Goal: Task Accomplishment & Management: Use online tool/utility

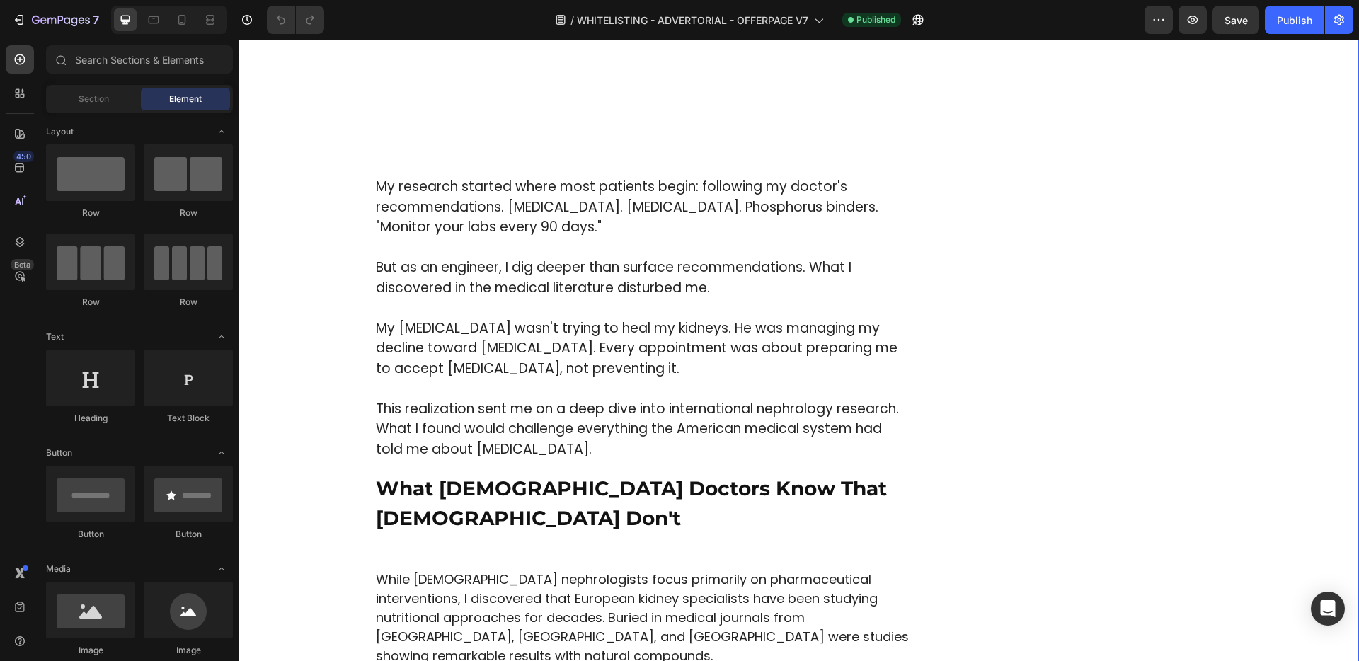
scroll to position [1491, 0]
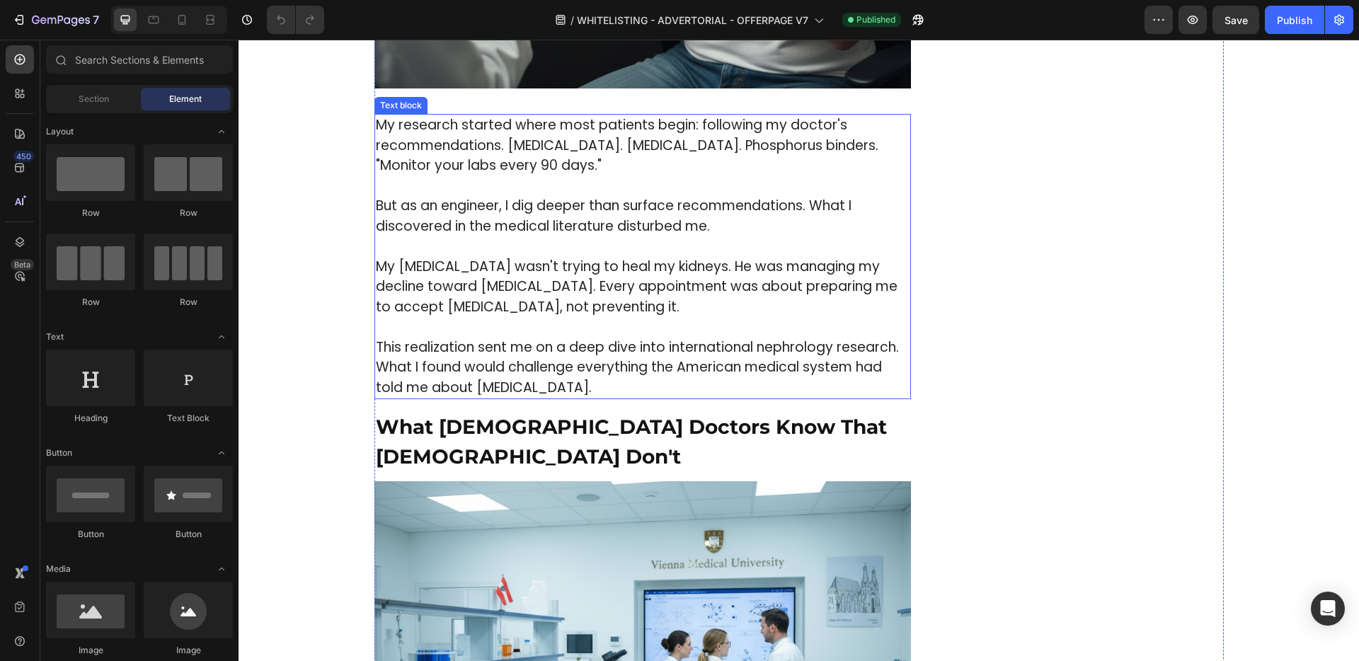
click at [469, 348] on p "This realization sent me on a deep dive into international nephrology research.…" at bounding box center [643, 368] width 534 height 61
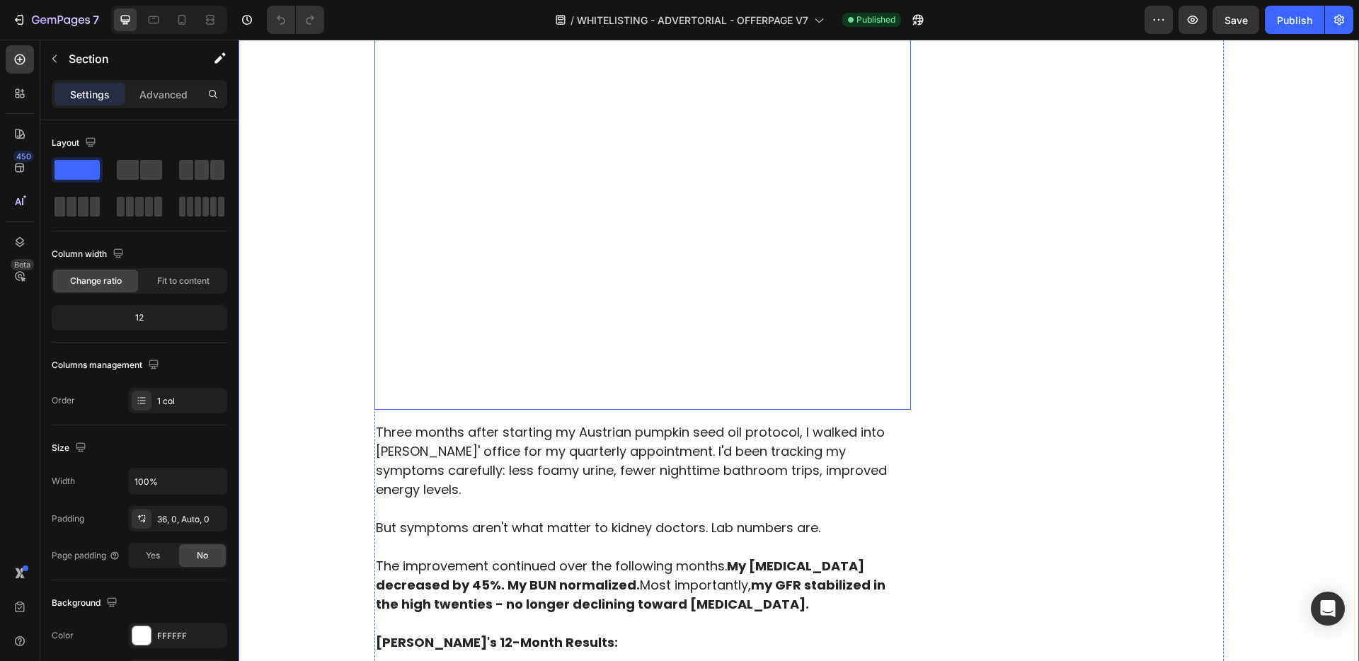
scroll to position [4308, 0]
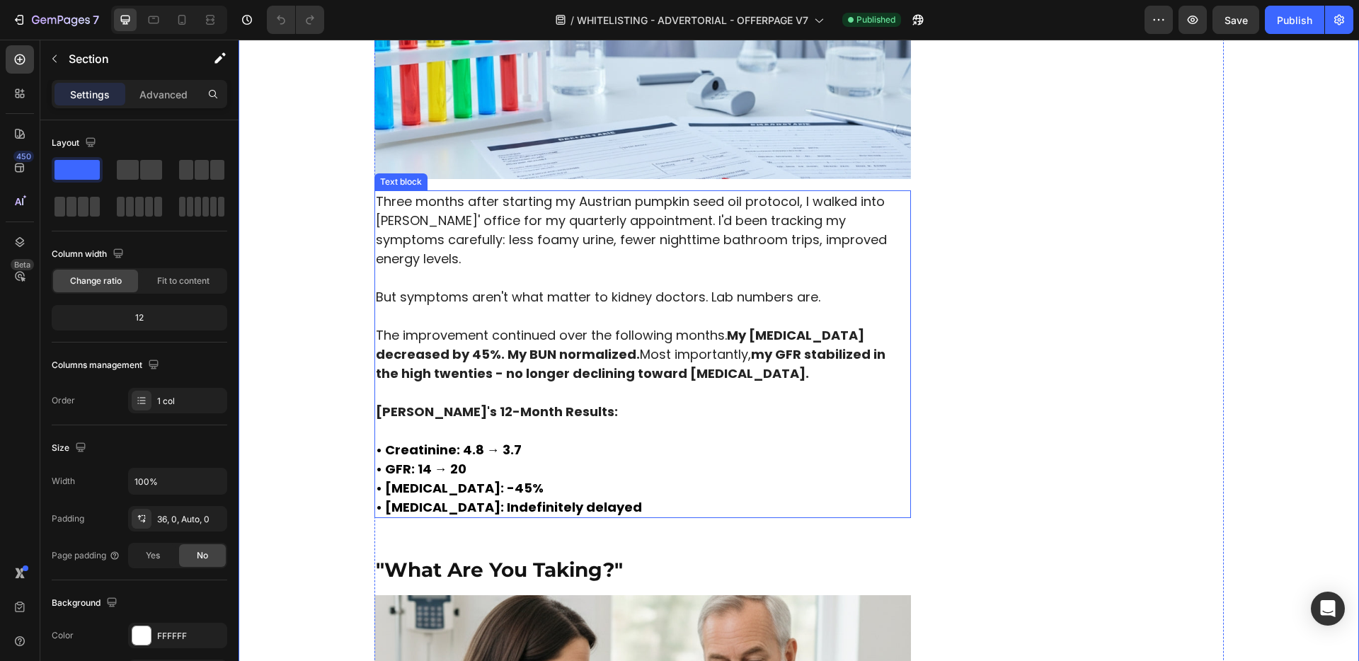
click at [522, 421] on p "• Creatinine: 4.8 → 3.7 • GFR: 14 → 20 • Proteinuria: -45% • Dialysis: Indefini…" at bounding box center [643, 469] width 534 height 96
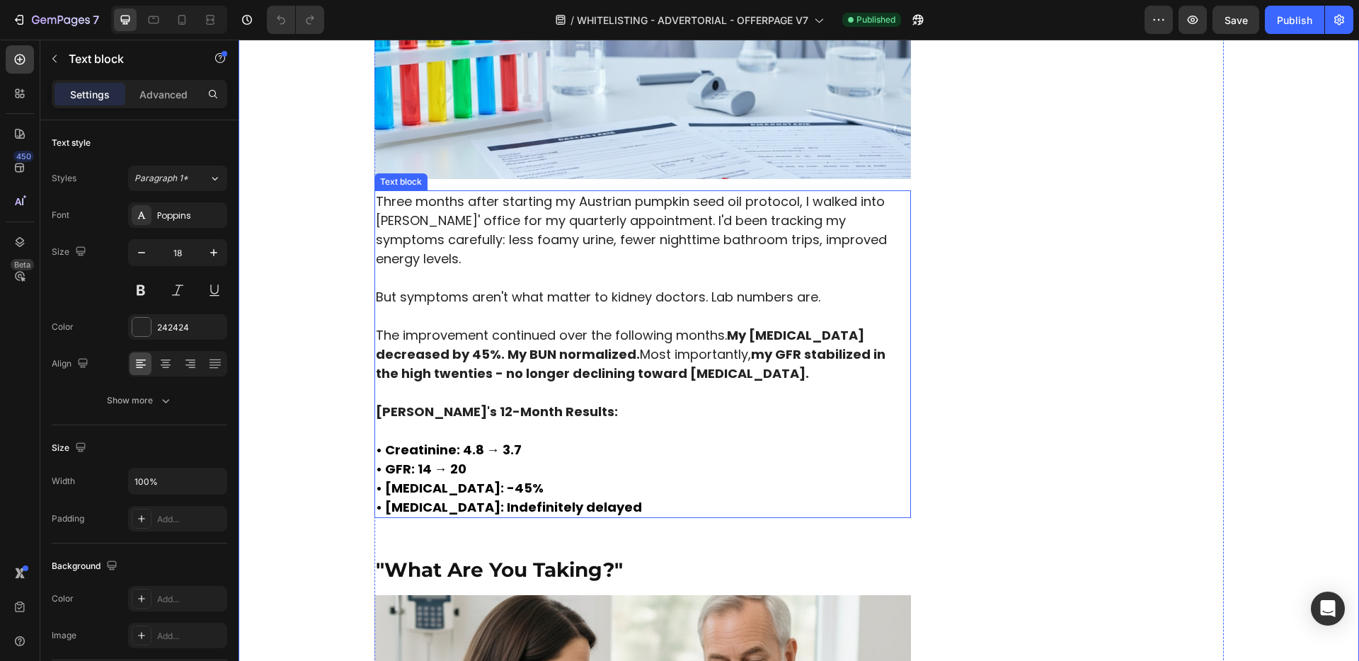
click at [522, 421] on p "• Creatinine: 4.8 → 3.7 • GFR: 14 → 20 • Proteinuria: -45% • Dialysis: Indefini…" at bounding box center [643, 469] width 534 height 96
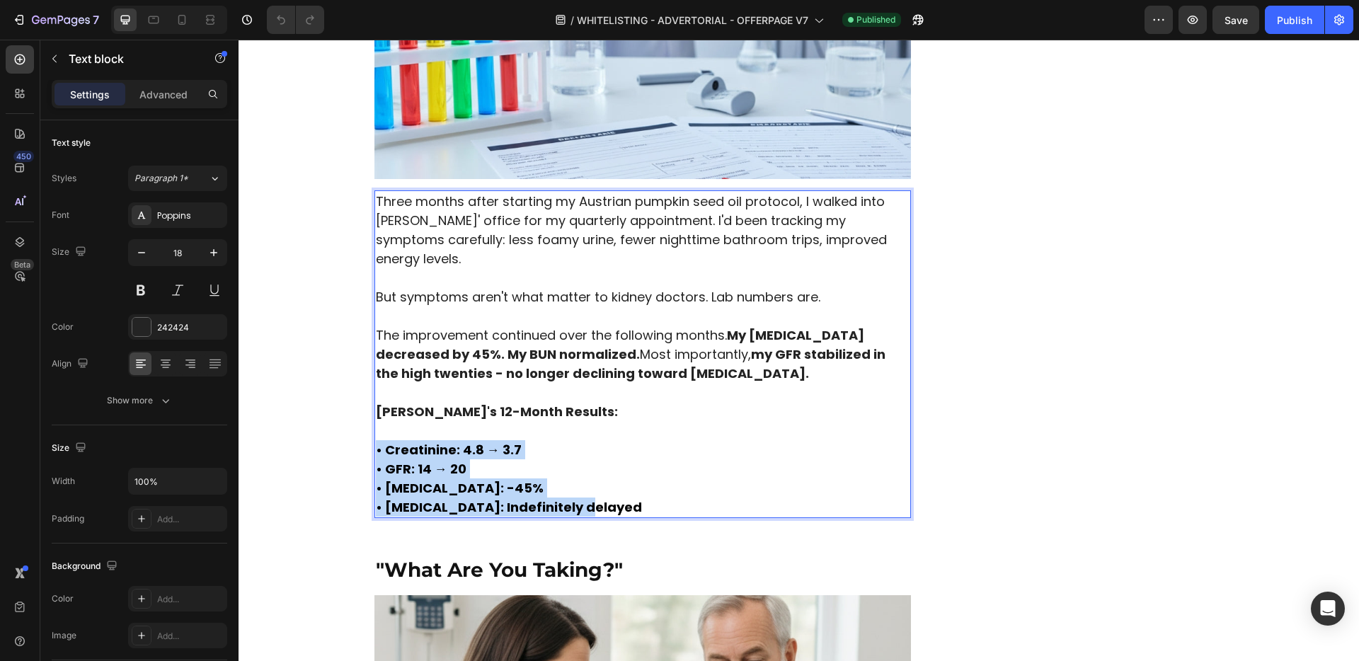
drag, startPoint x: 618, startPoint y: 432, endPoint x: 370, endPoint y: 379, distance: 253.2
click at [376, 421] on p "• Creatinine: 4.8 → 3.7 • GFR: 14 → 20 • Proteinuria: -45% • Dialysis: Indefini…" at bounding box center [643, 469] width 534 height 96
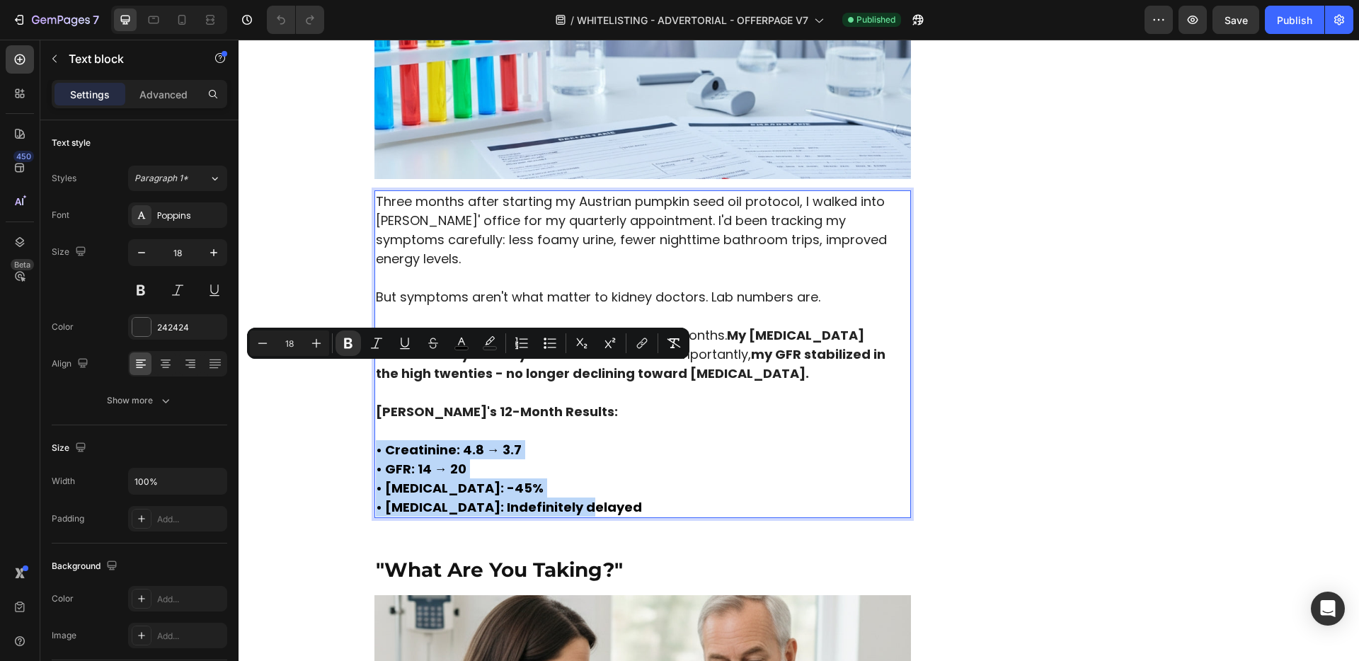
copy p "• Creatinine: 4.8 → 3.7 • GFR: 14 → 20 • Proteinuria: -45% • Dialysis: Indefini…"
click at [418, 460] on strong "• GFR: 14 → 20" at bounding box center [421, 469] width 91 height 18
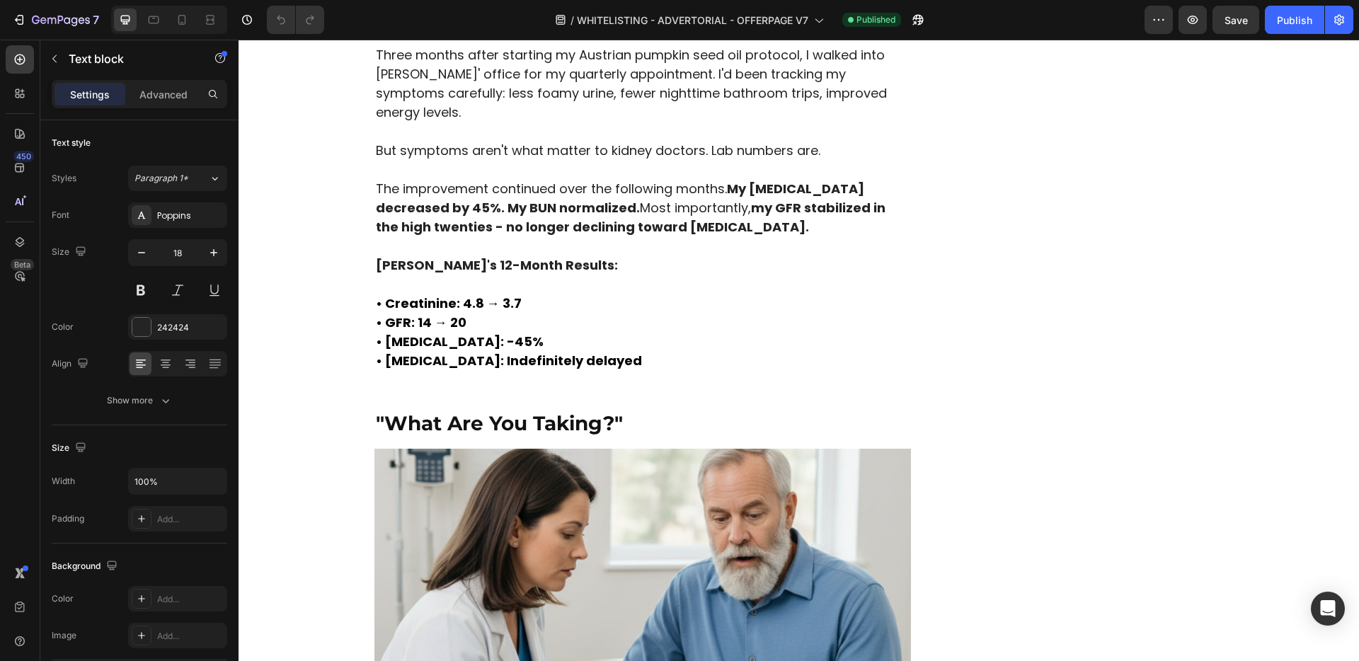
scroll to position [4357, 0]
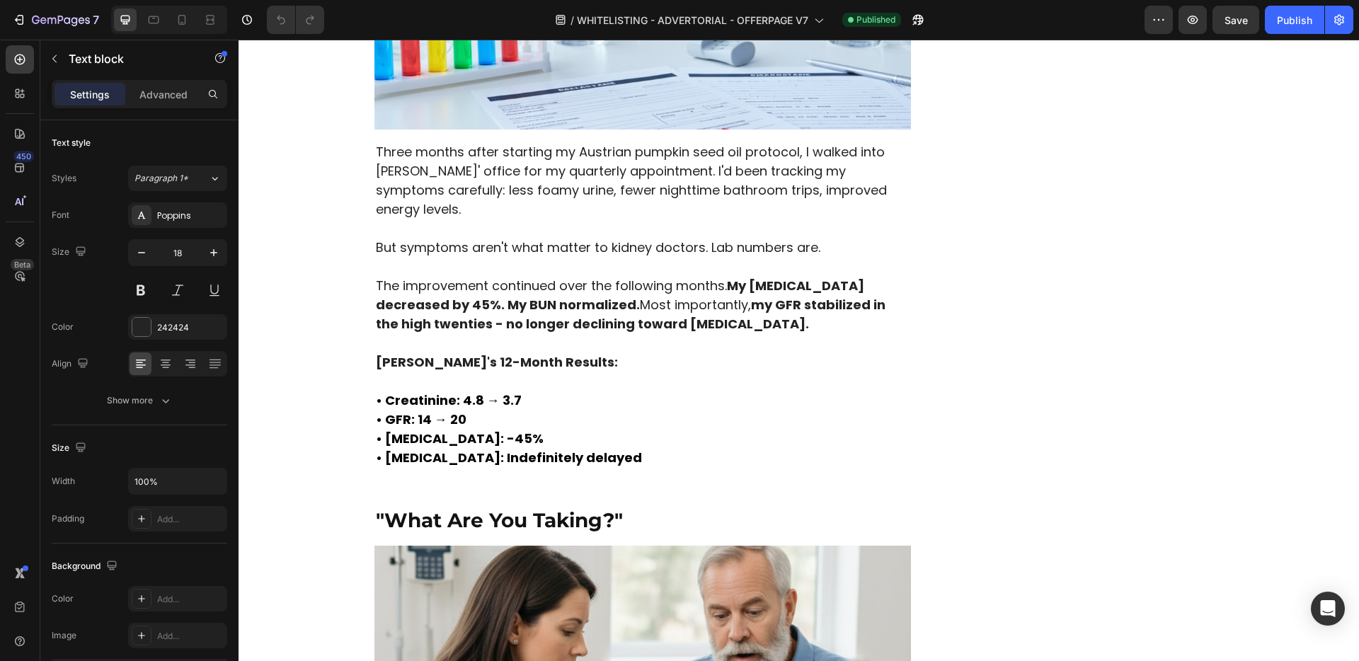
click at [420, 411] on strong "• GFR: 14 → 20" at bounding box center [421, 420] width 91 height 18
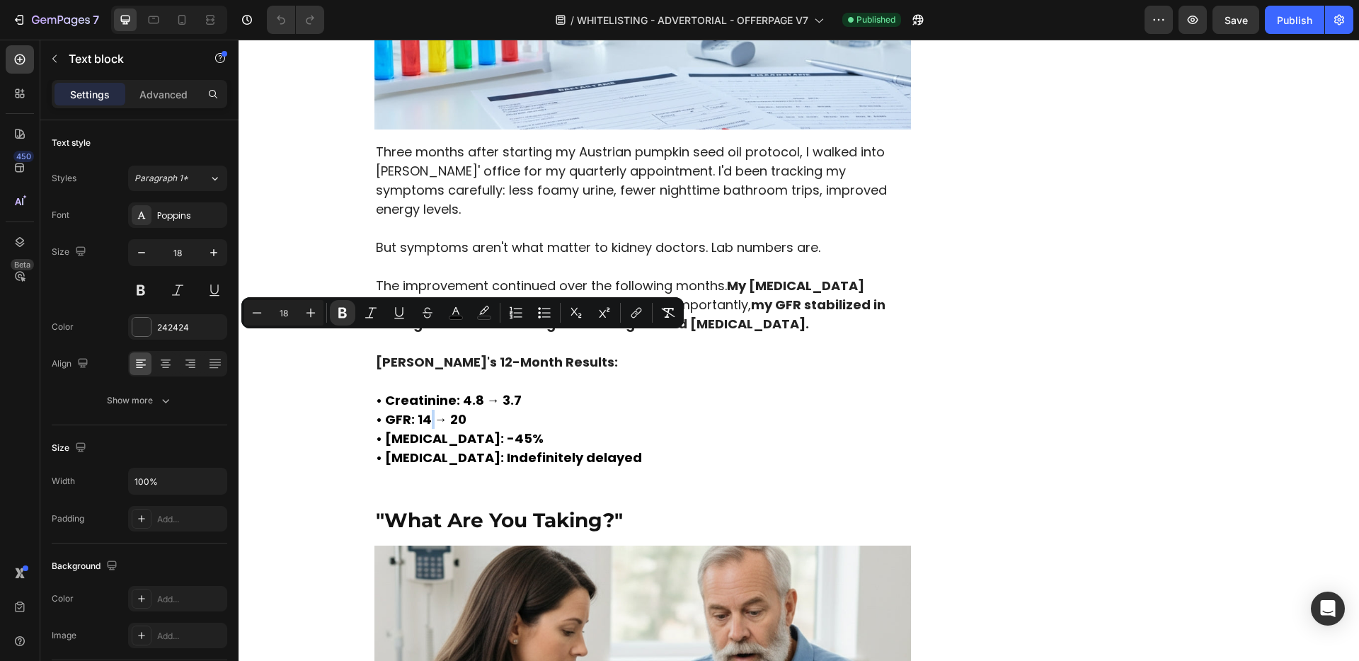
click at [420, 411] on strong "• GFR: 14 → 20" at bounding box center [421, 420] width 91 height 18
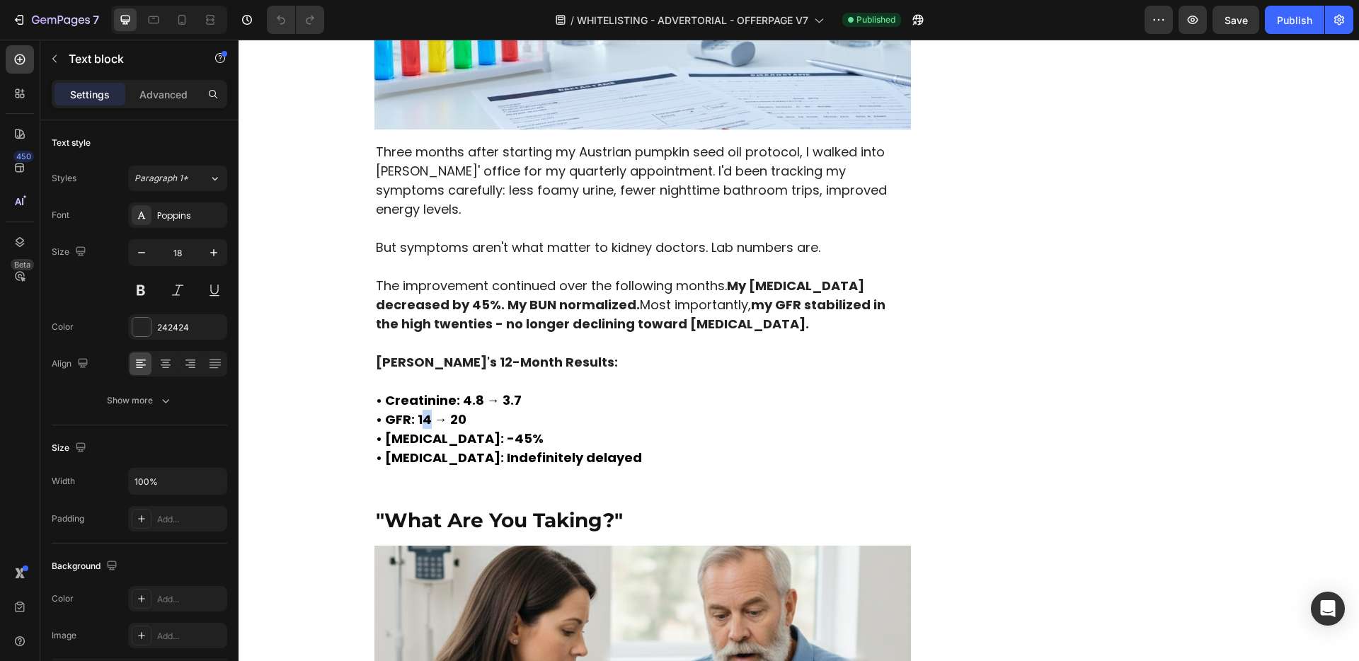
click at [421, 411] on strong "• GFR: 14 → 20" at bounding box center [421, 420] width 91 height 18
click at [464, 372] on p "• Creatinine: 4.8 → 3.7 • GFR: 15 → 20 • Proteinuria: -45% • Dialysis: Indefini…" at bounding box center [643, 420] width 534 height 96
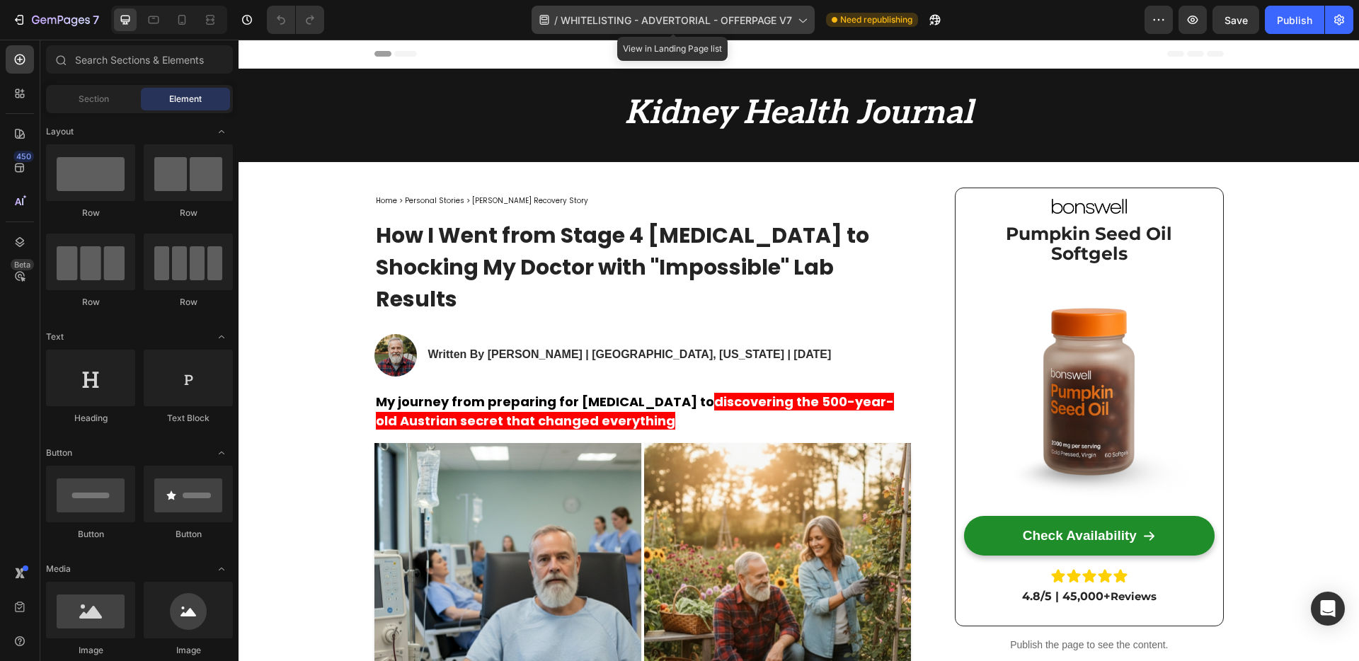
click at [775, 17] on span "WHITELISTING - ADVERTORIAL - OFFERPAGE V7" at bounding box center [676, 20] width 231 height 15
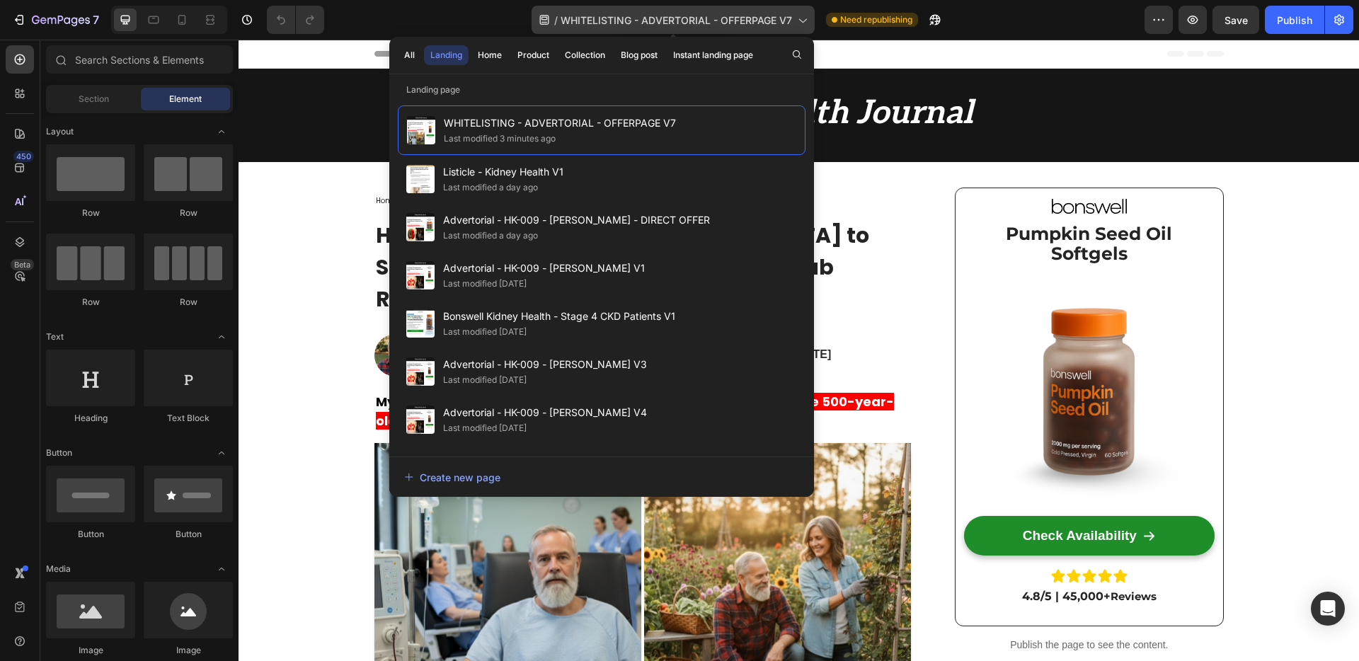
click at [775, 17] on span "WHITELISTING - ADVERTORIAL - OFFERPAGE V7" at bounding box center [676, 20] width 231 height 15
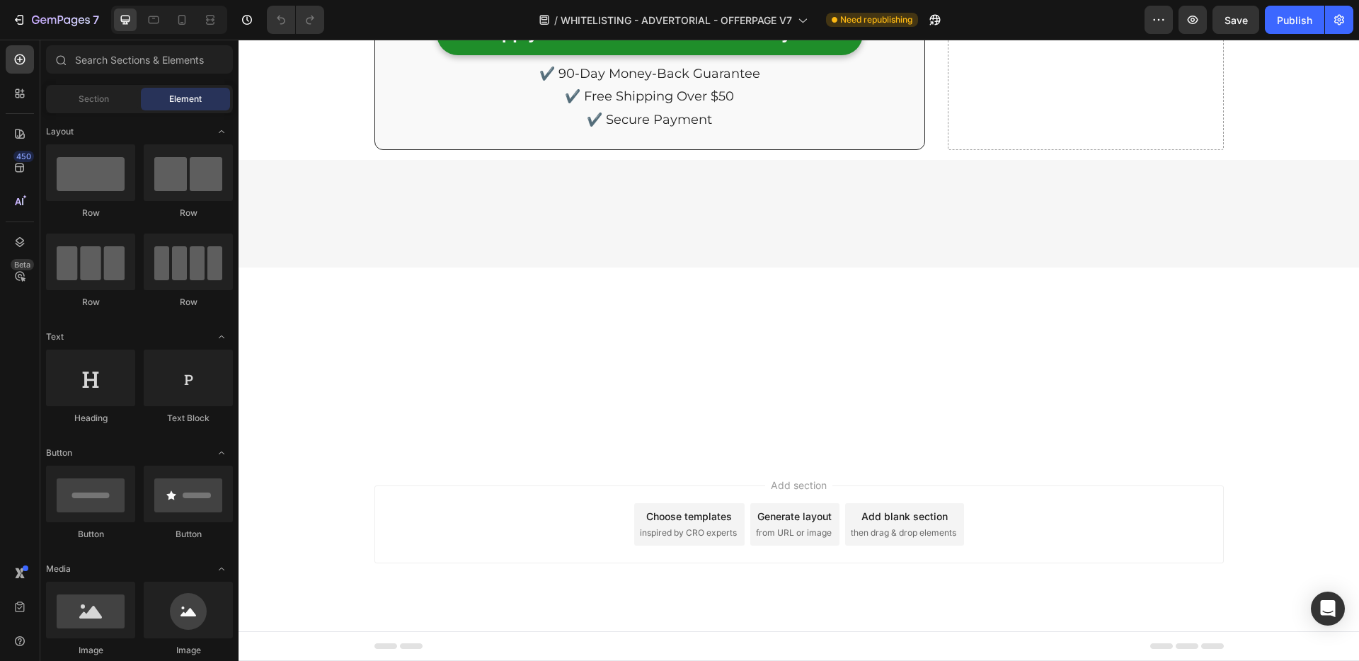
scroll to position [8337, 0]
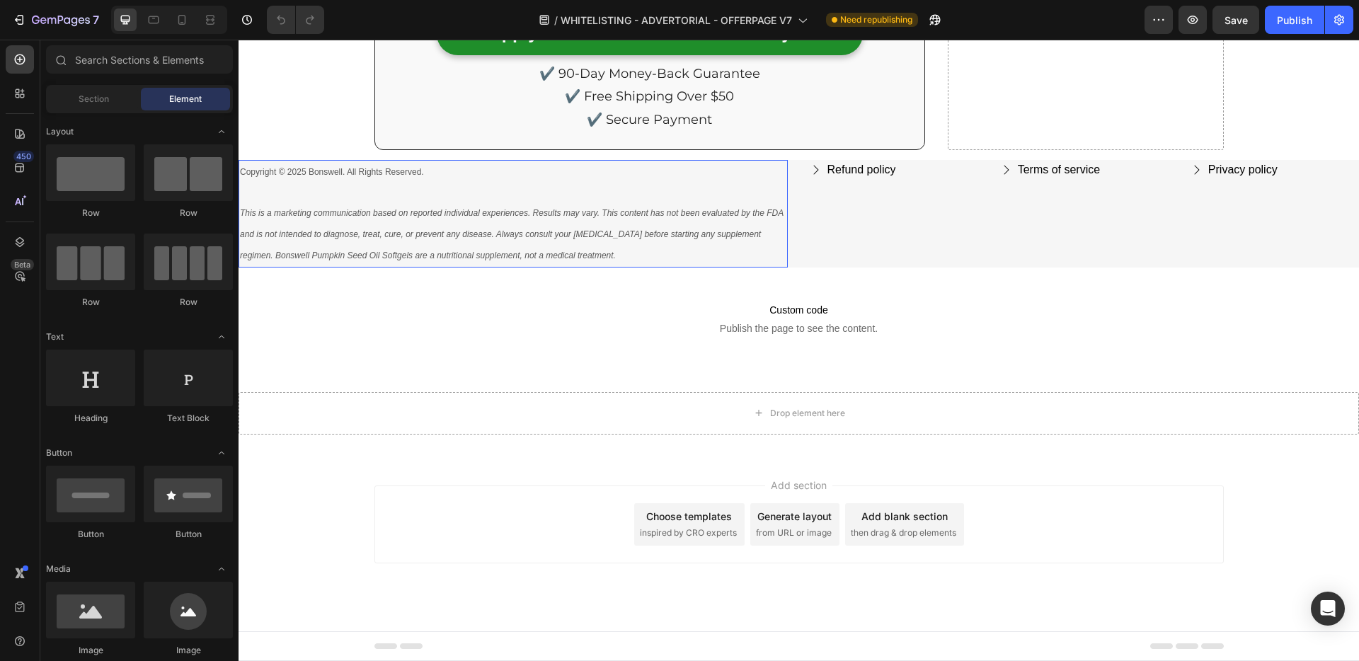
click at [455, 230] on icon "This is a marketing communication based on reported individual experiences. Res…" at bounding box center [512, 234] width 544 height 52
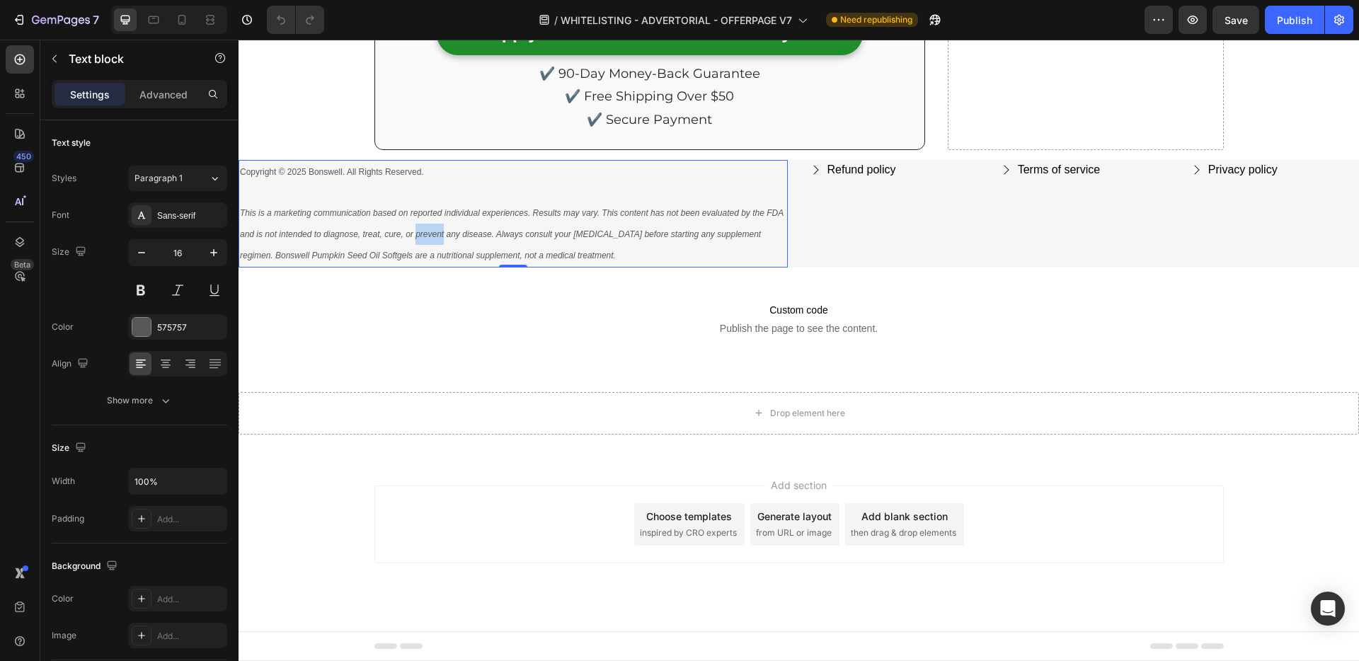
click at [455, 230] on icon "This is a marketing communication based on reported individual experiences. Res…" at bounding box center [512, 234] width 544 height 52
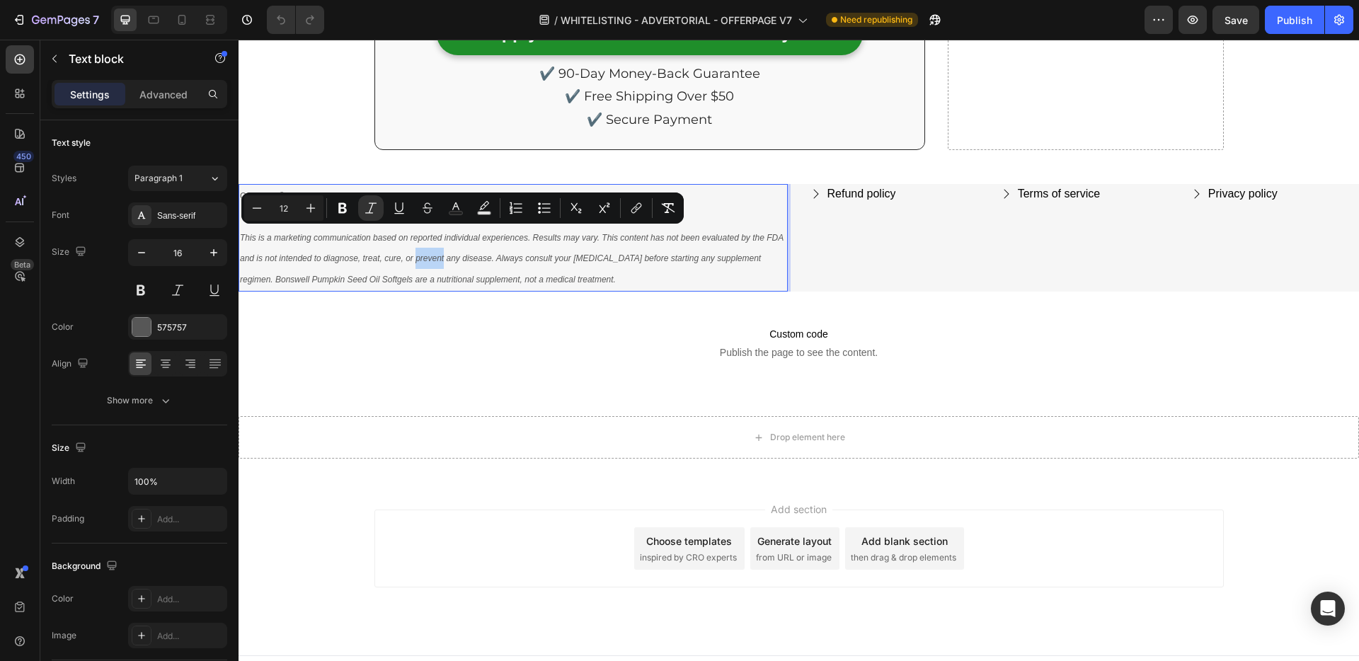
scroll to position [8360, 0]
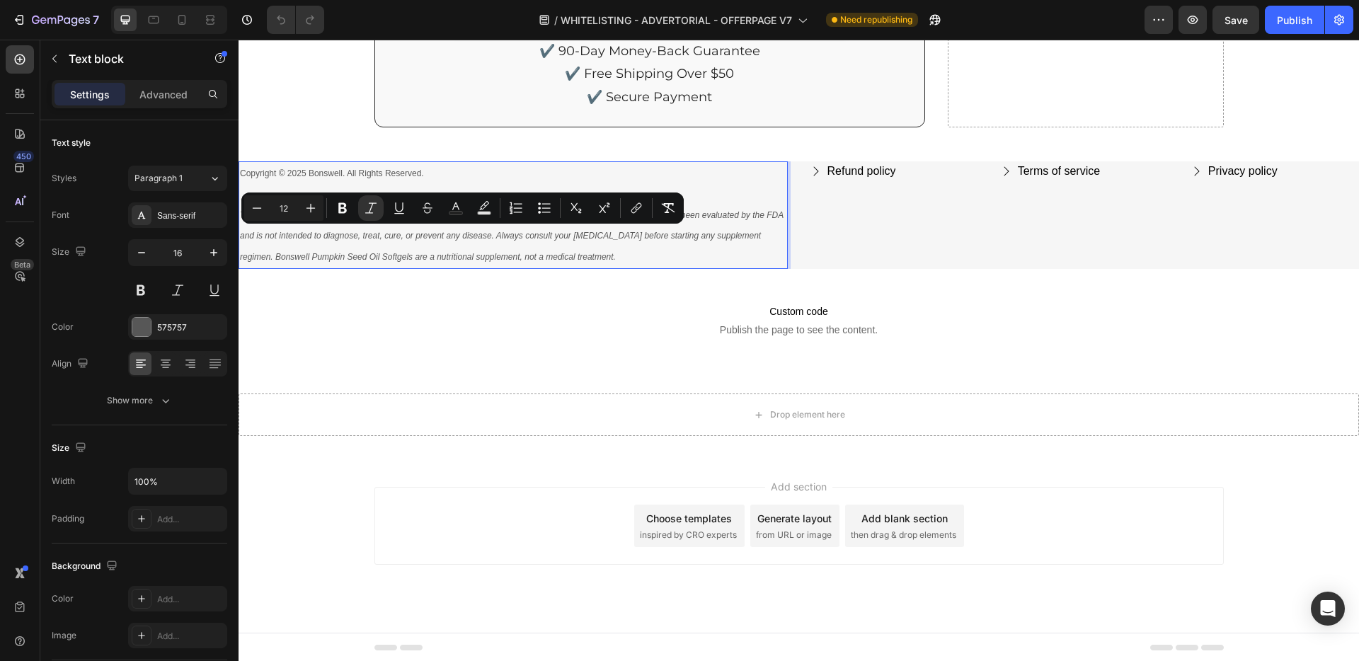
click at [580, 249] on p "This is a marketing communication based on reported individual experiences. Res…" at bounding box center [513, 236] width 546 height 63
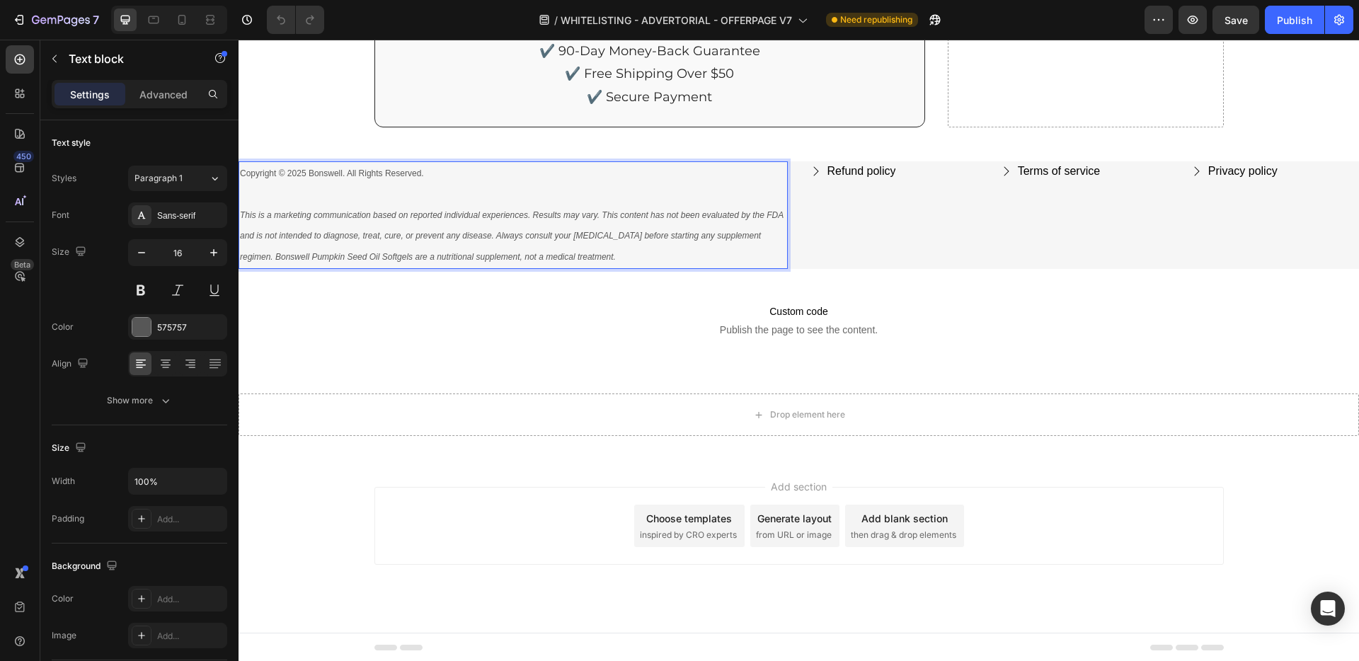
click at [646, 256] on p "This is a marketing communication based on reported individual experiences. Res…" at bounding box center [513, 236] width 546 height 63
copy div "Copyright © 2025 Bonswell. All Rights Reserved."
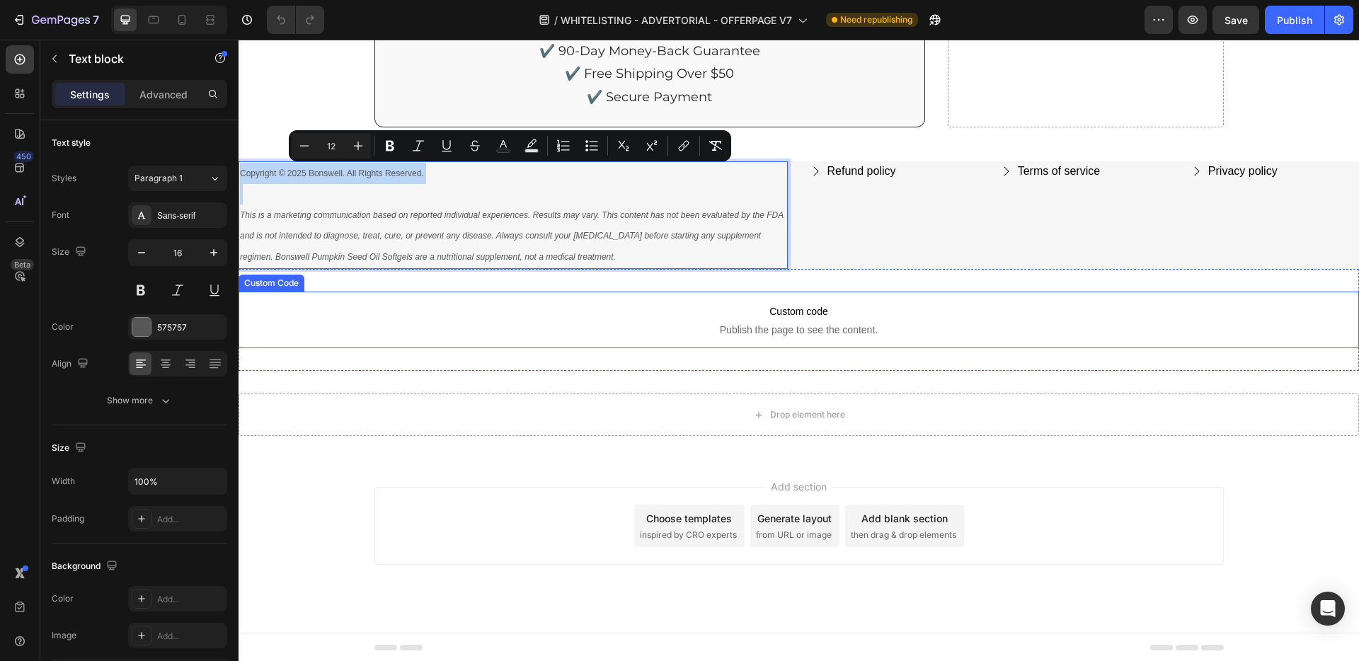
click at [612, 316] on span "Custom code" at bounding box center [799, 311] width 1120 height 17
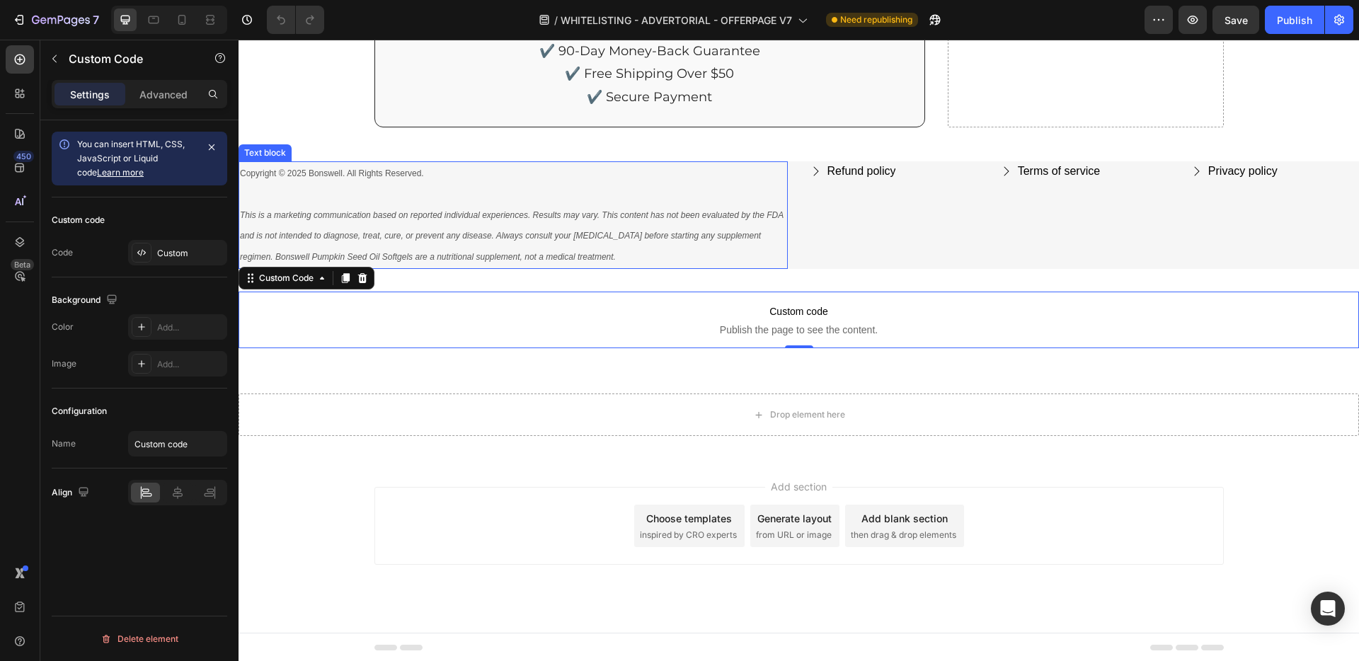
click at [602, 215] on icon "This is a marketing communication based on reported individual experiences. Res…" at bounding box center [512, 236] width 544 height 52
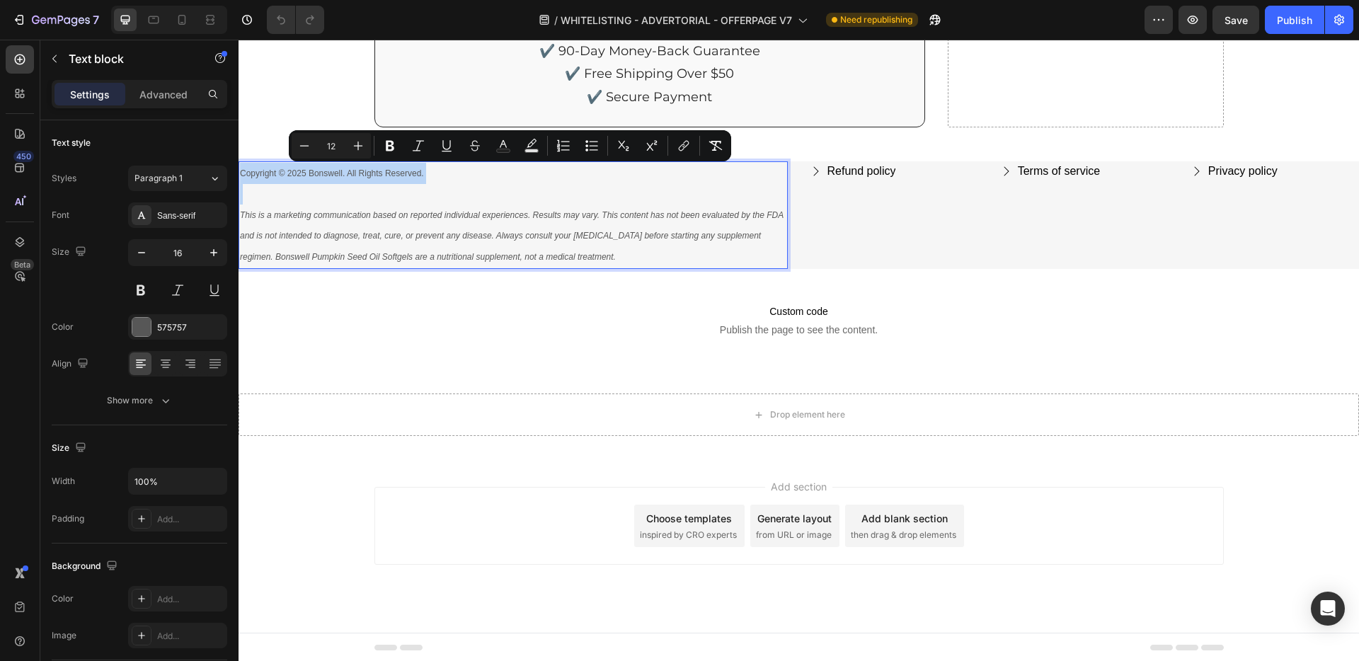
copy div "Copyright © 2025 Bonswell. All Rights Reserved."
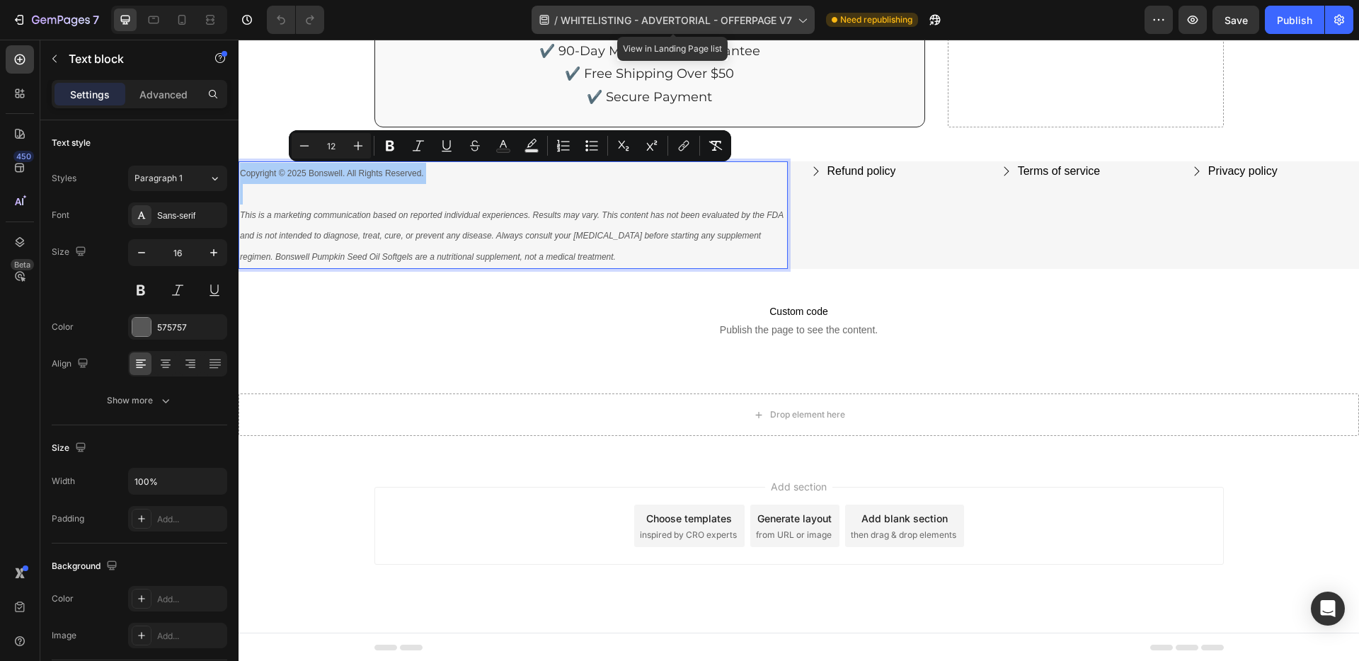
click at [621, 15] on span "WHITELISTING - ADVERTORIAL - OFFERPAGE V7" at bounding box center [676, 20] width 231 height 15
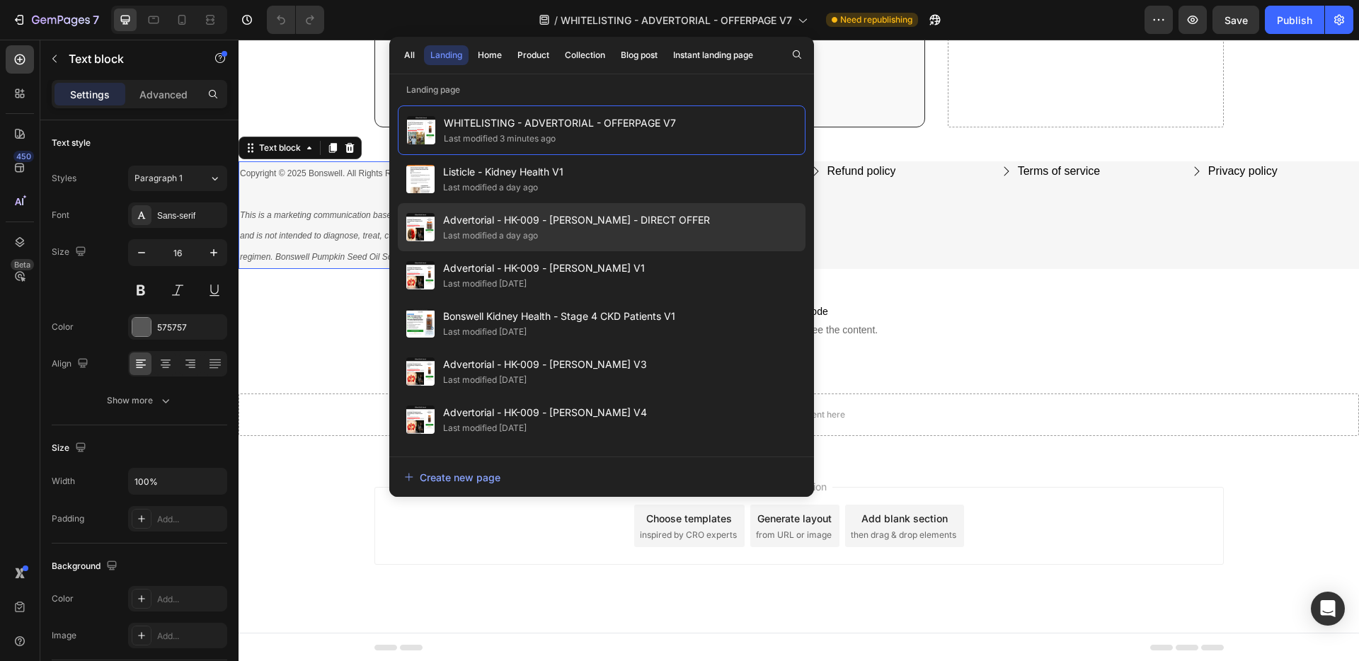
click at [616, 215] on span "Advertorial - HK-009 - [PERSON_NAME] - DIRECT OFFER" at bounding box center [576, 220] width 267 height 17
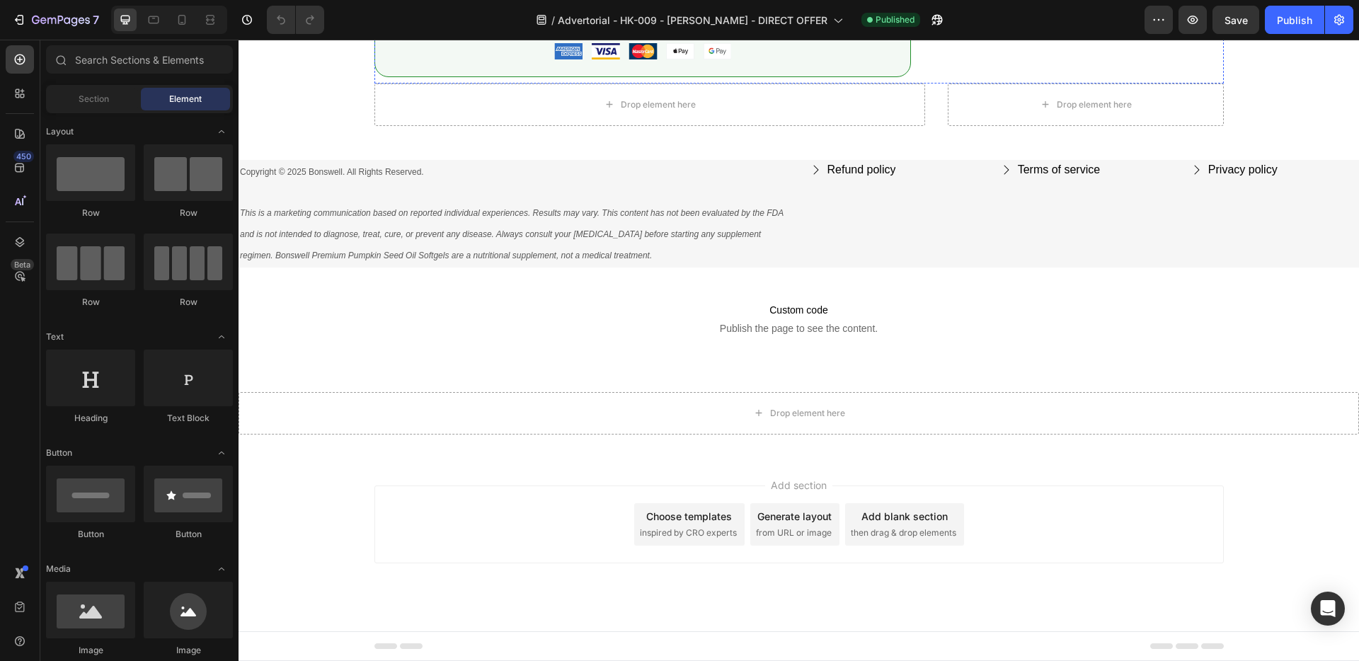
scroll to position [8589, 0]
click at [390, 214] on icon "This is a marketing communication based on reported individual experiences. Res…" at bounding box center [512, 234] width 544 height 52
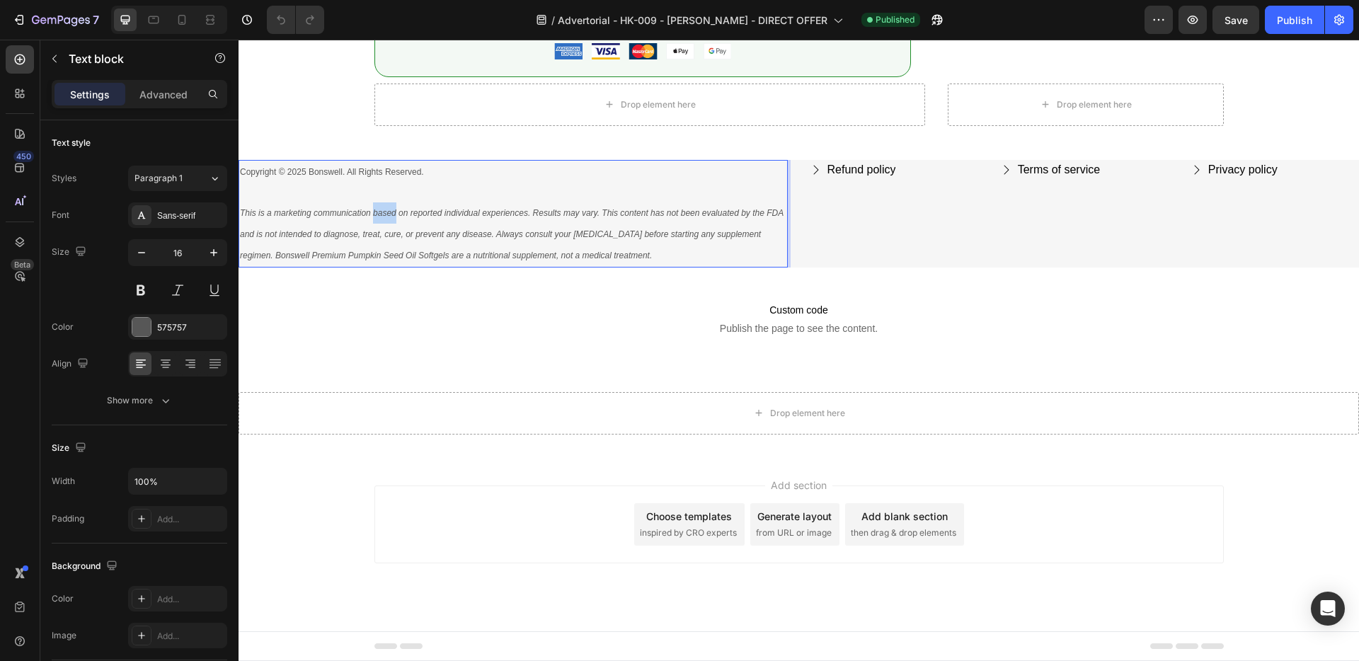
click at [390, 214] on icon "This is a marketing communication based on reported individual experiences. Res…" at bounding box center [512, 234] width 544 height 52
click at [1277, 17] on div "Publish" at bounding box center [1294, 20] width 35 height 15
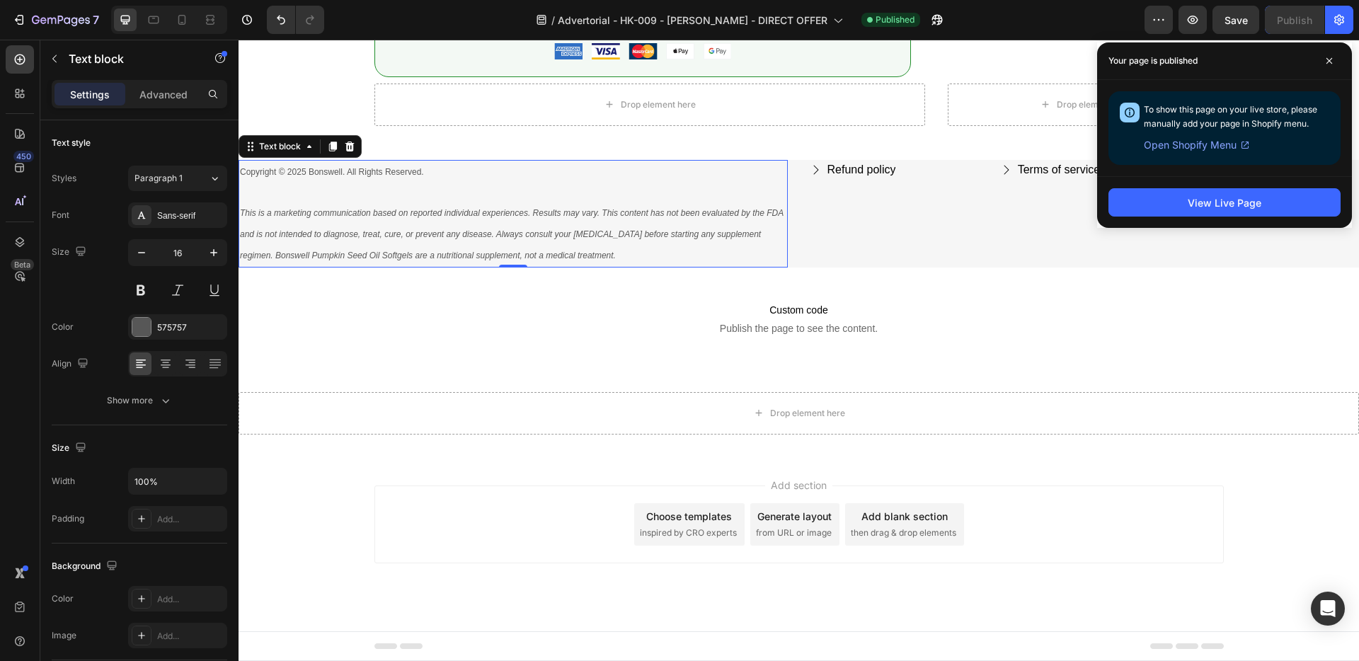
scroll to position [8571, 0]
click at [1331, 57] on icon at bounding box center [1329, 60] width 7 height 7
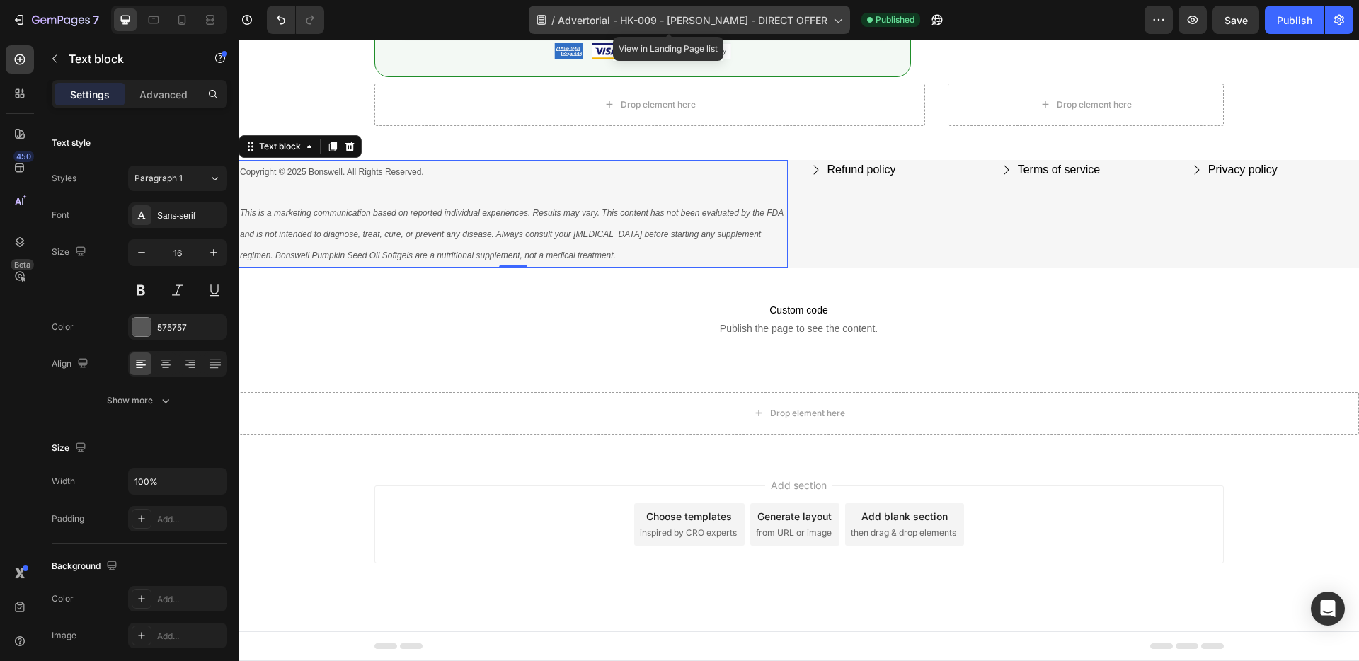
click at [710, 25] on span "Advertorial - HK-009 - [PERSON_NAME] - DIRECT OFFER" at bounding box center [693, 20] width 270 height 15
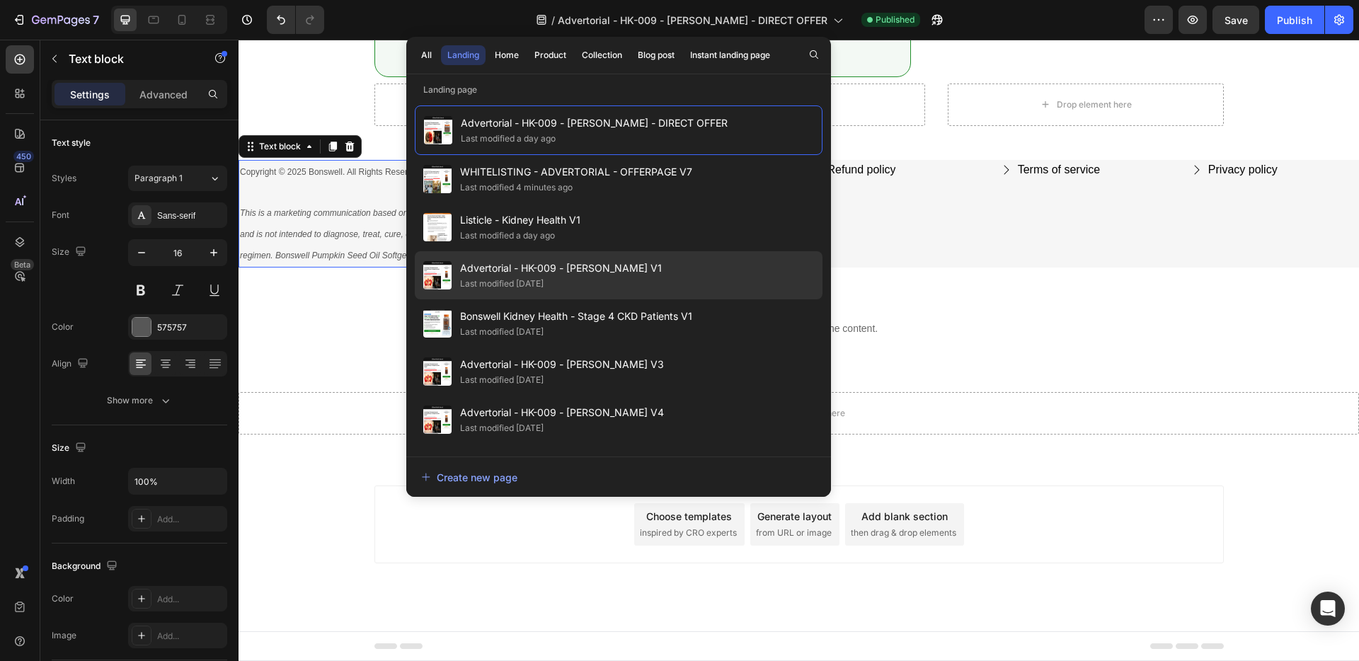
click at [652, 264] on div "Advertorial - HK-009 - ROBERT V1 Last modified 3 days ago" at bounding box center [619, 275] width 408 height 48
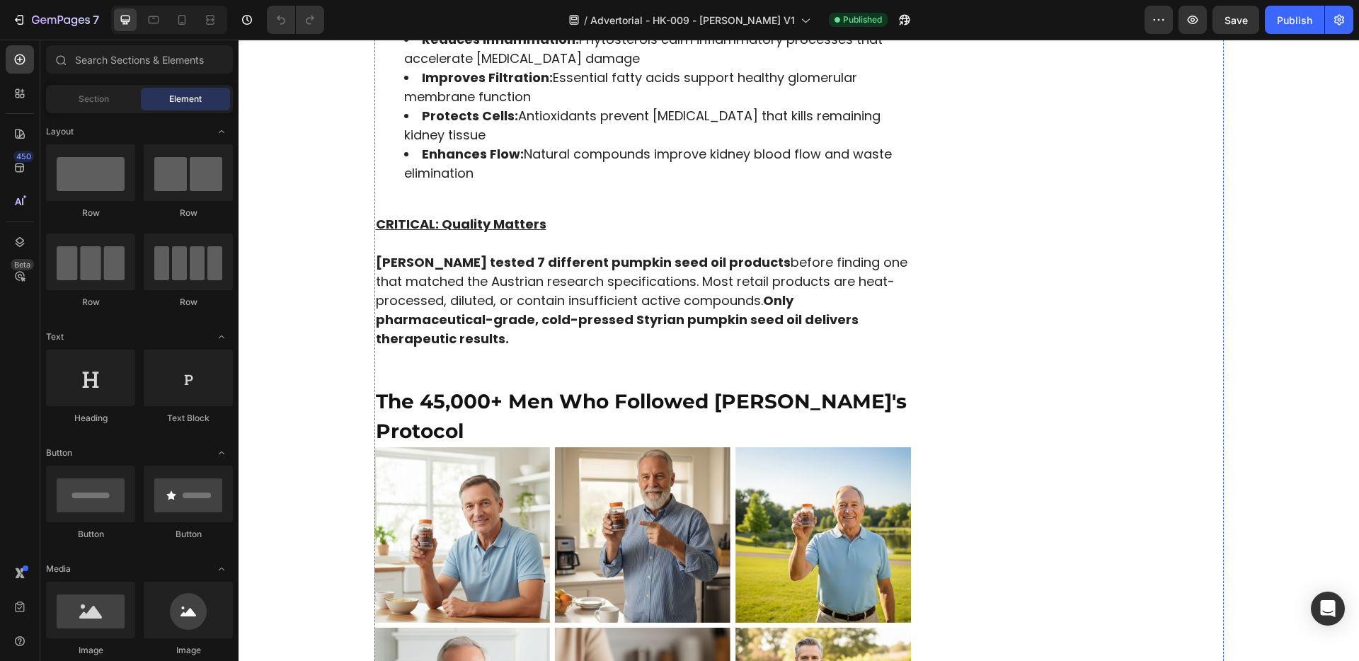
scroll to position [8317, 0]
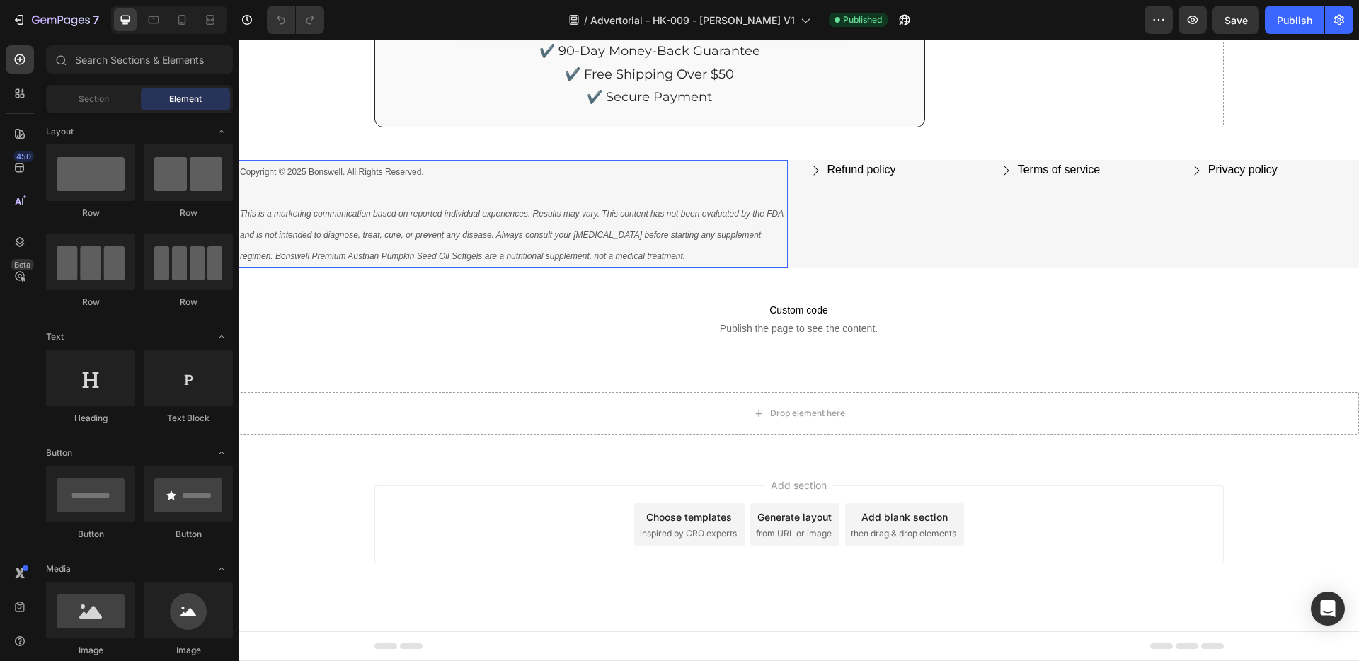
click at [417, 246] on p "This is a marketing communication based on reported individual experiences. Res…" at bounding box center [513, 234] width 546 height 63
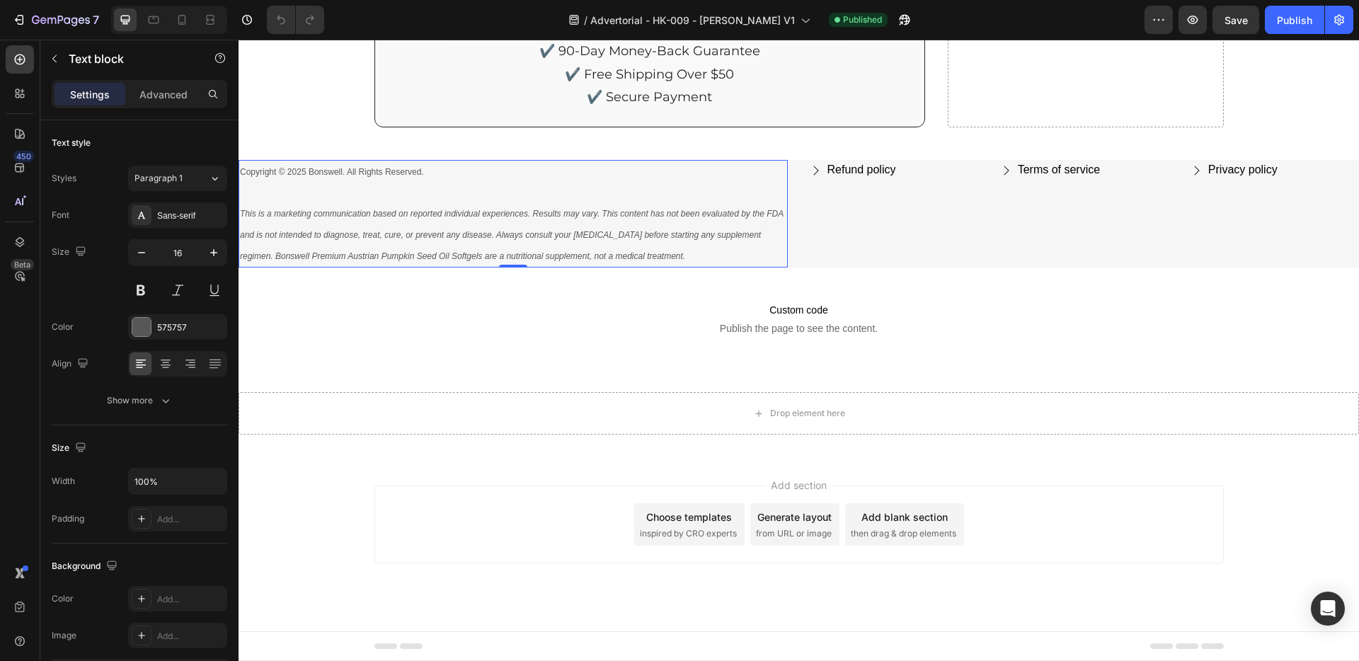
click at [417, 246] on p "This is a marketing communication based on reported individual experiences. Res…" at bounding box center [513, 234] width 546 height 63
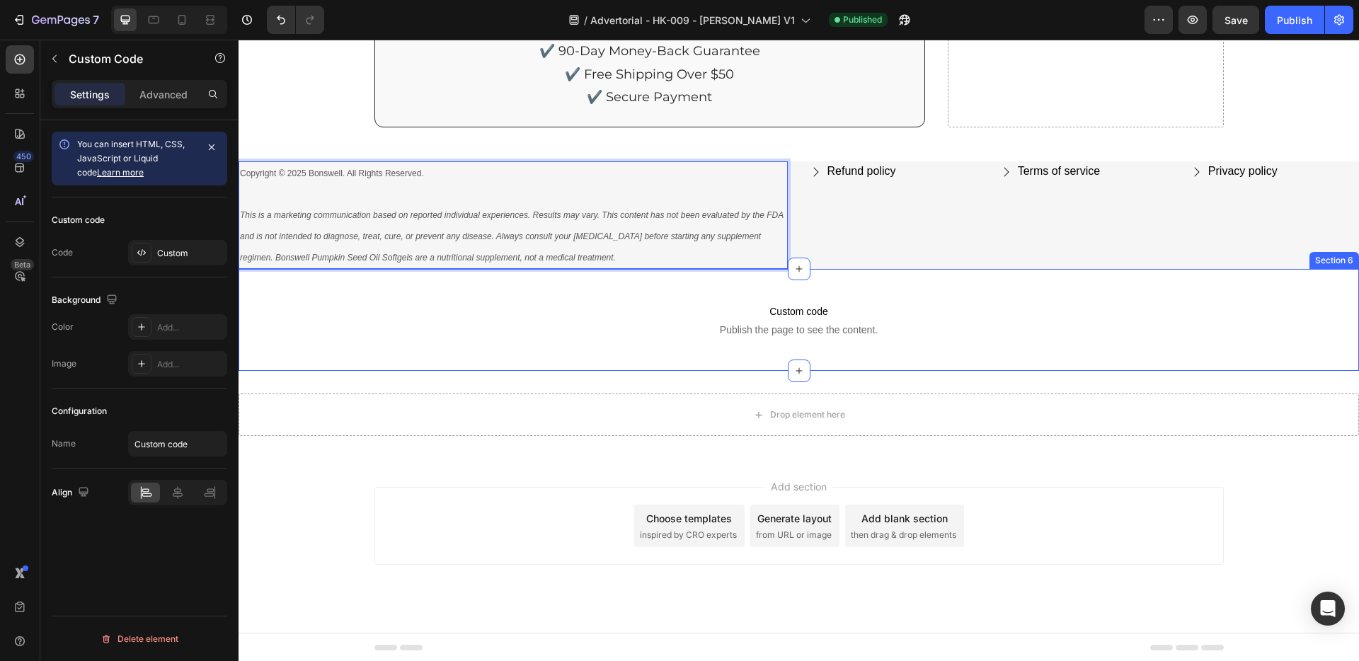
click at [435, 292] on p "Custom code Publish the page to see the content." at bounding box center [799, 320] width 1120 height 57
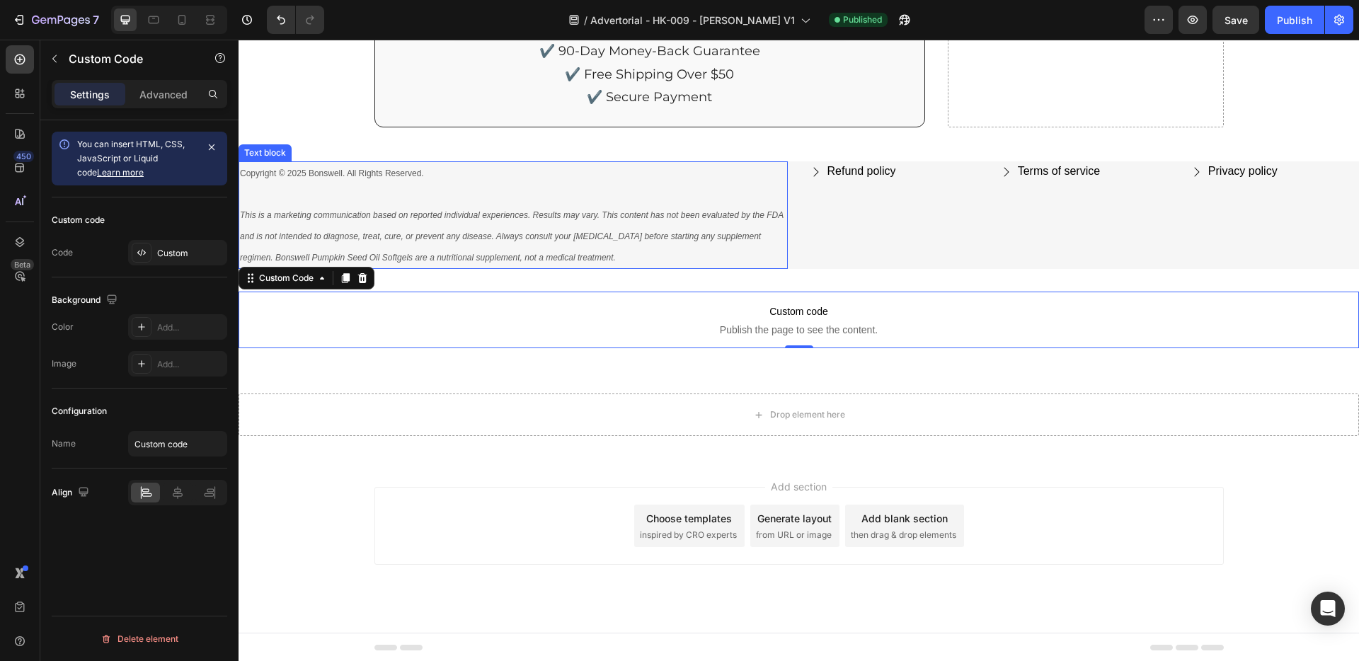
click at [476, 224] on p "This is a marketing communication based on reported individual experiences. Res…" at bounding box center [513, 236] width 546 height 63
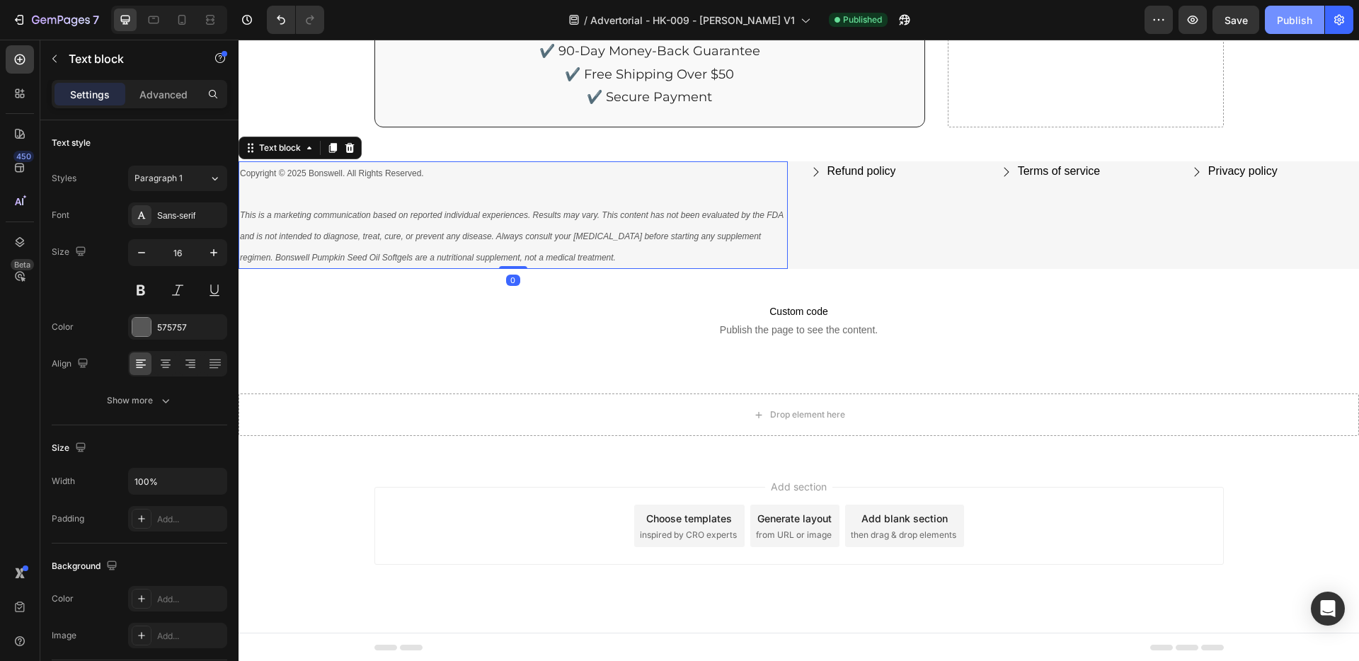
click at [1314, 16] on button "Publish" at bounding box center [1294, 20] width 59 height 28
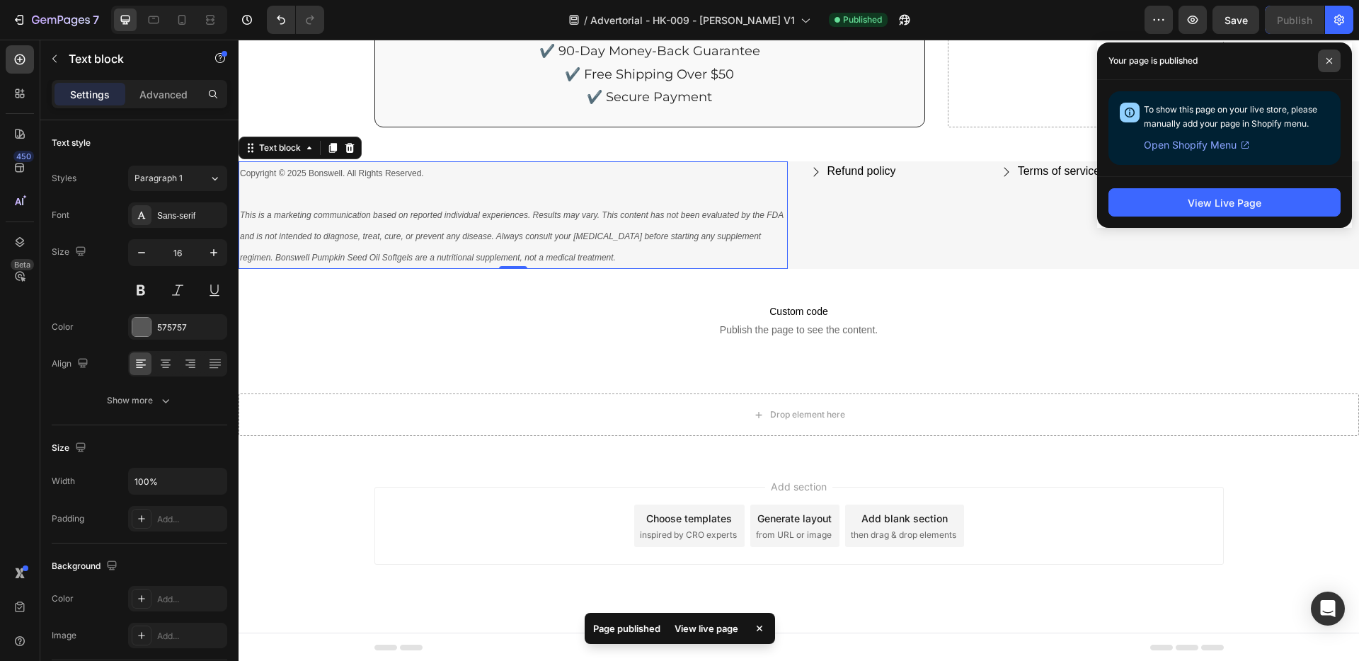
click at [1335, 58] on span at bounding box center [1329, 61] width 23 height 23
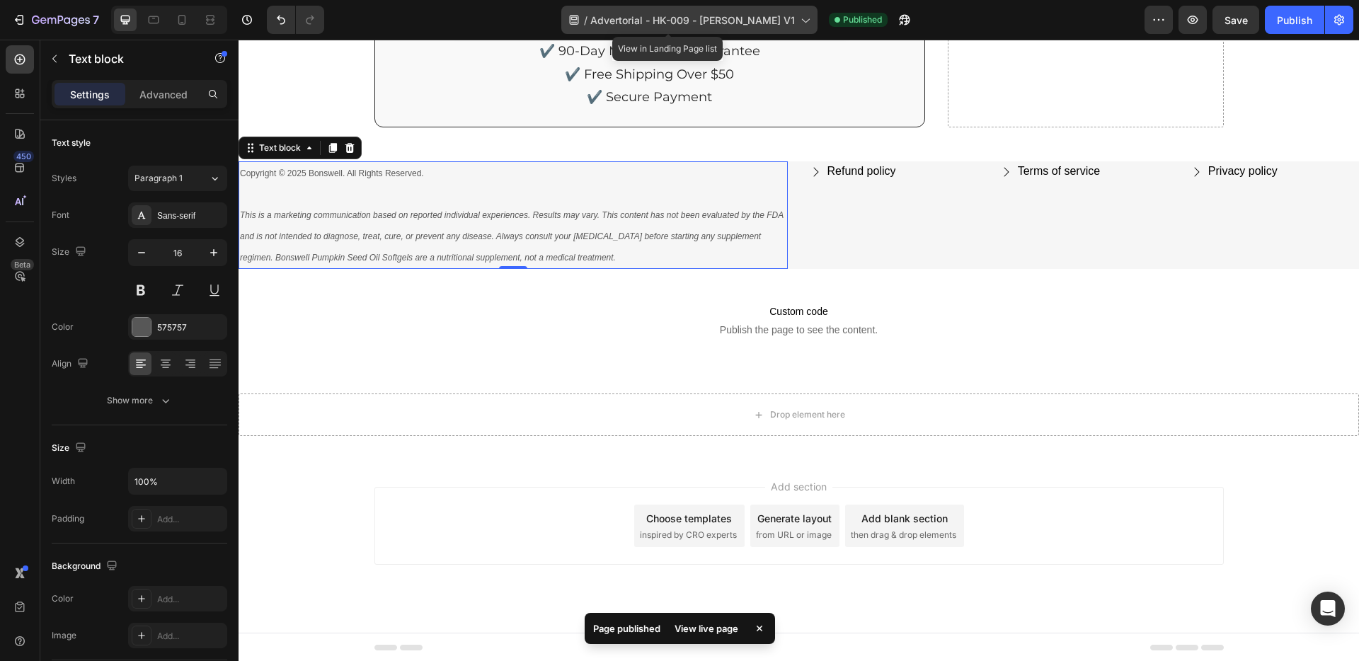
click at [756, 24] on span "Advertorial - HK-009 - [PERSON_NAME] V1" at bounding box center [692, 20] width 205 height 15
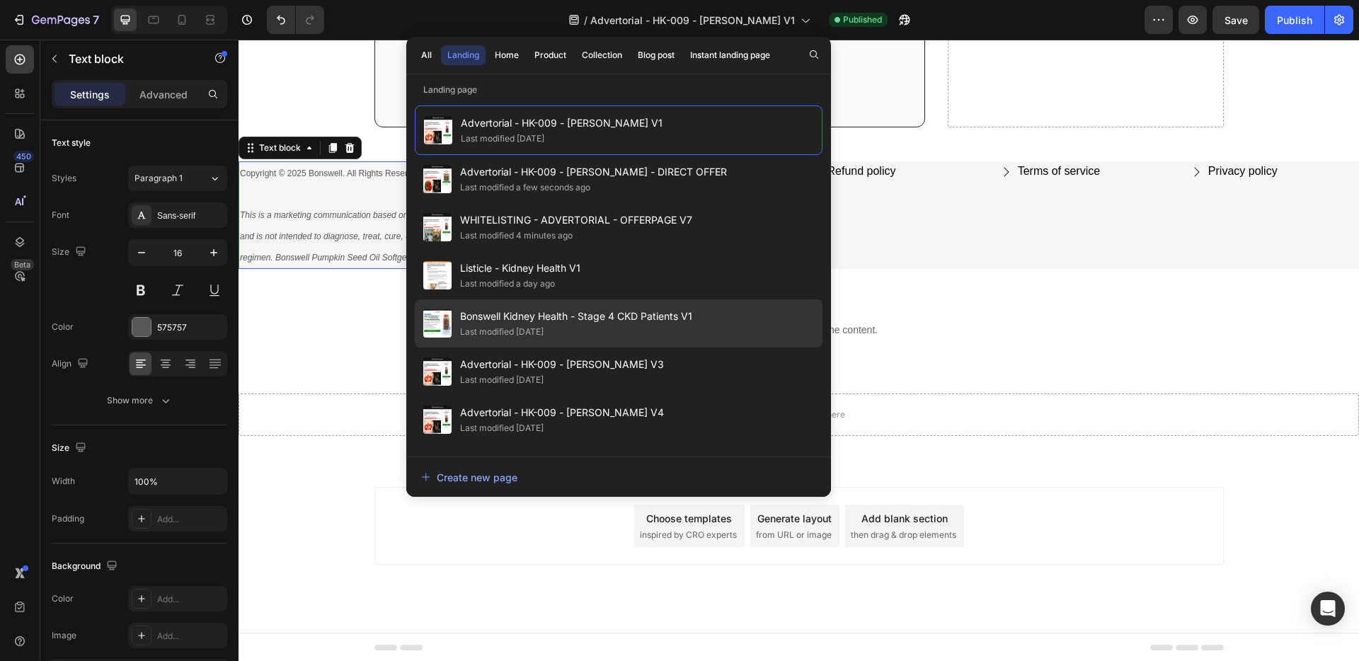
scroll to position [9, 0]
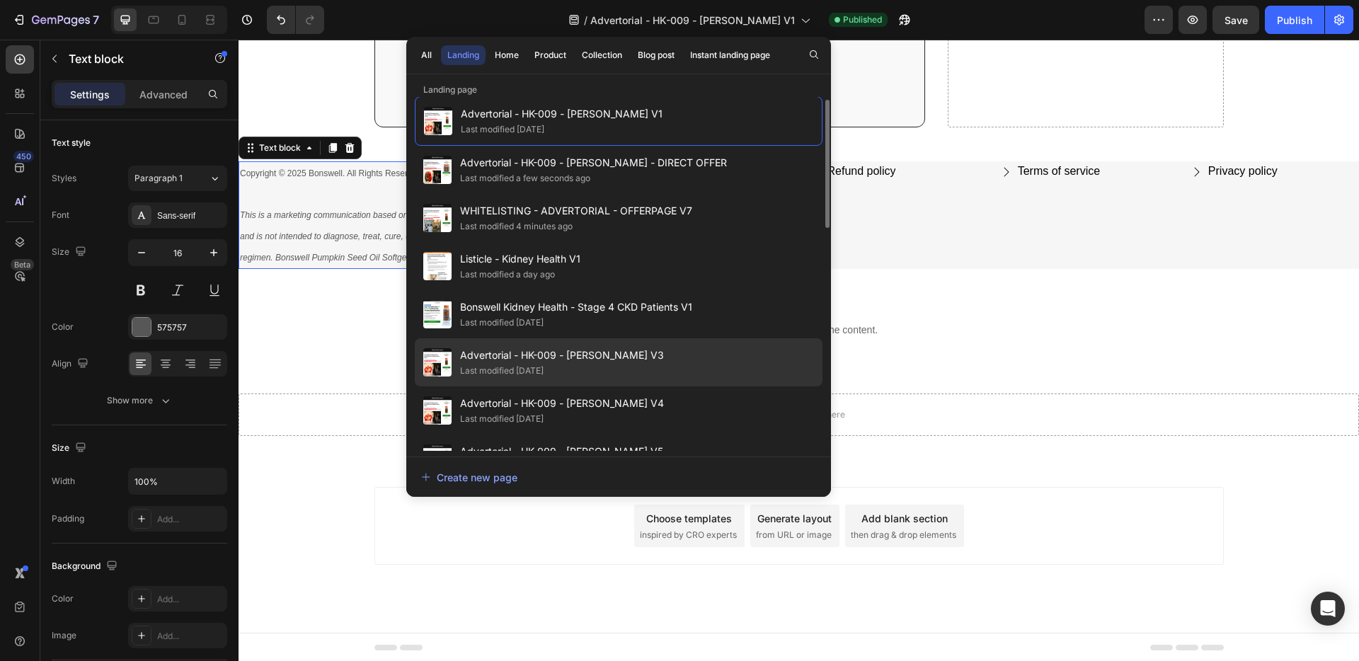
click at [582, 364] on div "Last modified [DATE]" at bounding box center [562, 371] width 204 height 14
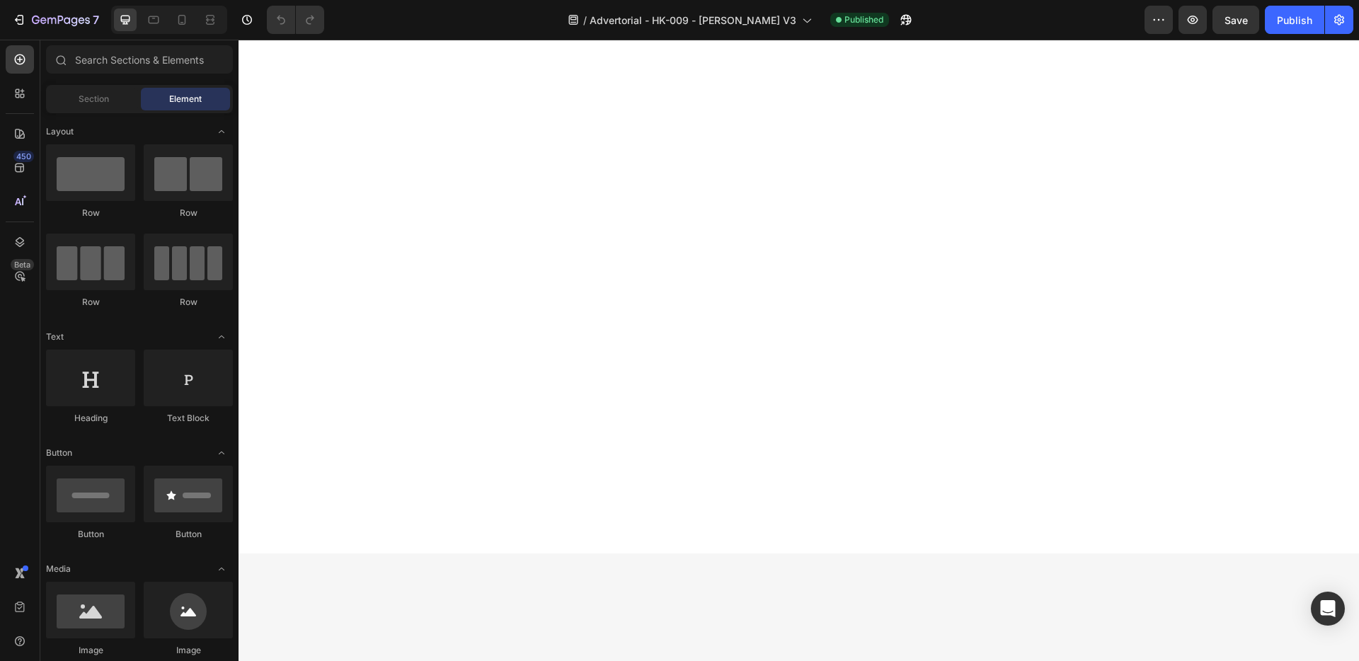
scroll to position [8317, 0]
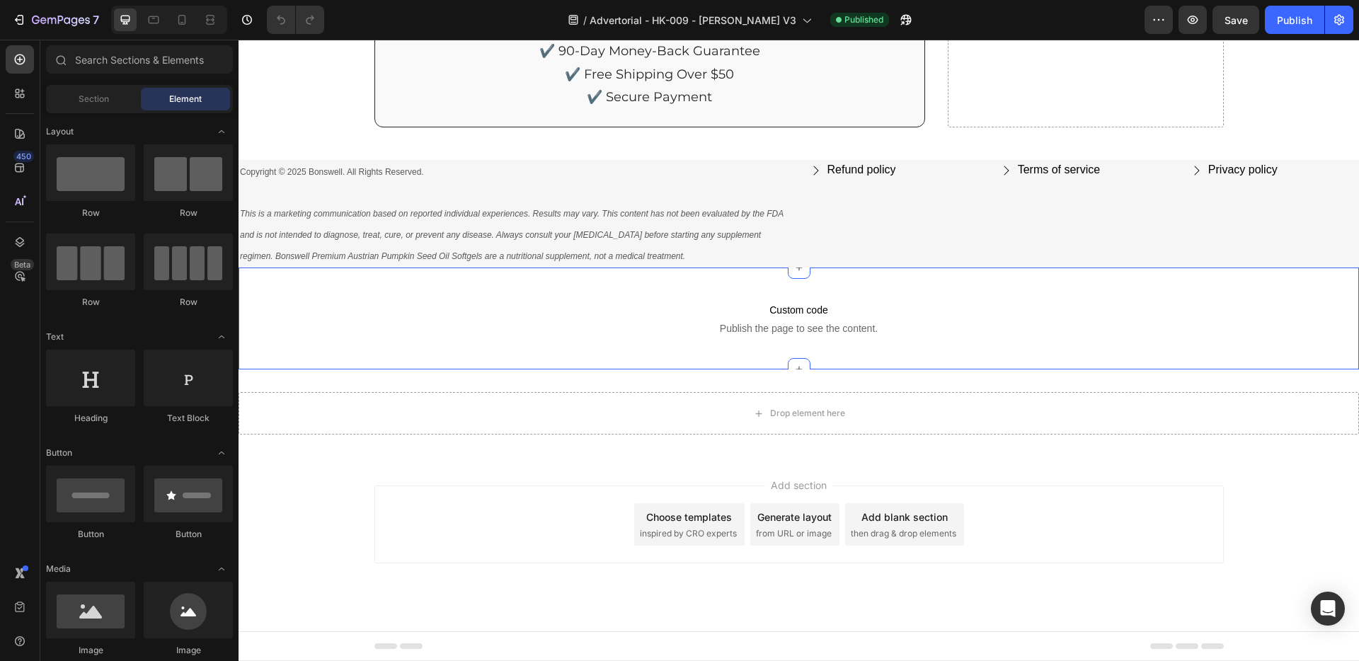
click at [428, 214] on icon "This is a marketing communication based on reported individual experiences. Res…" at bounding box center [512, 235] width 544 height 52
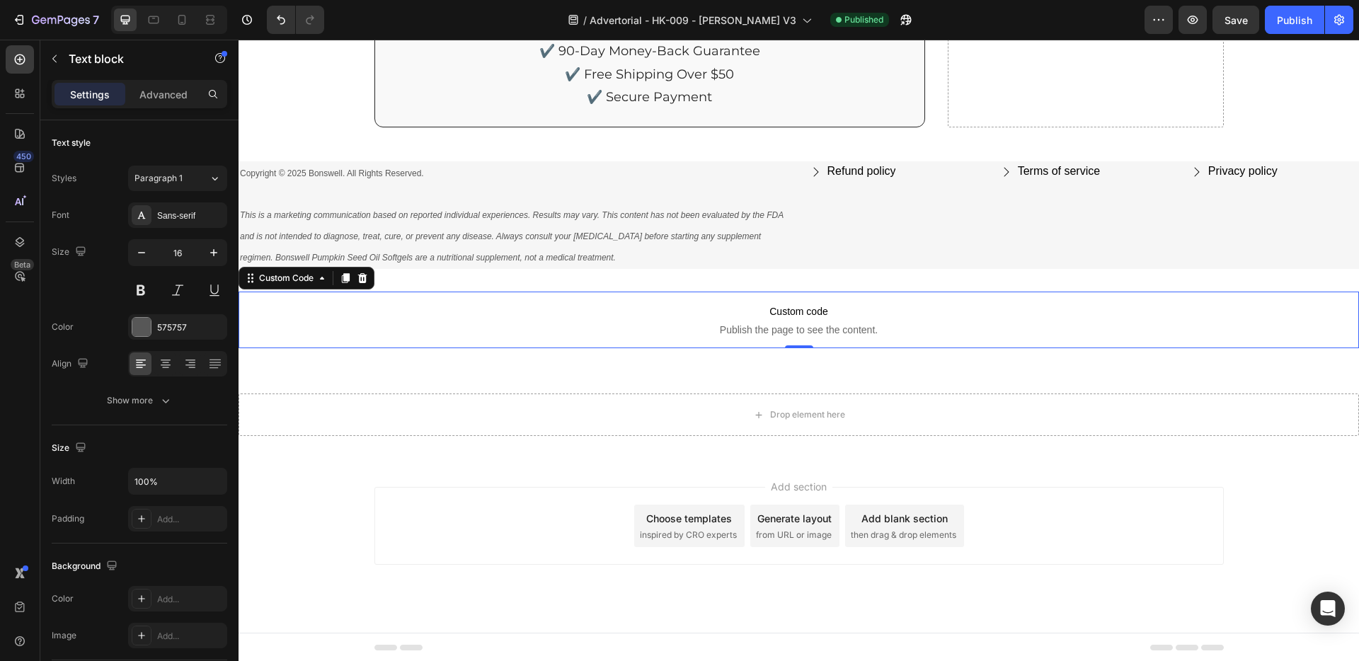
click at [459, 329] on span "Publish the page to see the content." at bounding box center [799, 330] width 1120 height 14
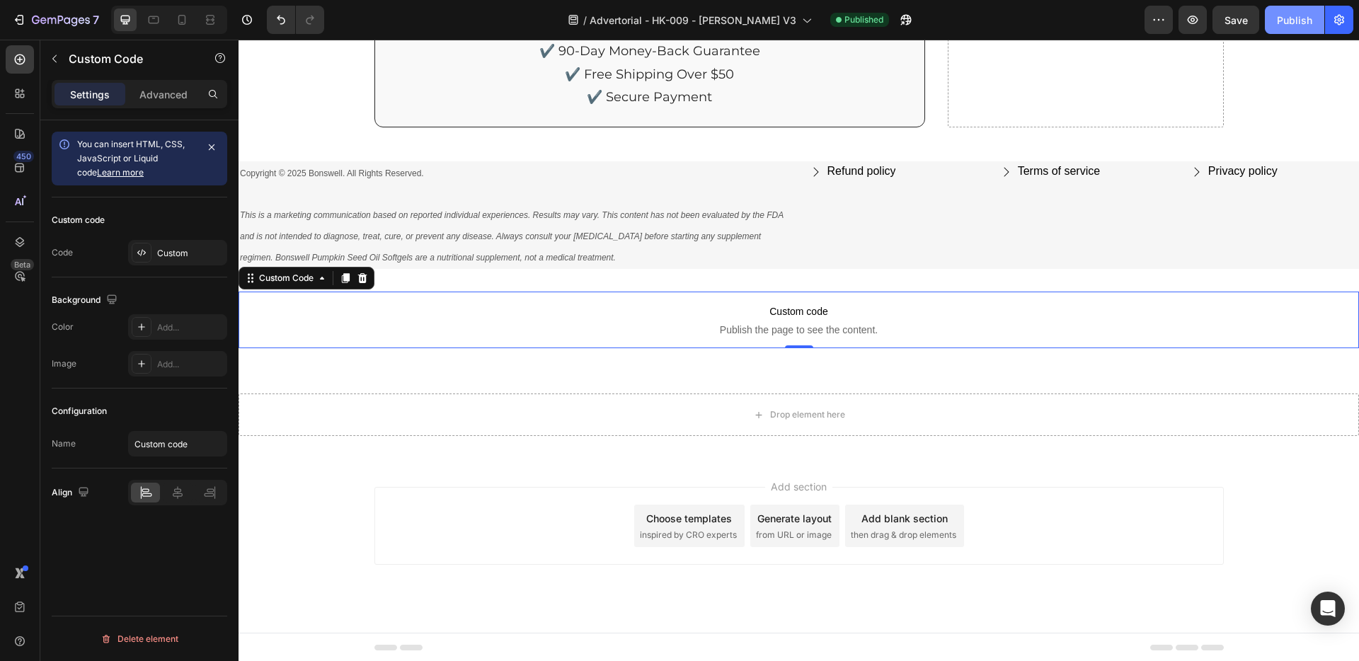
click at [1311, 17] on div "Publish" at bounding box center [1294, 20] width 35 height 15
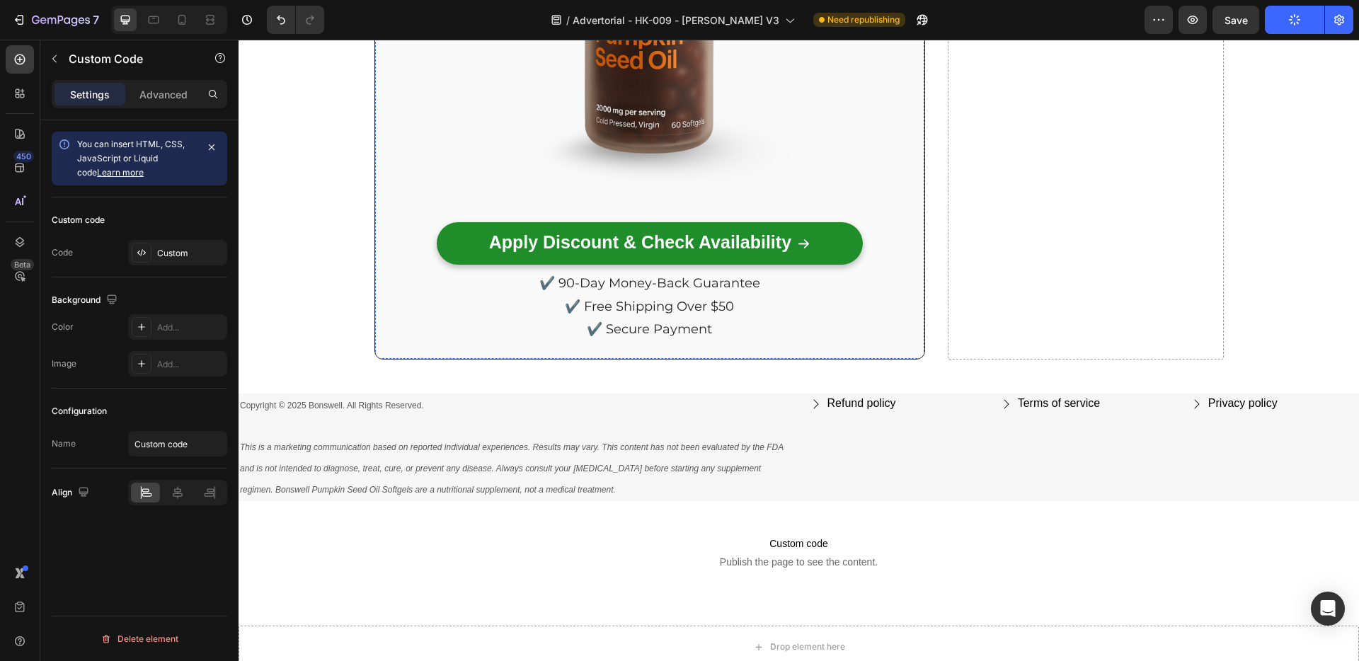
scroll to position [8185, 0]
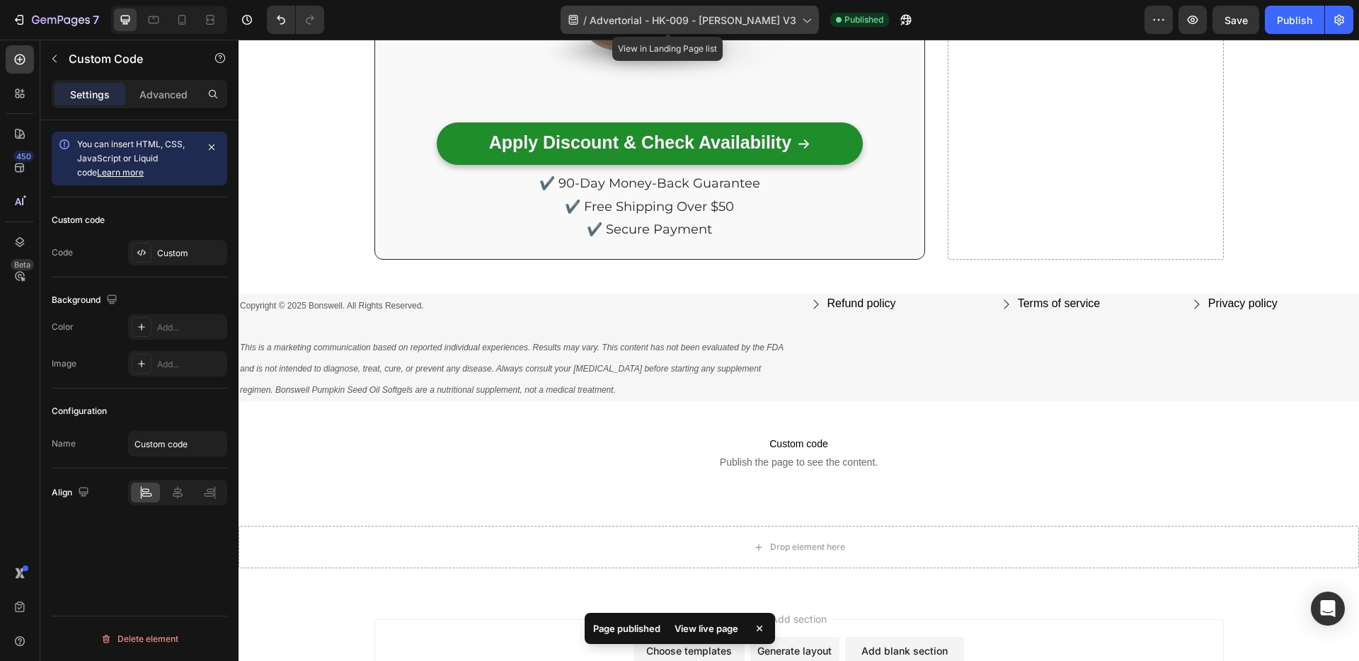
click at [749, 25] on span "Advertorial - HK-009 - [PERSON_NAME] V3" at bounding box center [693, 20] width 207 height 15
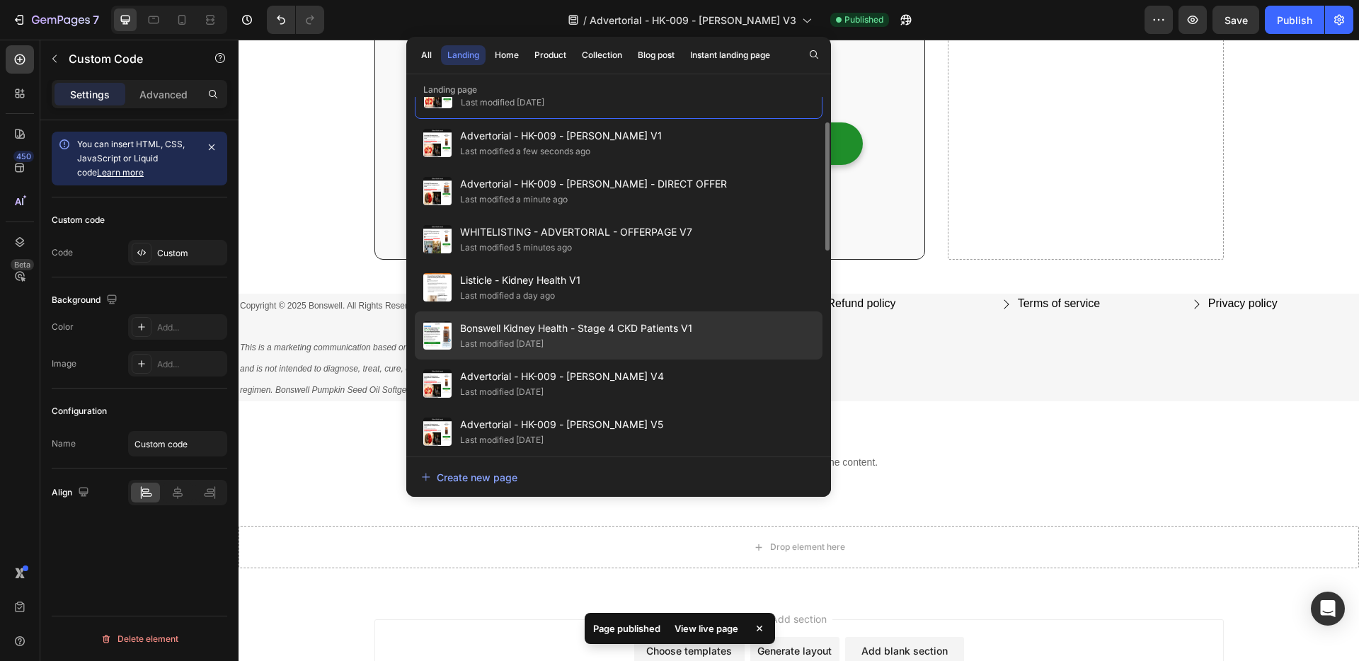
scroll to position [64, 0]
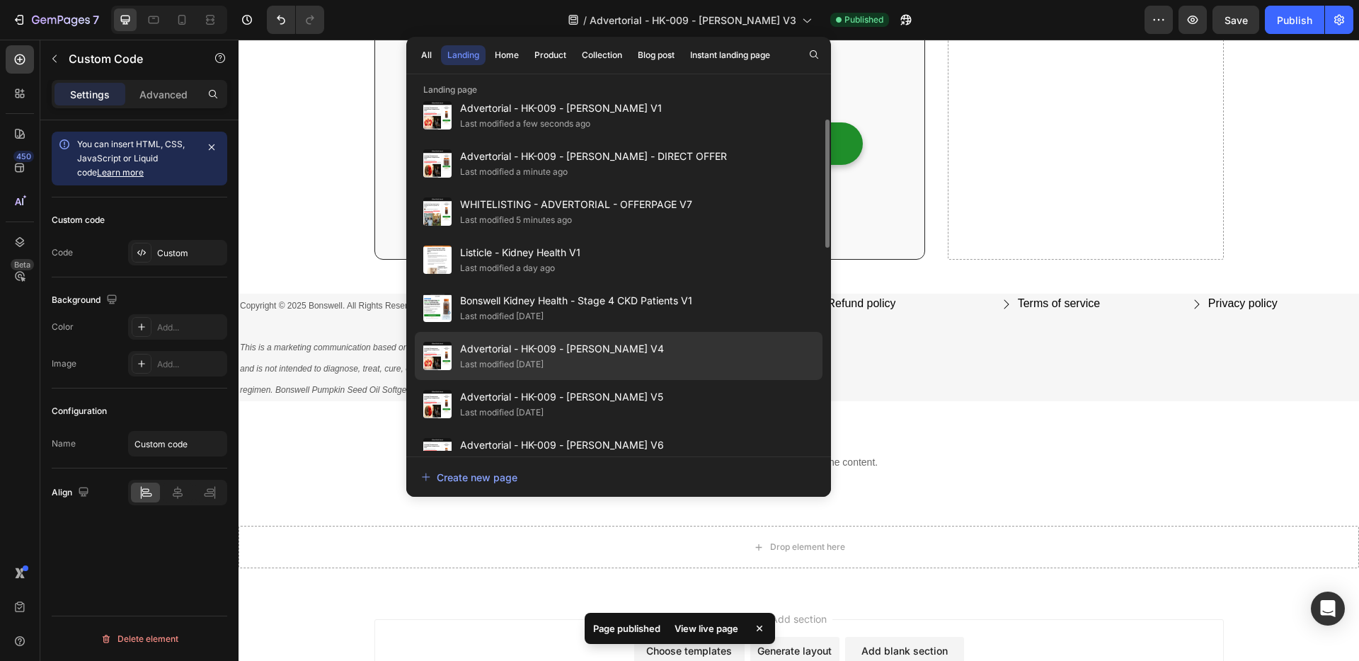
click at [662, 339] on div "Advertorial - HK-009 - ROBERT V4 Last modified 4 days ago" at bounding box center [619, 356] width 408 height 48
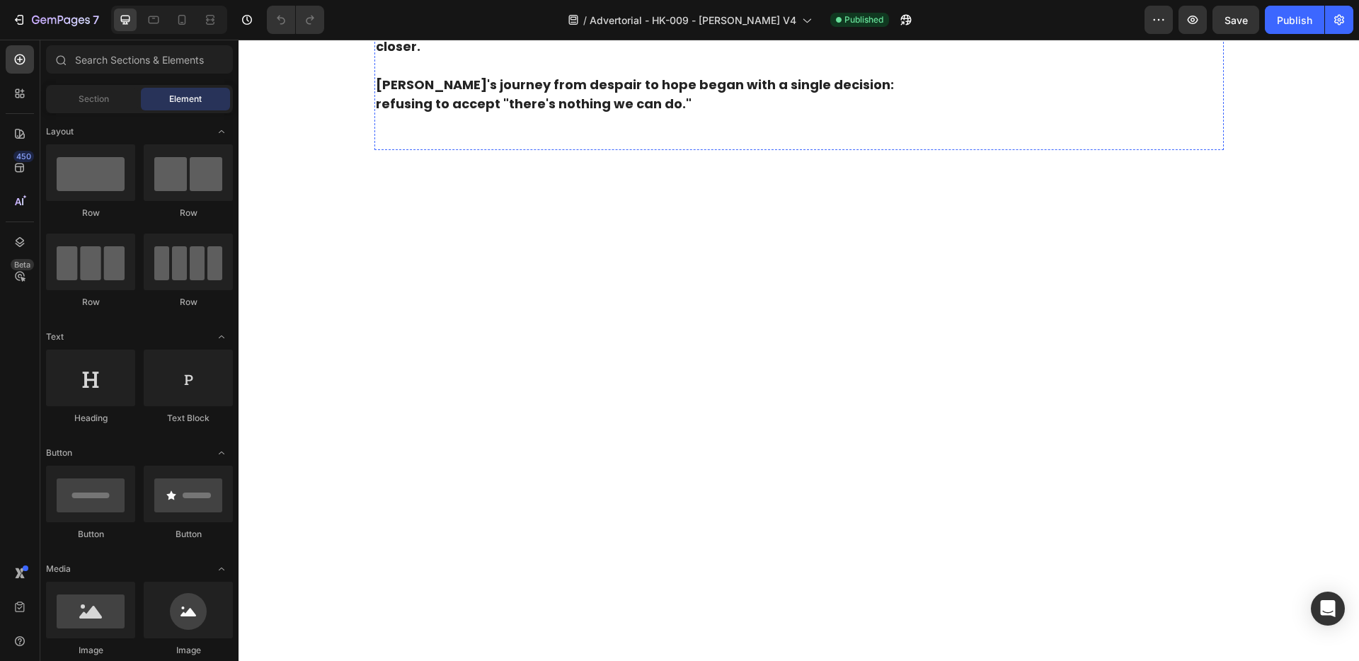
scroll to position [8317, 0]
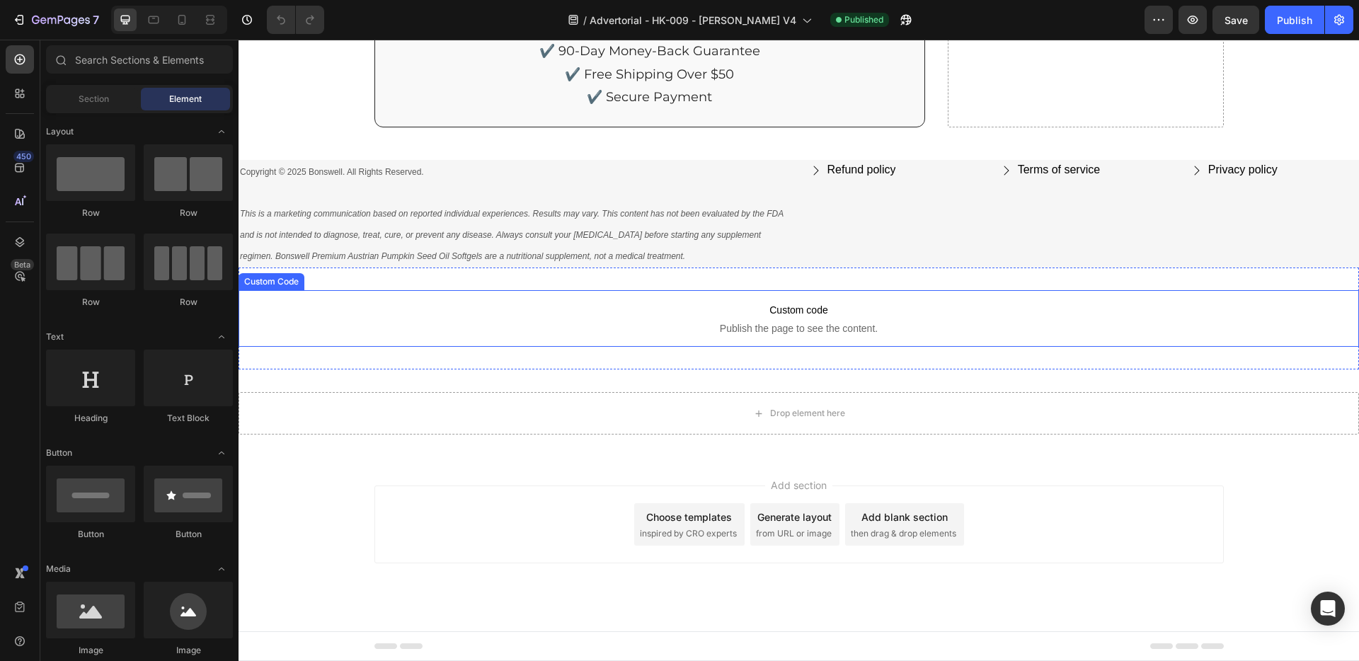
click at [452, 207] on p "This is a marketing communication based on reported individual experiences. Res…" at bounding box center [513, 234] width 546 height 63
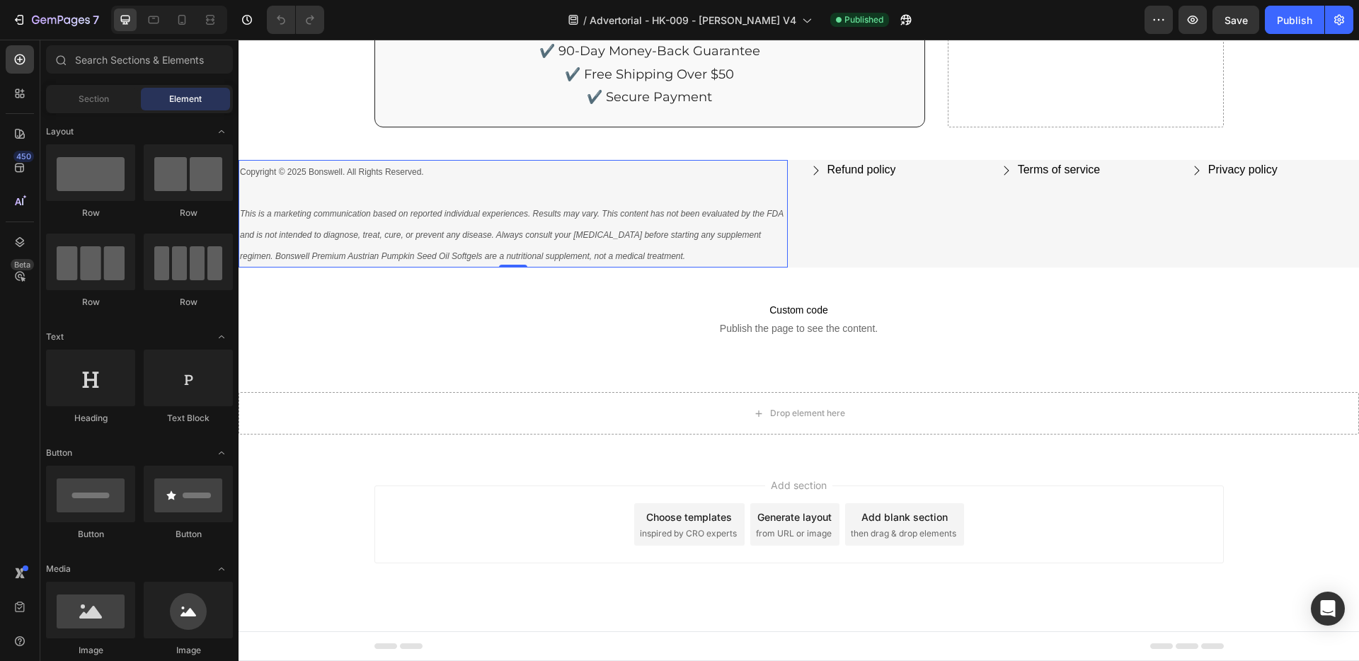
click at [452, 207] on p "This is a marketing communication based on reported individual experiences. Res…" at bounding box center [513, 234] width 546 height 63
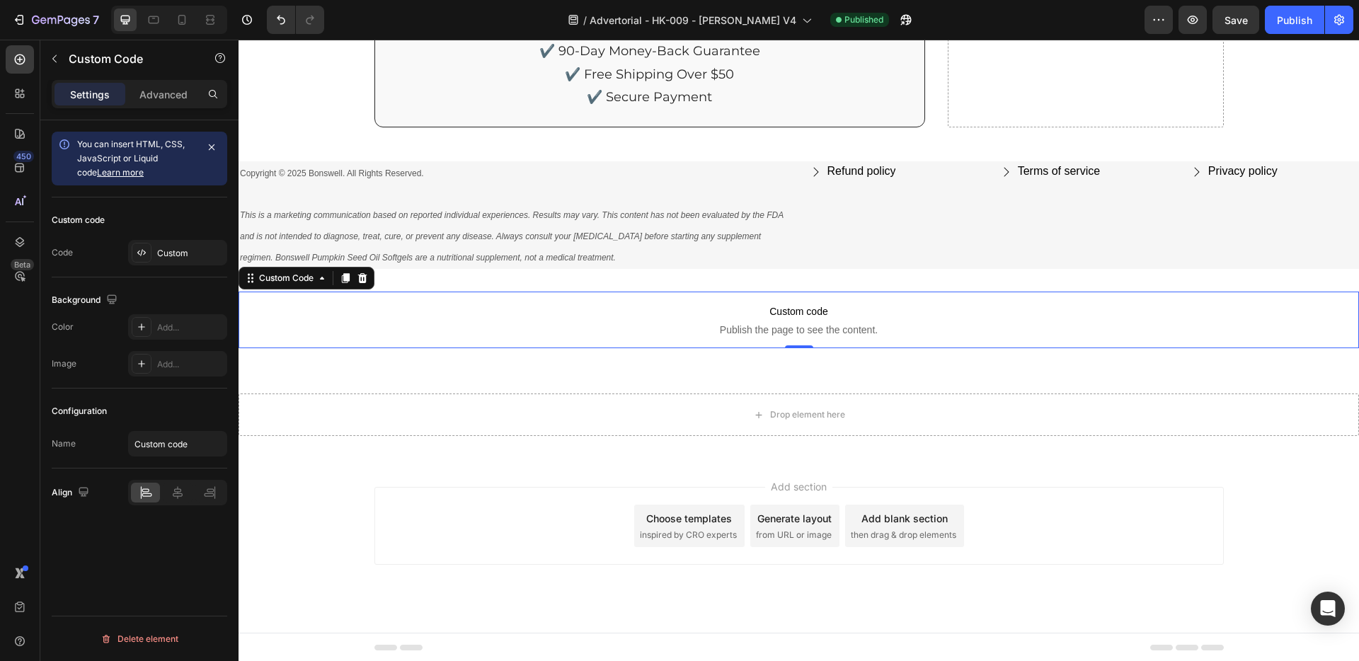
click at [474, 339] on p "Custom code Publish the page to see the content." at bounding box center [799, 320] width 1120 height 57
click at [486, 222] on p "This is a marketing communication based on reported individual experiences. Res…" at bounding box center [513, 236] width 546 height 63
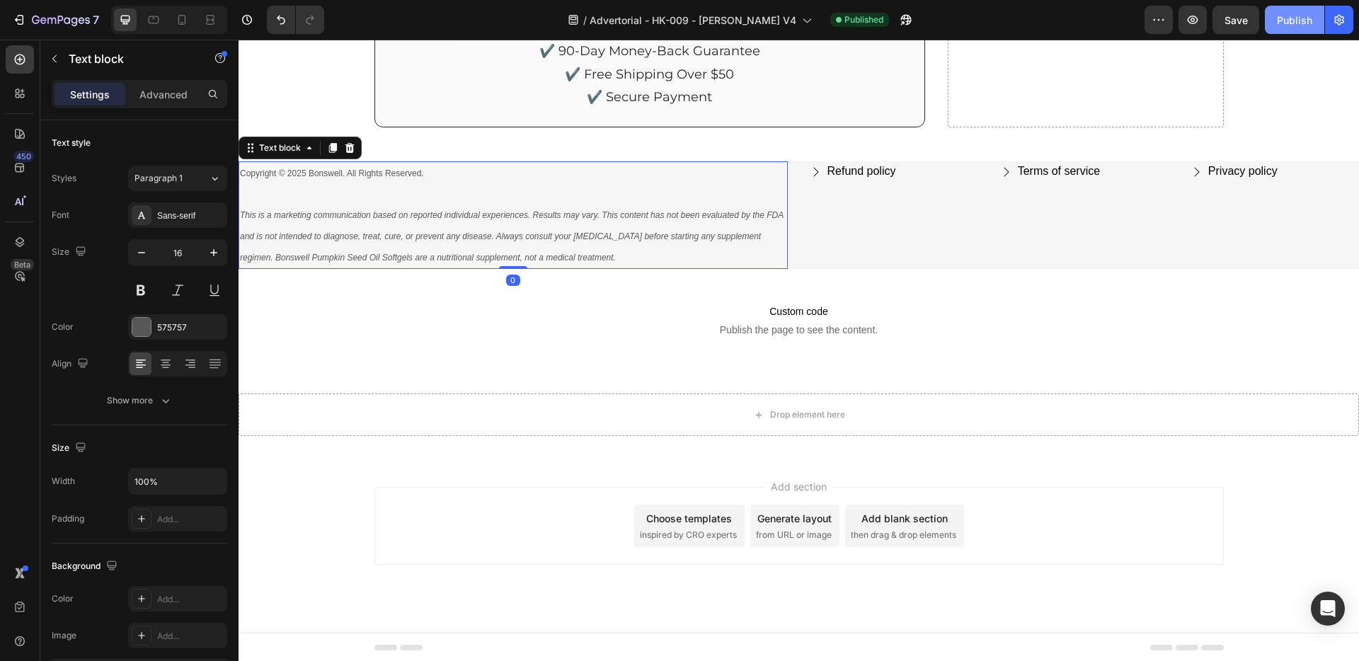
click at [1300, 23] on div "Publish" at bounding box center [1294, 20] width 35 height 15
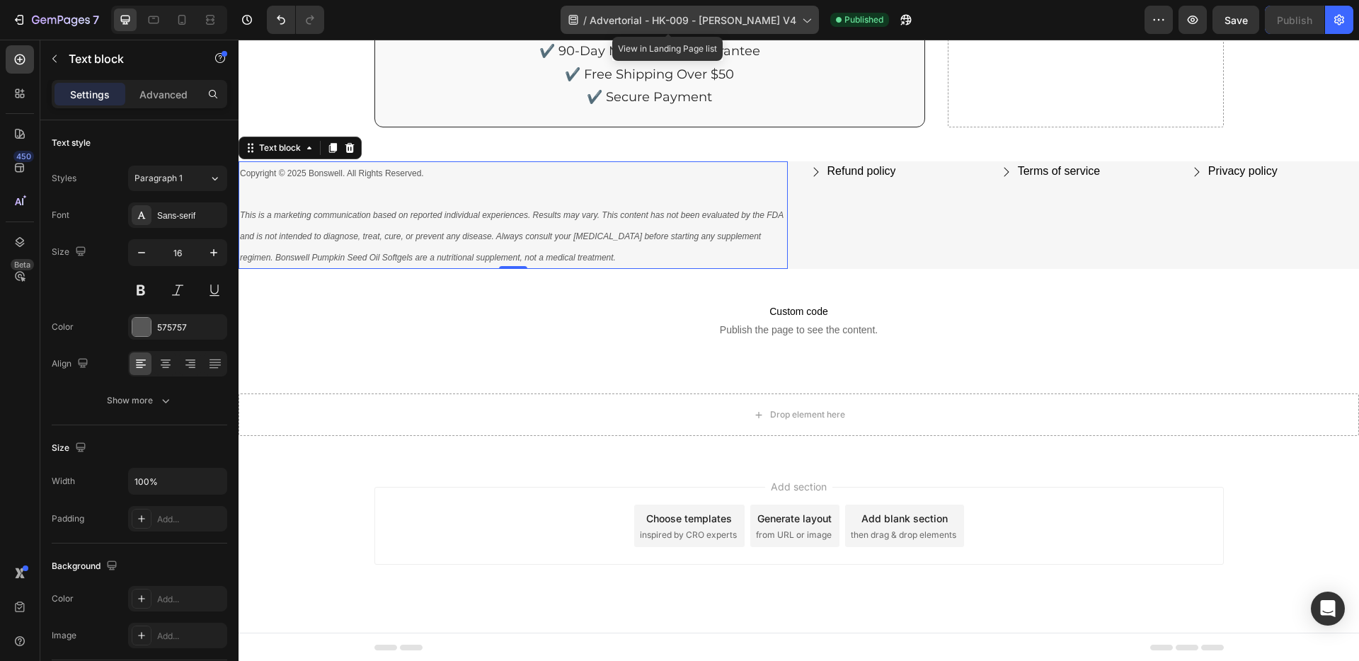
click at [755, 20] on span "Advertorial - HK-009 - [PERSON_NAME] V4" at bounding box center [693, 20] width 207 height 15
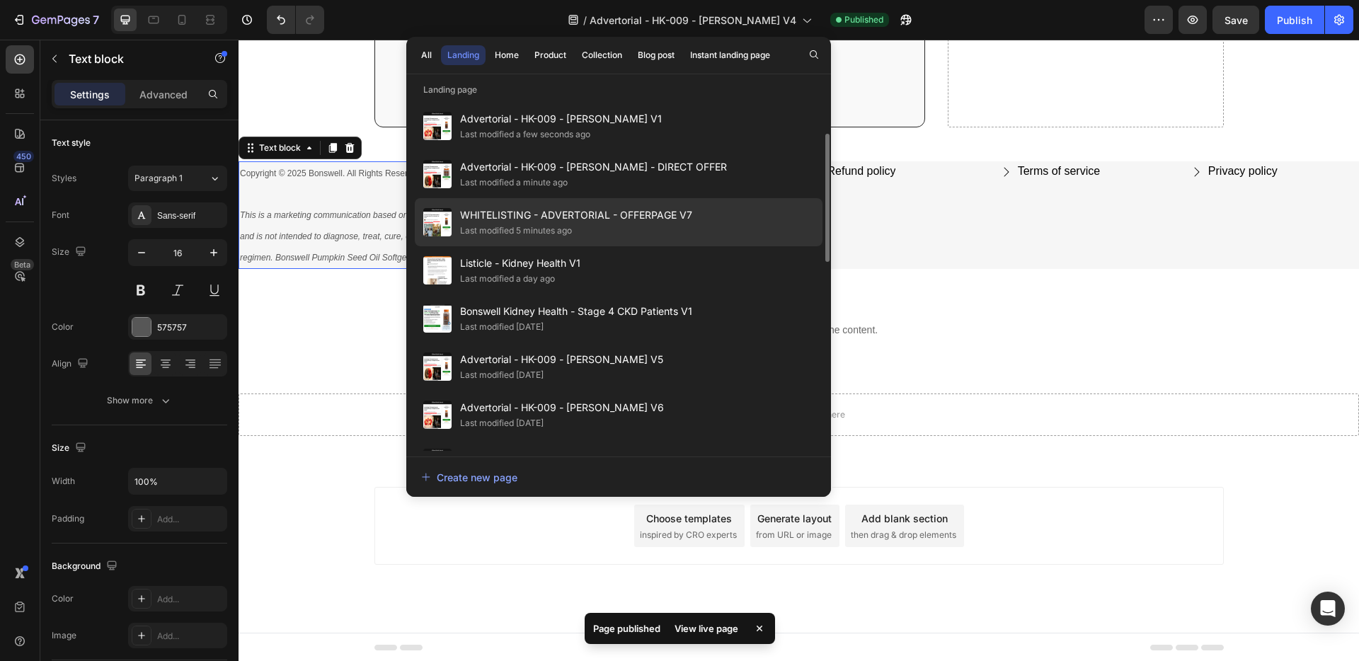
scroll to position [180, 0]
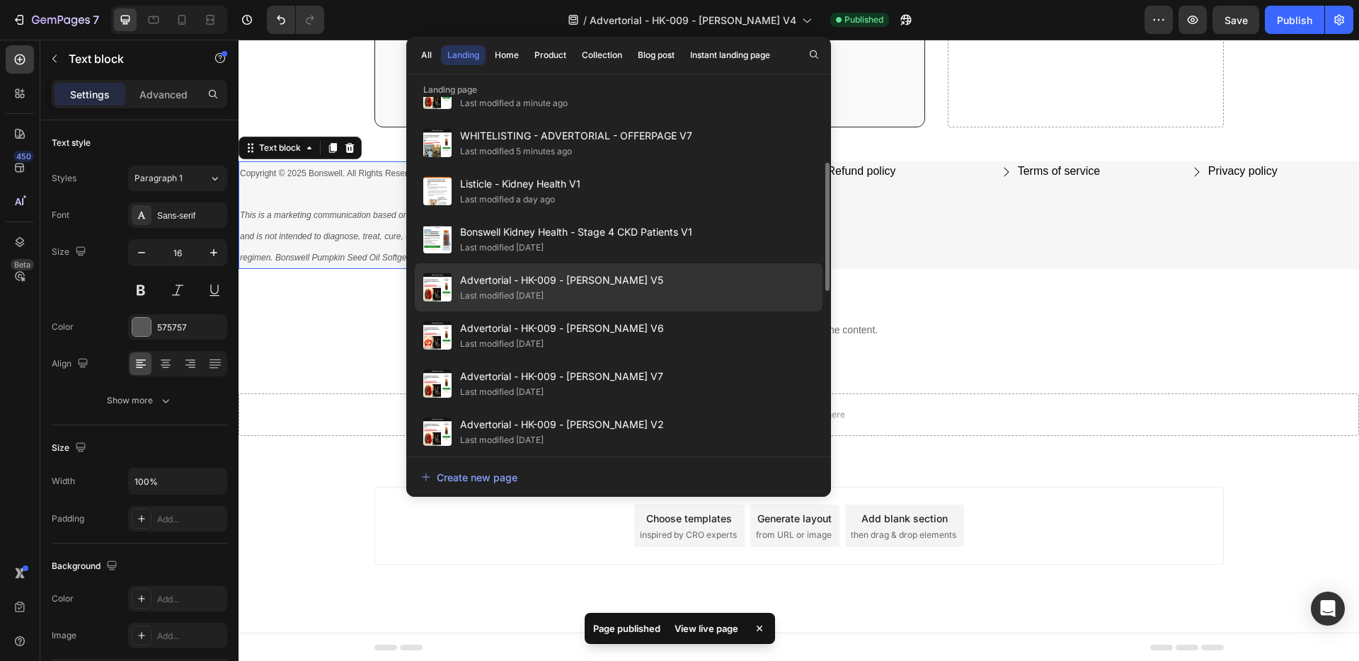
click at [663, 296] on div "Advertorial - HK-009 - ROBERT V5 Last modified 4 days ago" at bounding box center [619, 287] width 408 height 48
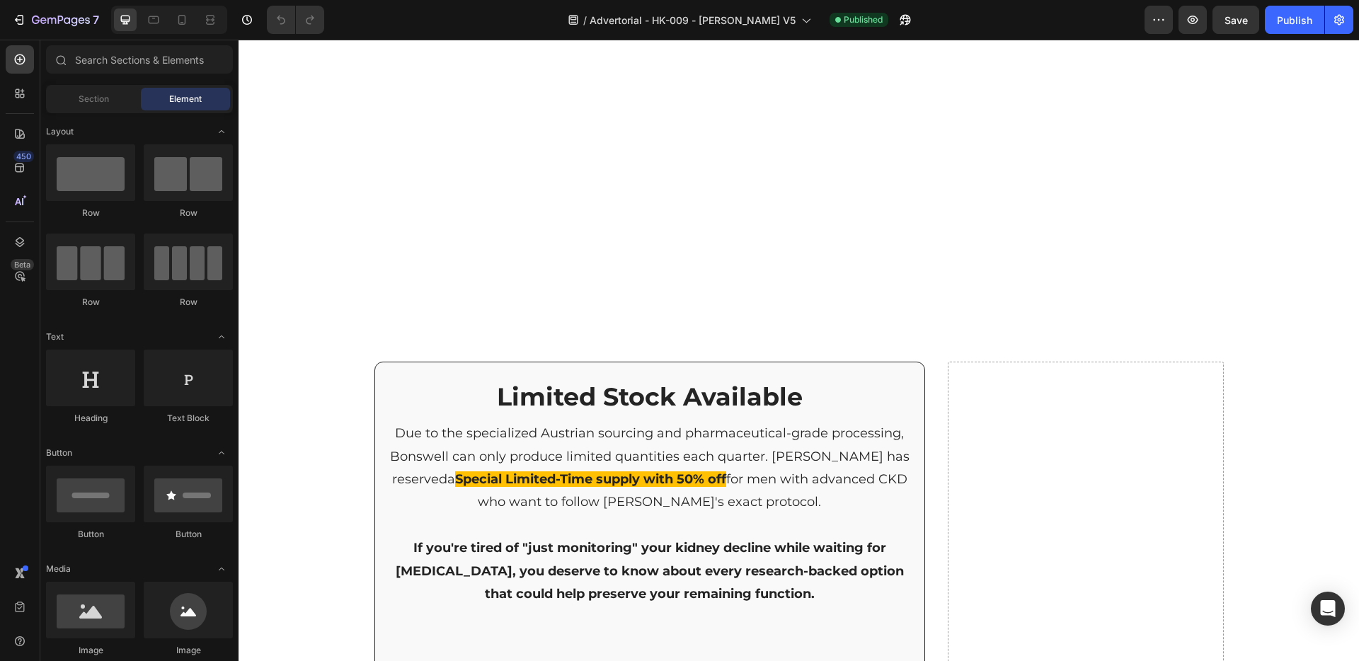
scroll to position [8317, 0]
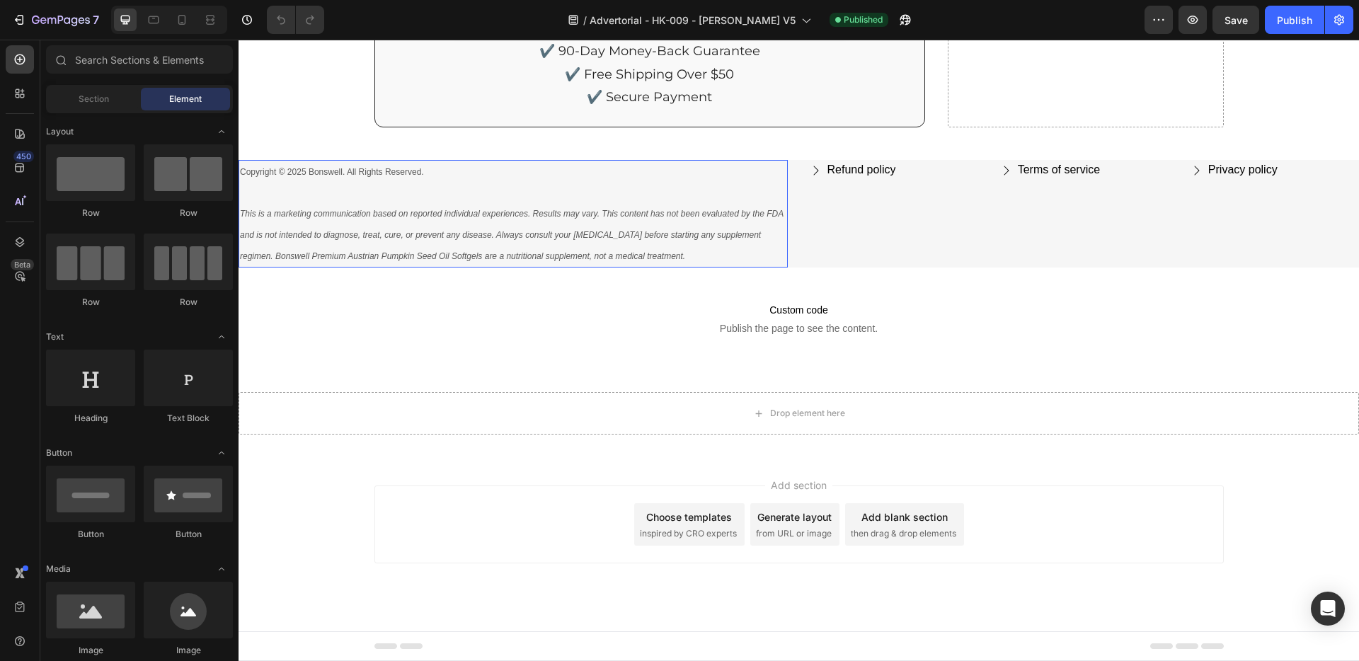
click at [471, 212] on icon "This is a marketing communication based on reported individual experiences. Res…" at bounding box center [512, 235] width 544 height 52
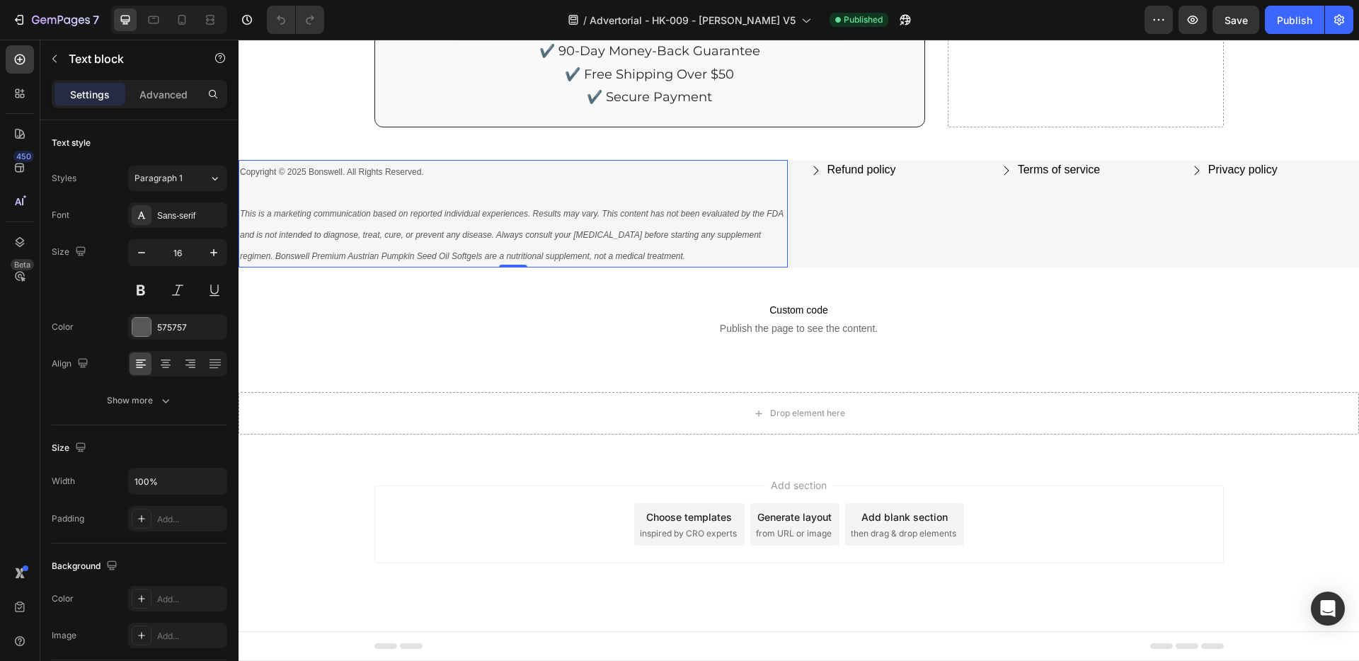
click at [471, 212] on icon "This is a marketing communication based on reported individual experiences. Res…" at bounding box center [512, 235] width 544 height 52
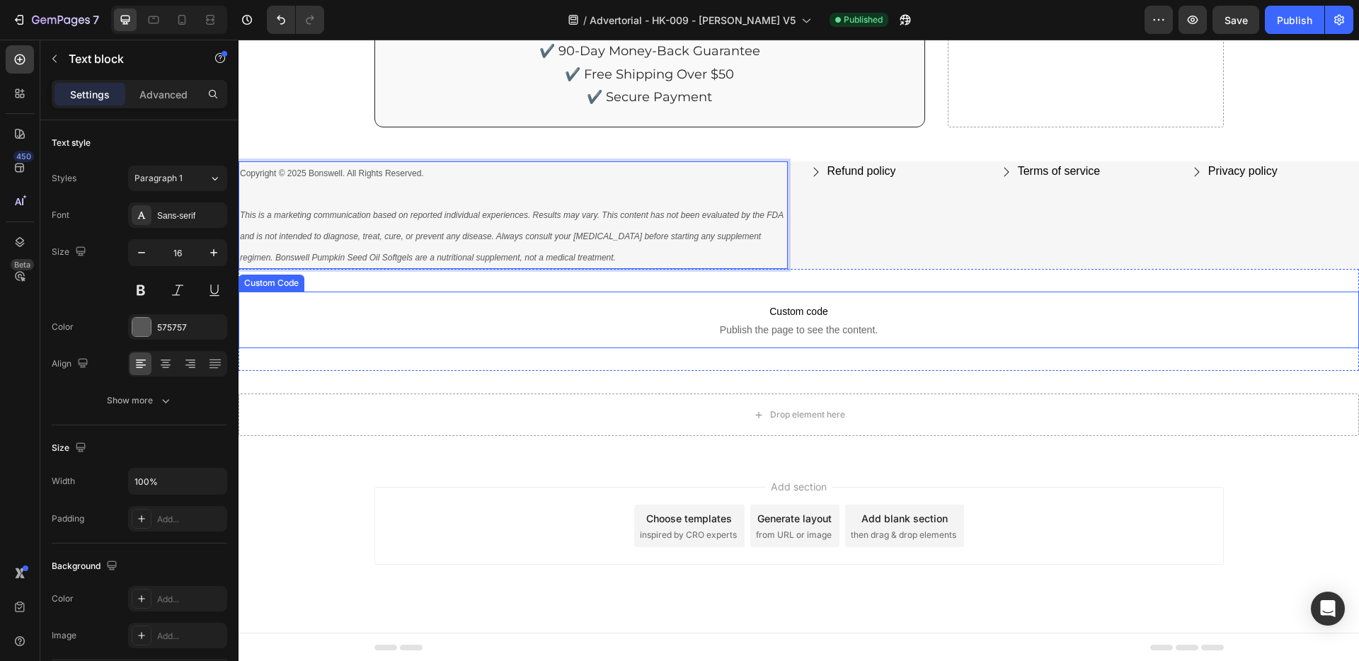
click at [498, 334] on span "Publish the page to see the content." at bounding box center [799, 330] width 1120 height 14
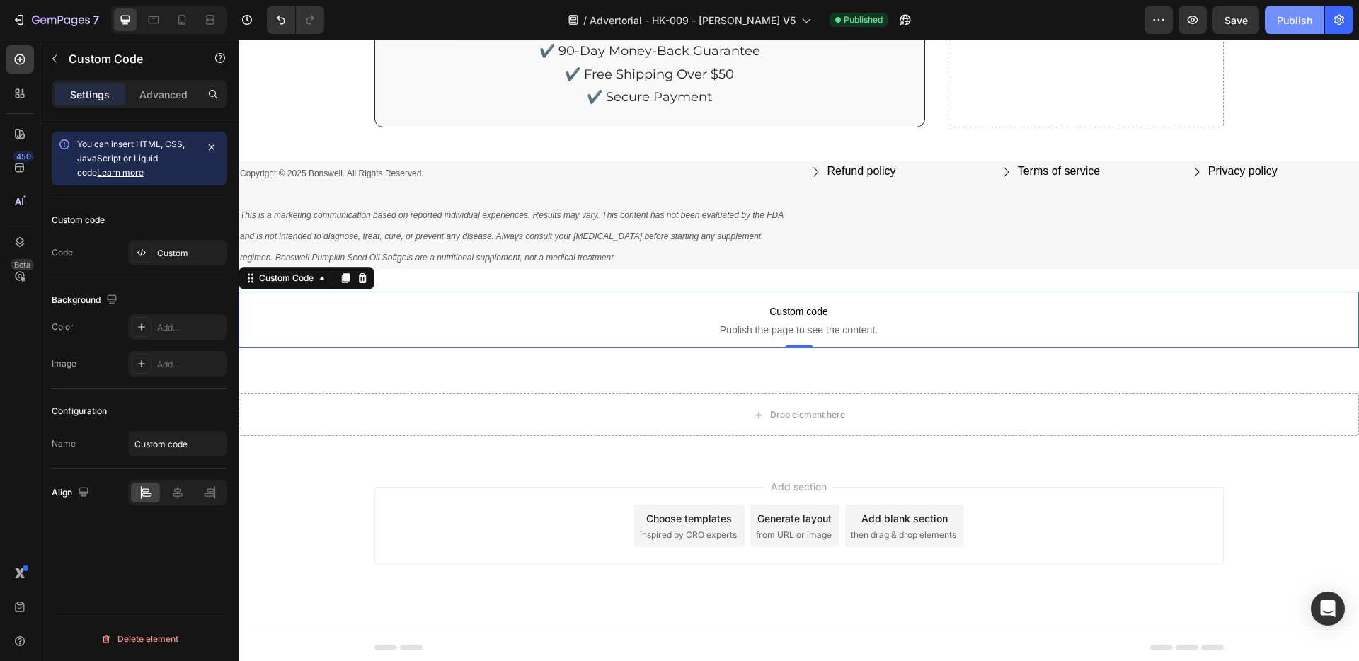
click at [1282, 19] on div "Publish" at bounding box center [1294, 20] width 35 height 15
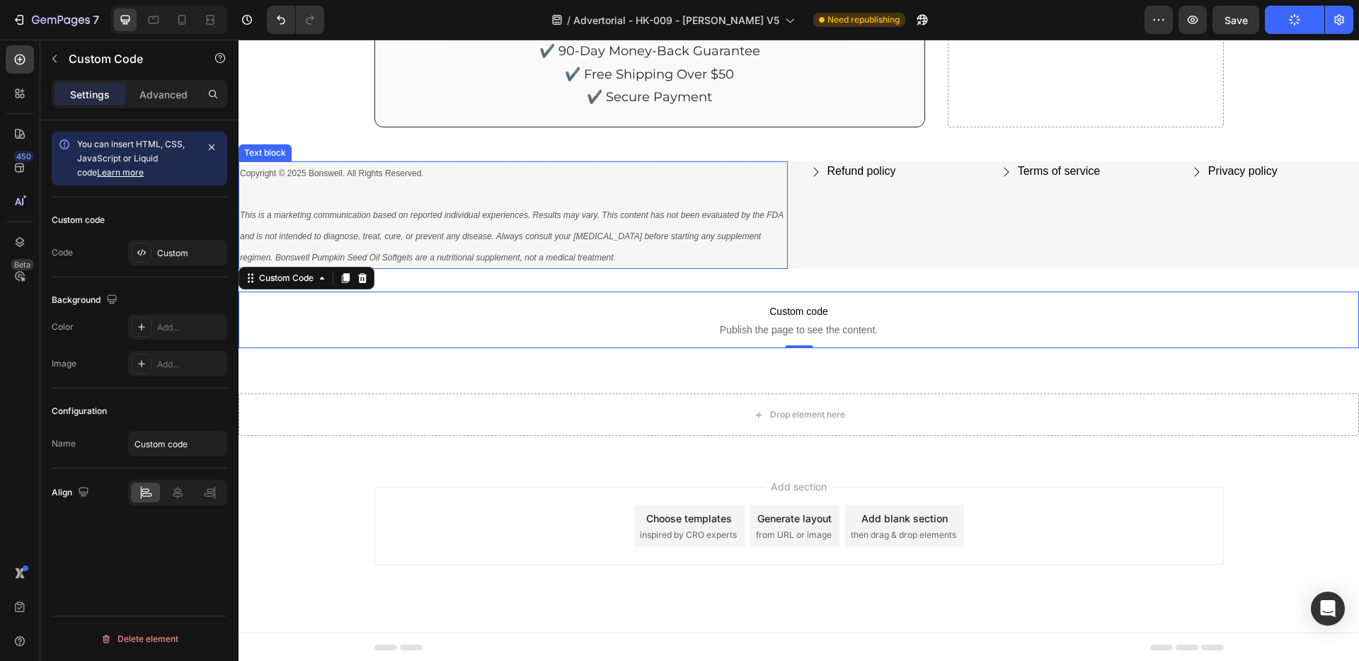
scroll to position [8300, 0]
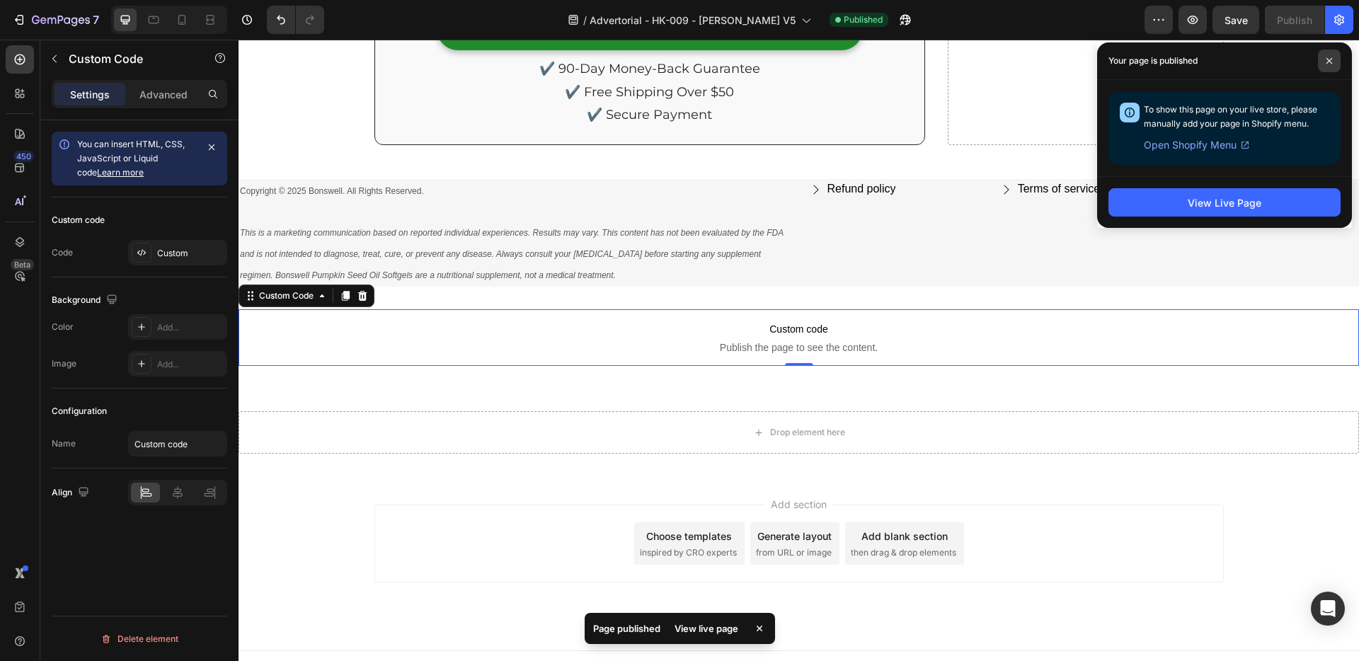
click at [1325, 60] on span at bounding box center [1329, 61] width 23 height 23
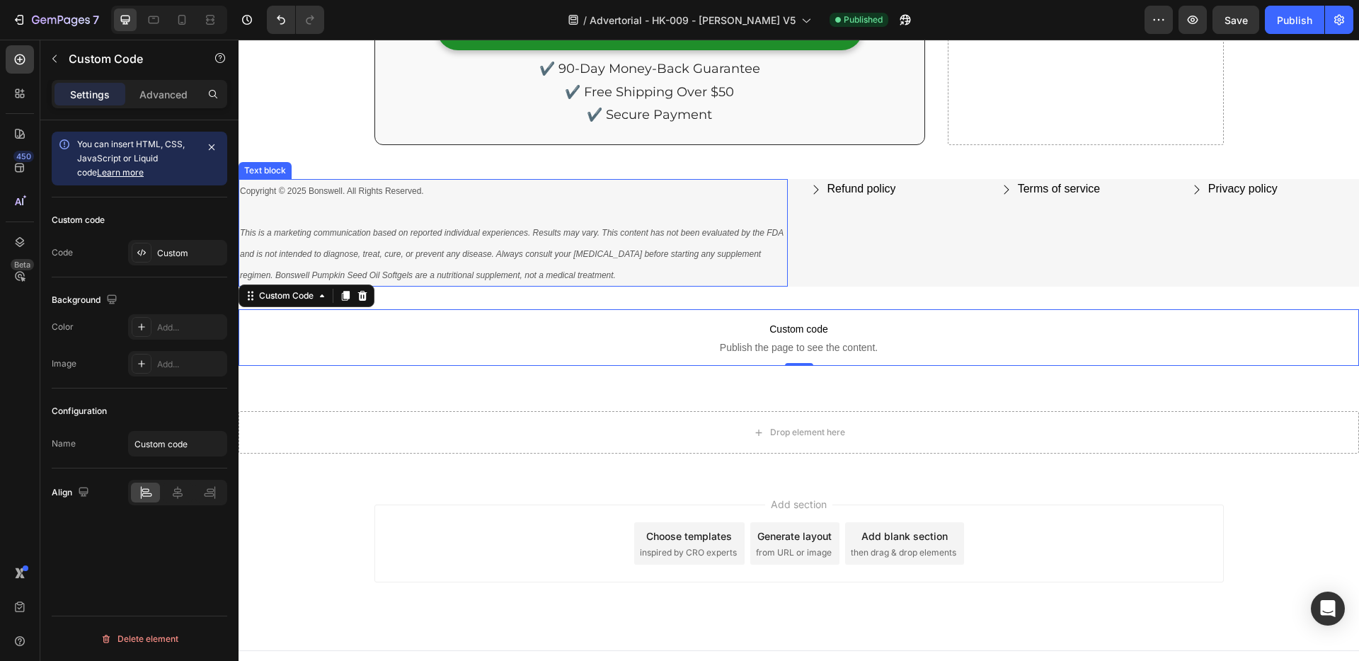
click at [556, 231] on icon "This is a marketing communication based on reported individual experiences. Res…" at bounding box center [512, 254] width 544 height 52
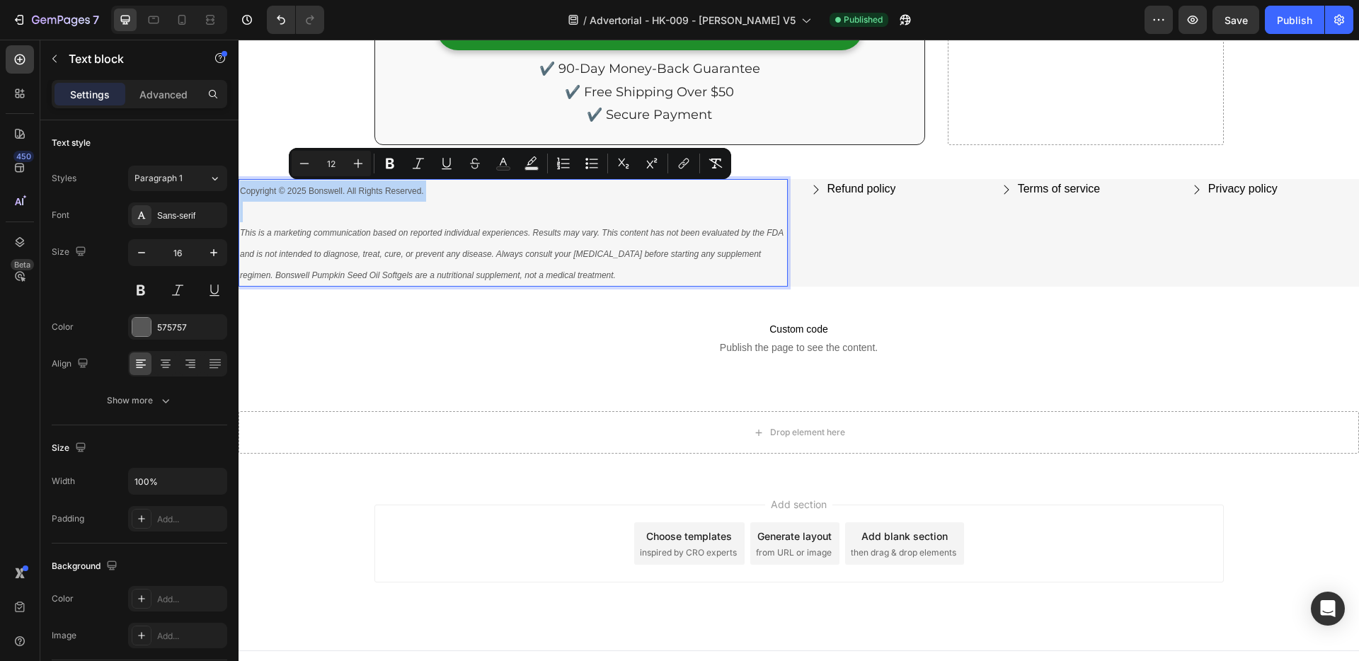
copy div "Copyright © 2025 Bonswell. All Rights Reserved."
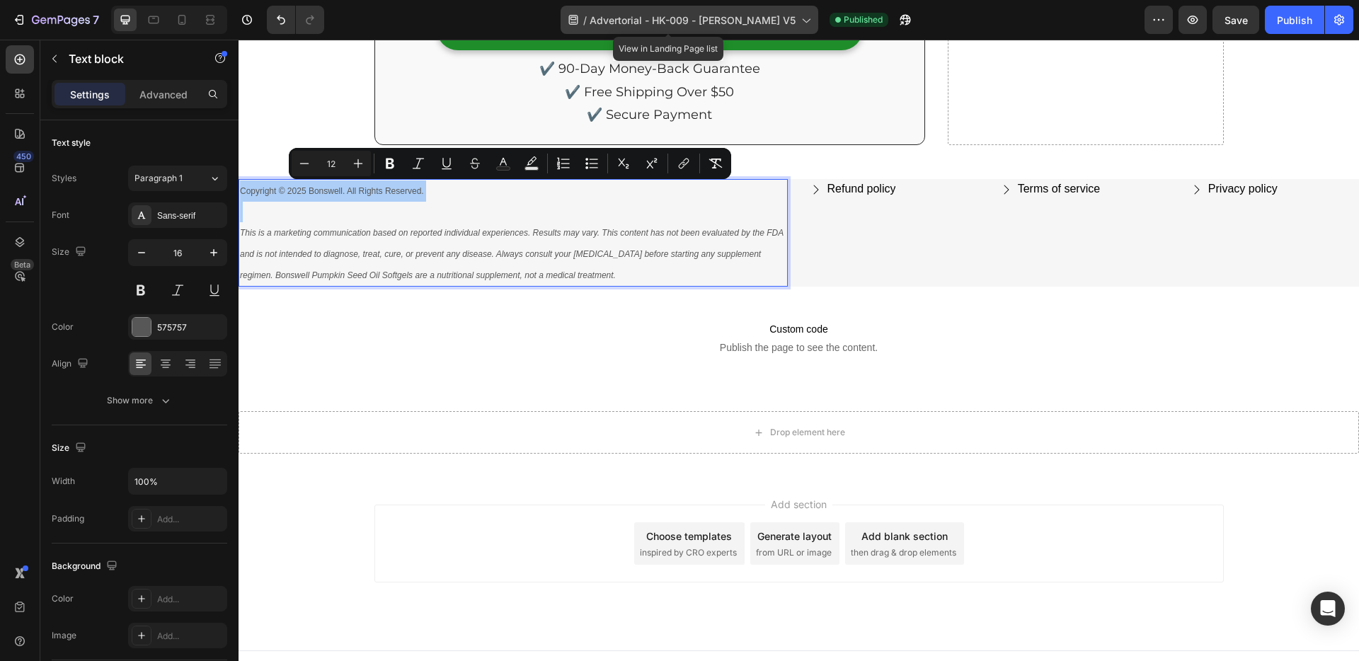
click at [648, 13] on span "Advertorial - HK-009 - [PERSON_NAME] V5" at bounding box center [693, 20] width 206 height 15
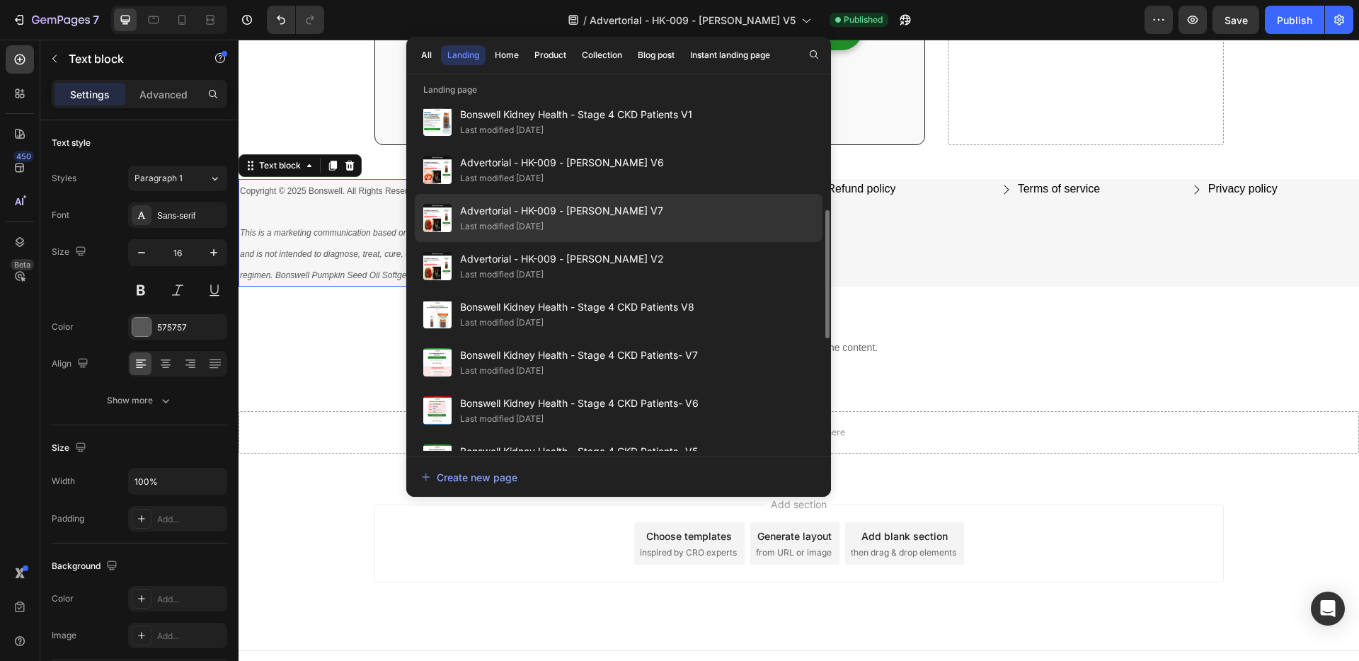
scroll to position [337, 0]
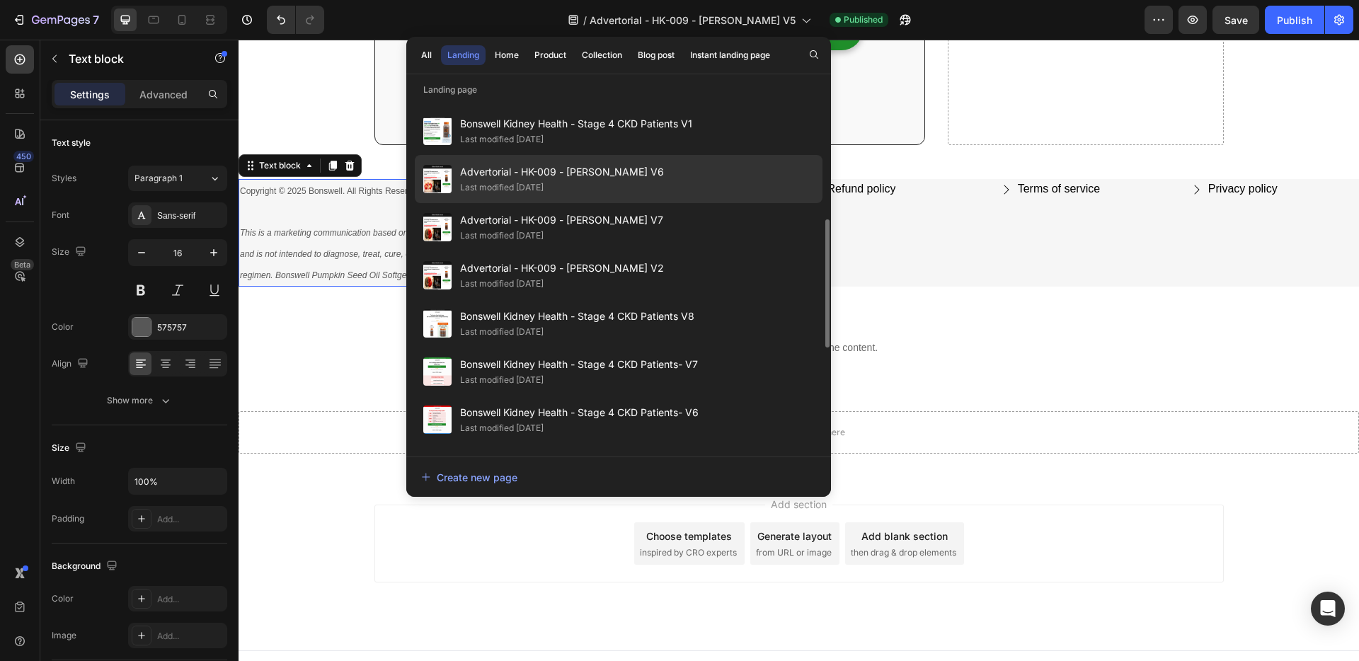
click at [609, 177] on span "Advertorial - HK-009 - [PERSON_NAME] V6" at bounding box center [562, 172] width 204 height 17
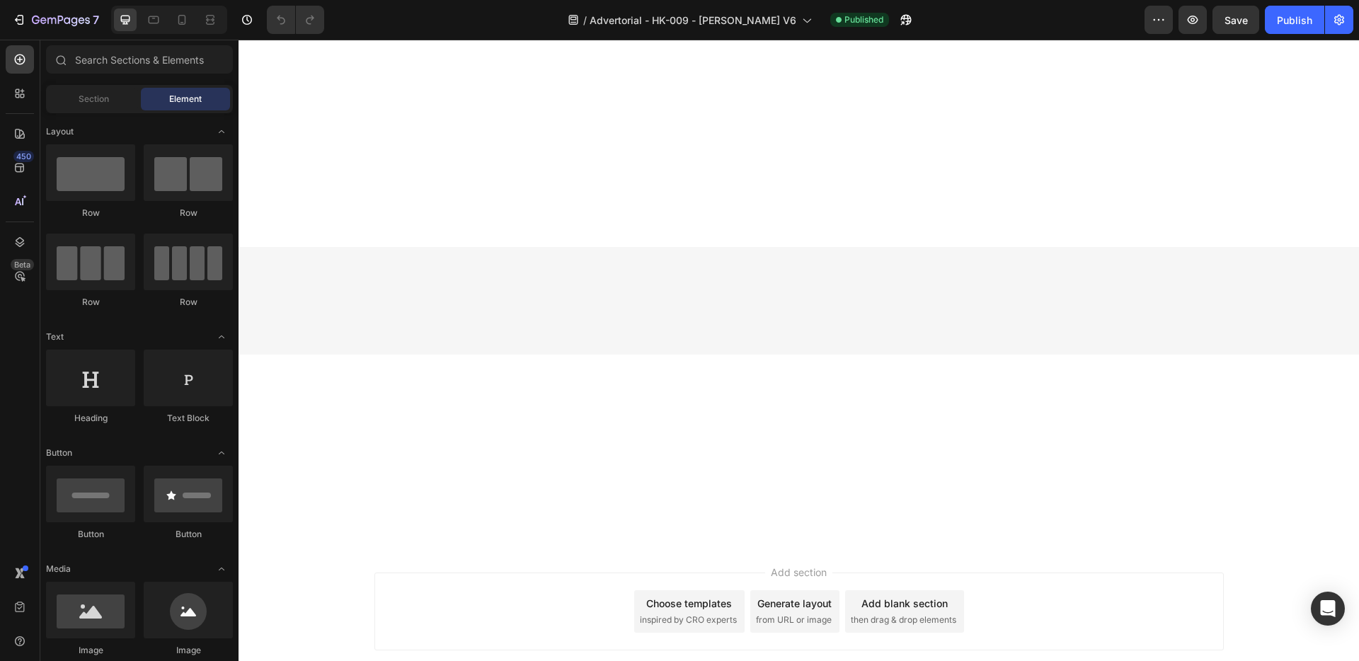
scroll to position [8317, 0]
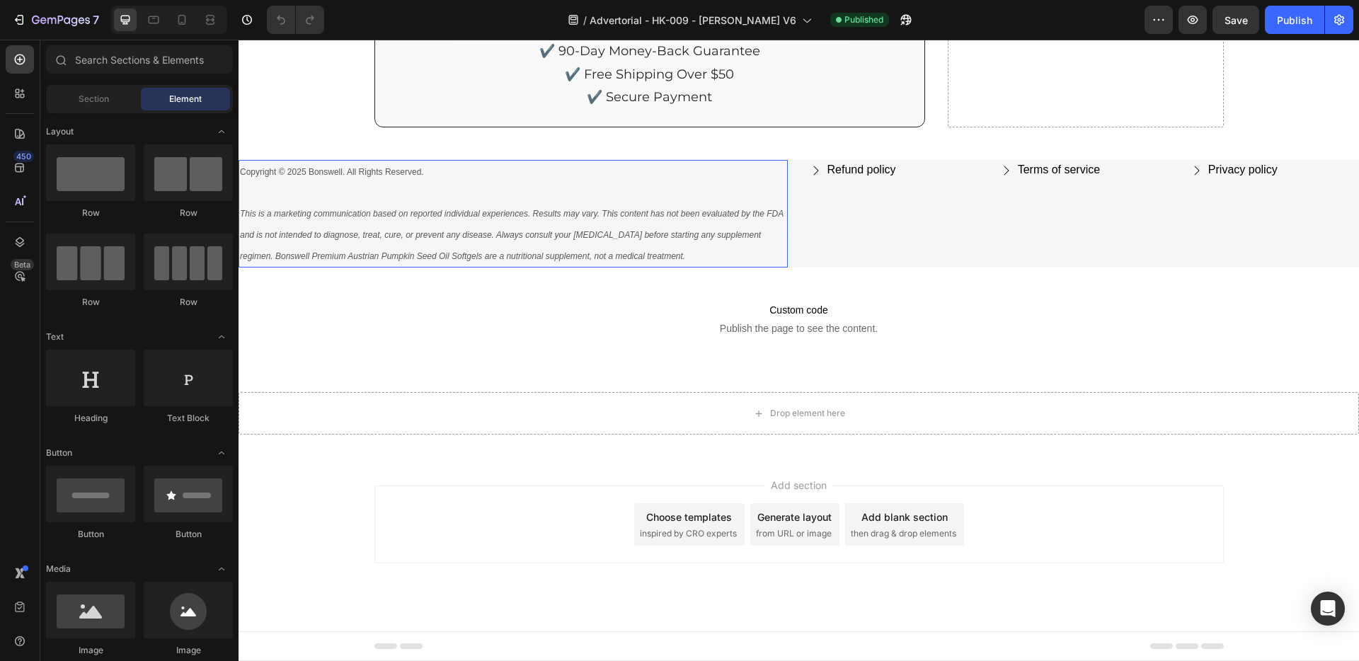
click at [478, 239] on icon "This is a marketing communication based on reported individual experiences. Res…" at bounding box center [512, 235] width 544 height 52
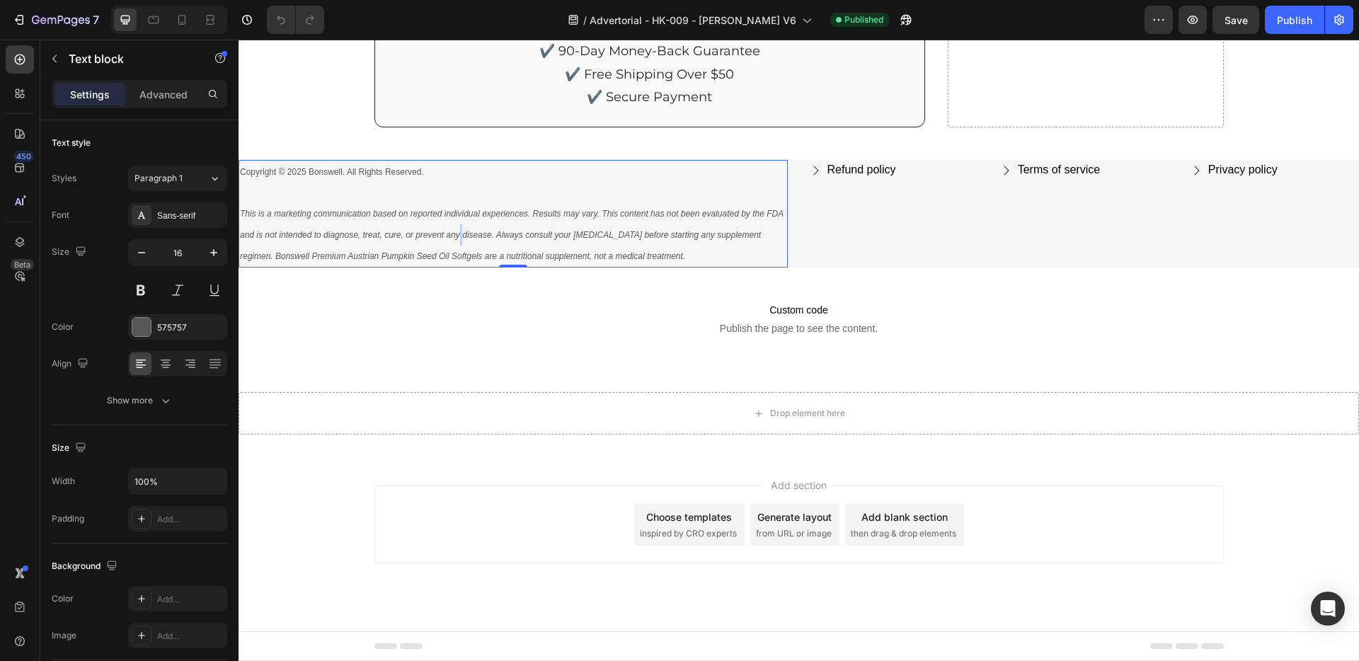
click at [478, 239] on icon "This is a marketing communication based on reported individual experiences. Res…" at bounding box center [512, 235] width 544 height 52
click at [1297, 15] on div "Publish" at bounding box center [1294, 20] width 35 height 15
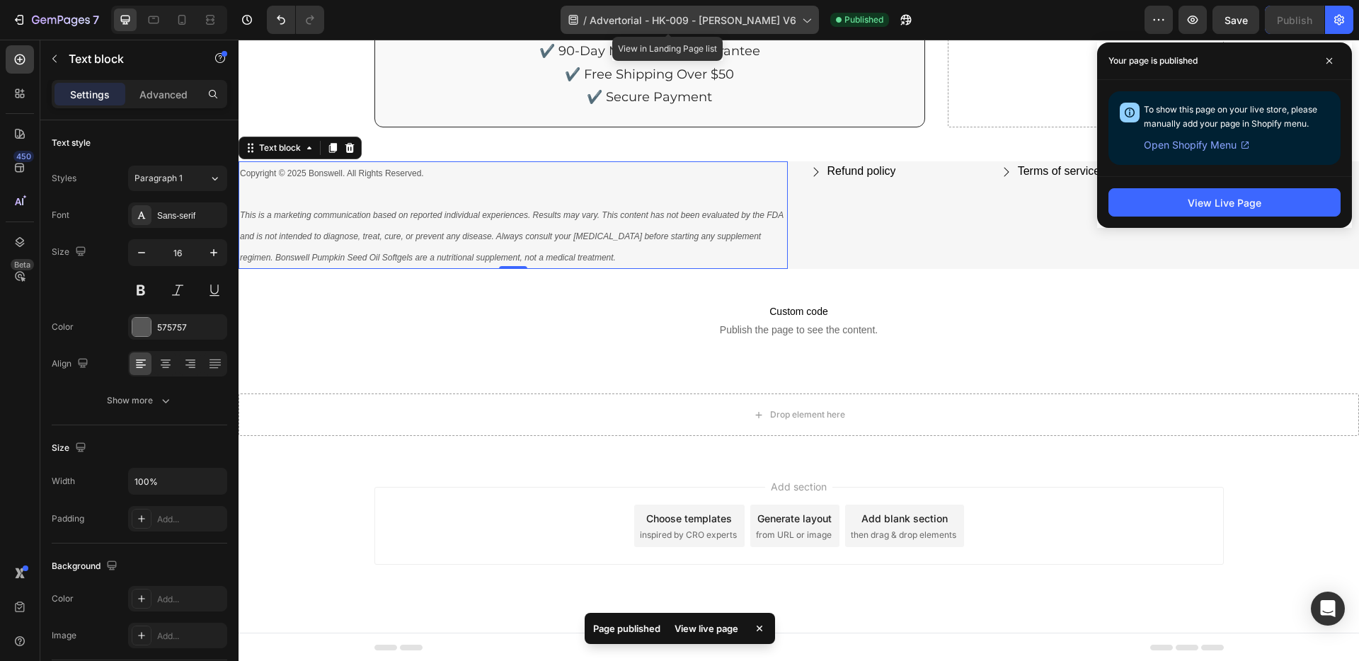
click at [758, 24] on span "Advertorial - HK-009 - [PERSON_NAME] V6" at bounding box center [693, 20] width 207 height 15
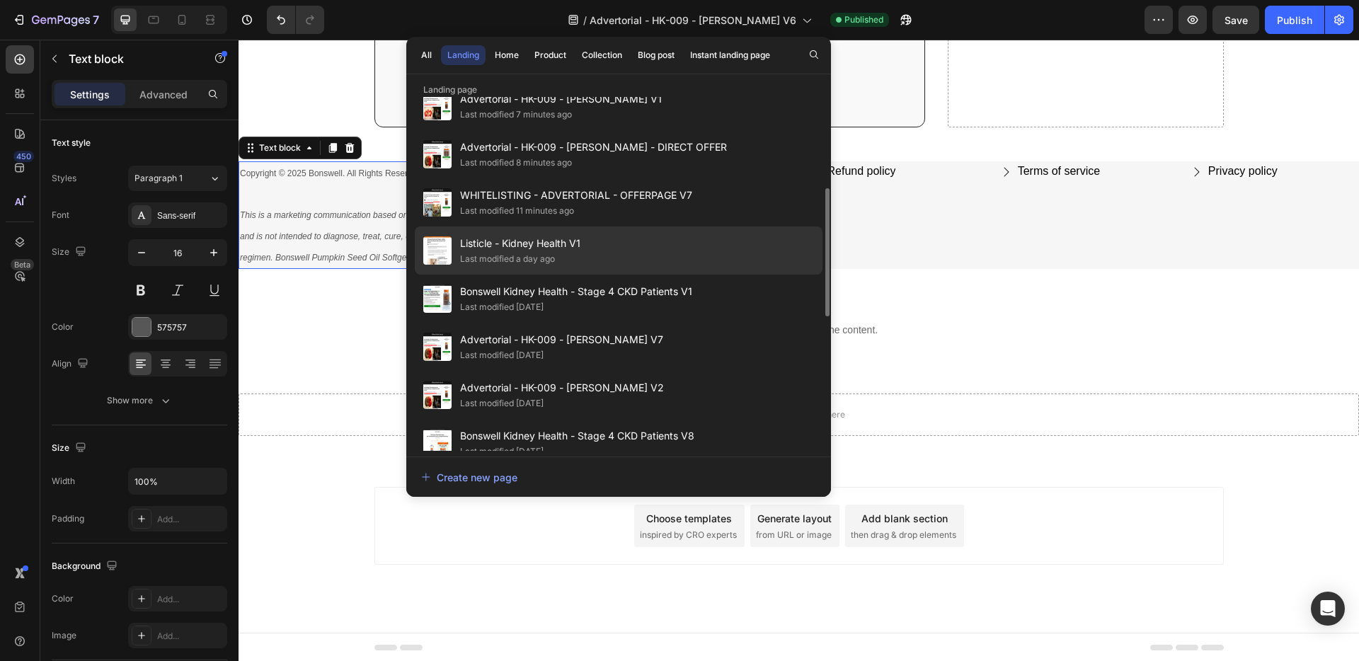
scroll to position [236, 0]
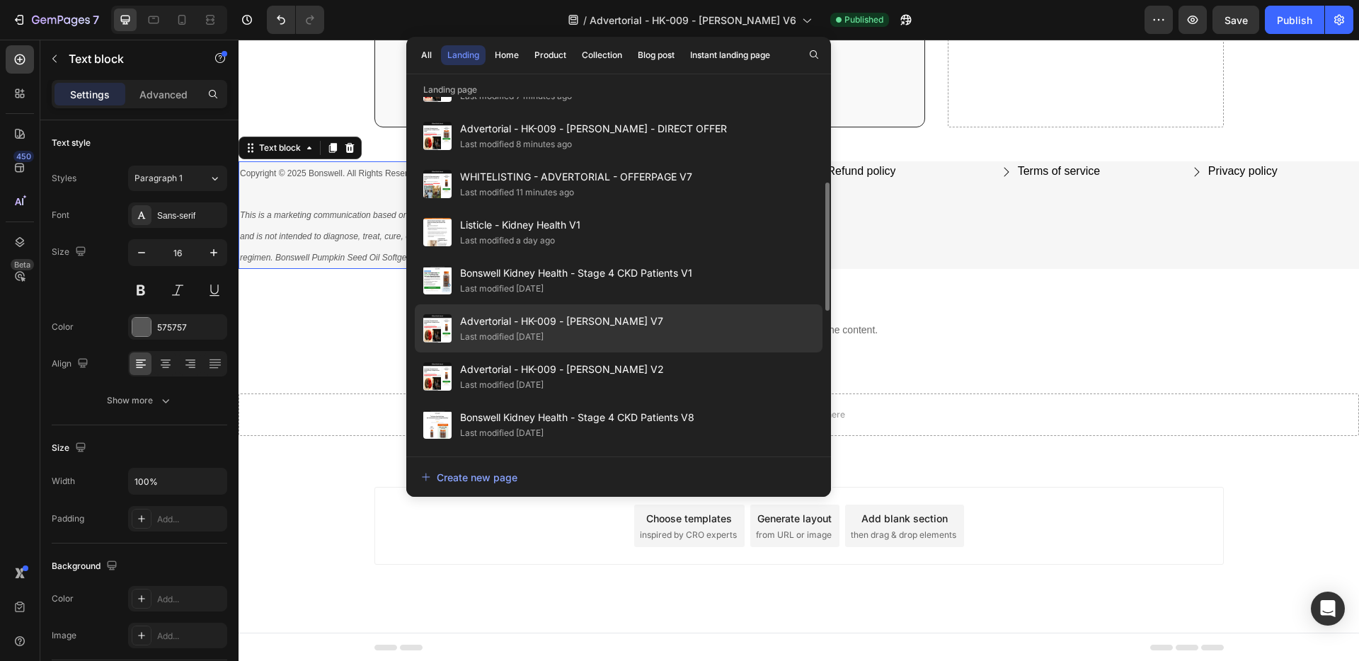
click at [621, 316] on span "Advertorial - HK-009 - [PERSON_NAME] V7" at bounding box center [561, 321] width 203 height 17
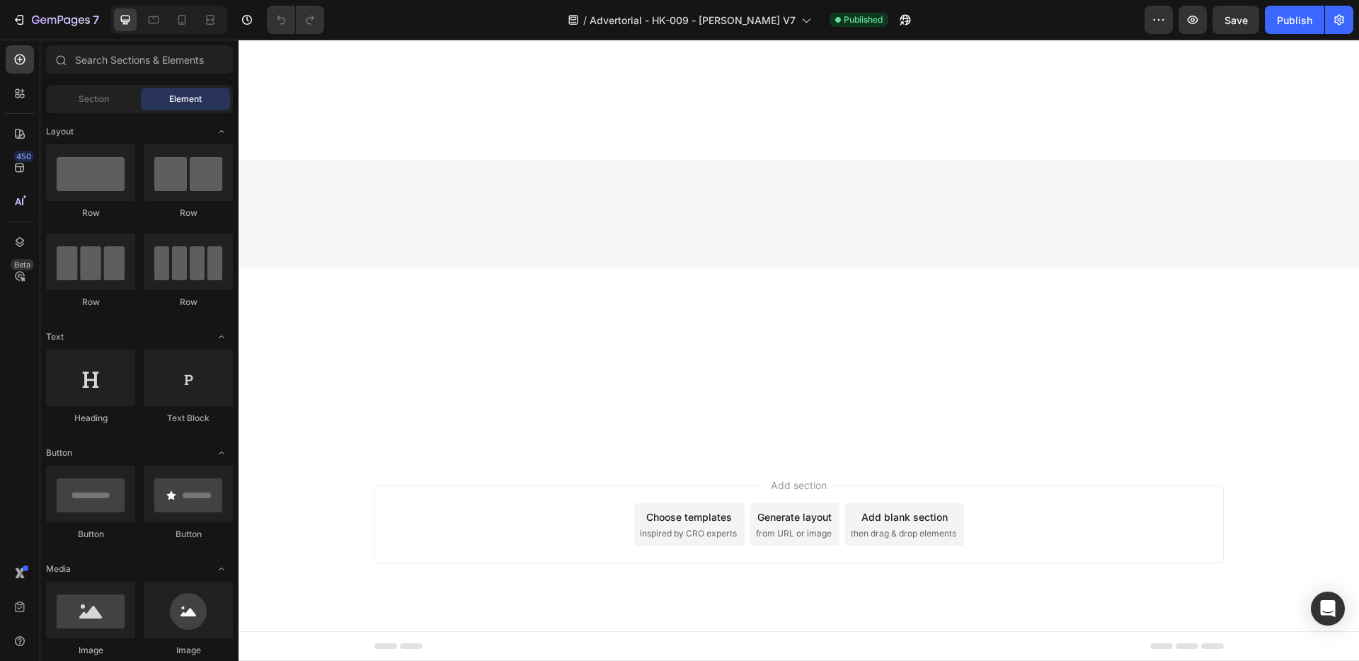
scroll to position [8317, 0]
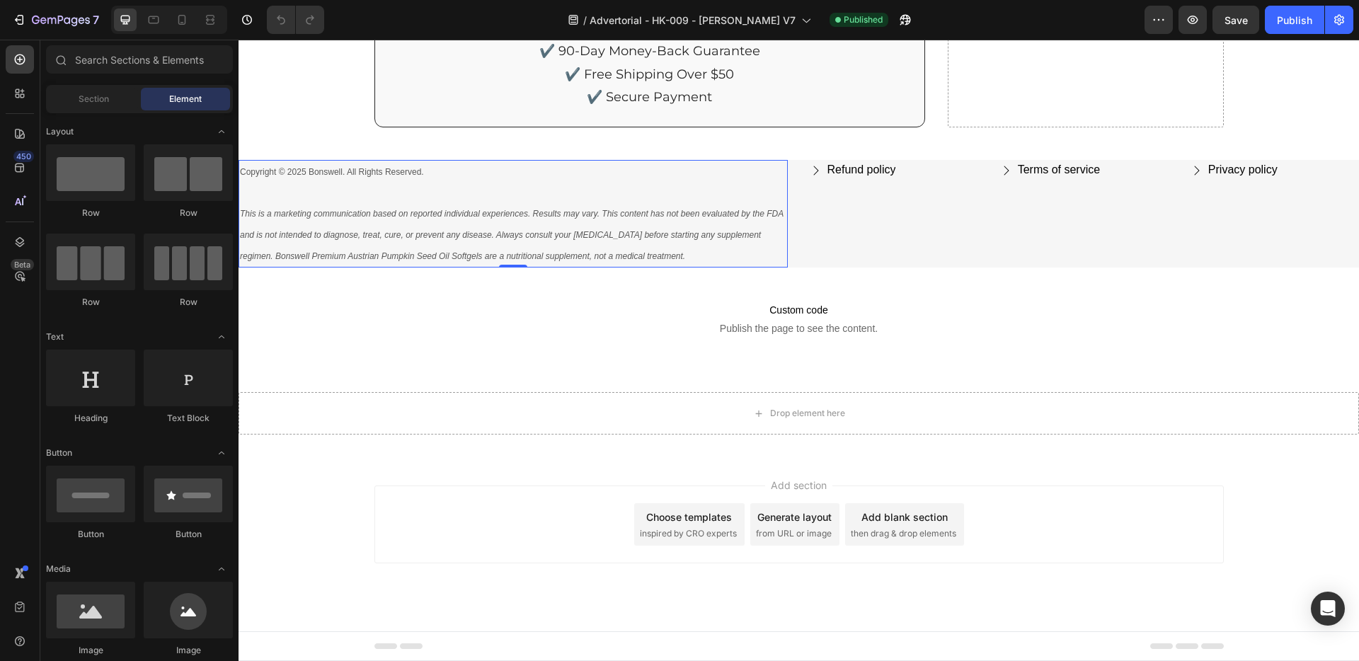
click at [441, 202] on p at bounding box center [513, 193] width 546 height 21
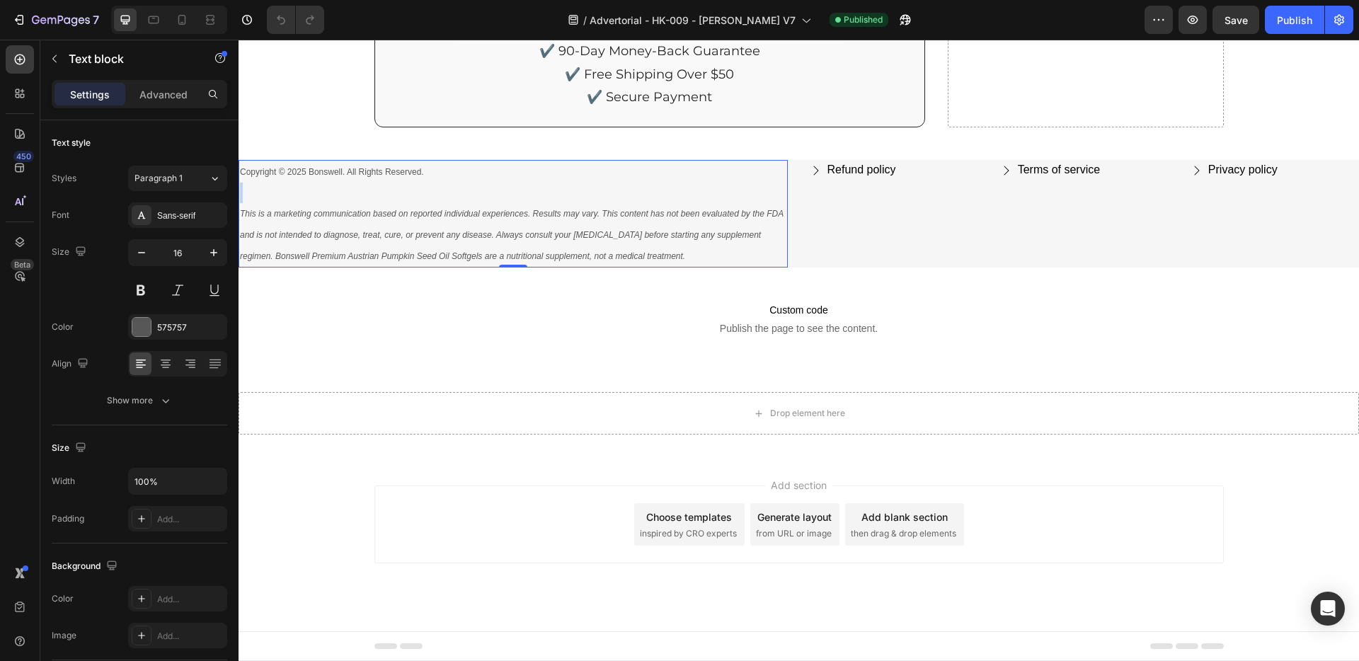
click at [441, 202] on p "Rich Text Editor. Editing area: main" at bounding box center [513, 193] width 546 height 21
click at [1296, 21] on div "Publish" at bounding box center [1294, 20] width 35 height 15
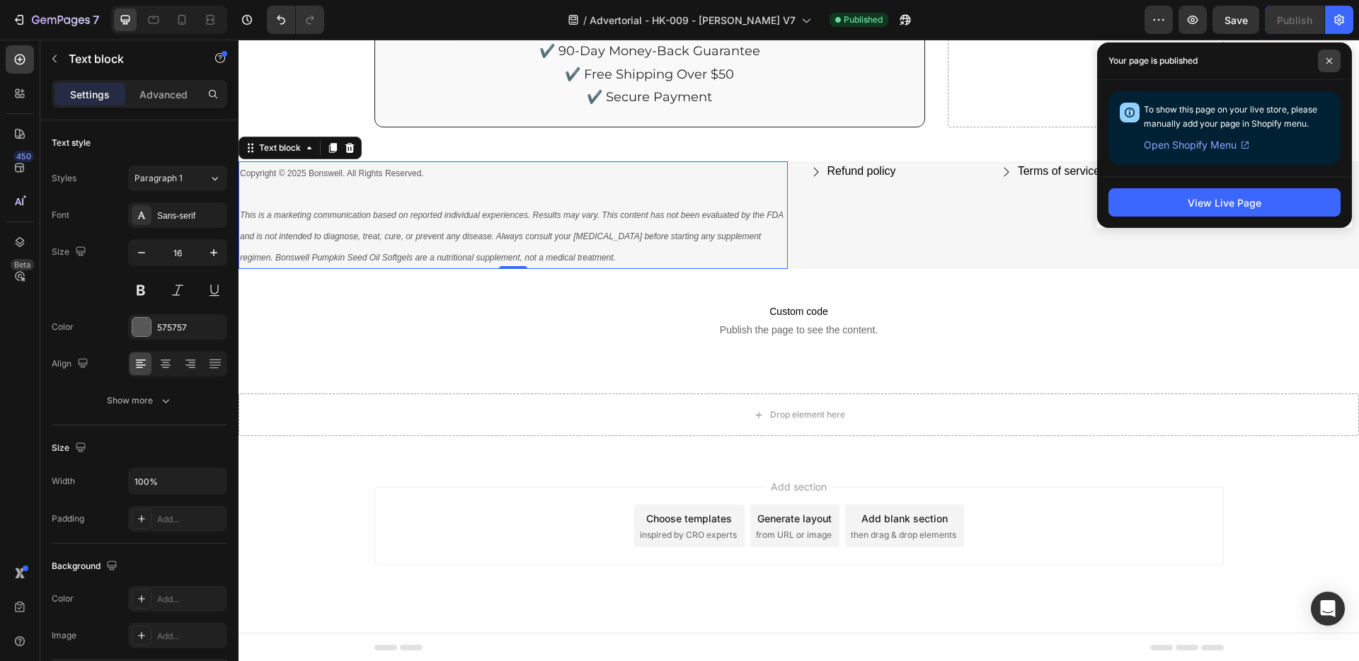
drag, startPoint x: 1313, startPoint y: 66, endPoint x: 1329, endPoint y: 61, distance: 17.0
click at [1314, 66] on div "Your page is published" at bounding box center [1224, 61] width 255 height 38
click at [1331, 61] on icon at bounding box center [1329, 60] width 7 height 7
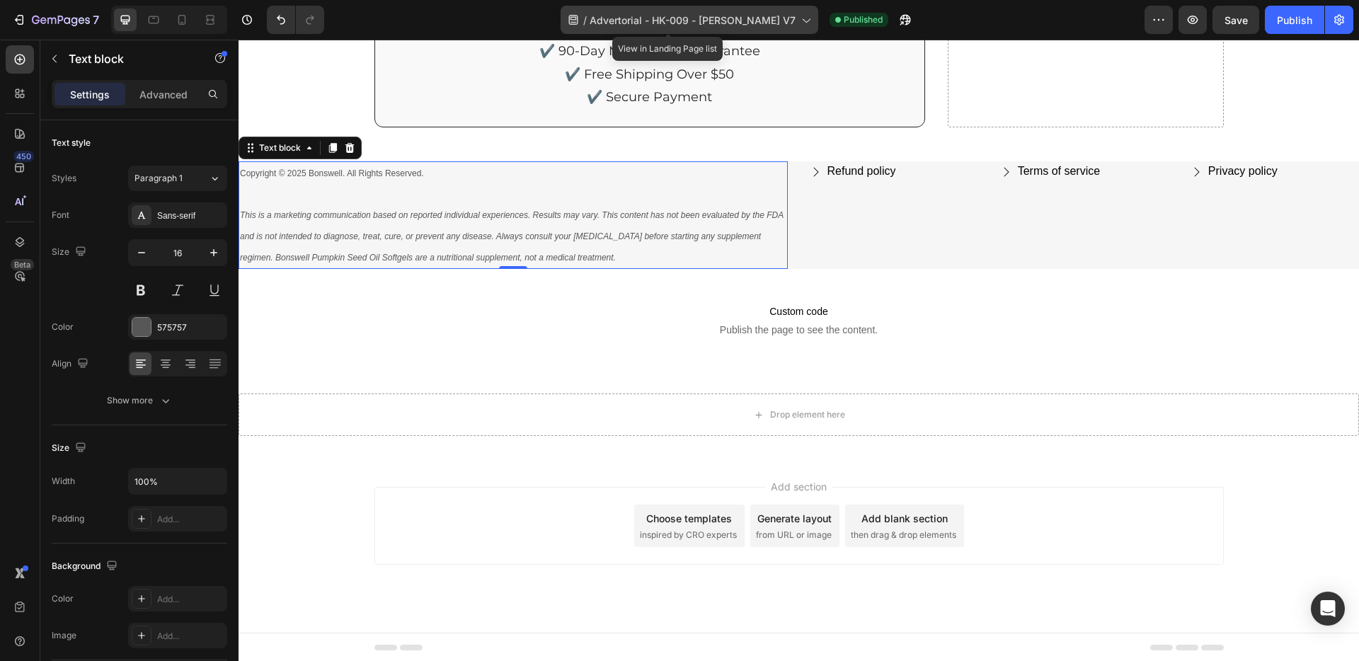
click at [766, 11] on div "/ Advertorial - HK-009 - ROBERT V7" at bounding box center [690, 20] width 258 height 28
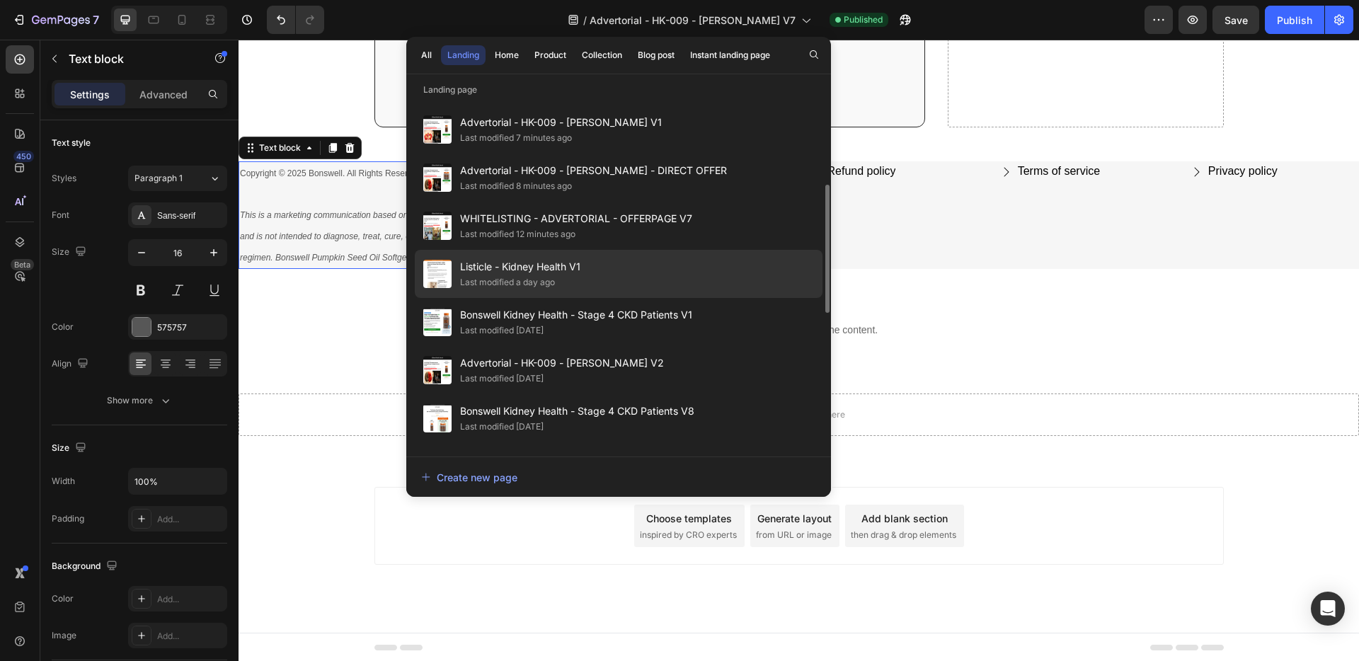
scroll to position [251, 0]
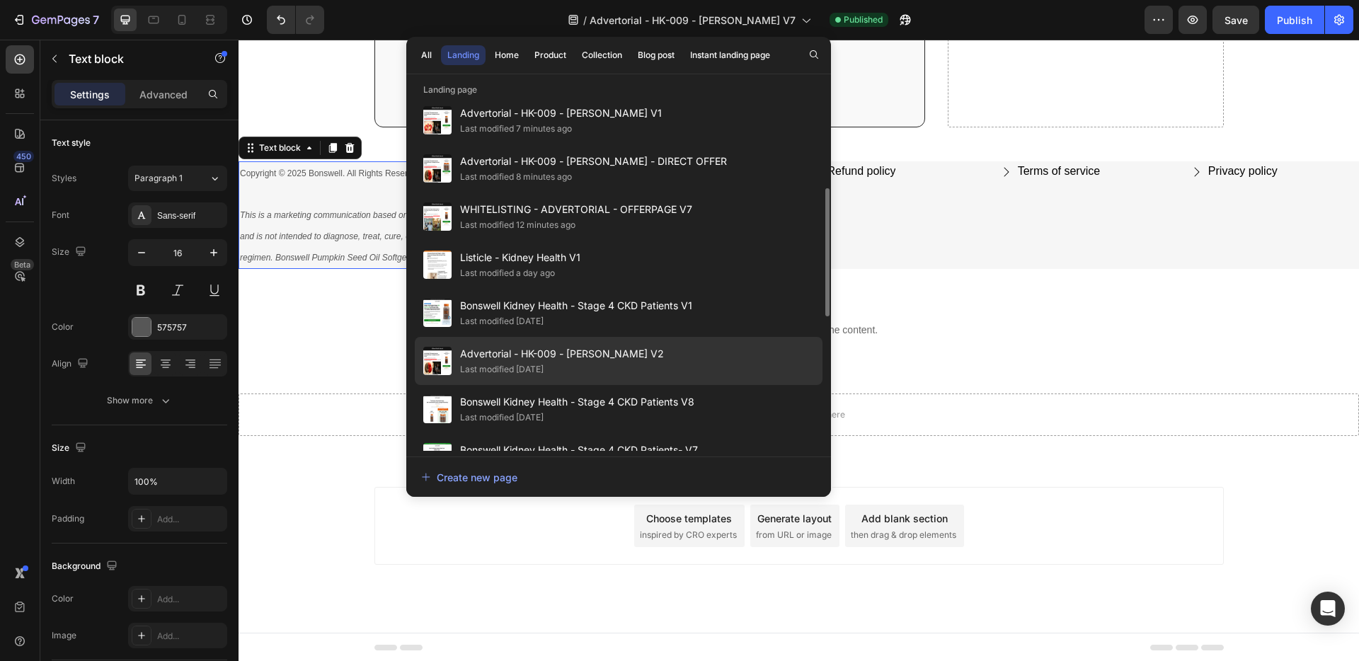
click at [614, 357] on span "Advertorial - HK-009 - [PERSON_NAME] V2" at bounding box center [562, 353] width 204 height 17
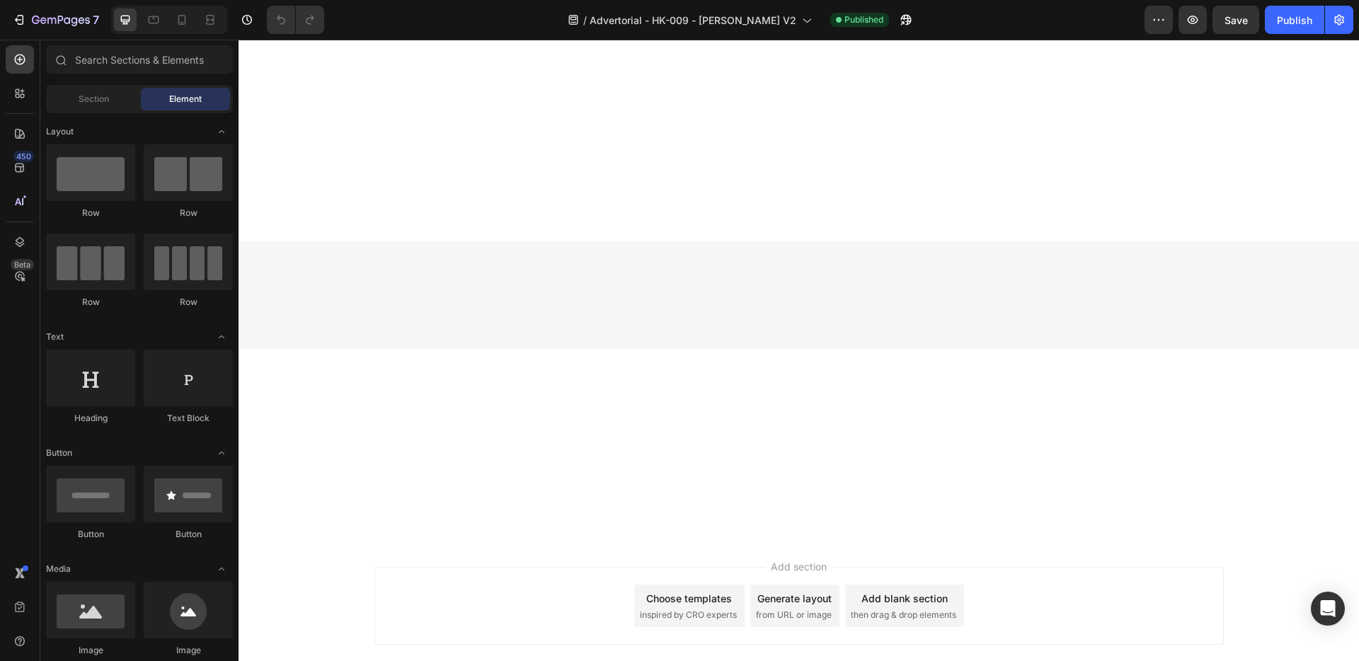
scroll to position [8317, 0]
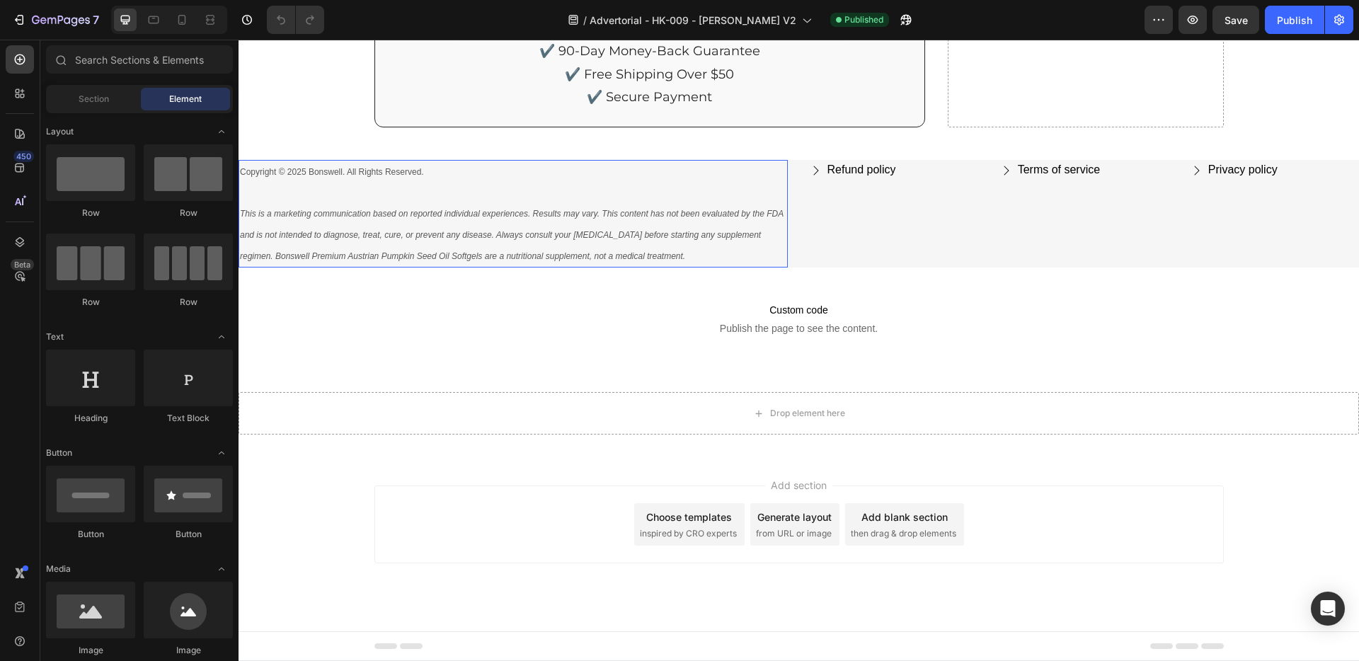
click at [427, 228] on p "This is a marketing communication based on reported individual experiences. Res…" at bounding box center [513, 234] width 546 height 63
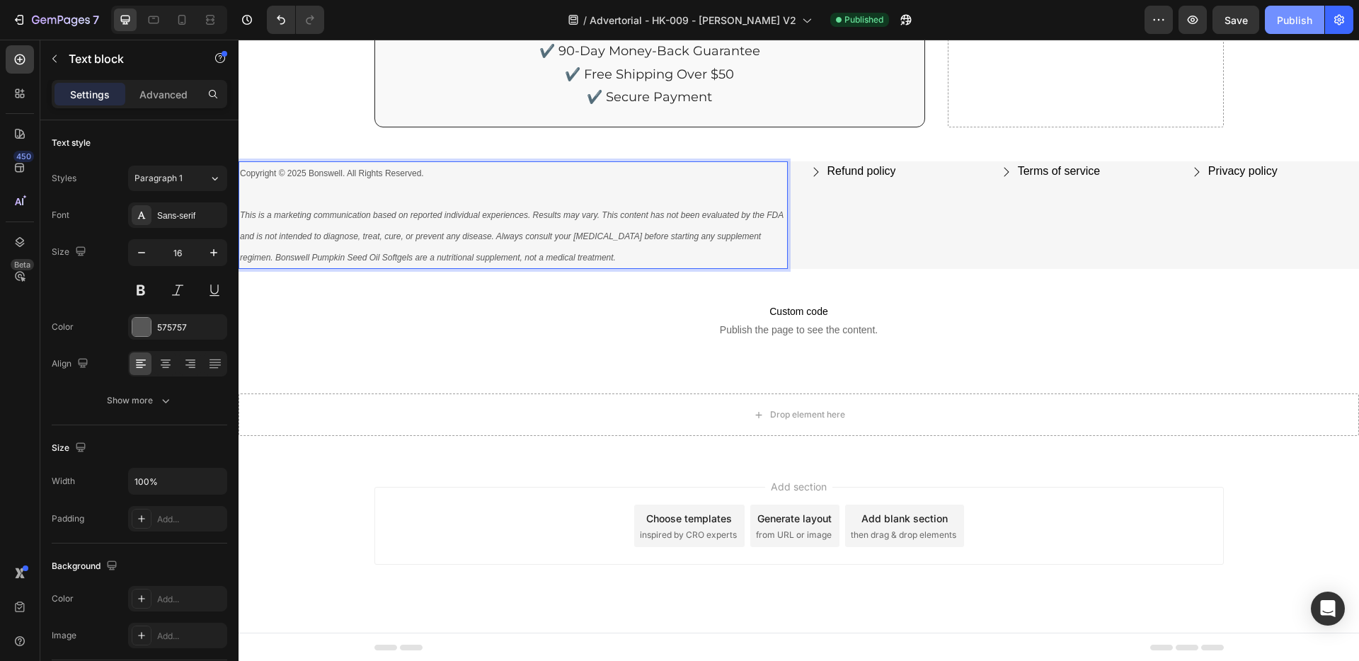
click at [1271, 21] on button "Publish" at bounding box center [1294, 20] width 59 height 28
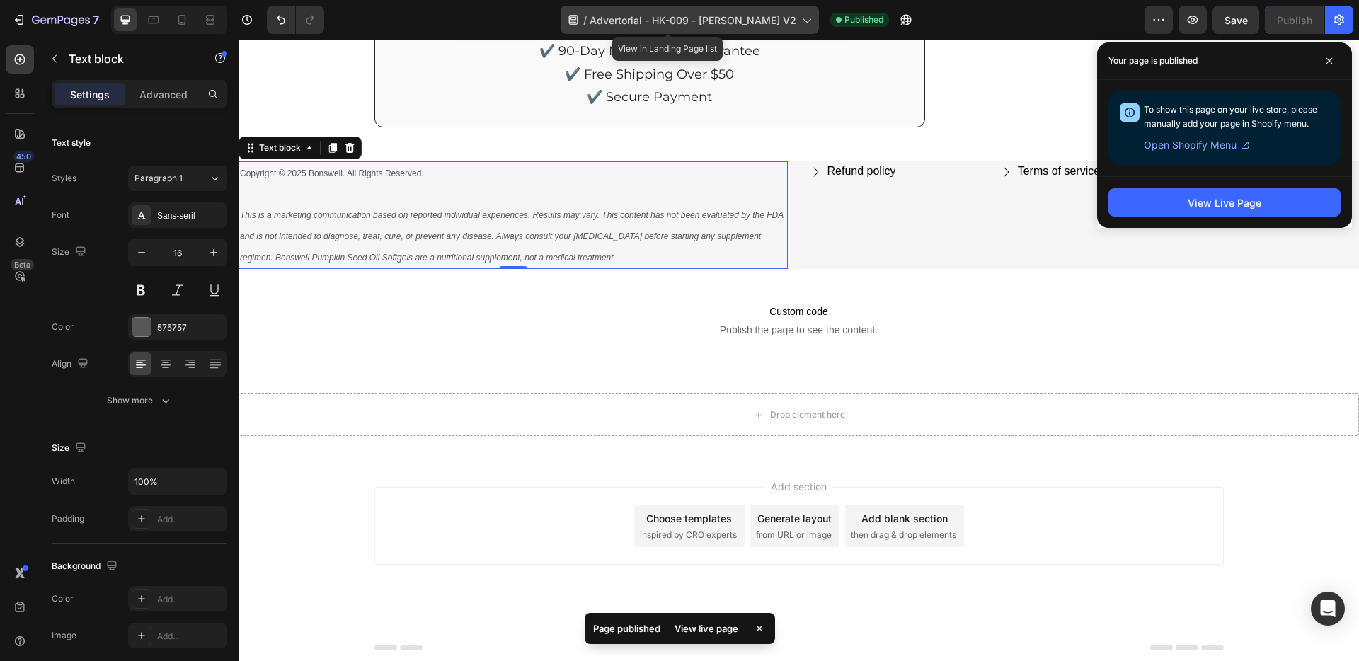
click at [681, 19] on span "Advertorial - HK-009 - [PERSON_NAME] V2" at bounding box center [693, 20] width 207 height 15
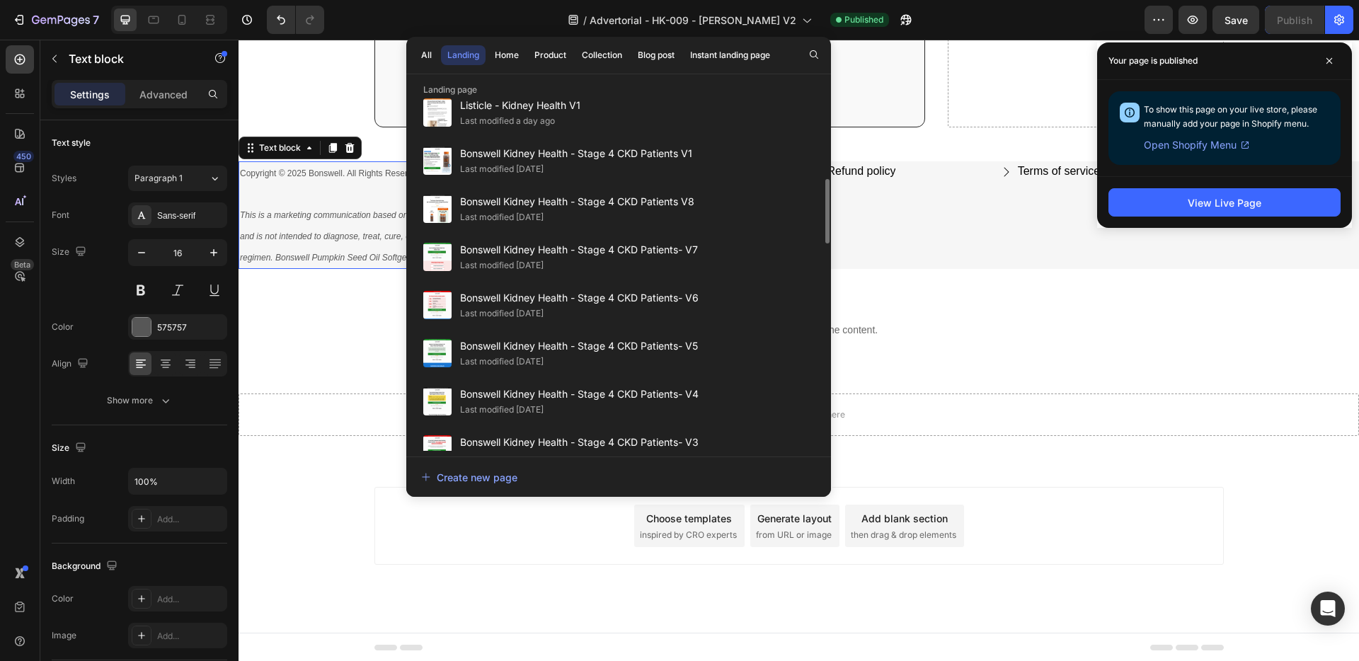
scroll to position [396, 0]
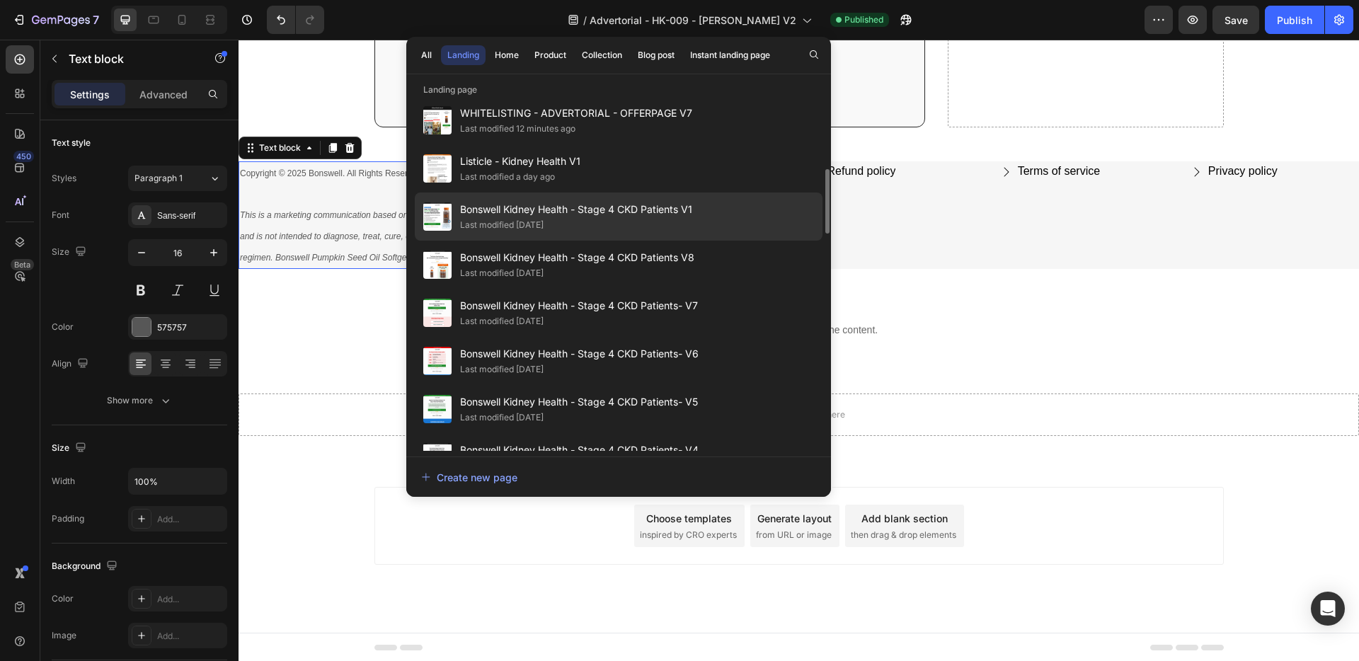
click at [629, 231] on div "Last modified [DATE]" at bounding box center [576, 225] width 232 height 14
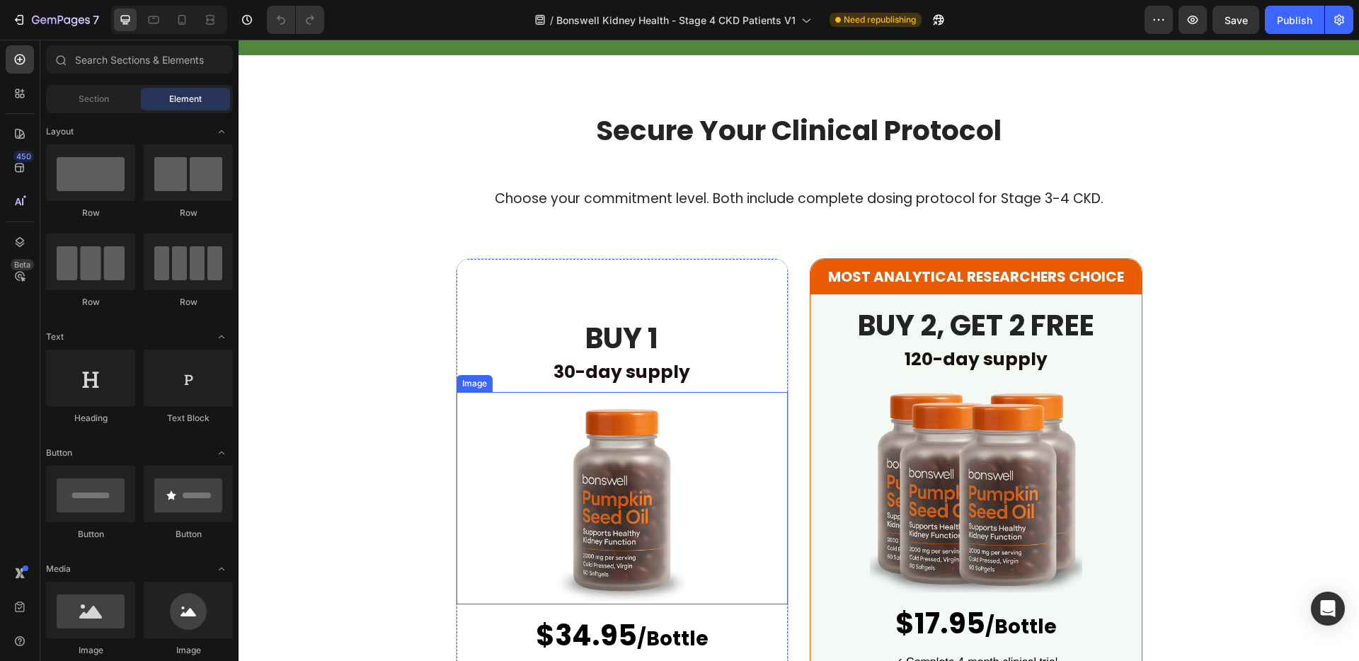
scroll to position [3586, 0]
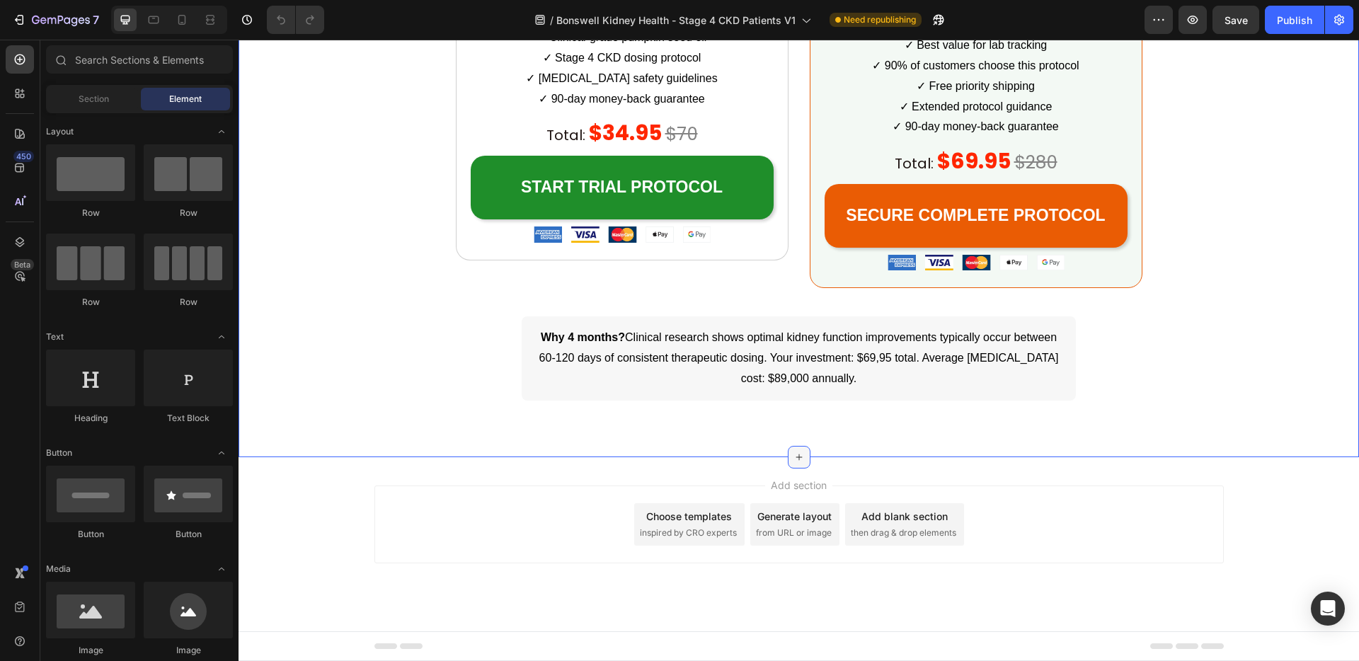
click at [793, 452] on icon at bounding box center [798, 457] width 11 height 11
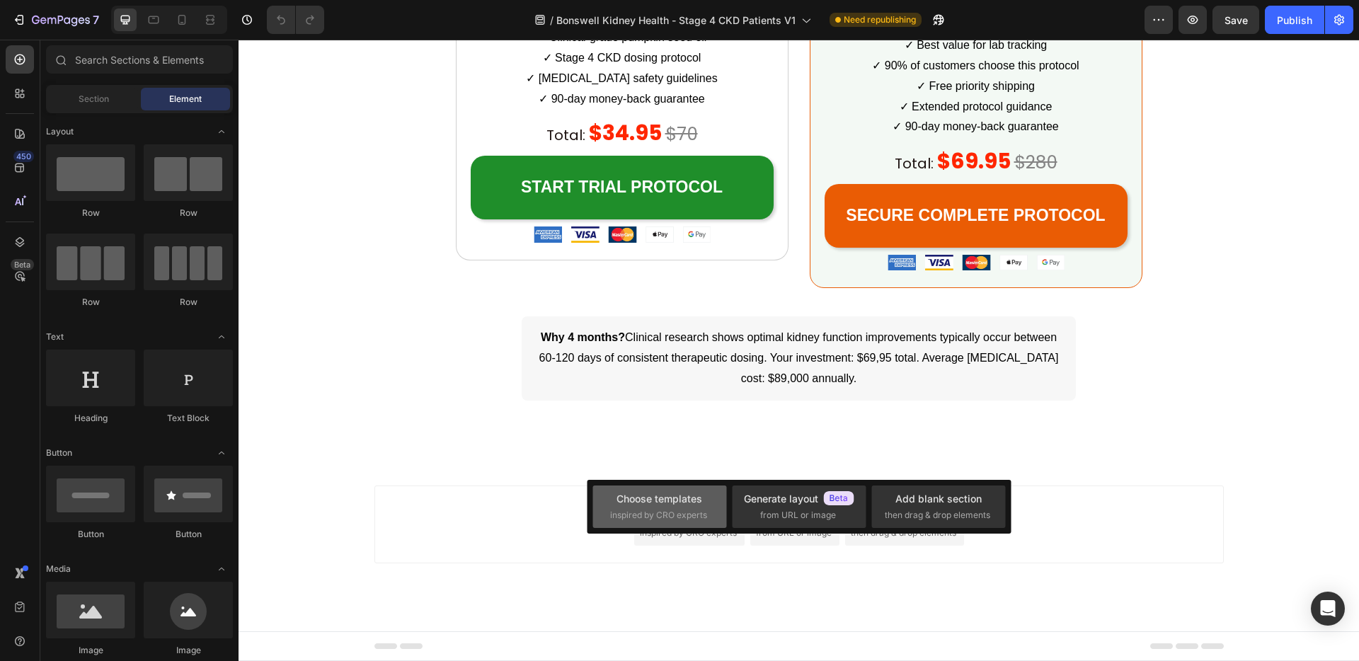
click at [679, 498] on div "Choose templates" at bounding box center [659, 498] width 86 height 15
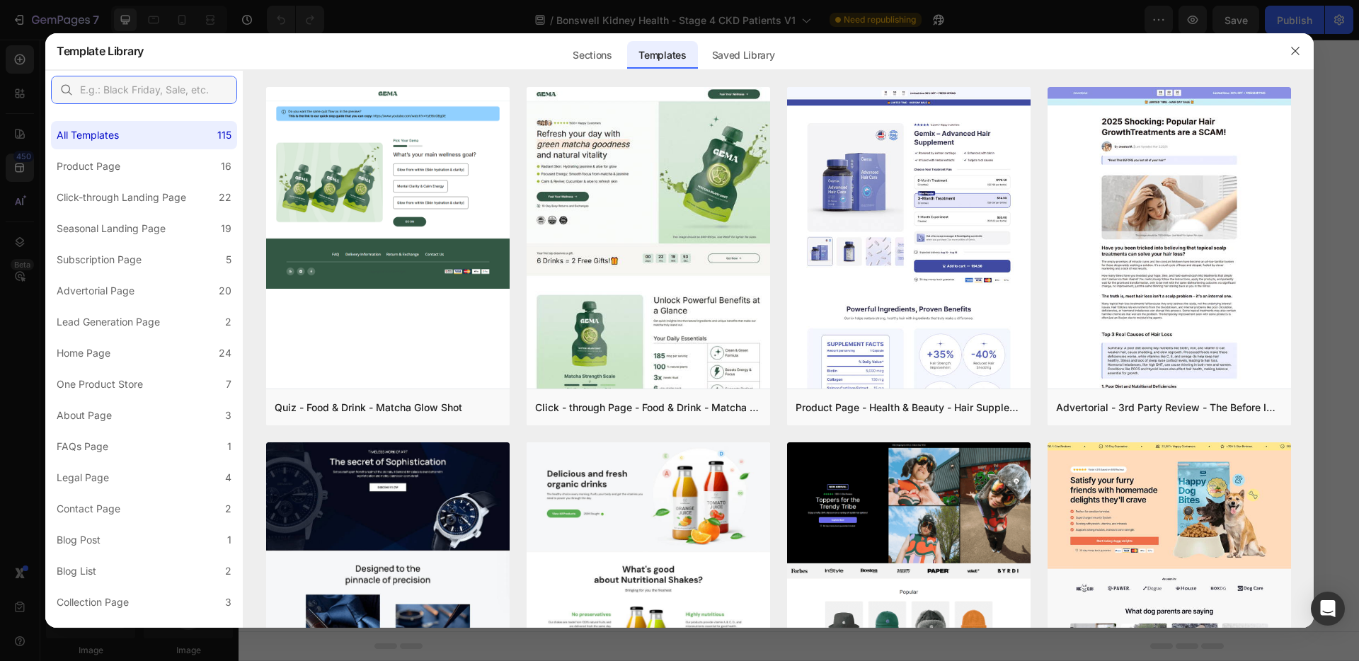
click at [90, 93] on input "text" at bounding box center [144, 90] width 186 height 28
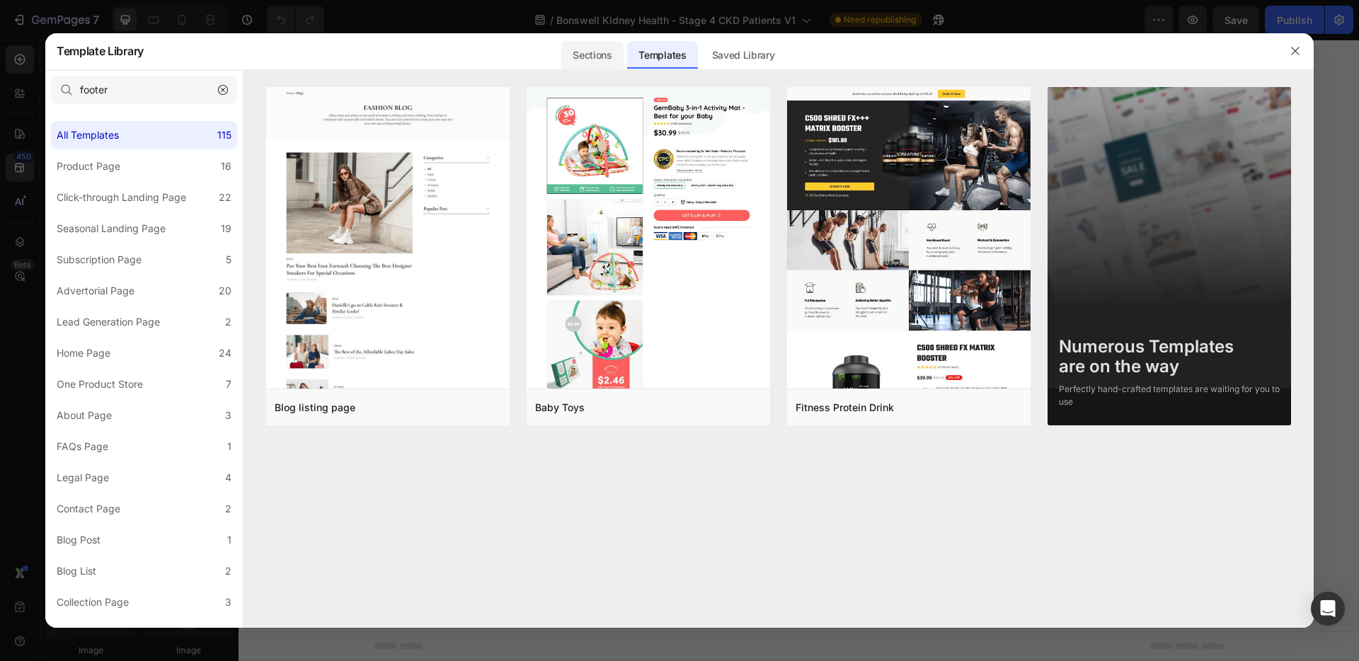
click at [605, 59] on div "Sections" at bounding box center [592, 55] width 62 height 28
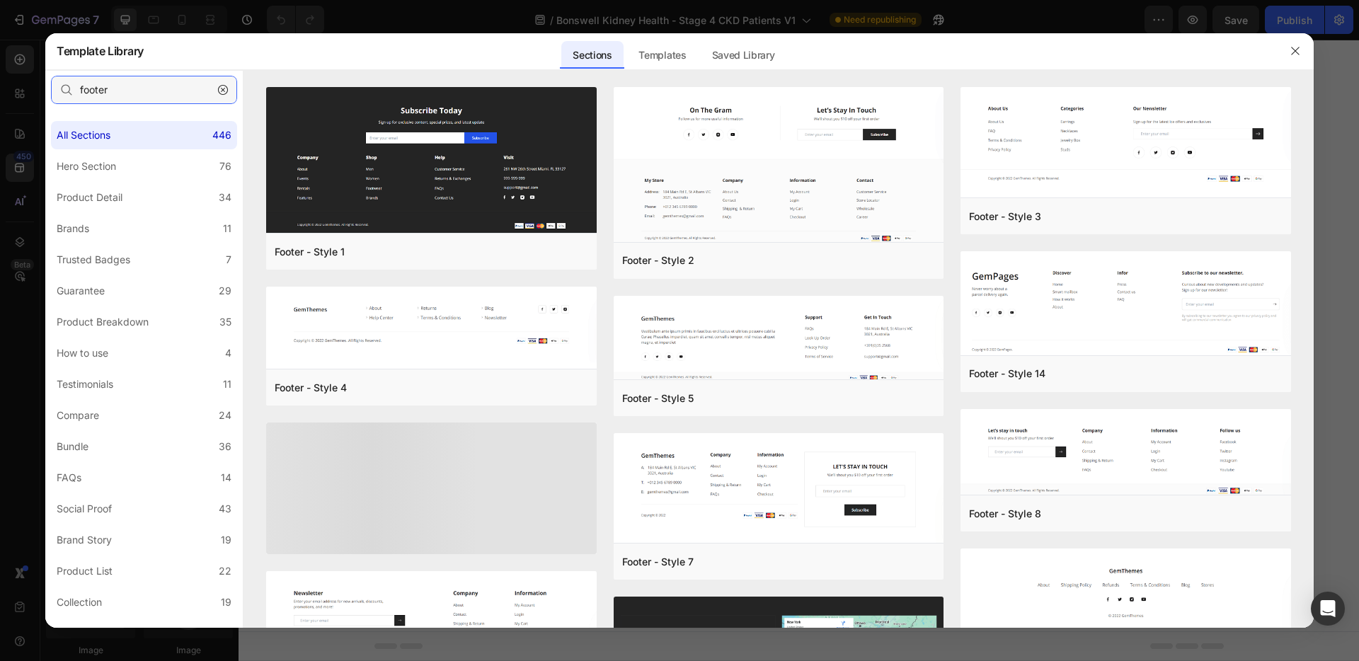
click at [149, 92] on input "footer" at bounding box center [144, 90] width 186 height 28
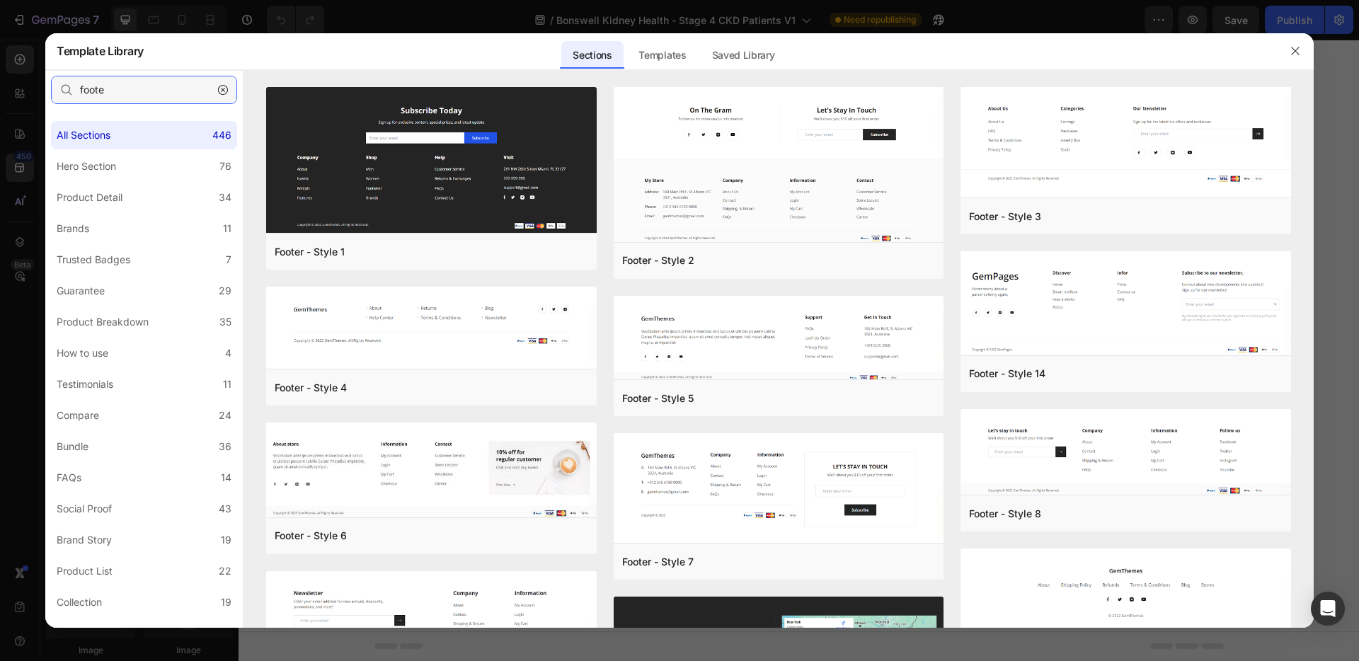
type input "footer"
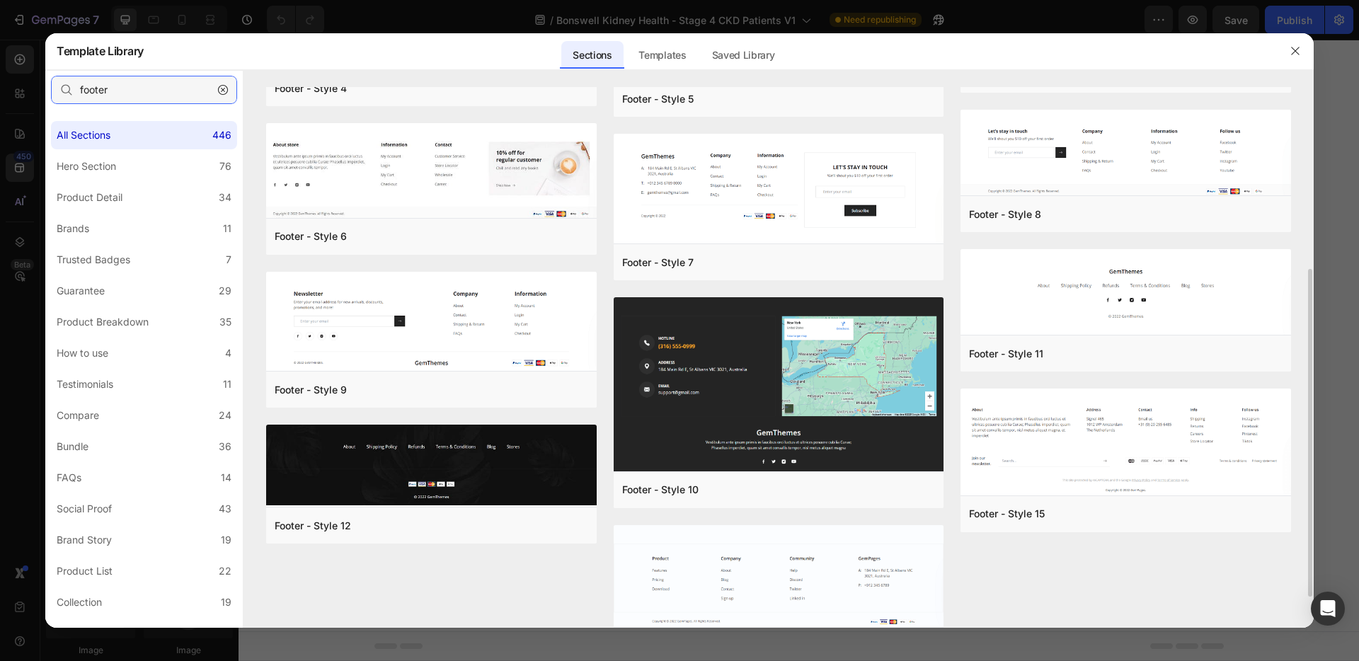
scroll to position [352, 0]
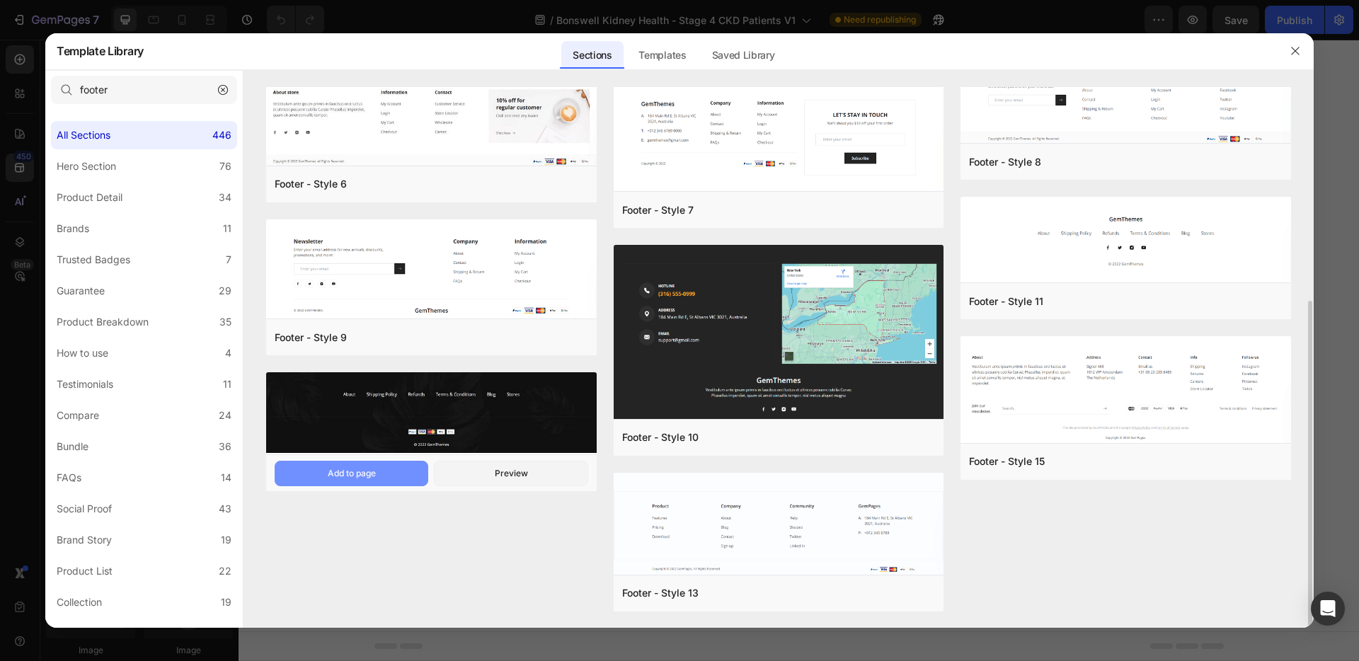
click at [355, 480] on button "Add to page" at bounding box center [352, 473] width 154 height 25
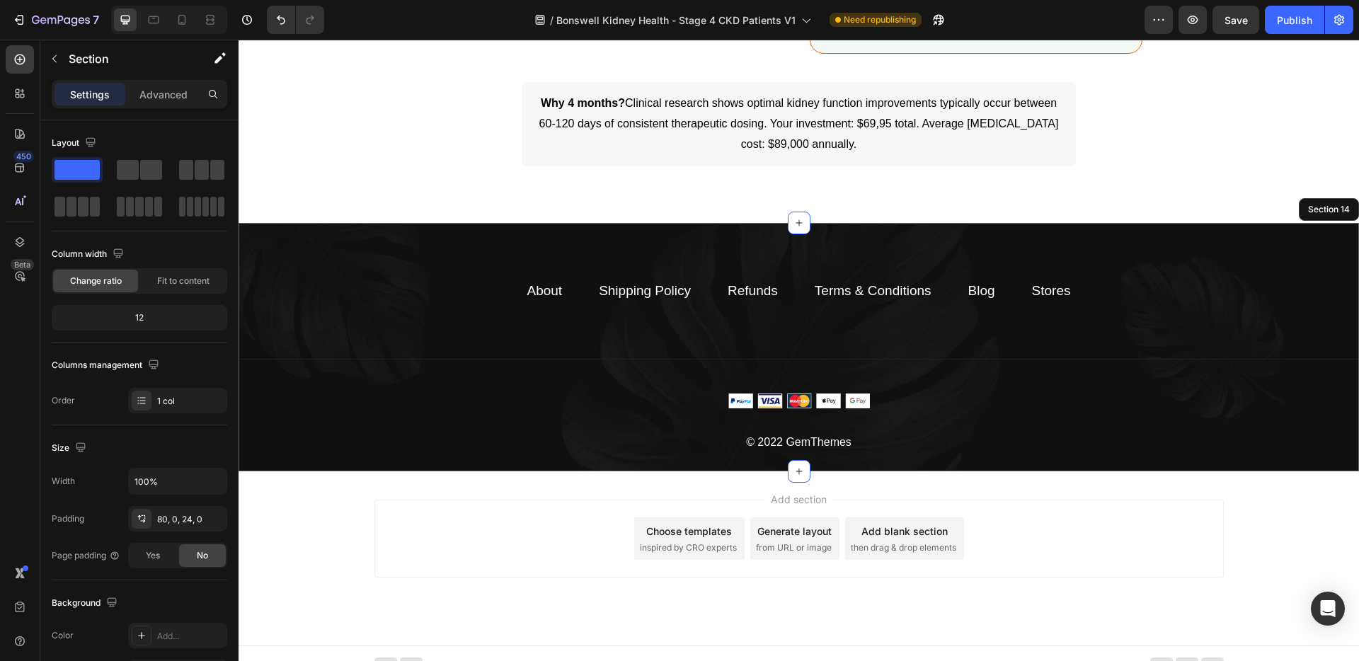
scroll to position [3835, 0]
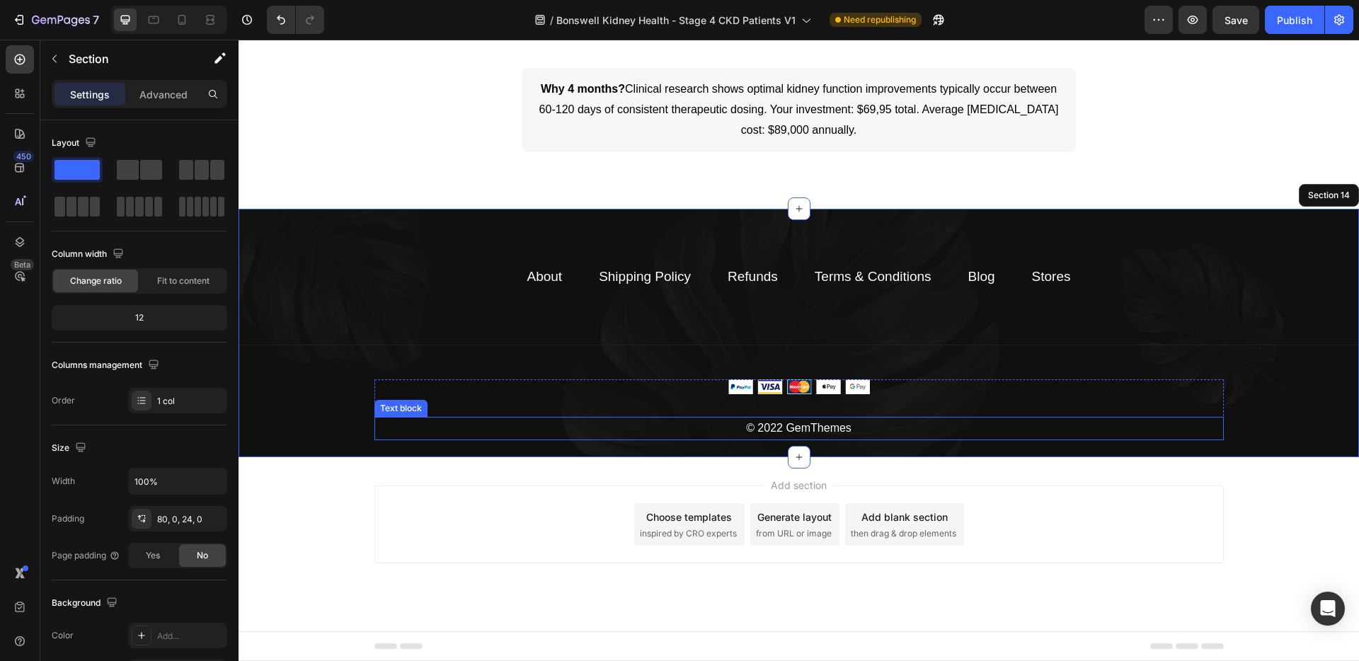
click at [807, 428] on p "© 2022 GemThemes" at bounding box center [799, 428] width 847 height 21
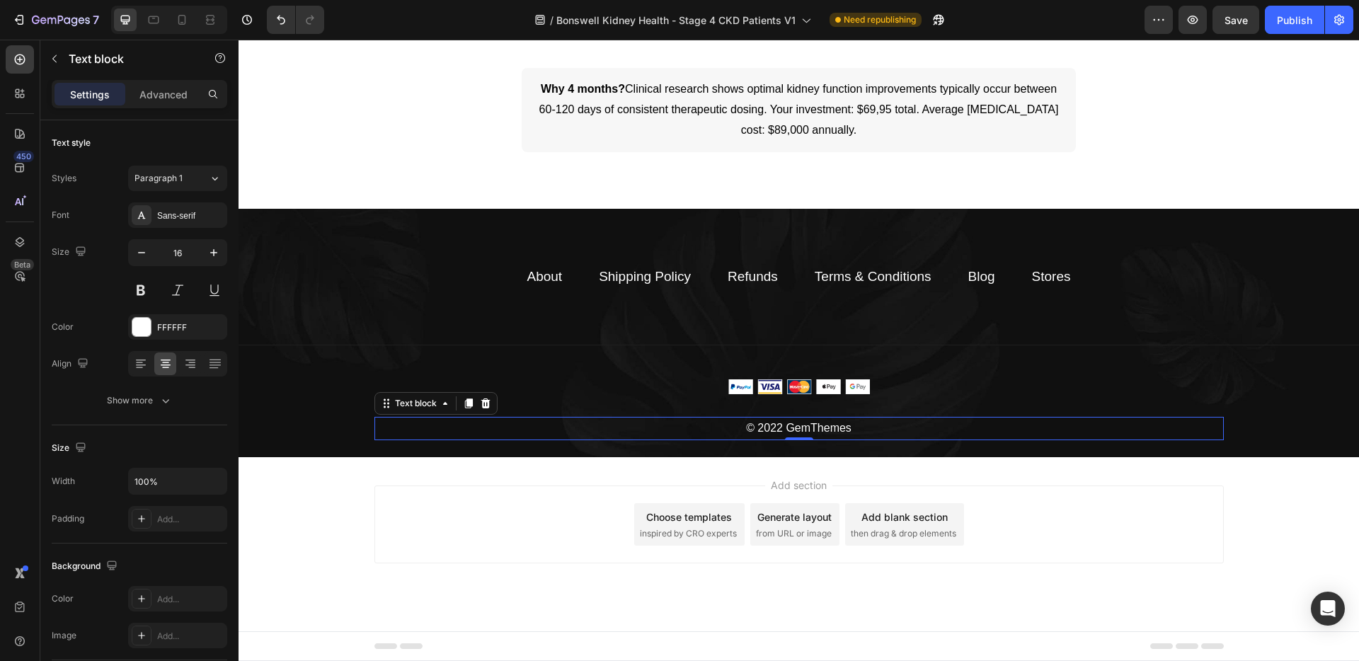
click at [807, 428] on p "© 2022 GemThemes" at bounding box center [799, 428] width 847 height 21
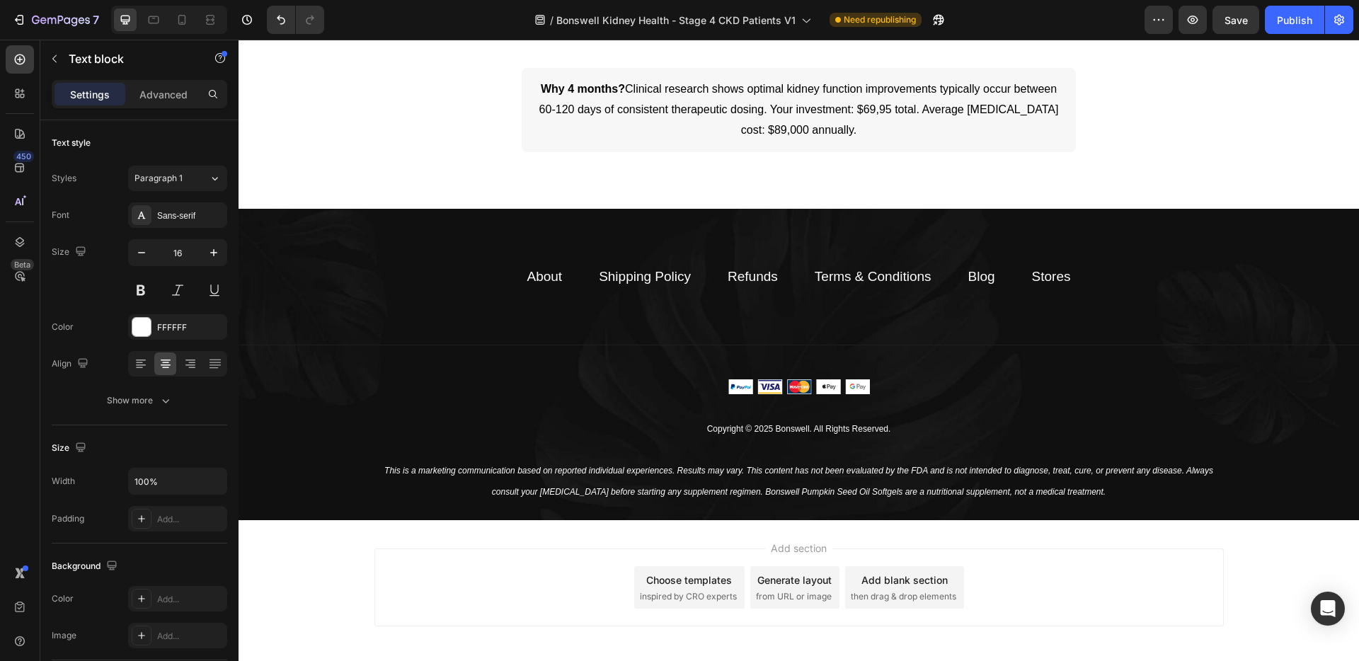
click at [451, 547] on div "Add section Choose templates inspired by CRO experts Generate layout from URL o…" at bounding box center [799, 607] width 1120 height 174
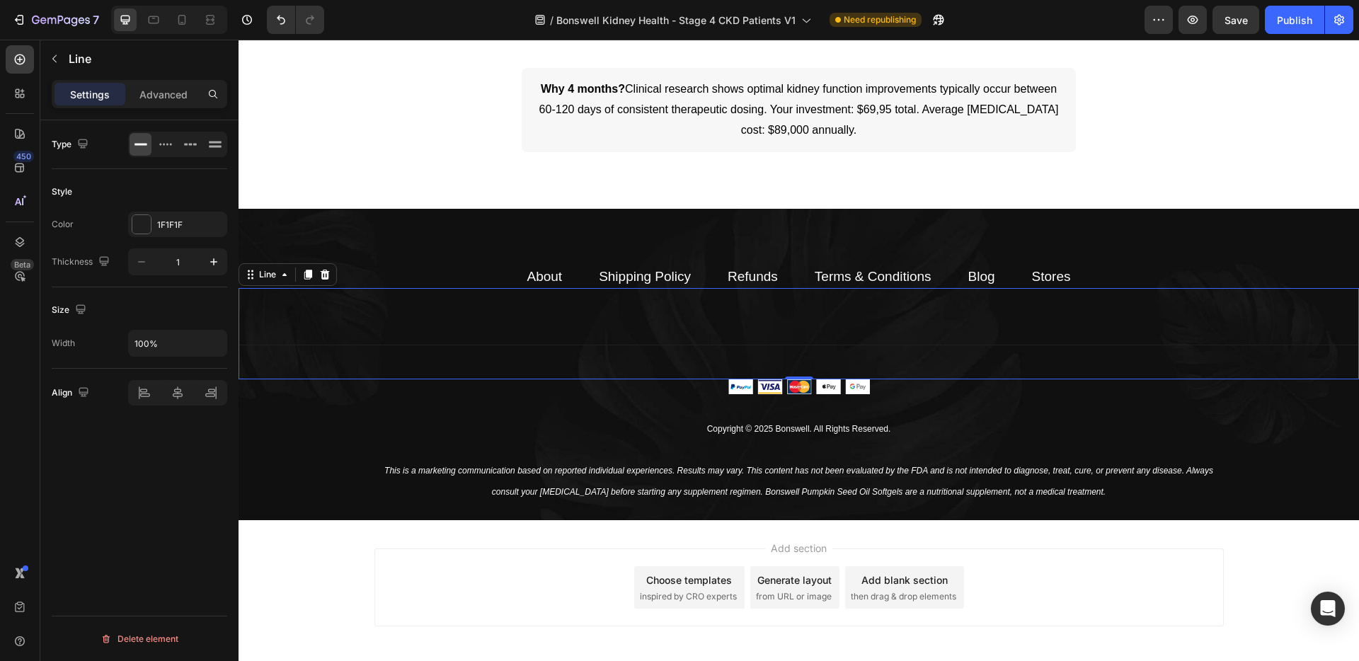
click at [673, 335] on div "Title Line 0" at bounding box center [799, 333] width 1120 height 91
click at [330, 273] on icon at bounding box center [324, 274] width 11 height 11
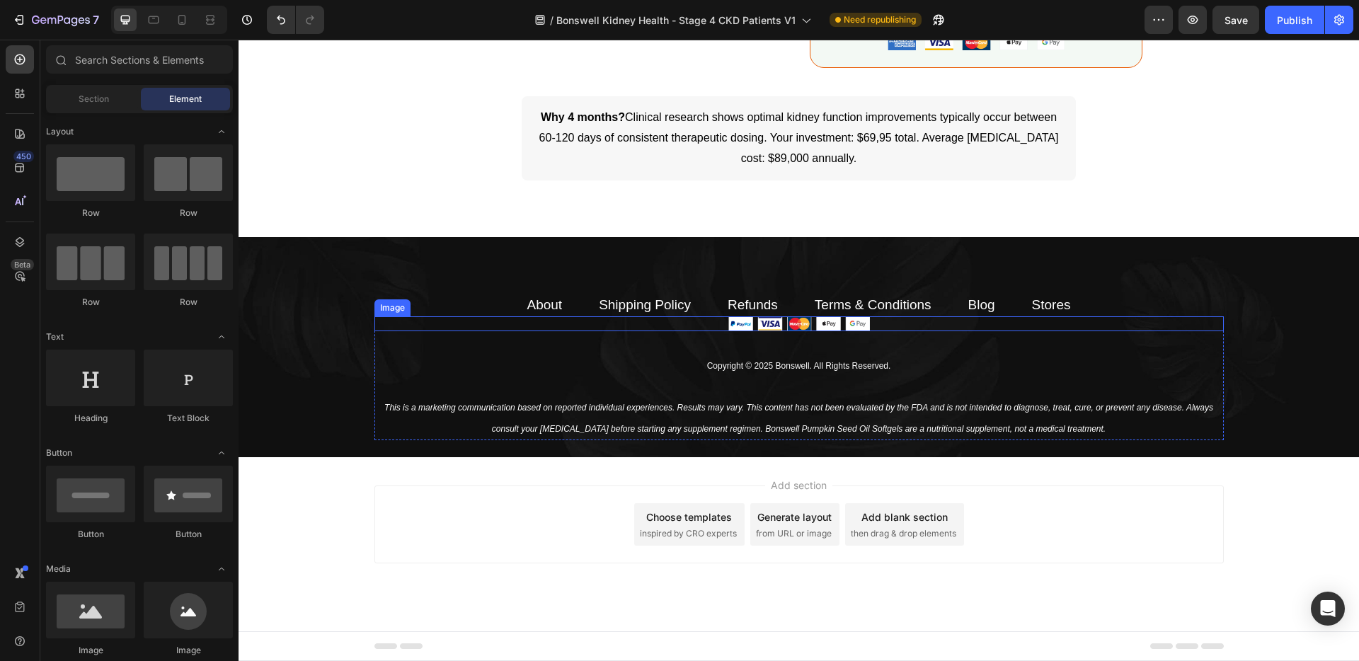
click at [615, 323] on div at bounding box center [798, 323] width 849 height 15
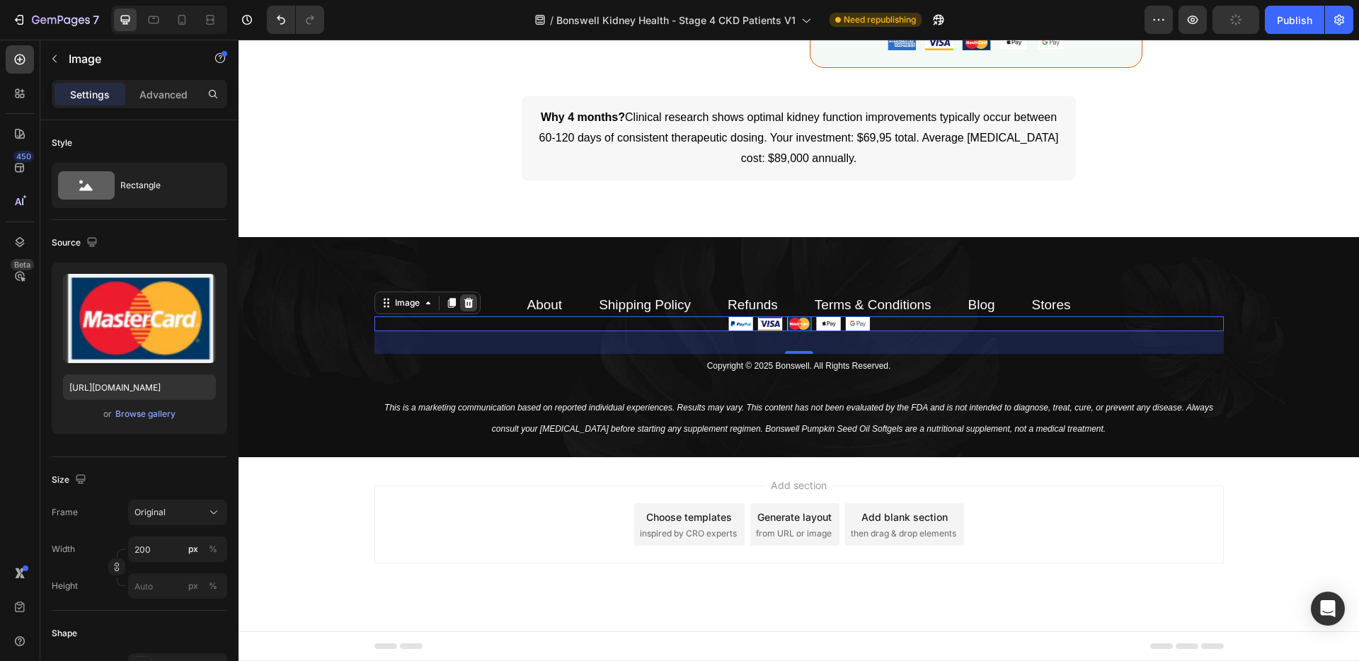
click at [464, 304] on icon at bounding box center [468, 303] width 9 height 10
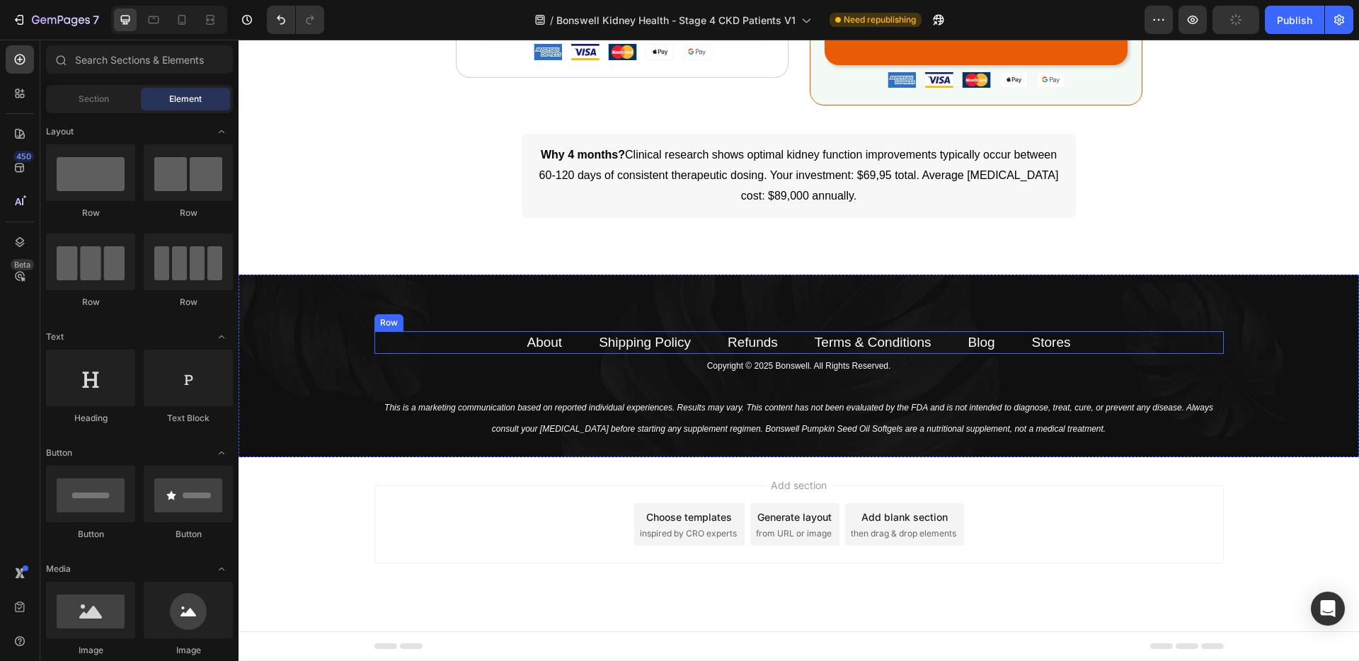
click at [405, 335] on div "About Text block Shipping Policy Text block Refunds Text block Terms & Conditio…" at bounding box center [798, 342] width 849 height 23
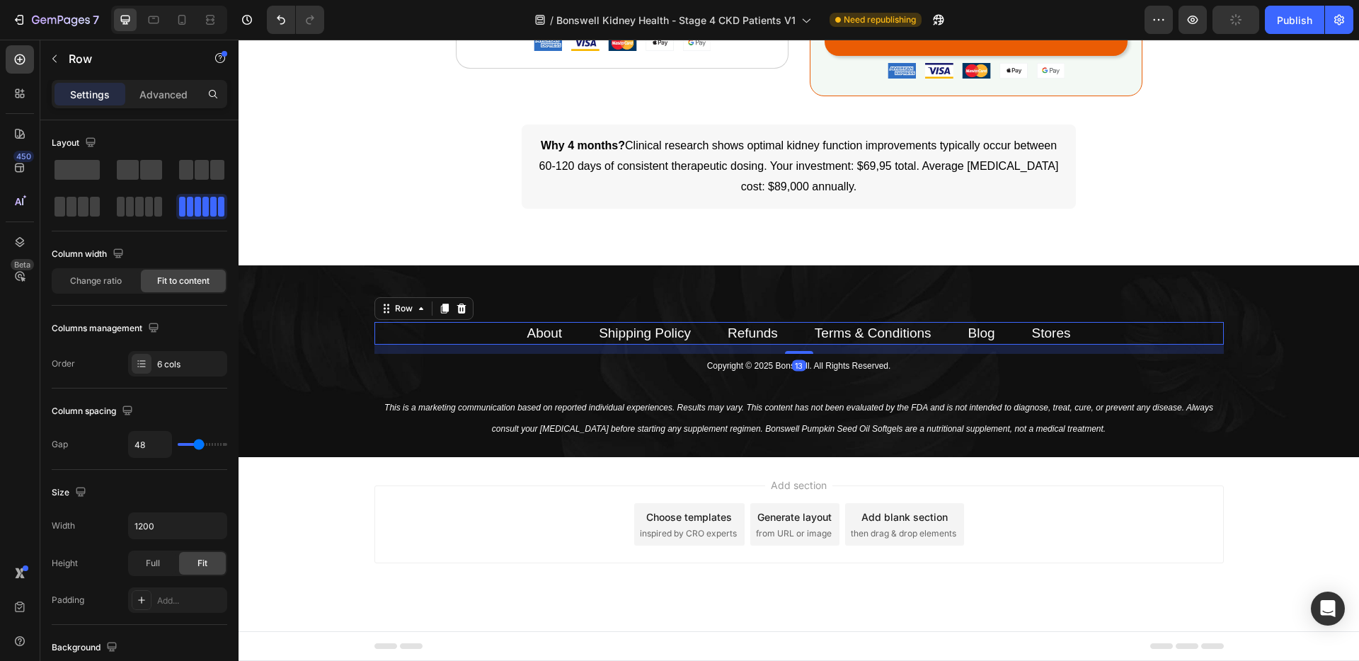
scroll to position [3778, 0]
drag, startPoint x: 801, startPoint y: 352, endPoint x: 803, endPoint y: 361, distance: 9.0
click at [803, 361] on div "About Text block Shipping Policy Text block Refunds Text block Terms & Conditio…" at bounding box center [799, 382] width 1120 height 118
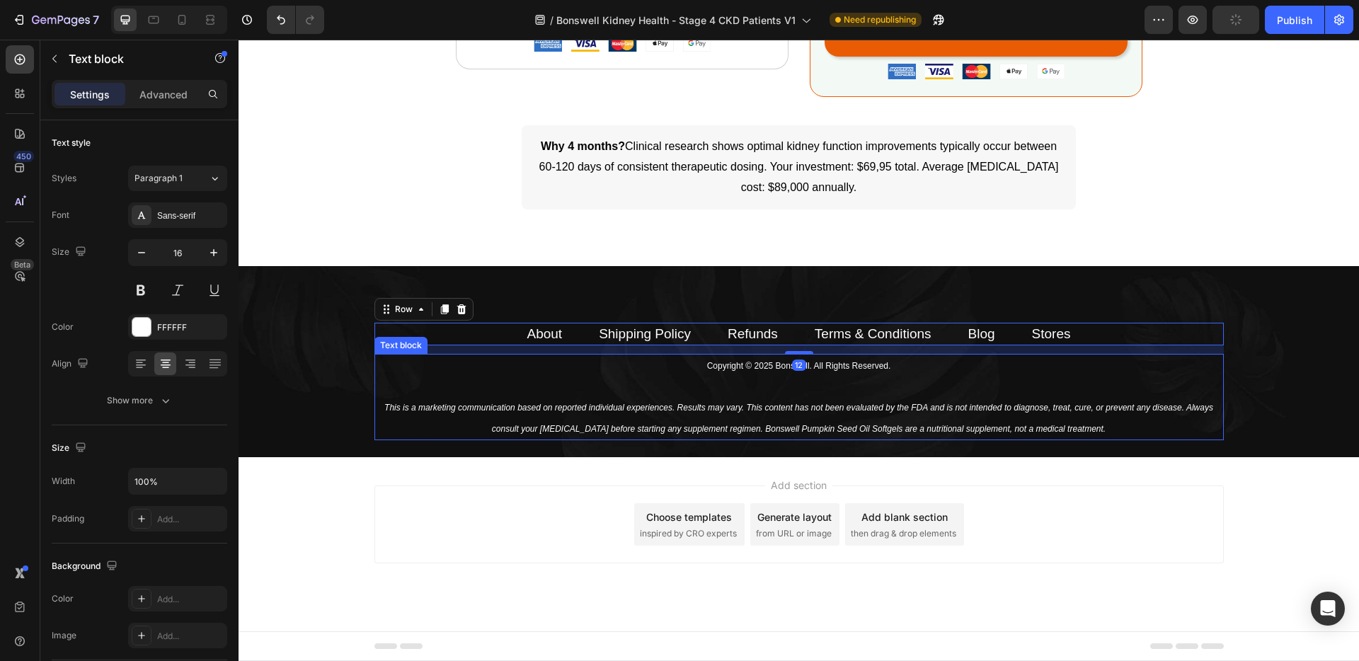
click at [583, 391] on p "Rich Text Editor. Editing area: main" at bounding box center [799, 387] width 847 height 21
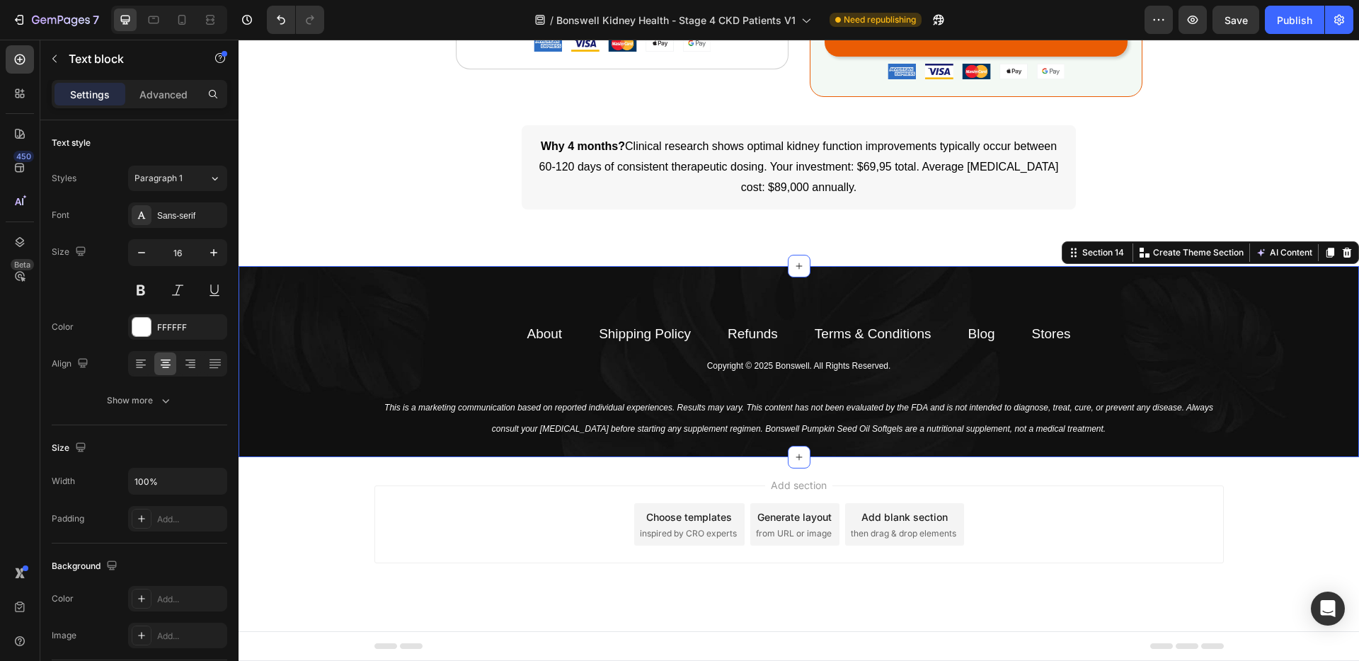
click at [258, 386] on div "About Text block Shipping Policy Text block Refunds Text block Terms & Conditio…" at bounding box center [799, 382] width 1120 height 118
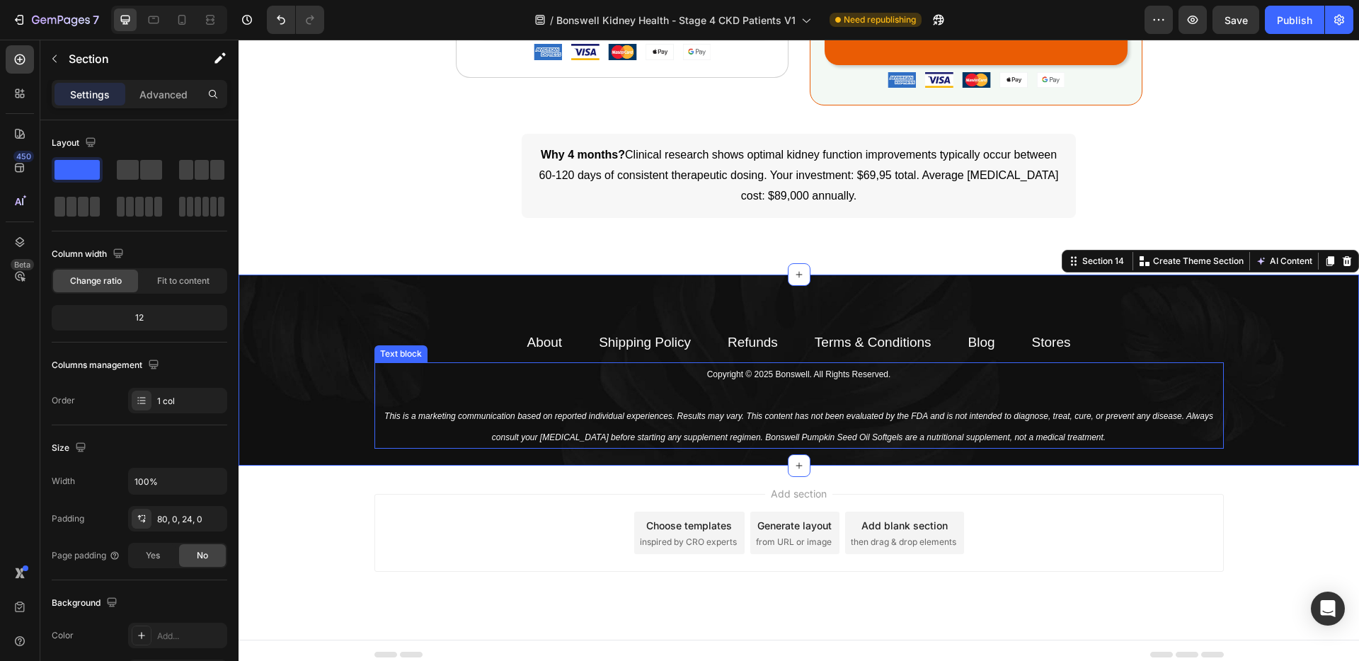
scroll to position [3738, 0]
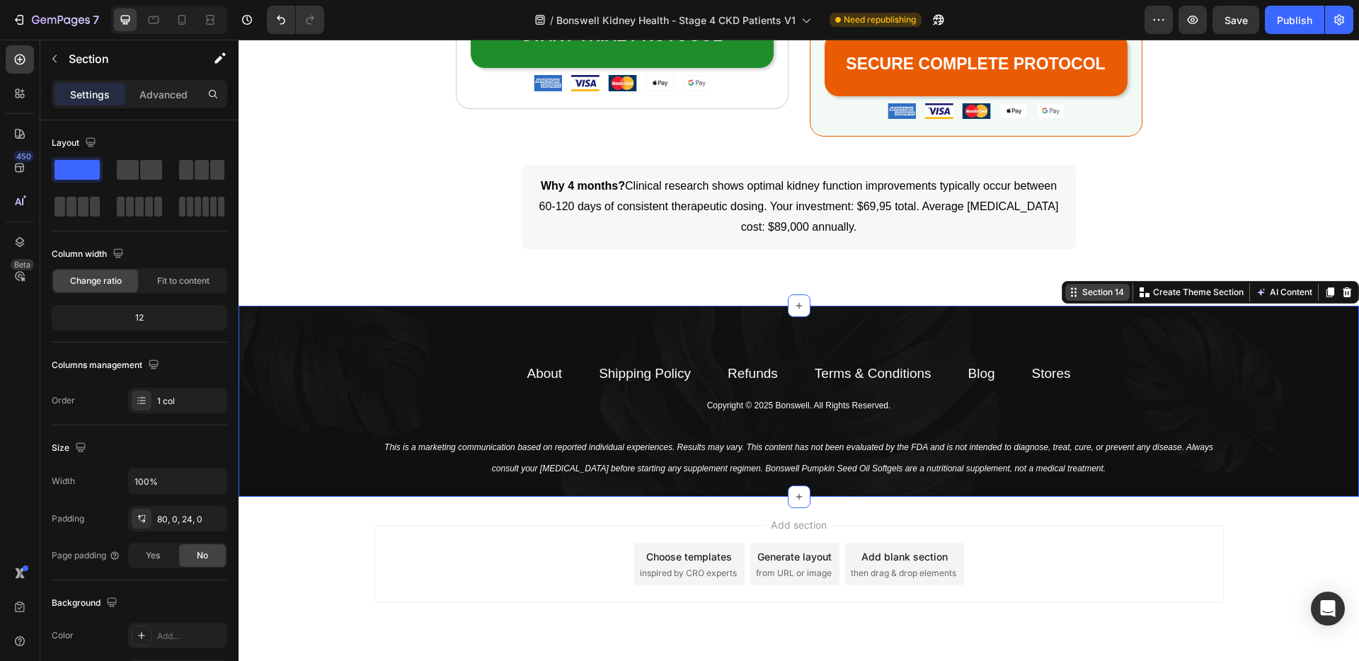
click at [1093, 293] on div "Section 14" at bounding box center [1102, 292] width 47 height 13
click at [1071, 294] on icon at bounding box center [1072, 295] width 2 height 2
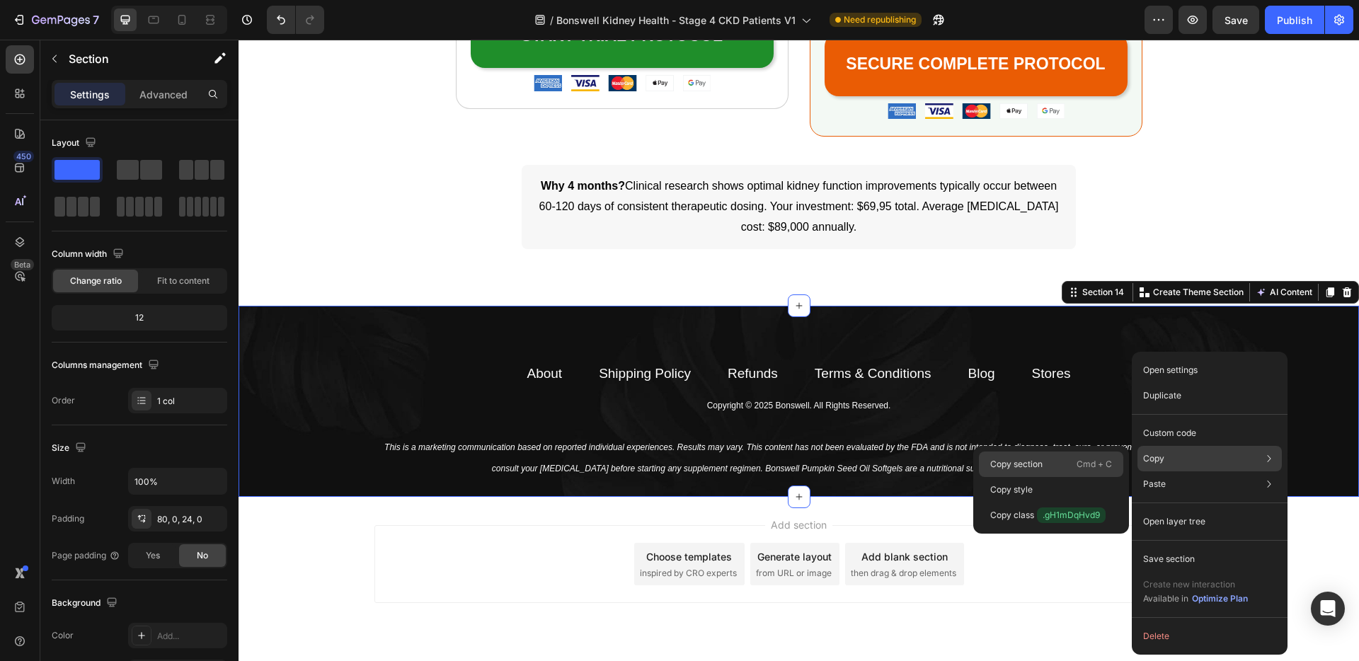
click at [1082, 457] on p "Cmd + C" at bounding box center [1094, 464] width 35 height 14
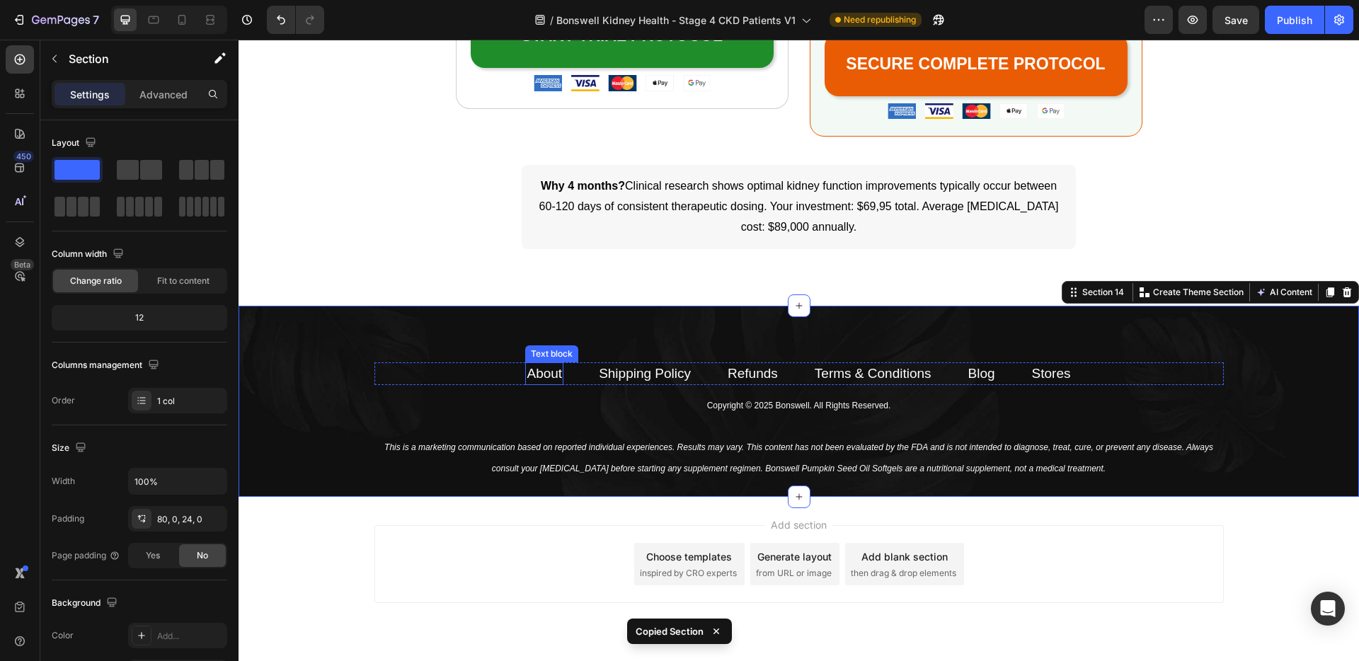
click at [539, 374] on link "About" at bounding box center [544, 373] width 35 height 15
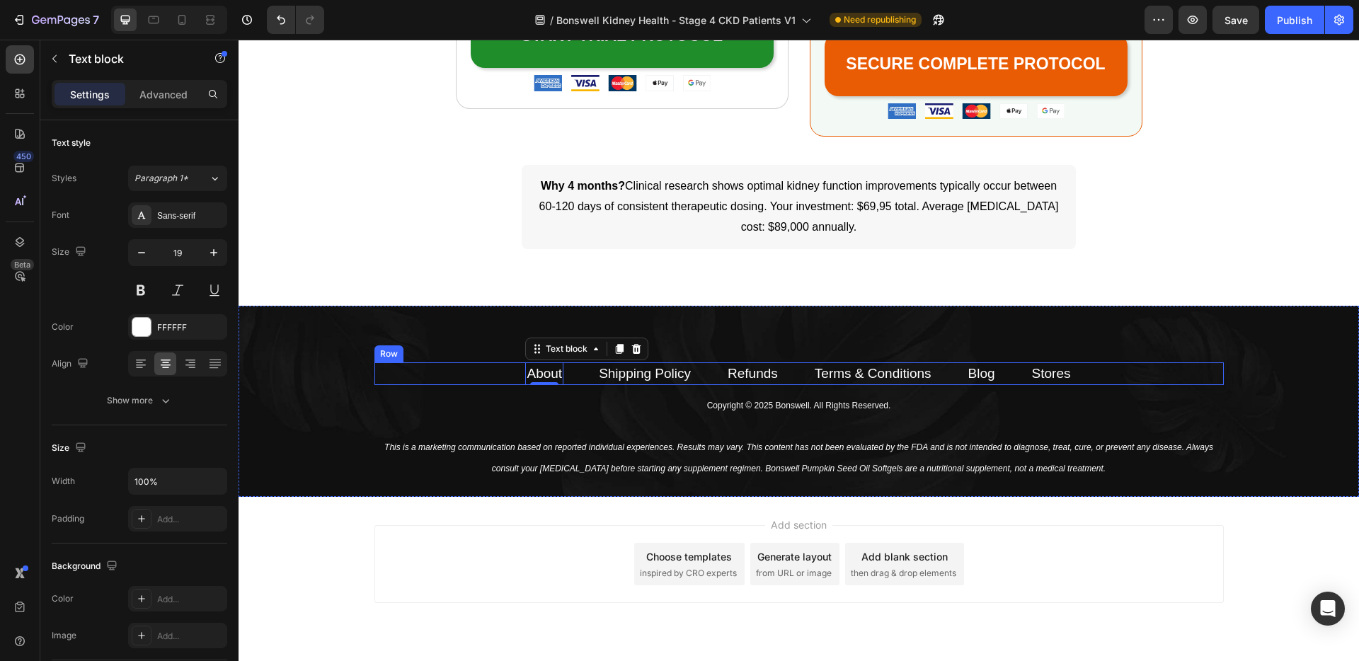
click at [468, 369] on div "About Text block 0 Shipping Policy Text block Refunds Text block Terms & Condit…" at bounding box center [798, 373] width 849 height 23
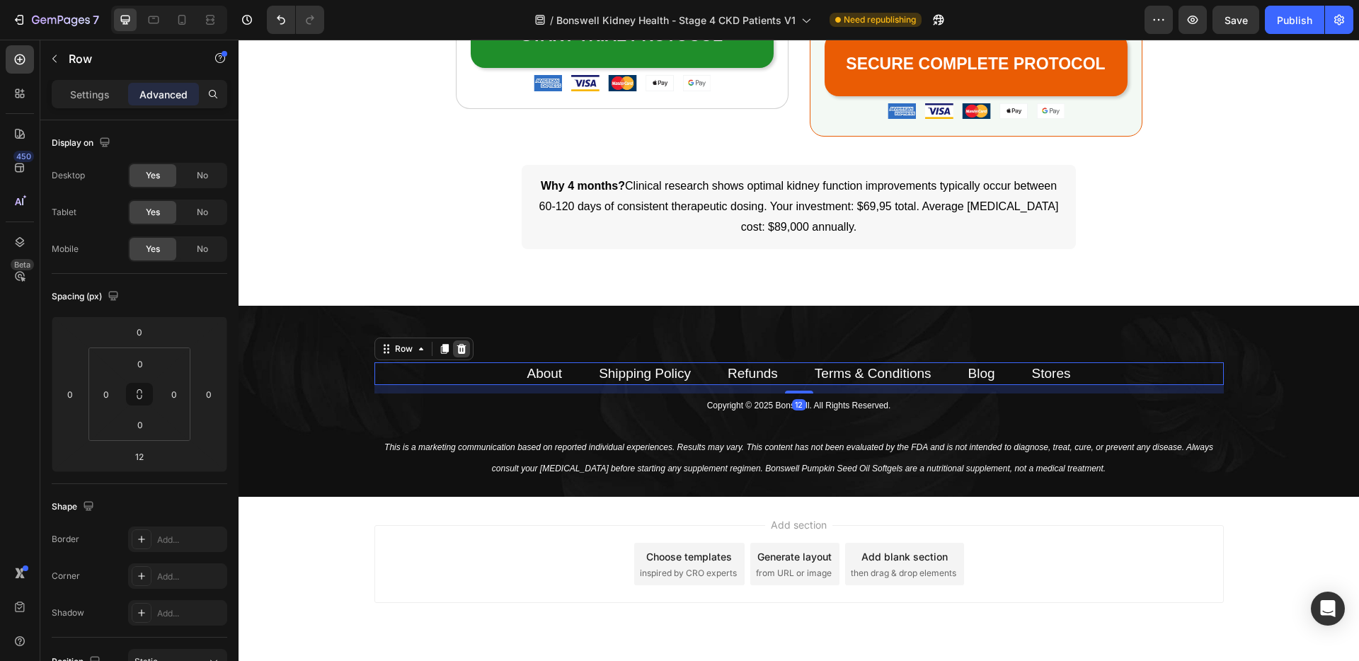
click at [456, 348] on icon at bounding box center [461, 348] width 11 height 11
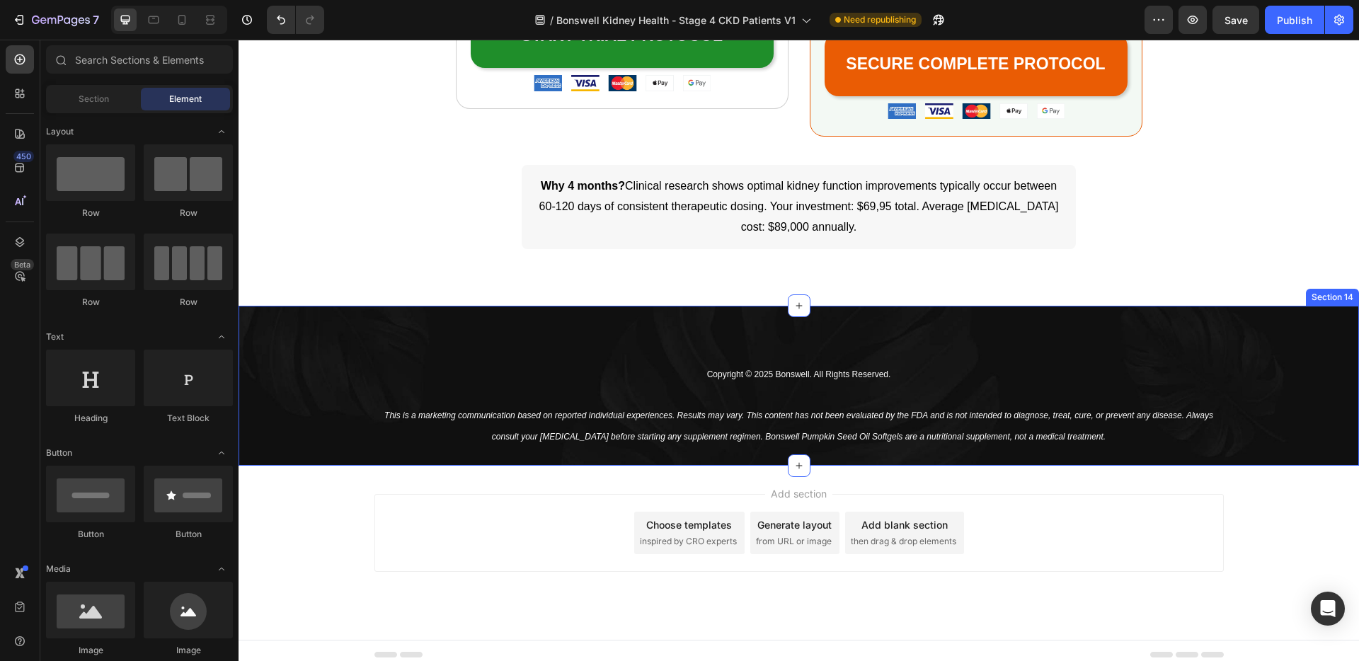
click at [503, 327] on div "Copyright © 2025 Bonswell. All Rights Reserved. This is a marketing communicati…" at bounding box center [799, 386] width 1120 height 160
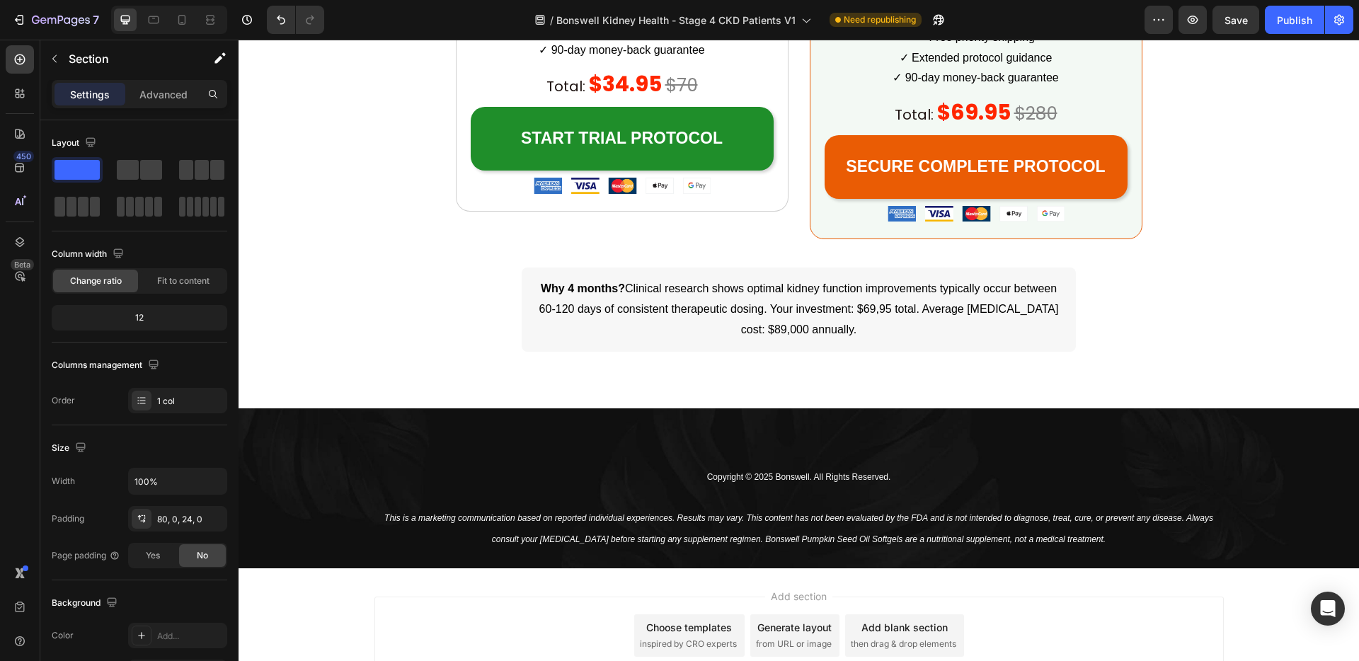
scroll to position [3708, 0]
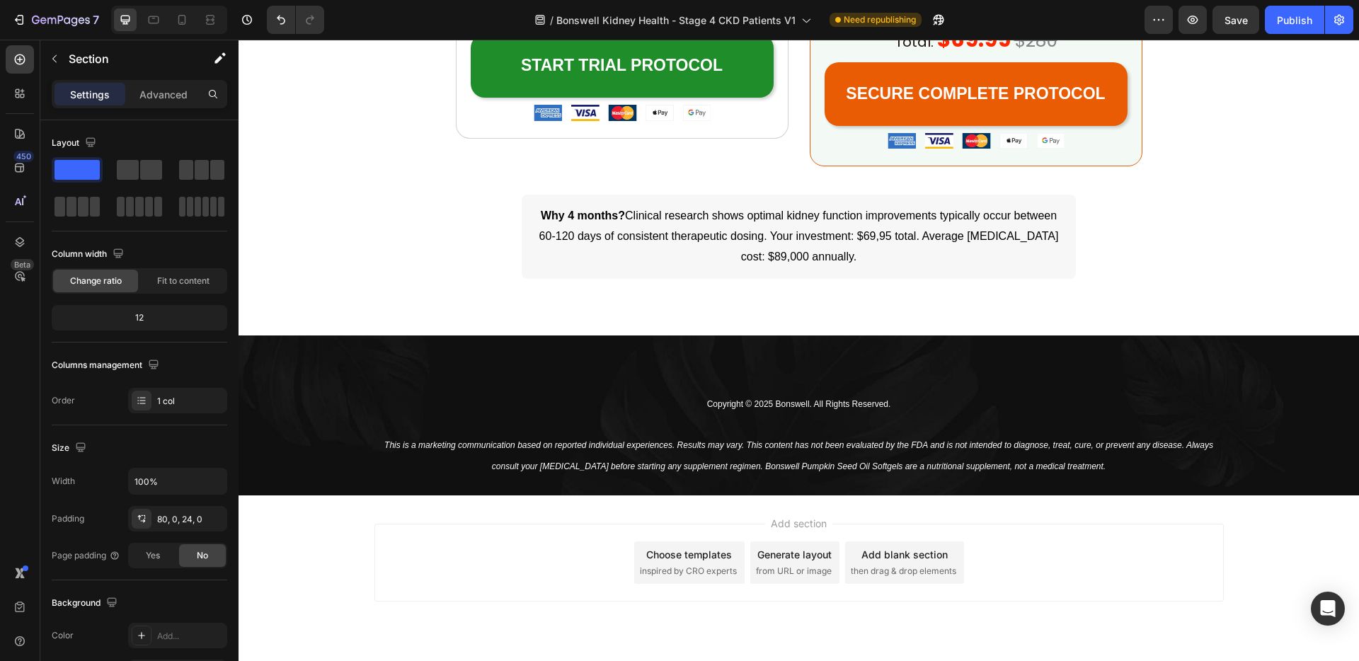
click at [520, 348] on div "Copyright © 2025 Bonswell. All Rights Reserved. This is a marketing communicati…" at bounding box center [799, 415] width 1120 height 160
click at [372, 372] on div "Copyright © 2025 Bonswell. All Rights Reserved. This is a marketing communicati…" at bounding box center [799, 415] width 1120 height 160
drag, startPoint x: 333, startPoint y: 398, endPoint x: 357, endPoint y: 462, distance: 68.1
click at [333, 398] on div "Copyright © 2025 Bonswell. All Rights Reserved. This is a marketing communicati…" at bounding box center [799, 435] width 1120 height 86
click at [389, 532] on div "Add section Choose templates inspired by CRO experts Generate layout from URL o…" at bounding box center [798, 563] width 849 height 78
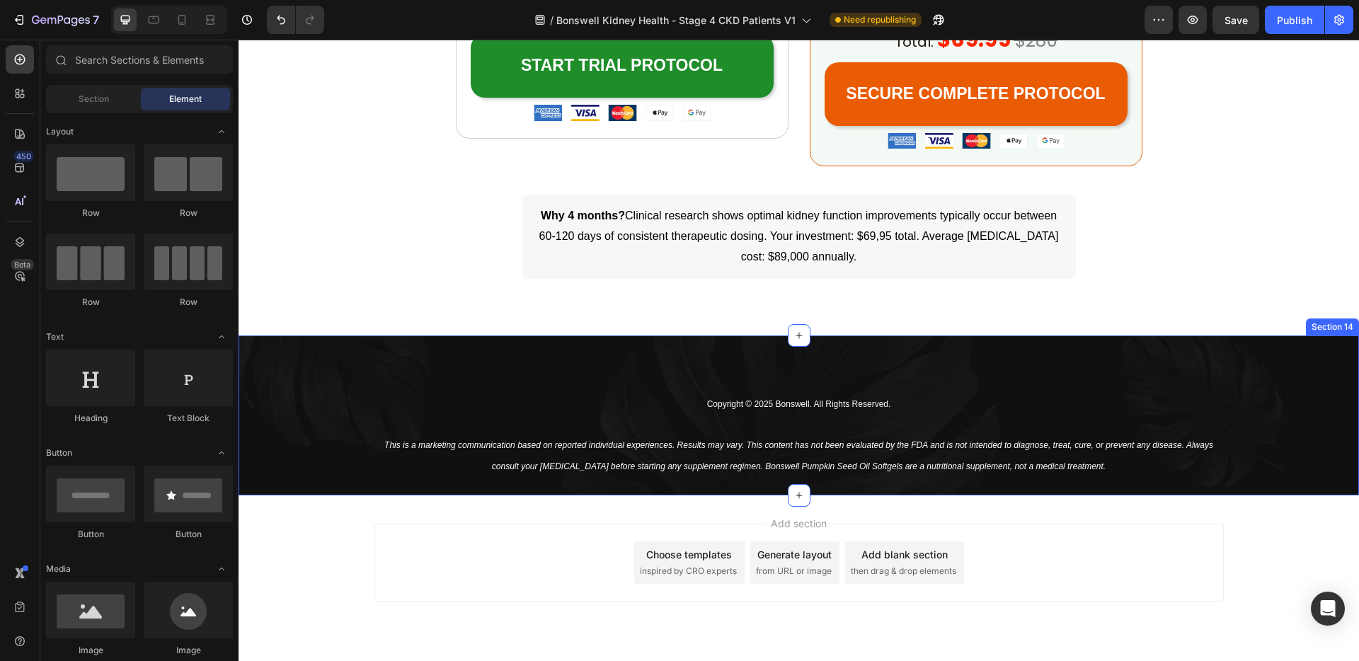
click at [360, 358] on div "Copyright © 2025 Bonswell. All Rights Reserved. This is a marketing communicati…" at bounding box center [799, 415] width 1120 height 160
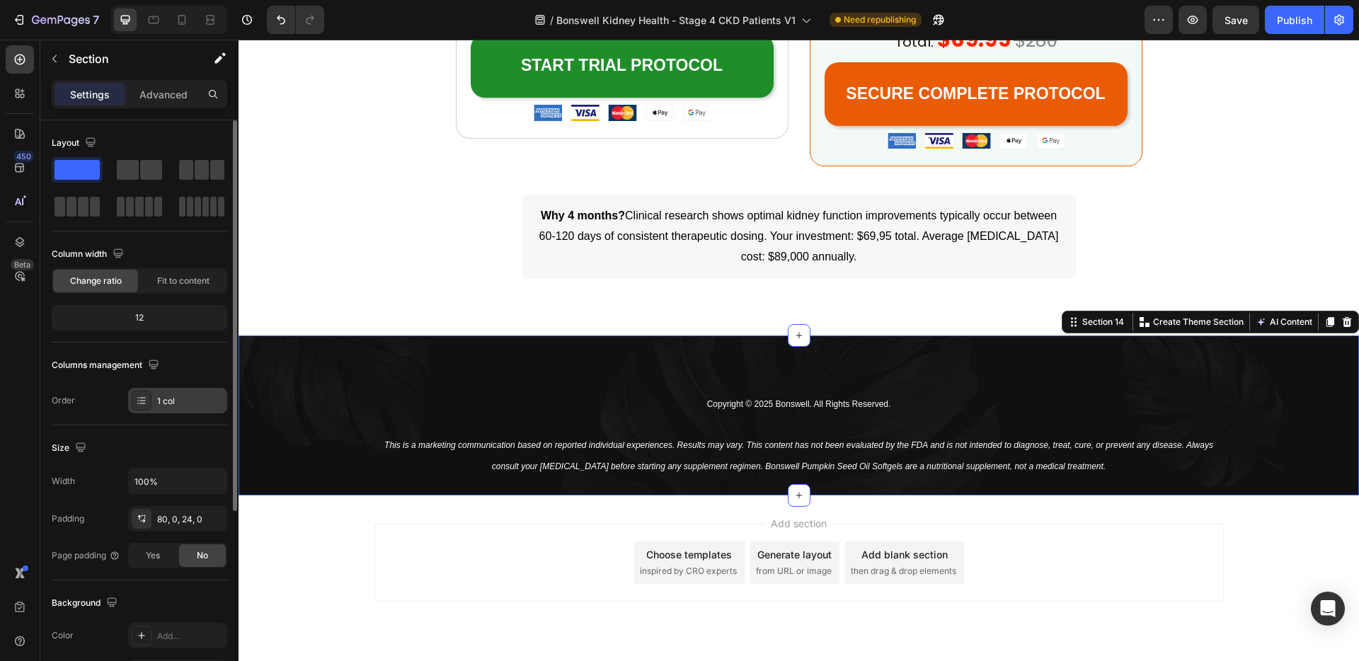
scroll to position [282, 0]
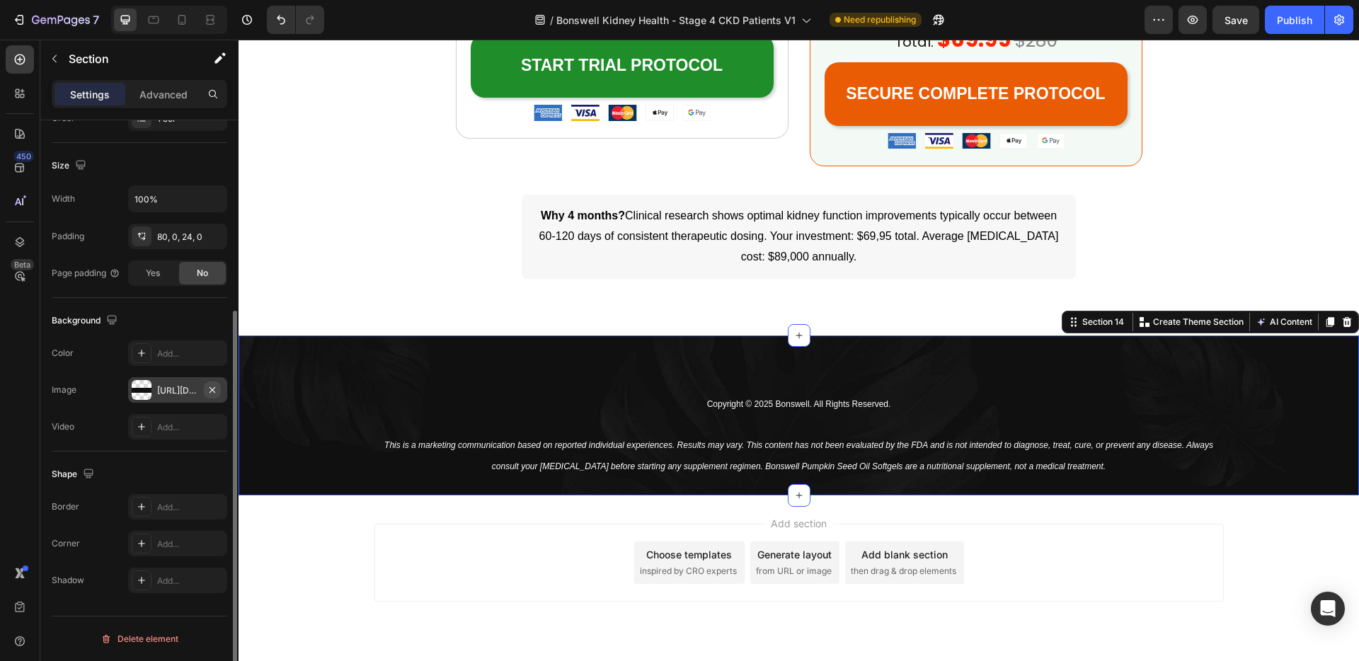
click at [214, 392] on icon "button" at bounding box center [213, 389] width 6 height 6
click at [165, 388] on div "https://ucarecdn.com/a20406a8-fa71-40d2-bee4-3e323f0981f6/-/format/auto/" at bounding box center [177, 390] width 41 height 13
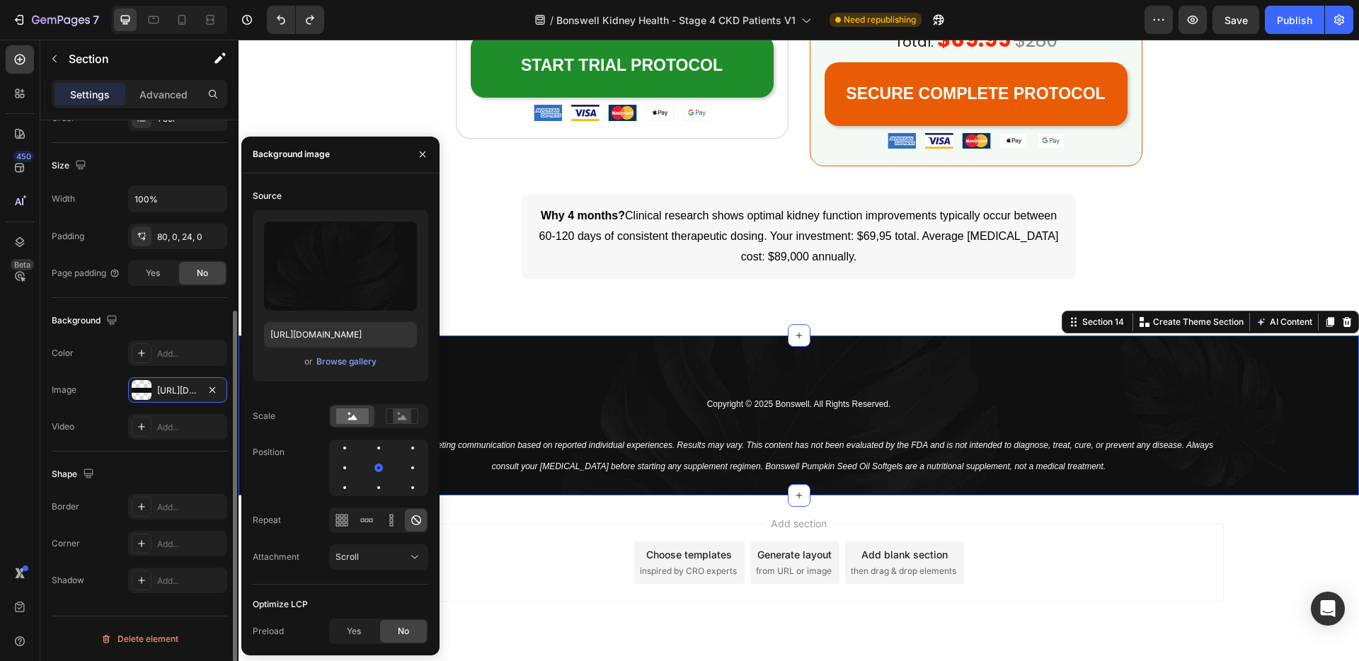
click at [211, 393] on icon "button" at bounding box center [212, 389] width 11 height 11
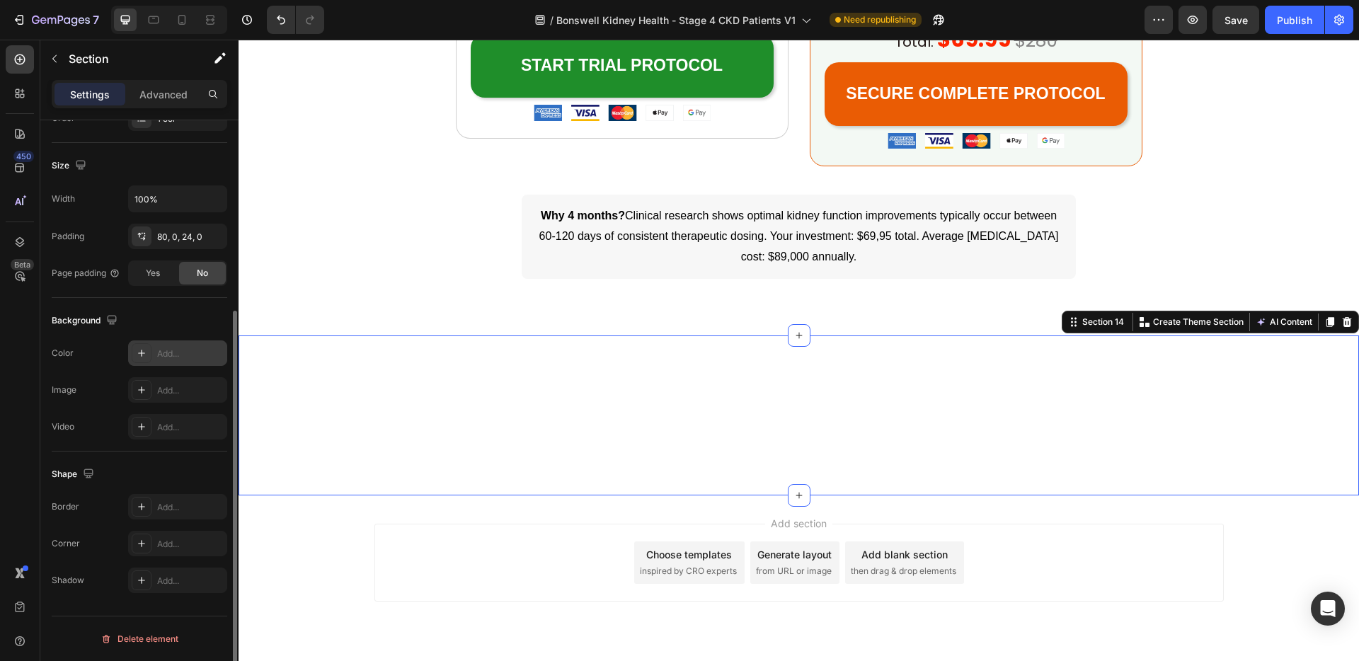
click at [181, 356] on div "Add..." at bounding box center [190, 354] width 67 height 13
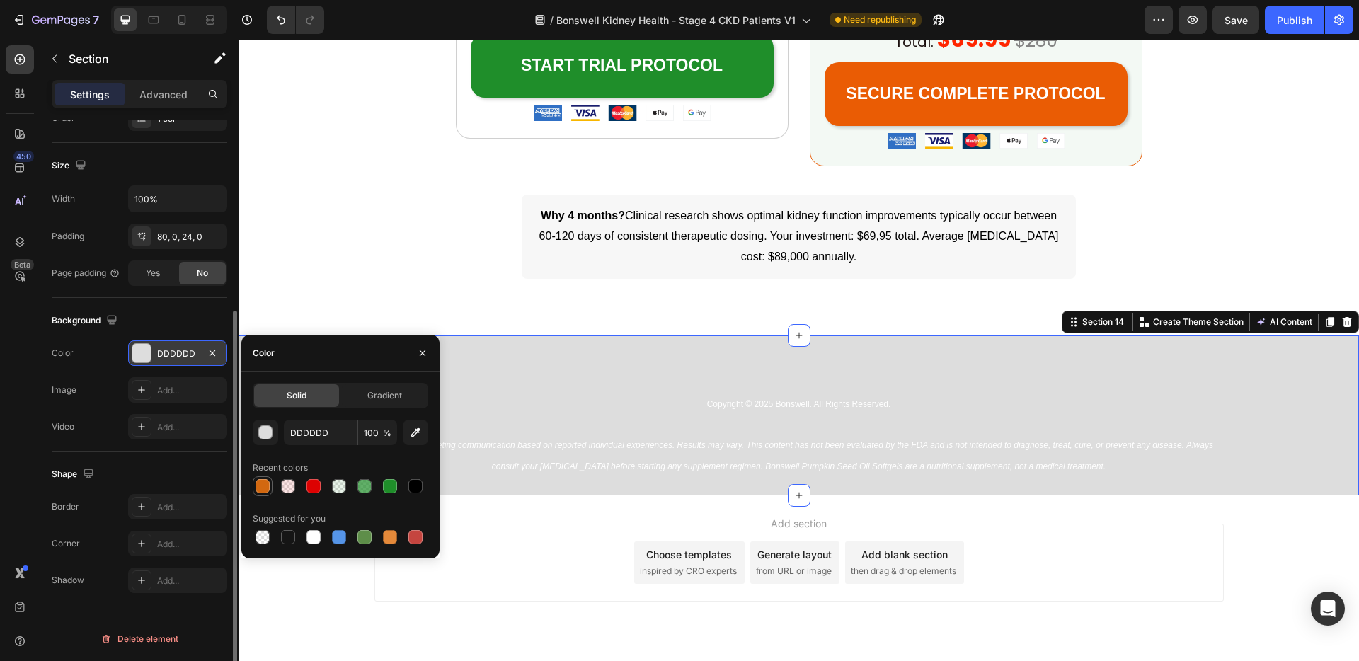
click at [260, 485] on div at bounding box center [263, 486] width 14 height 14
type input "D26810"
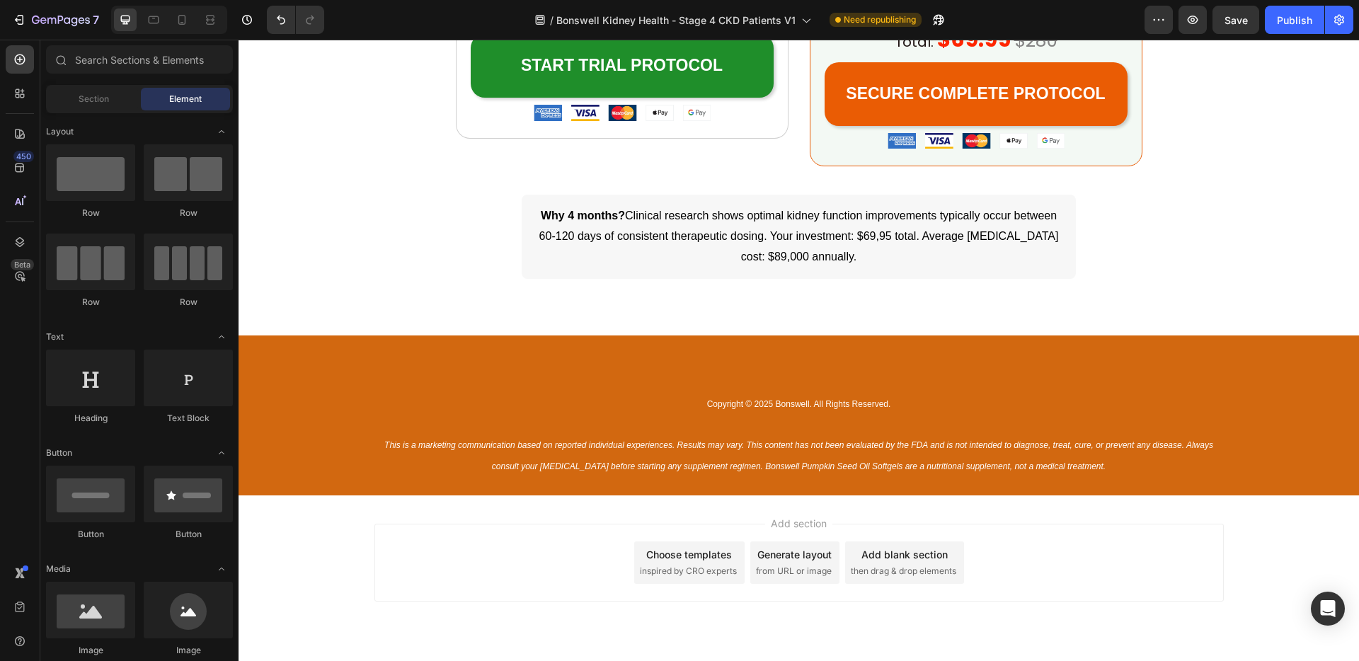
click at [1060, 553] on div "Add section Choose templates inspired by CRO experts Generate layout from URL o…" at bounding box center [798, 563] width 849 height 78
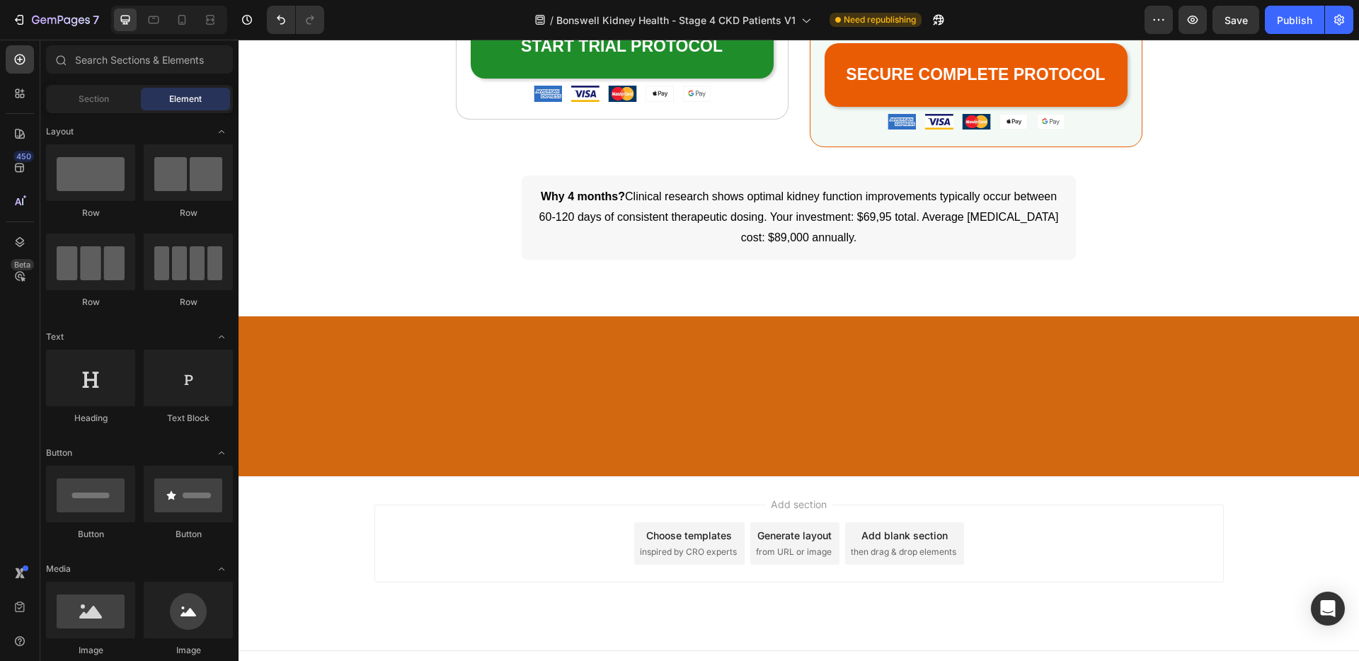
scroll to position [3746, 0]
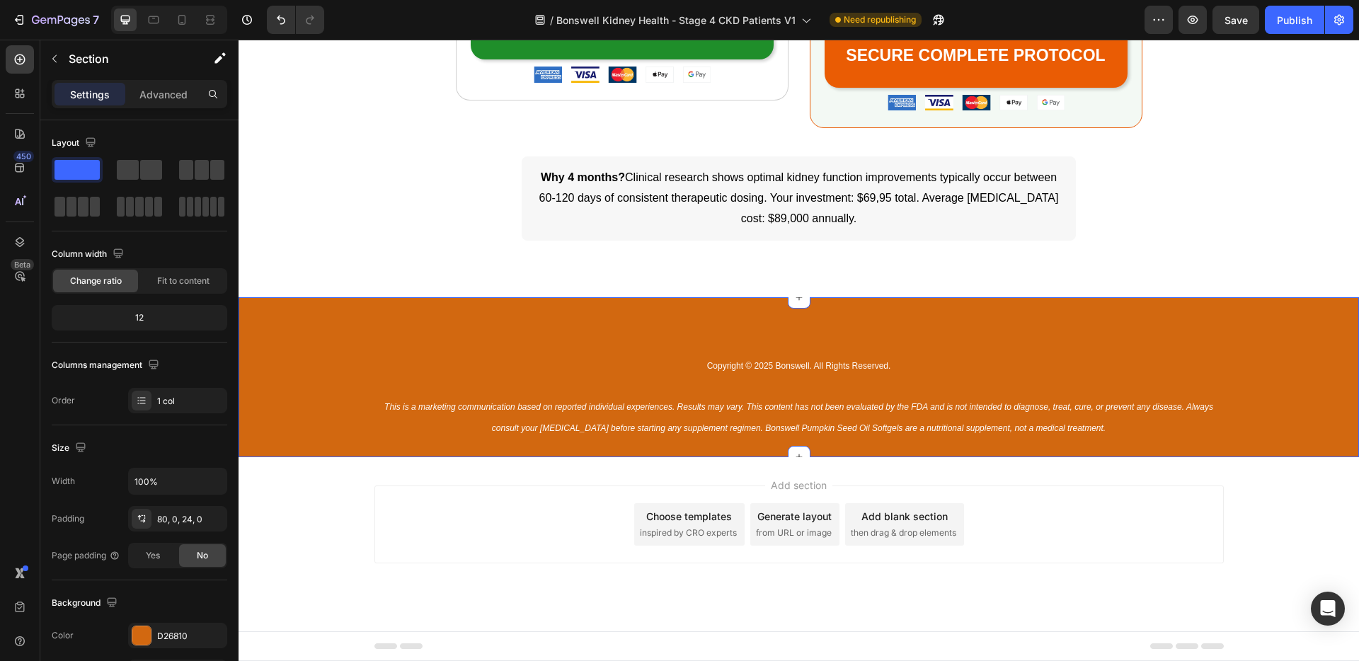
click at [738, 335] on div "Copyright © 2025 Bonswell. All Rights Reserved. This is a marketing communicati…" at bounding box center [799, 377] width 1120 height 160
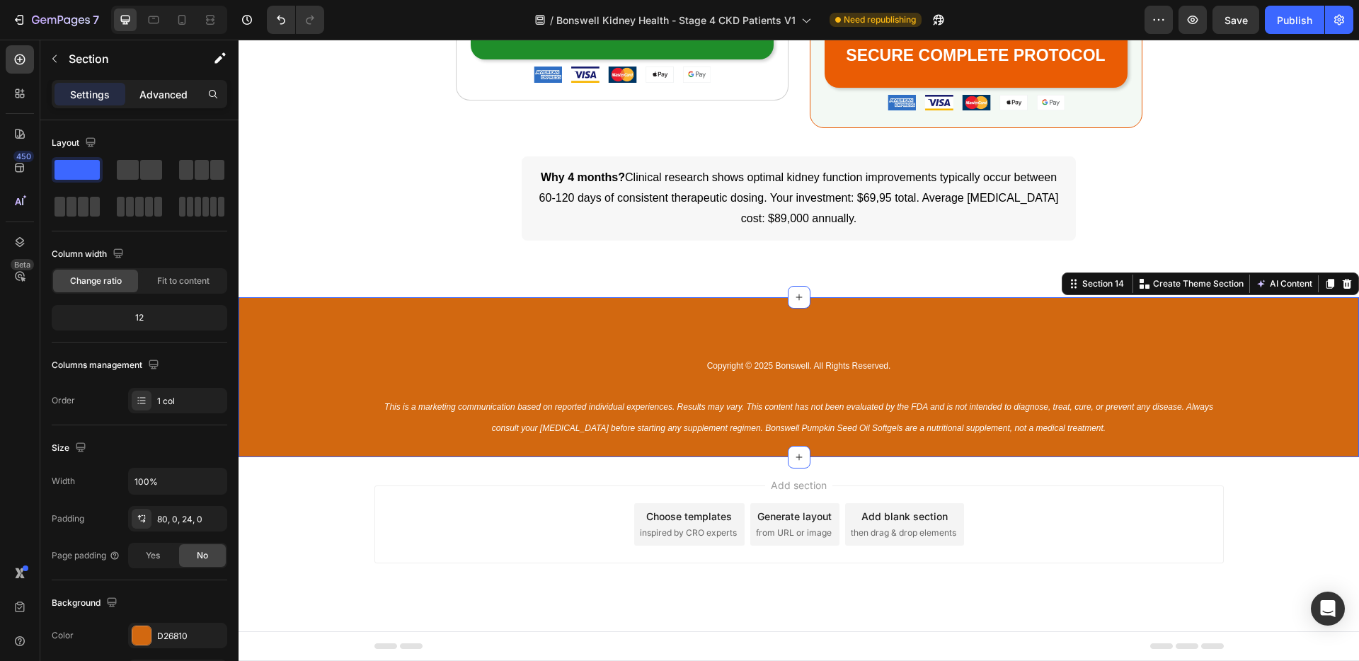
click at [166, 92] on p "Advanced" at bounding box center [163, 94] width 48 height 15
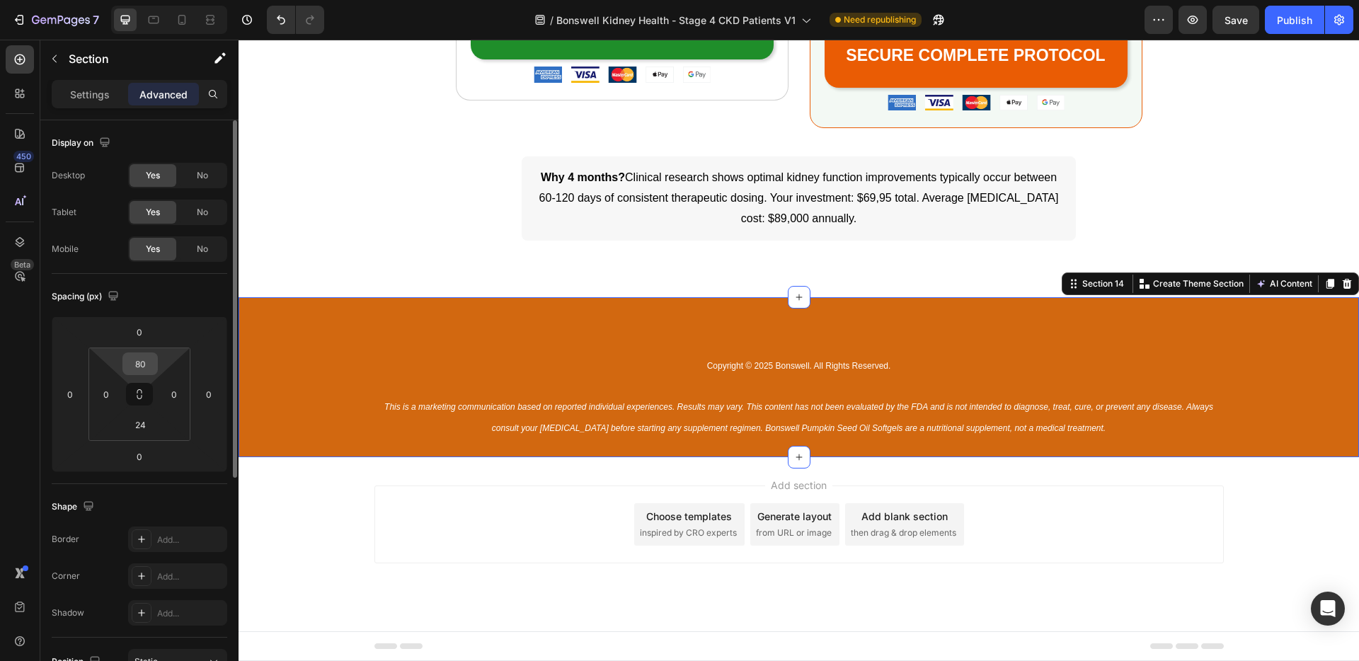
click at [144, 361] on input "80" at bounding box center [140, 363] width 28 height 21
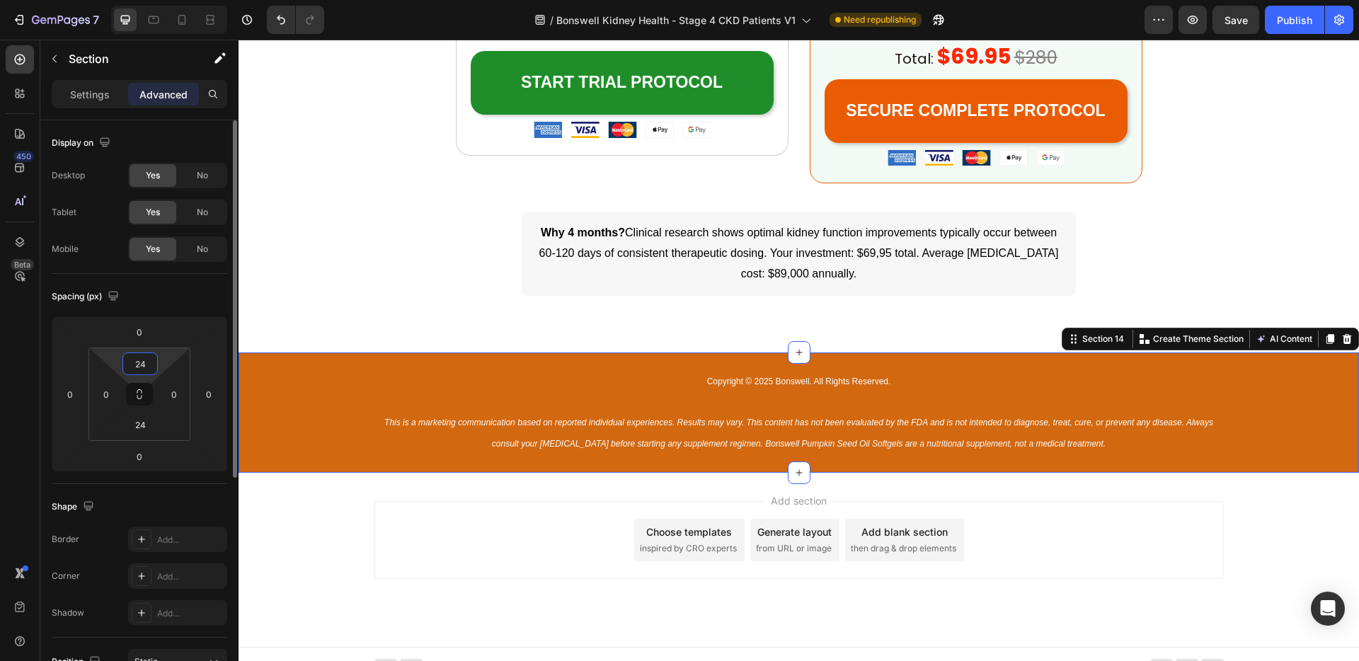
scroll to position [3707, 0]
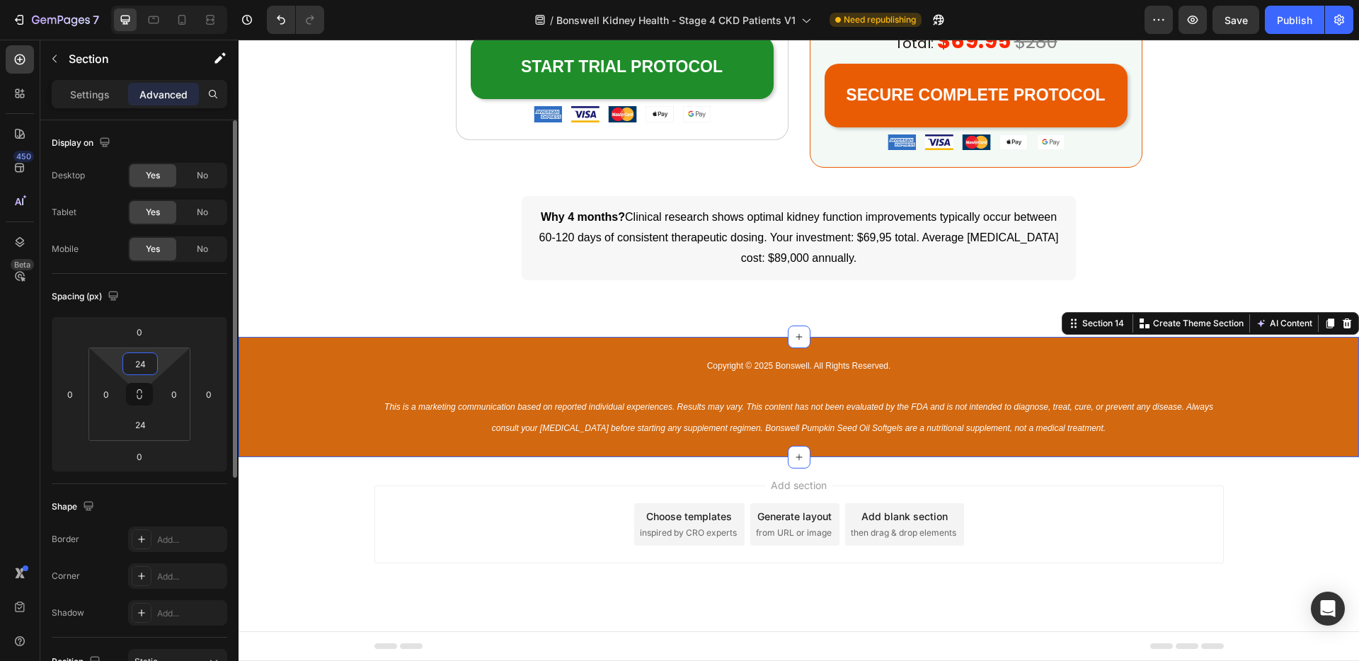
type input "24"
click at [362, 556] on div "Add section Choose templates inspired by CRO experts Generate layout from URL o…" at bounding box center [799, 544] width 1120 height 174
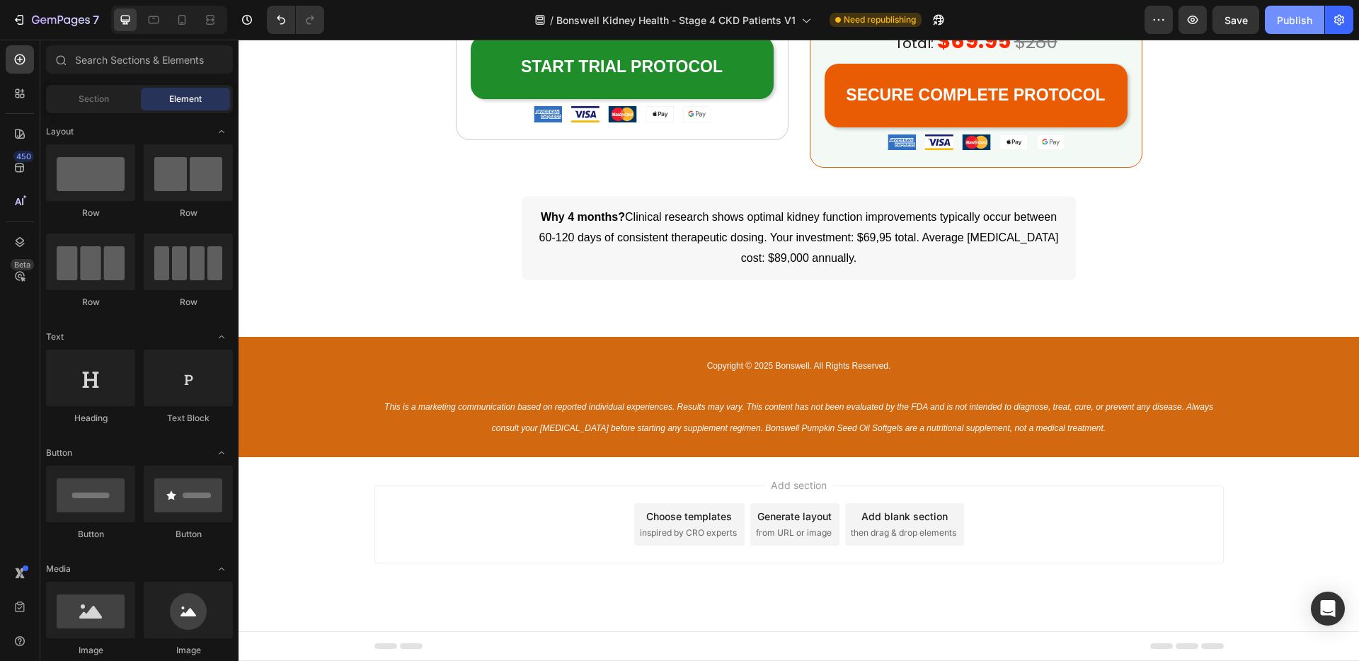
click at [1275, 19] on button "Publish" at bounding box center [1294, 20] width 59 height 28
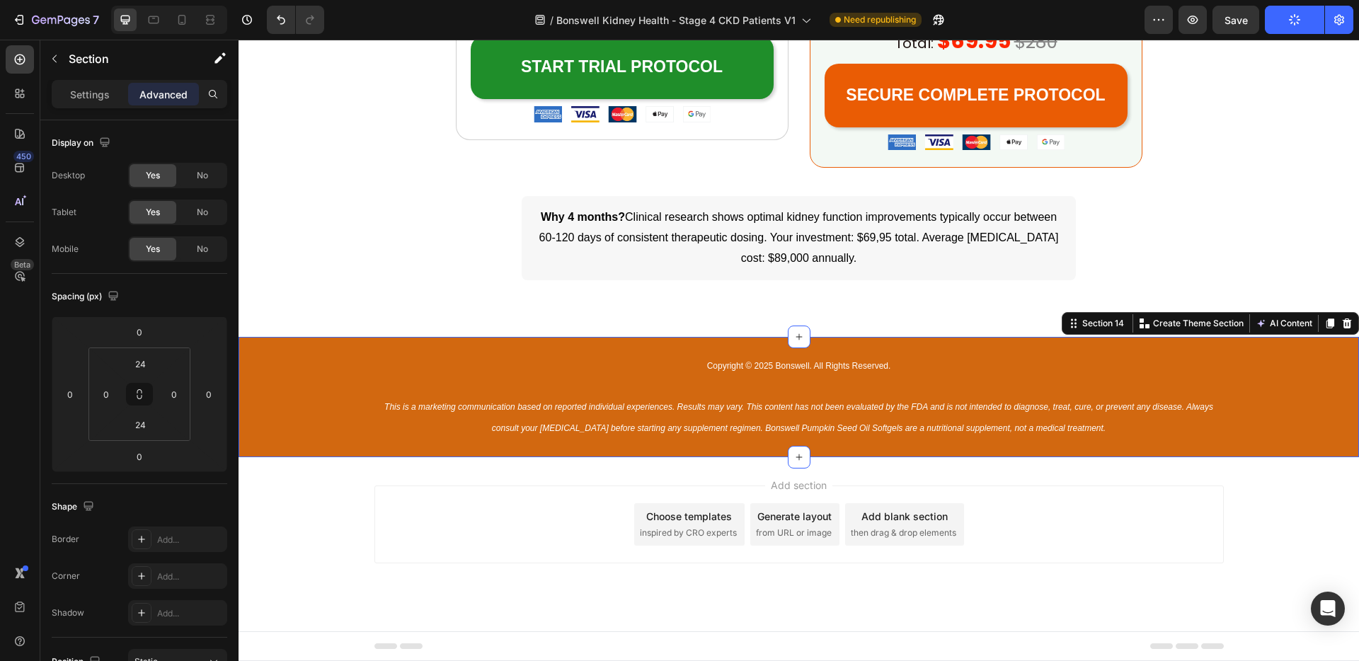
click at [1281, 363] on div "Copyright © 2025 Bonswell. All Rights Reserved. This is a marketing communicati…" at bounding box center [799, 397] width 1120 height 86
click at [1094, 321] on div "Section 14" at bounding box center [1102, 323] width 47 height 13
click at [1097, 325] on div "Section 14" at bounding box center [1102, 323] width 47 height 13
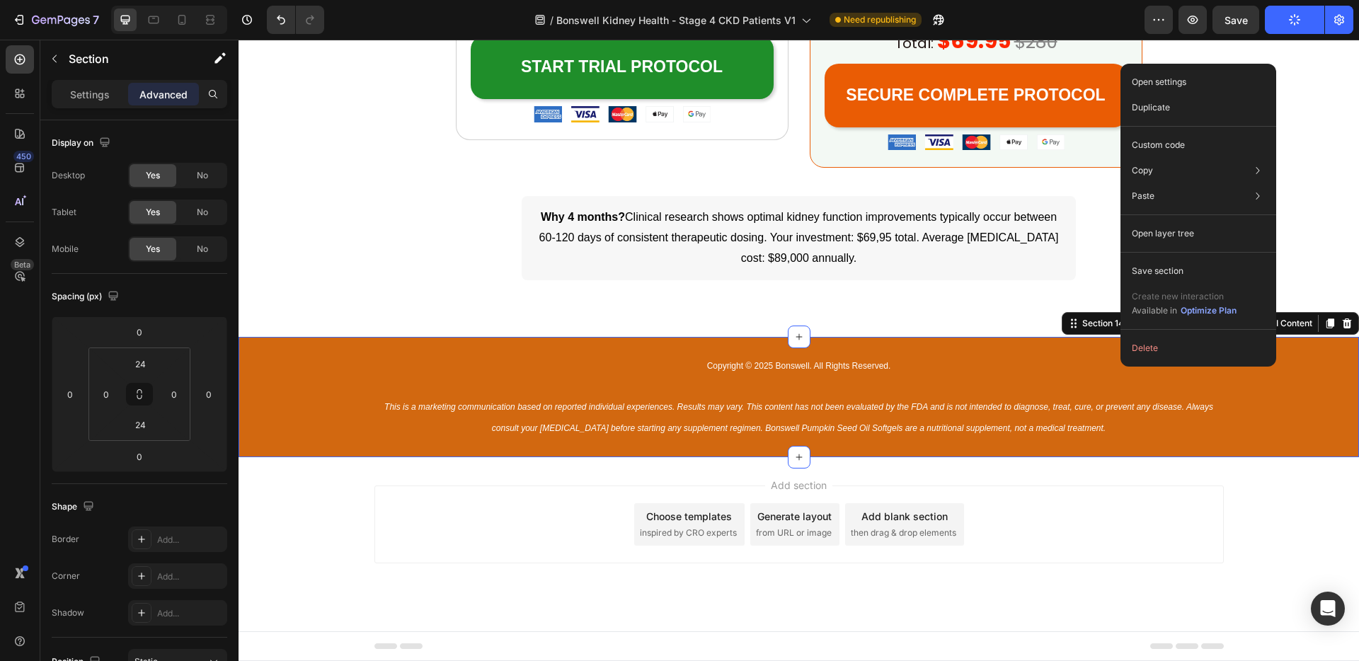
click at [1261, 396] on div "Copyright © 2025 Bonswell. All Rights Reserved. This is a marketing communicati…" at bounding box center [799, 397] width 1120 height 86
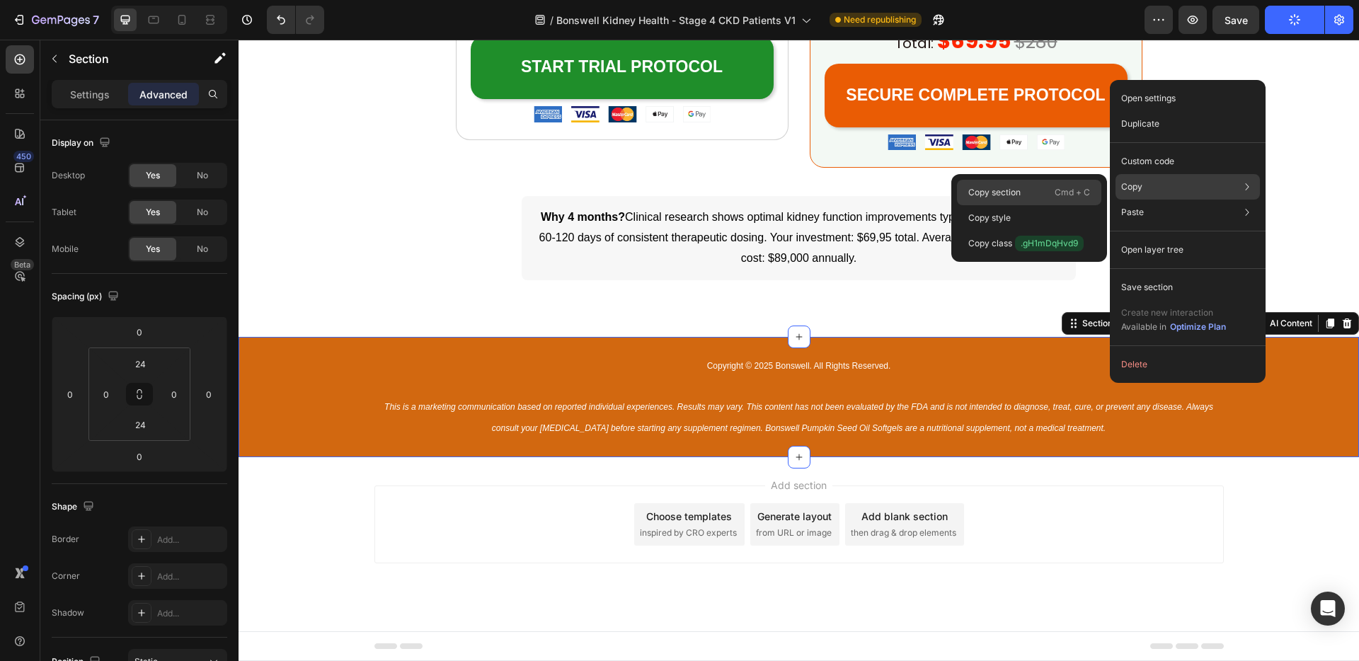
click at [1026, 185] on div "Copy section Cmd + C" at bounding box center [1029, 192] width 144 height 25
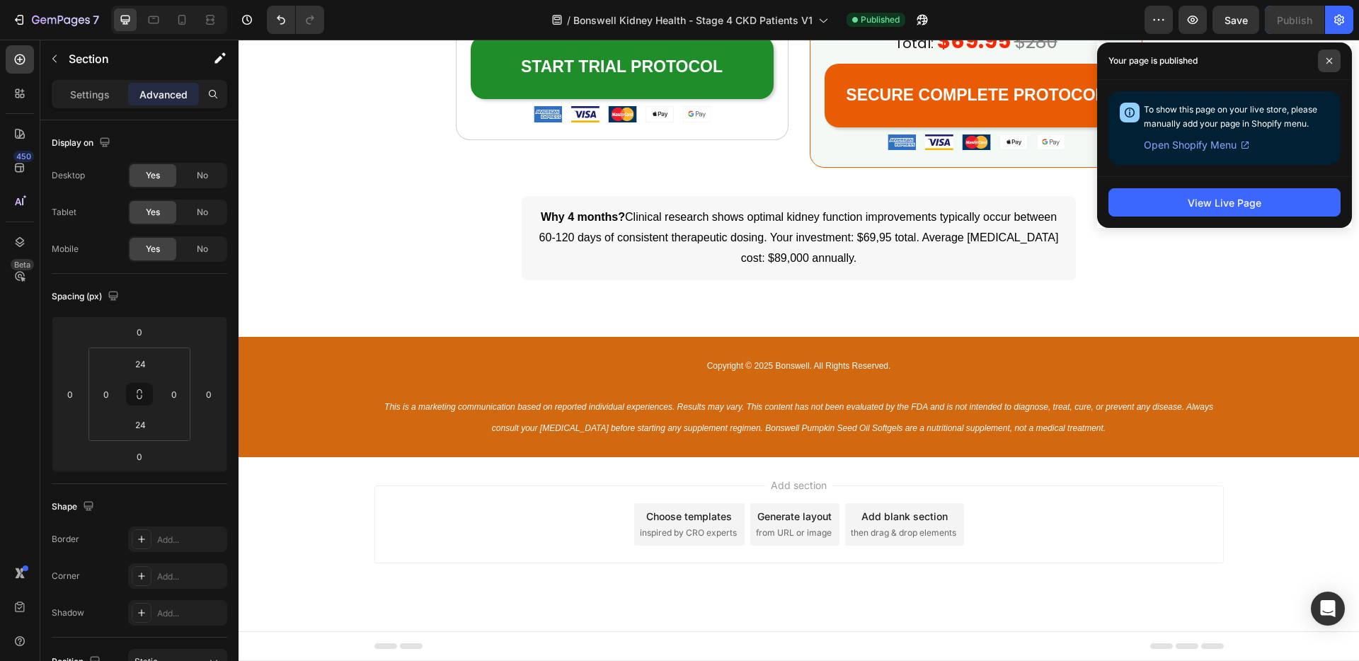
click at [1330, 65] on span at bounding box center [1329, 61] width 23 height 23
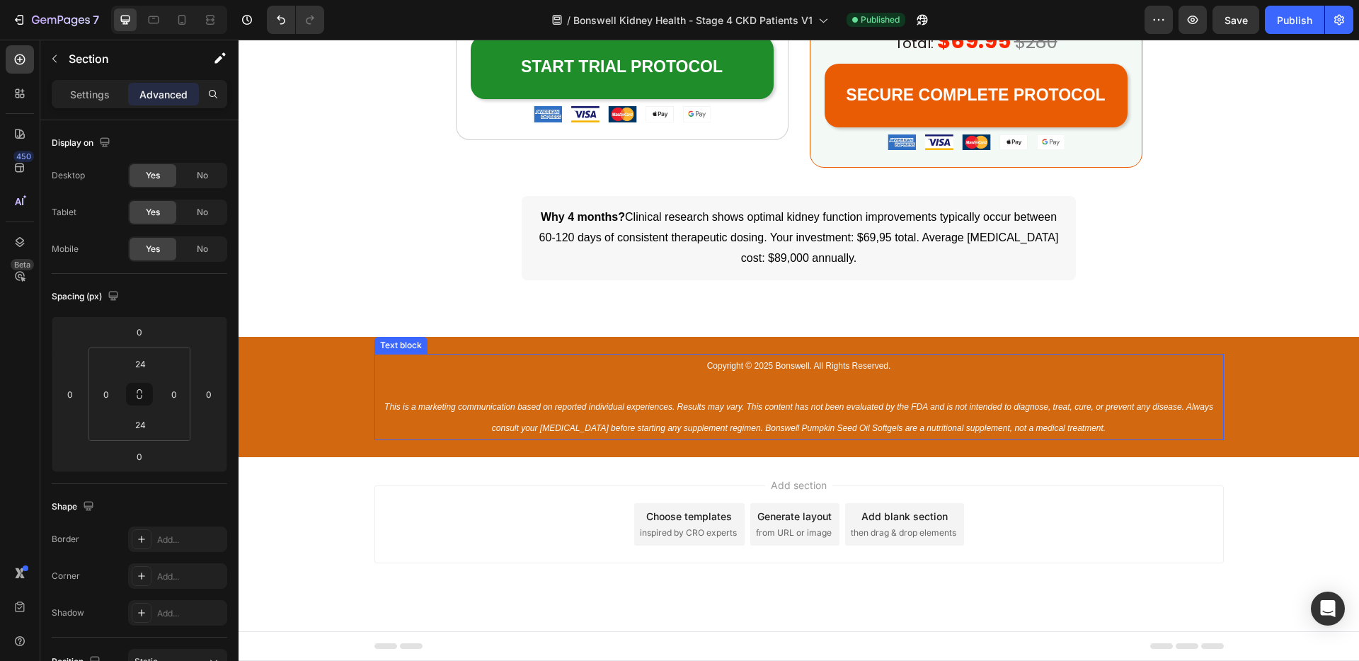
click at [745, 422] on p "This is a marketing communication based on reported individual experiences. Res…" at bounding box center [799, 417] width 847 height 42
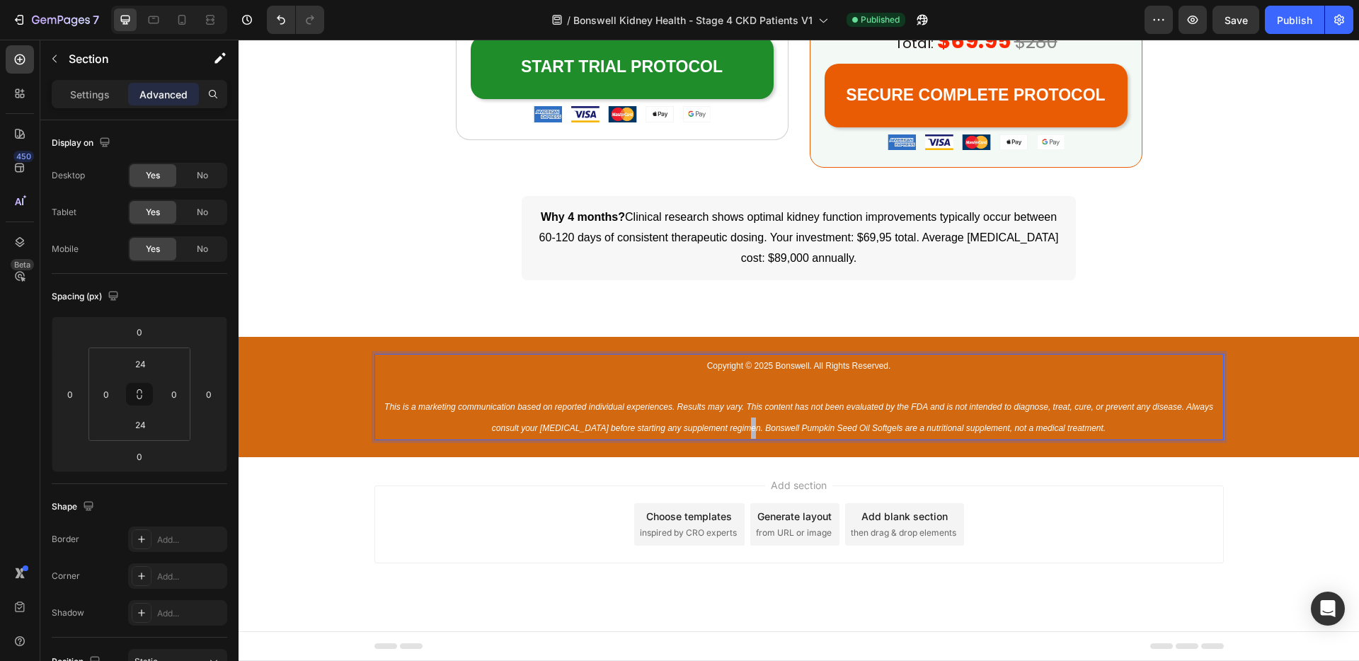
click at [745, 421] on p "This is a marketing communication based on reported individual experiences. Res…" at bounding box center [799, 417] width 847 height 42
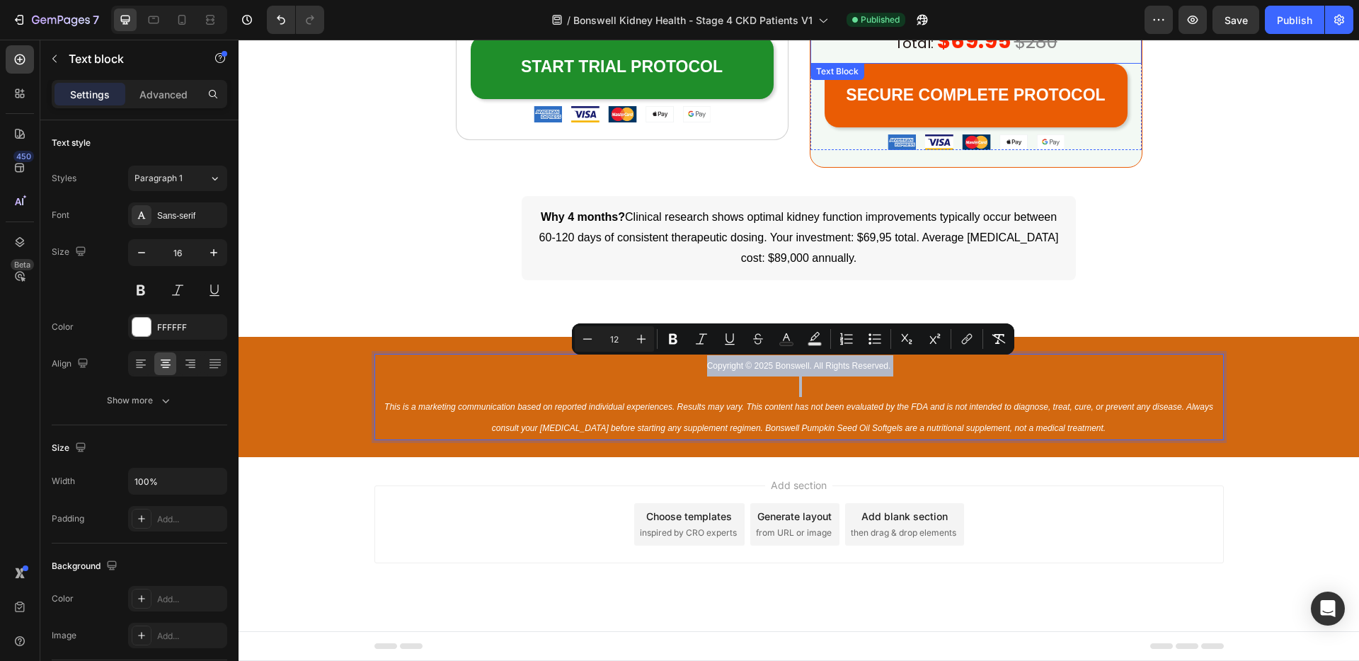
copy div "Copyright © 2025 Bonswell. All Rights Reserved."
click at [1289, 461] on div "Add section Choose templates inspired by CRO experts Generate layout from URL o…" at bounding box center [799, 544] width 1120 height 174
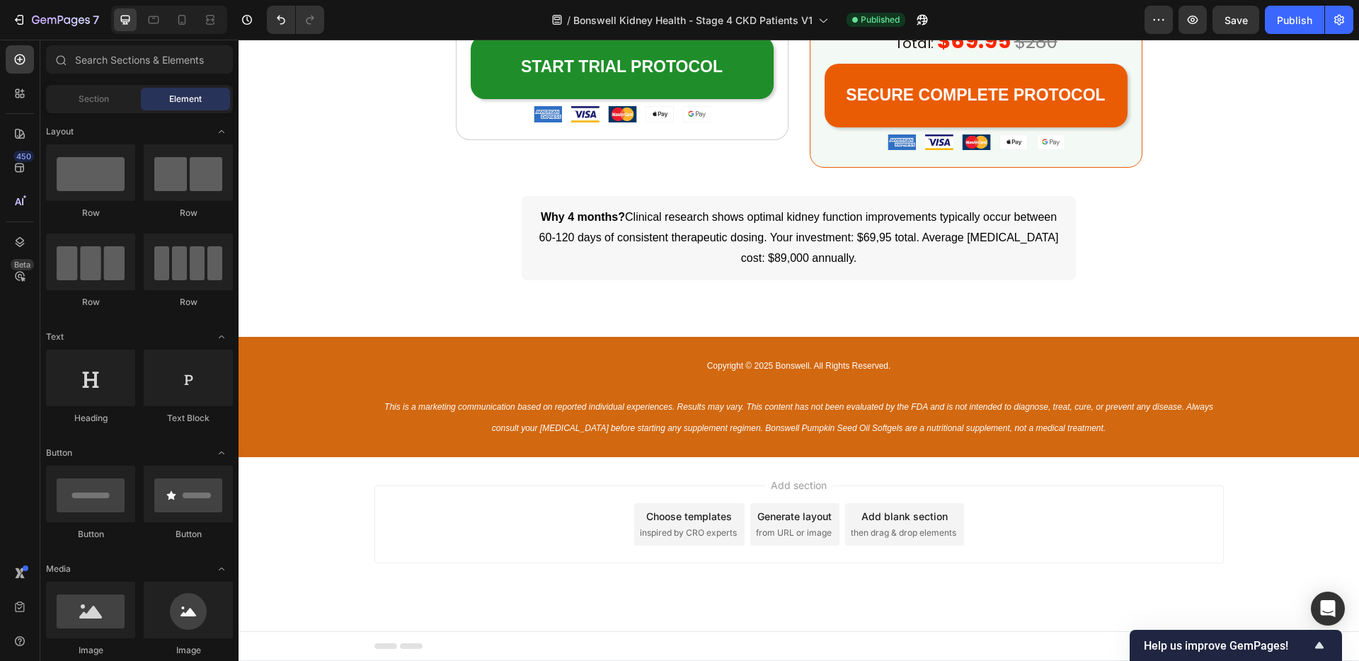
scroll to position [3706, 0]
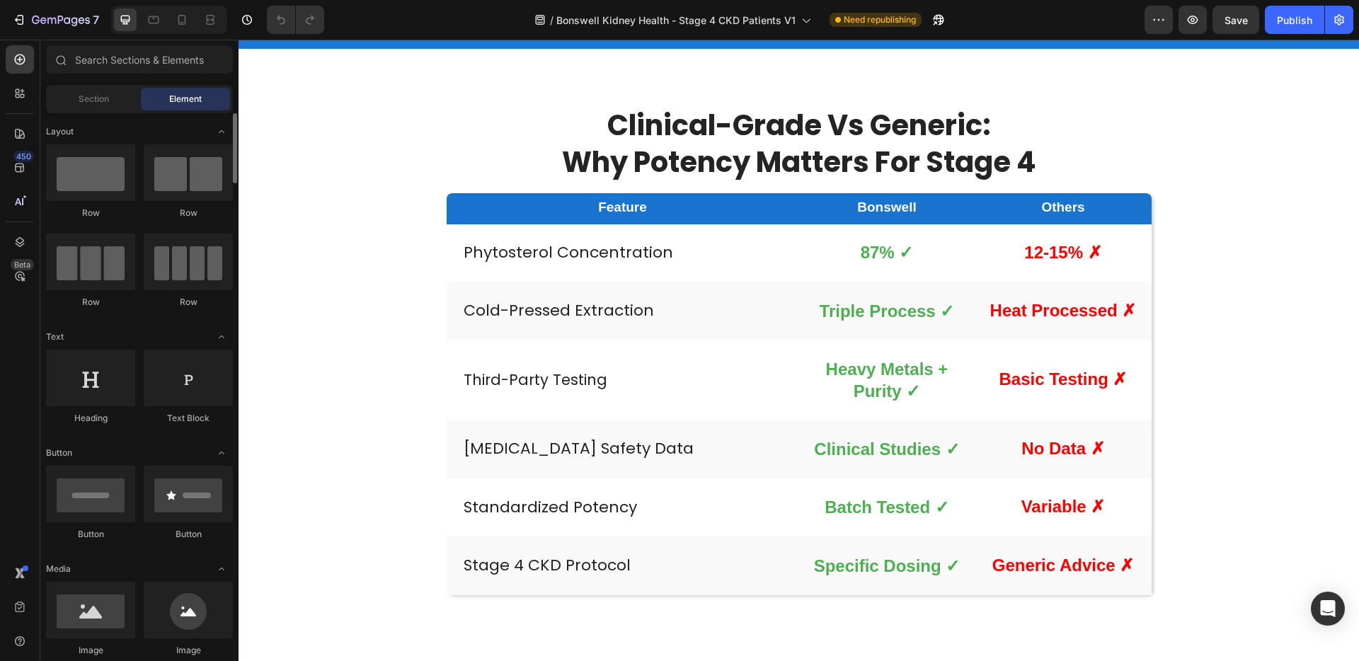
scroll to position [3049, 0]
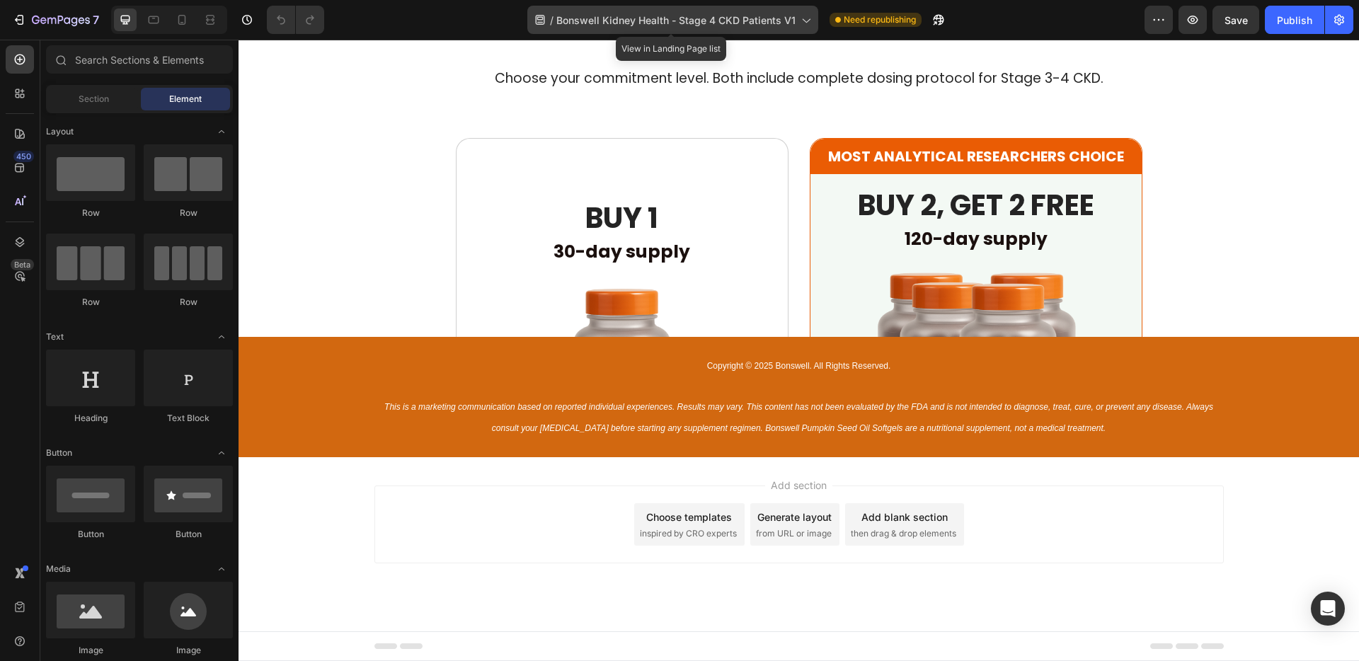
click at [713, 26] on span "Bonswell Kidney Health - Stage 4 CKD Patients V1" at bounding box center [675, 20] width 239 height 15
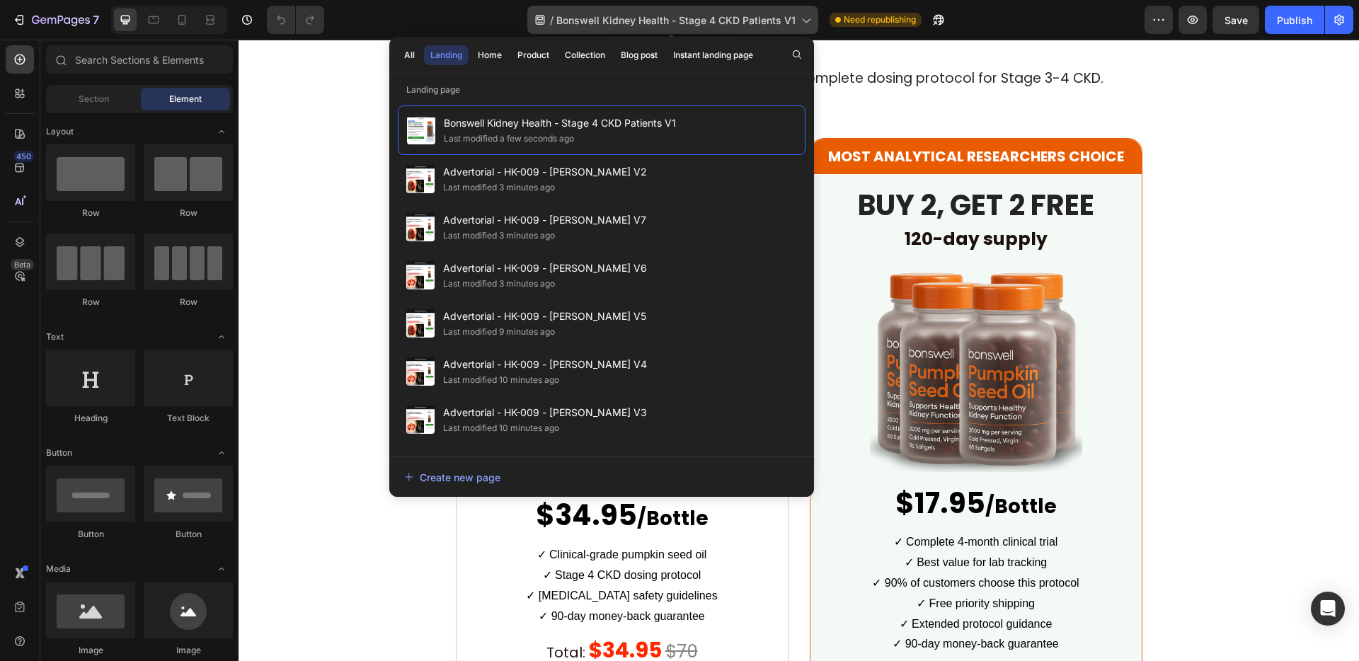
click at [714, 25] on span "Bonswell Kidney Health - Stage 4 CKD Patients V1" at bounding box center [675, 20] width 239 height 15
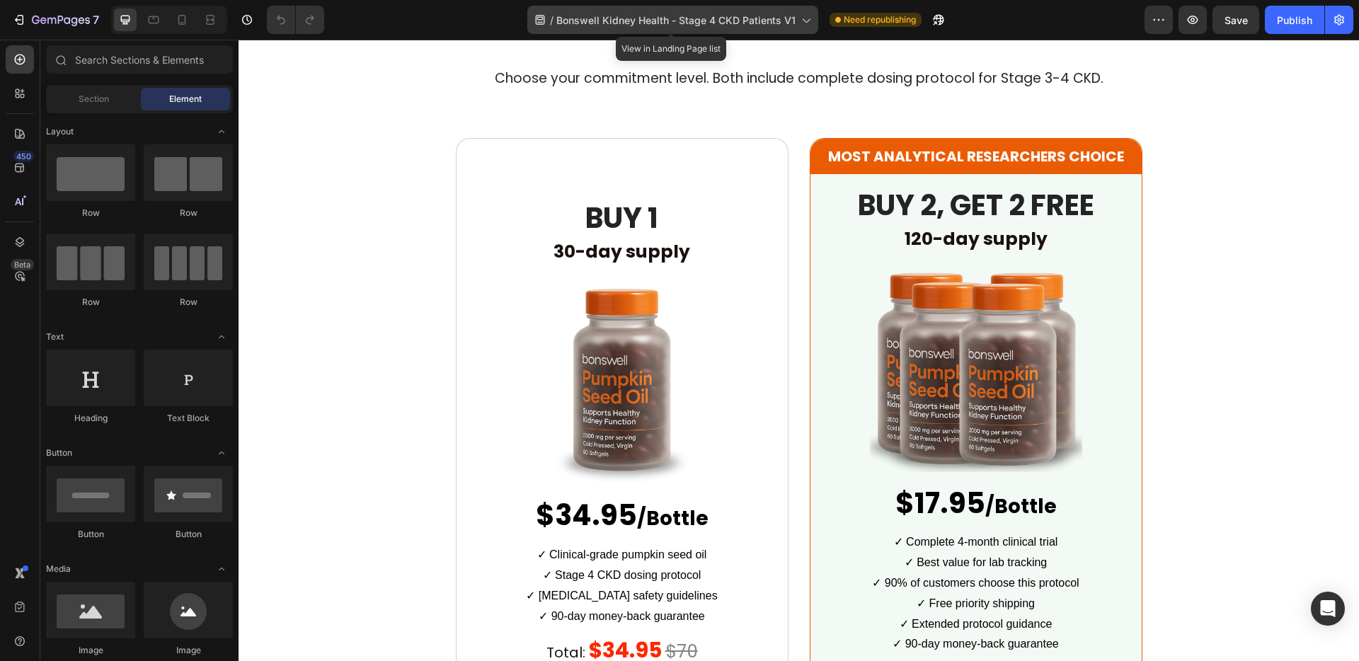
click at [772, 19] on span "Bonswell Kidney Health - Stage 4 CKD Patients V1" at bounding box center [675, 20] width 239 height 15
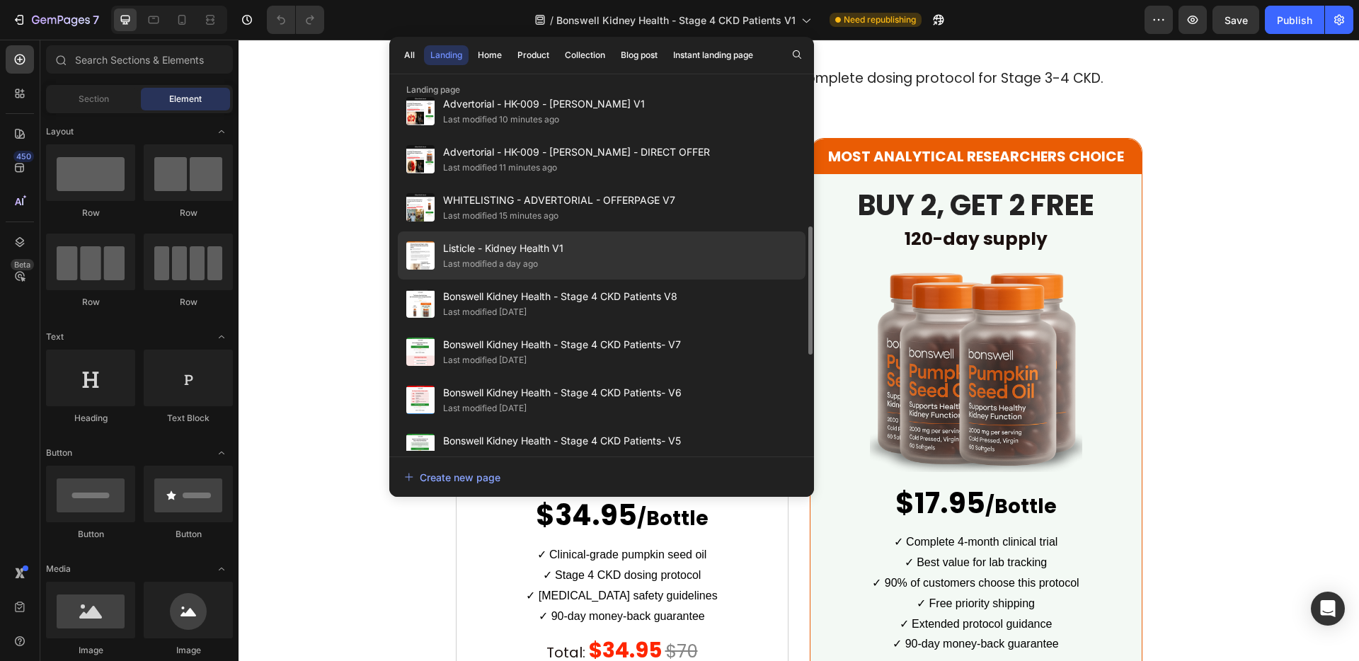
scroll to position [339, 0]
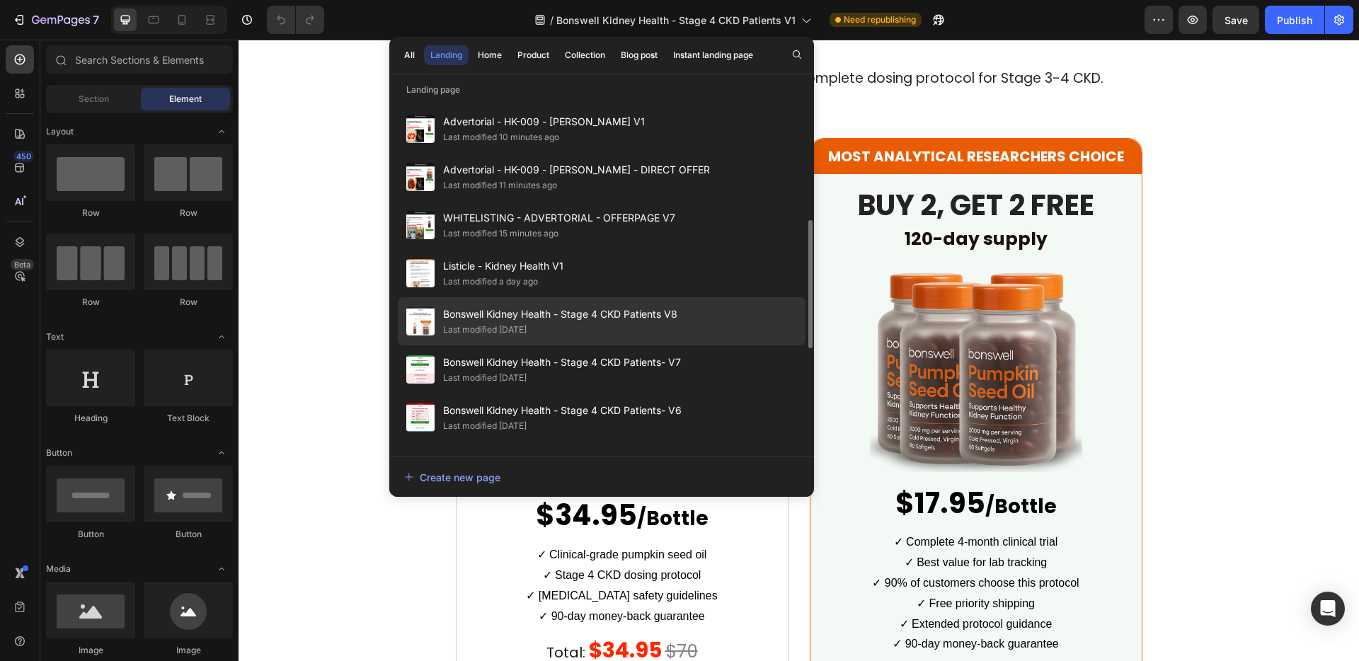
click at [593, 309] on span "Bonswell Kidney Health - Stage 4 CKD Patients V8" at bounding box center [560, 314] width 234 height 17
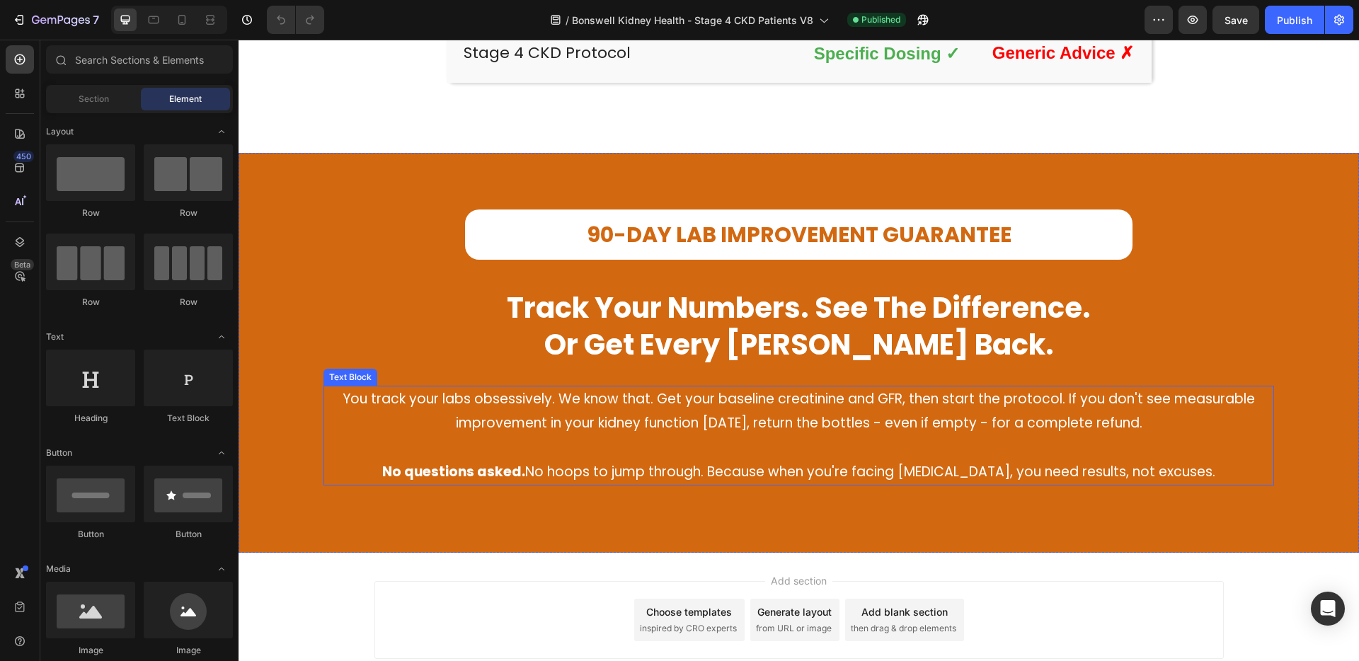
scroll to position [3242, 0]
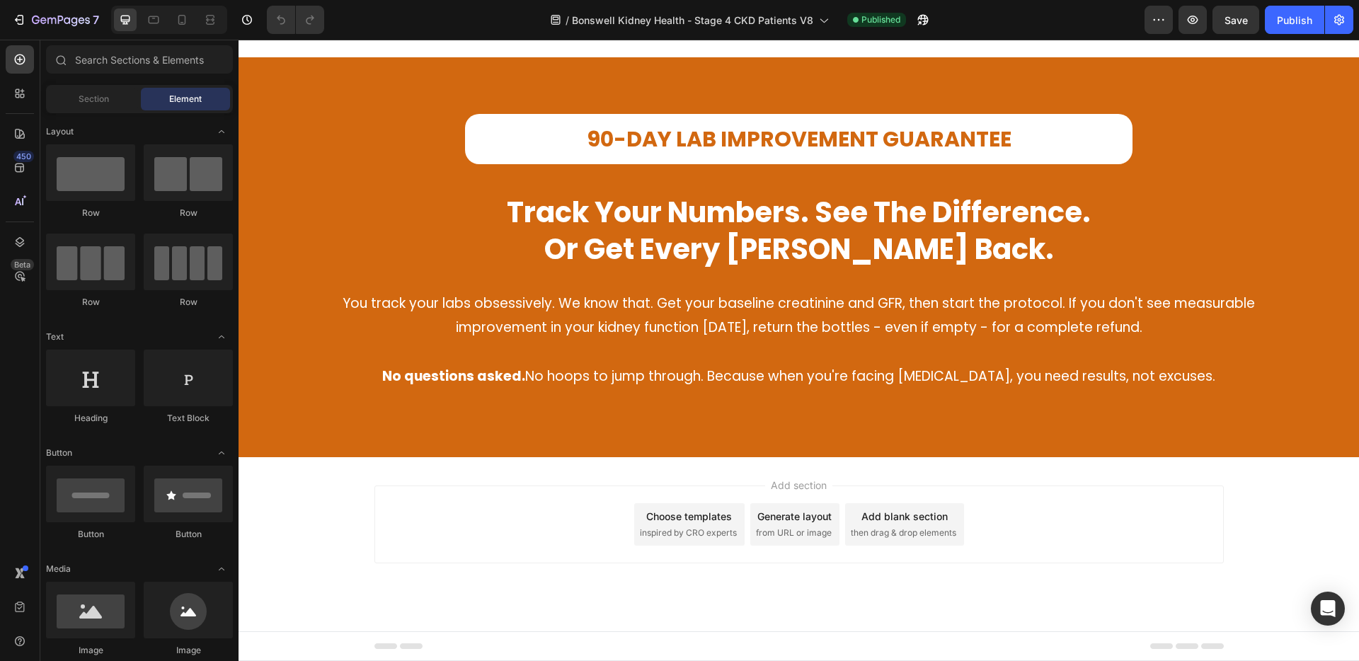
click at [790, 490] on span "Add section" at bounding box center [798, 485] width 67 height 15
click at [906, 515] on div "Add blank section" at bounding box center [904, 516] width 86 height 15
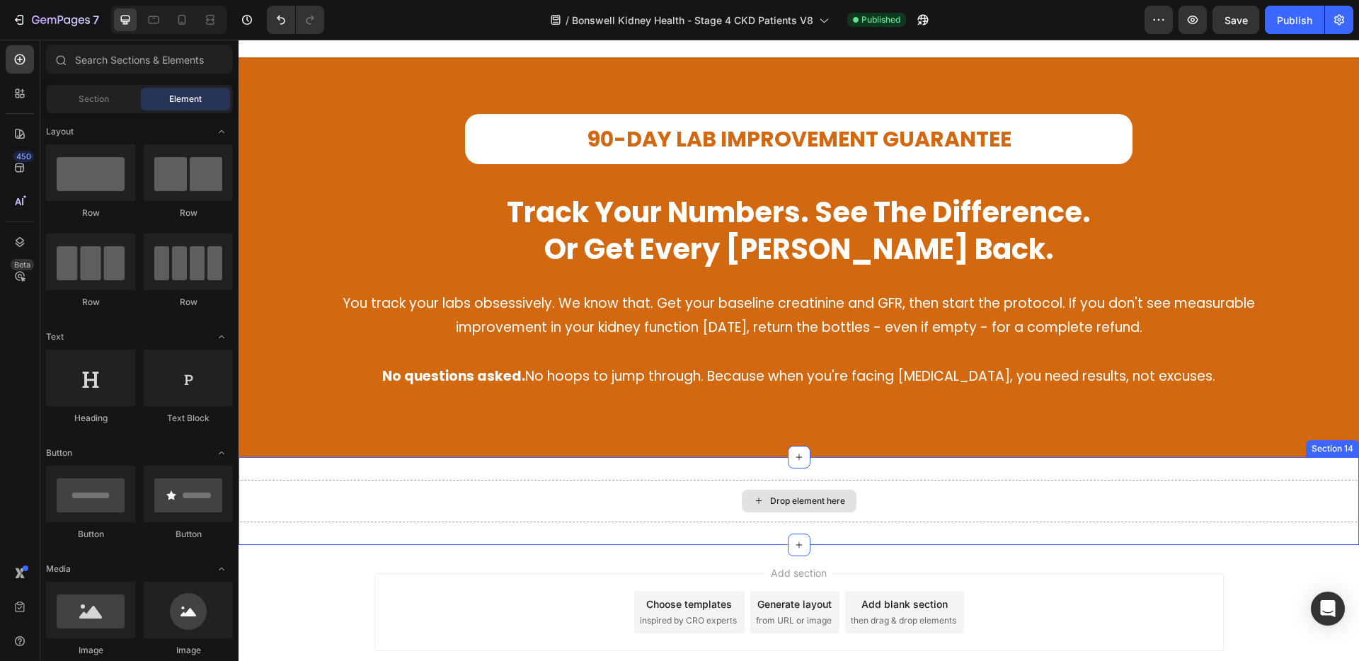
click at [905, 498] on div "Drop element here" at bounding box center [799, 501] width 1120 height 42
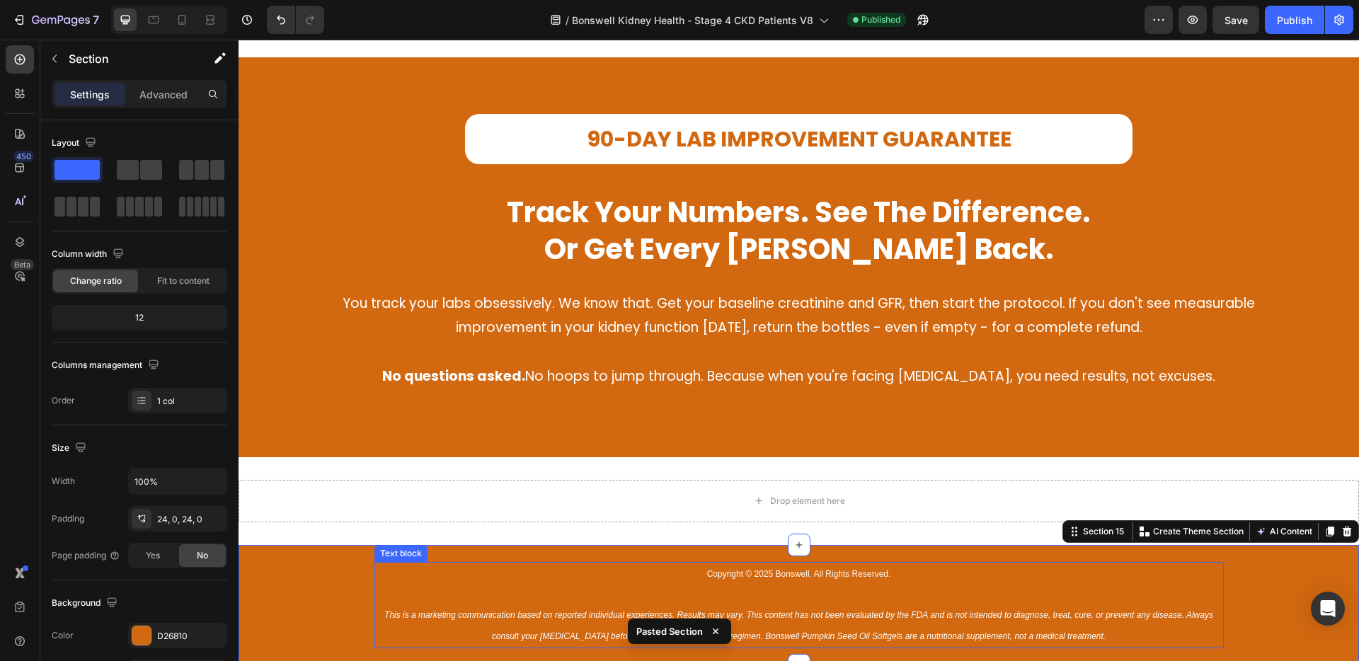
scroll to position [3406, 0]
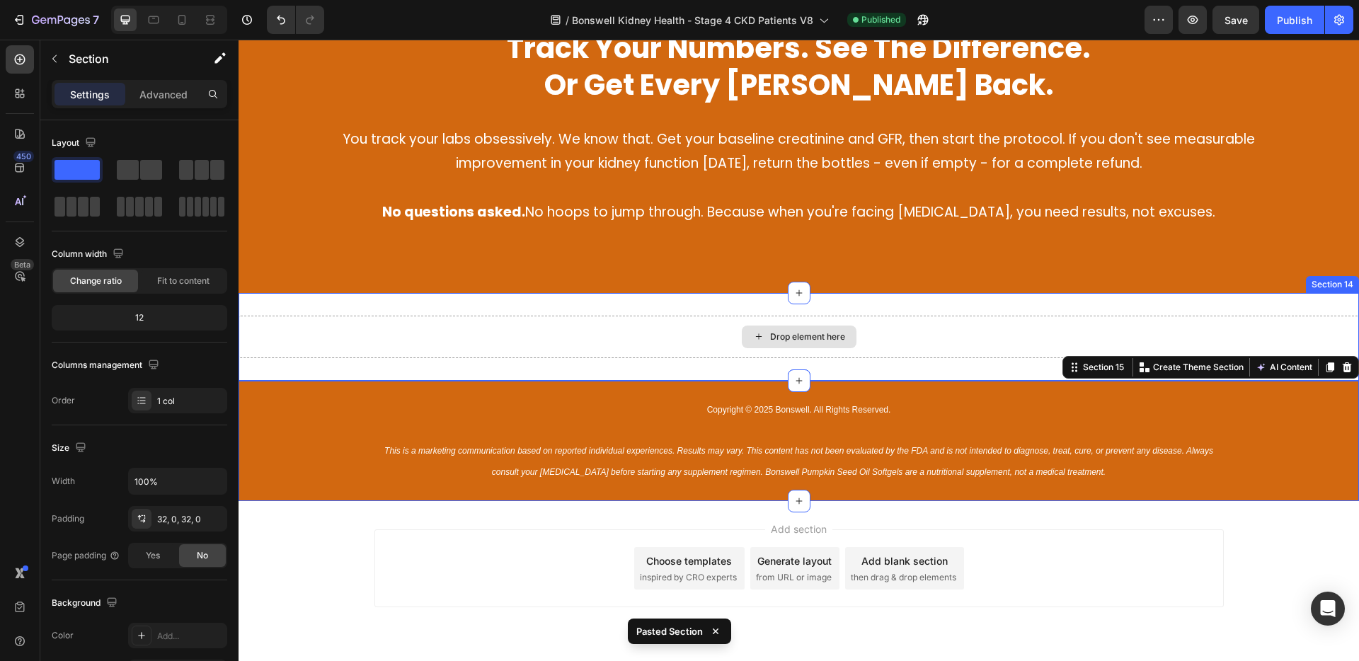
click at [985, 326] on div "Drop element here" at bounding box center [799, 337] width 1120 height 42
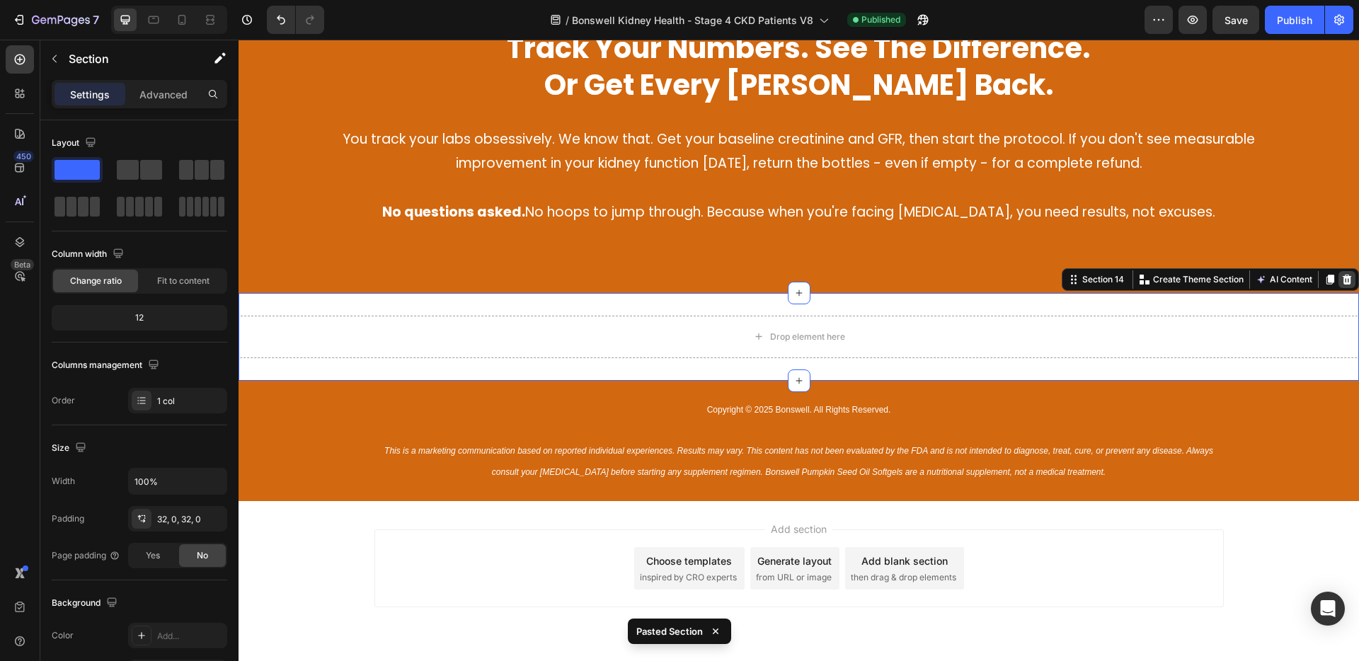
click at [1338, 285] on div at bounding box center [1346, 279] width 17 height 17
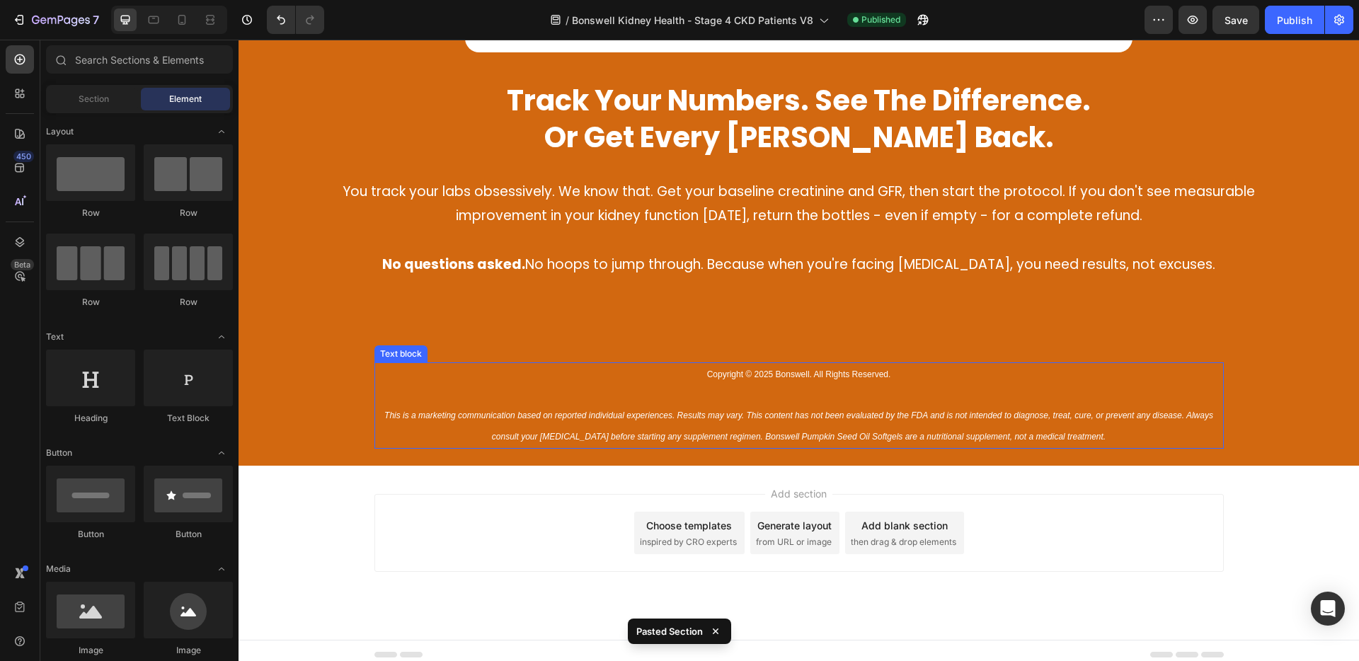
scroll to position [3297, 0]
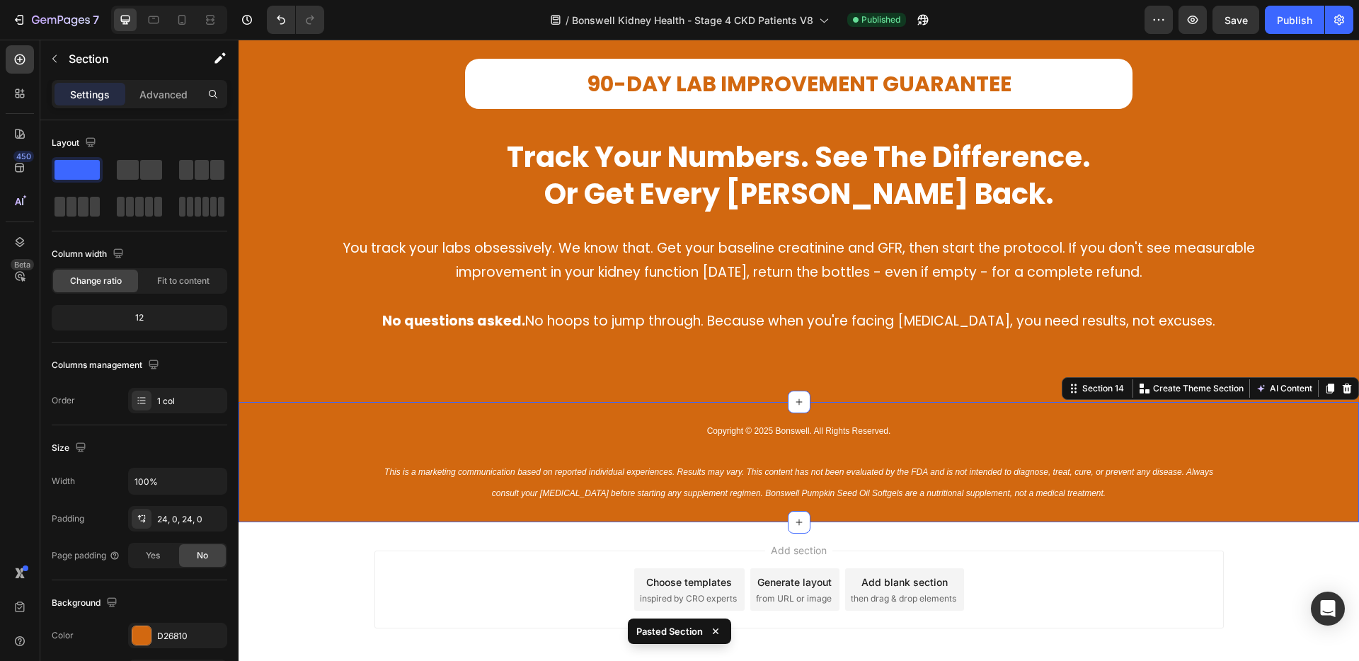
click at [329, 484] on div "Copyright © 2025 Bonswell. All Rights Reserved. This is a marketing communicati…" at bounding box center [799, 462] width 1120 height 86
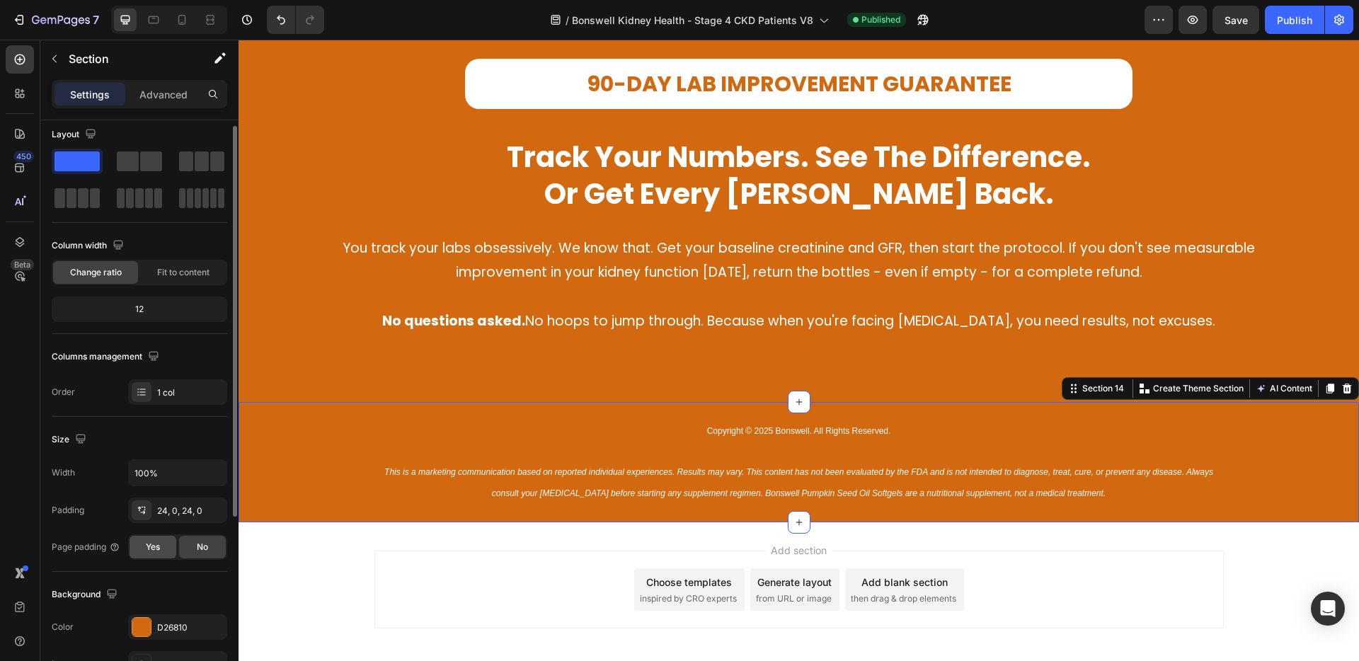
scroll to position [27, 0]
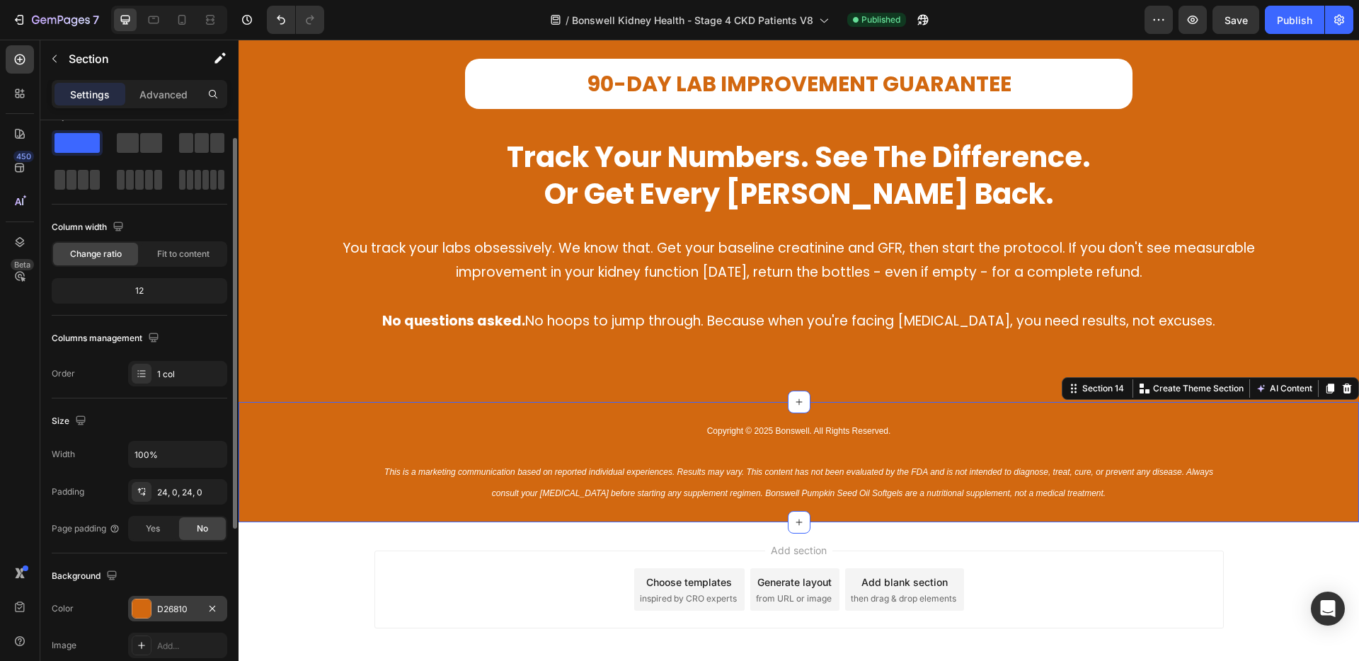
click at [142, 607] on div at bounding box center [141, 609] width 18 height 18
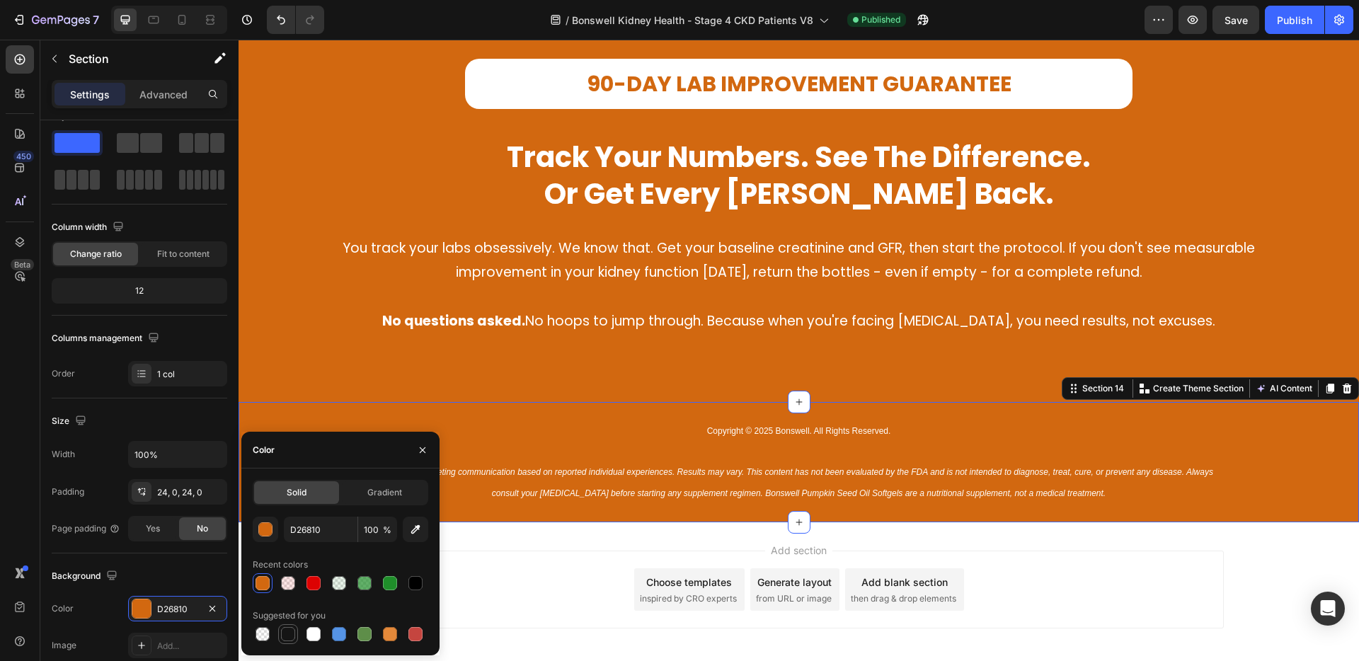
click at [285, 633] on div at bounding box center [288, 634] width 14 height 14
type input "151515"
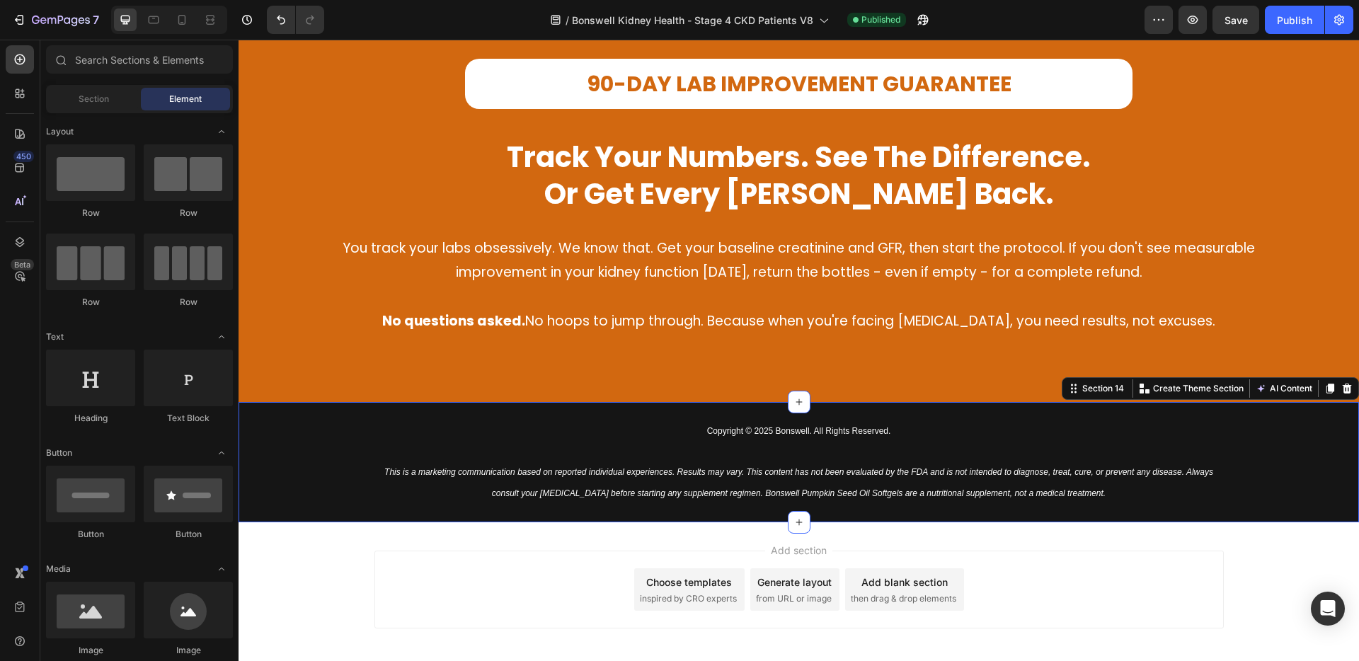
click at [732, 546] on div "Add section Choose templates inspired by CRO experts Generate layout from URL o…" at bounding box center [799, 609] width 1120 height 174
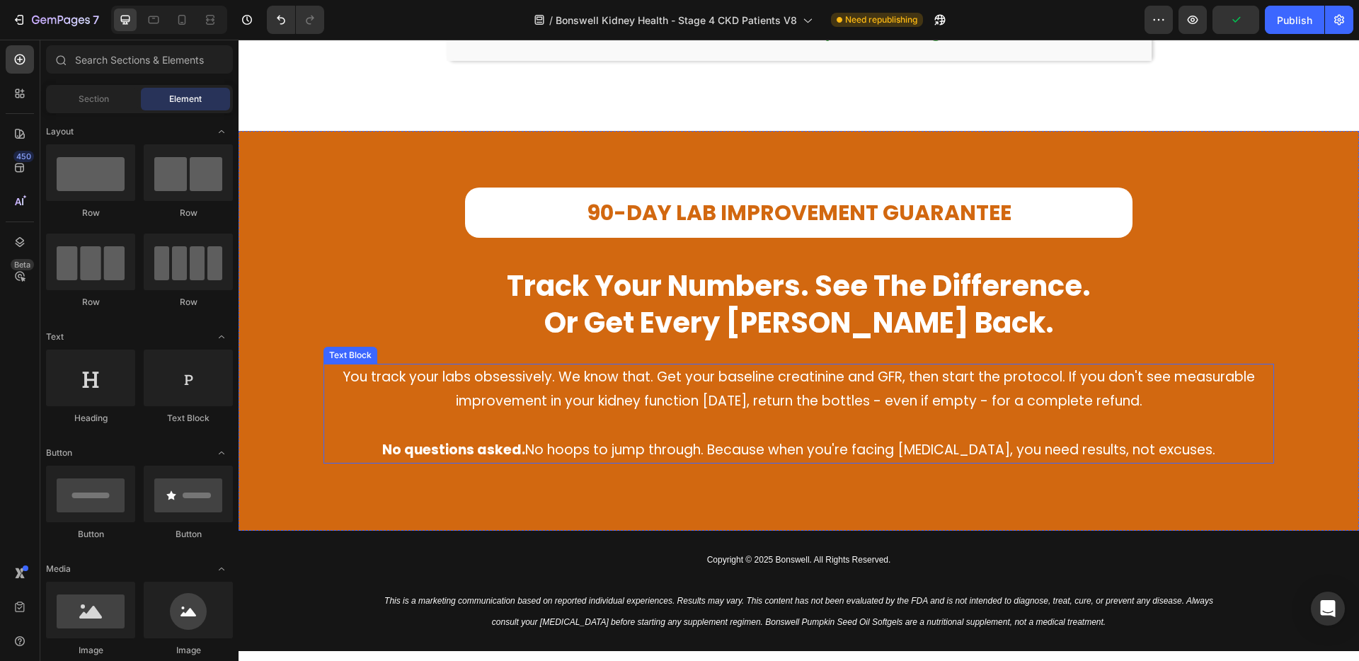
scroll to position [3023, 0]
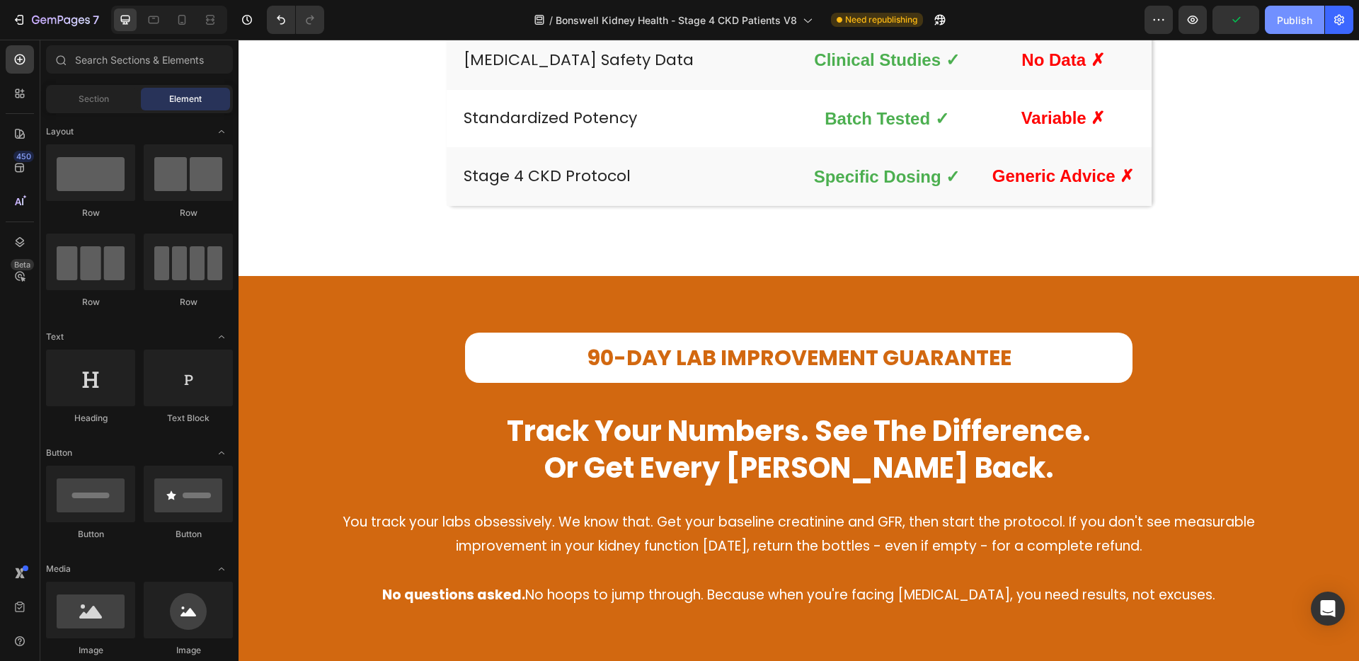
click at [1291, 16] on div "Publish" at bounding box center [1294, 20] width 35 height 15
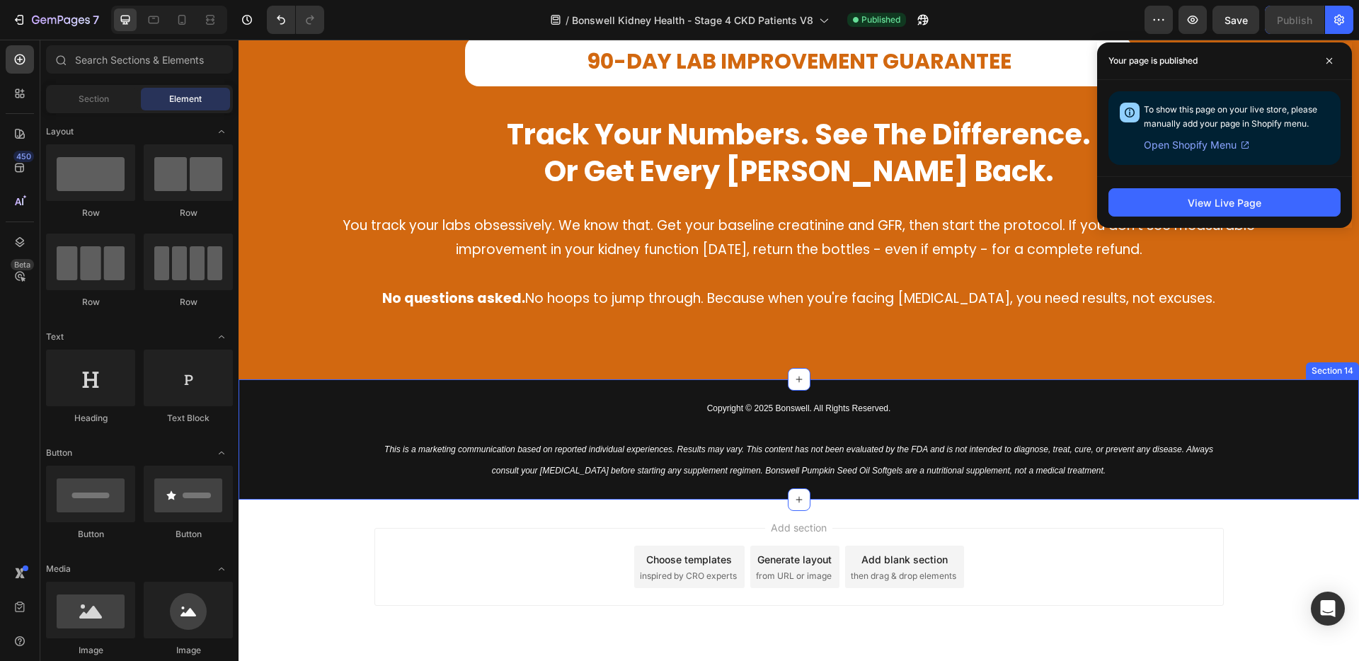
click at [341, 387] on div "Copyright © 2025 Bonswell. All Rights Reserved. This is a marketing communicati…" at bounding box center [799, 439] width 1120 height 120
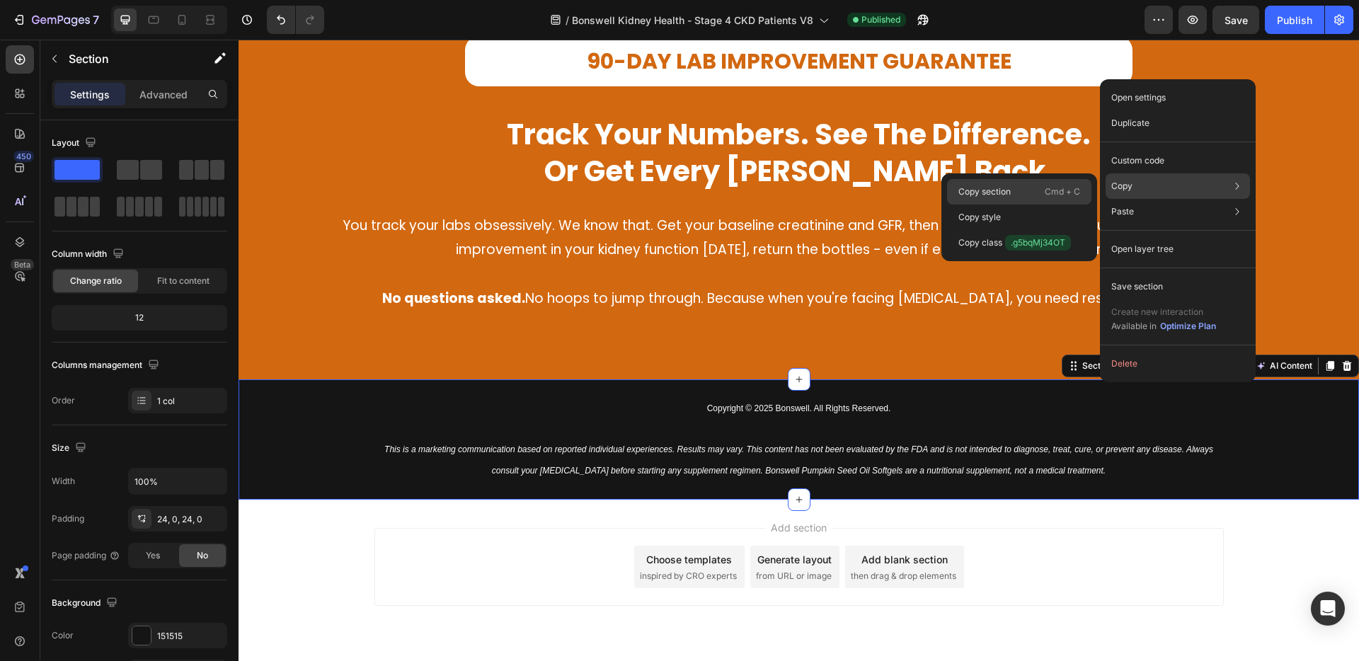
click at [1040, 185] on div "Copy section Cmd + C" at bounding box center [1019, 191] width 144 height 25
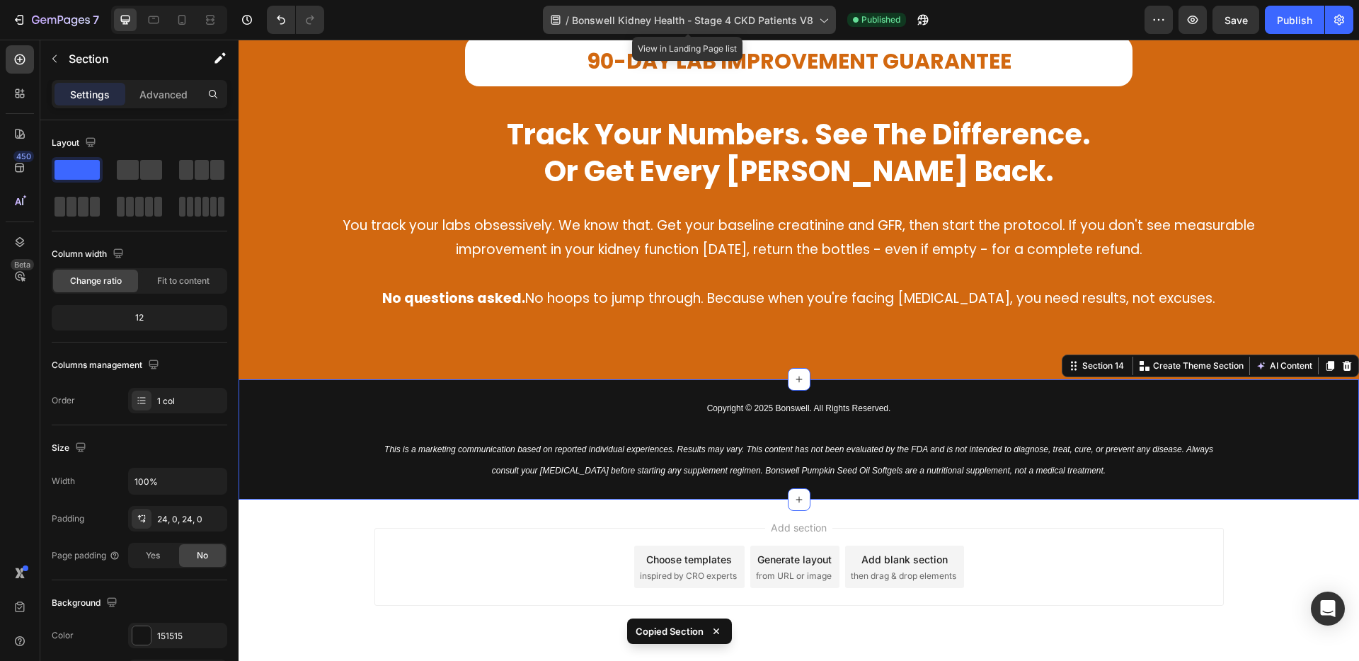
click at [770, 24] on span "Bonswell Kidney Health - Stage 4 CKD Patients V8" at bounding box center [692, 20] width 241 height 15
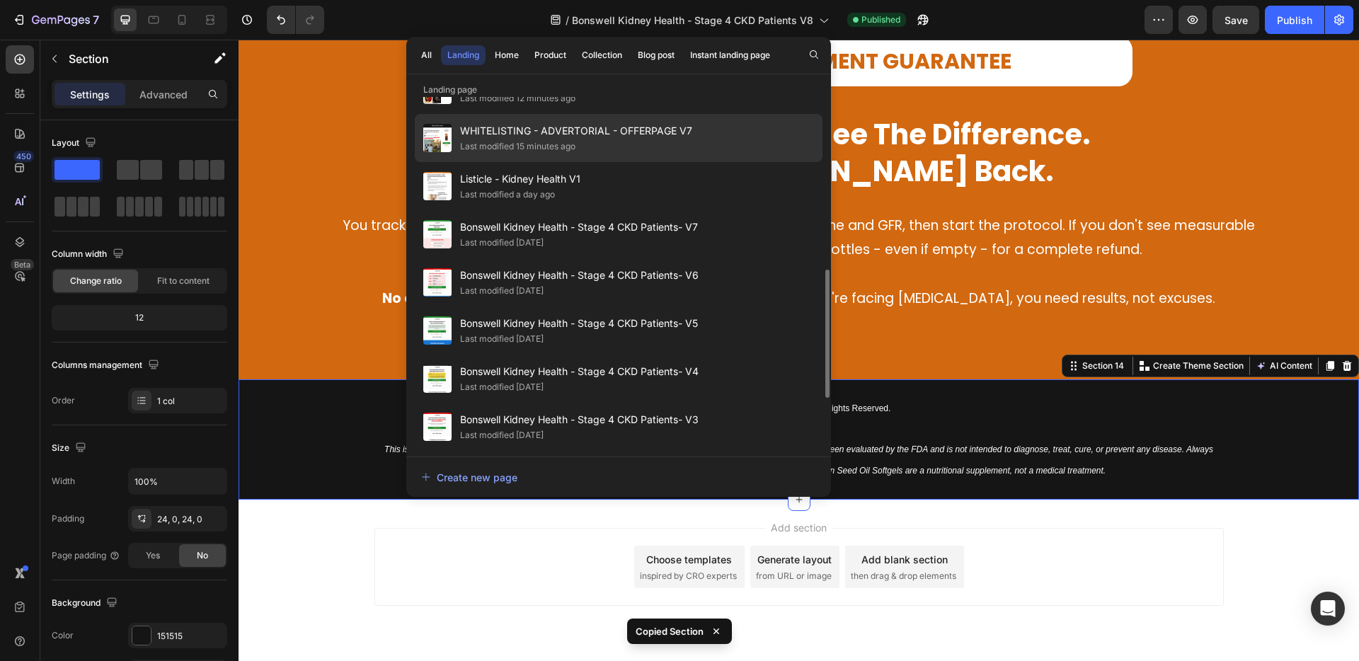
scroll to position [493, 0]
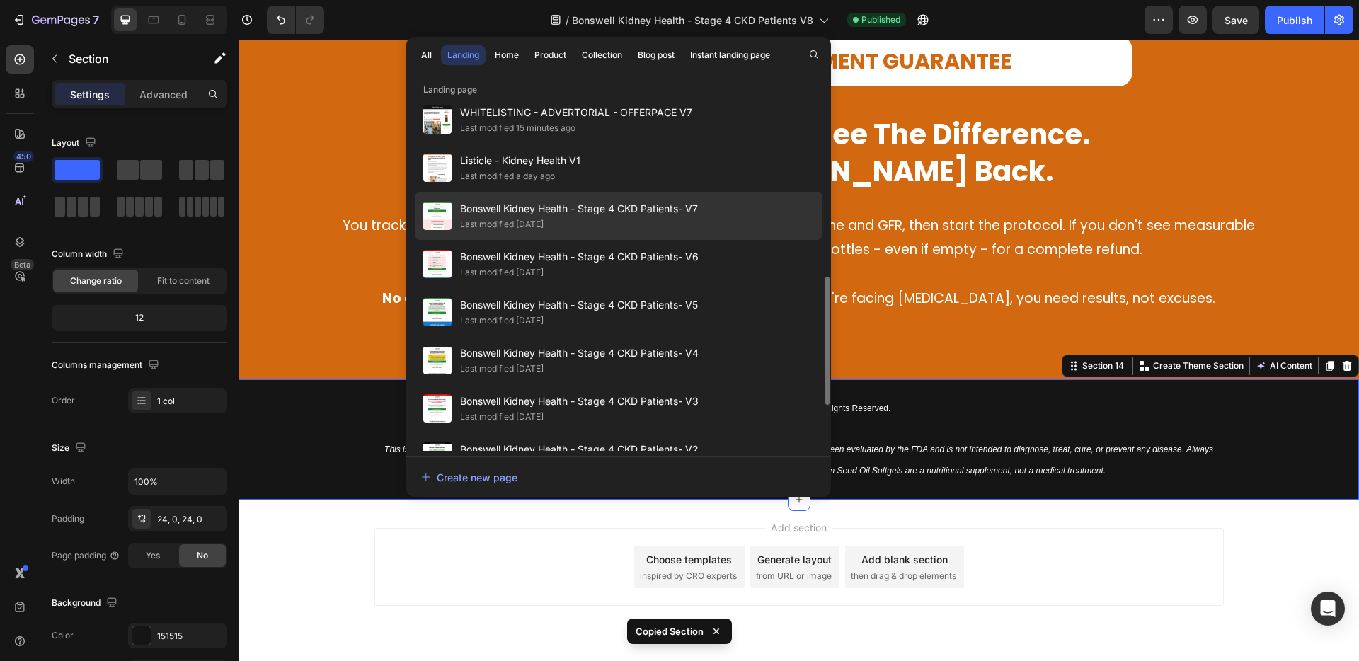
click at [636, 204] on span "Bonswell Kidney Health - Stage 4 CKD Patients- V7" at bounding box center [579, 208] width 238 height 17
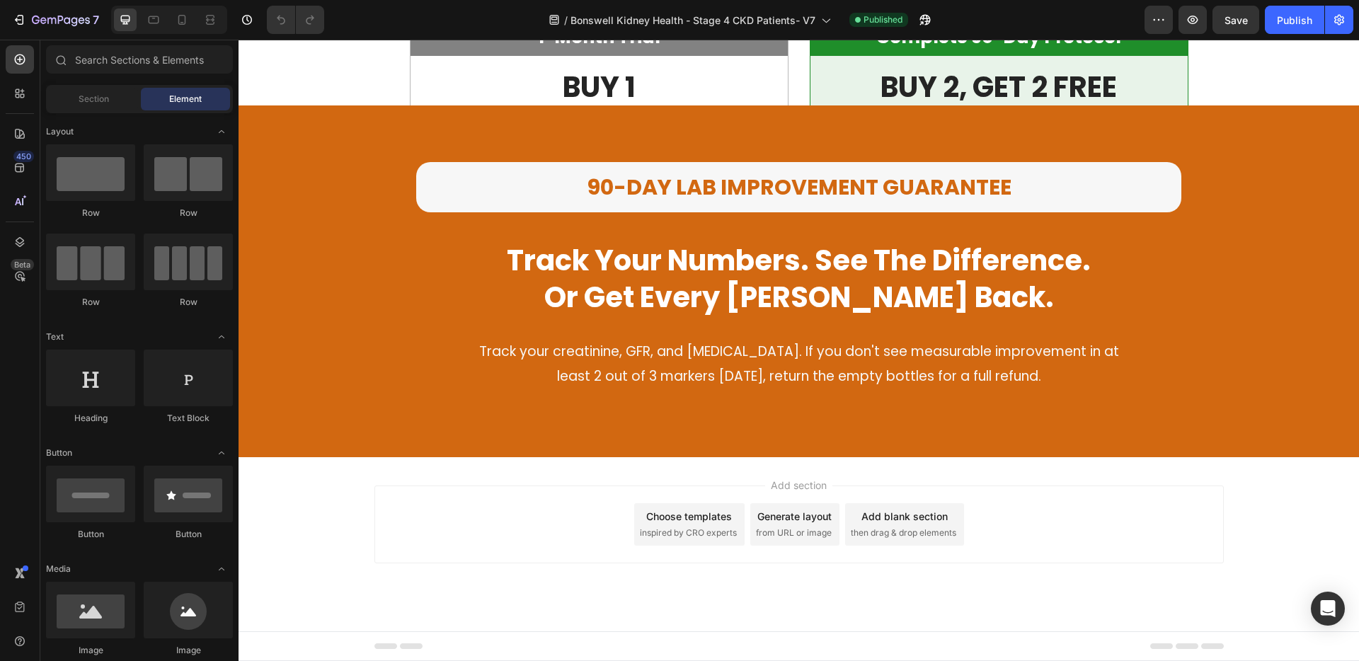
click at [849, 465] on div "Add section Choose templates inspired by CRO experts Generate layout from URL o…" at bounding box center [799, 544] width 1120 height 174
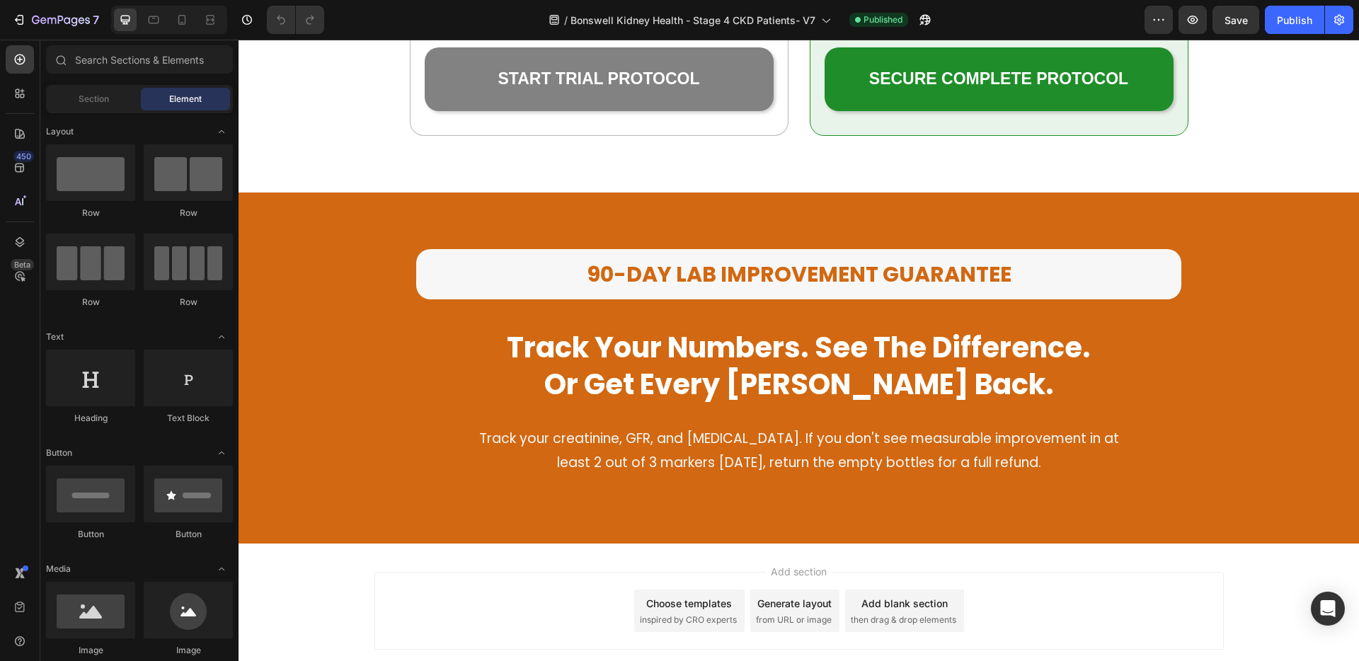
scroll to position [1990, 0]
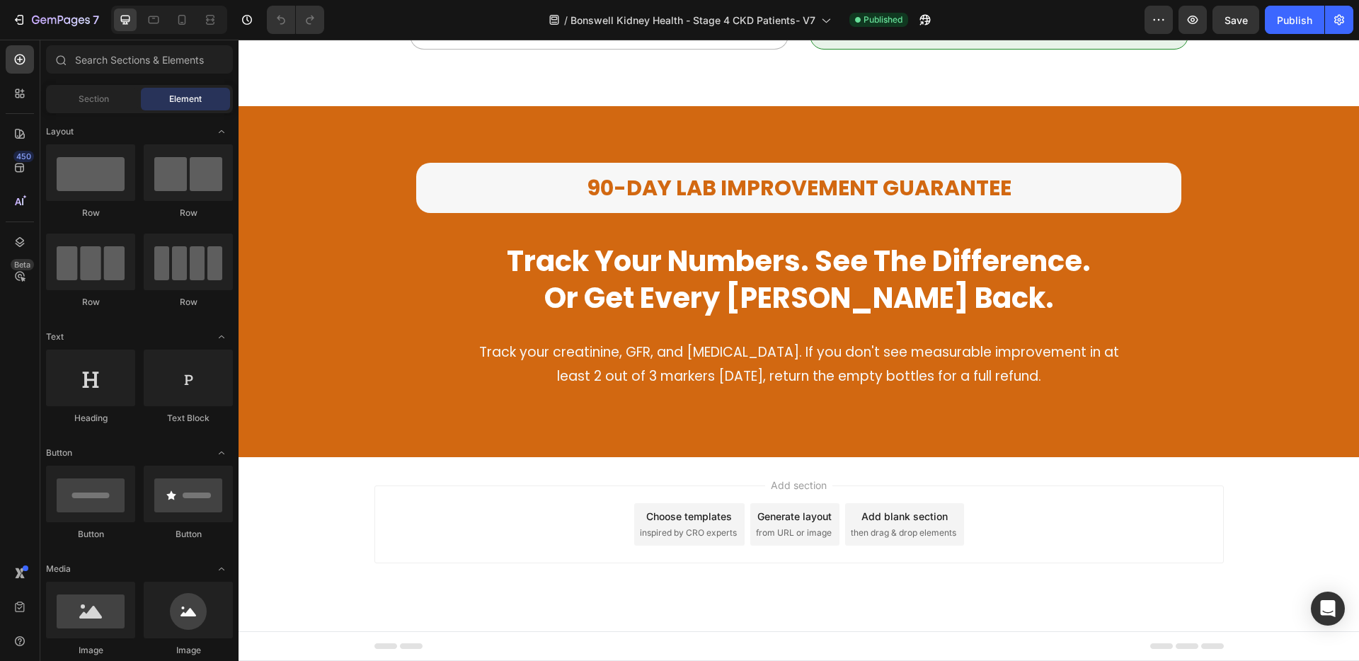
click at [890, 472] on div "Add section Choose templates inspired by CRO experts Generate layout from URL o…" at bounding box center [799, 544] width 1120 height 174
click at [890, 534] on span "then drag & drop elements" at bounding box center [903, 533] width 105 height 13
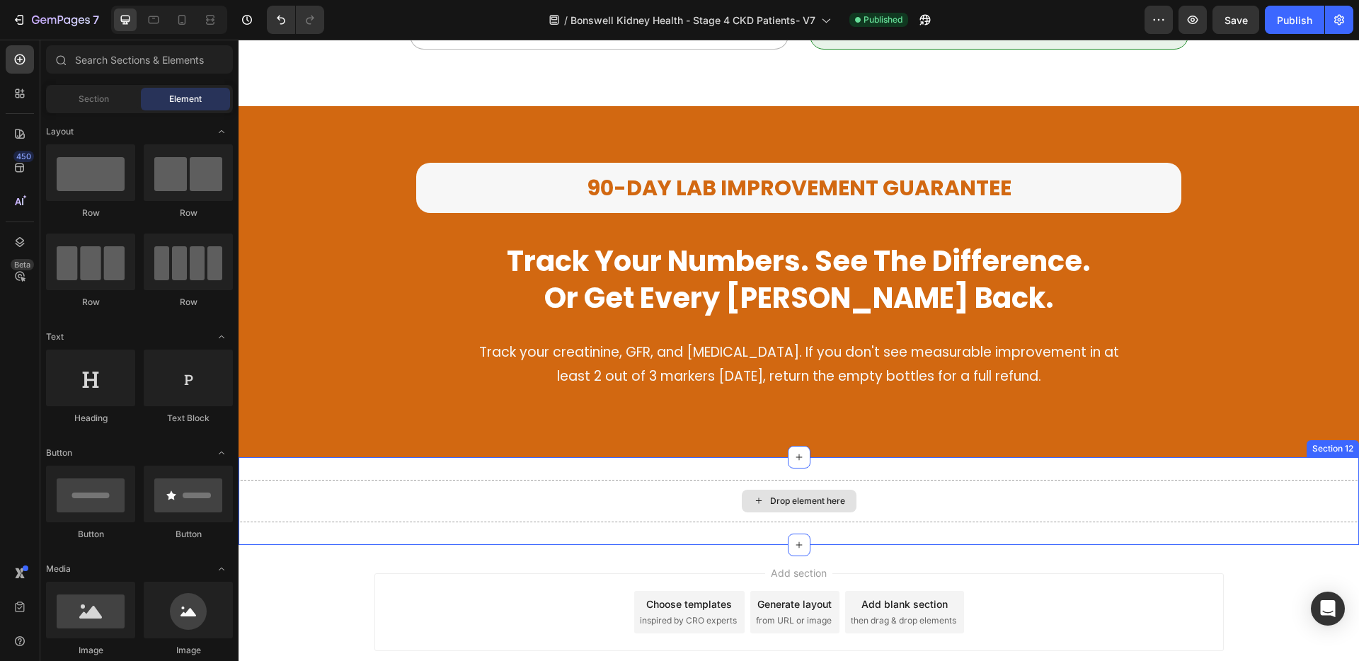
click at [882, 484] on div "Drop element here" at bounding box center [799, 501] width 1120 height 42
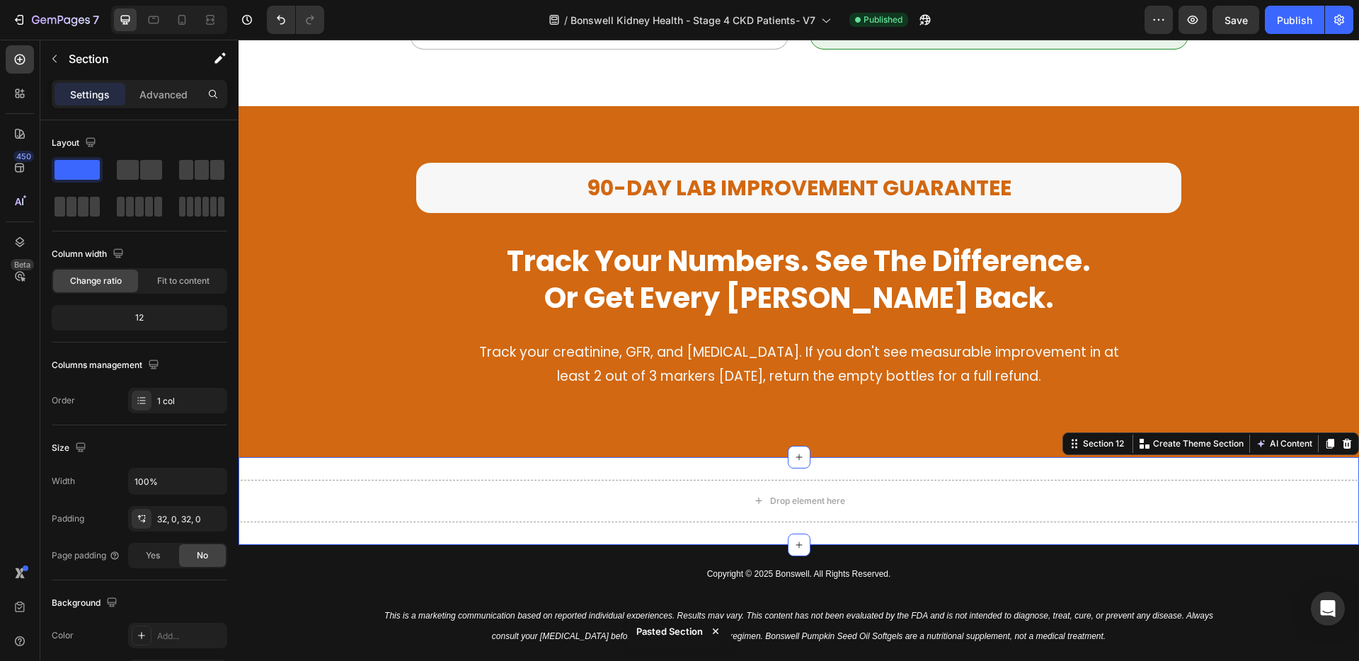
click at [897, 478] on div "Drop element here Section 12 You can create reusable sections Create Theme Sect…" at bounding box center [799, 501] width 1120 height 88
click at [1343, 443] on icon at bounding box center [1347, 444] width 9 height 10
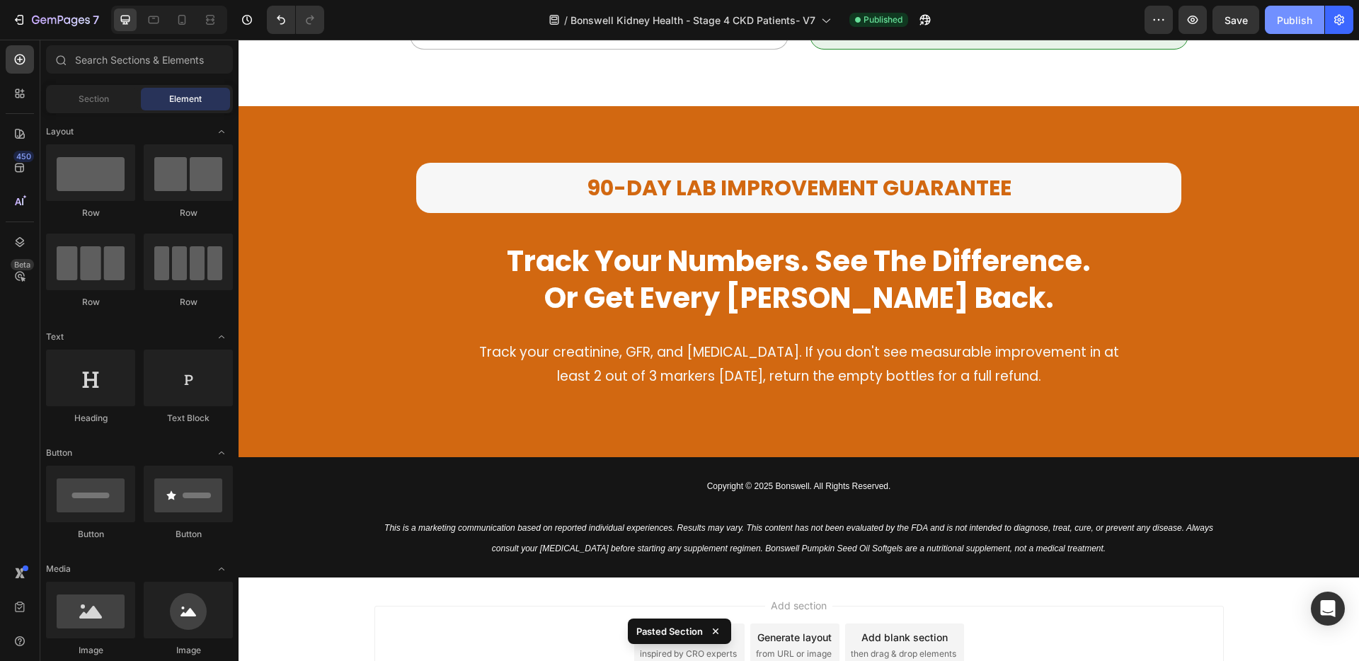
click at [1297, 23] on div "Publish" at bounding box center [1294, 20] width 35 height 15
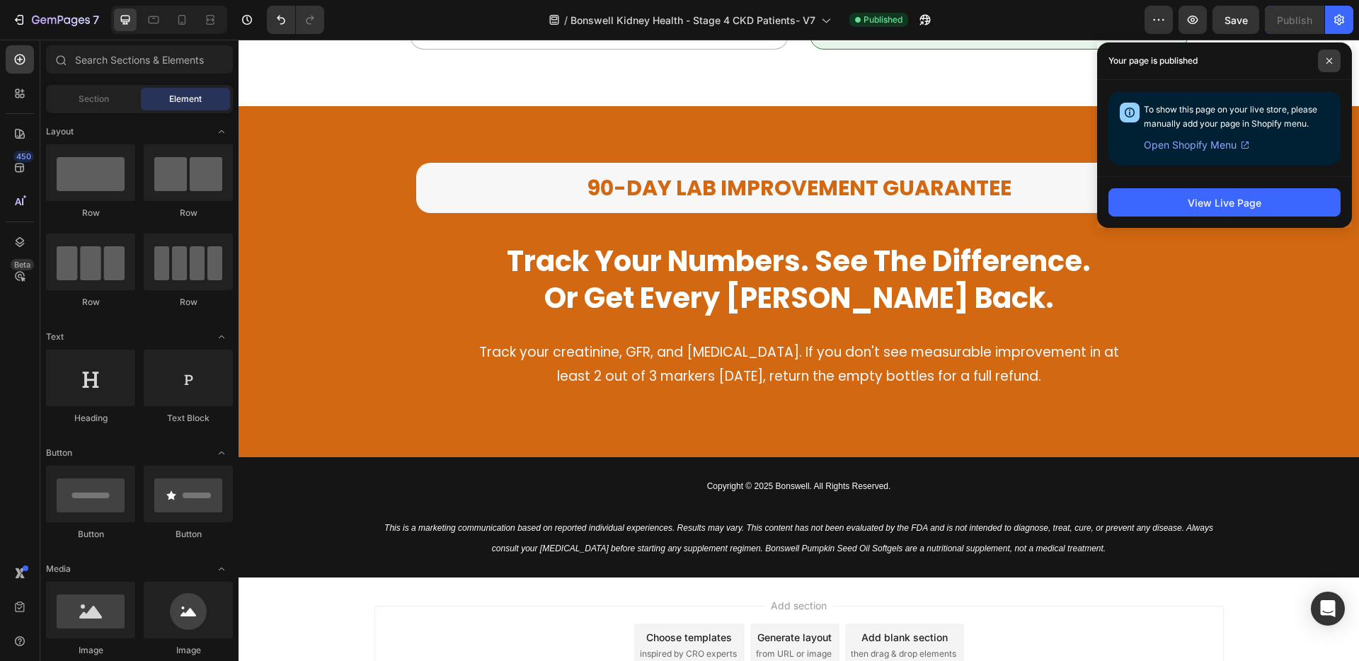
click at [1321, 62] on span at bounding box center [1329, 61] width 23 height 23
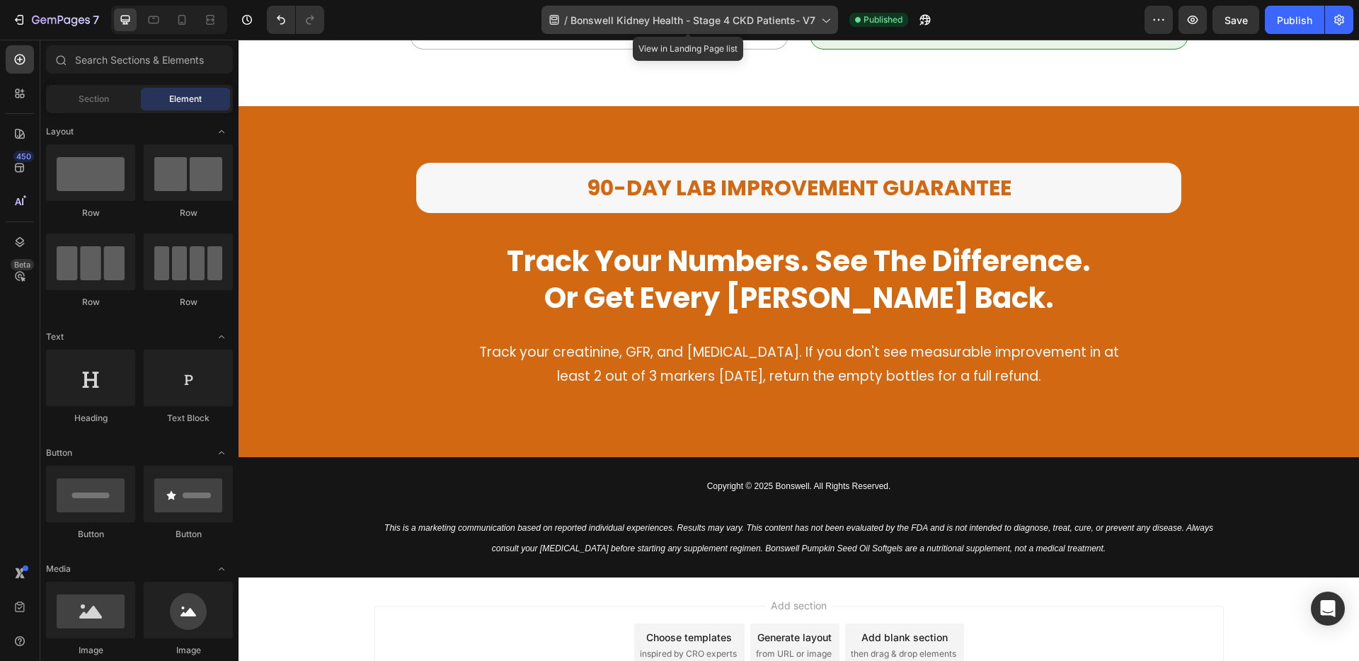
click at [724, 13] on span "Bonswell Kidney Health - Stage 4 CKD Patients- V7" at bounding box center [692, 20] width 245 height 15
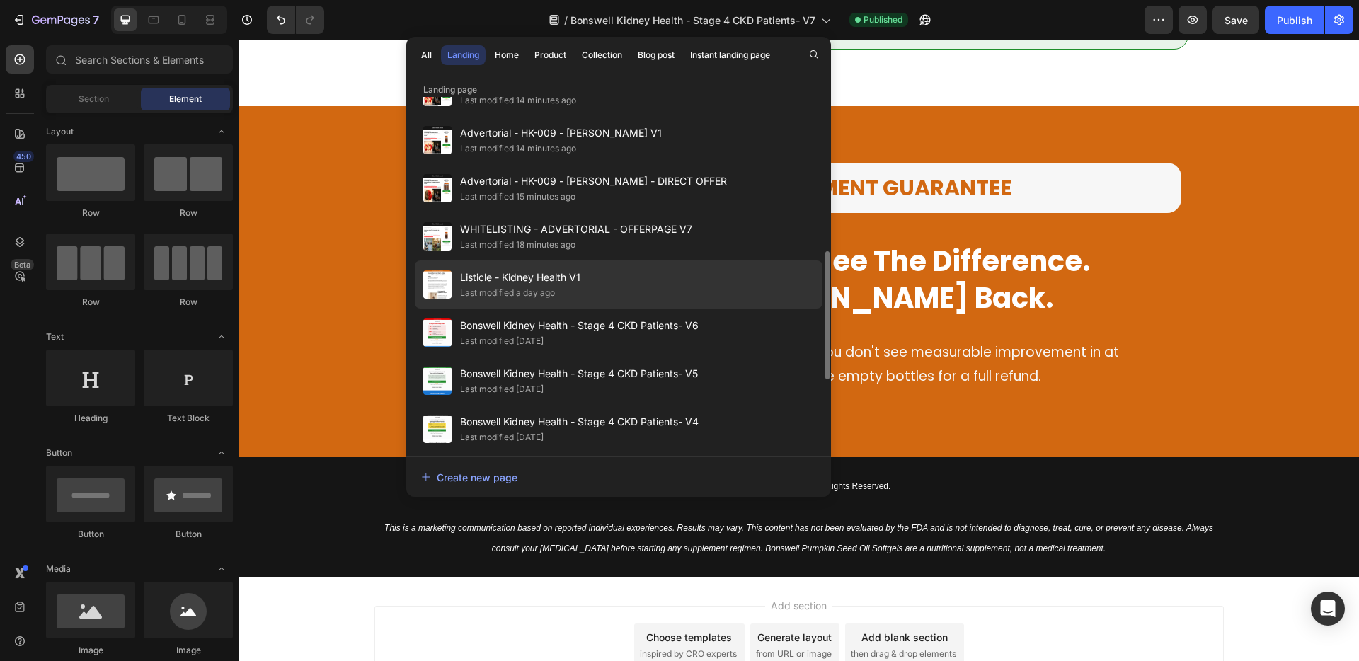
scroll to position [460, 0]
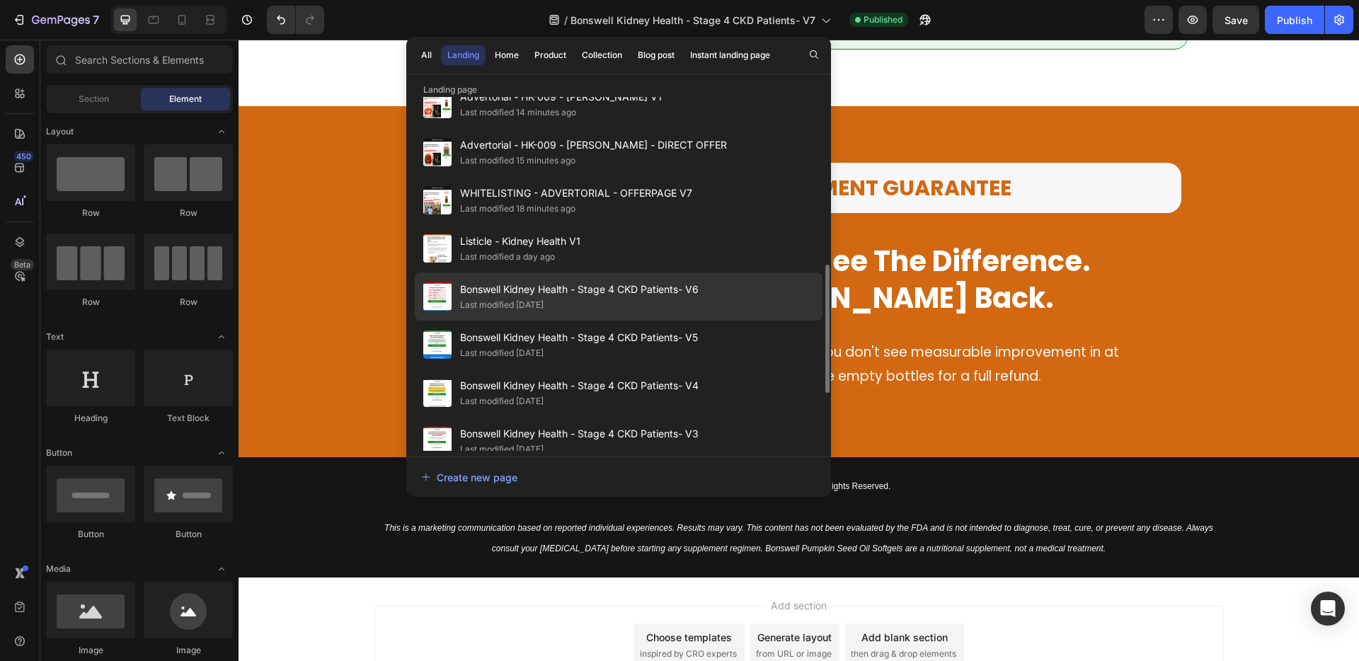
click at [647, 286] on span "Bonswell Kidney Health - Stage 4 CKD Patients- V6" at bounding box center [579, 289] width 239 height 17
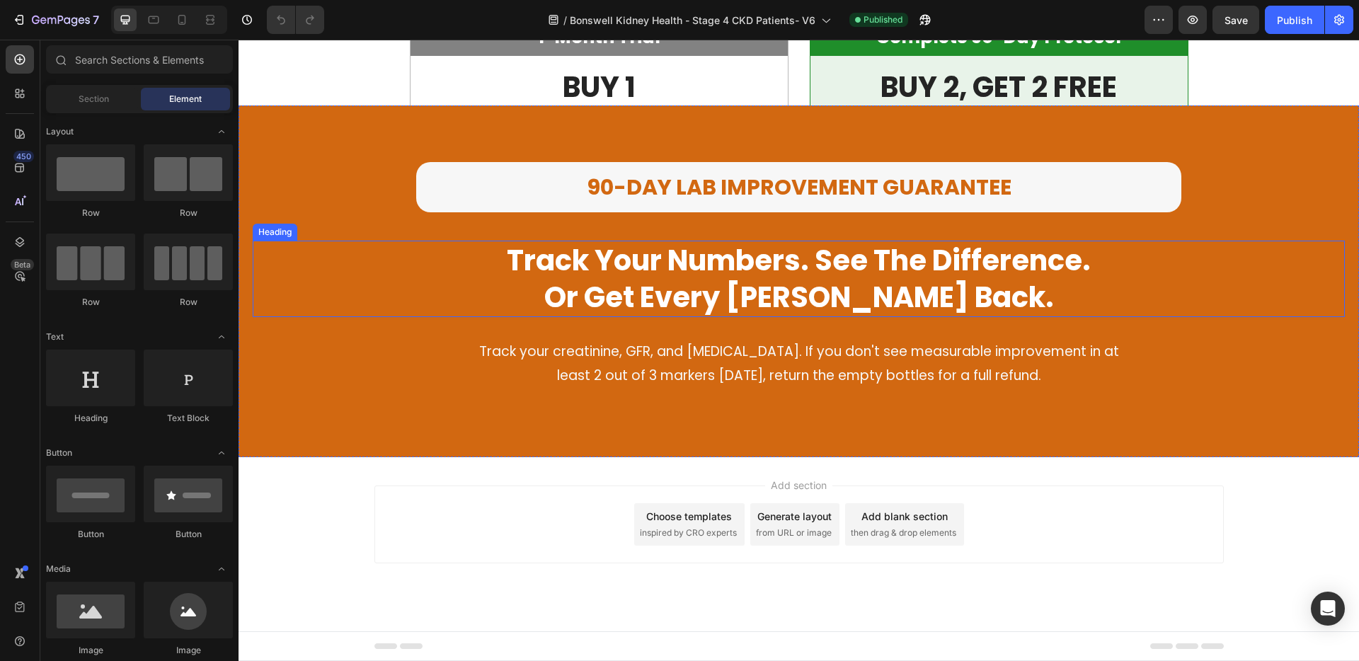
scroll to position [1404, 0]
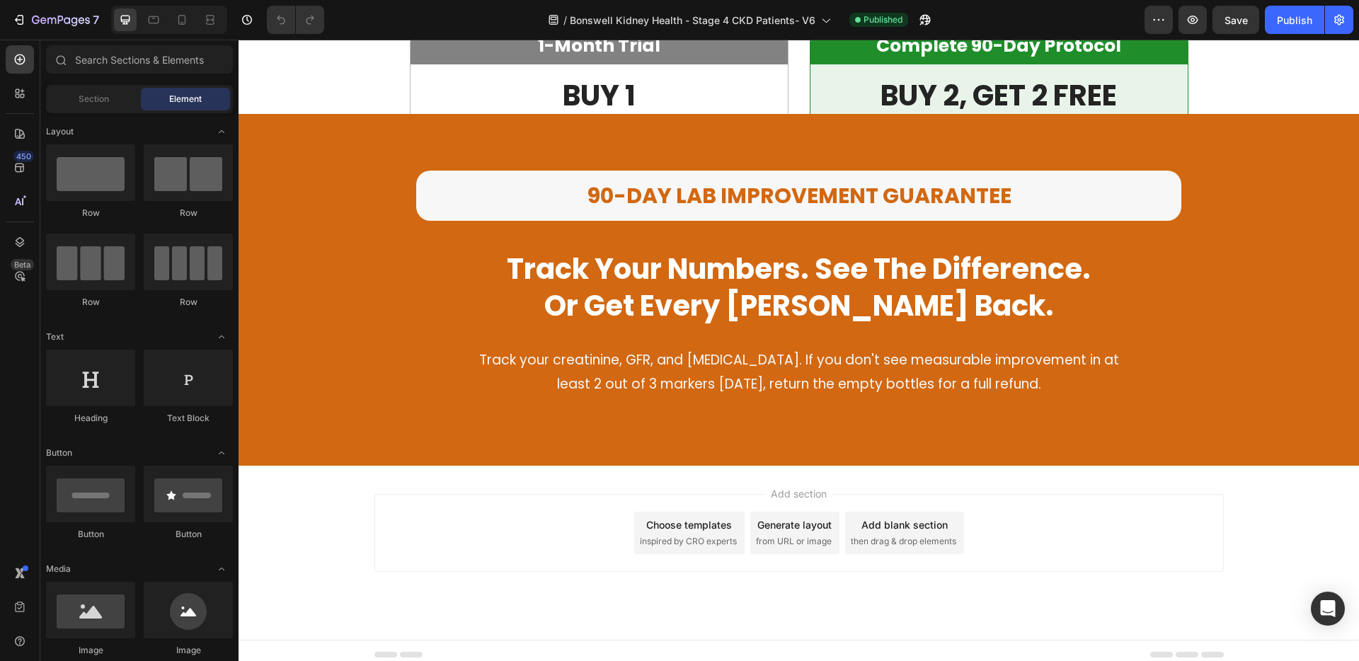
click at [888, 519] on div at bounding box center [998, 519] width 377 height 0
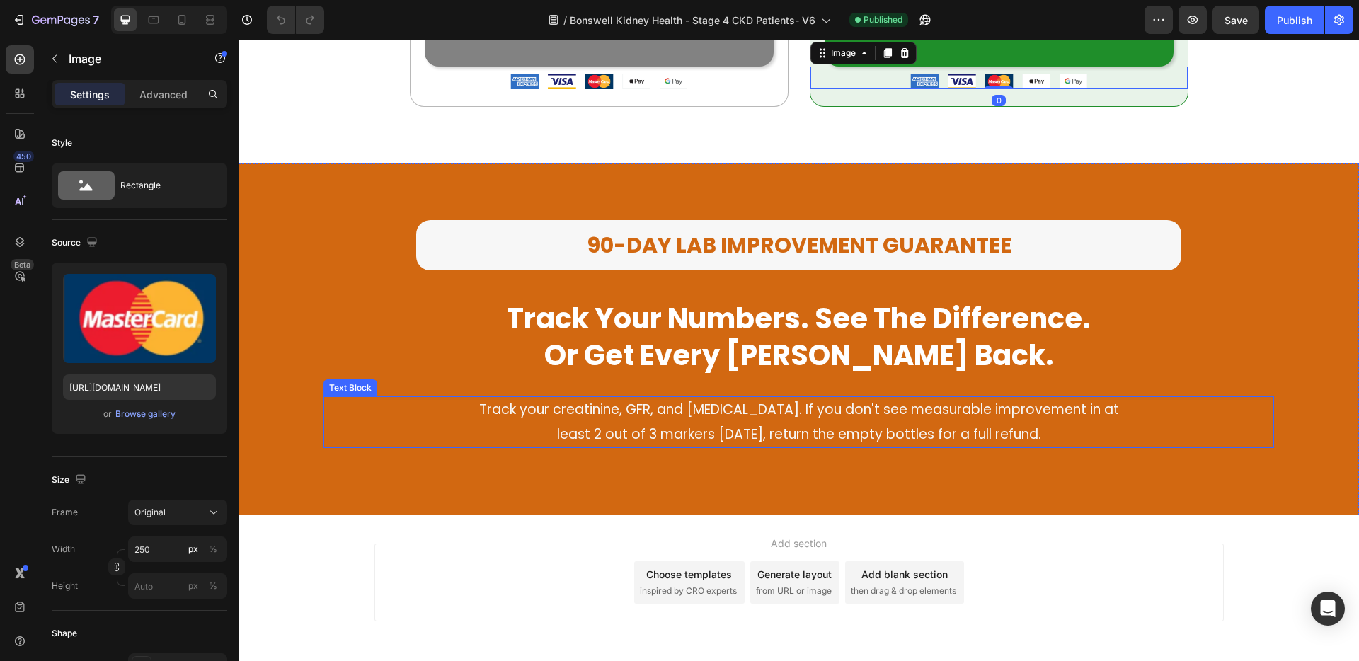
scroll to position [1908, 0]
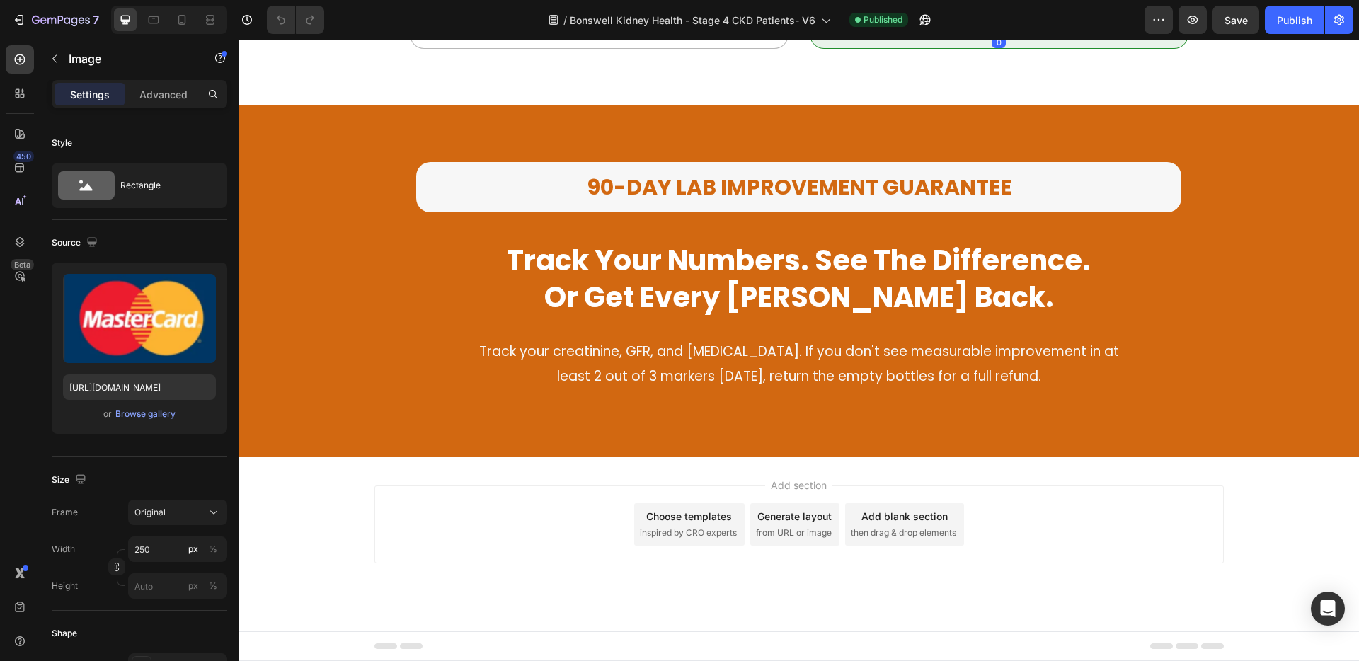
click at [910, 530] on span "then drag & drop elements" at bounding box center [903, 533] width 105 height 13
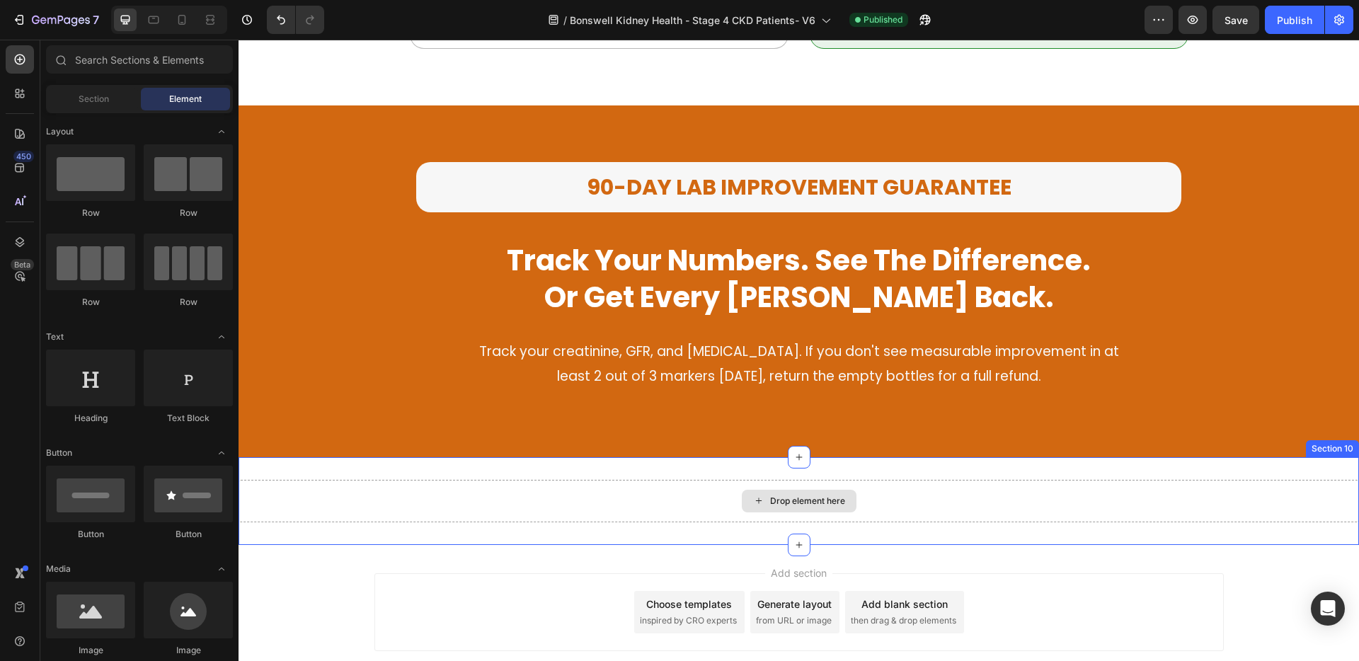
click at [699, 490] on div "Drop element here" at bounding box center [799, 501] width 1120 height 42
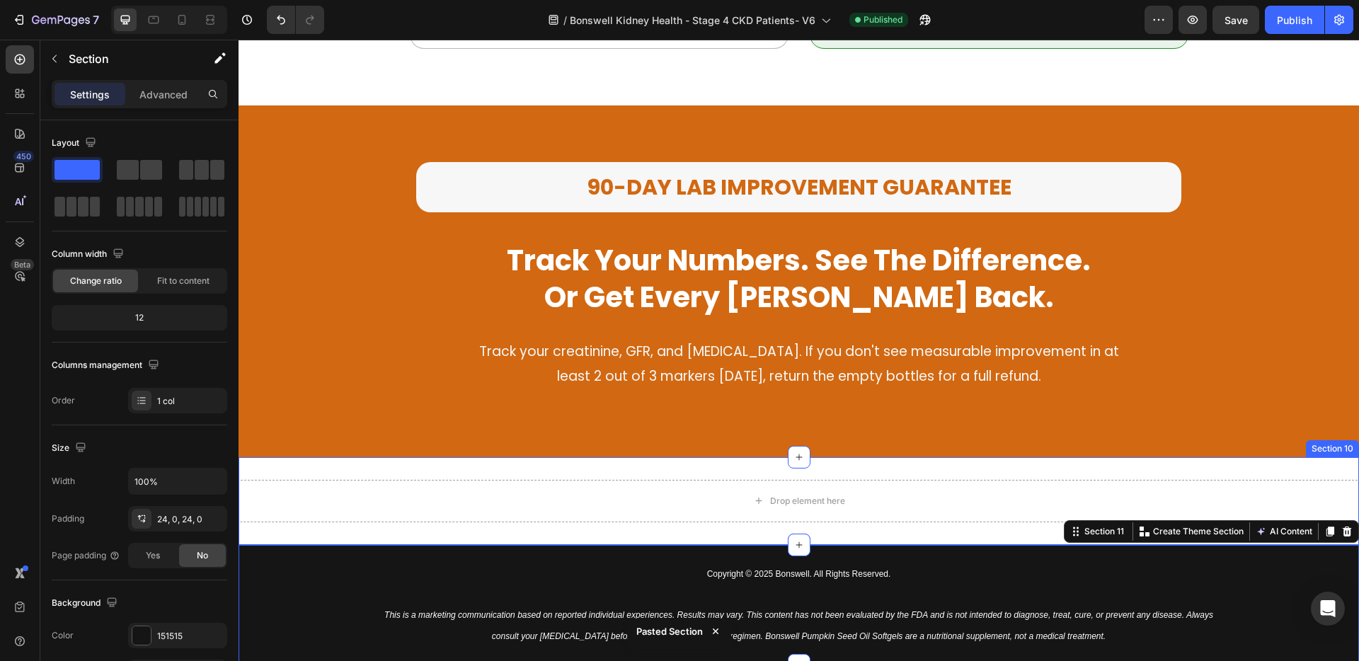
drag, startPoint x: 1268, startPoint y: 470, endPoint x: 1287, endPoint y: 475, distance: 19.7
click at [1268, 470] on div "Drop element here Section 10" at bounding box center [799, 501] width 1120 height 88
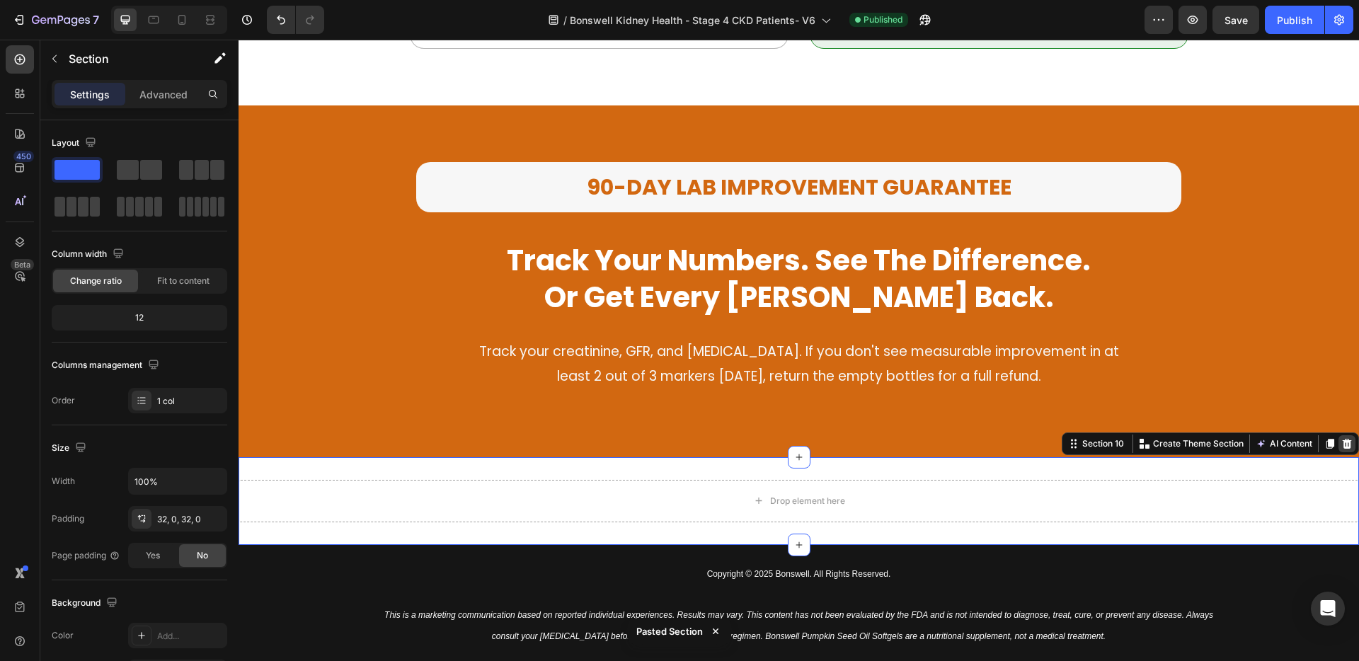
click at [1341, 438] on icon at bounding box center [1346, 443] width 11 height 11
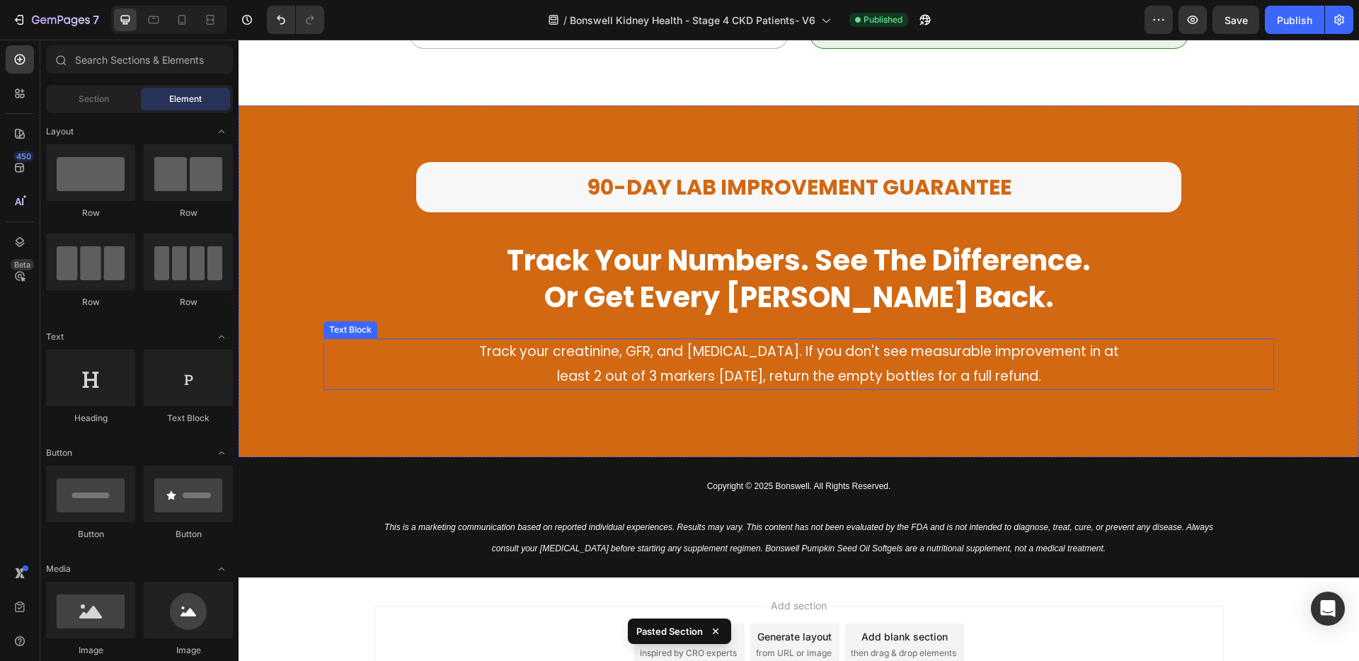
scroll to position [2028, 0]
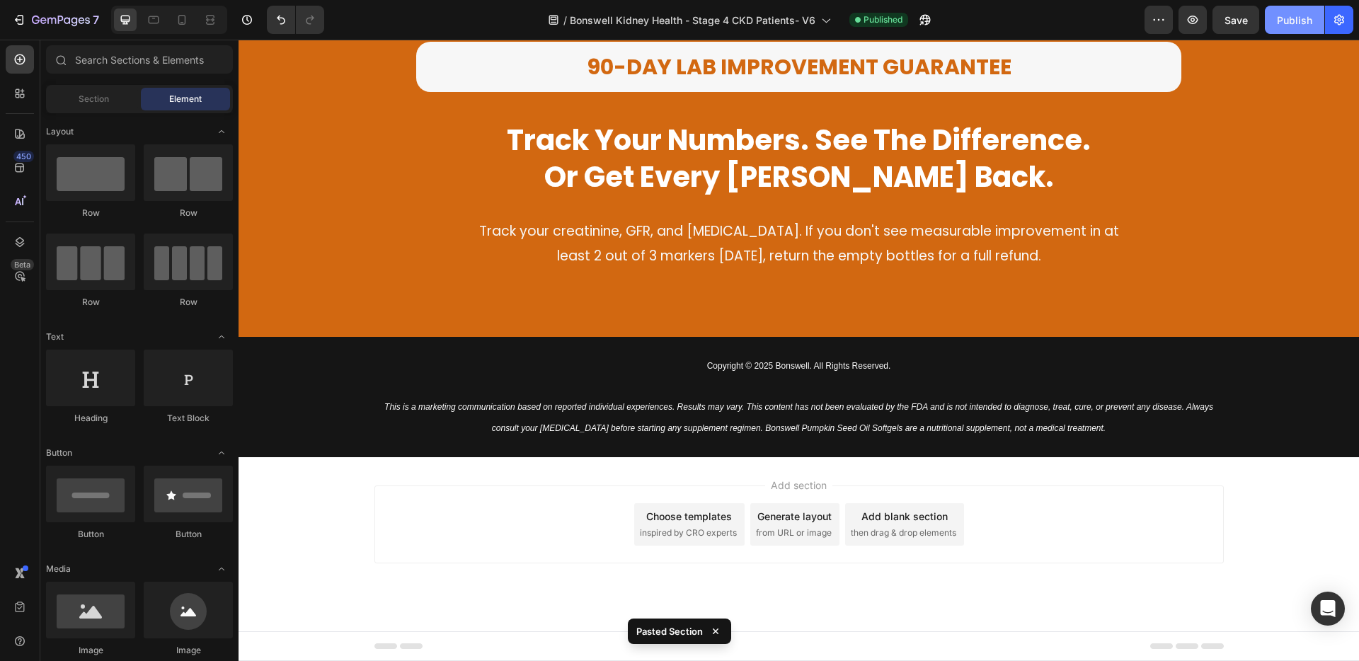
click at [1300, 16] on div "Publish" at bounding box center [1294, 20] width 35 height 15
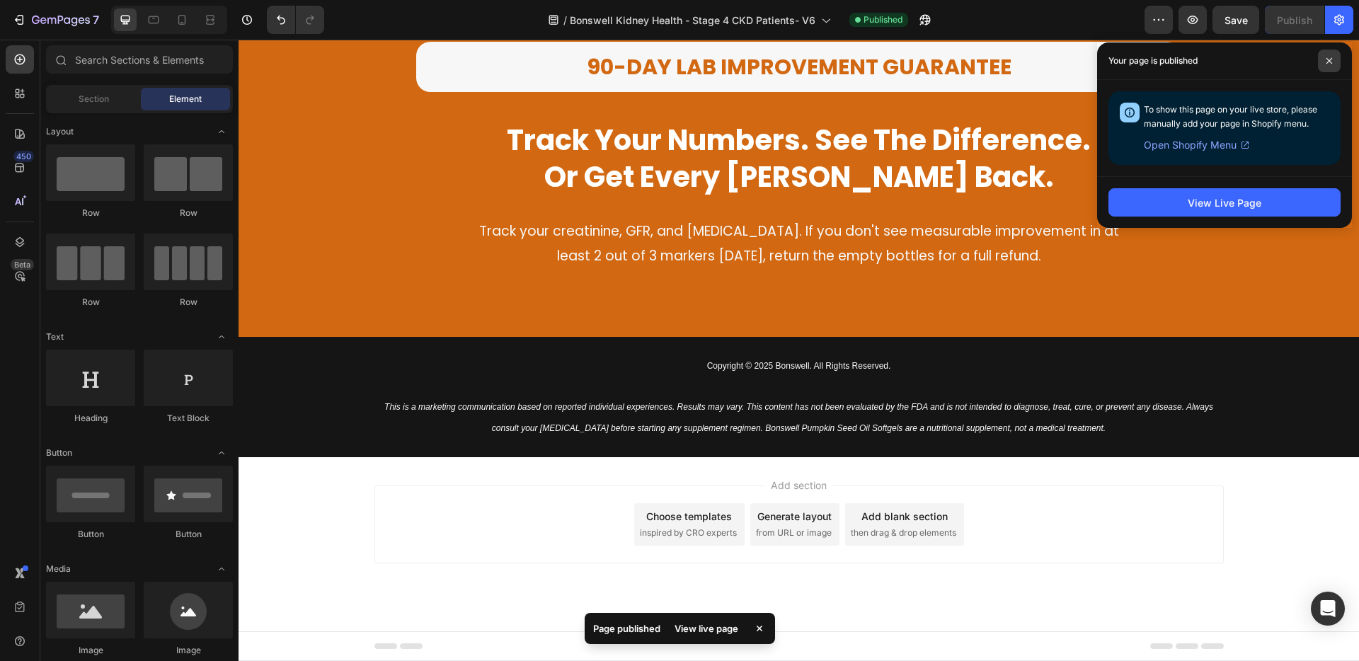
click at [1326, 58] on icon at bounding box center [1329, 61] width 6 height 6
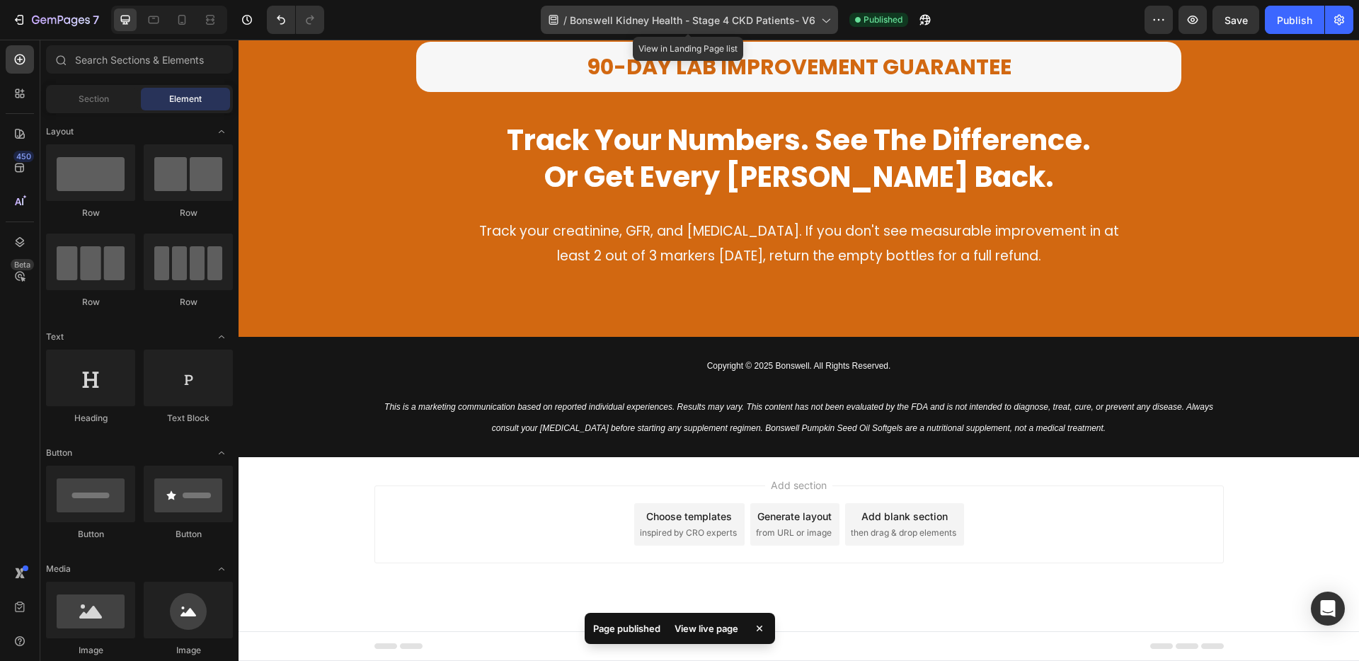
click at [778, 21] on span "Bonswell Kidney Health - Stage 4 CKD Patients- V6" at bounding box center [693, 20] width 246 height 15
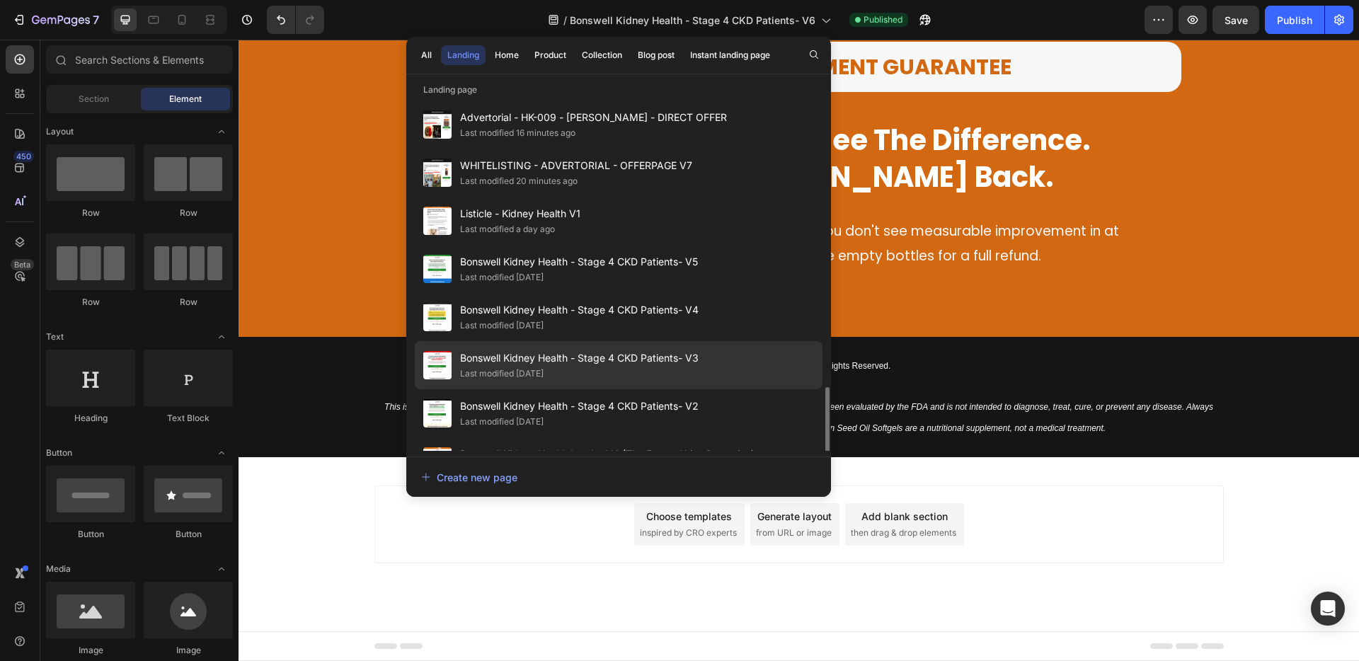
scroll to position [605, 0]
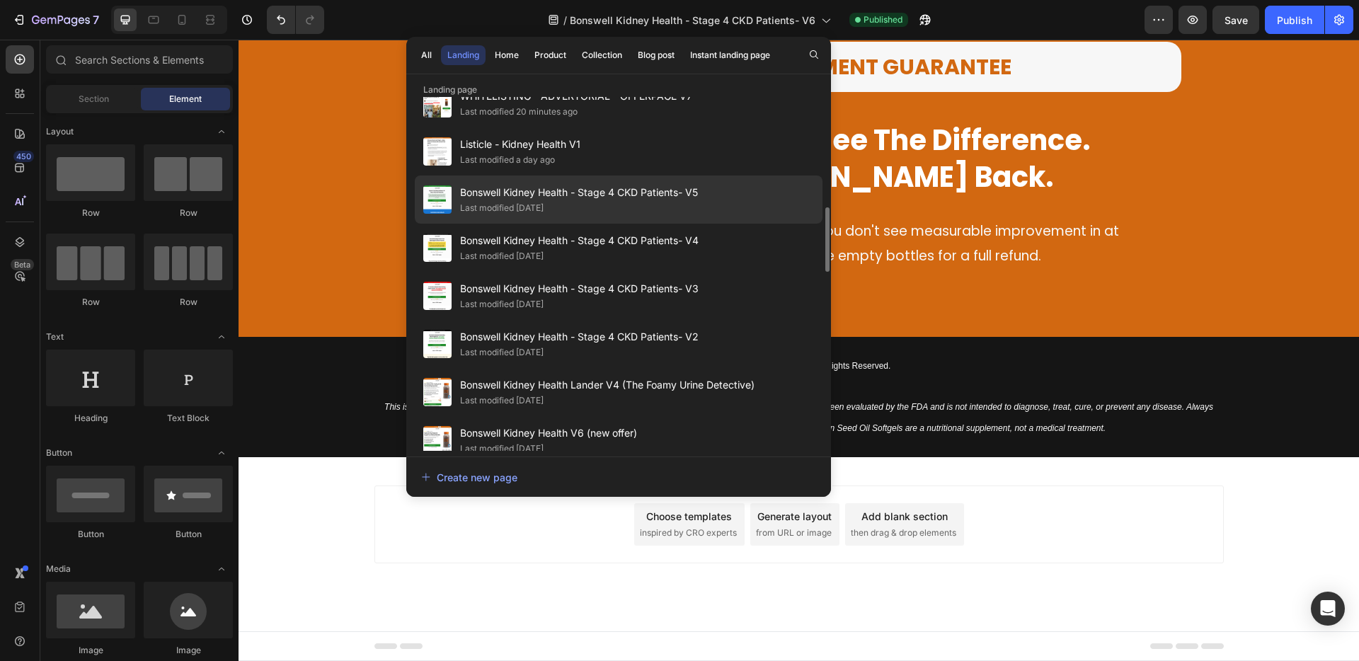
click at [653, 212] on div "Last modified [DATE]" at bounding box center [579, 208] width 238 height 14
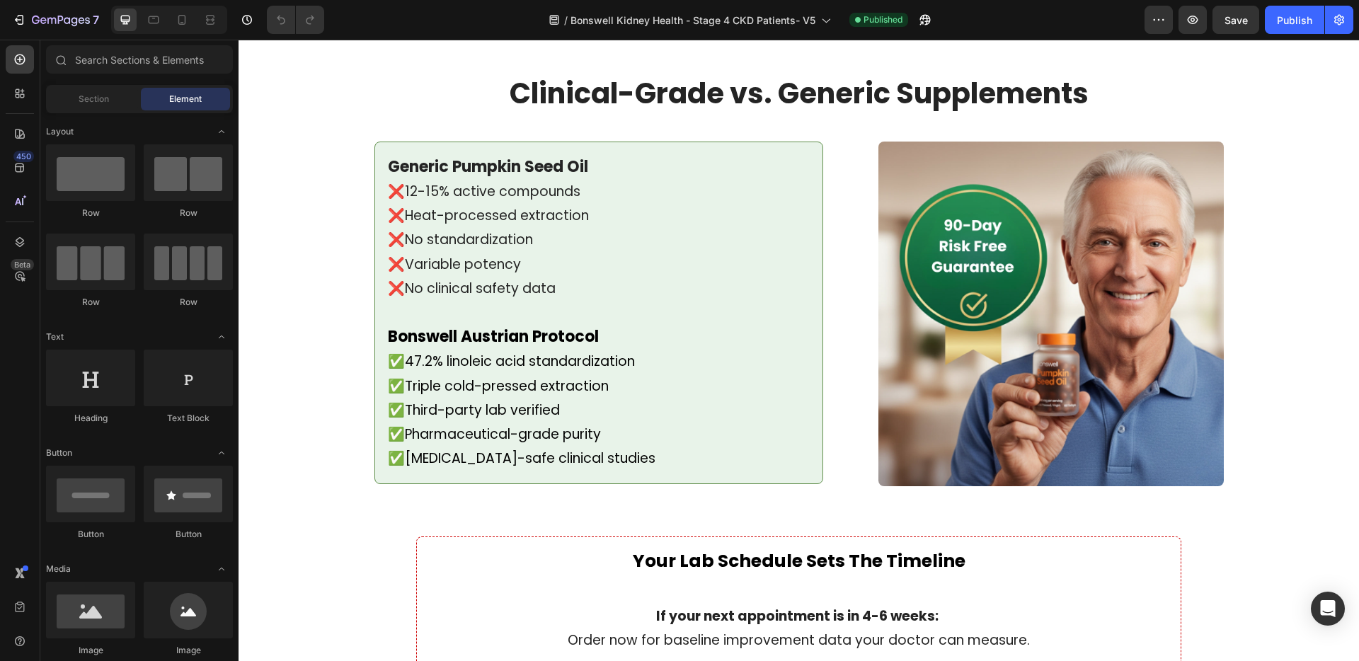
scroll to position [2152, 0]
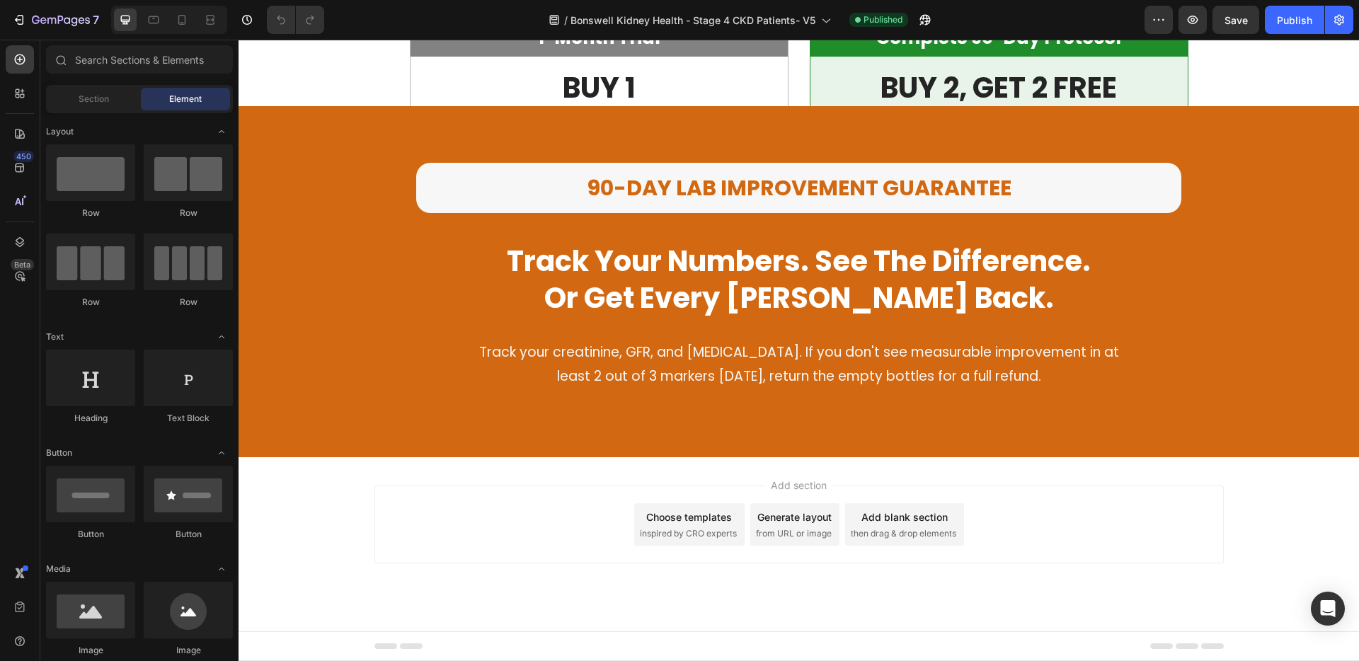
click at [912, 510] on img at bounding box center [998, 510] width 177 height 0
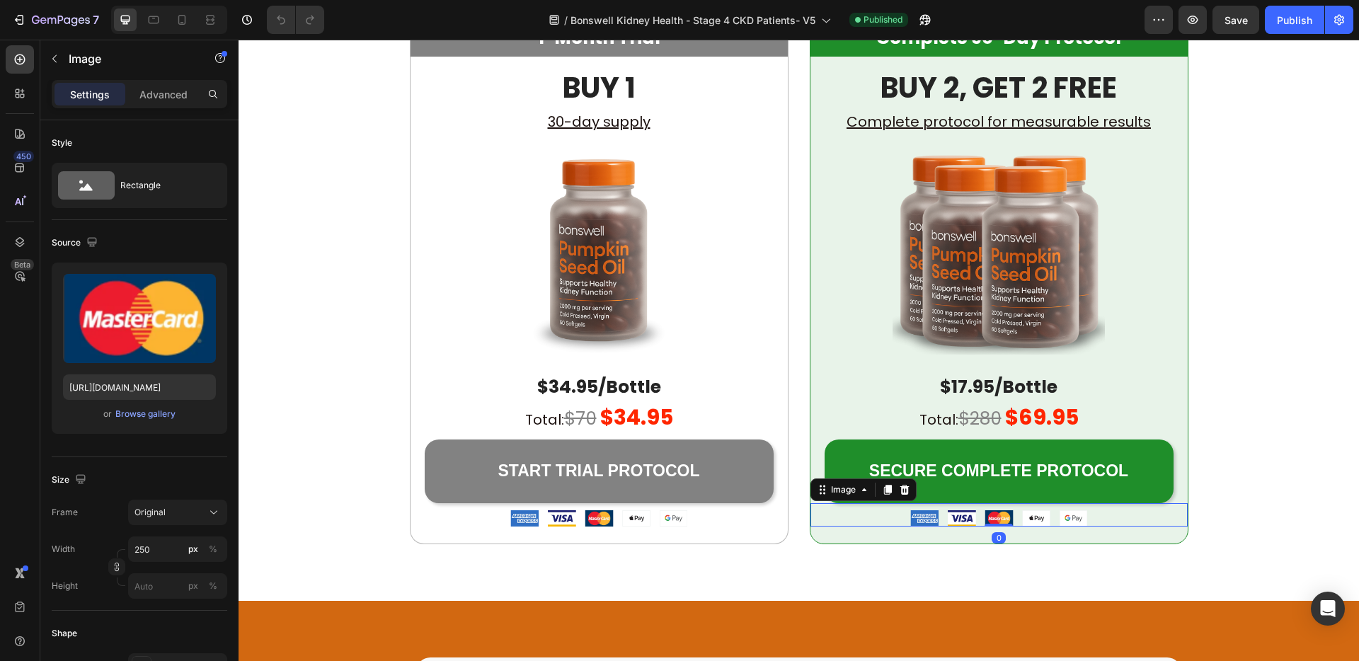
scroll to position [2646, 0]
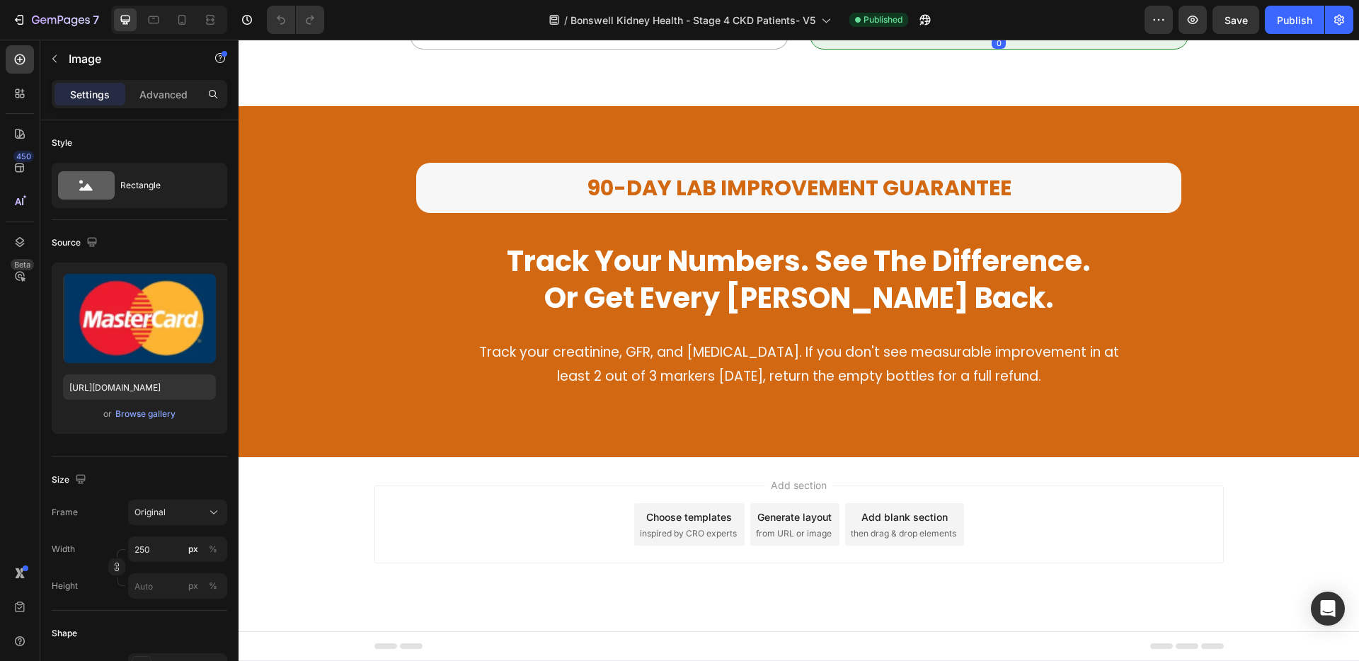
click at [905, 517] on div "Add blank section" at bounding box center [904, 517] width 86 height 15
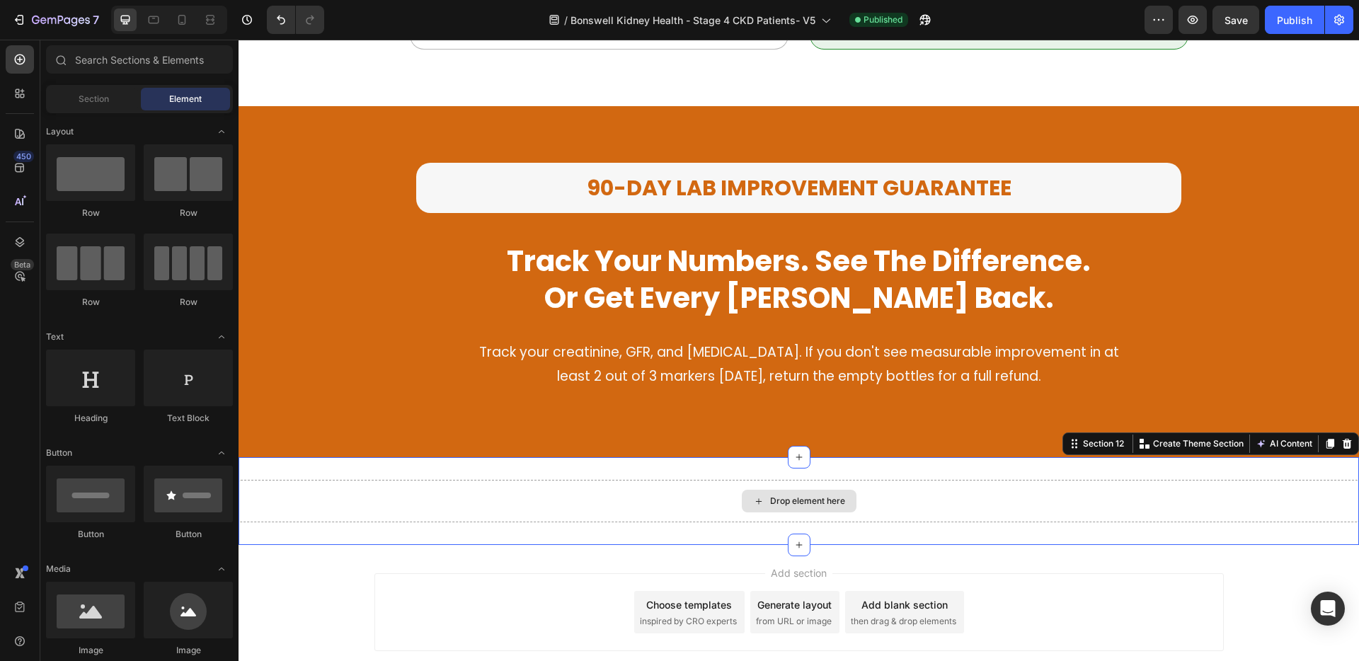
click at [894, 491] on div "Drop element here" at bounding box center [799, 501] width 1120 height 42
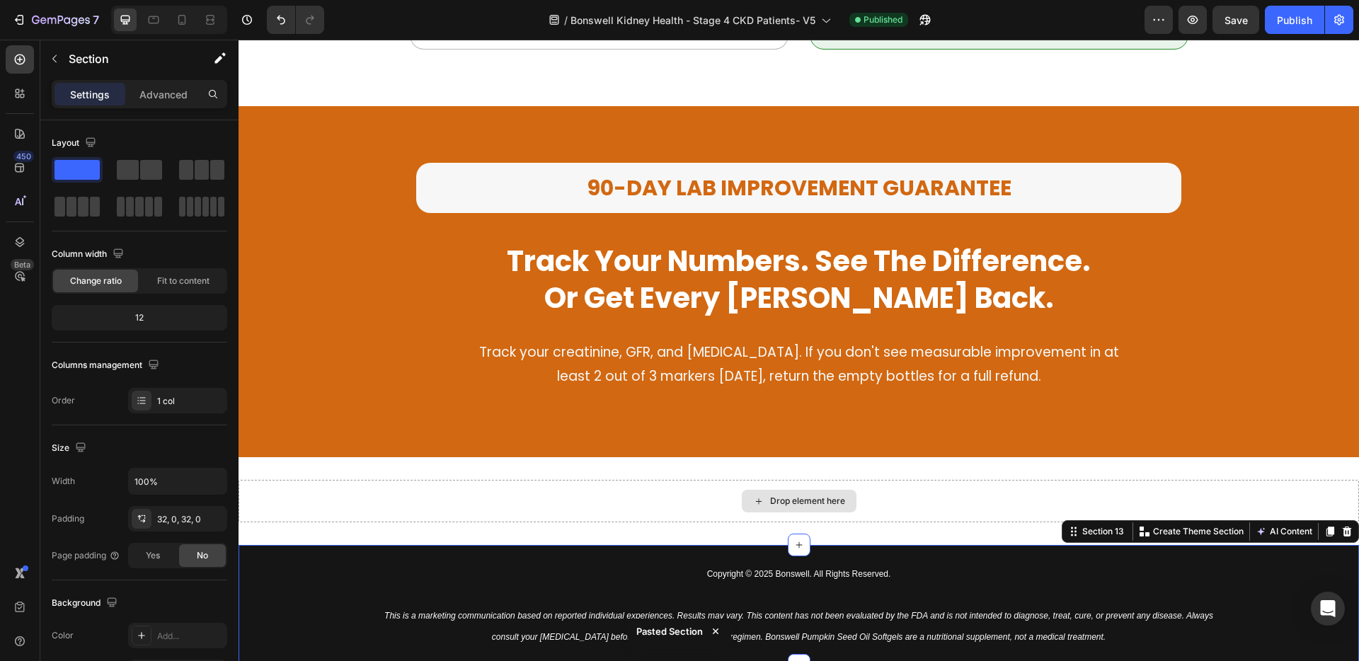
click at [903, 483] on div "Drop element here" at bounding box center [799, 501] width 1120 height 42
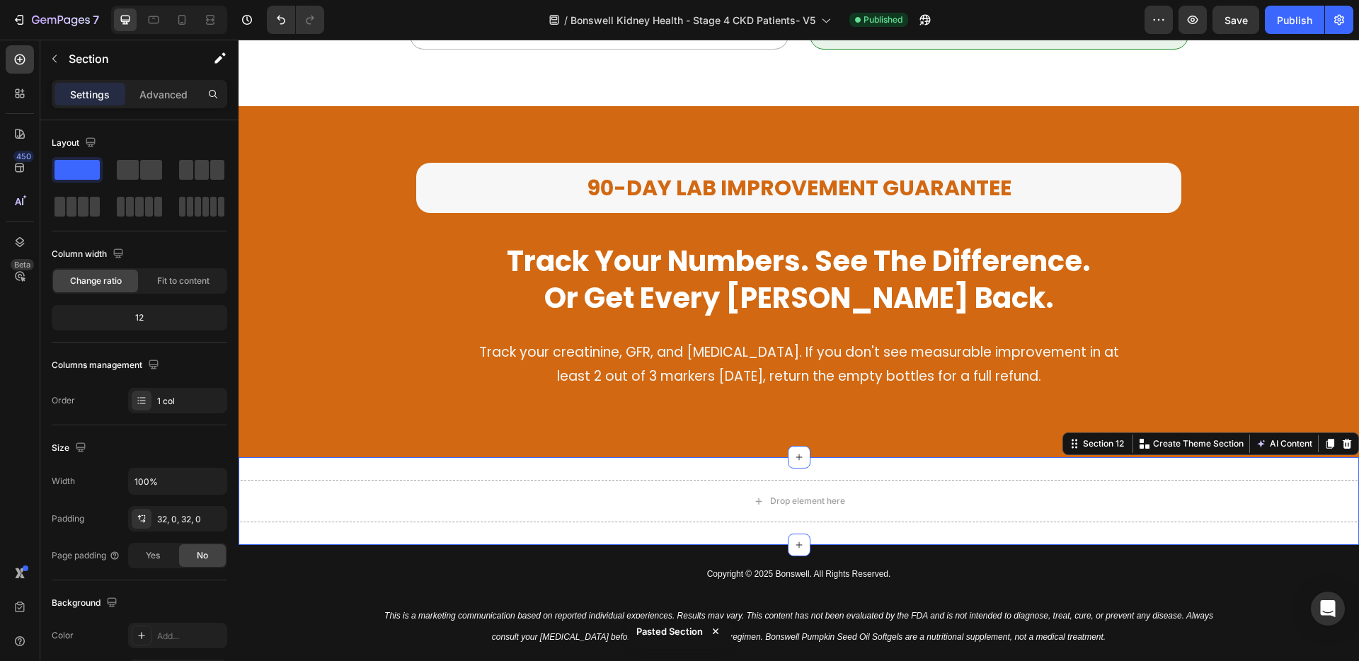
click at [1343, 442] on div at bounding box center [1346, 443] width 17 height 17
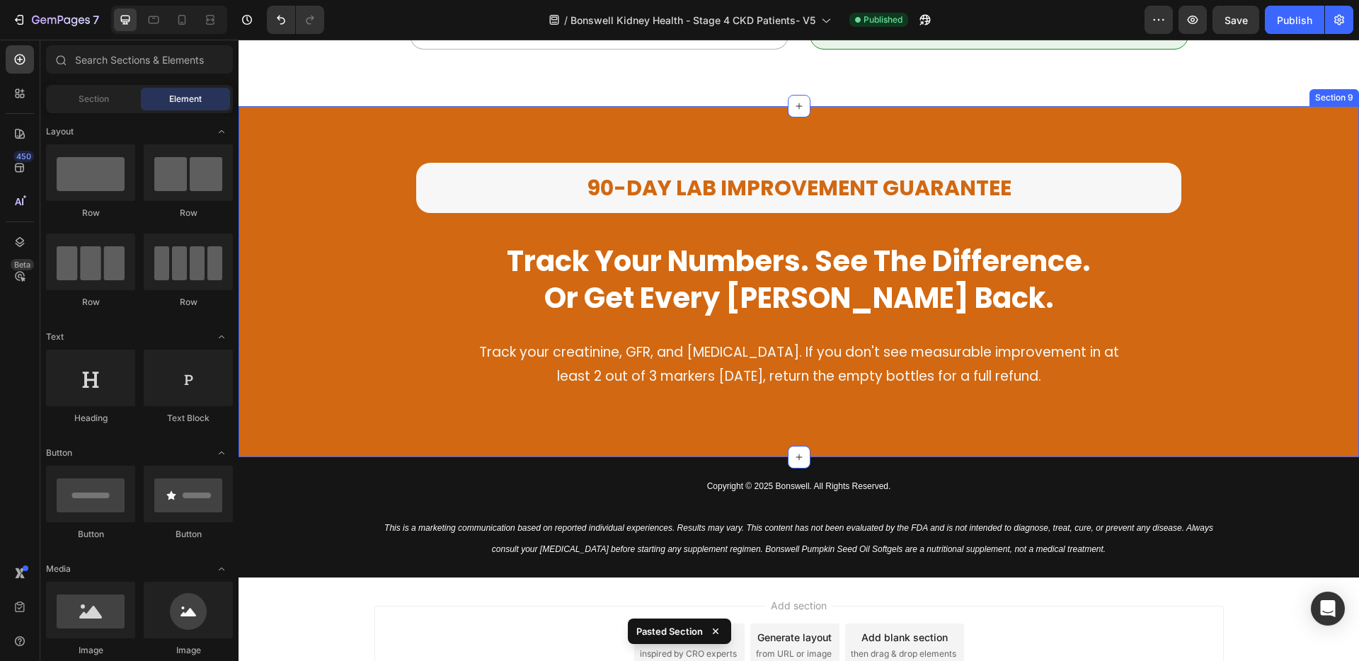
scroll to position [2767, 0]
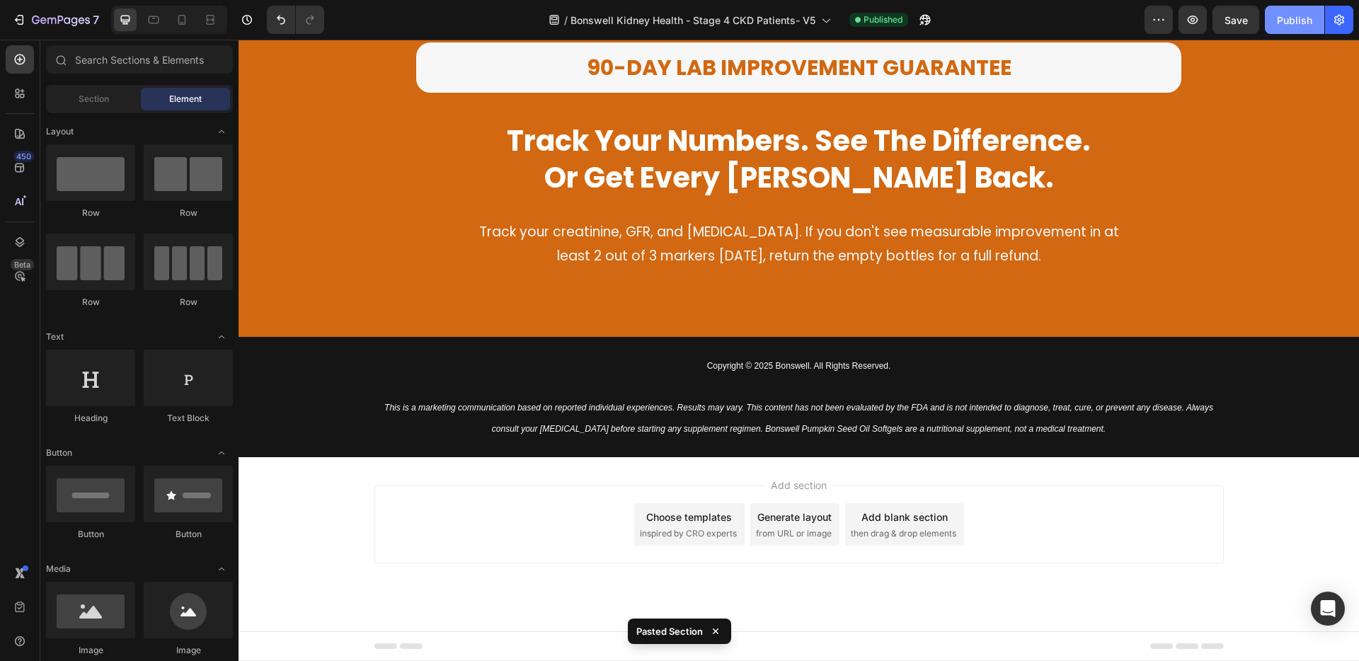
click at [1285, 26] on div "Publish" at bounding box center [1294, 20] width 35 height 15
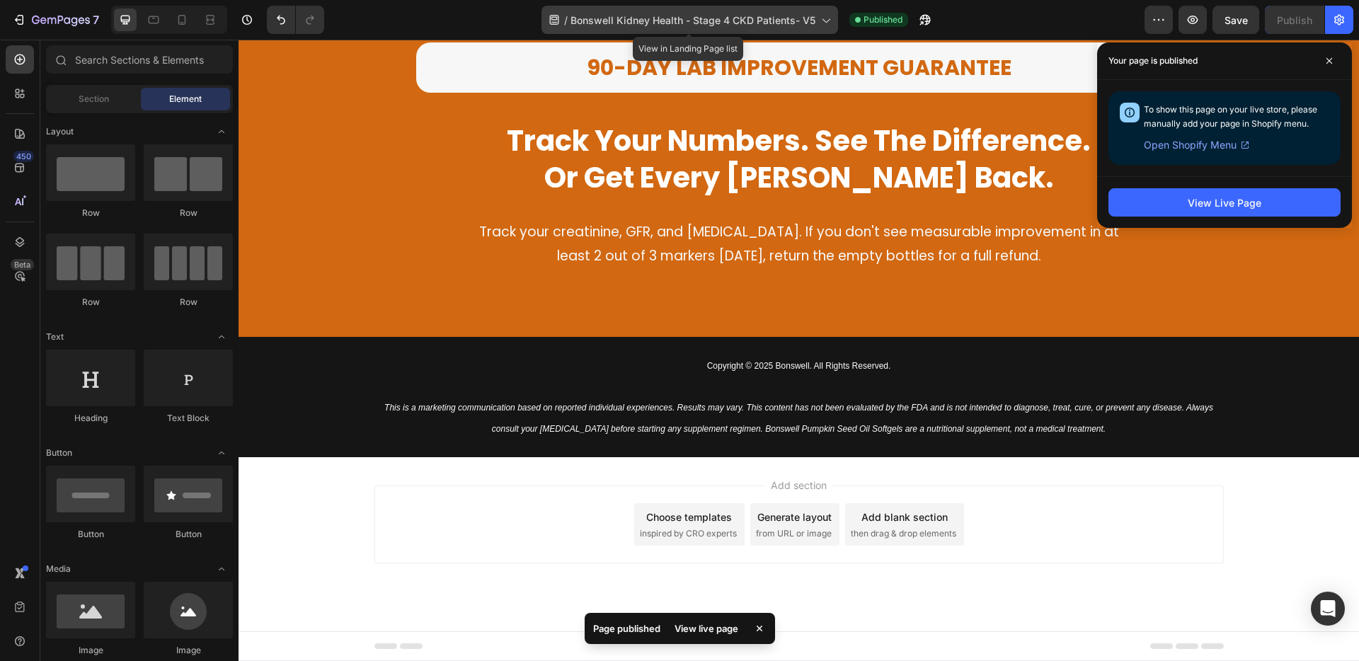
click at [745, 7] on div "/ Bonswell Kidney Health - Stage 4 CKD Patients- V5" at bounding box center [689, 20] width 297 height 28
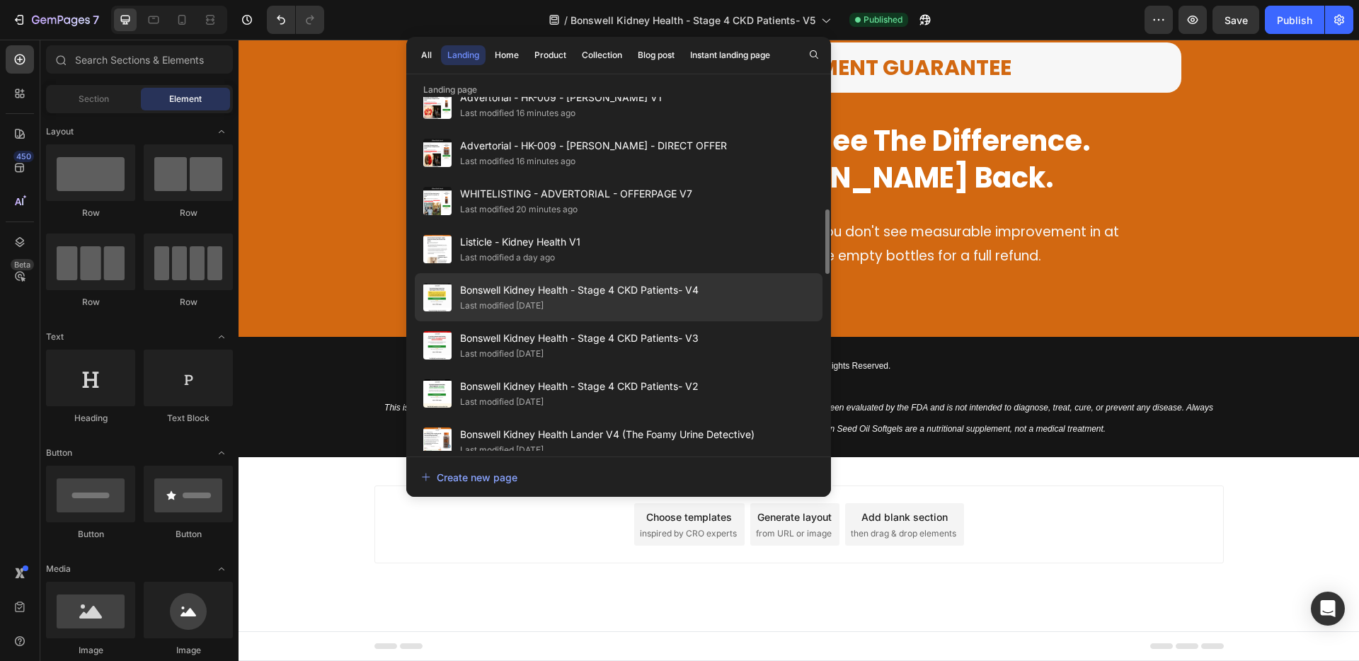
scroll to position [583, 0]
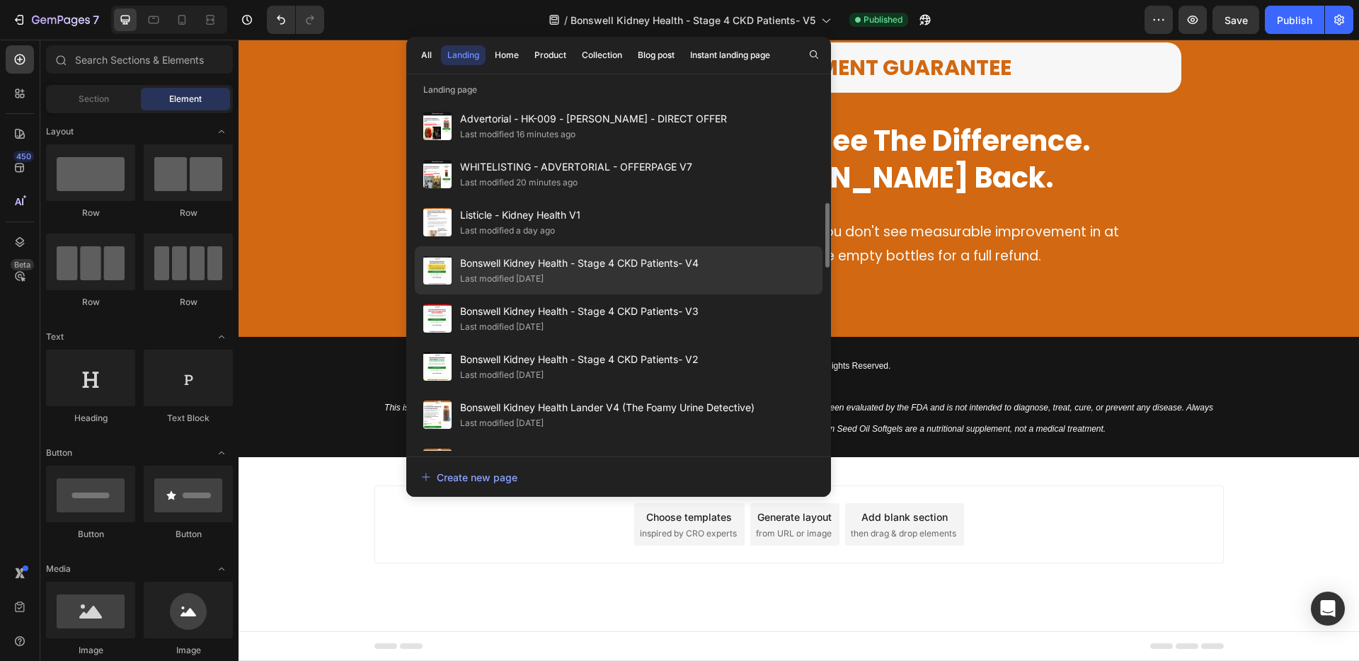
click at [677, 280] on div "Last modified [DATE]" at bounding box center [579, 279] width 239 height 14
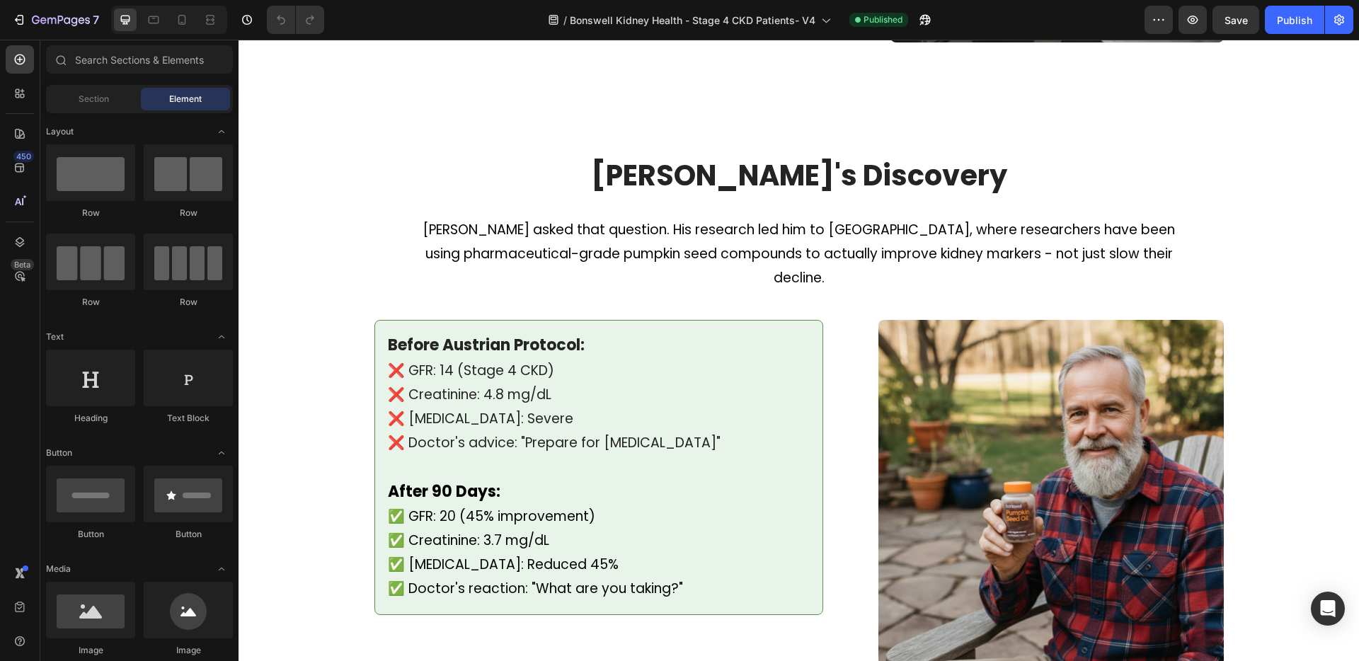
scroll to position [2153, 0]
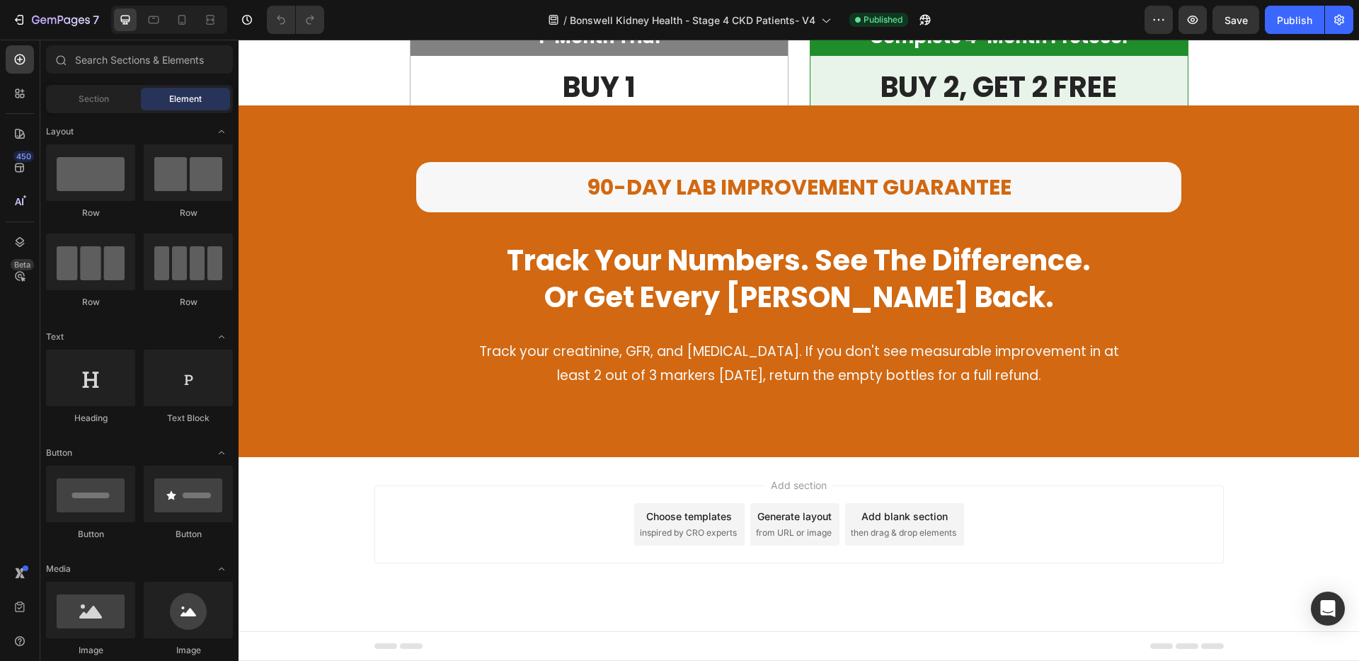
click at [902, 520] on div "Add blank section" at bounding box center [904, 516] width 86 height 15
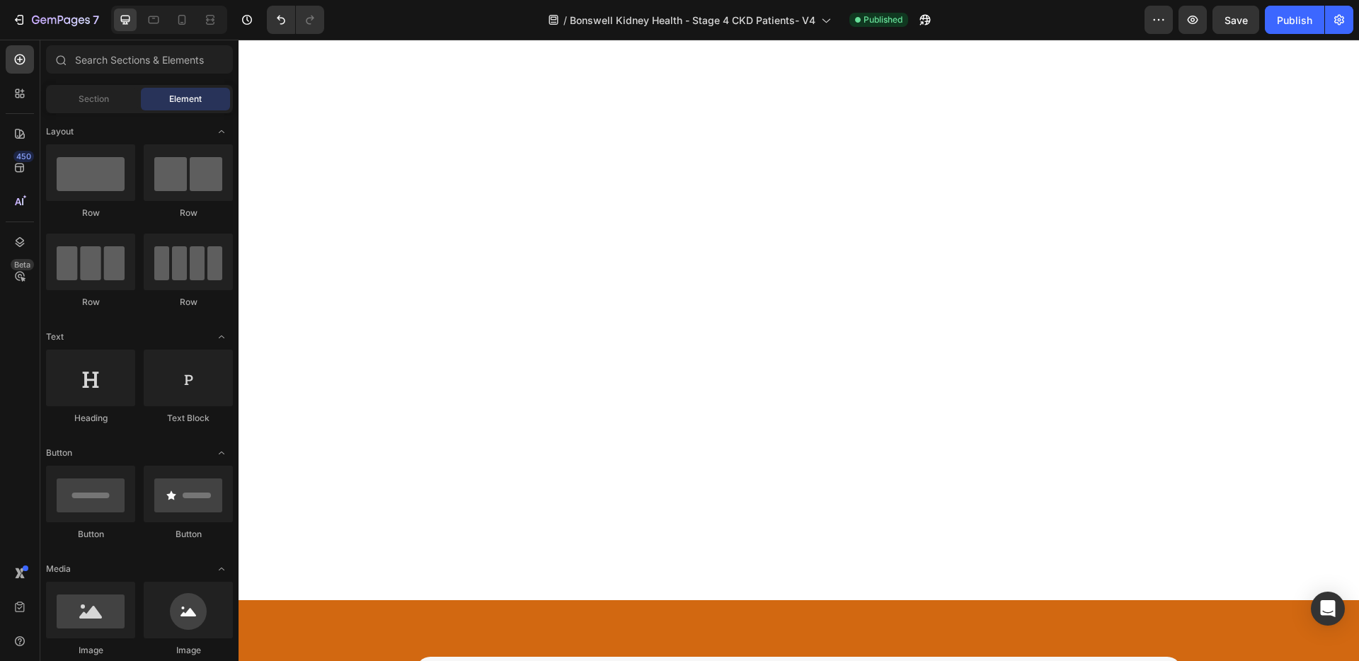
scroll to position [2736, 0]
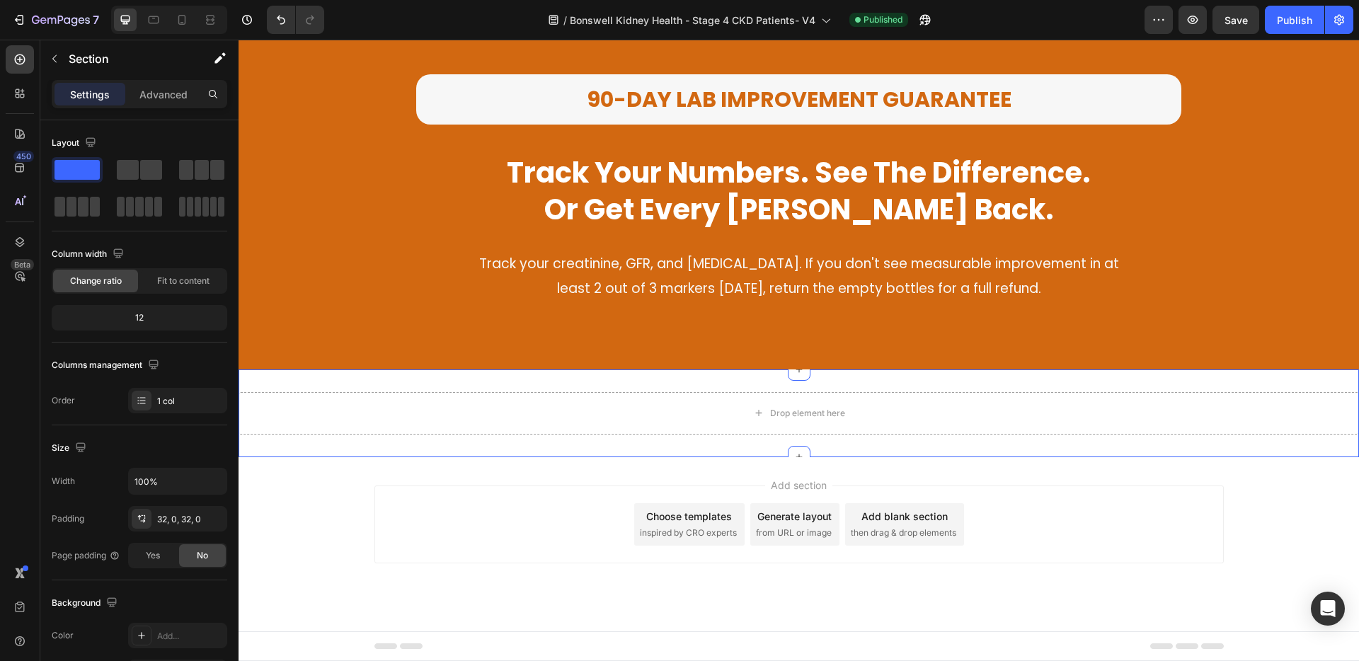
click at [892, 383] on div "Drop element here Section 12" at bounding box center [799, 413] width 1120 height 88
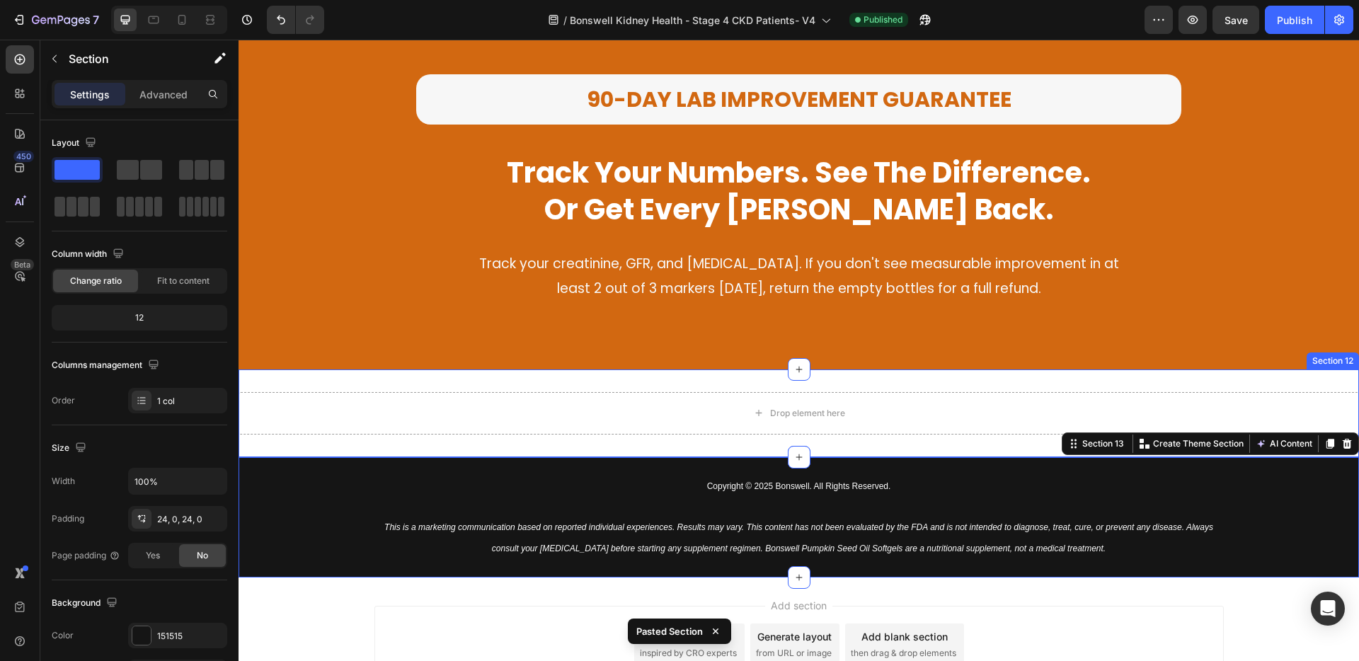
click at [904, 386] on div "Drop element here Section 12" at bounding box center [799, 413] width 1120 height 88
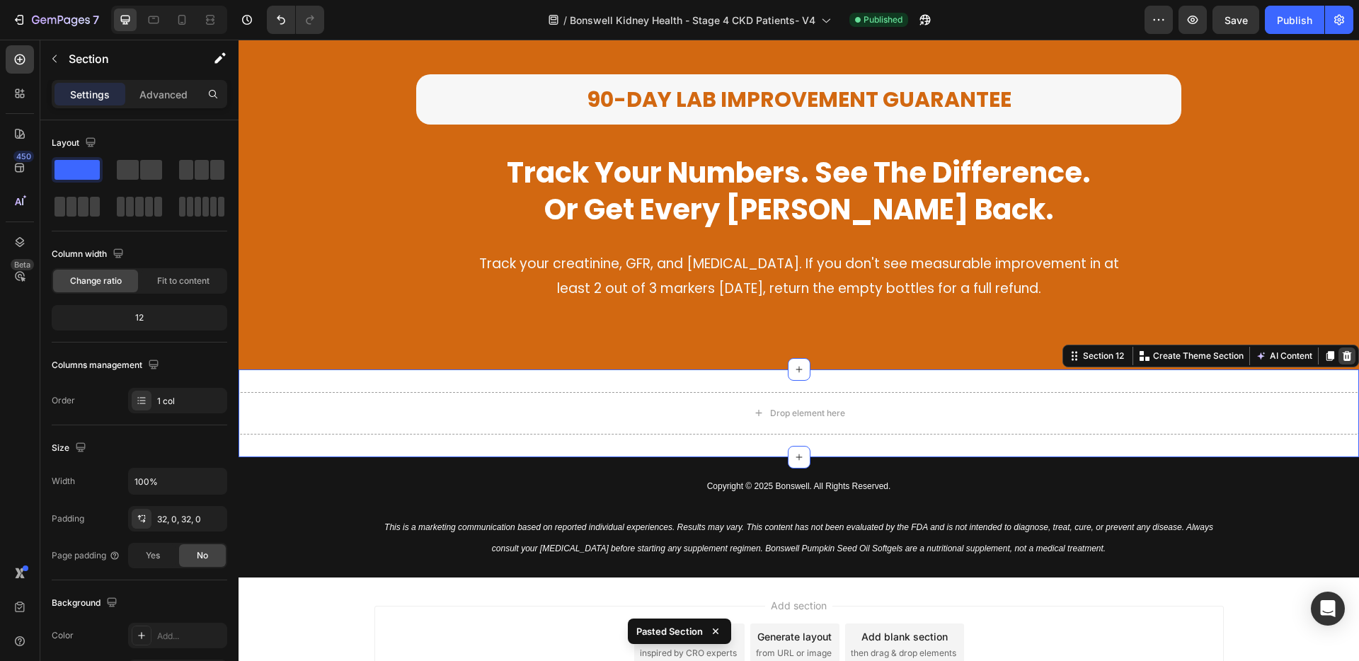
click at [1341, 355] on icon at bounding box center [1346, 355] width 11 height 11
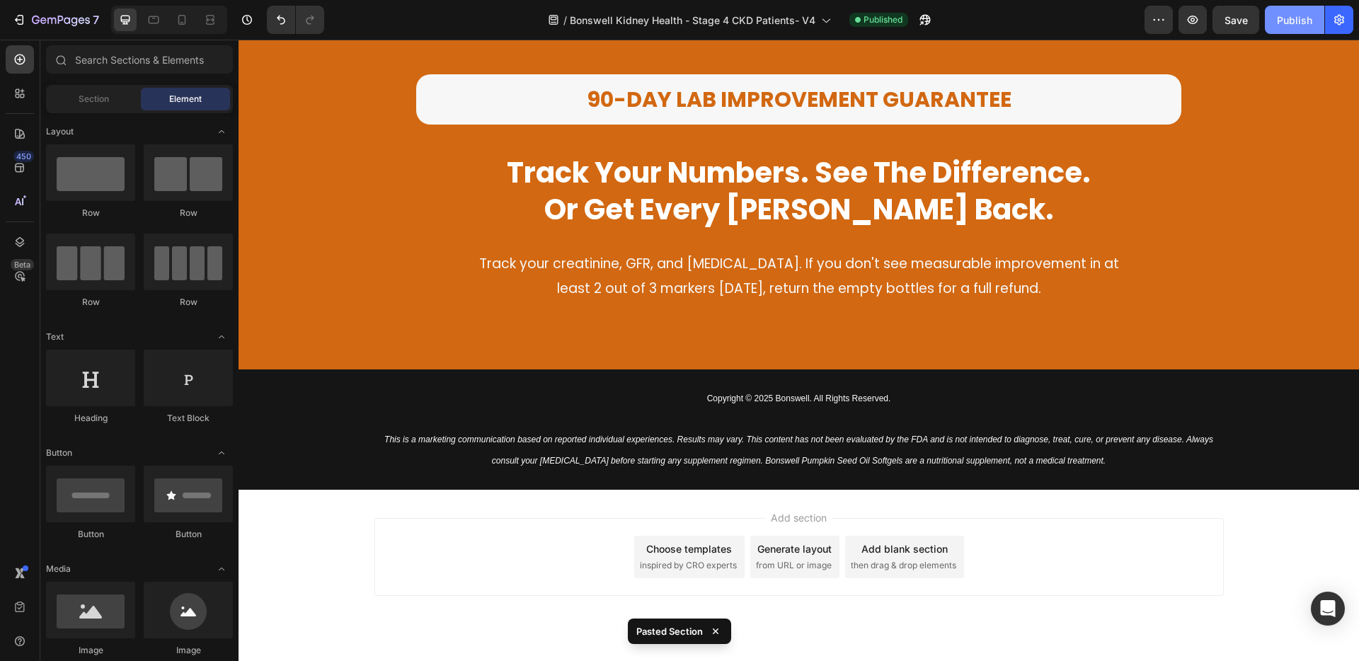
click at [1299, 31] on button "Publish" at bounding box center [1294, 20] width 59 height 28
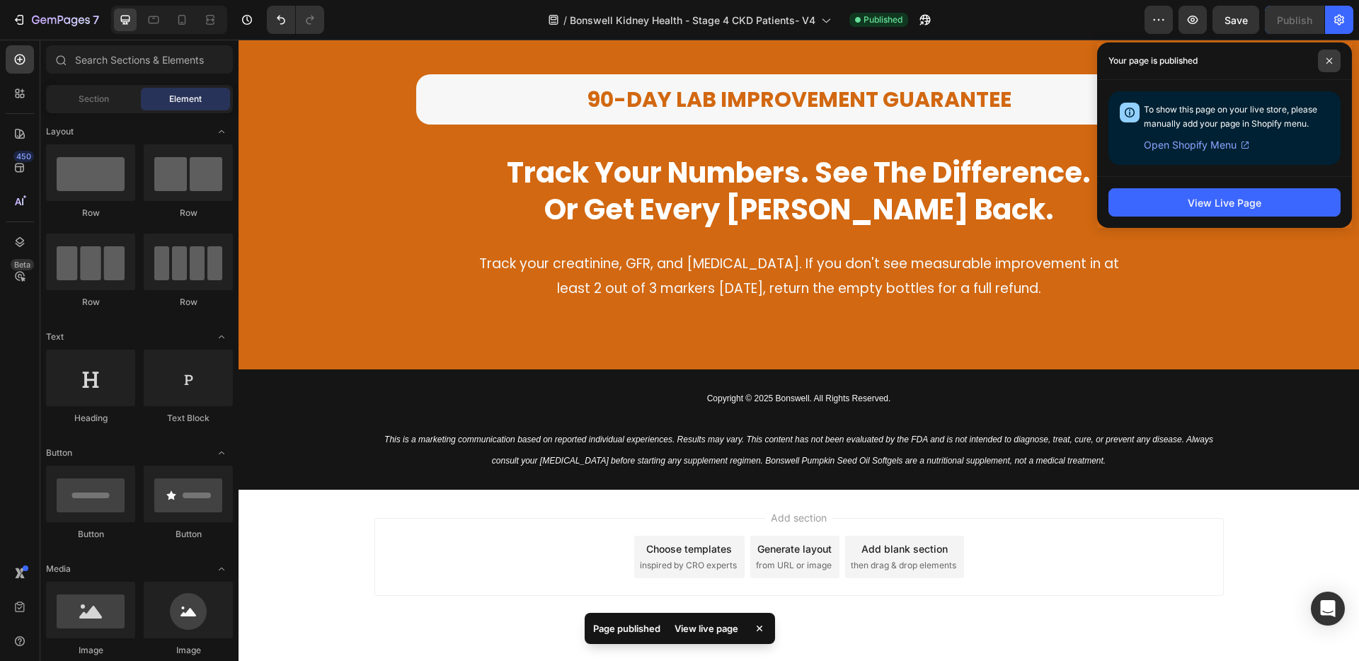
click at [1322, 55] on span at bounding box center [1329, 61] width 23 height 23
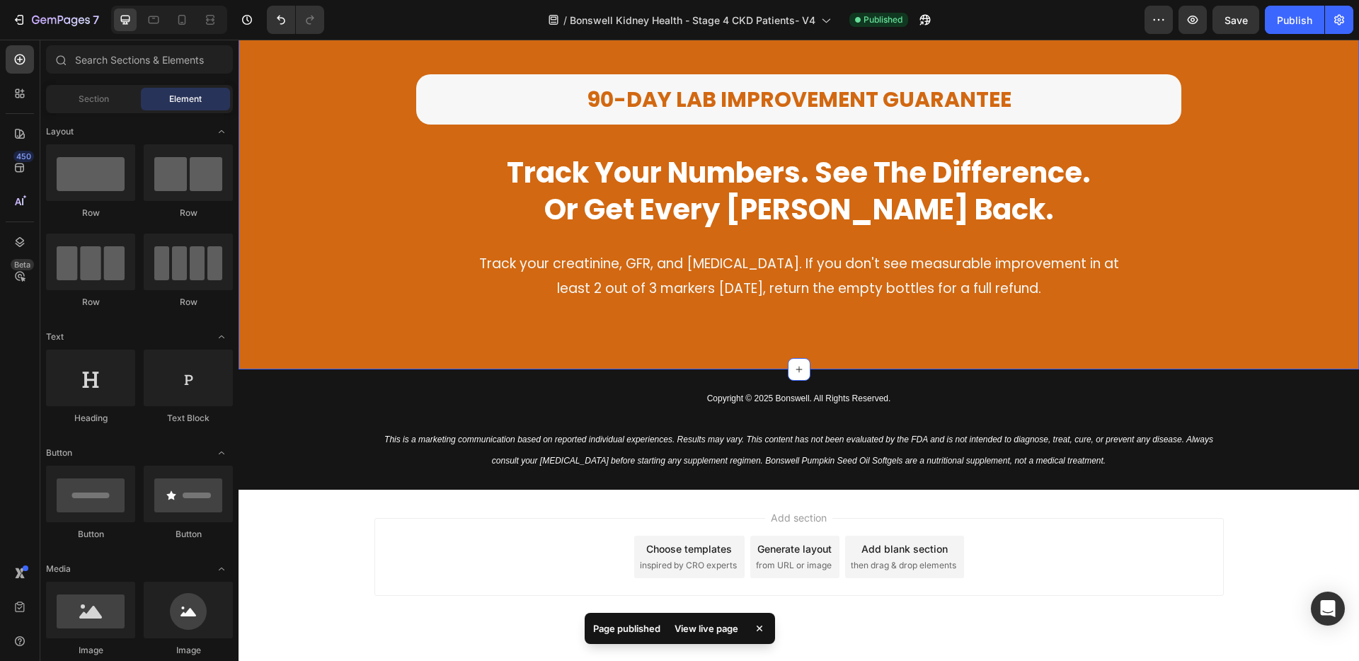
scroll to position [2768, 0]
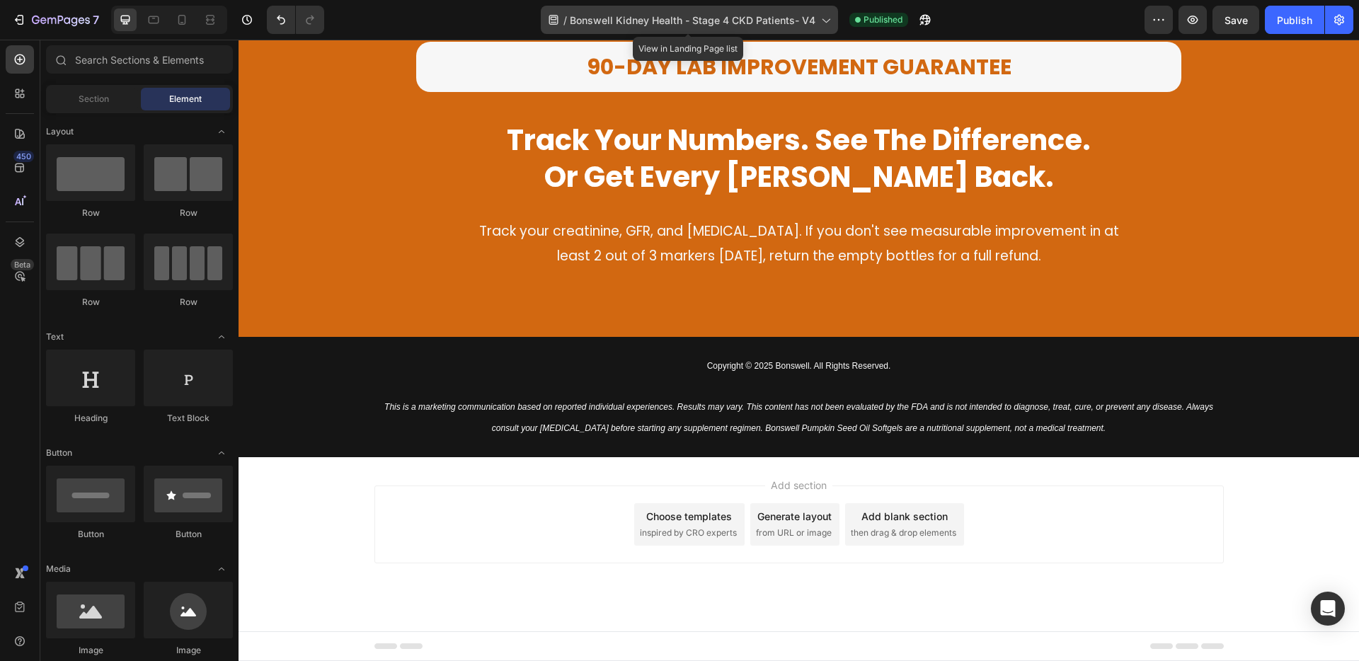
click at [788, 21] on span "Bonswell Kidney Health - Stage 4 CKD Patients- V4" at bounding box center [693, 20] width 246 height 15
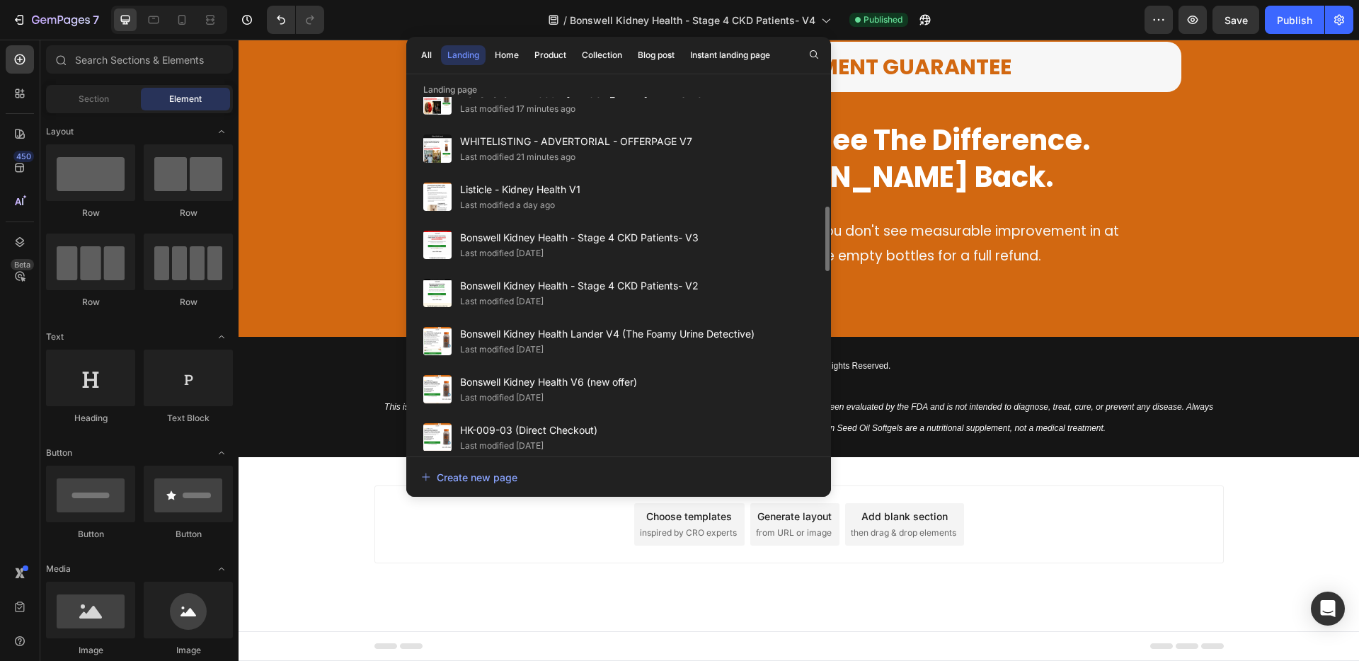
scroll to position [648, 0]
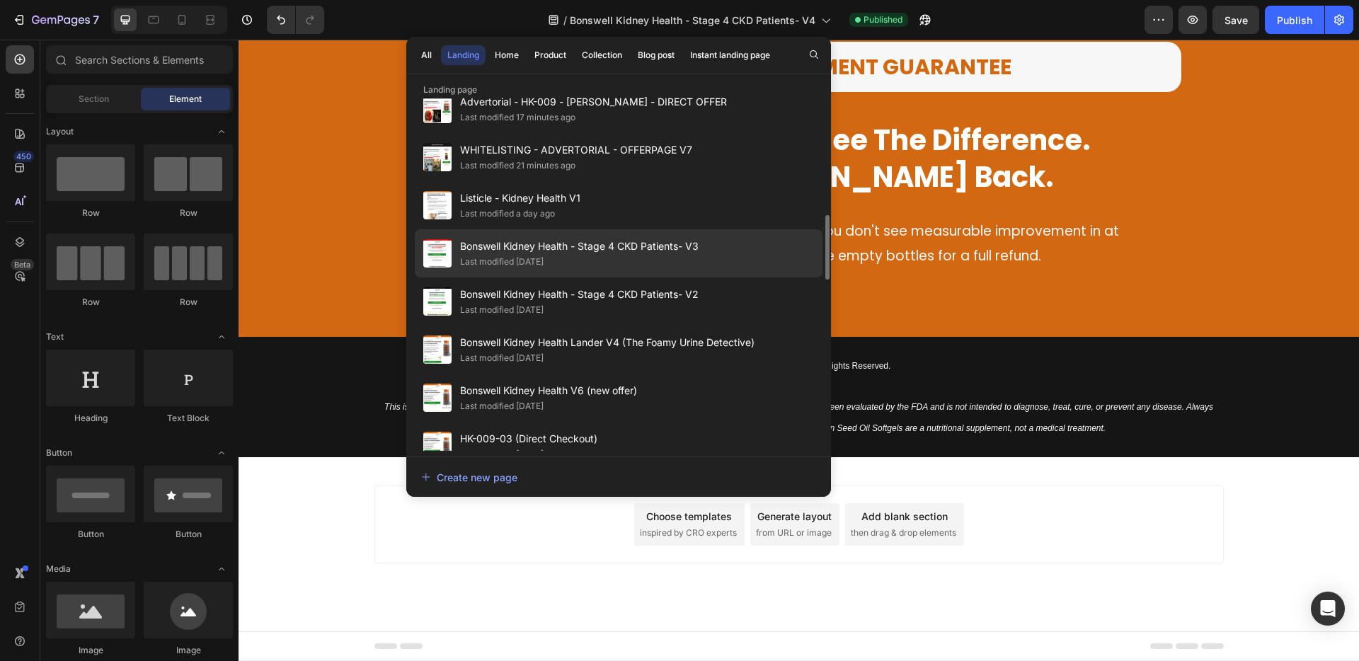
click at [655, 247] on span "Bonswell Kidney Health - Stage 4 CKD Patients- V3" at bounding box center [579, 246] width 239 height 17
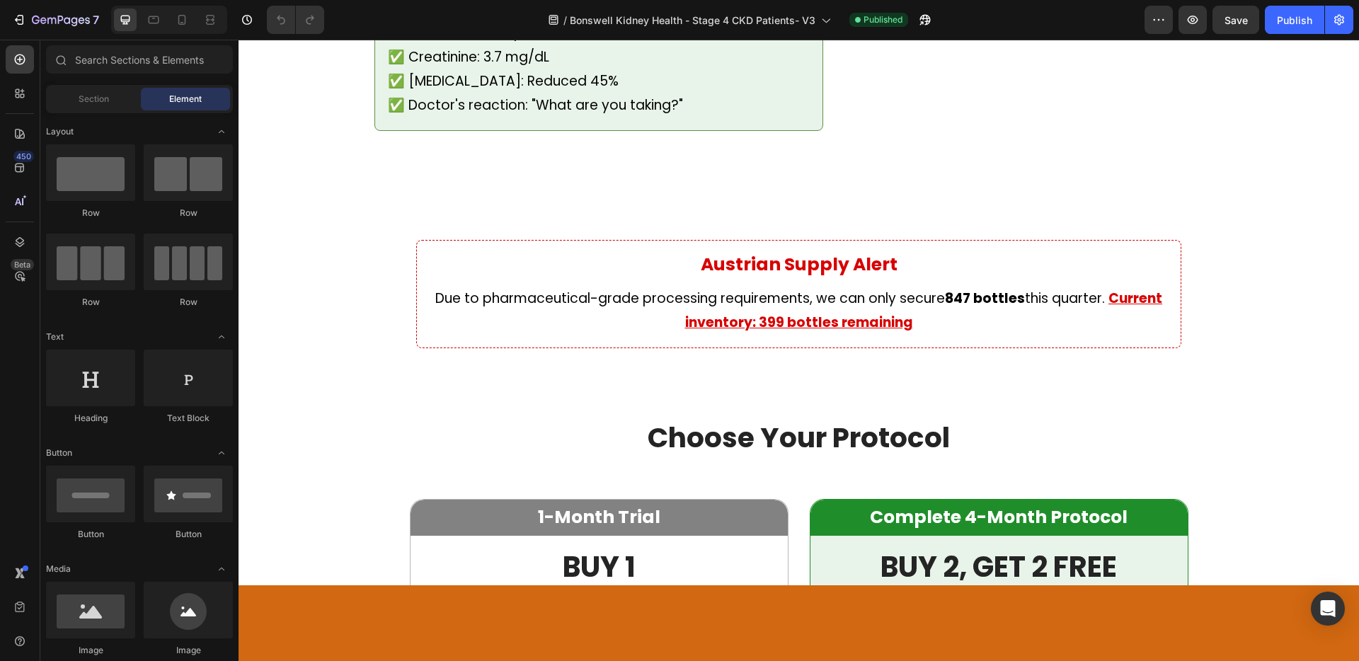
scroll to position [1943, 0]
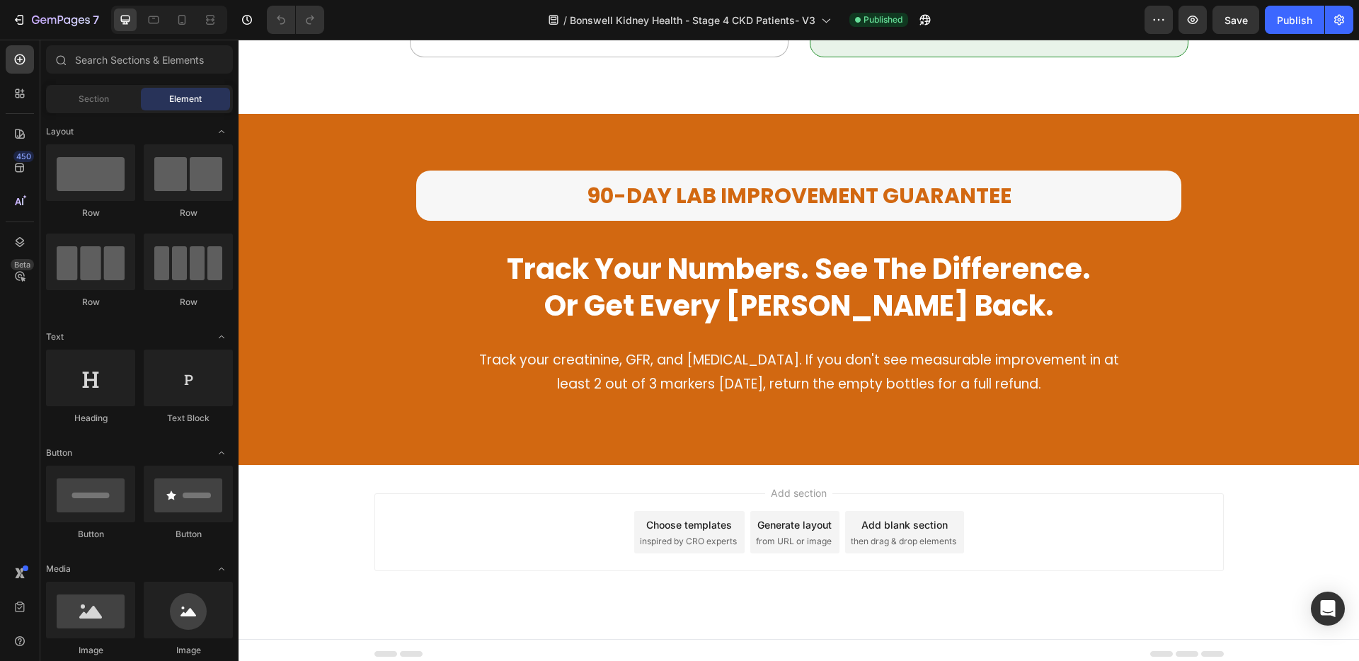
scroll to position [2438, 0]
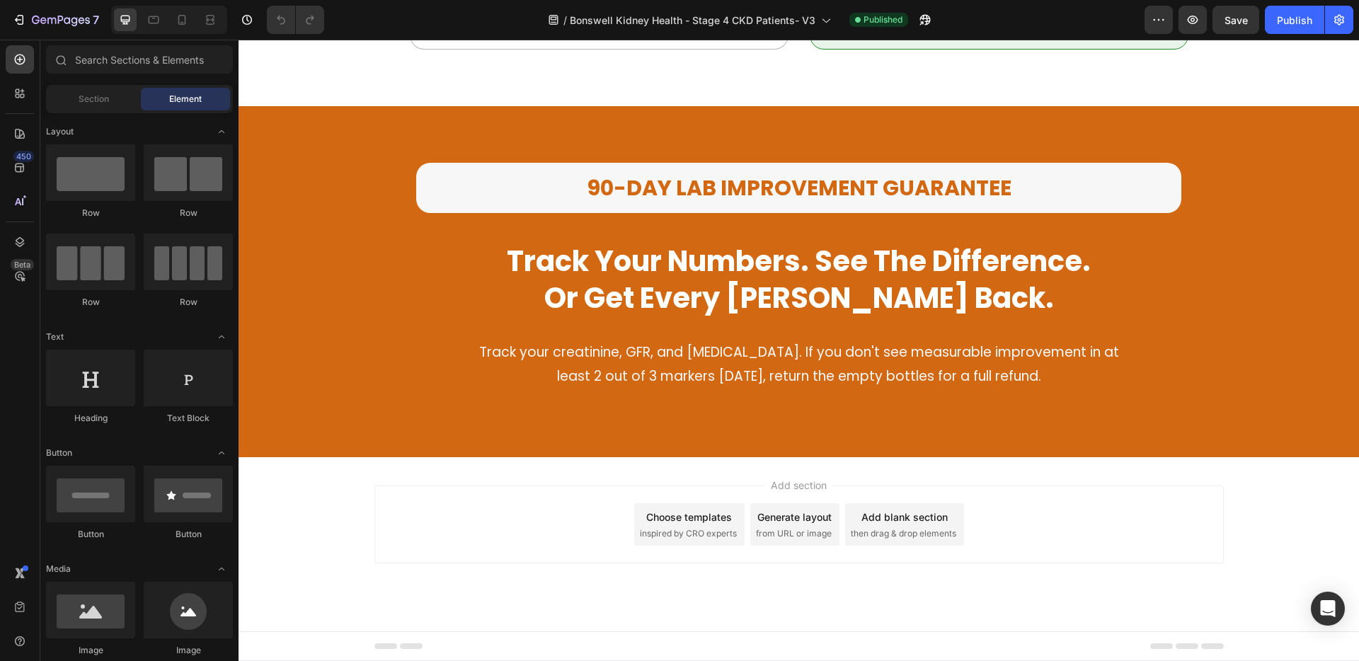
click at [1054, 499] on div "Add section Choose templates inspired by CRO experts Generate layout from URL o…" at bounding box center [798, 525] width 849 height 78
click at [901, 533] on span "then drag & drop elements" at bounding box center [903, 533] width 105 height 13
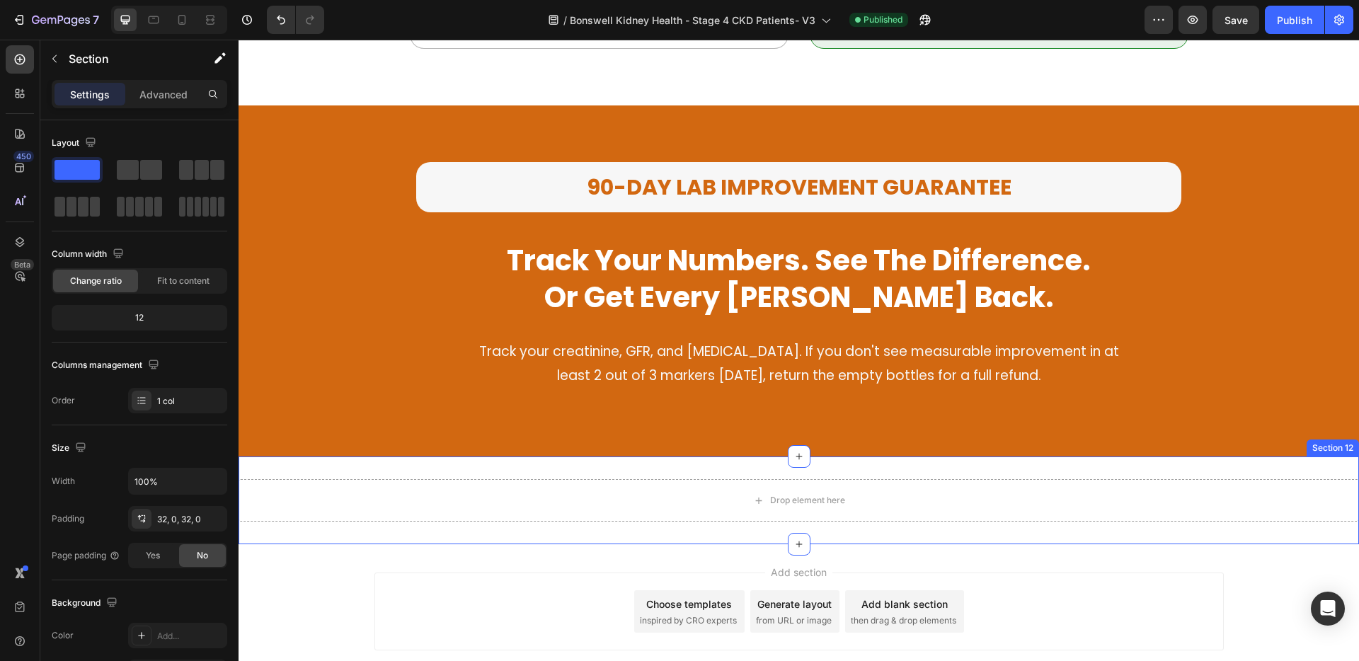
click at [912, 471] on div "Drop element here Section 12" at bounding box center [799, 501] width 1120 height 88
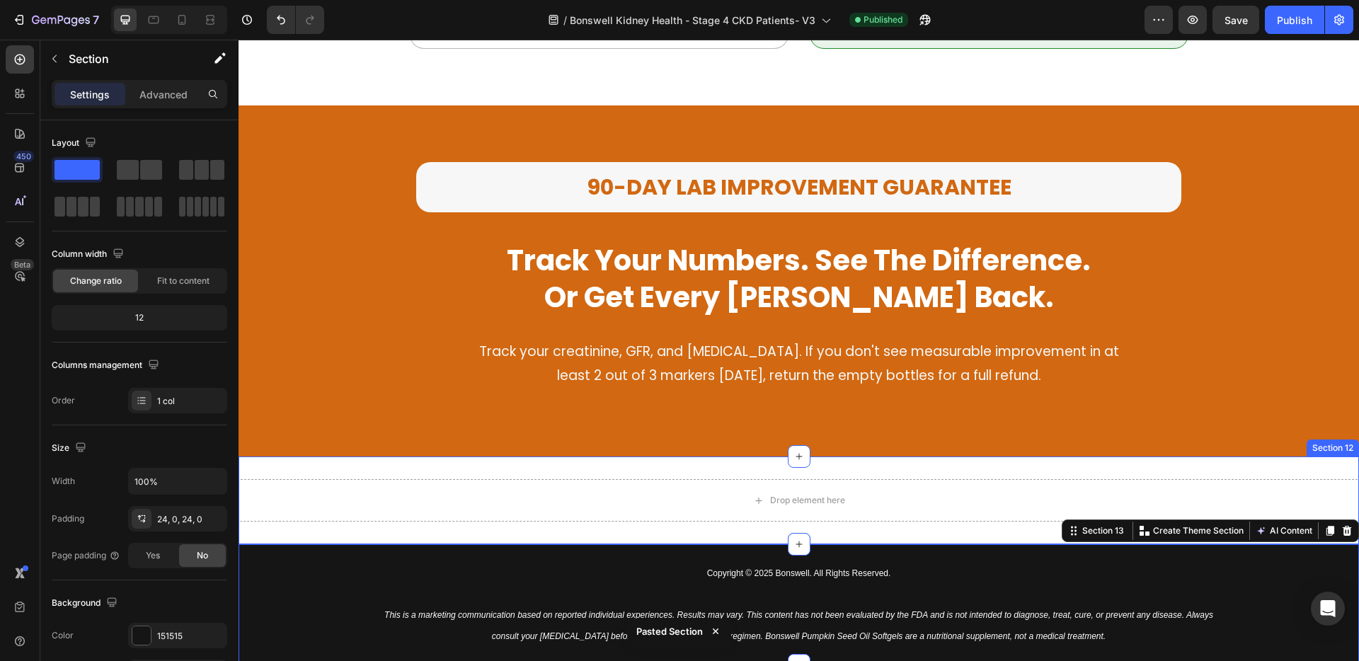
click at [1273, 464] on div "Drop element here Section 12" at bounding box center [799, 501] width 1120 height 88
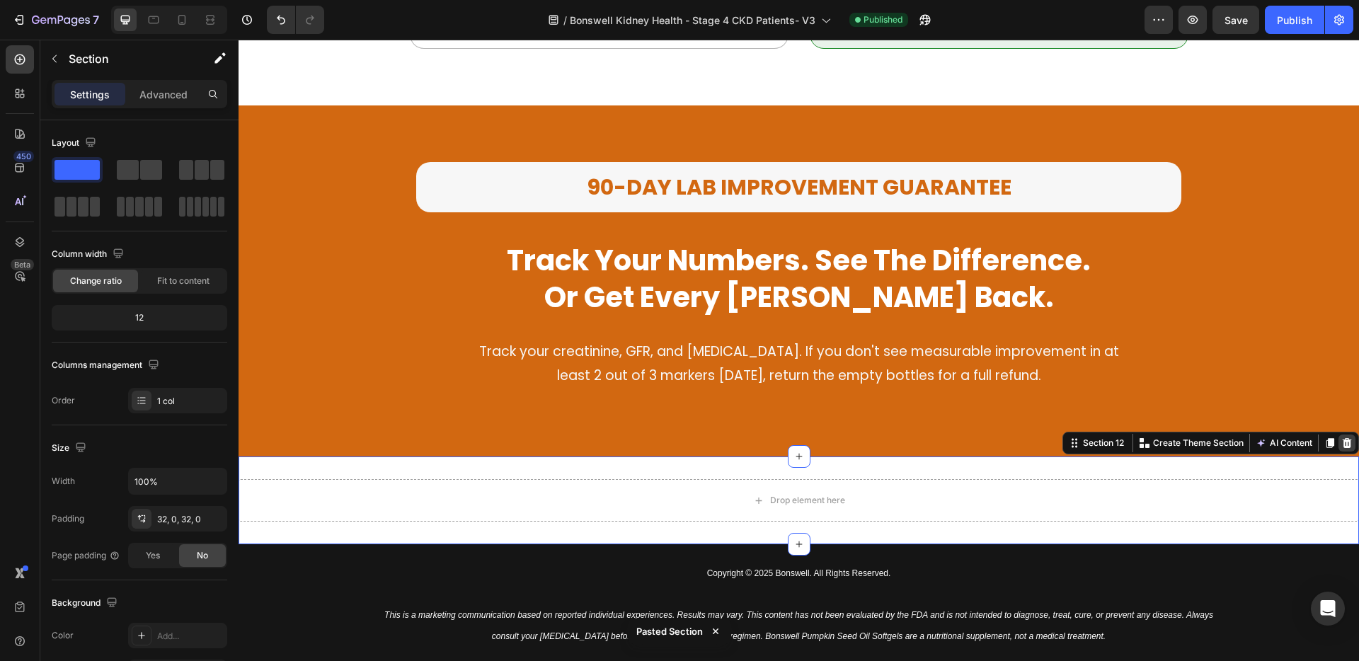
click at [1343, 441] on div at bounding box center [1346, 443] width 17 height 17
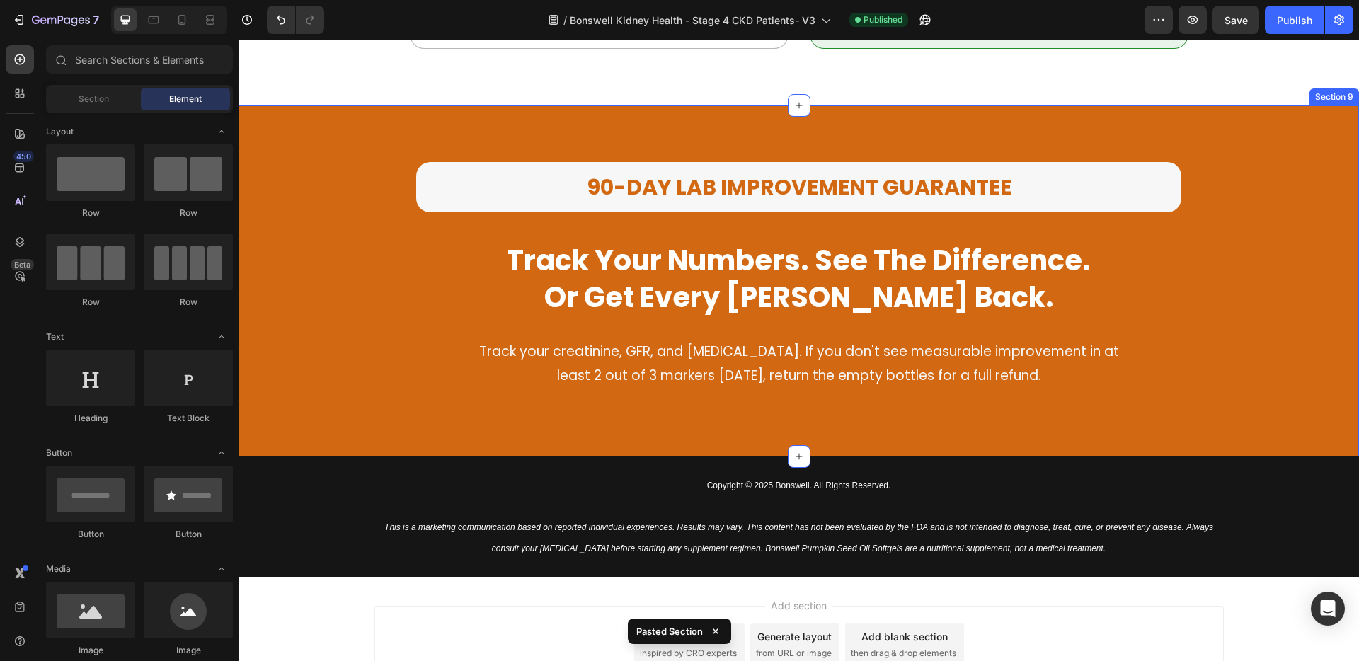
scroll to position [2559, 0]
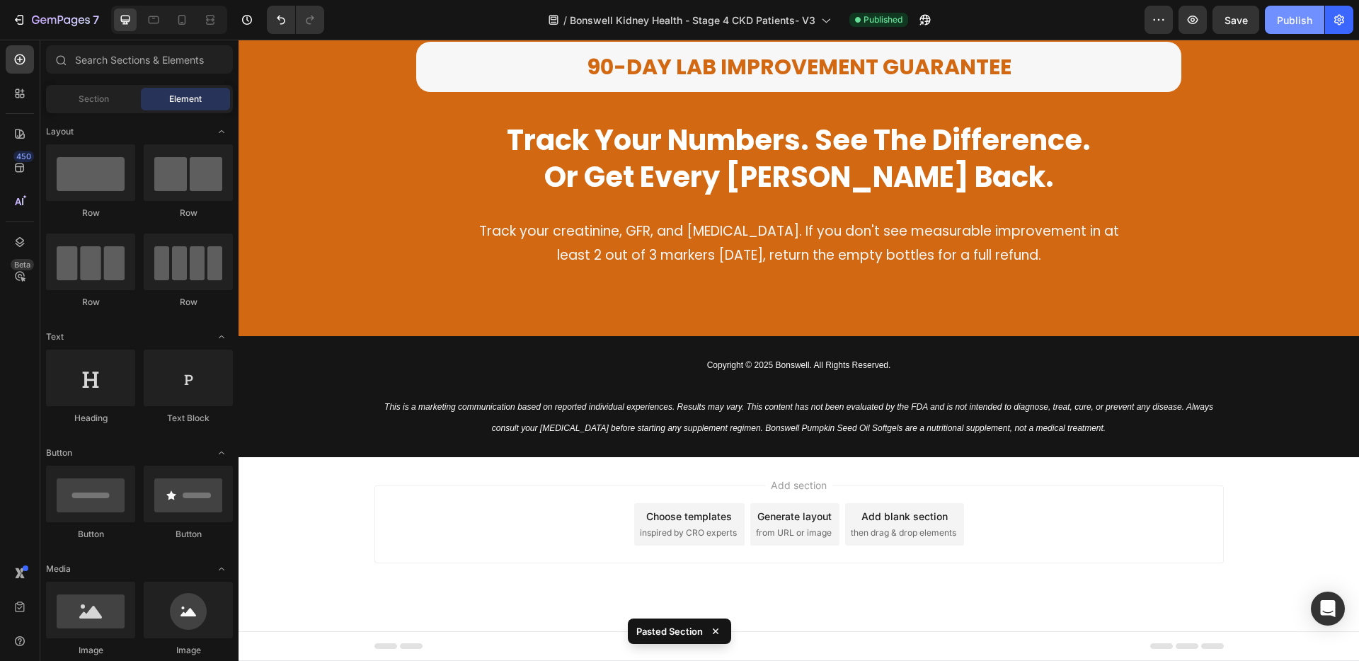
click at [1286, 13] on div "Publish" at bounding box center [1294, 20] width 35 height 15
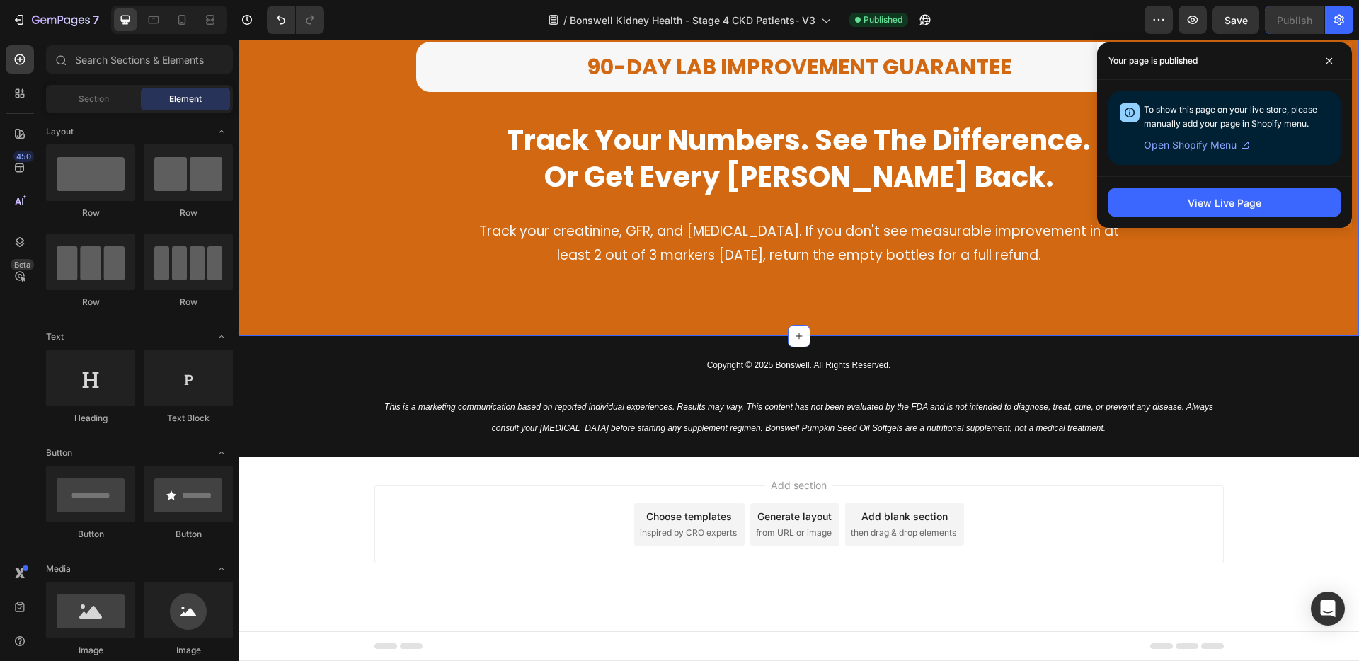
scroll to position [2540, 0]
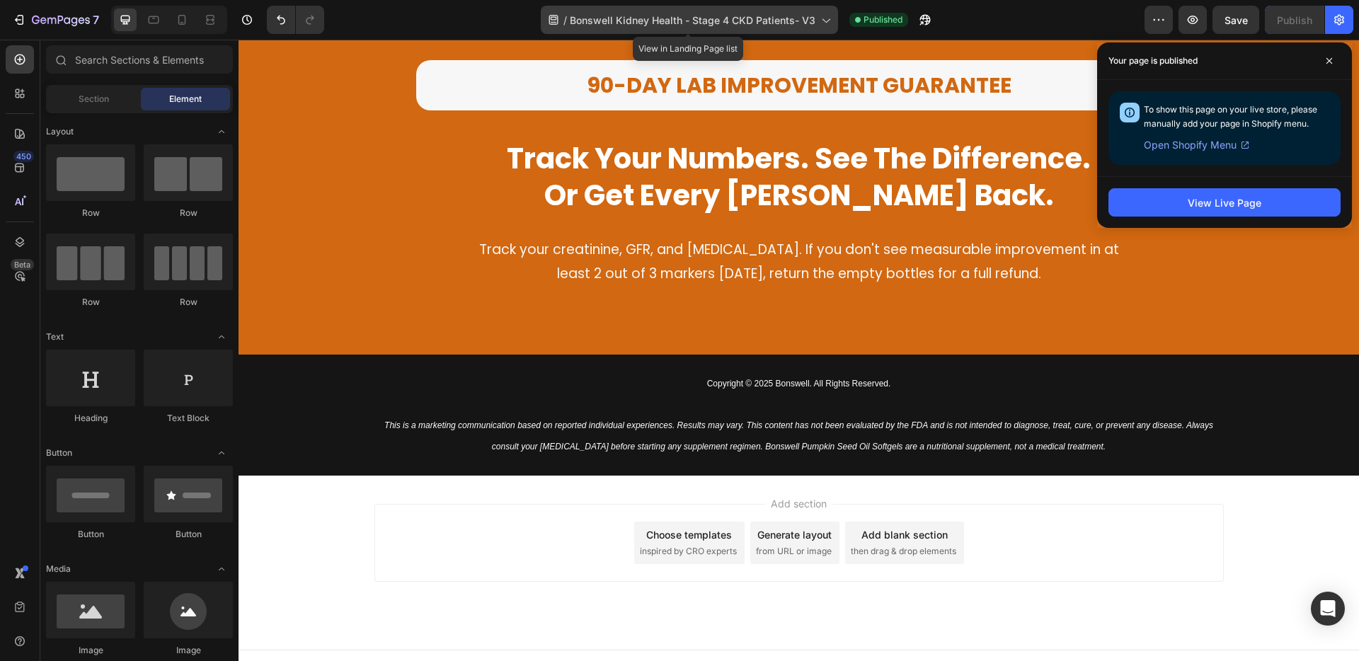
click at [762, 13] on span "Bonswell Kidney Health - Stage 4 CKD Patients- V3" at bounding box center [693, 20] width 246 height 15
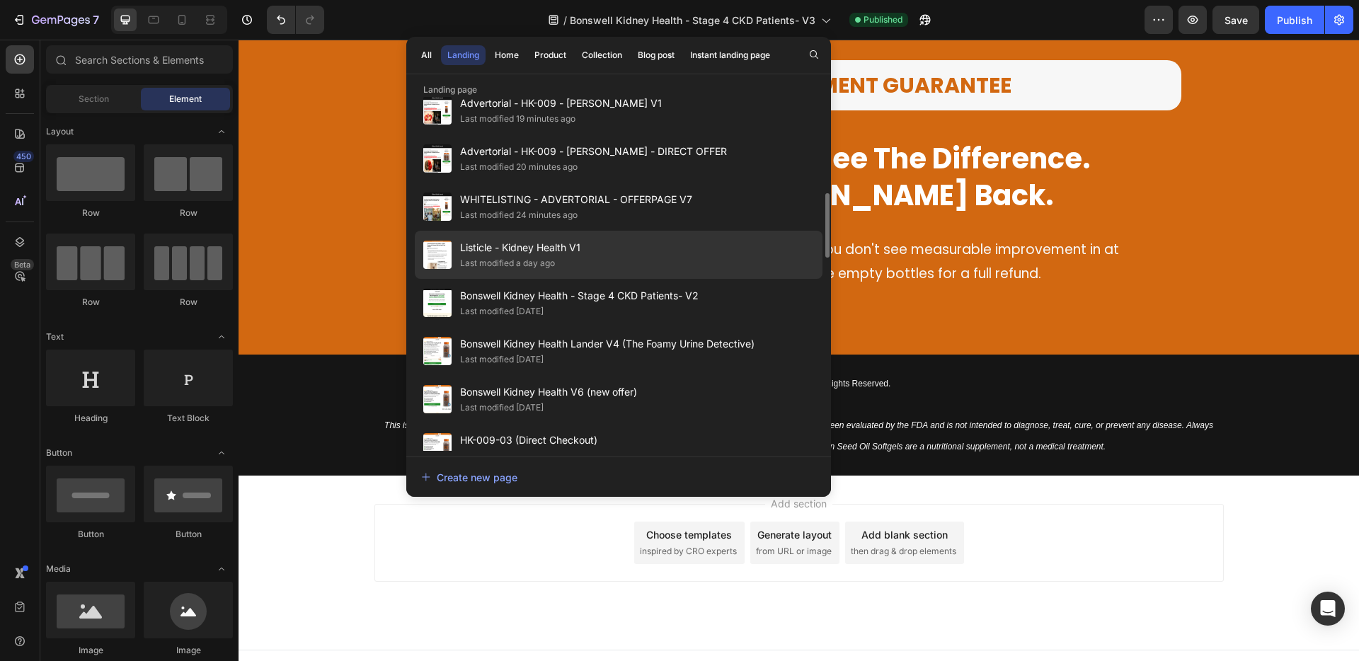
scroll to position [663, 0]
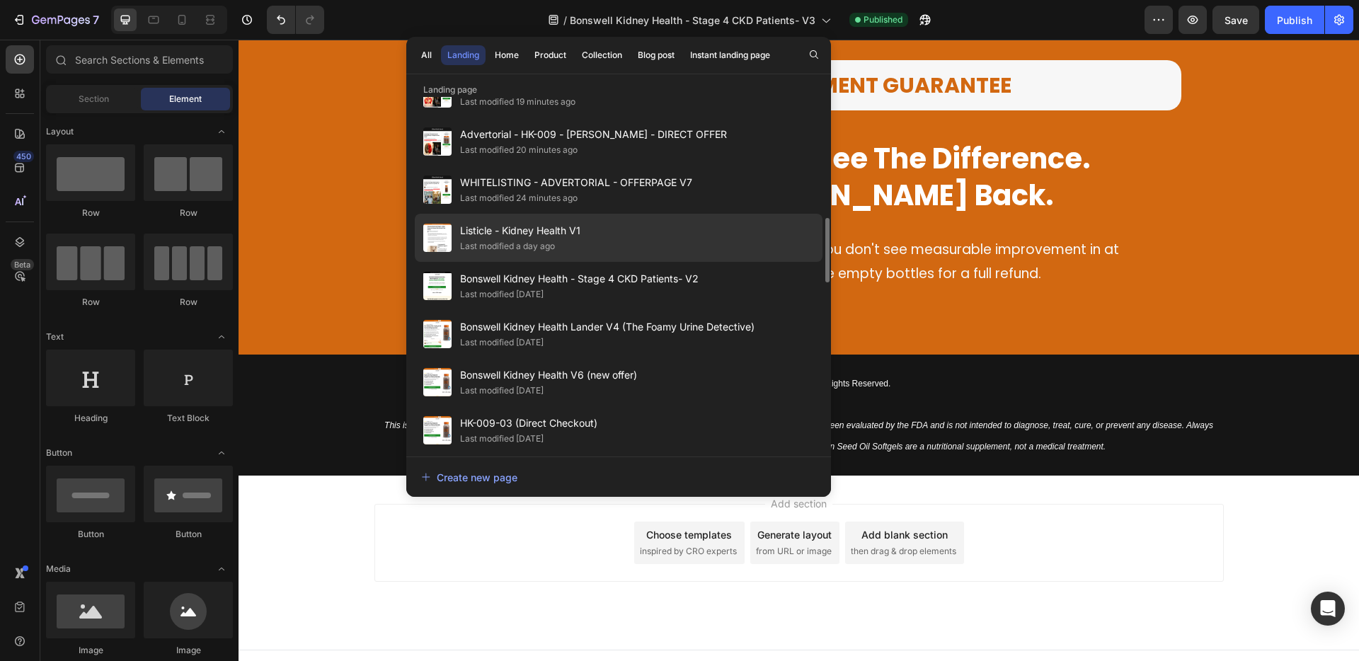
click at [638, 253] on div "Listicle - Kidney Health V1 Last modified a day ago" at bounding box center [619, 238] width 408 height 48
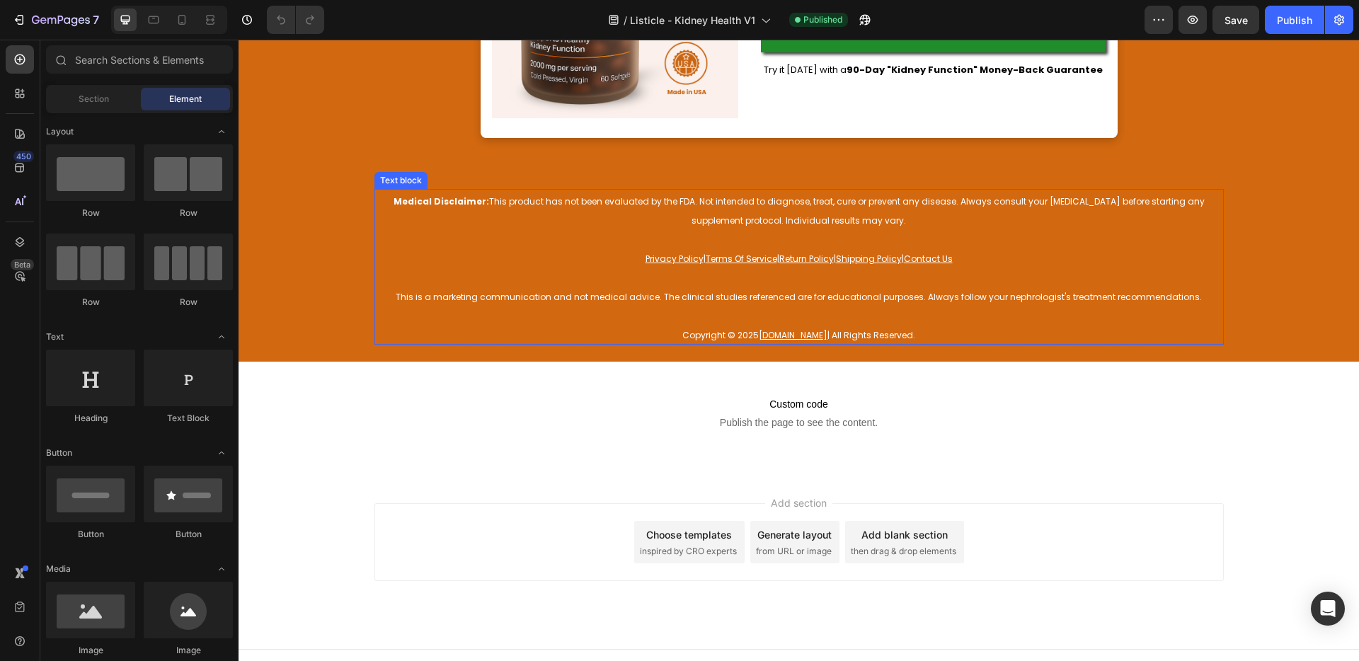
scroll to position [5446, 0]
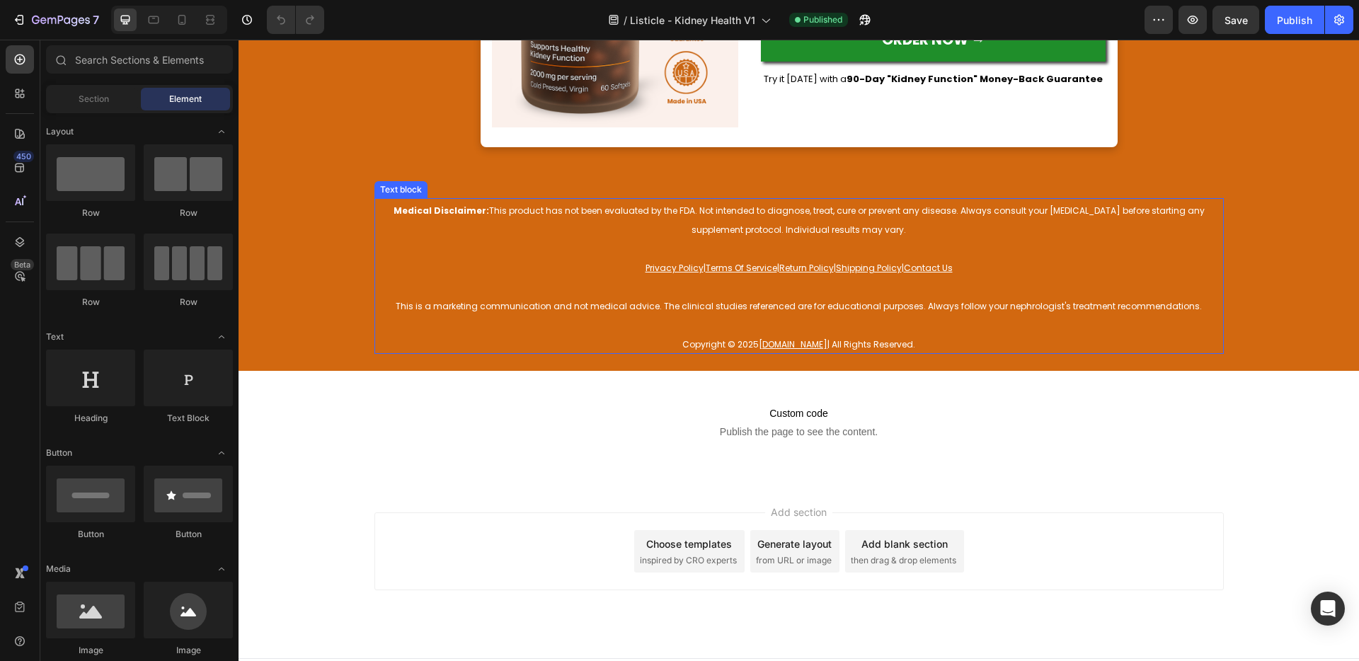
click at [627, 304] on span "This is a marketing communication and not medical advice. The clinical studies …" at bounding box center [799, 306] width 806 height 12
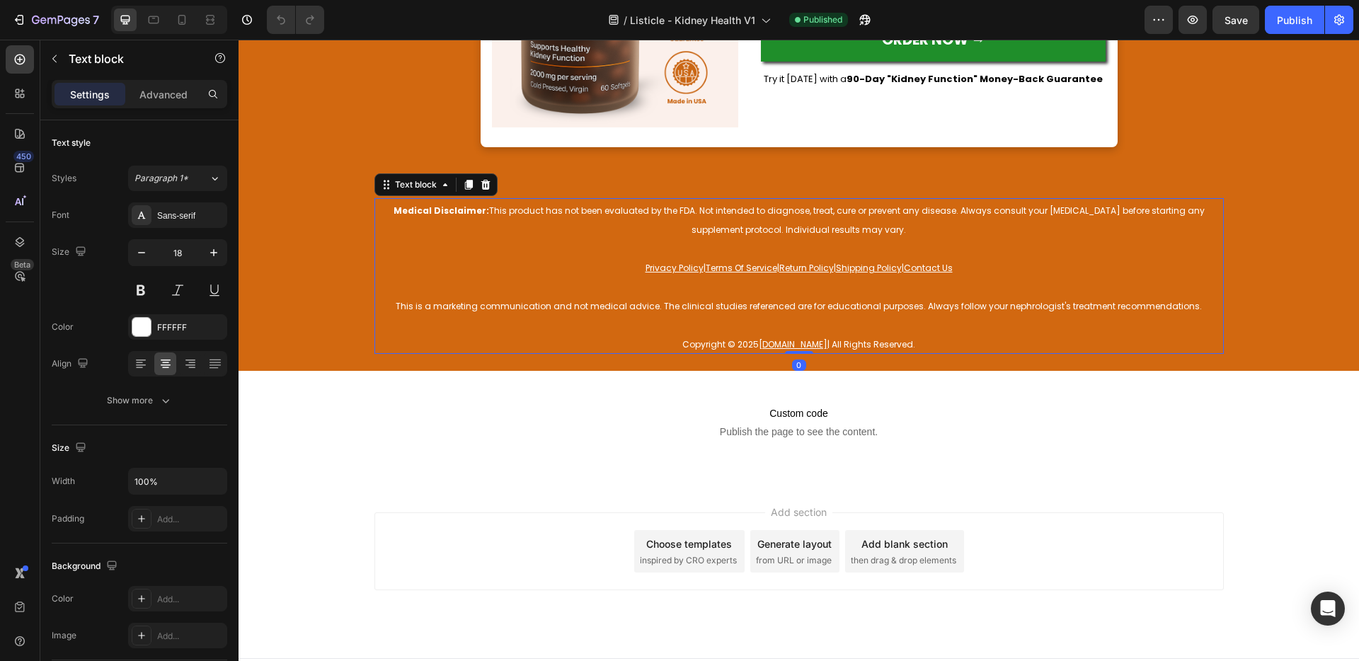
click at [627, 304] on span "This is a marketing communication and not medical advice. The clinical studies …" at bounding box center [799, 306] width 806 height 12
click at [758, 299] on p "This is a marketing communication and not medical advice. The clinical studies …" at bounding box center [799, 304] width 847 height 19
click at [926, 325] on p "Rich Text Editor. Editing area: main" at bounding box center [799, 323] width 847 height 19
click at [925, 338] on p "Copyright © 2025 bonswell.com | All Rights Reserved." at bounding box center [799, 342] width 847 height 19
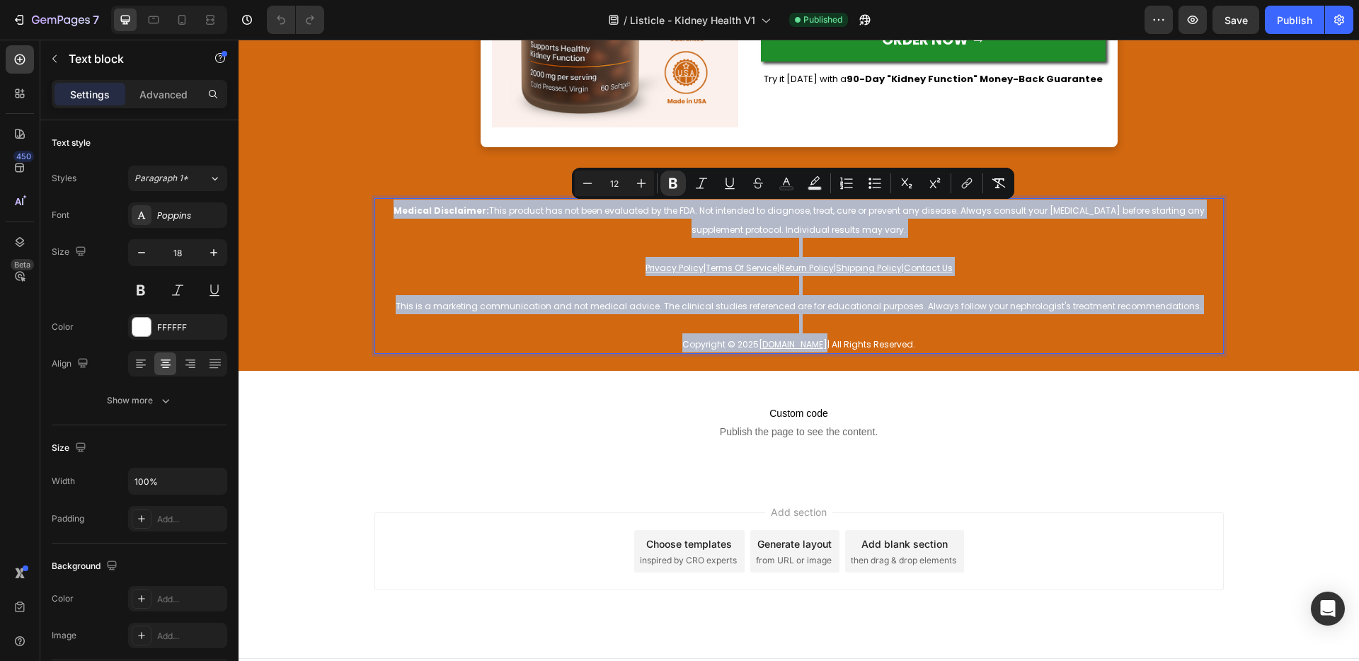
click at [924, 338] on p "Copyright © 2025 bonswell.com | All Rights Reserved." at bounding box center [799, 342] width 847 height 19
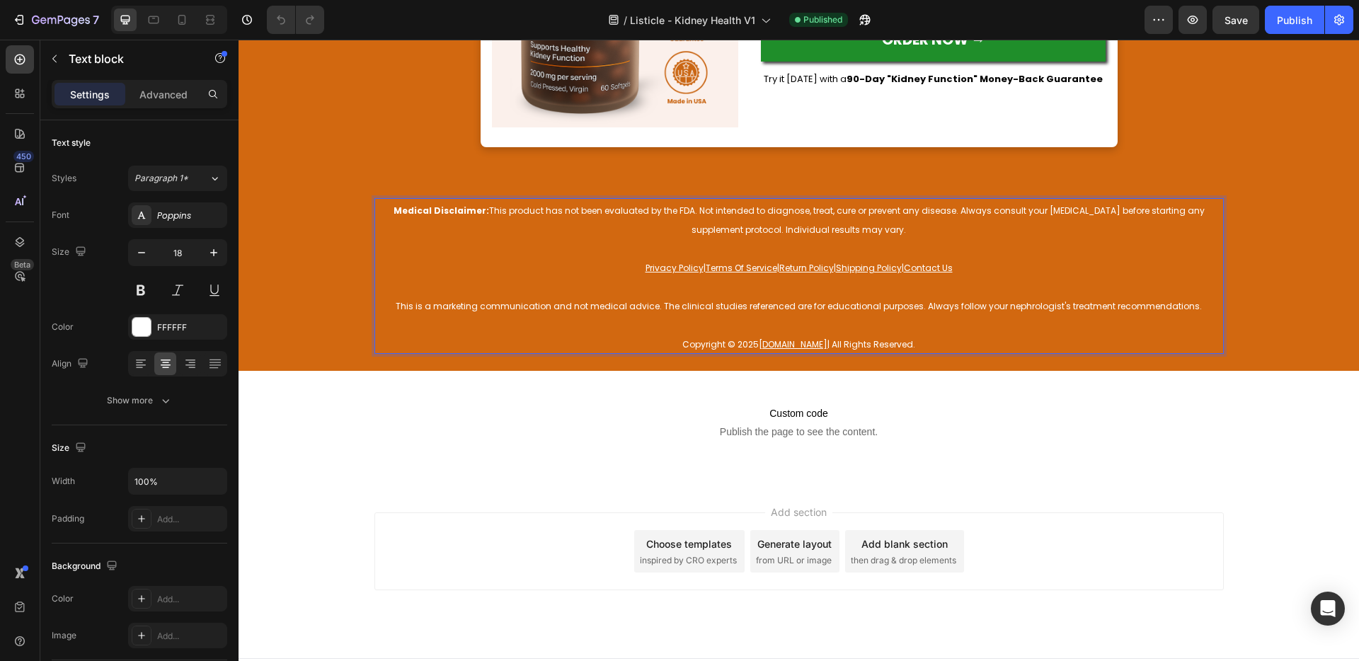
scroll to position [5427, 0]
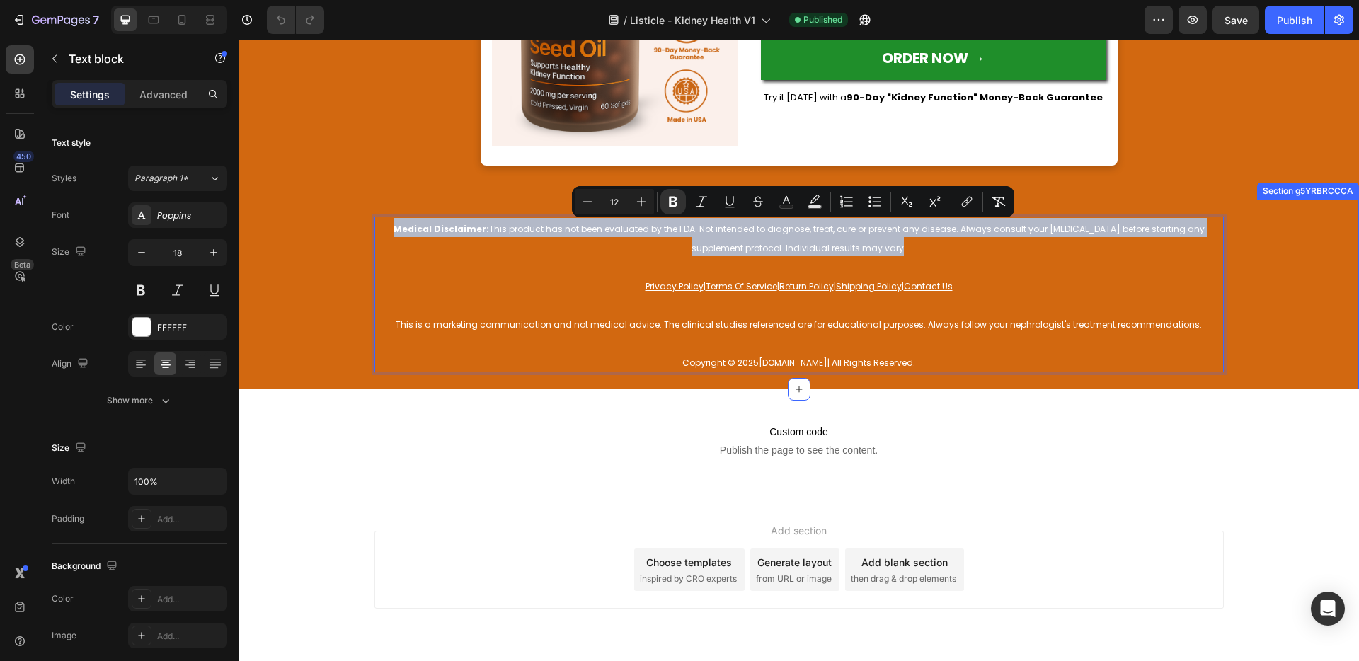
drag, startPoint x: 896, startPoint y: 246, endPoint x: 342, endPoint y: 234, distance: 554.4
click at [342, 235] on div "Medical Disclaimer: This product has not been evaluated by the FDA. Not intende…" at bounding box center [799, 295] width 1120 height 156
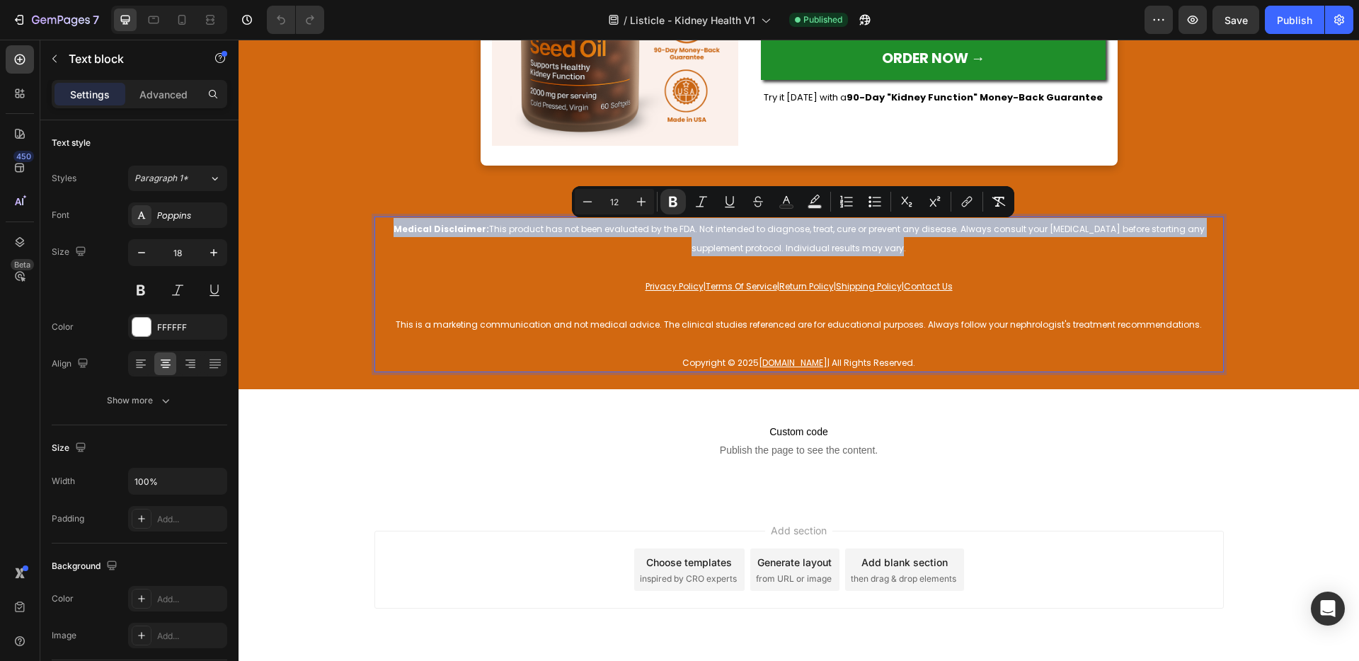
click at [940, 244] on p "Medical Disclaimer: This product has not been evaluated by the FDA. Not intende…" at bounding box center [799, 237] width 847 height 38
click at [977, 395] on div "Custom code Publish the page to see the content. Custom Code Section 7" at bounding box center [799, 445] width 1120 height 113
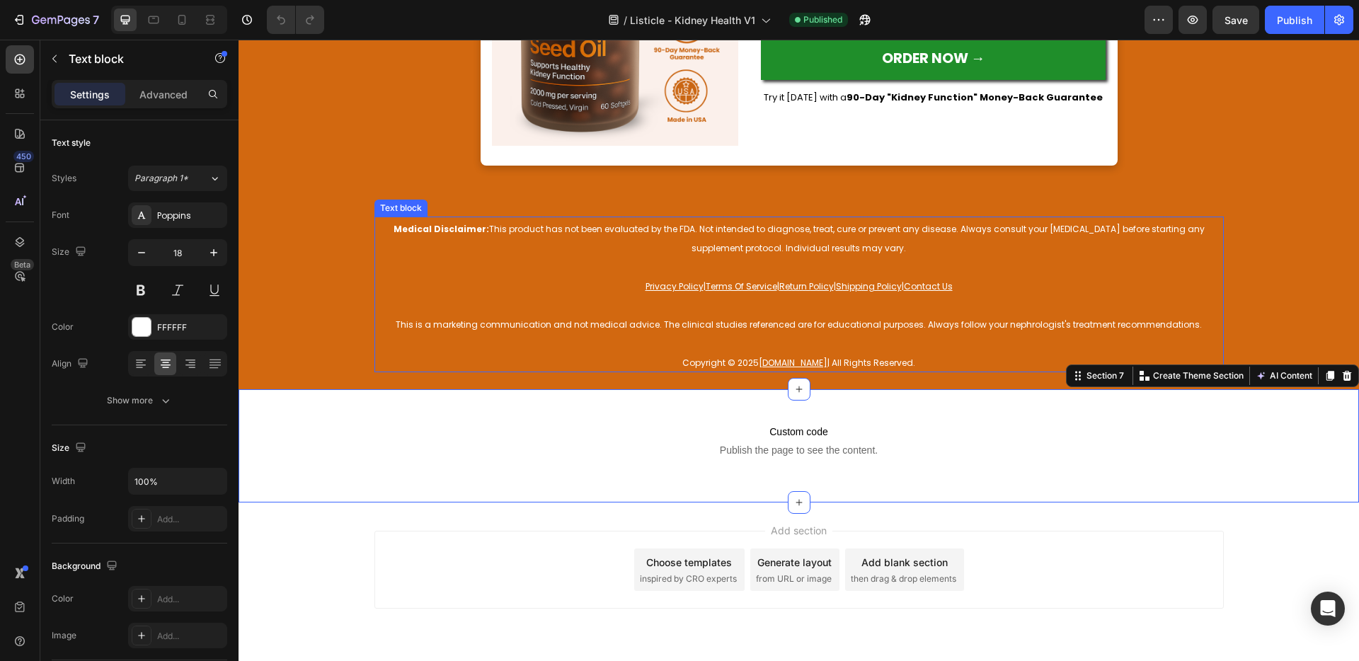
click at [899, 255] on p "Medical Disclaimer: This product has not been evaluated by the FDA. Not intende…" at bounding box center [799, 237] width 847 height 38
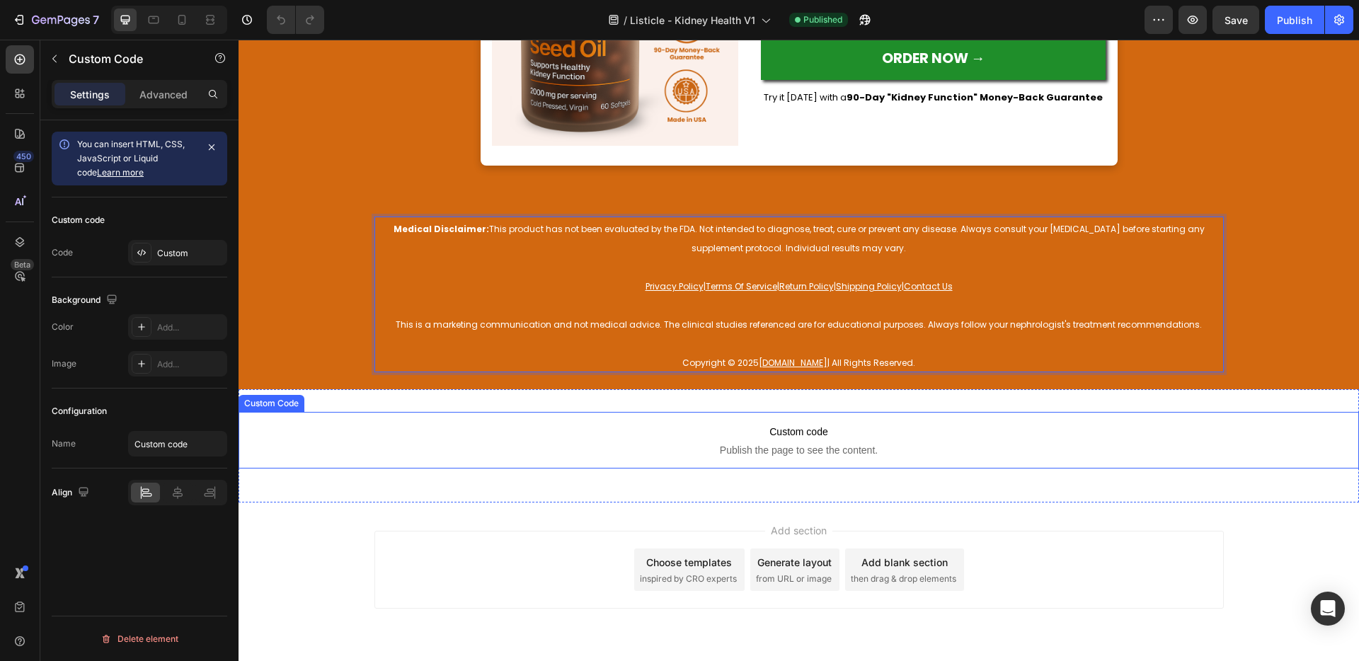
click at [673, 428] on span "Custom code" at bounding box center [799, 431] width 1120 height 17
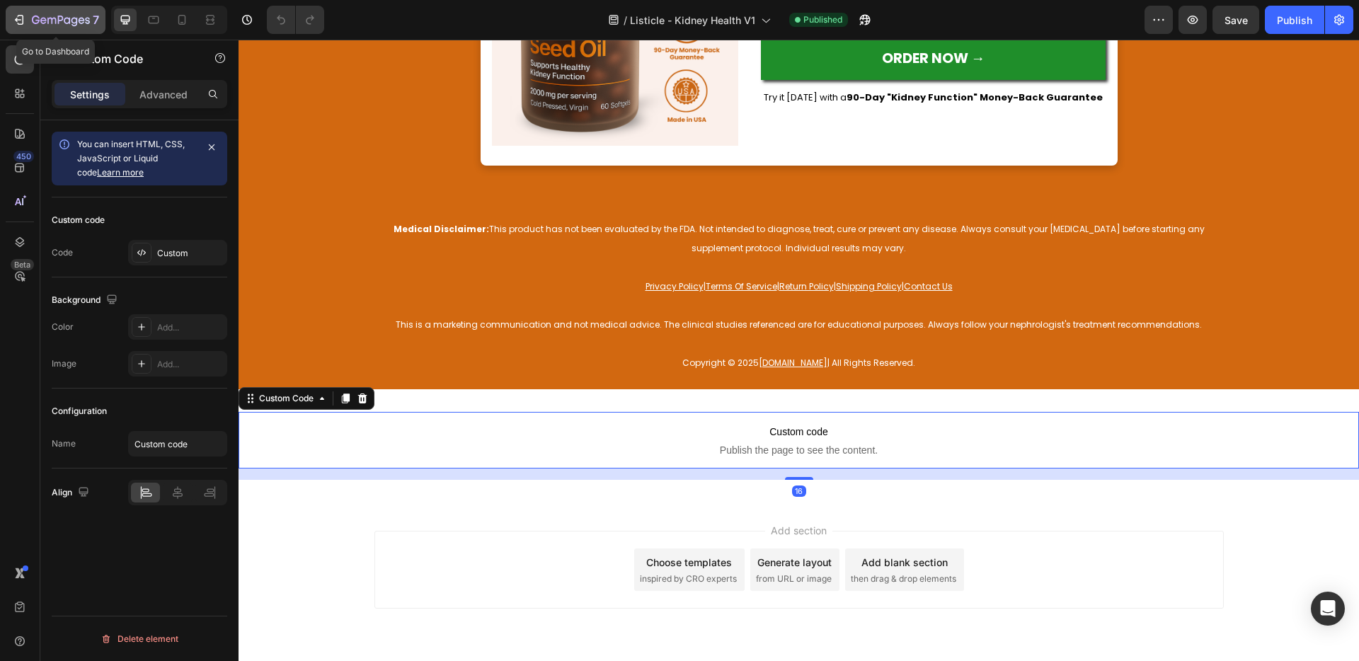
click at [78, 22] on icon "button" at bounding box center [61, 21] width 58 height 12
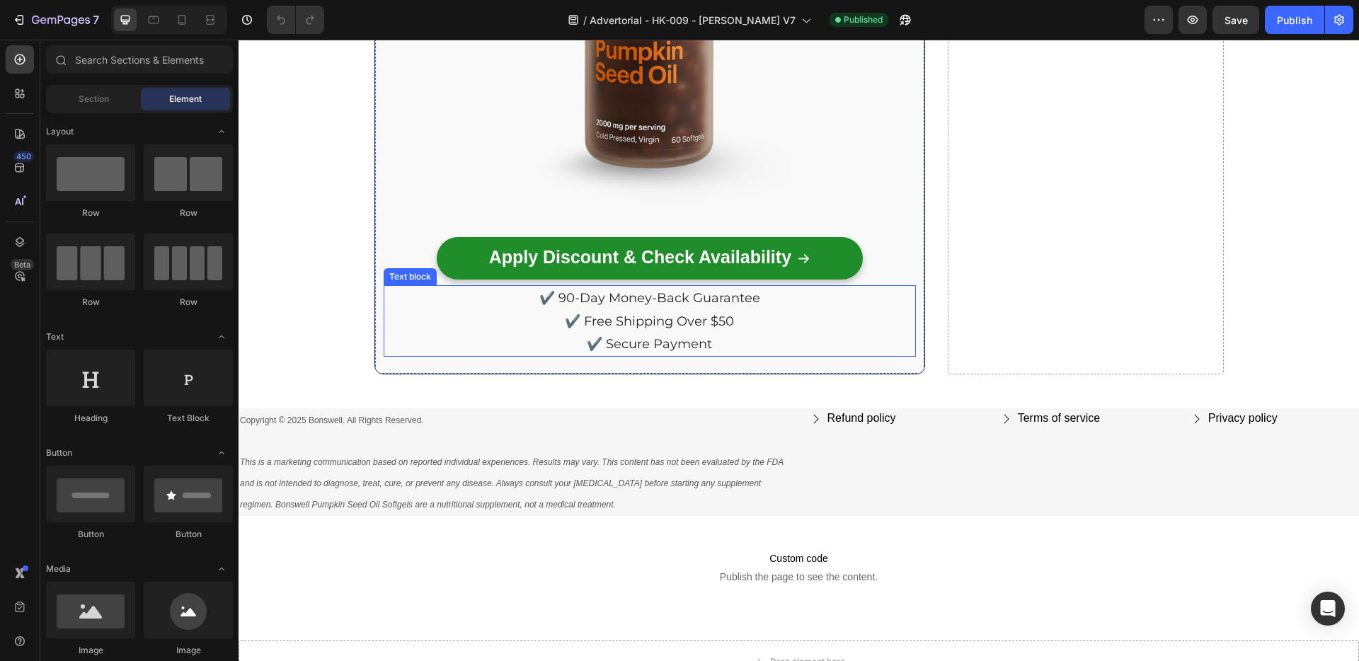
scroll to position [8061, 0]
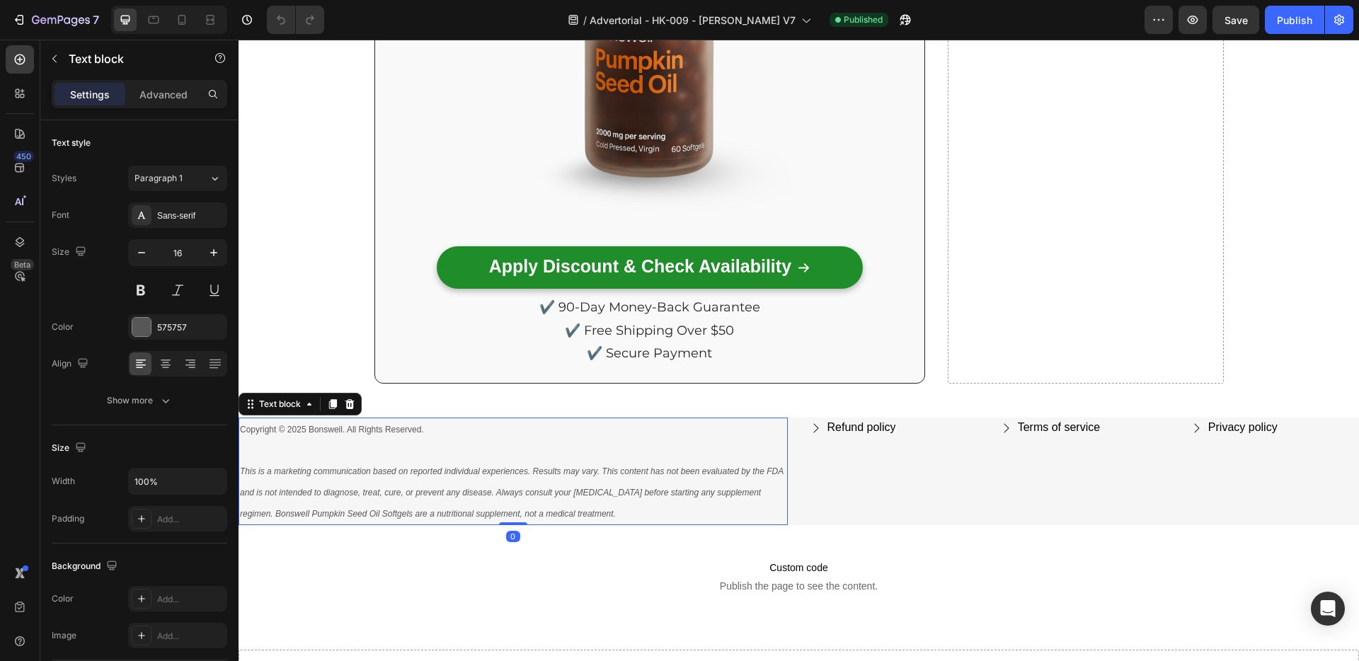
click at [438, 449] on p at bounding box center [513, 450] width 546 height 21
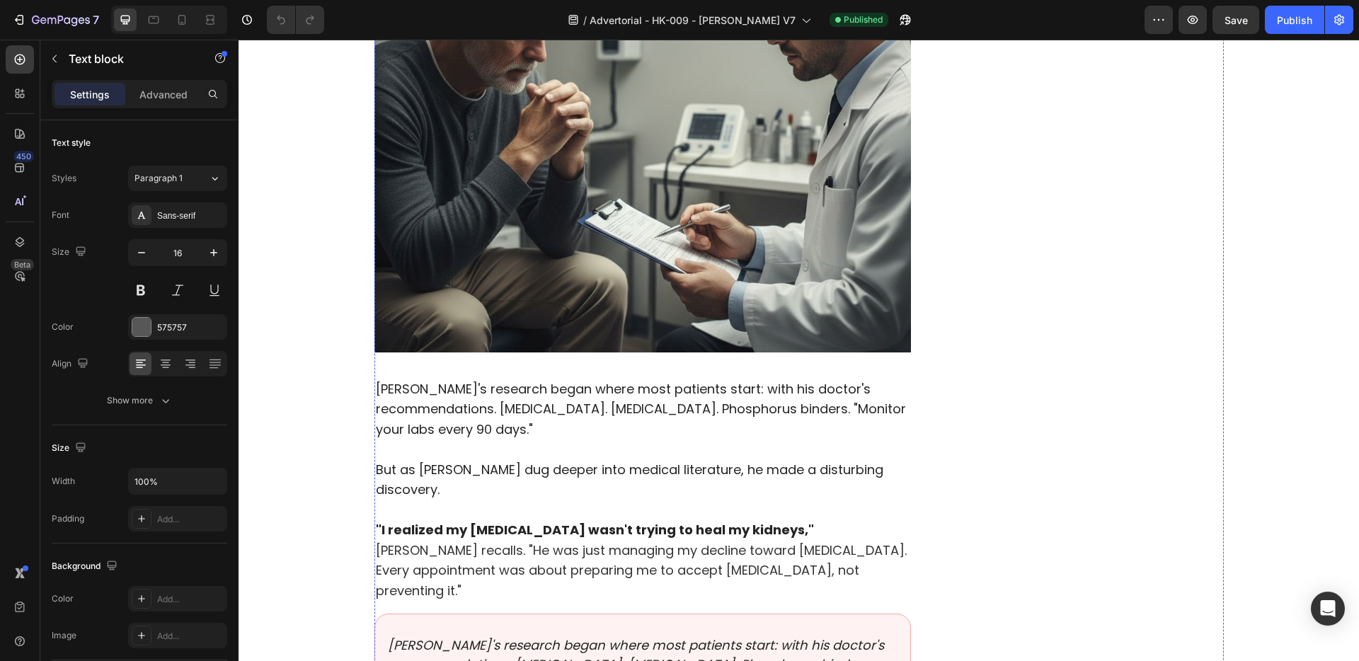
scroll to position [0, 0]
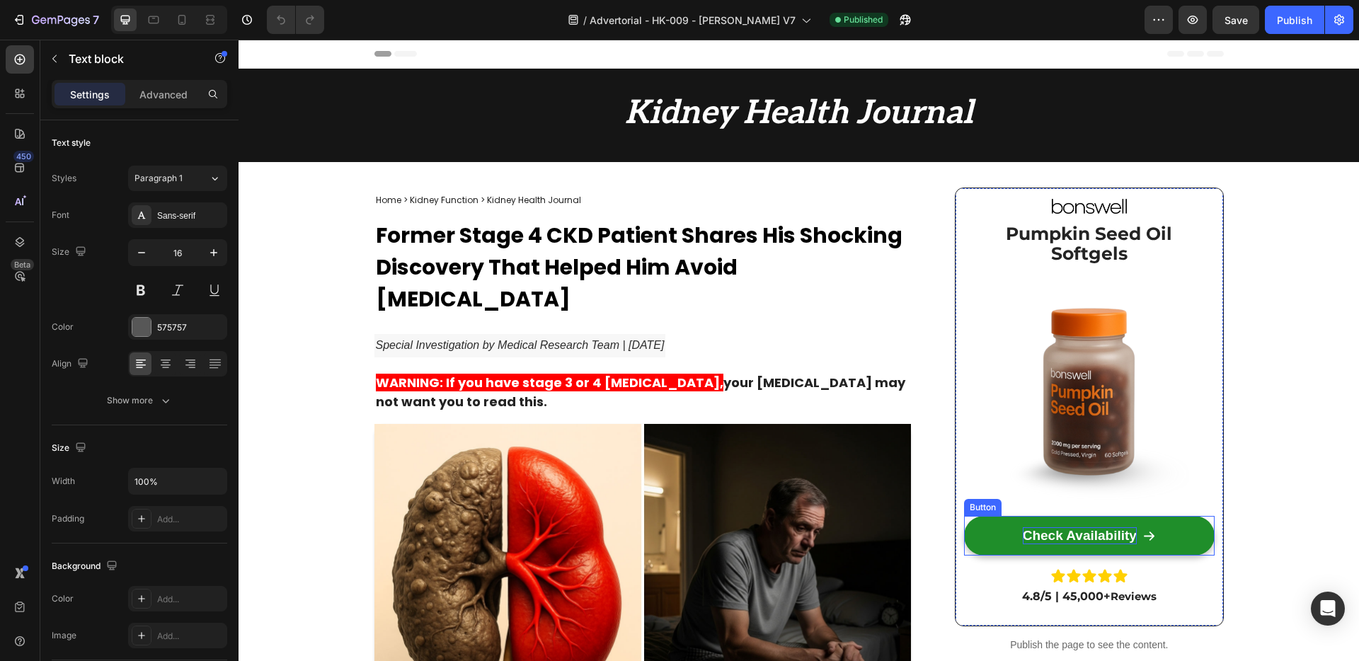
click at [1098, 527] on p "Check Availability" at bounding box center [1080, 536] width 114 height 18
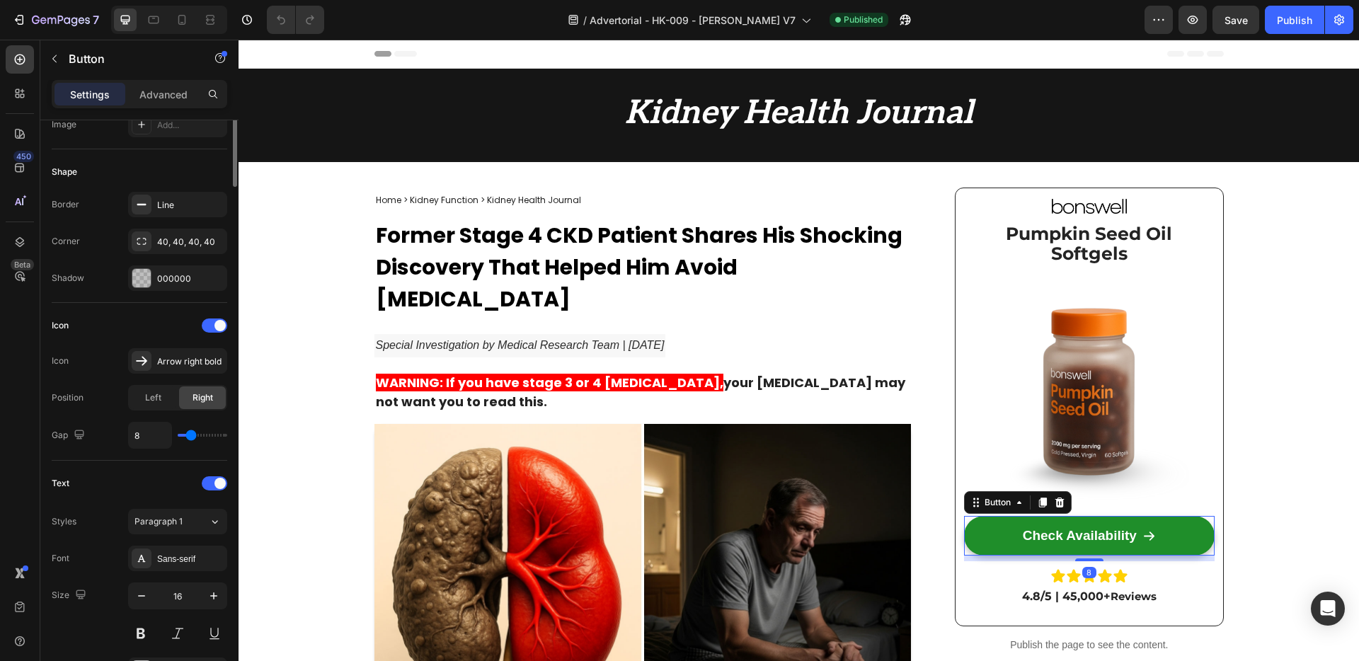
scroll to position [656, 0]
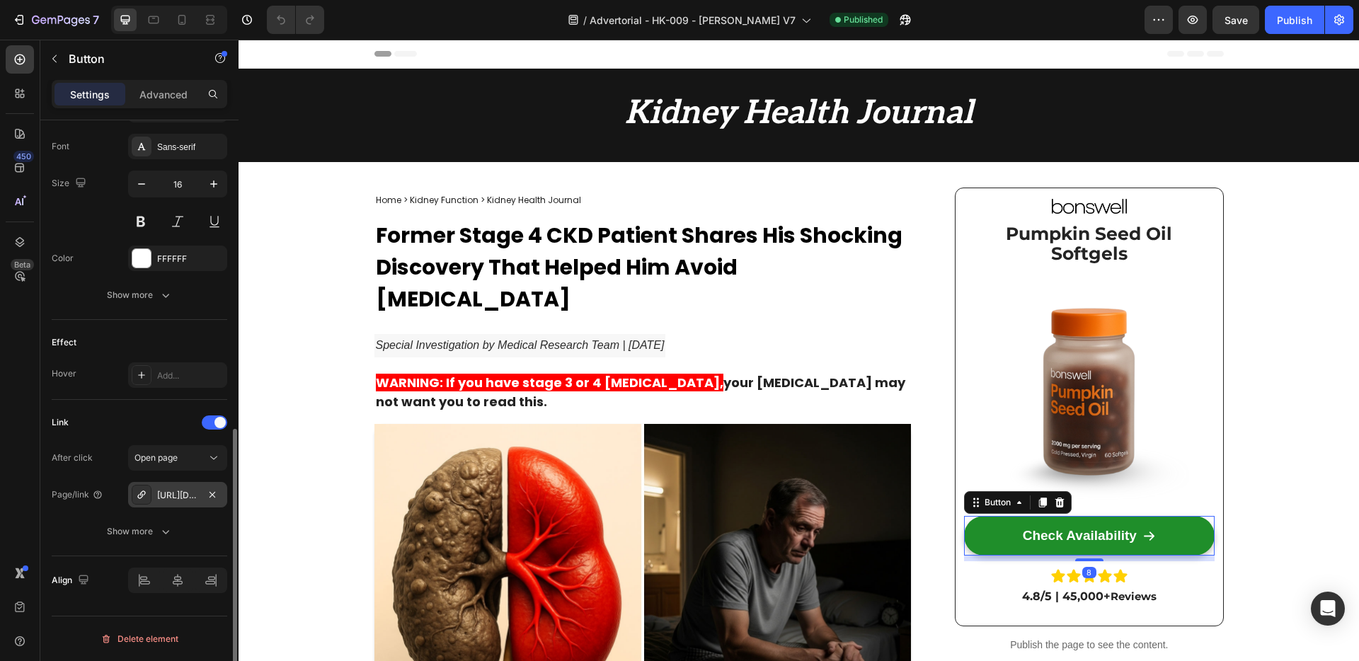
click at [173, 493] on div "[URL][DOMAIN_NAME]" at bounding box center [177, 495] width 41 height 13
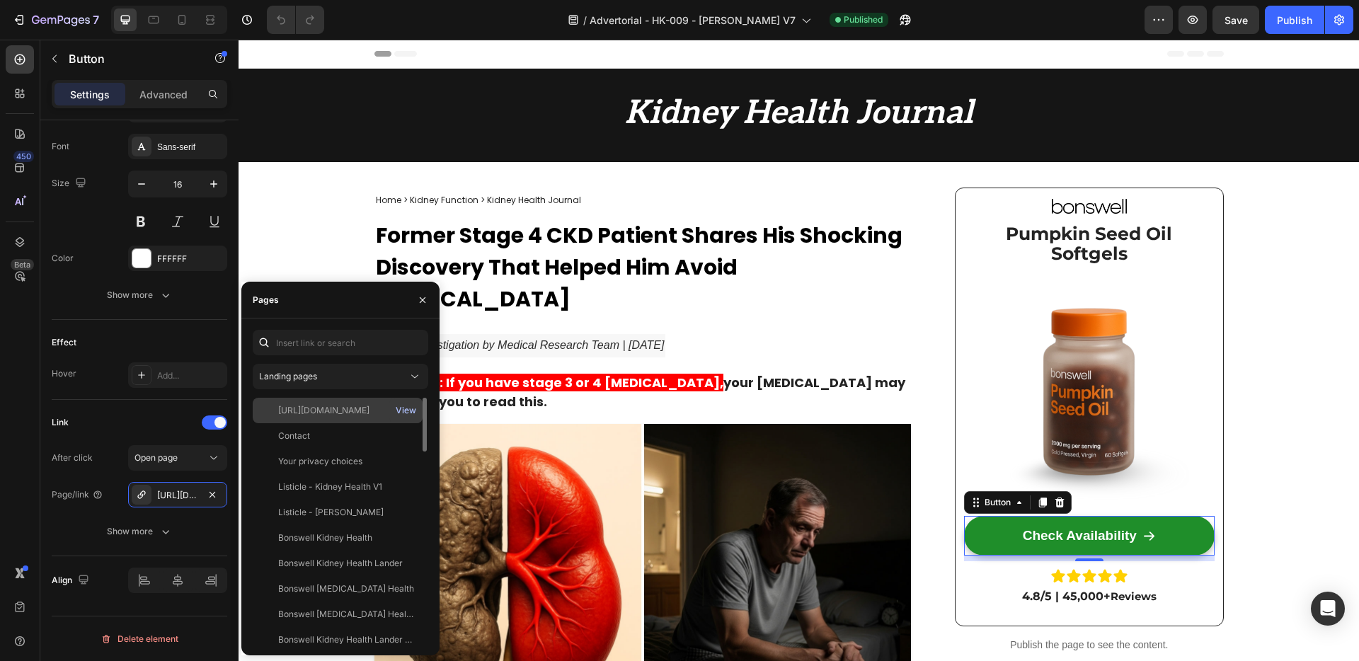
click at [401, 412] on div "View" at bounding box center [406, 410] width 21 height 13
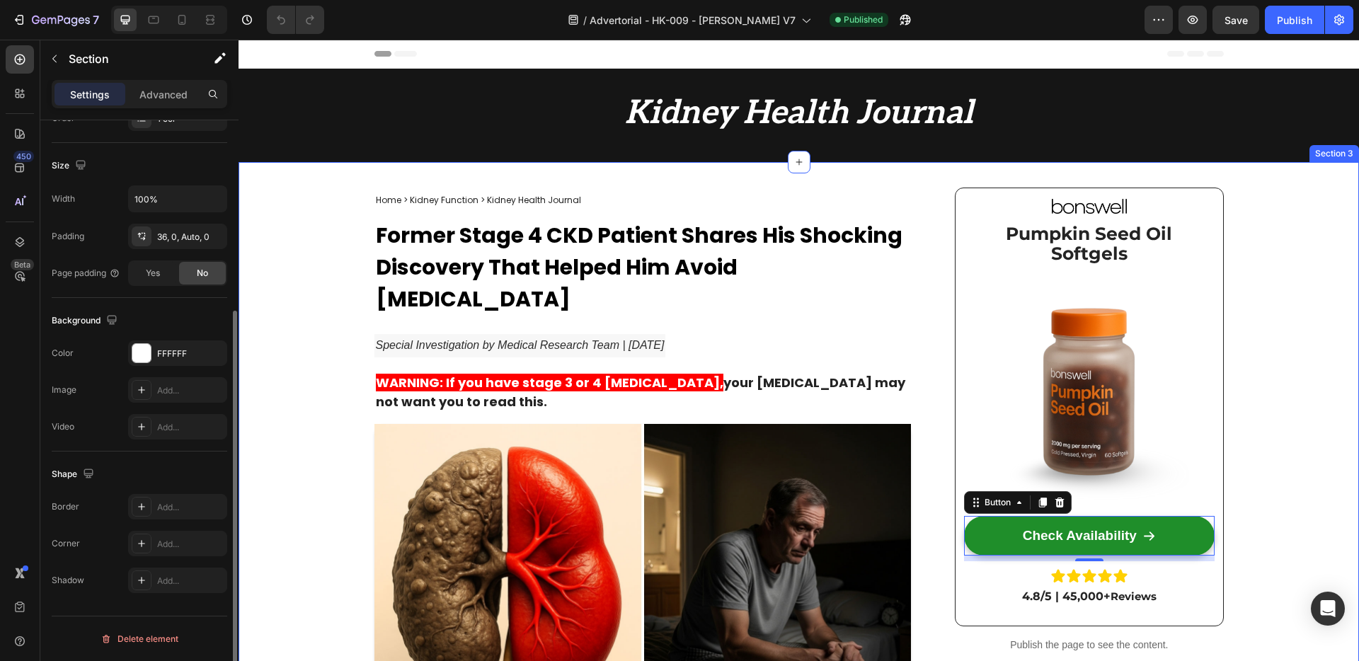
scroll to position [0, 0]
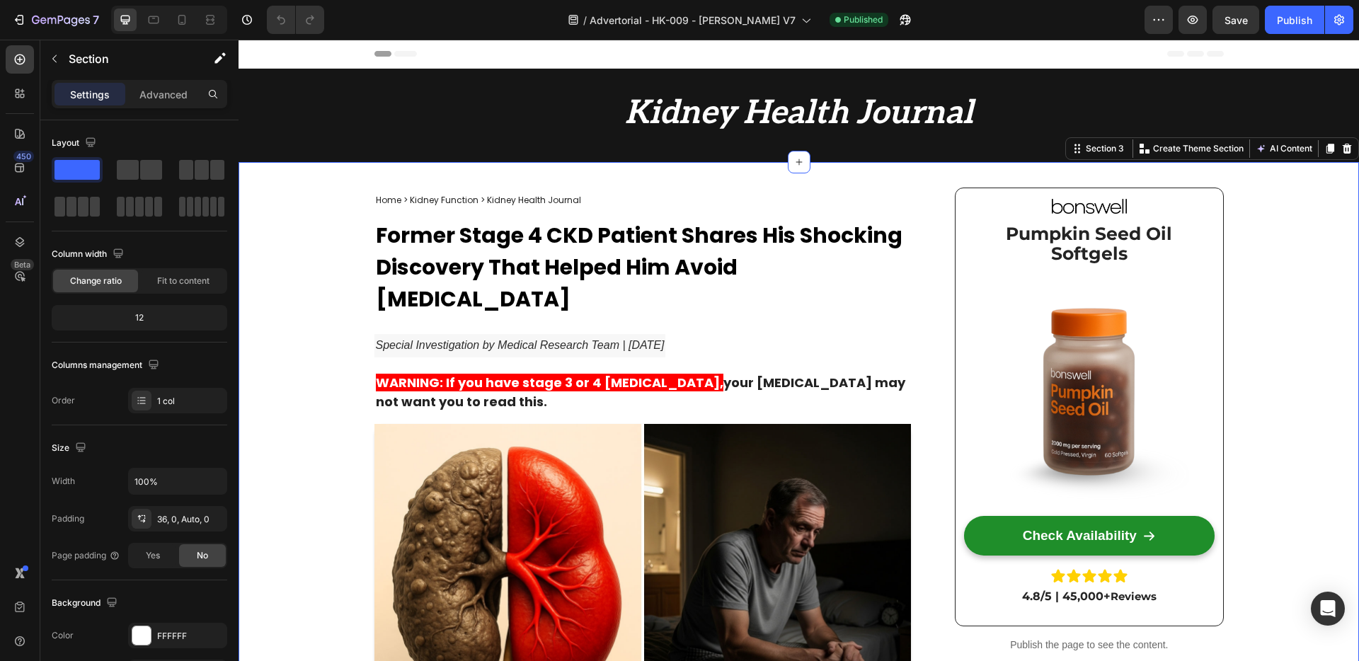
drag, startPoint x: 346, startPoint y: 264, endPoint x: 406, endPoint y: 273, distance: 60.9
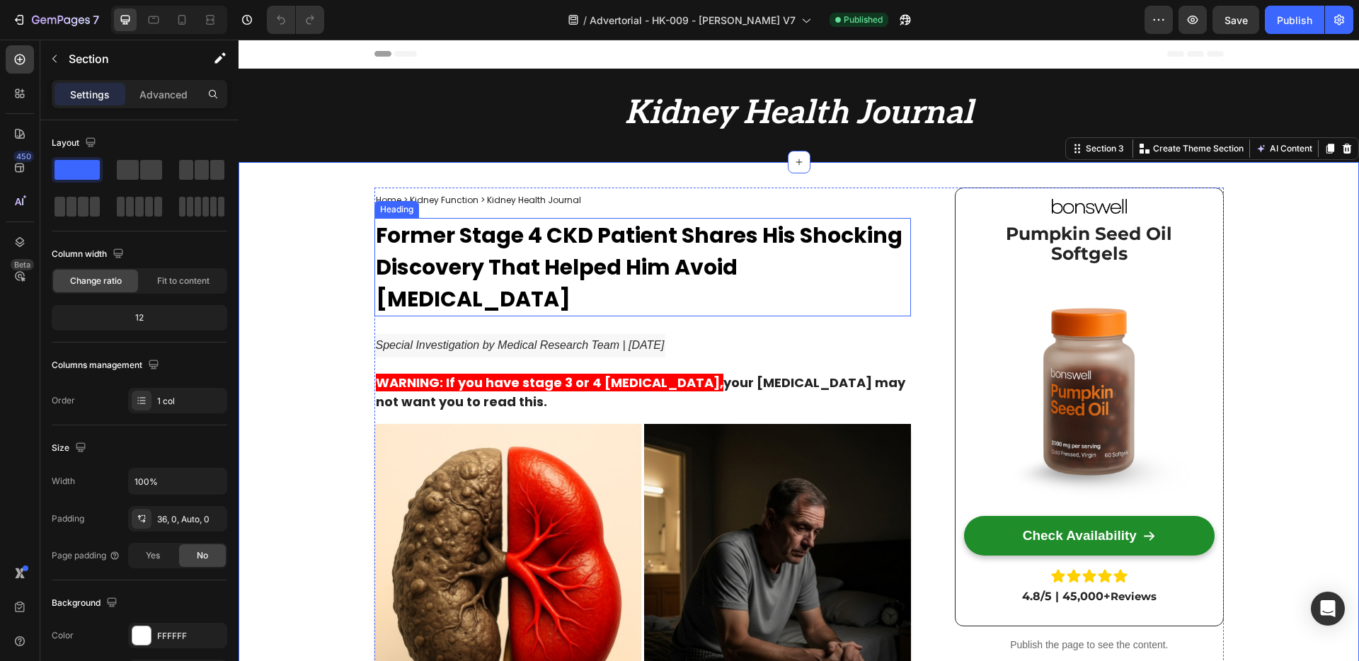
click at [459, 272] on span "Former Stage 4 CKD Patient Shares His Shocking Discovery That Helped Him Avoid …" at bounding box center [639, 267] width 527 height 94
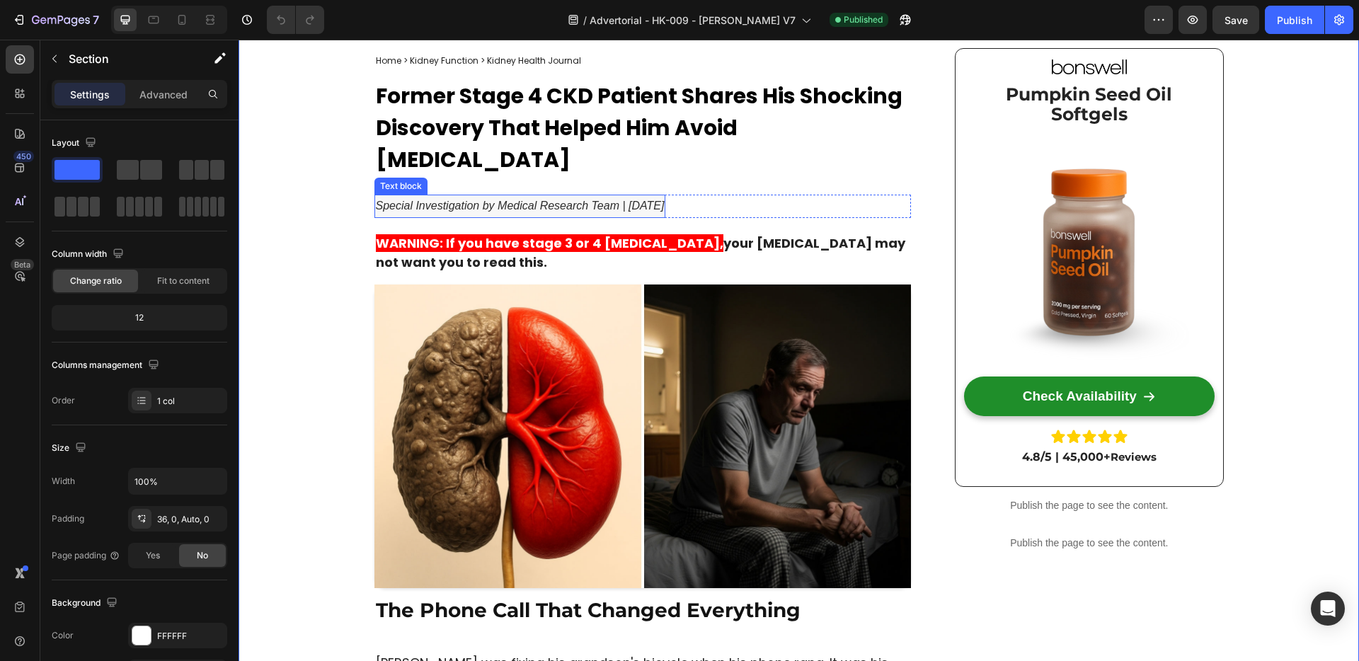
scroll to position [130, 0]
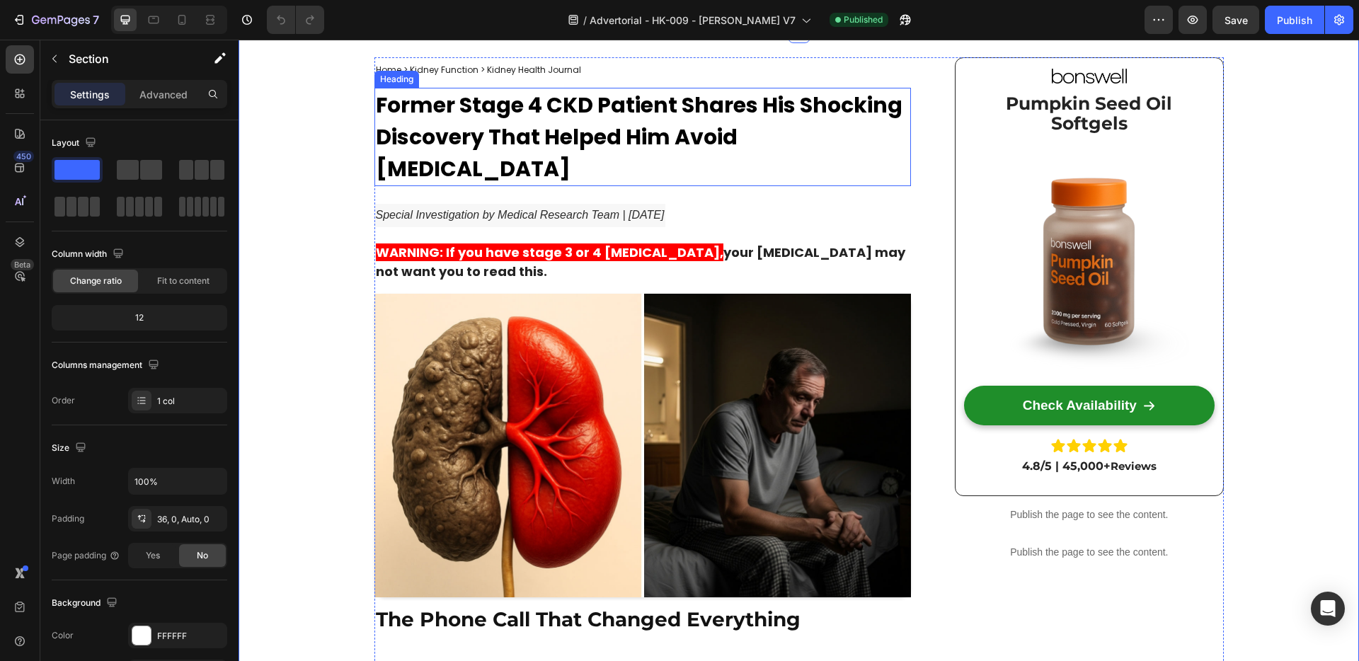
click at [546, 144] on span "Former Stage 4 CKD Patient Shares His Shocking Discovery That Helped Him Avoid …" at bounding box center [639, 137] width 527 height 94
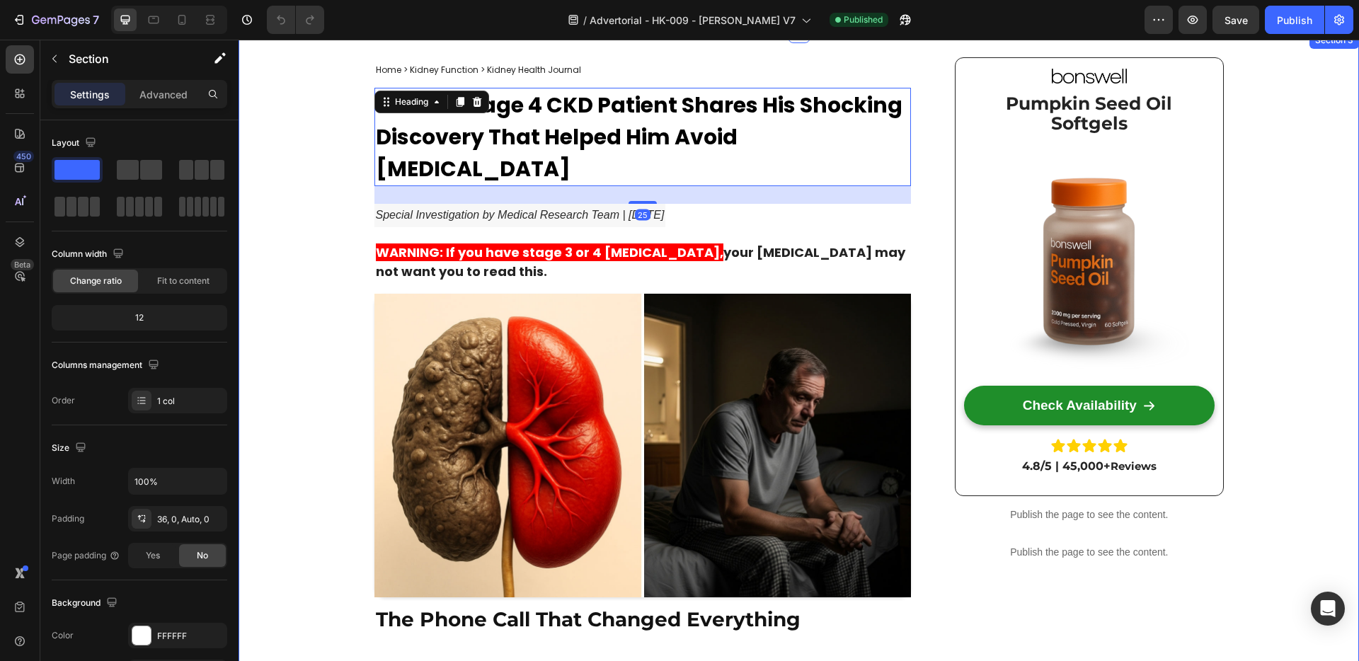
click at [520, 128] on span "Former Stage 4 CKD Patient Shares His Shocking Discovery That Helped Him Avoid …" at bounding box center [639, 137] width 527 height 94
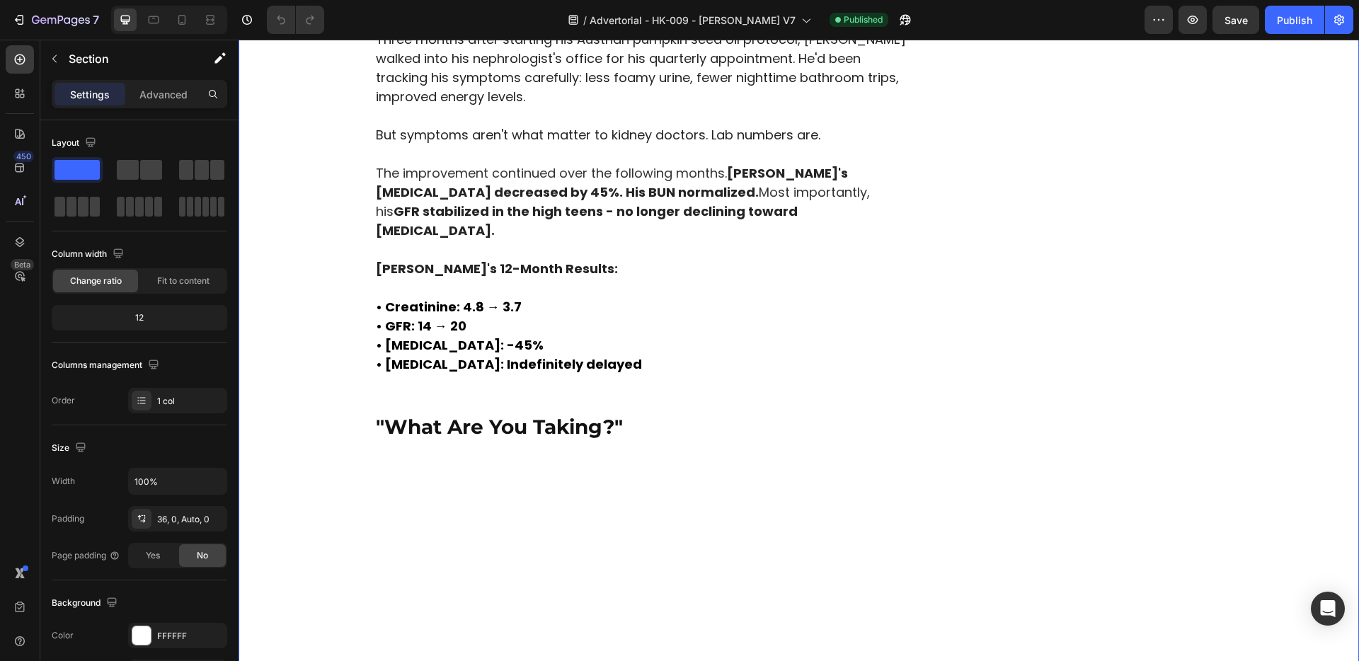
scroll to position [4312, 0]
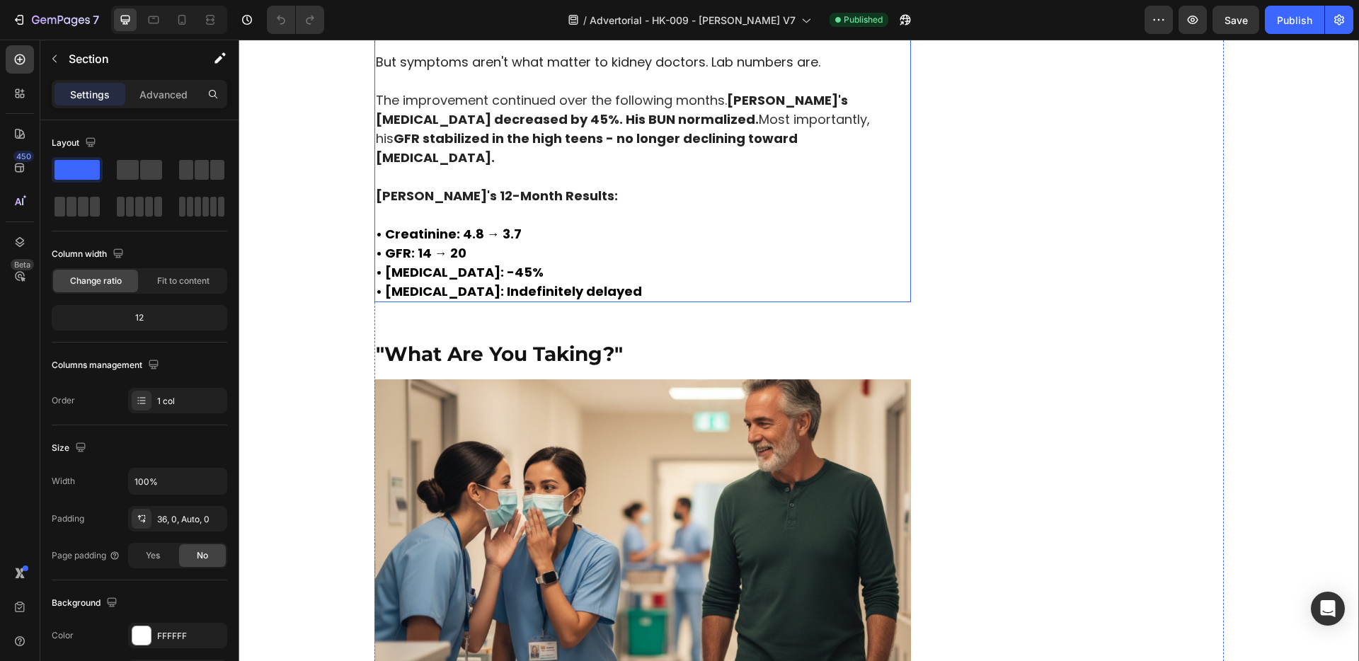
click at [532, 300] on strong "• Dialysis: Indefinitely delayed" at bounding box center [509, 291] width 266 height 18
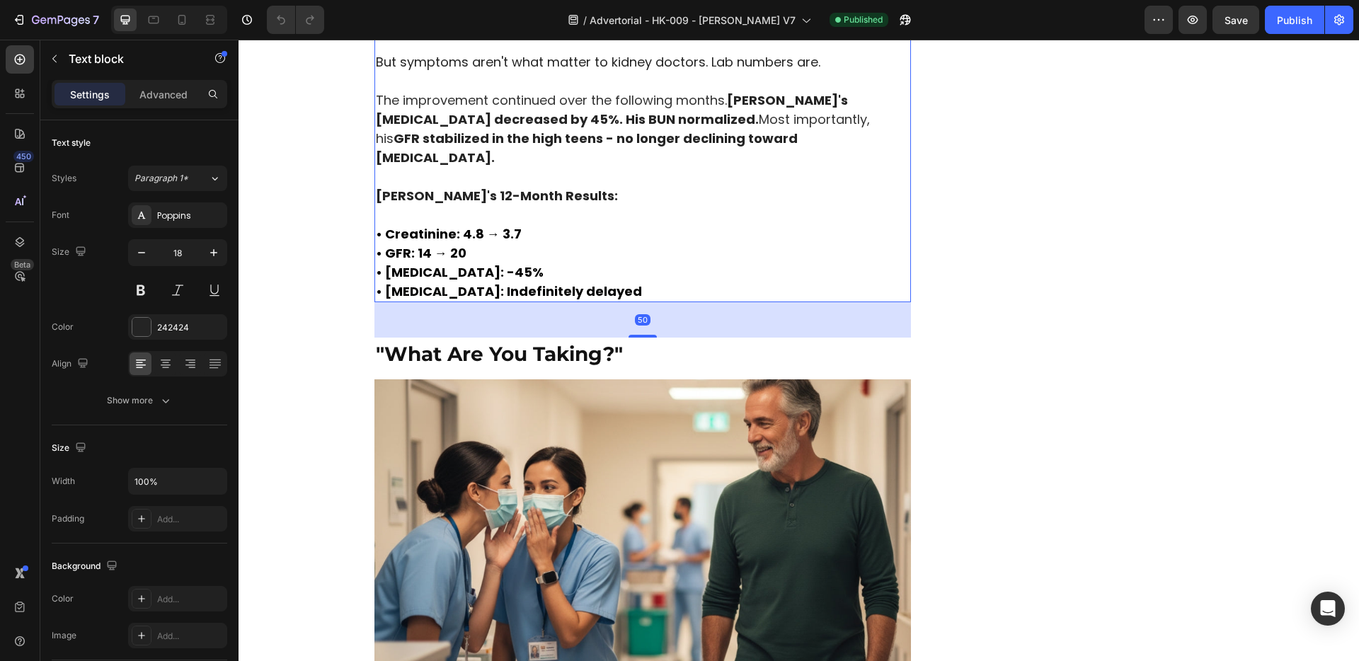
click at [532, 300] on strong "• Dialysis: Indefinitely delayed" at bounding box center [509, 291] width 266 height 18
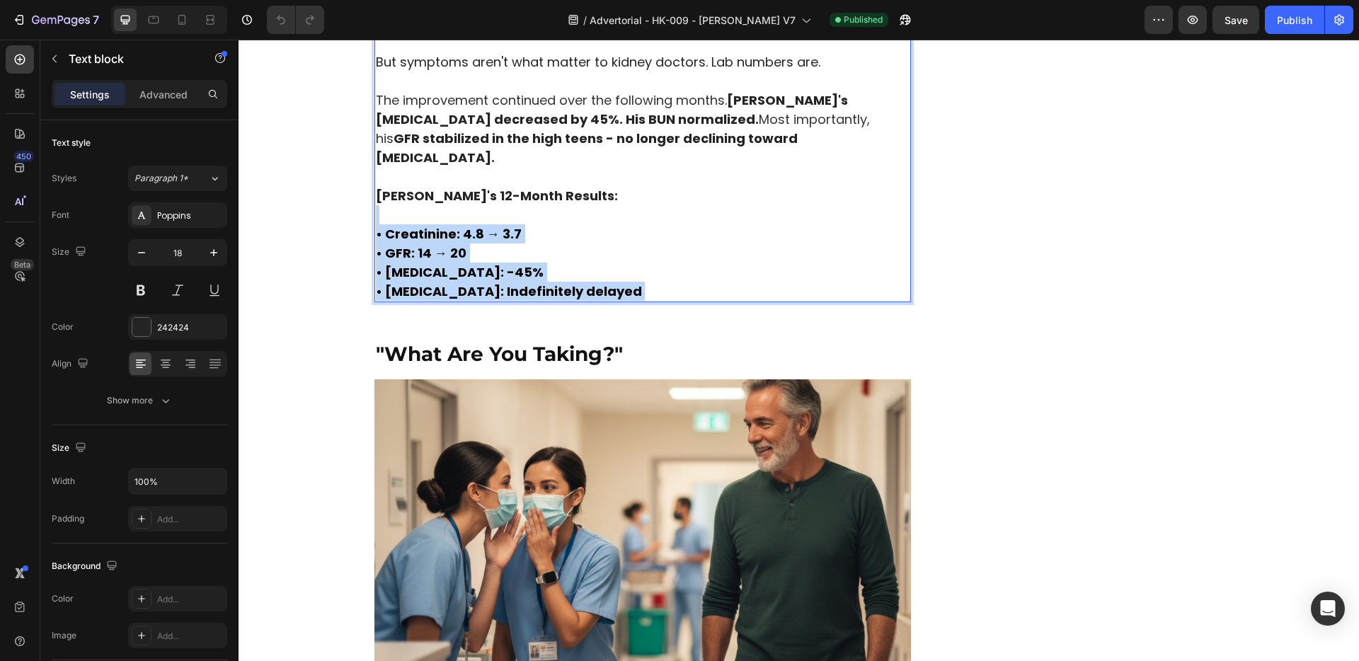
drag, startPoint x: 593, startPoint y: 447, endPoint x: 391, endPoint y: 437, distance: 201.9
click at [391, 301] on p "• Creatinine: 4.8 → 3.7 • GFR: 14 → 20 • Proteinuria: -45% • Dialysis: Indefini…" at bounding box center [643, 253] width 534 height 96
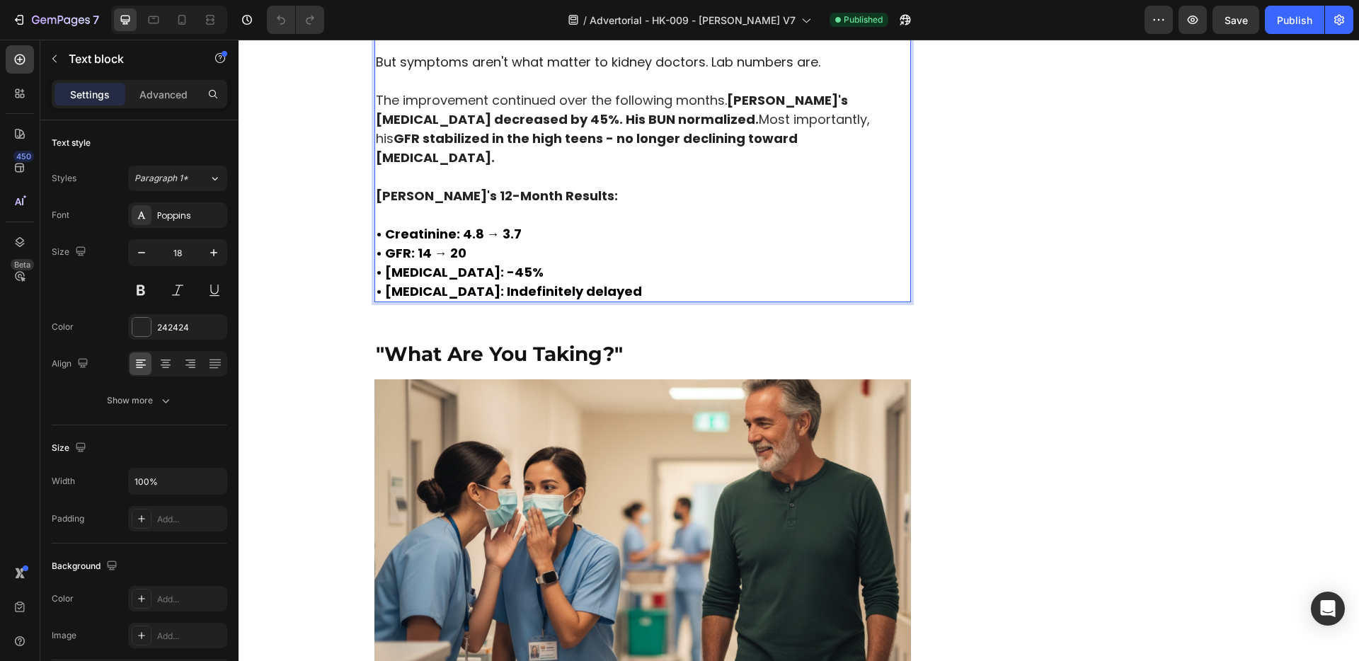
click at [382, 300] on strong "• Dialysis: Indefinitely delayed" at bounding box center [509, 291] width 266 height 18
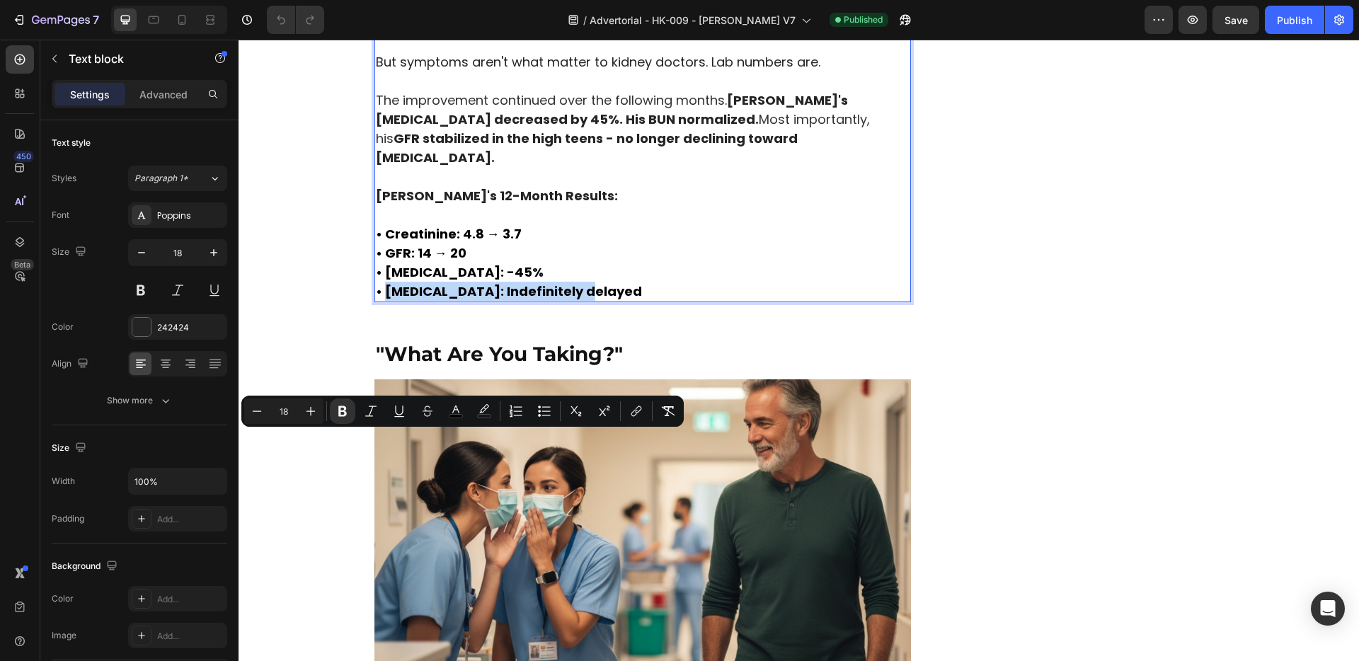
click at [612, 301] on p "• Creatinine: 4.8 → 3.7 • GFR: 14 → 20 • Proteinuria: -45% • Dialysis: Indefini…" at bounding box center [643, 253] width 534 height 96
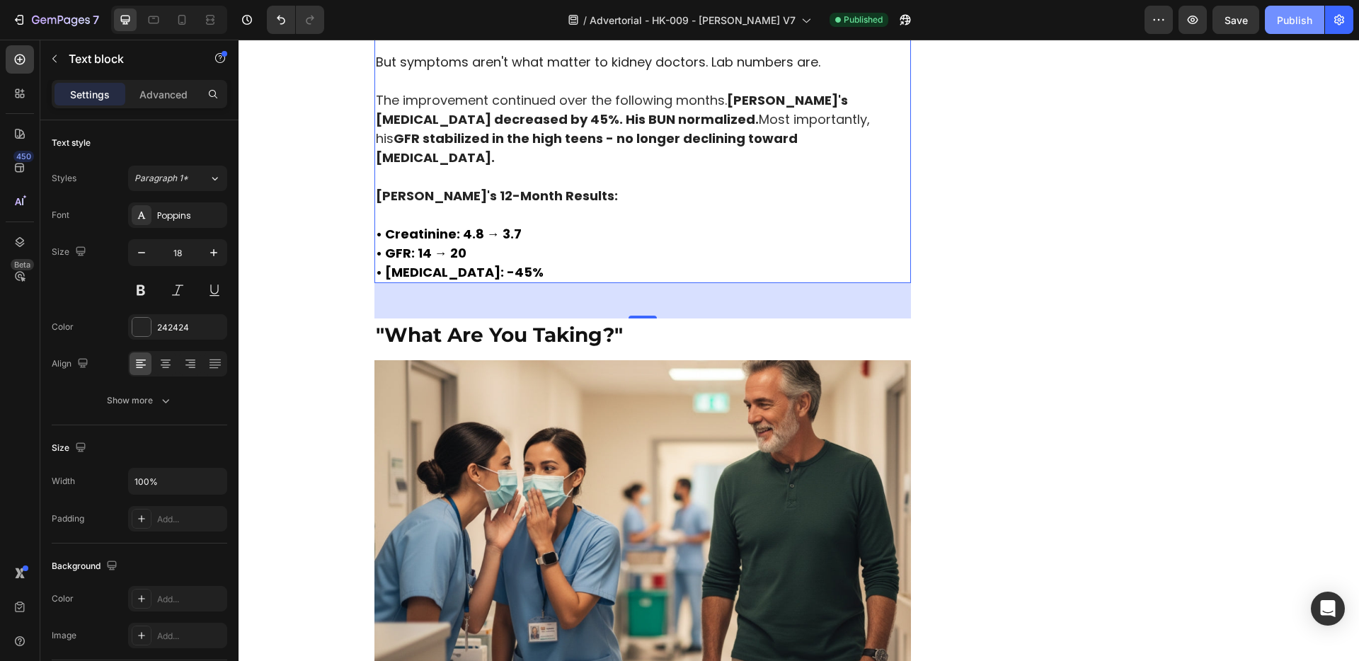
click at [1278, 18] on div "Publish" at bounding box center [1294, 20] width 35 height 15
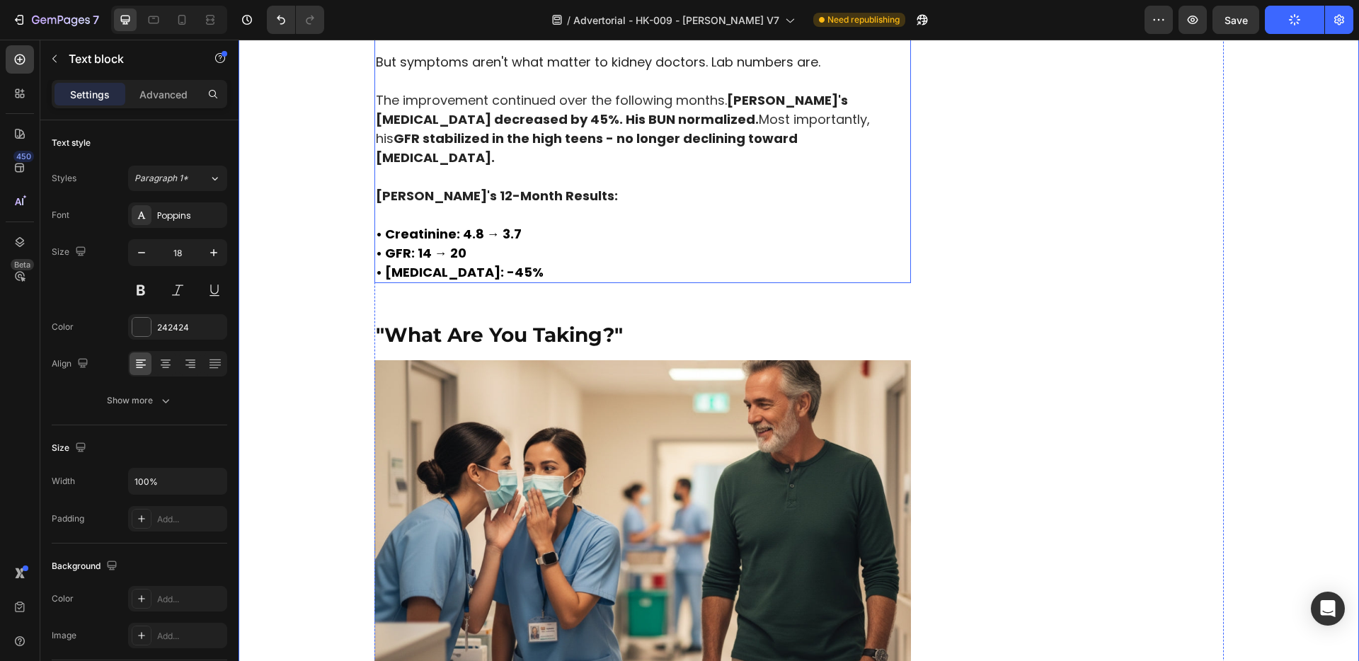
click at [442, 186] on p "Rich Text Editor. Editing area: main" at bounding box center [643, 176] width 534 height 19
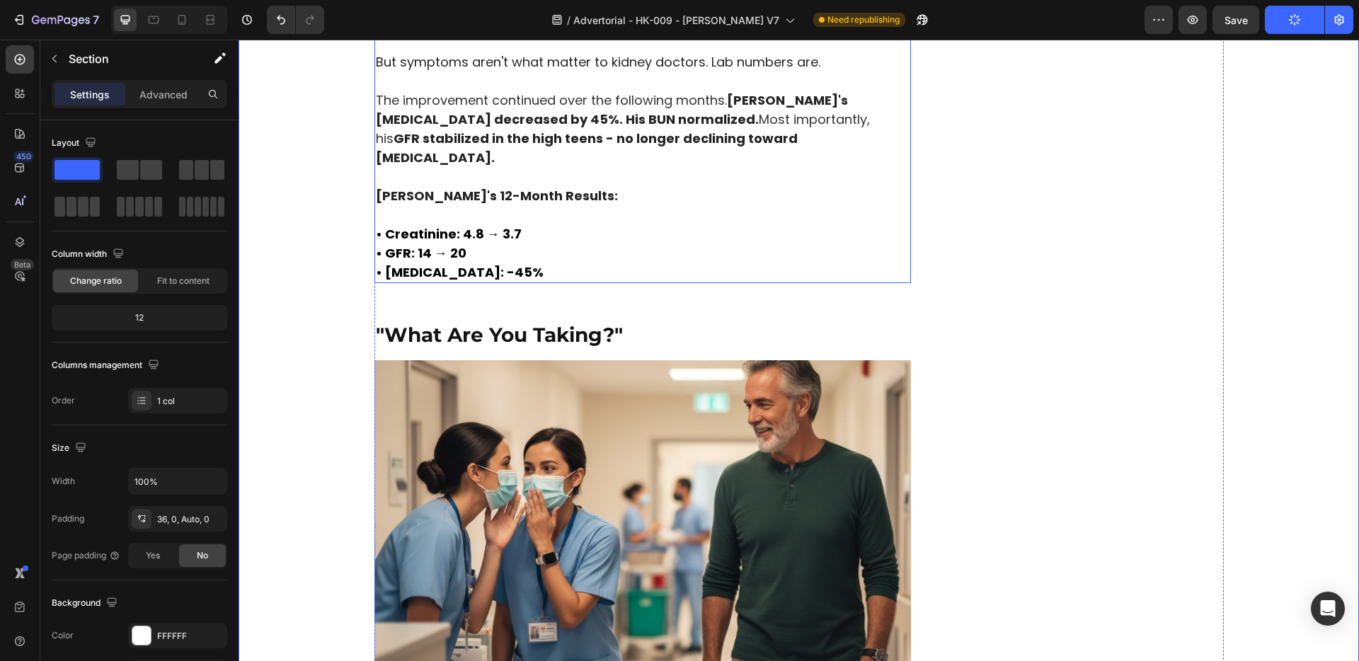
click at [430, 282] on p "• Creatinine: 4.8 → 3.7 • GFR: 14 → 20 • Proteinuria: -45%" at bounding box center [643, 243] width 534 height 76
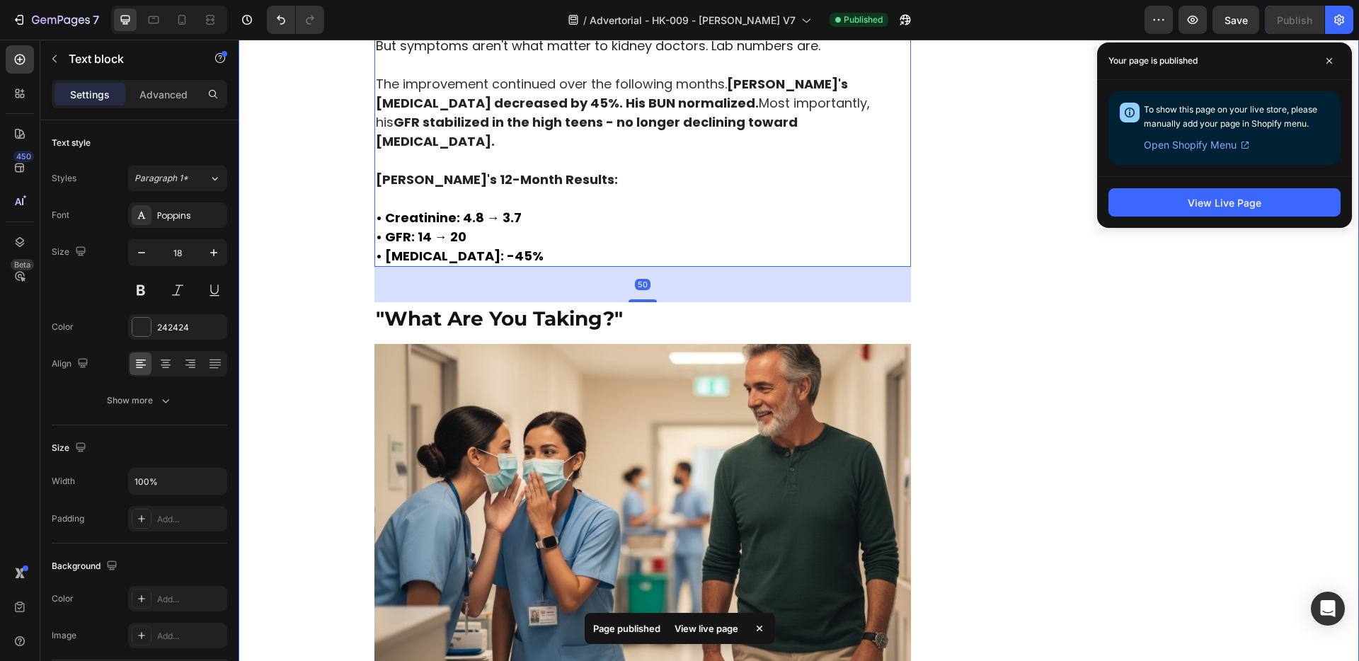
scroll to position [4400, 0]
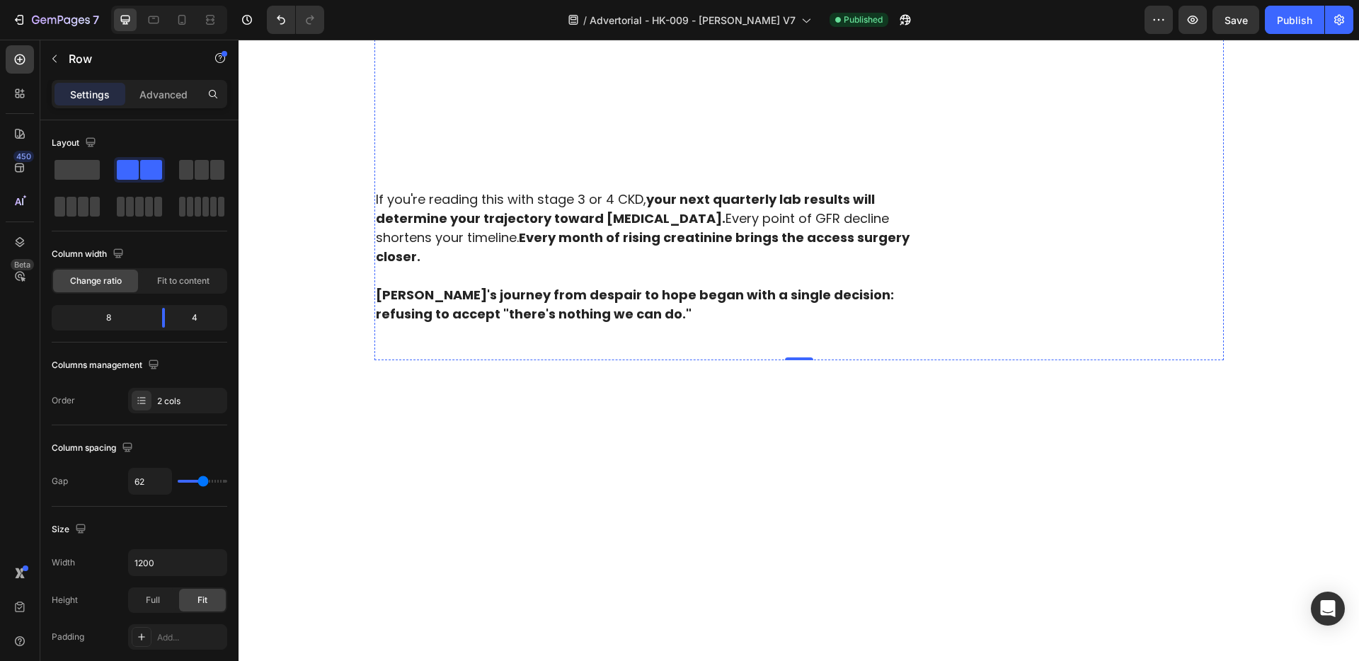
scroll to position [6765, 0]
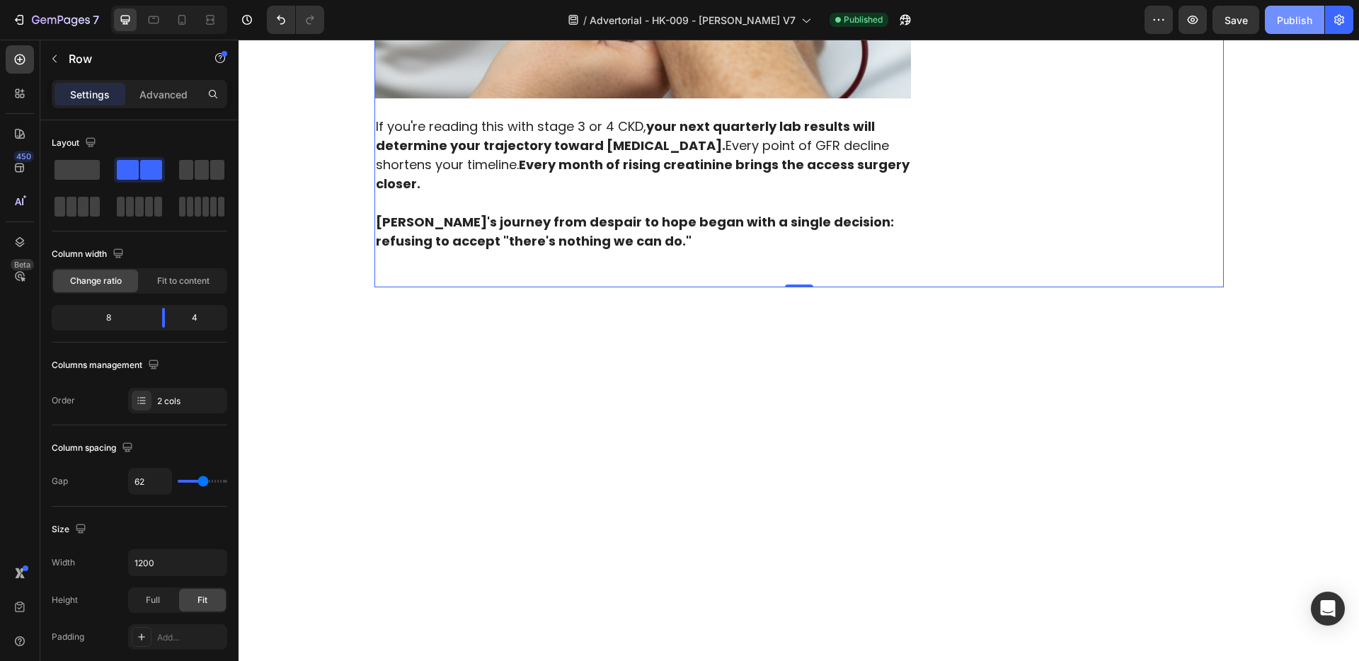
click at [1274, 22] on button "Publish" at bounding box center [1294, 20] width 59 height 28
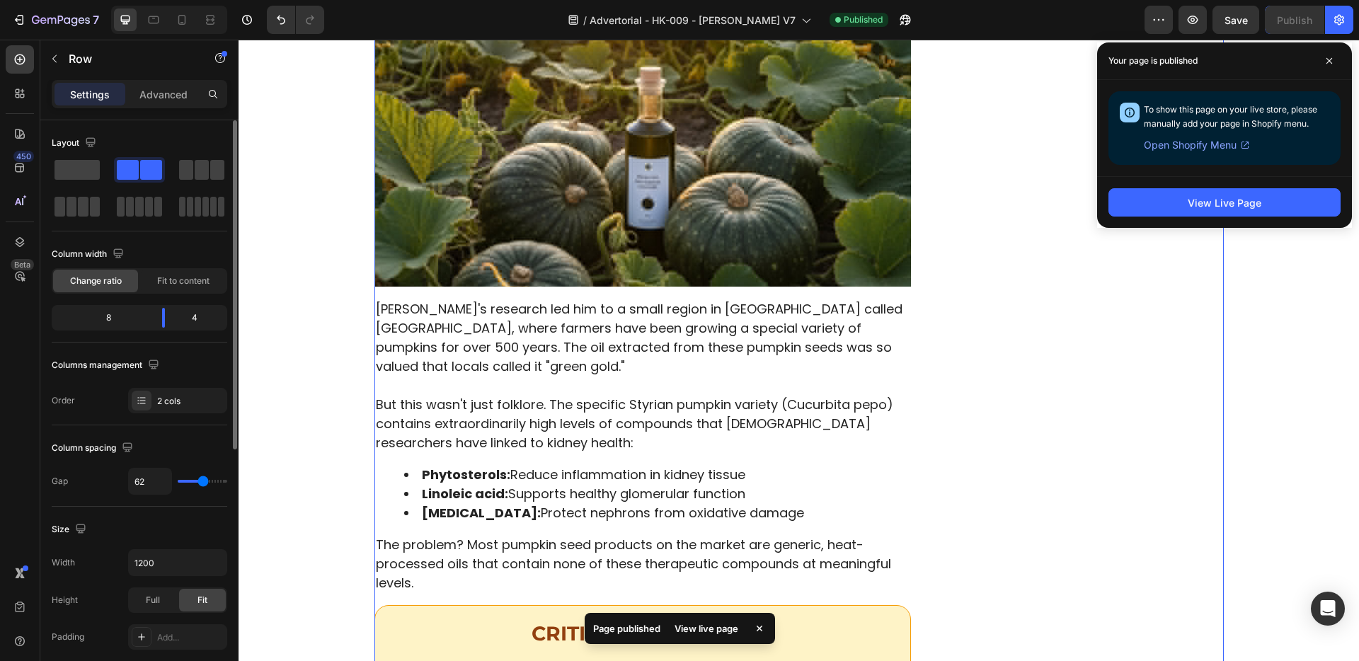
scroll to position [2973, 0]
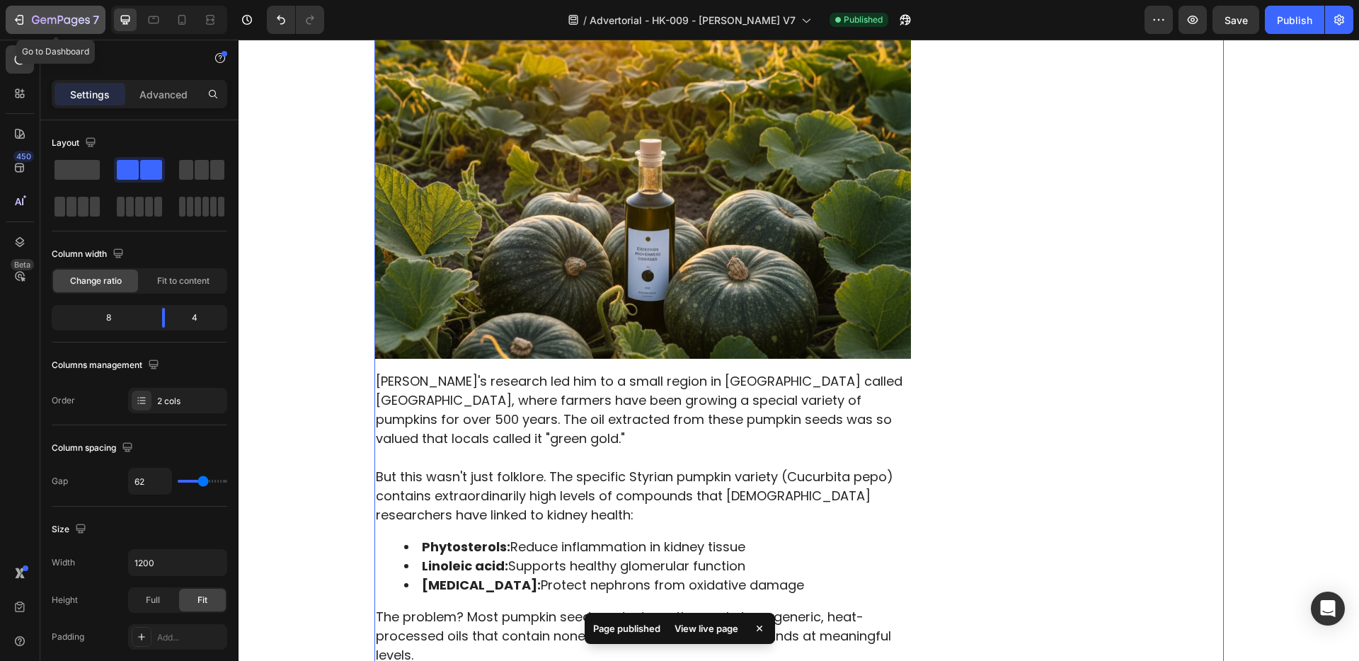
click at [60, 17] on icon "button" at bounding box center [61, 21] width 58 height 12
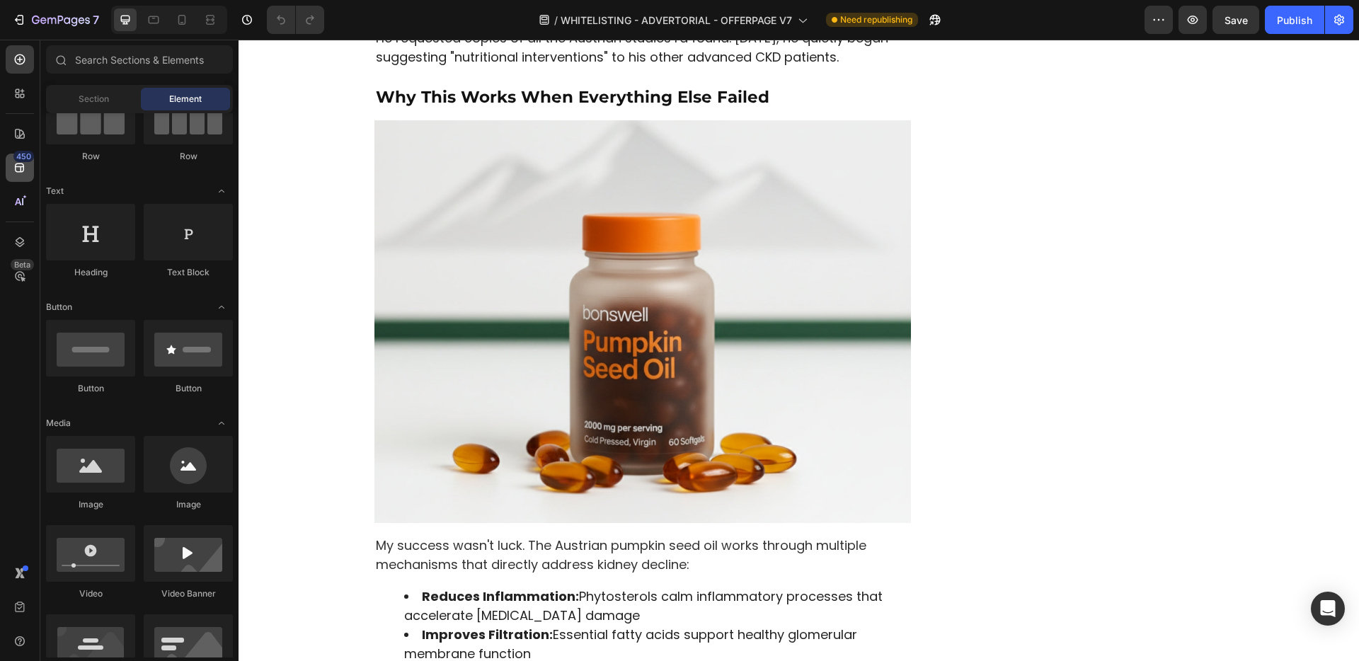
scroll to position [4577, 0]
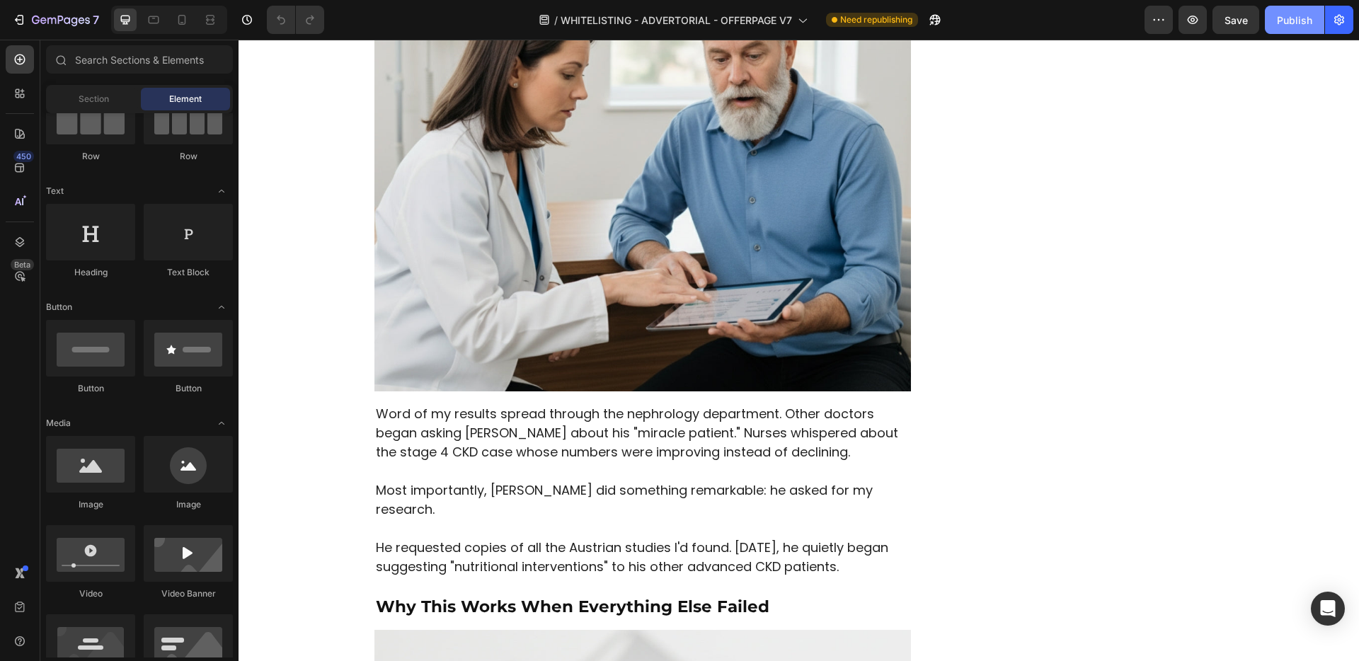
click at [1293, 25] on div "Publish" at bounding box center [1294, 20] width 35 height 15
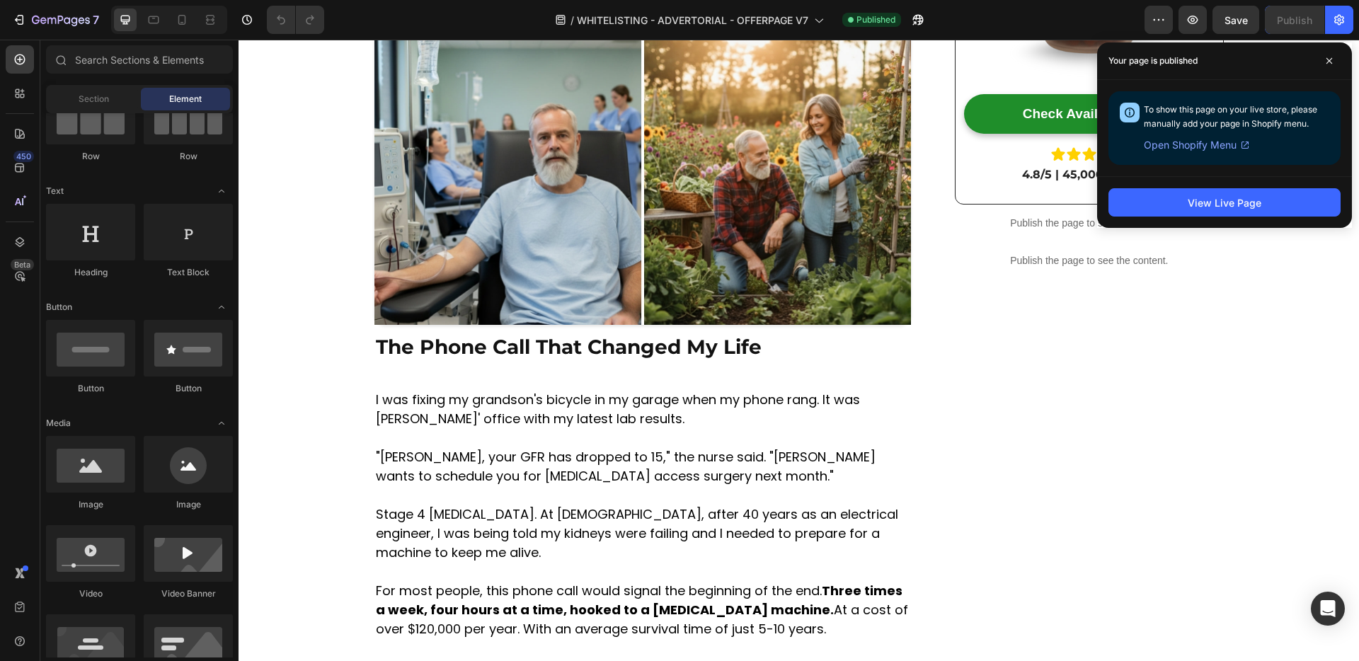
scroll to position [431, 0]
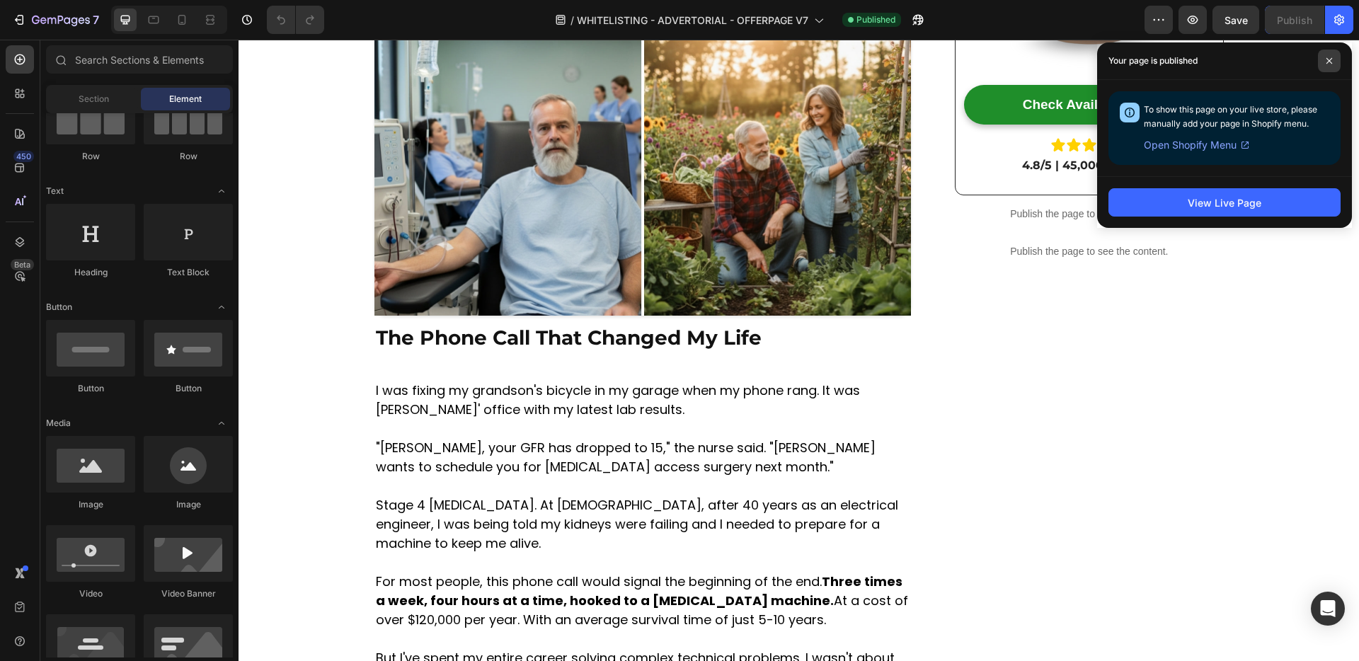
click at [1332, 67] on span at bounding box center [1329, 61] width 23 height 23
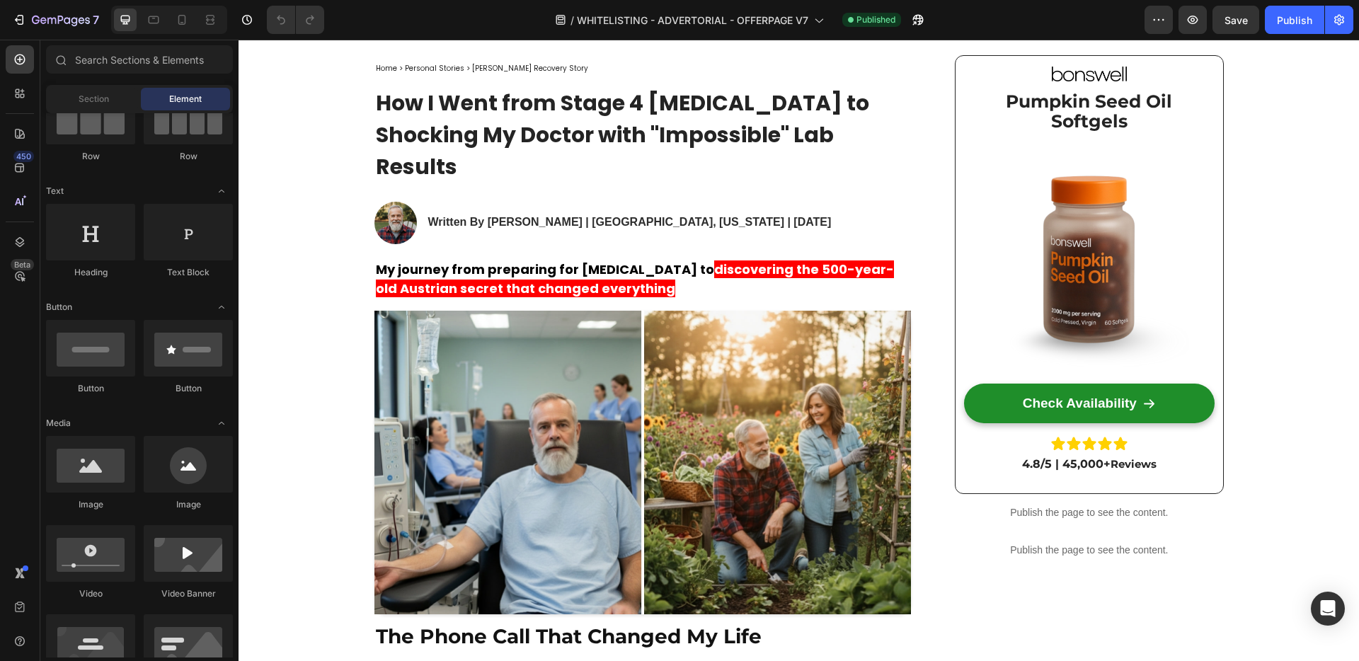
scroll to position [0, 0]
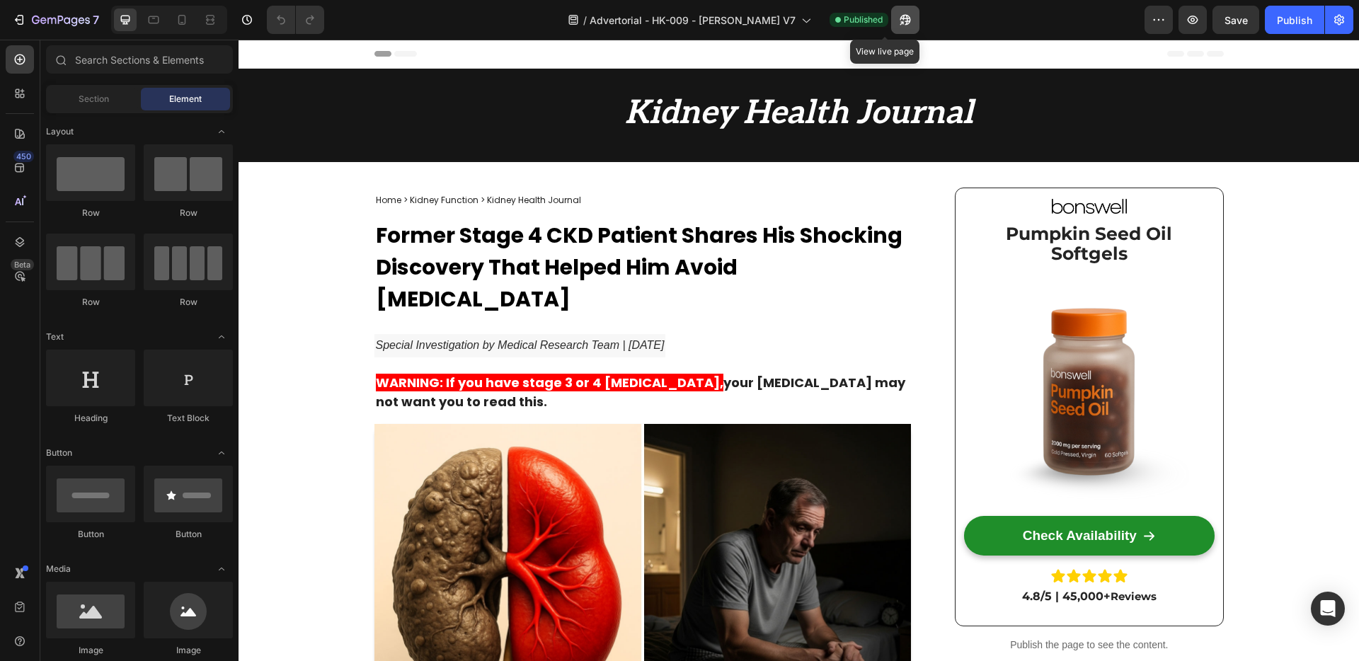
click at [900, 22] on icon "button" at bounding box center [902, 23] width 4 height 4
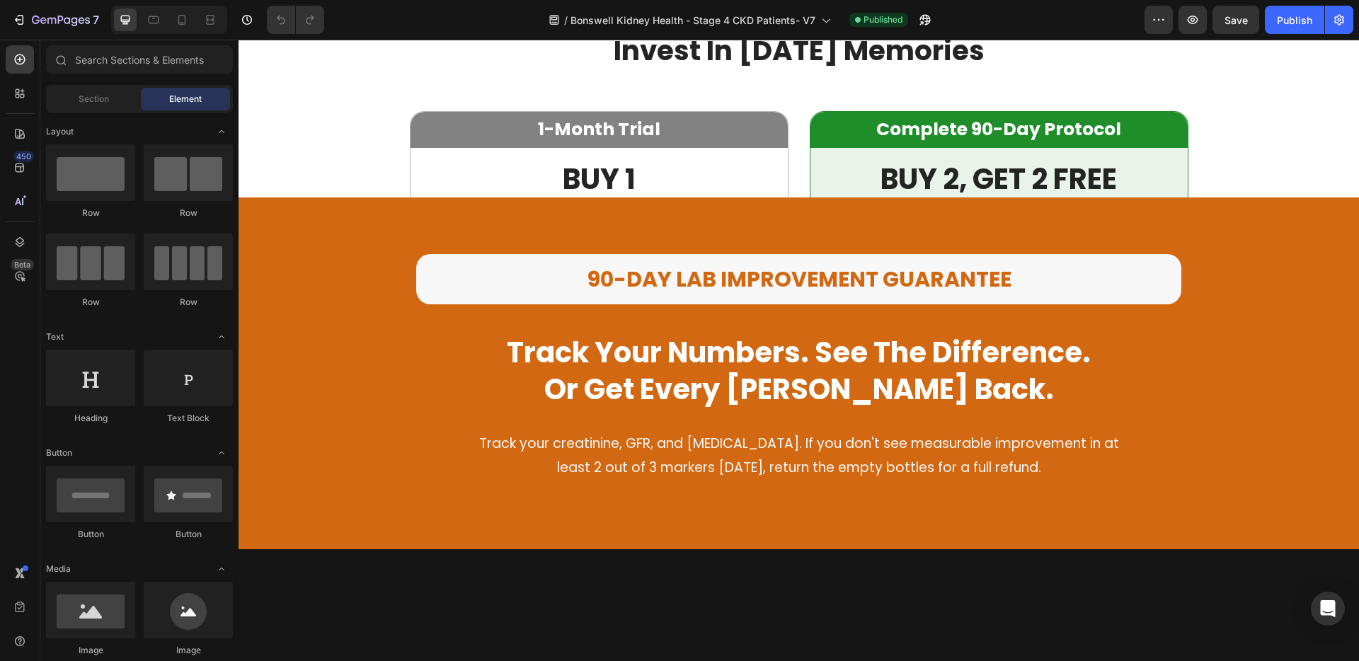
scroll to position [1459, 0]
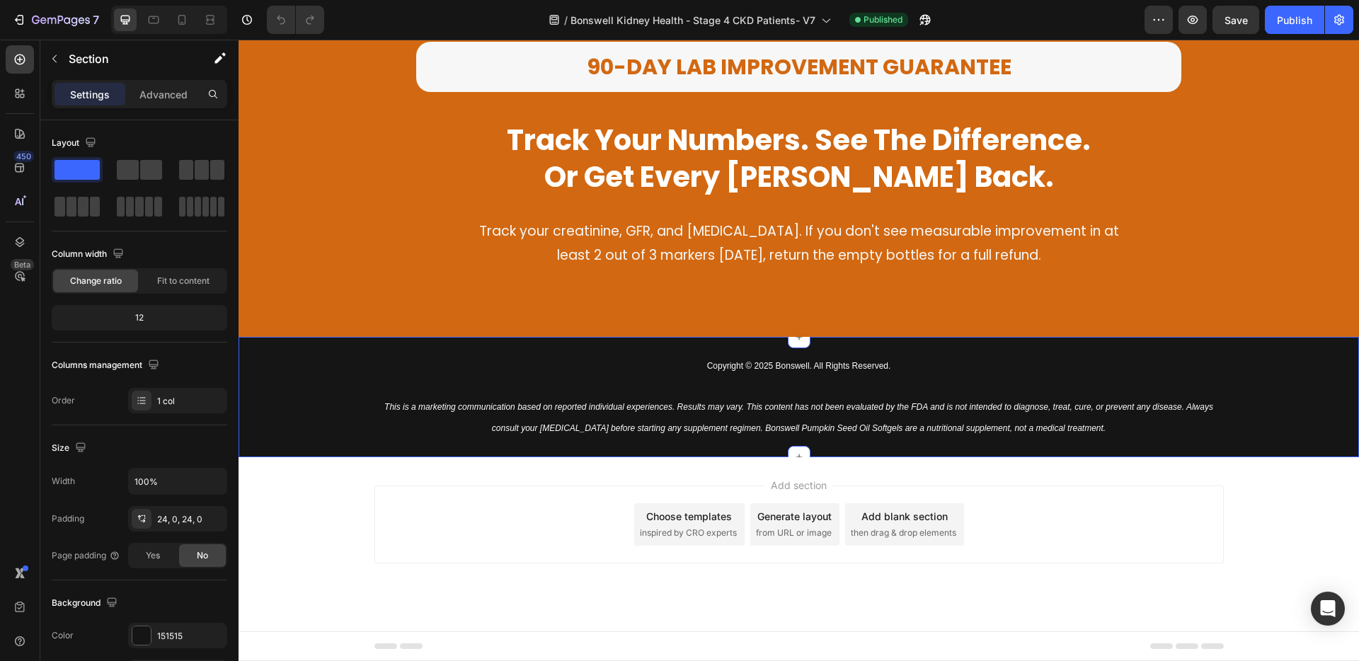
click at [316, 391] on div "Copyright © 2025 Bonswell. All Rights Reserved. This is a marketing communicati…" at bounding box center [799, 397] width 1120 height 86
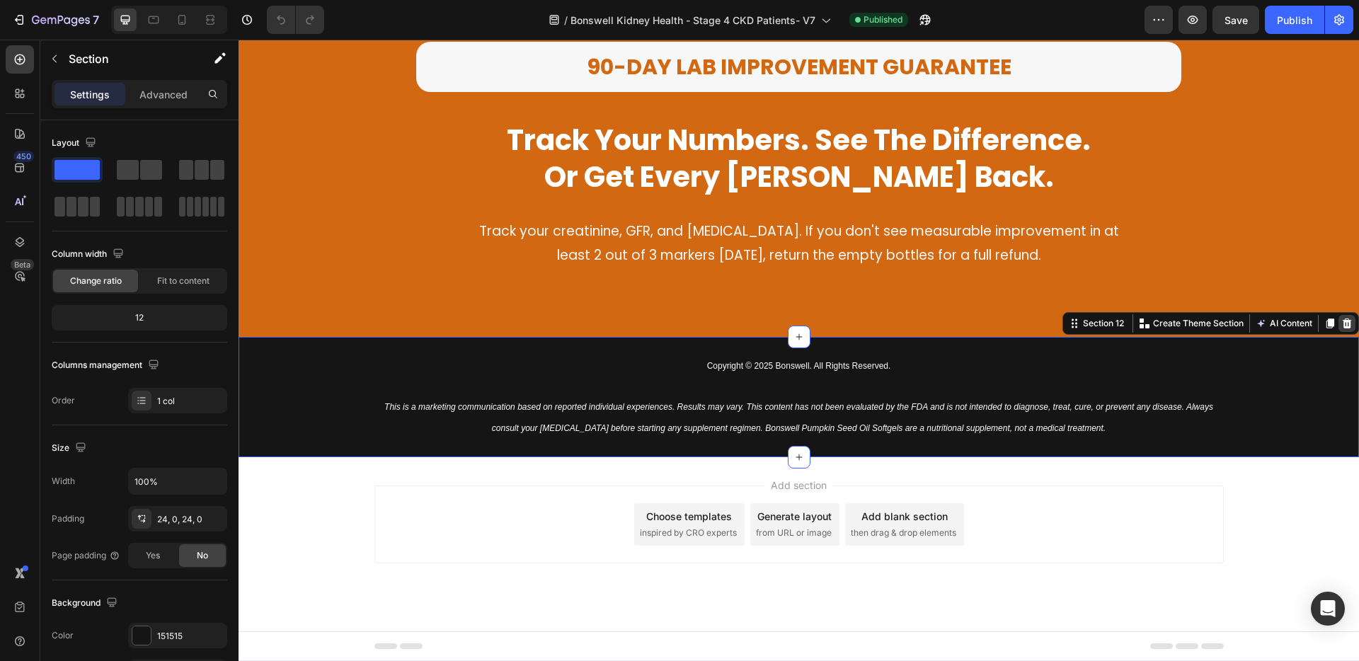
click at [1341, 326] on icon at bounding box center [1346, 323] width 11 height 11
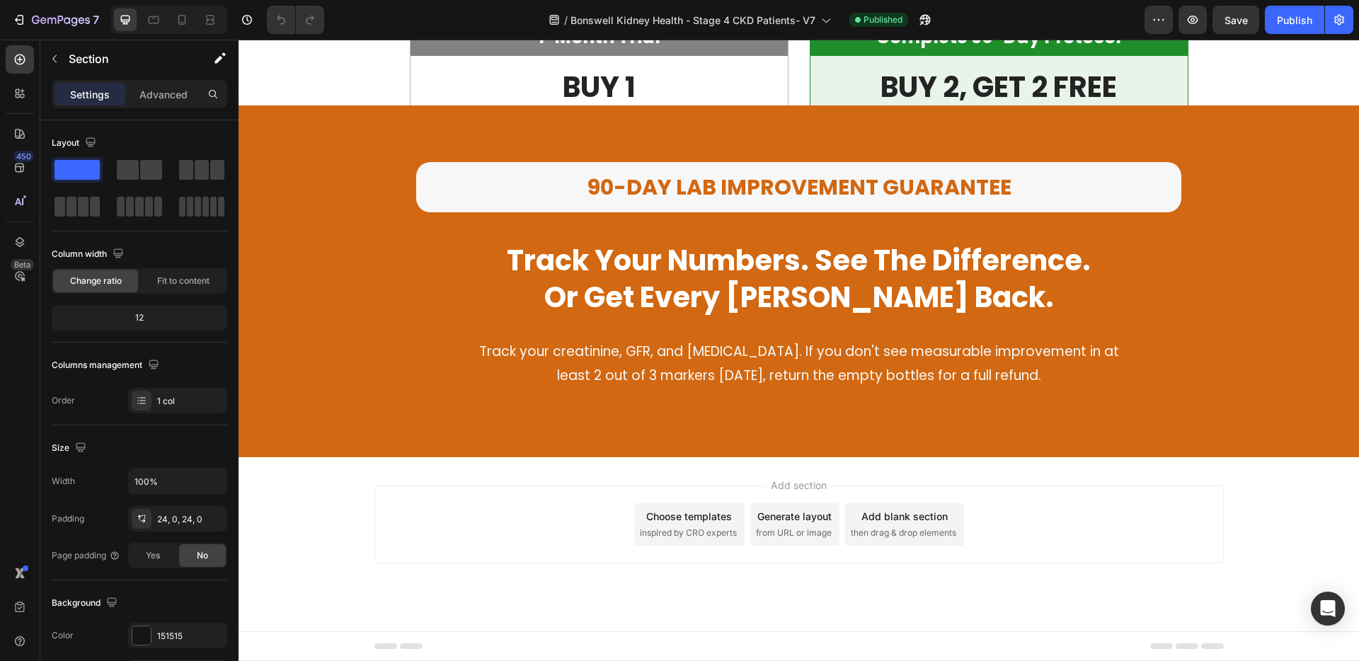
scroll to position [1338, 0]
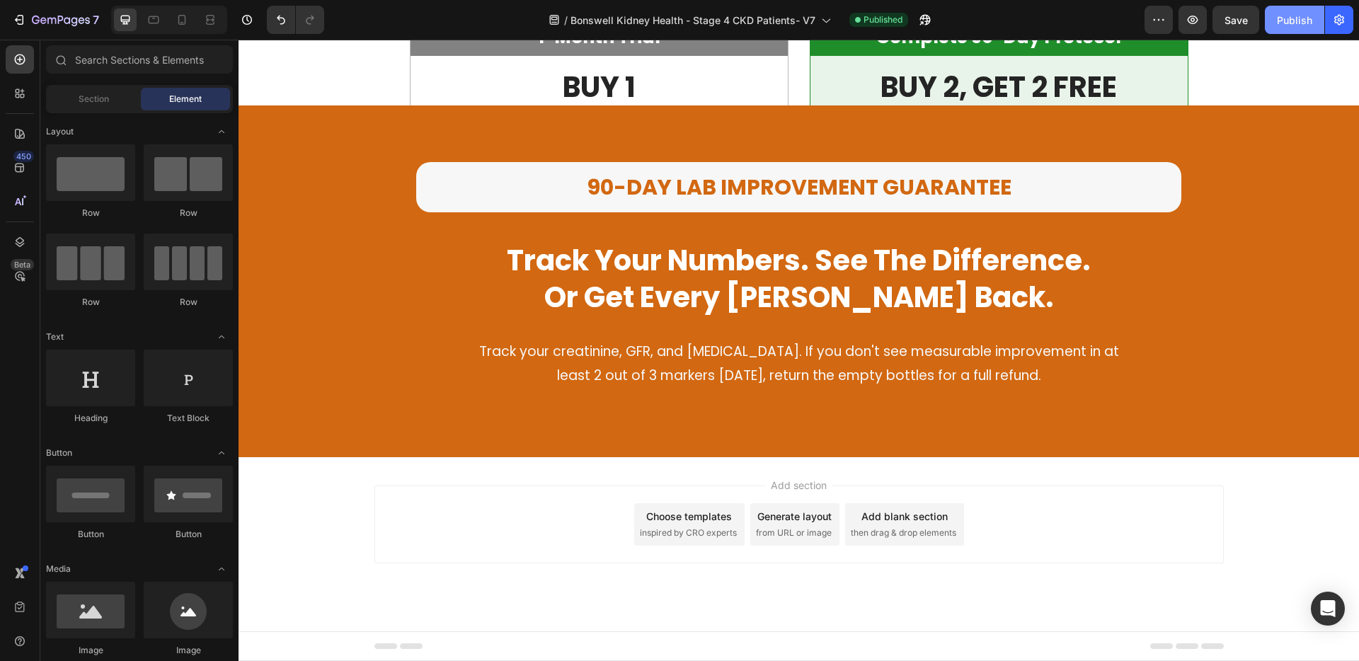
click at [1290, 23] on div "Publish" at bounding box center [1294, 20] width 35 height 15
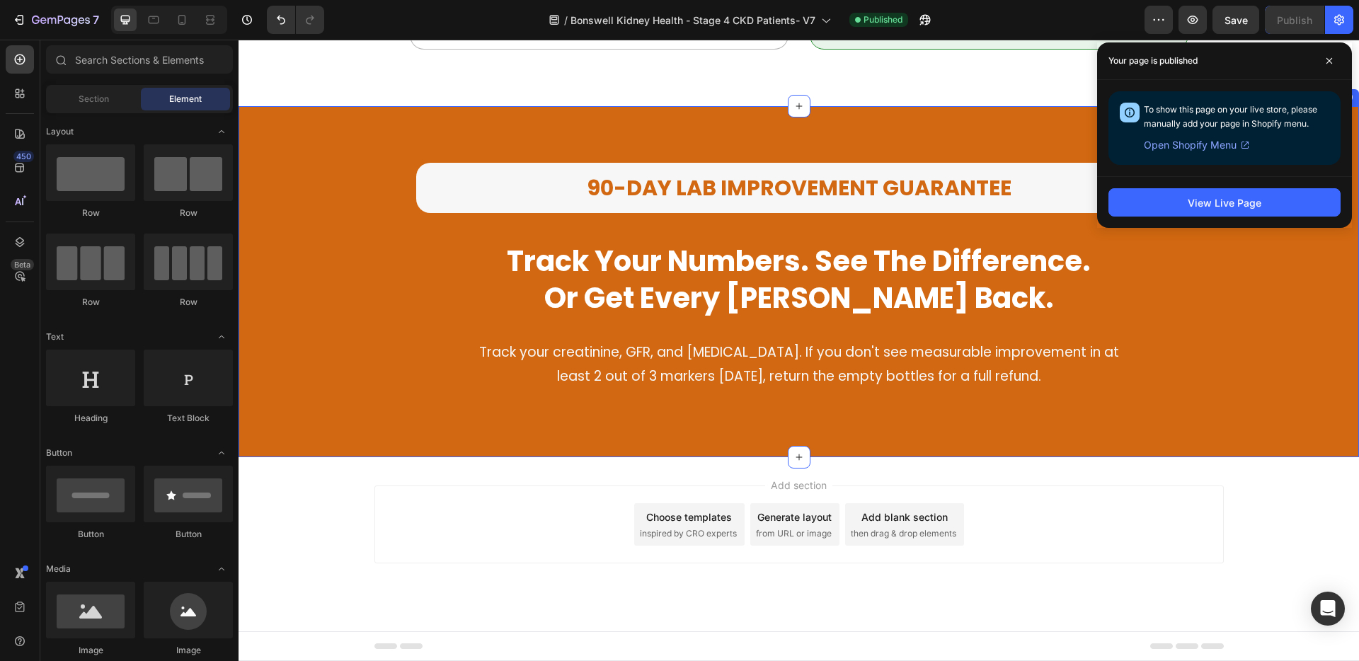
click at [687, 119] on div "90-DAY LAB IMPROVEMENT GUARANTEE Heading track your numbers. see the difference…" at bounding box center [799, 281] width 1120 height 351
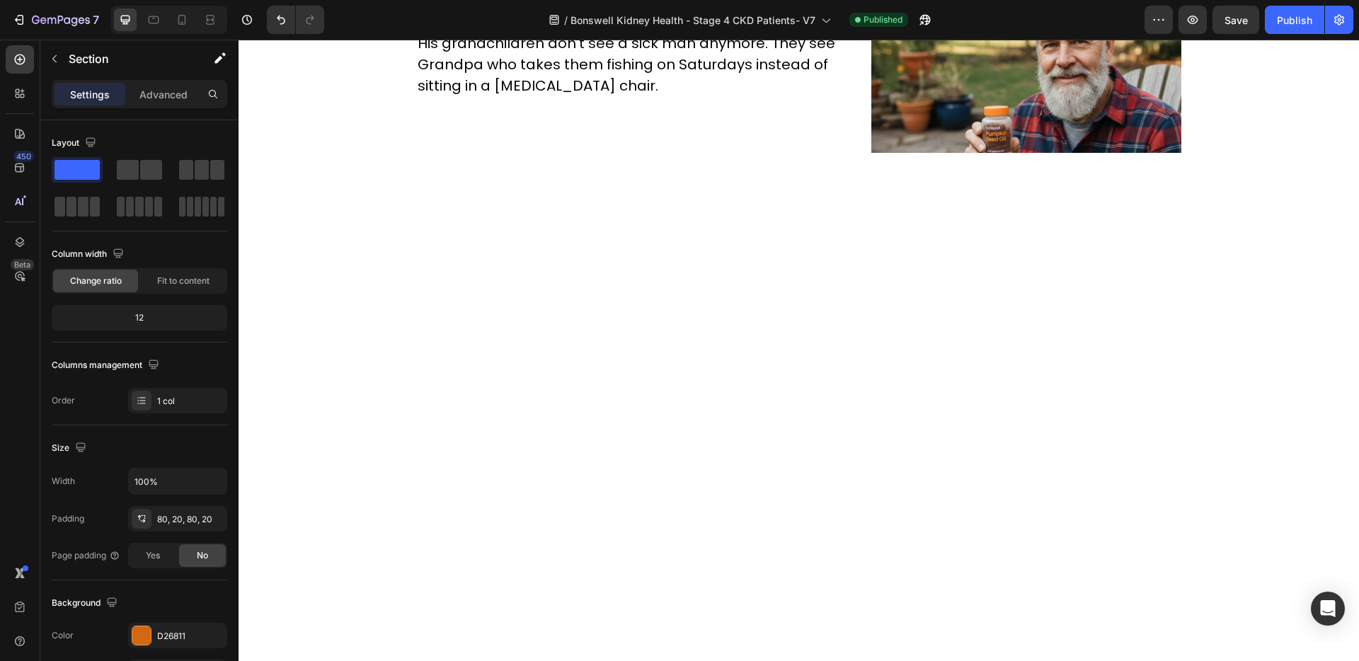
scroll to position [0, 0]
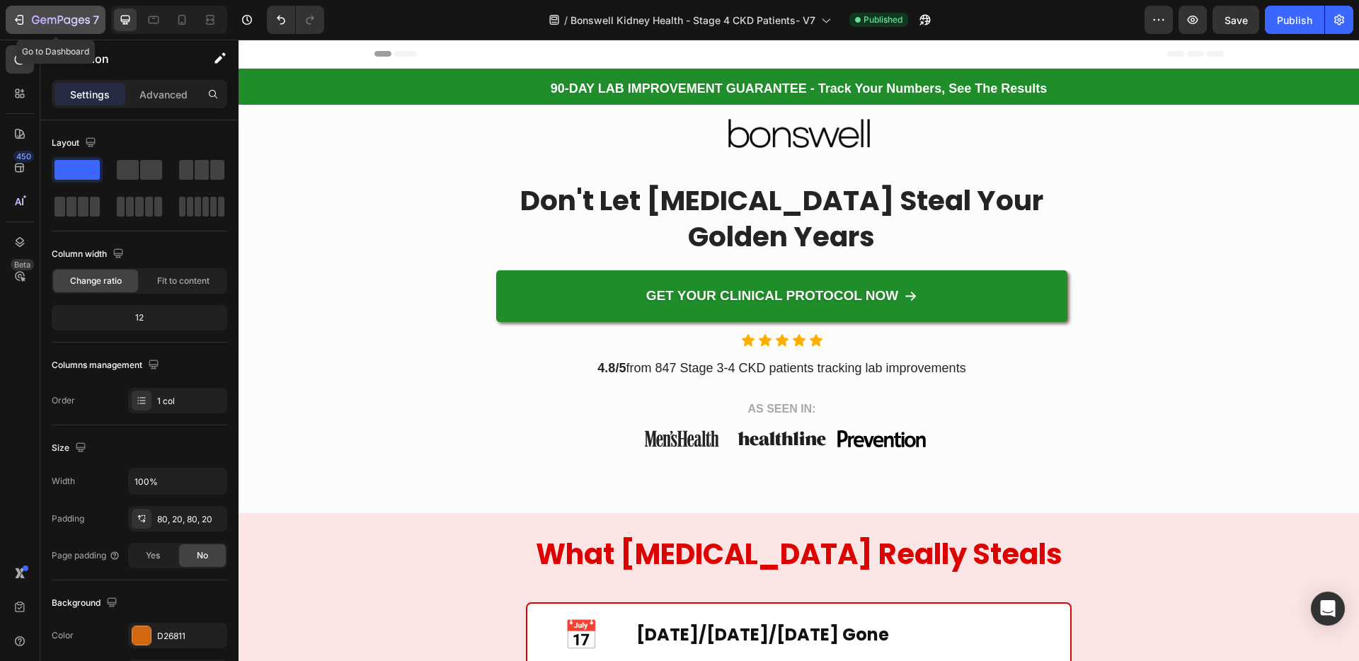
click at [47, 18] on icon "button" at bounding box center [51, 21] width 8 height 6
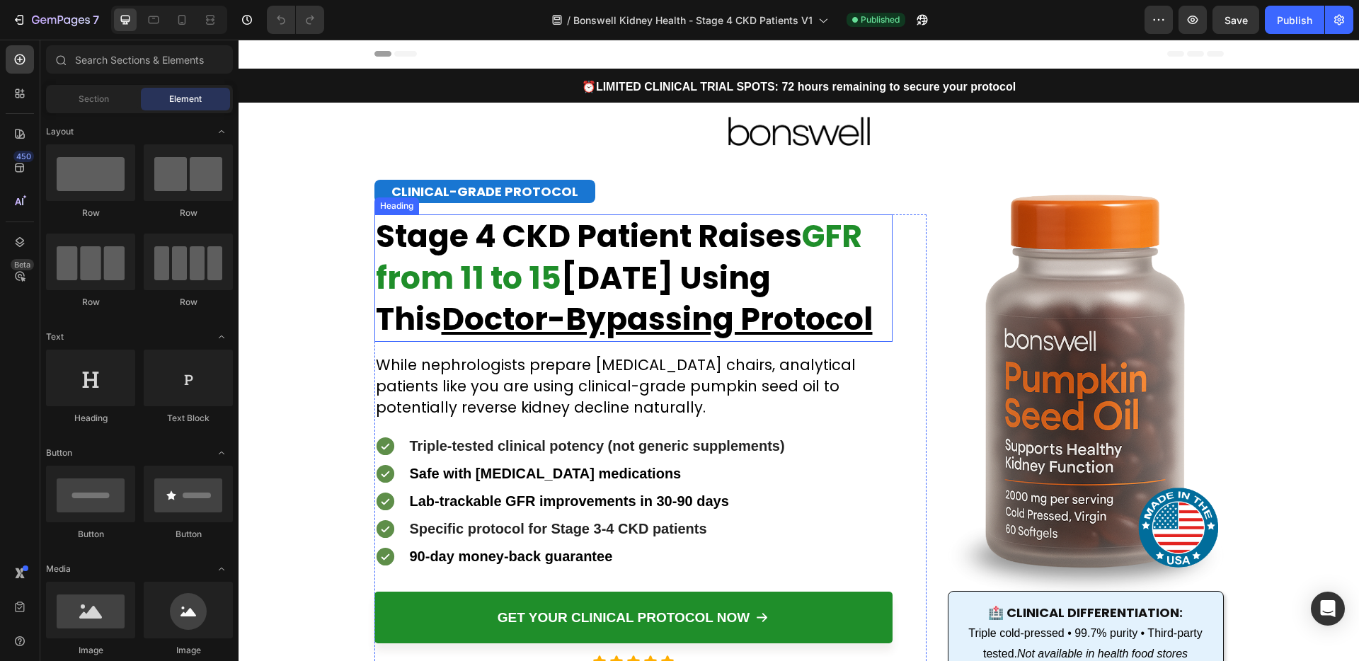
click at [577, 252] on strong "Stage 4 CKD Patient Raises" at bounding box center [589, 235] width 426 height 43
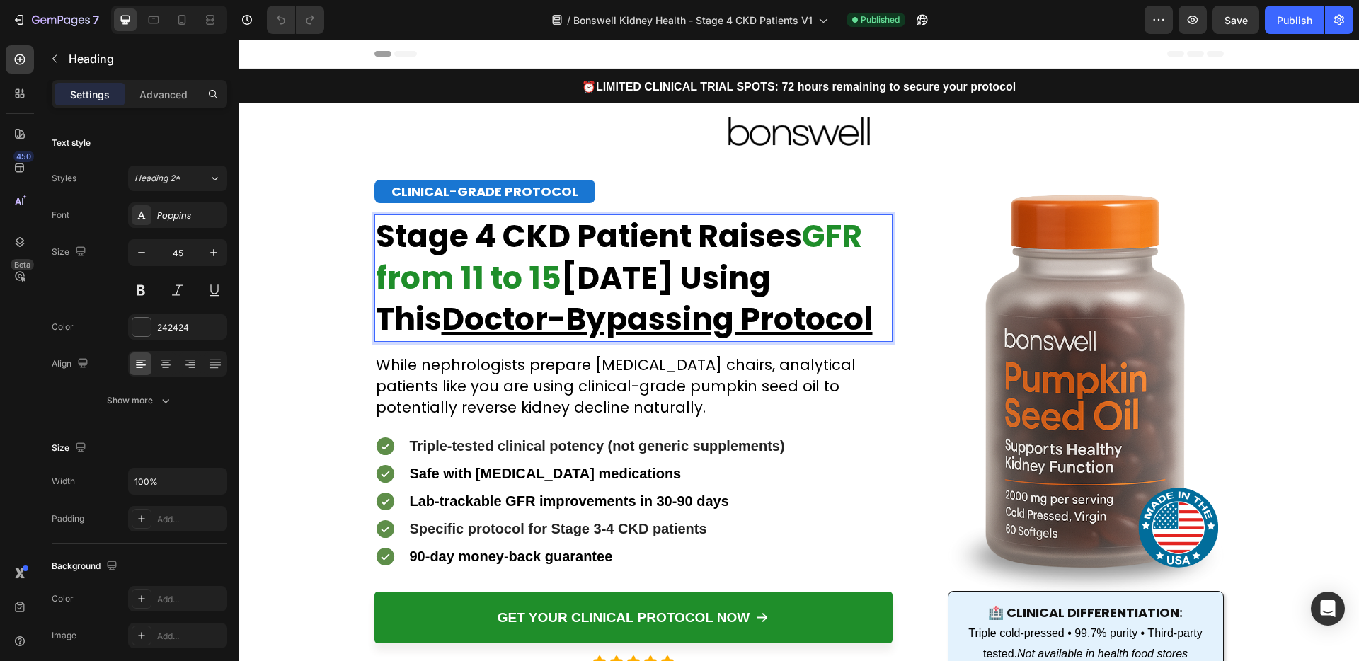
click at [570, 238] on strong "Stage 4 CKD Patient Raises" at bounding box center [589, 235] width 426 height 43
click at [568, 248] on strong "Stage 4 CKD Patient Raises" at bounding box center [589, 235] width 426 height 43
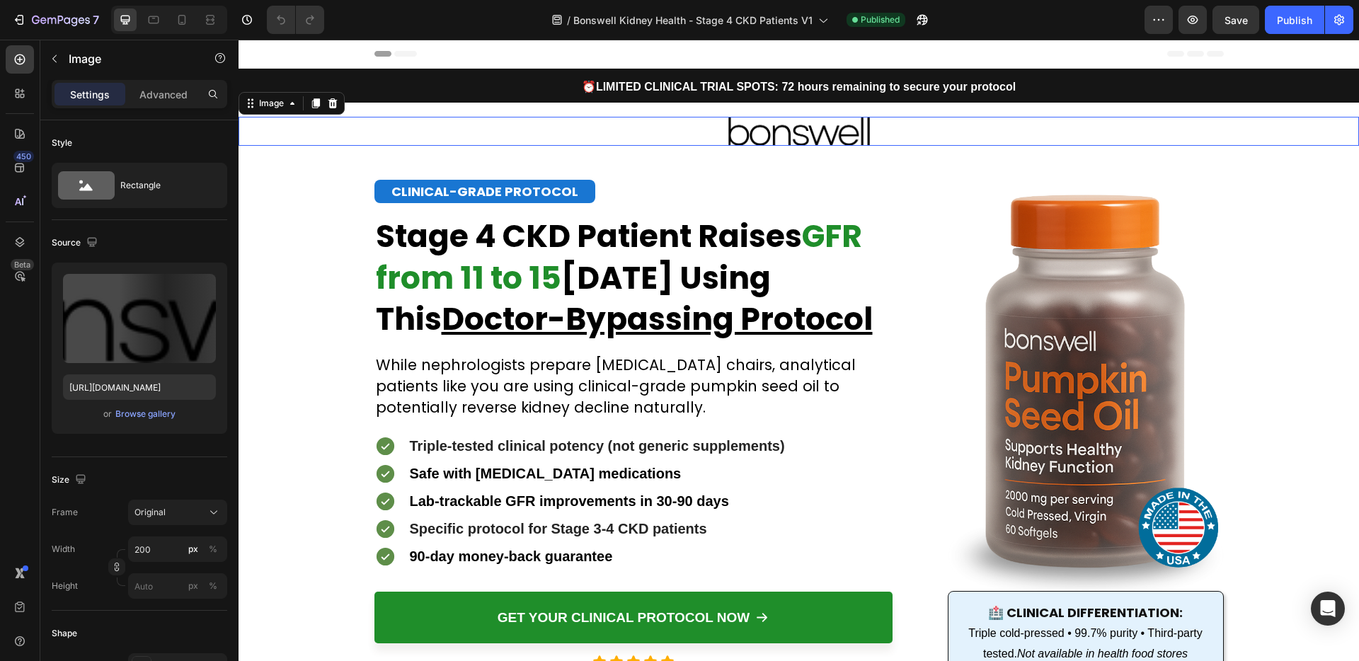
click at [606, 120] on div at bounding box center [799, 131] width 1120 height 29
click at [642, 239] on strong "Stage 4 CKD Patient Raises" at bounding box center [589, 235] width 426 height 43
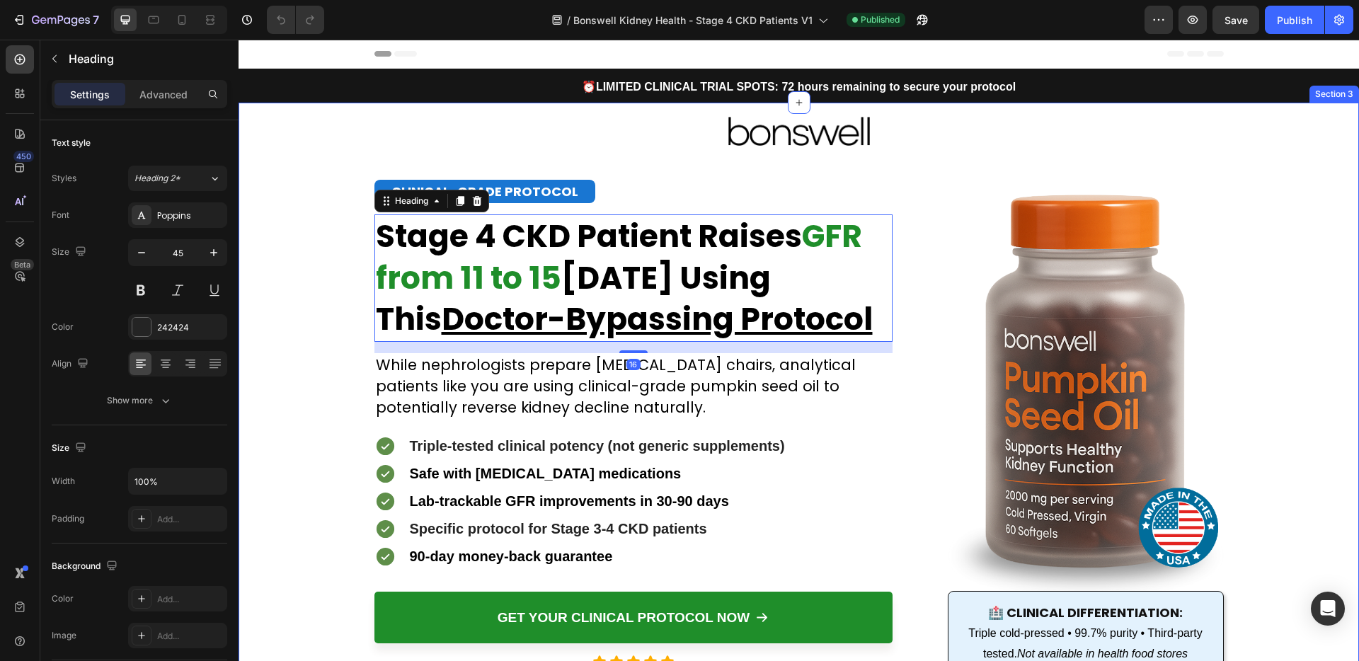
click at [325, 298] on div "Image Image CLINICAL-GRADE PROTOCOL Heading Stage 4 CKD Patient Raises GFR from…" at bounding box center [799, 401] width 1120 height 597
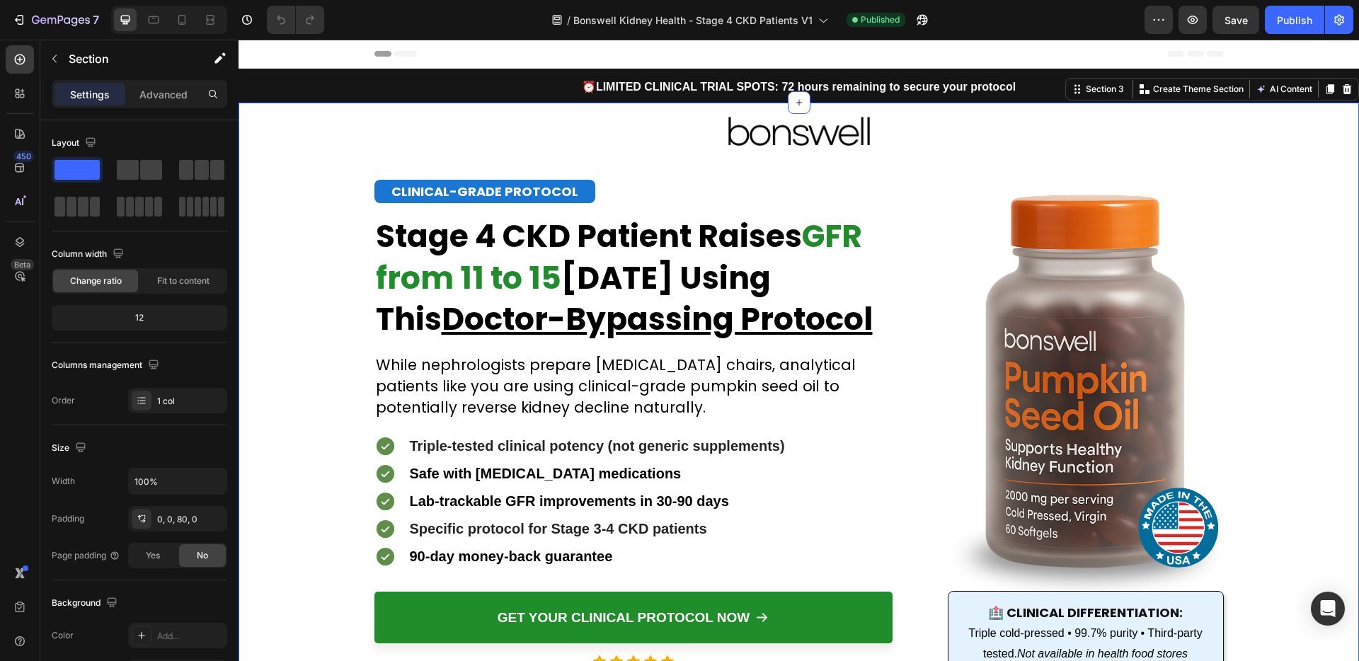
click at [480, 225] on strong "Stage 4 CKD Patient Raises" at bounding box center [589, 235] width 426 height 43
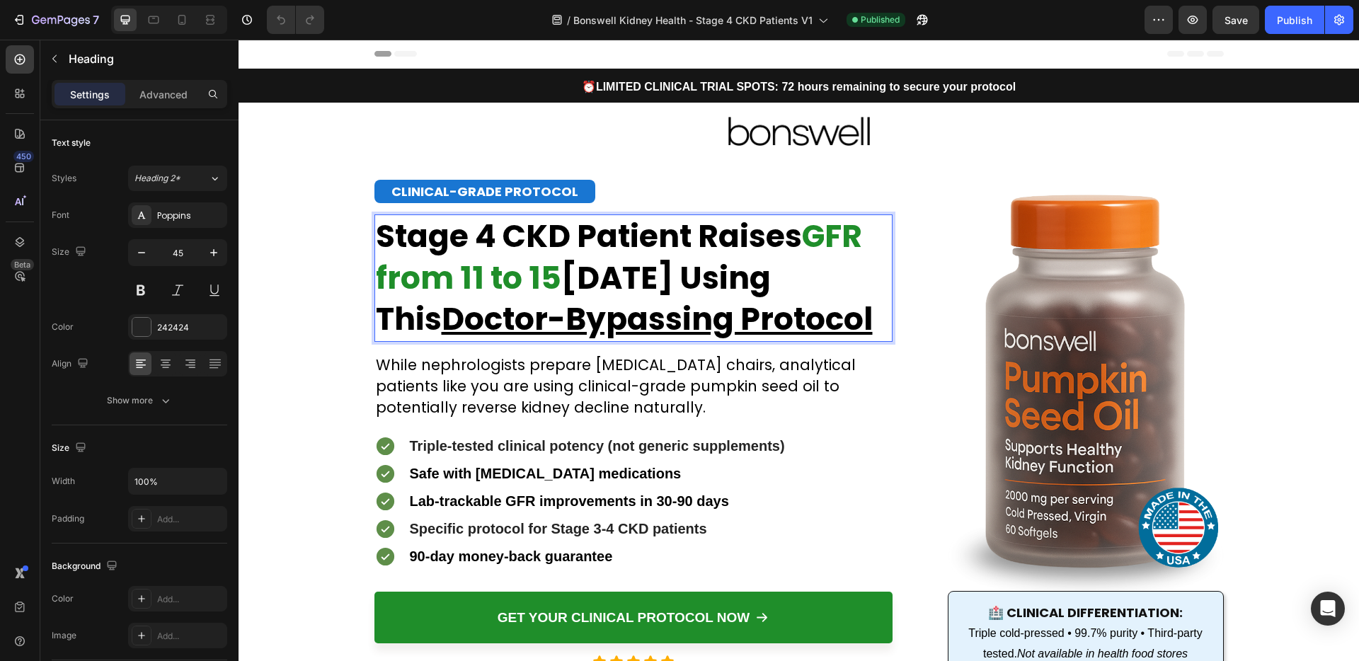
click at [499, 236] on strong "Stage 4 CKD Patient Raises" at bounding box center [589, 235] width 426 height 43
drag, startPoint x: 497, startPoint y: 238, endPoint x: 377, endPoint y: 248, distance: 120.8
click at [377, 248] on strong "Stage 4 CKD Patient Raises" at bounding box center [589, 235] width 426 height 43
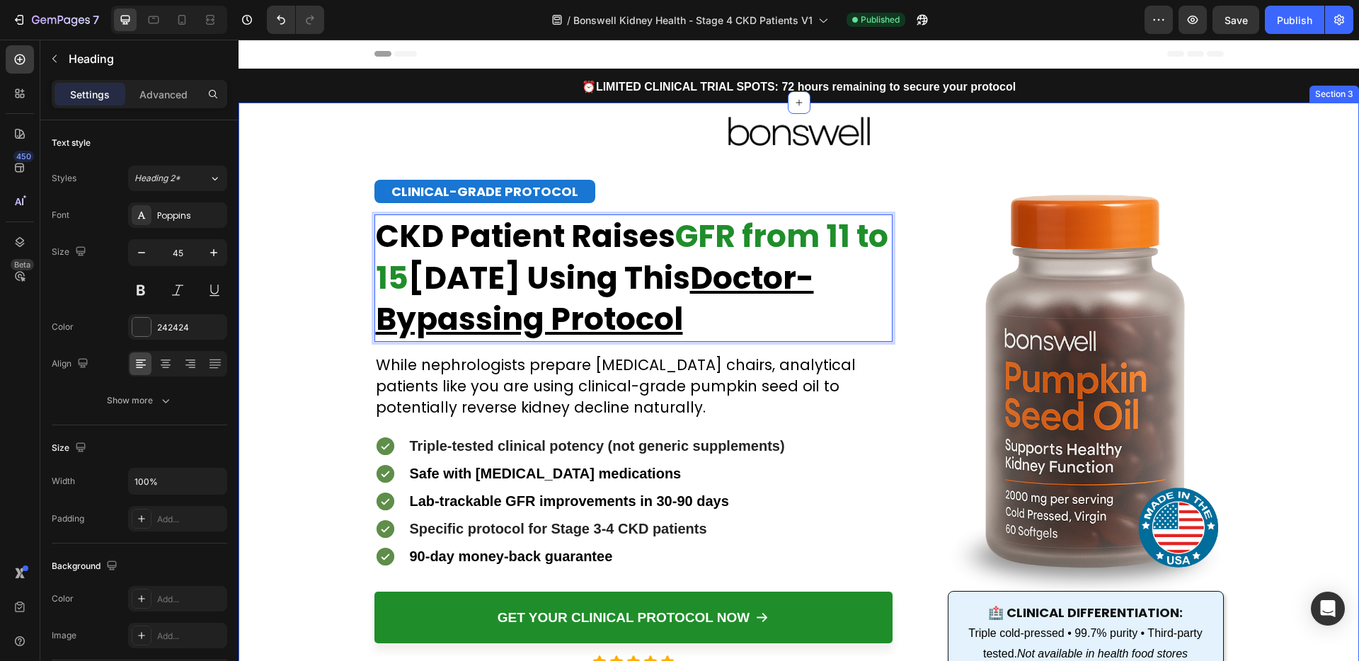
click at [311, 270] on div "Image Image CLINICAL-GRADE PROTOCOL Heading Stage 4 CKD Patient Raises GFR from…" at bounding box center [799, 401] width 1120 height 597
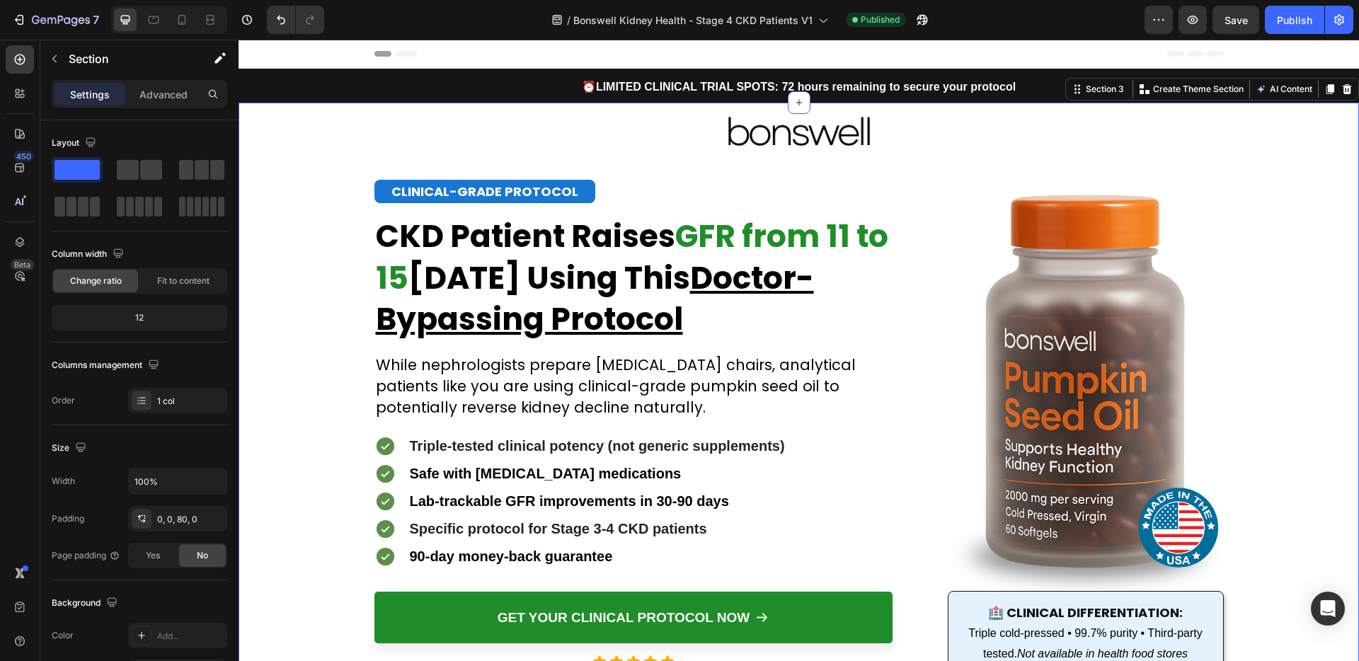
click at [539, 251] on strong "CKD Patient Raises" at bounding box center [525, 235] width 299 height 43
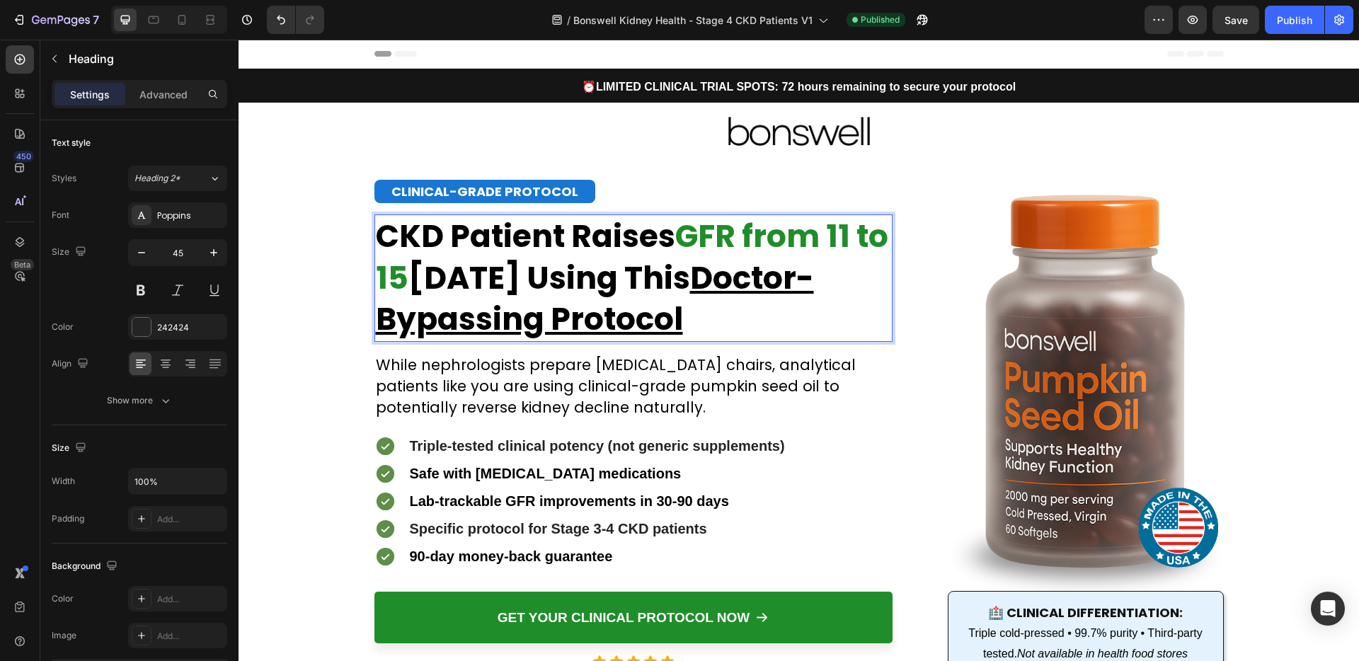
click at [641, 233] on strong "CKD Patient Raises" at bounding box center [525, 235] width 299 height 43
click at [679, 235] on strong "GFR from 11 to 15" at bounding box center [632, 256] width 512 height 85
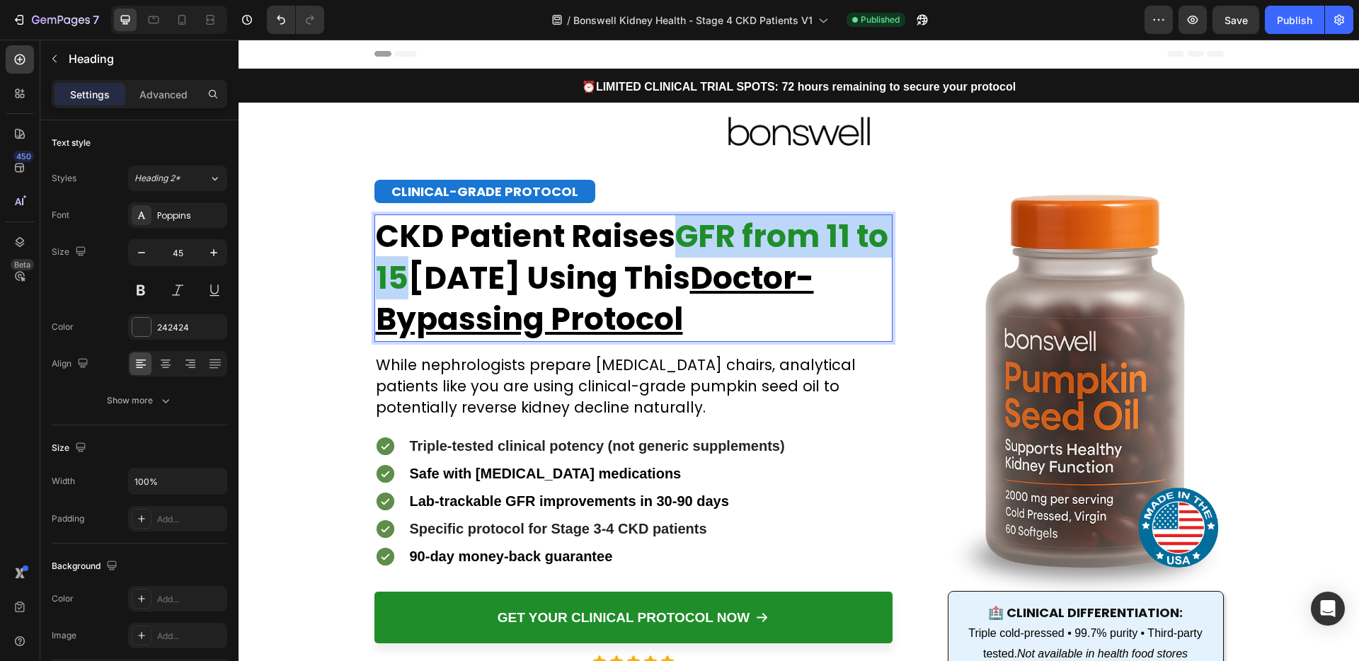
drag, startPoint x: 679, startPoint y: 239, endPoint x: 440, endPoint y: 283, distance: 243.9
click at [440, 283] on strong "GFR from 11 to 15" at bounding box center [632, 256] width 512 height 85
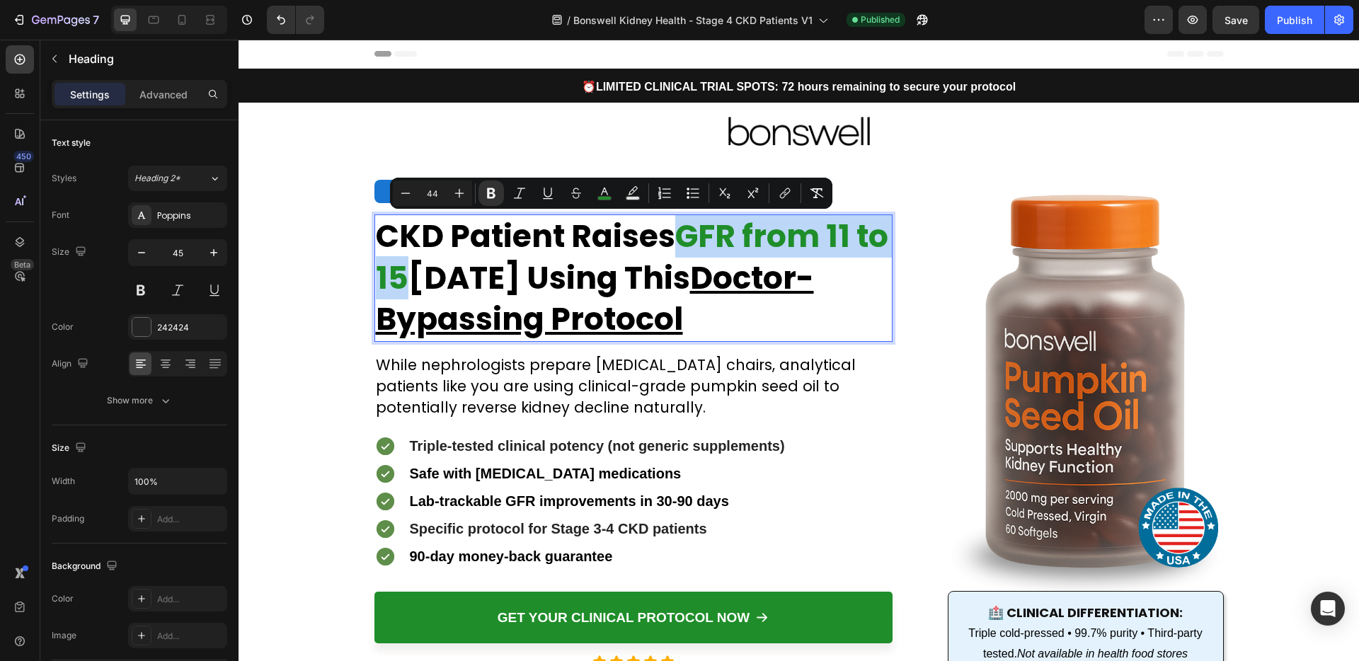
click at [440, 282] on strong "GFR from 11 to 15" at bounding box center [632, 256] width 512 height 85
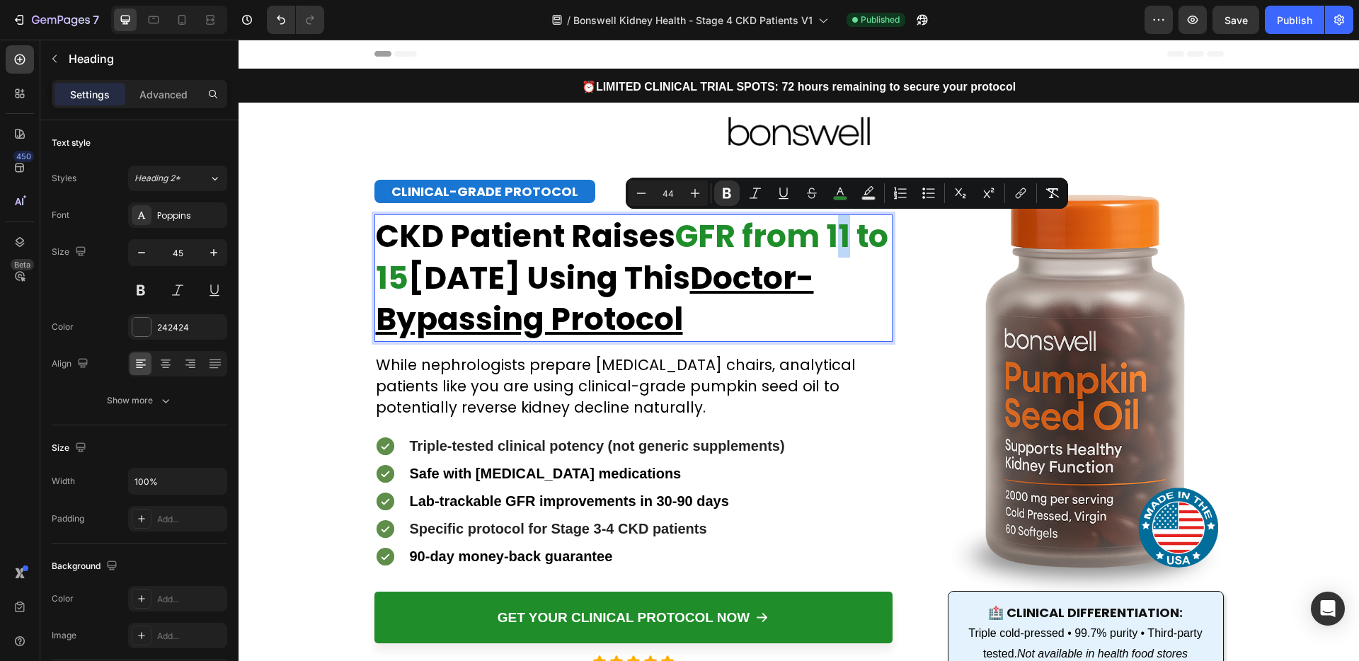
drag, startPoint x: 837, startPoint y: 239, endPoint x: 848, endPoint y: 242, distance: 11.2
click at [848, 242] on strong "GFR from 11 to 15" at bounding box center [632, 256] width 512 height 85
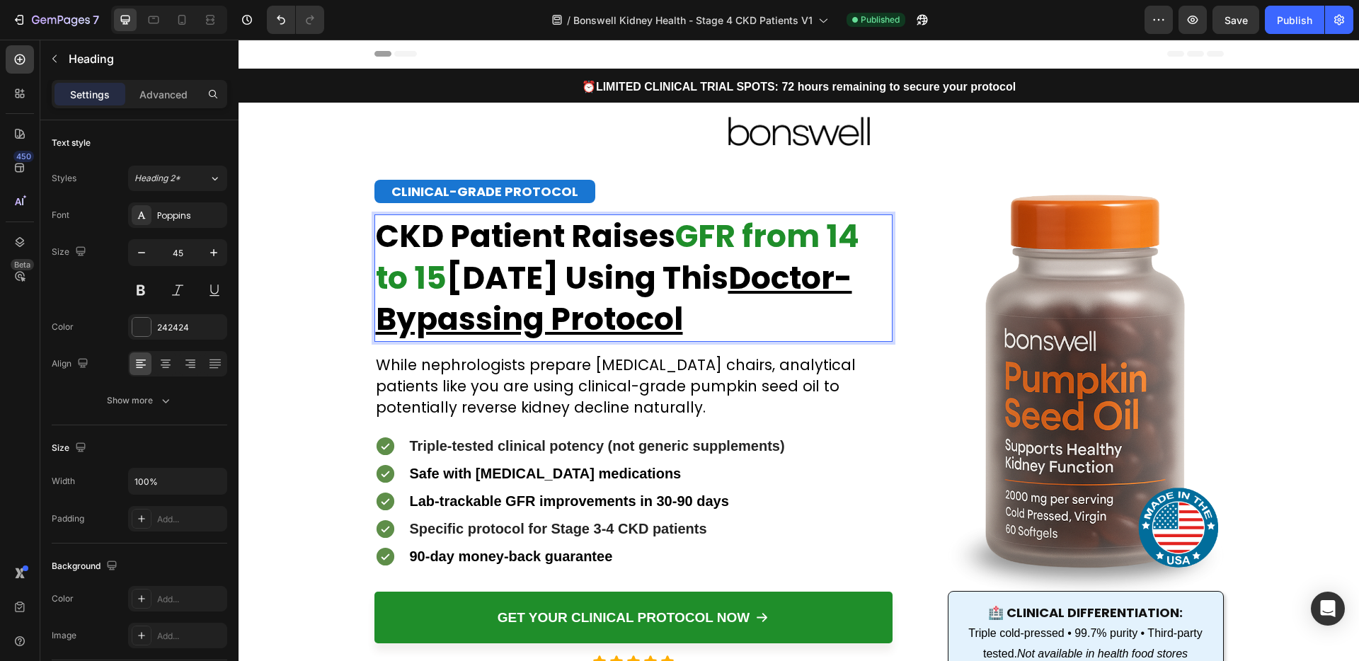
click at [422, 280] on strong "GFR from 14 to 15" at bounding box center [617, 256] width 483 height 85
click at [421, 280] on strong "GFR from 14 to 15" at bounding box center [617, 256] width 483 height 85
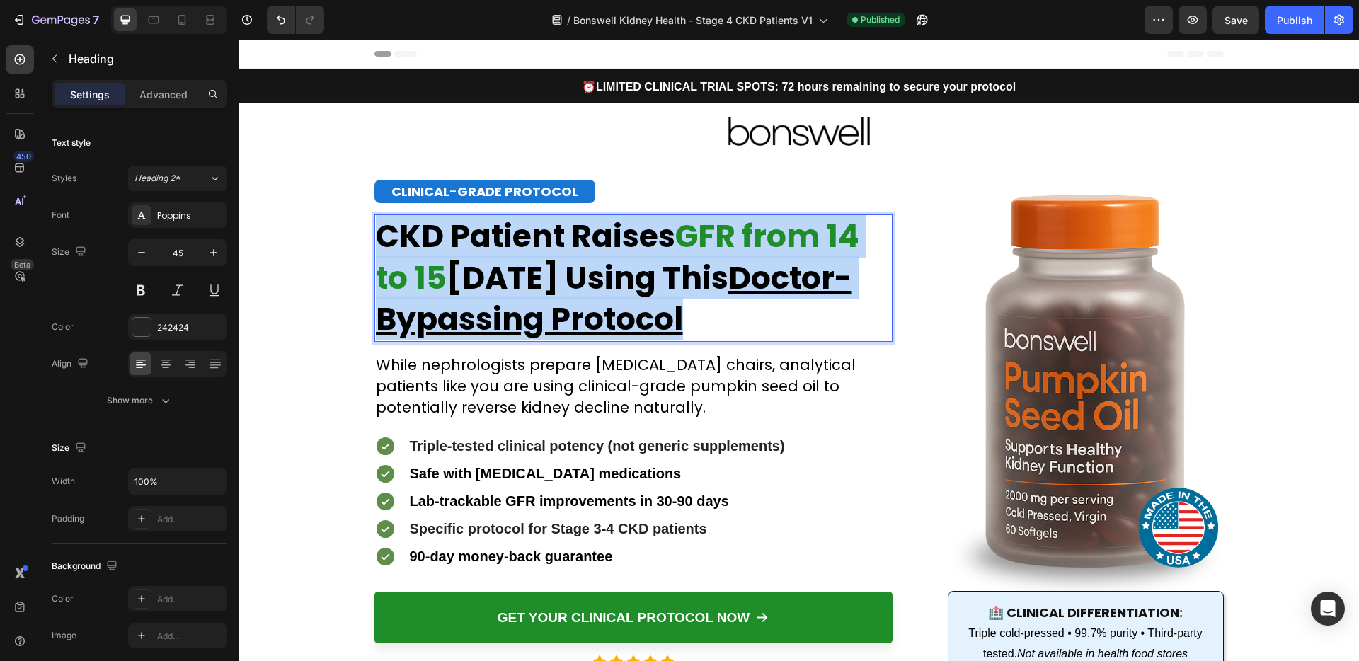
click at [421, 280] on strong "GFR from 14 to 15" at bounding box center [617, 256] width 483 height 85
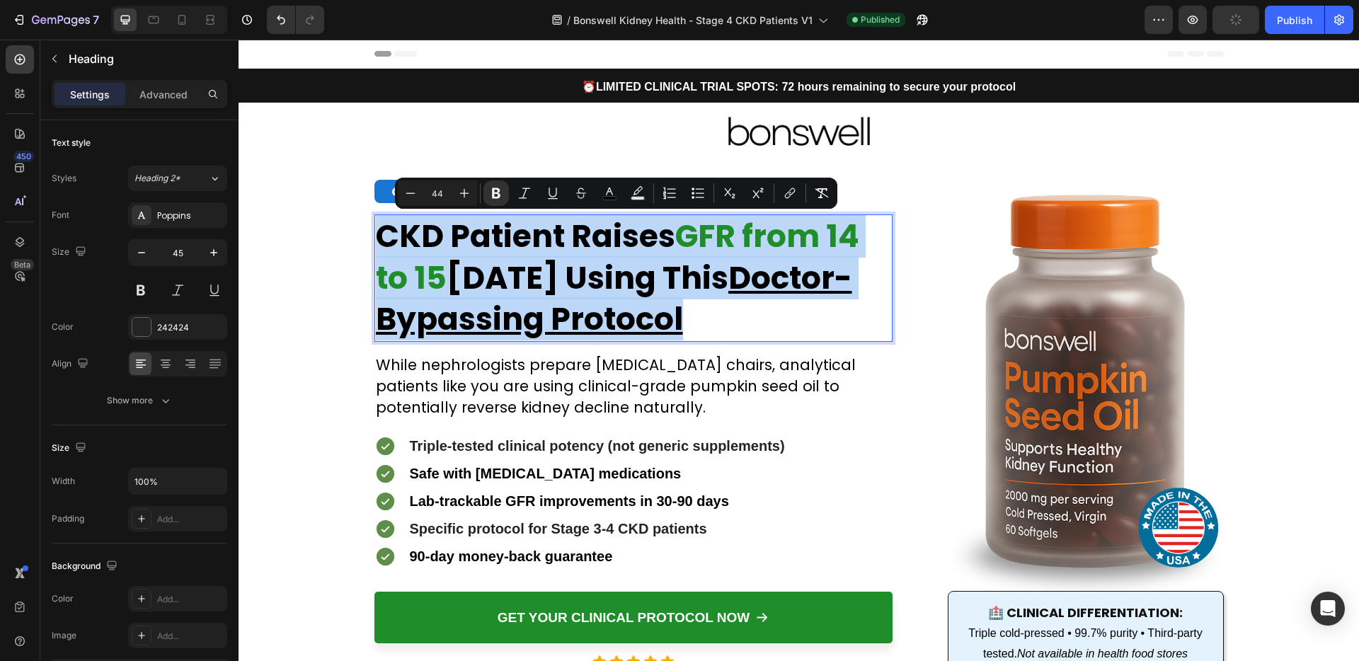
click at [423, 280] on strong "GFR from 14 to 15" at bounding box center [617, 256] width 483 height 85
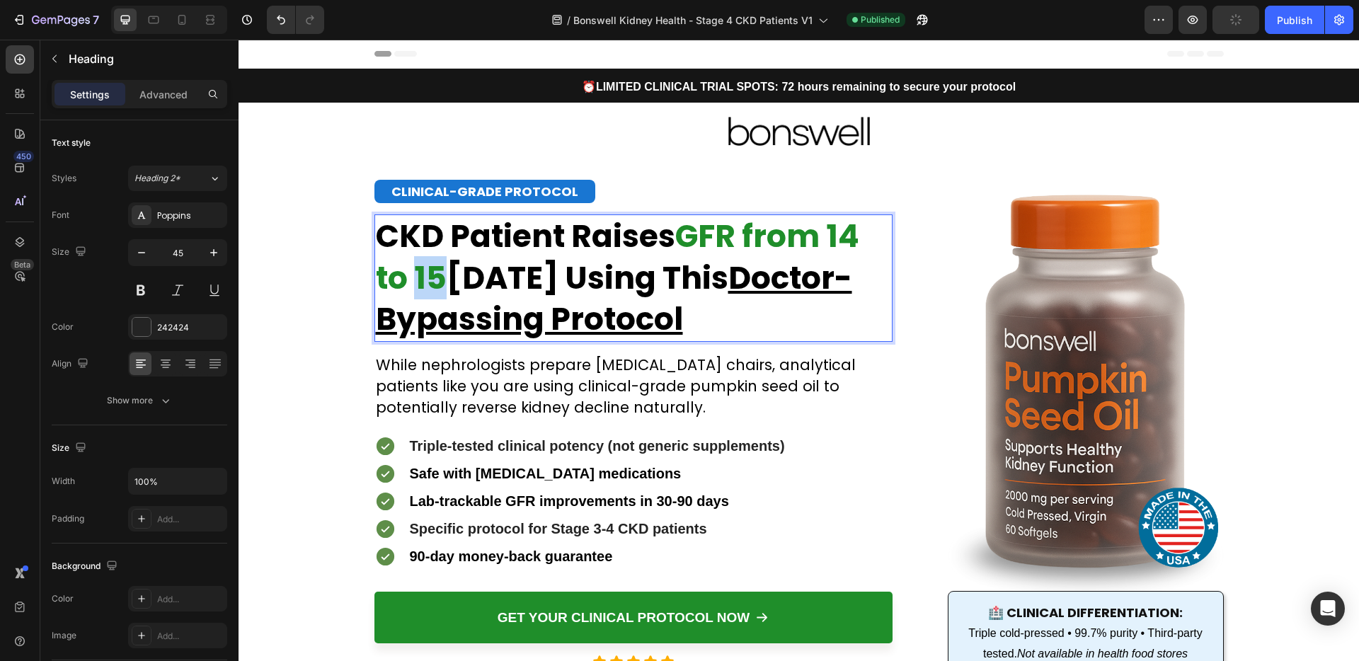
click at [423, 280] on strong "GFR from 14 to 15" at bounding box center [617, 256] width 483 height 85
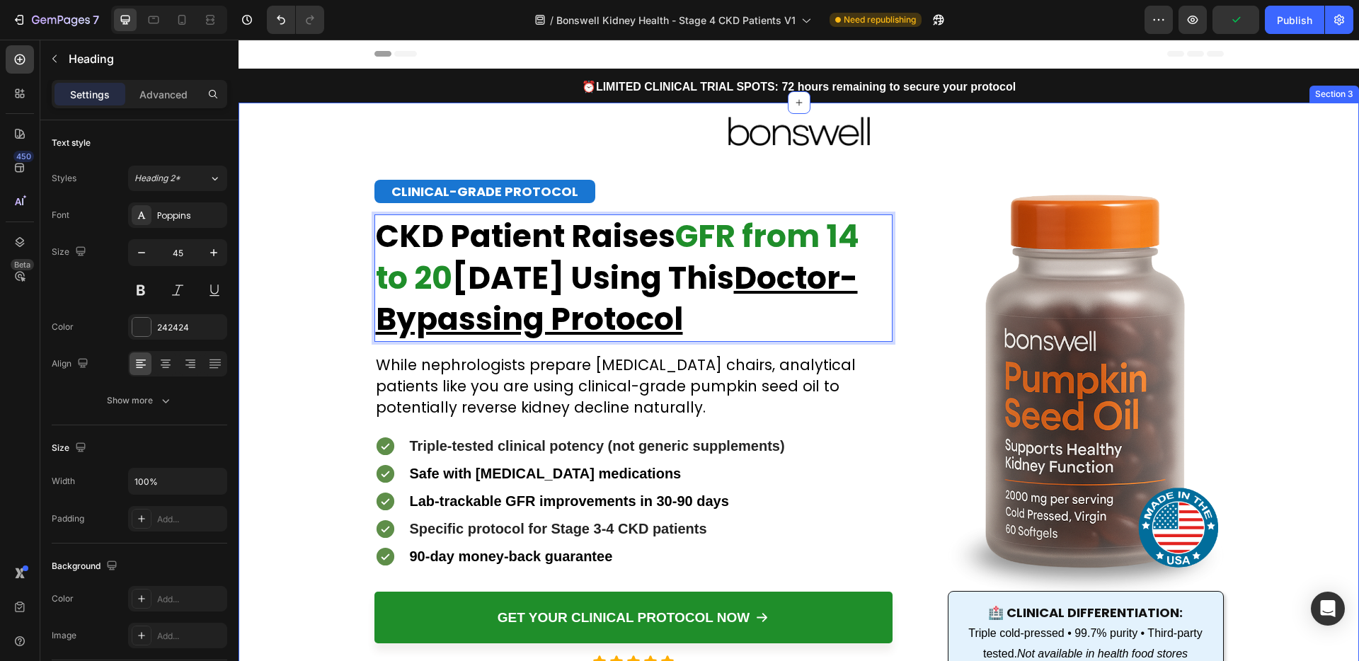
click at [306, 262] on div "Image Image CLINICAL-GRADE PROTOCOL Heading Stage 4 CKD Patient Raises GFR from…" at bounding box center [799, 401] width 1120 height 597
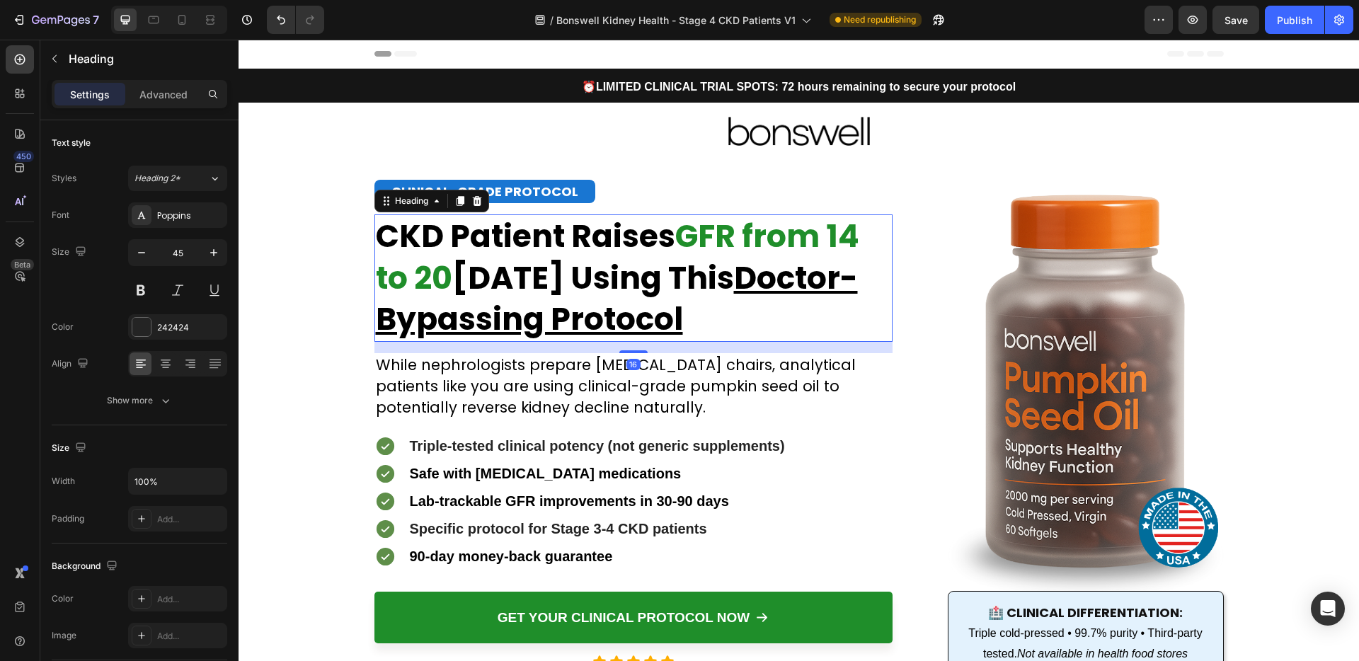
click at [843, 234] on strong "GFR from 14 to 20" at bounding box center [617, 256] width 483 height 85
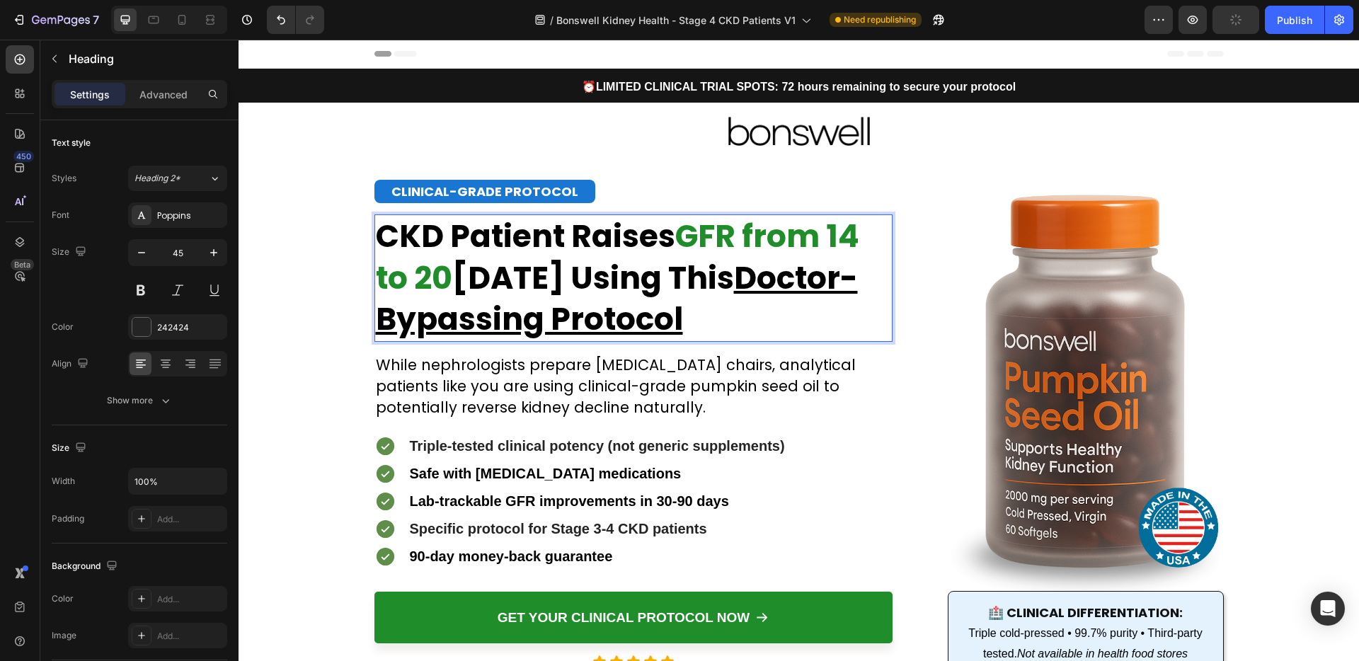
click at [843, 236] on strong "GFR from 14 to 20" at bounding box center [617, 256] width 483 height 85
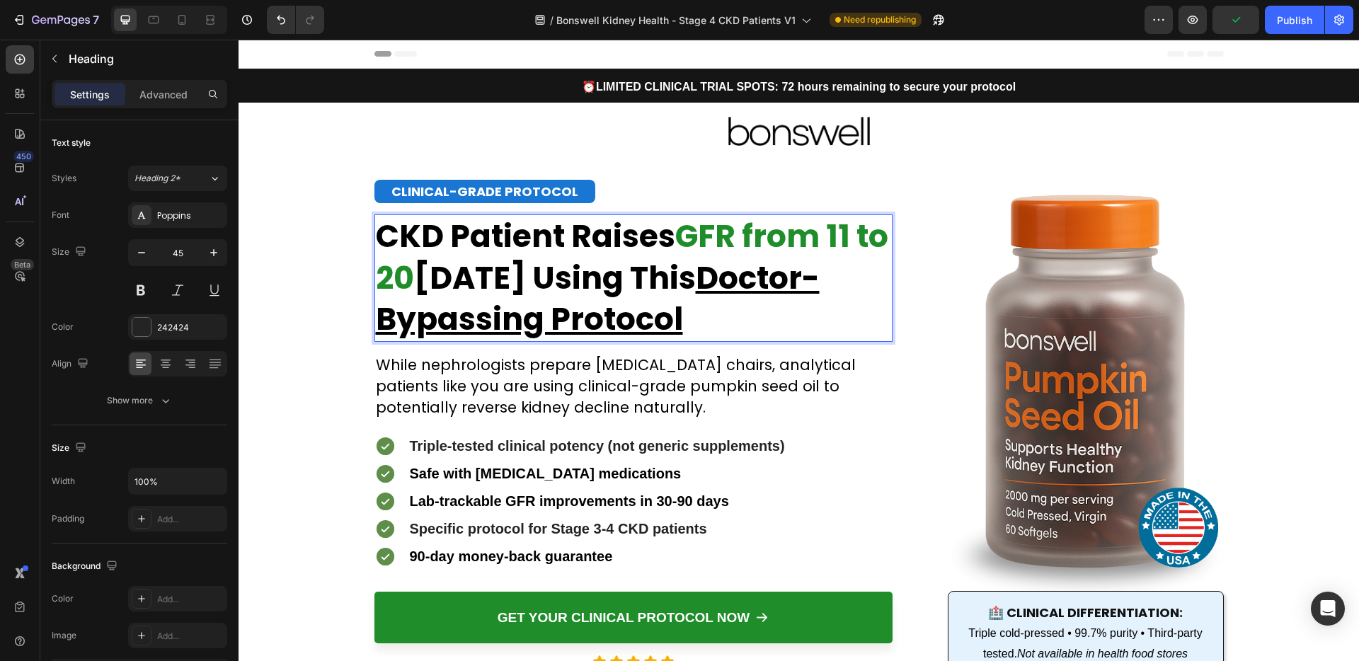
click at [429, 270] on strong "GFR from 11 to 20" at bounding box center [632, 256] width 512 height 85
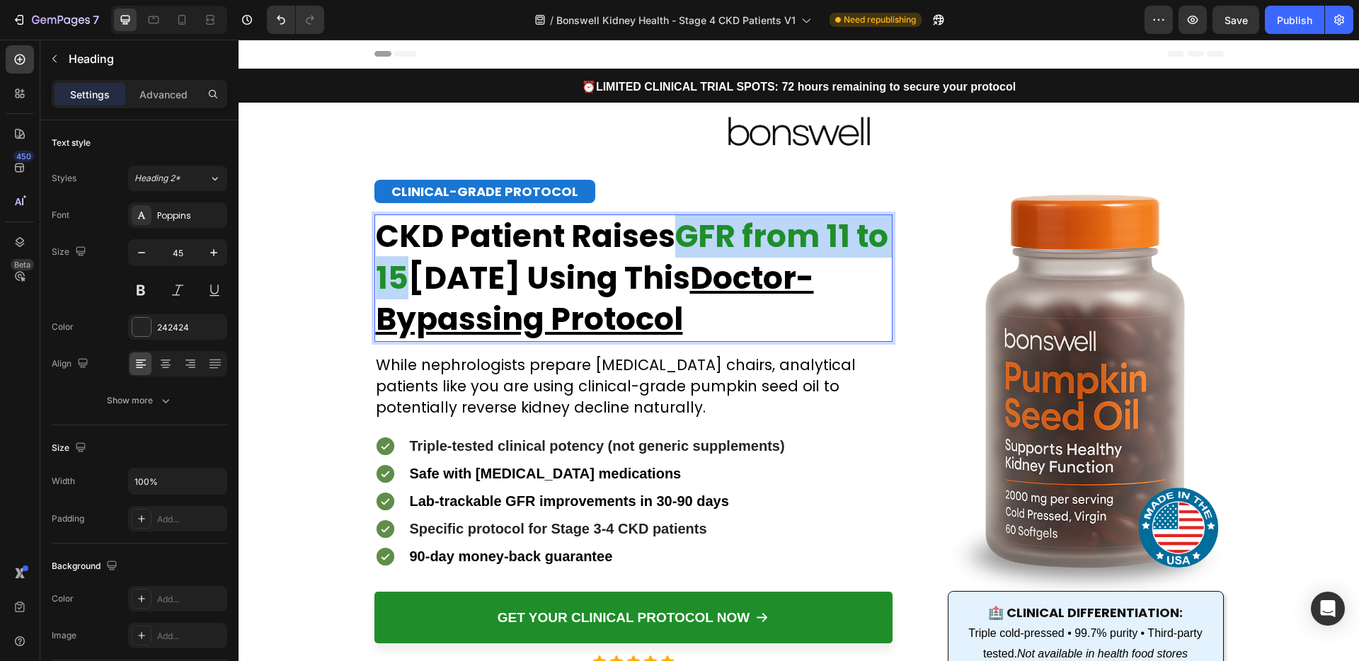
drag, startPoint x: 684, startPoint y: 236, endPoint x: 434, endPoint y: 283, distance: 254.2
click at [434, 284] on strong "GFR from 11 to 15" at bounding box center [632, 256] width 512 height 85
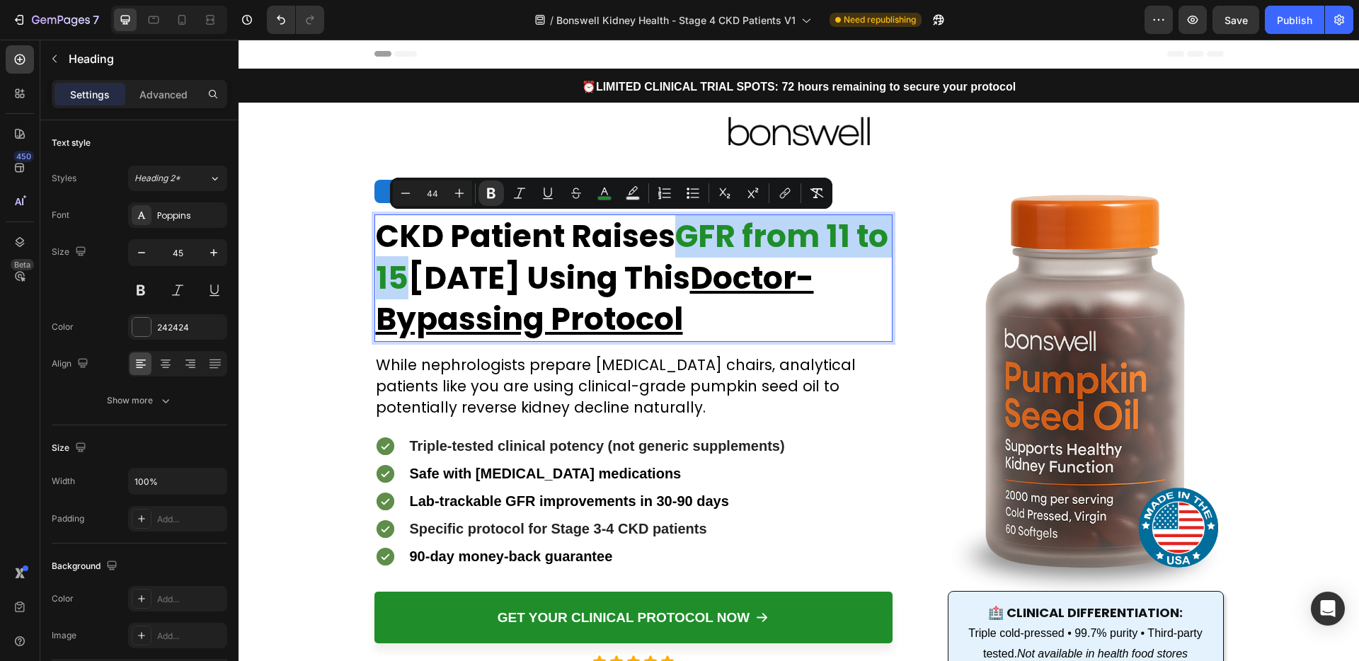
copy strong "GFR from 11 to 15"
click at [546, 532] on strong "Specific protocol for Stage 3-4 CKD patients" at bounding box center [558, 529] width 297 height 16
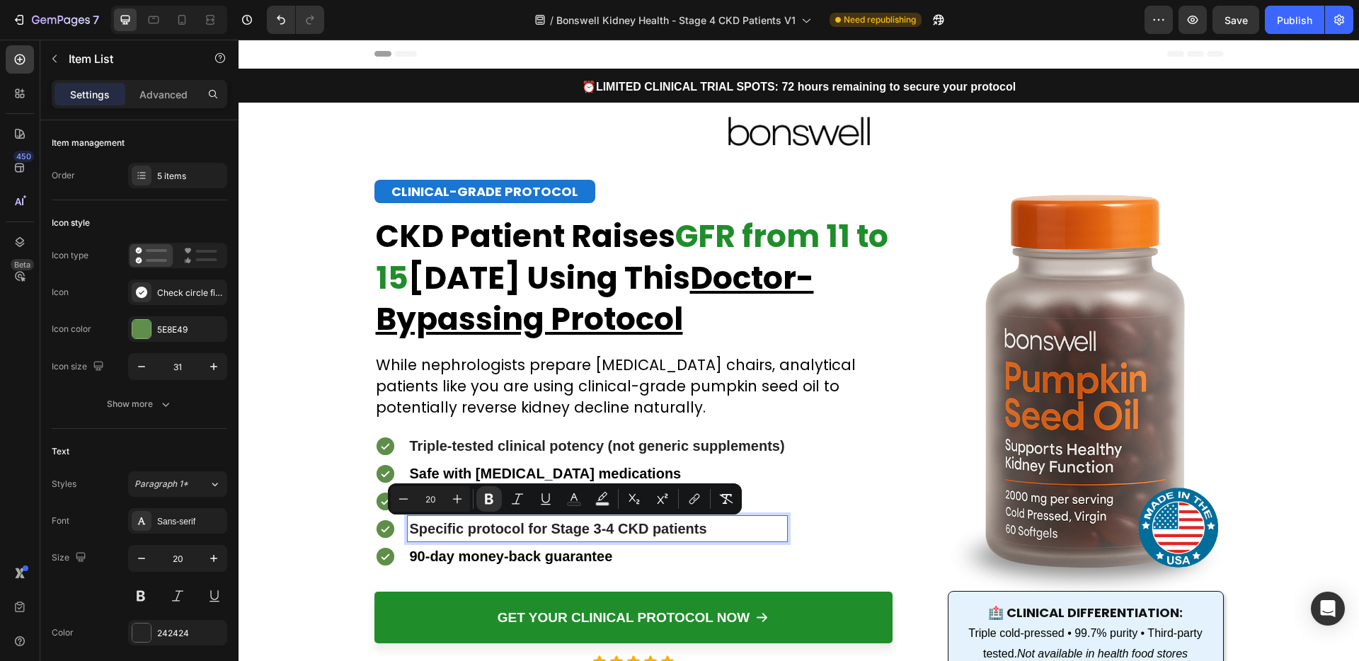
click at [612, 531] on strong "Specific protocol for Stage 3-4 CKD patients" at bounding box center [558, 529] width 297 height 16
drag, startPoint x: 614, startPoint y: 532, endPoint x: 548, endPoint y: 532, distance: 66.5
click at [548, 532] on strong "Specific protocol for Stage 3-4 CKD patients" at bounding box center [558, 529] width 297 height 16
click at [611, 532] on strong "Specific protocol for Stage 3-4 CKD patients" at bounding box center [558, 529] width 297 height 16
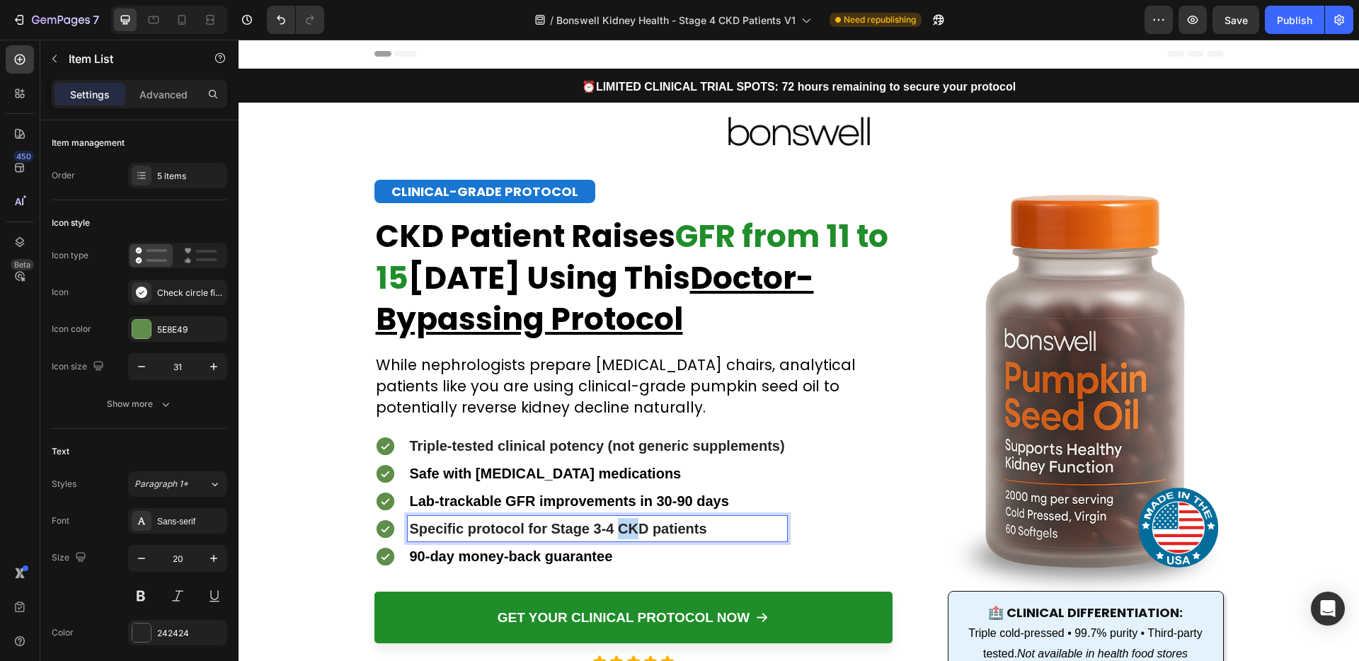
drag, startPoint x: 613, startPoint y: 531, endPoint x: 634, endPoint y: 532, distance: 21.3
click at [634, 532] on strong "Specific protocol for Stage 3-4 CKD patients" at bounding box center [558, 529] width 297 height 16
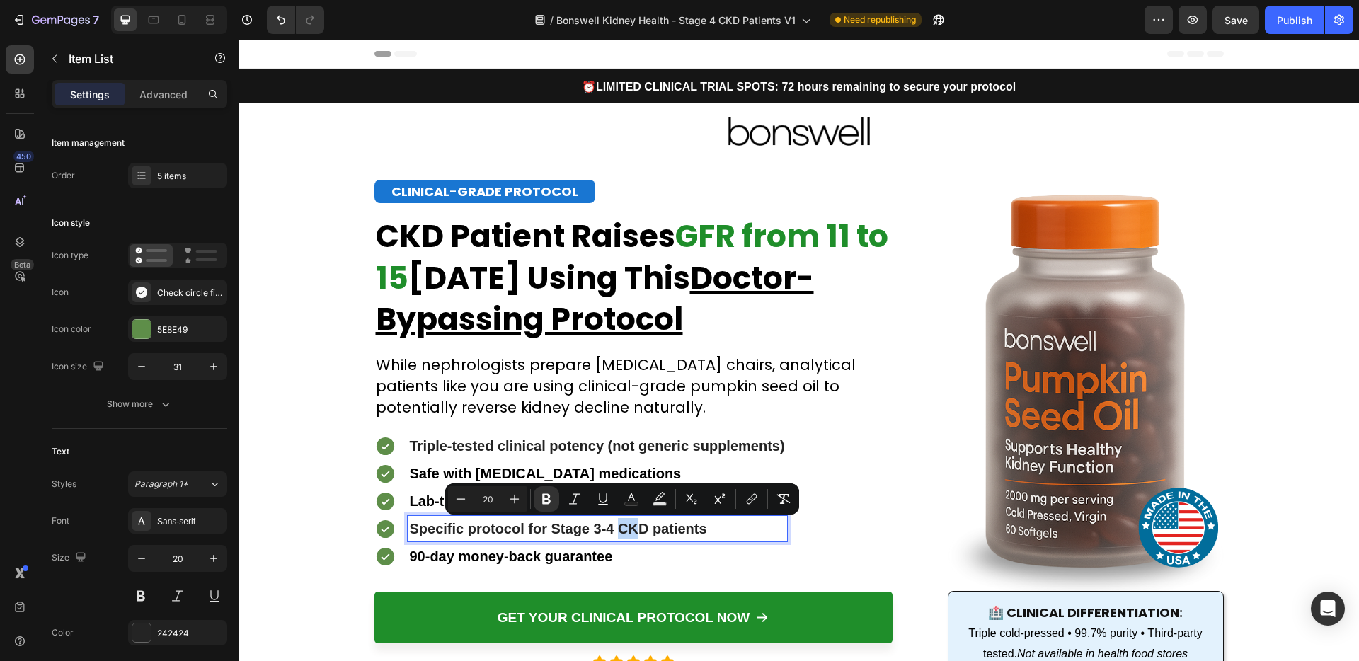
click at [634, 532] on strong "Specific protocol for Stage 3-4 CKD patients" at bounding box center [558, 529] width 297 height 16
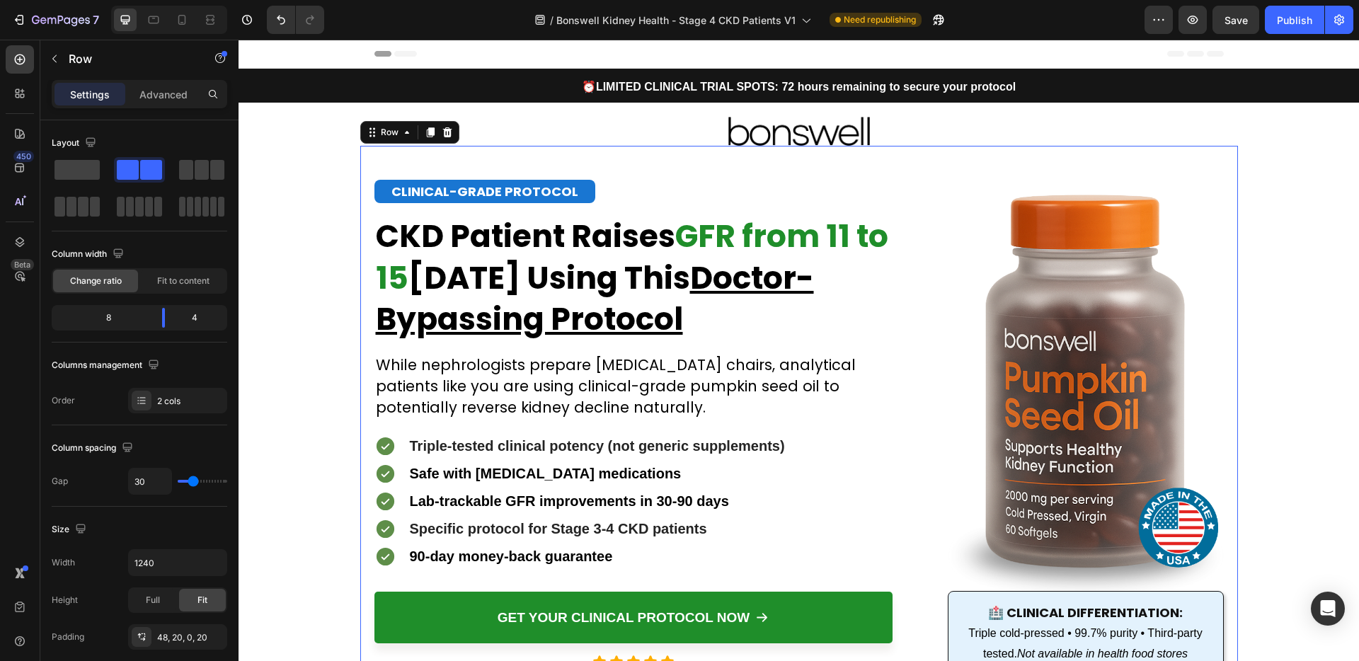
click at [365, 526] on div "CLINICAL-GRADE PROTOCOL Heading Stage 4 CKD Patient Raises GFR from 11 to 15 [D…" at bounding box center [799, 423] width 878 height 554
click at [504, 500] on strong "Lab-trackable GFR improvements in 30-90 days" at bounding box center [569, 501] width 319 height 16
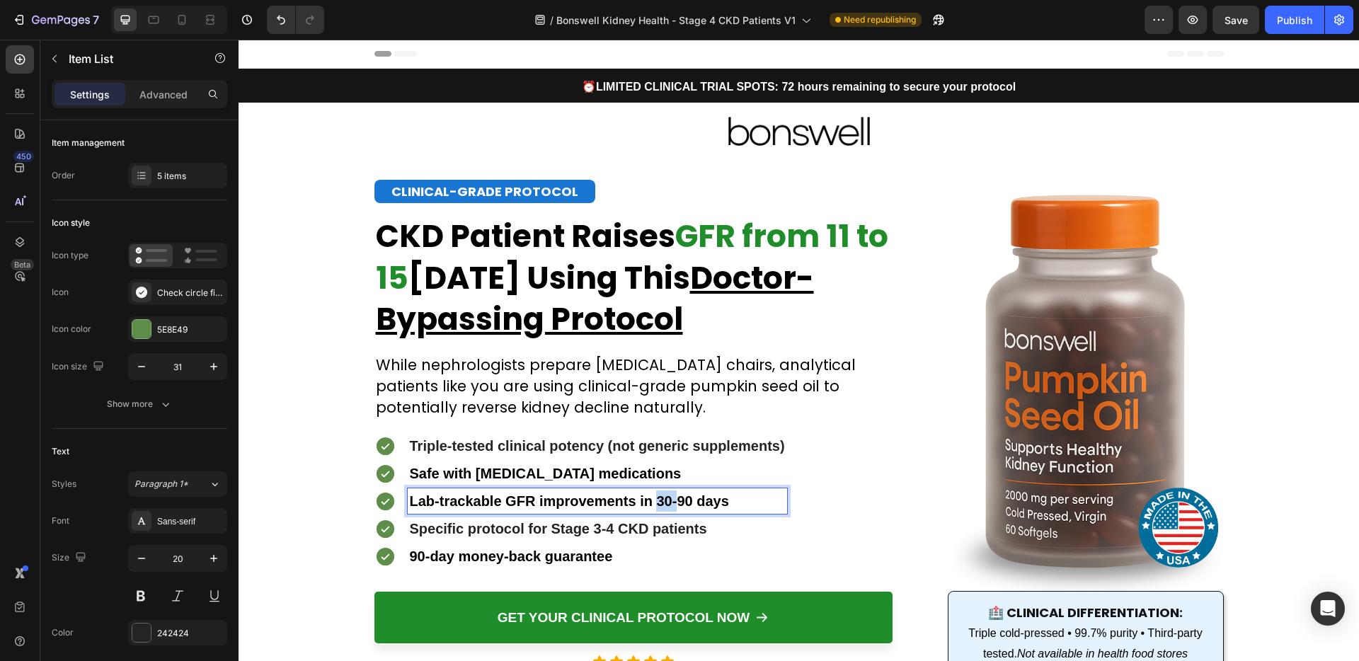
drag, startPoint x: 672, startPoint y: 503, endPoint x: 654, endPoint y: 503, distance: 18.4
click at [654, 503] on strong "Lab-trackable GFR improvements in 30-90 days" at bounding box center [569, 501] width 319 height 16
click at [667, 503] on strong "Lab-trackable GFR improvements [DATE]" at bounding box center [548, 501] width 277 height 16
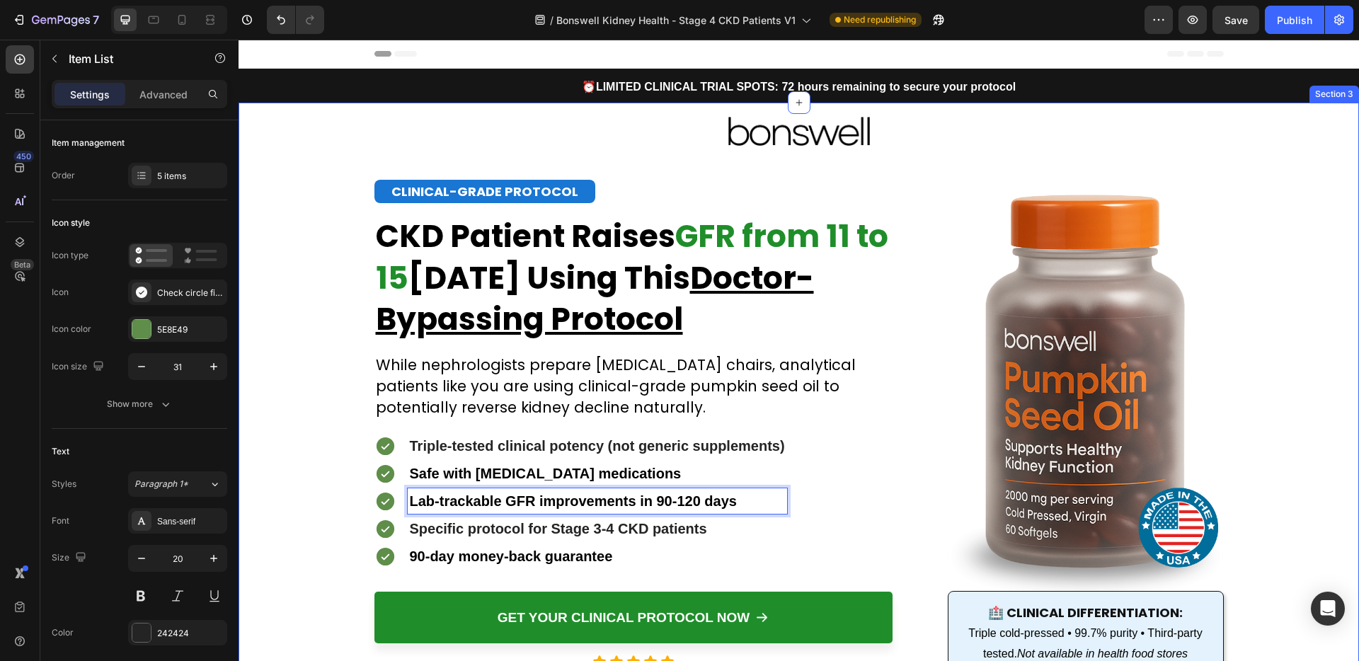
click at [306, 487] on div "Image Image CLINICAL-GRADE PROTOCOL Heading Stage 4 CKD Patient Raises GFR from…" at bounding box center [799, 401] width 1120 height 597
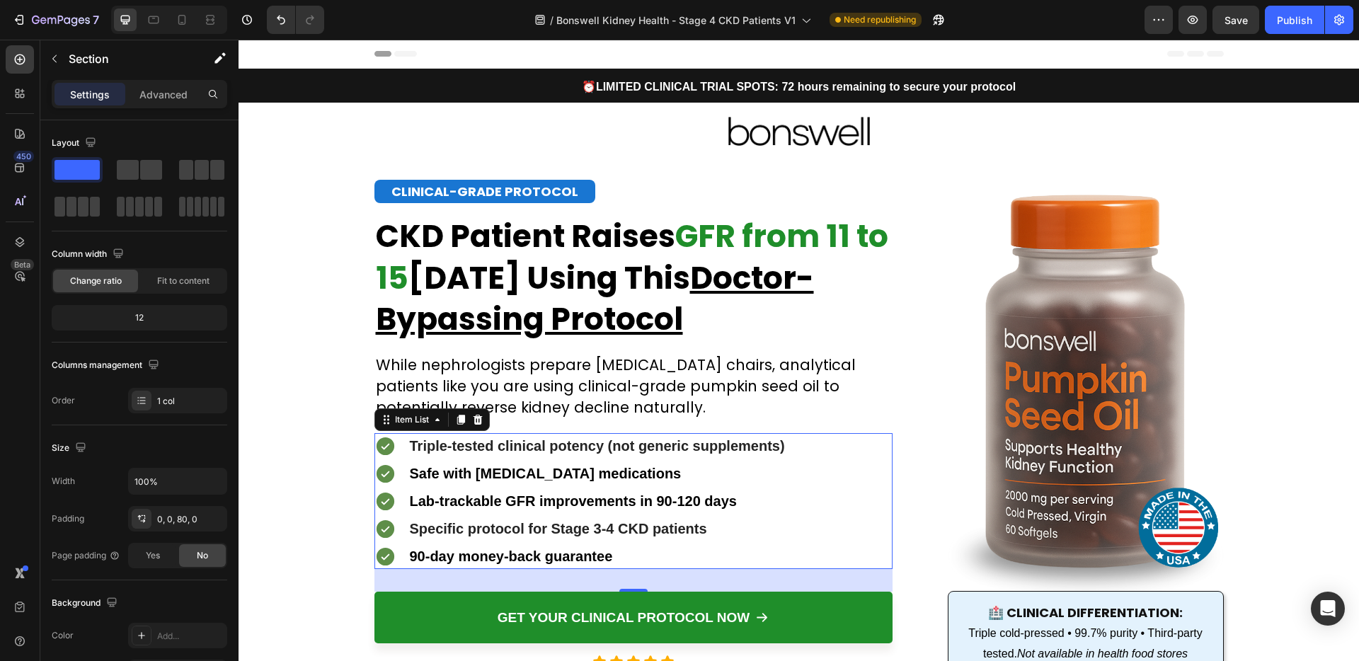
click at [531, 449] on strong "Triple-tested clinical potency (not generic supplements)" at bounding box center [597, 446] width 375 height 16
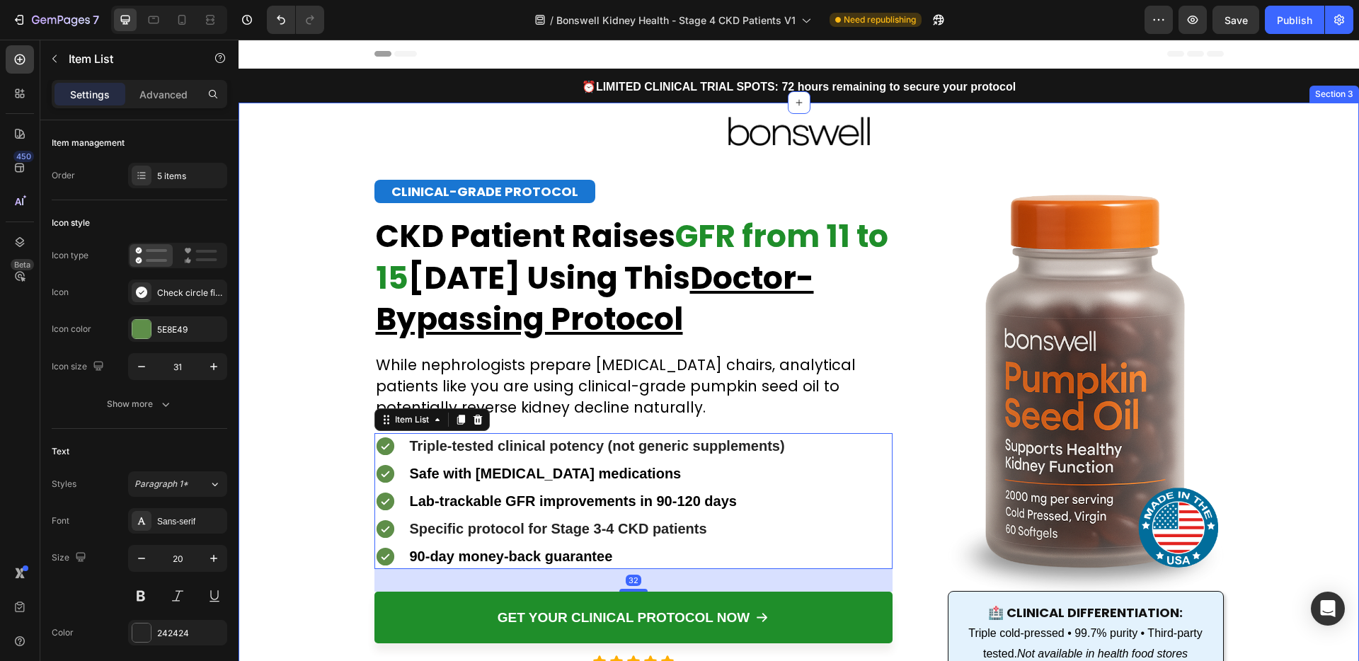
click at [295, 458] on div "Image Image CLINICAL-GRADE PROTOCOL Heading Stage 4 CKD Patient Raises GFR from…" at bounding box center [799, 401] width 1120 height 597
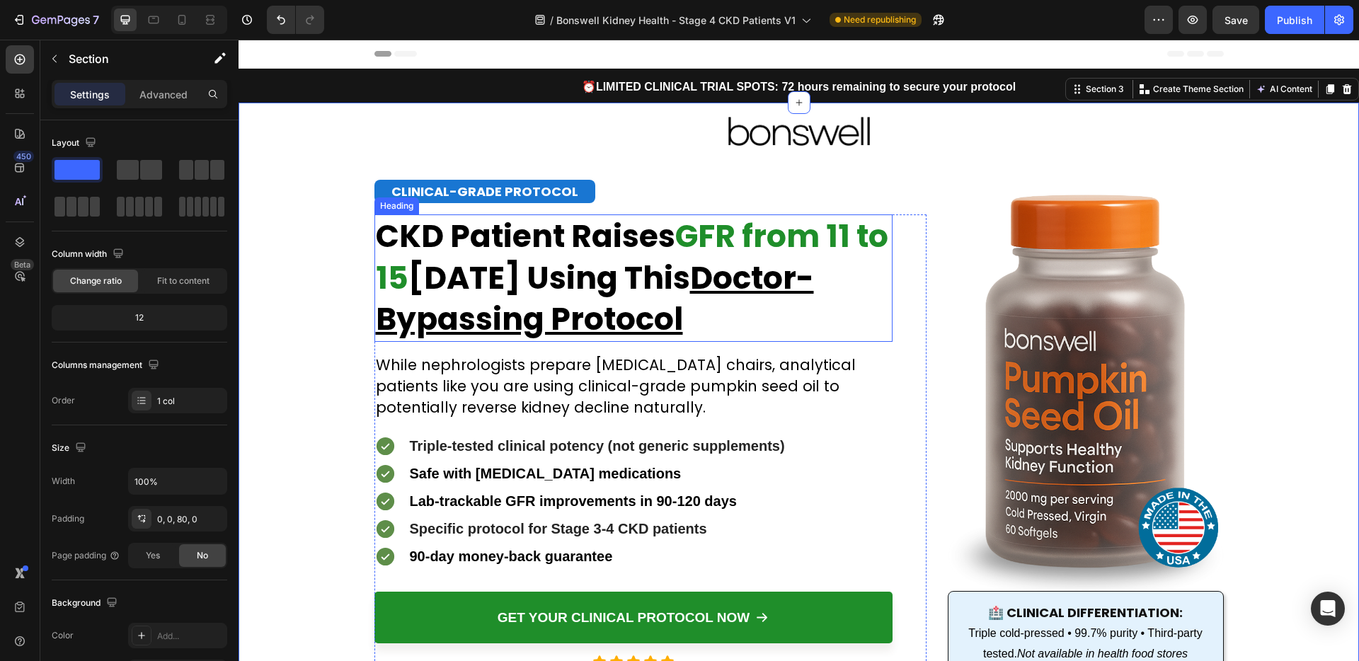
click at [706, 222] on strong "GFR from 11 to 15" at bounding box center [632, 256] width 512 height 85
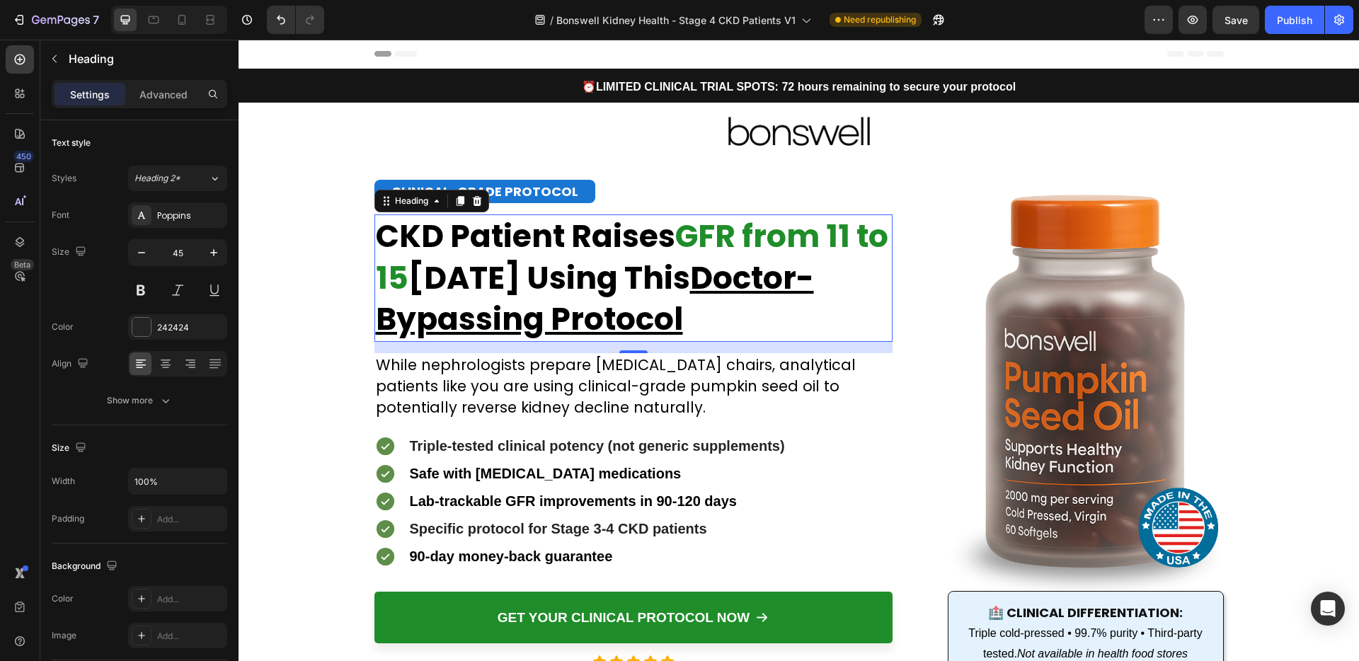
click at [599, 238] on strong "CKD Patient Raises" at bounding box center [525, 235] width 299 height 43
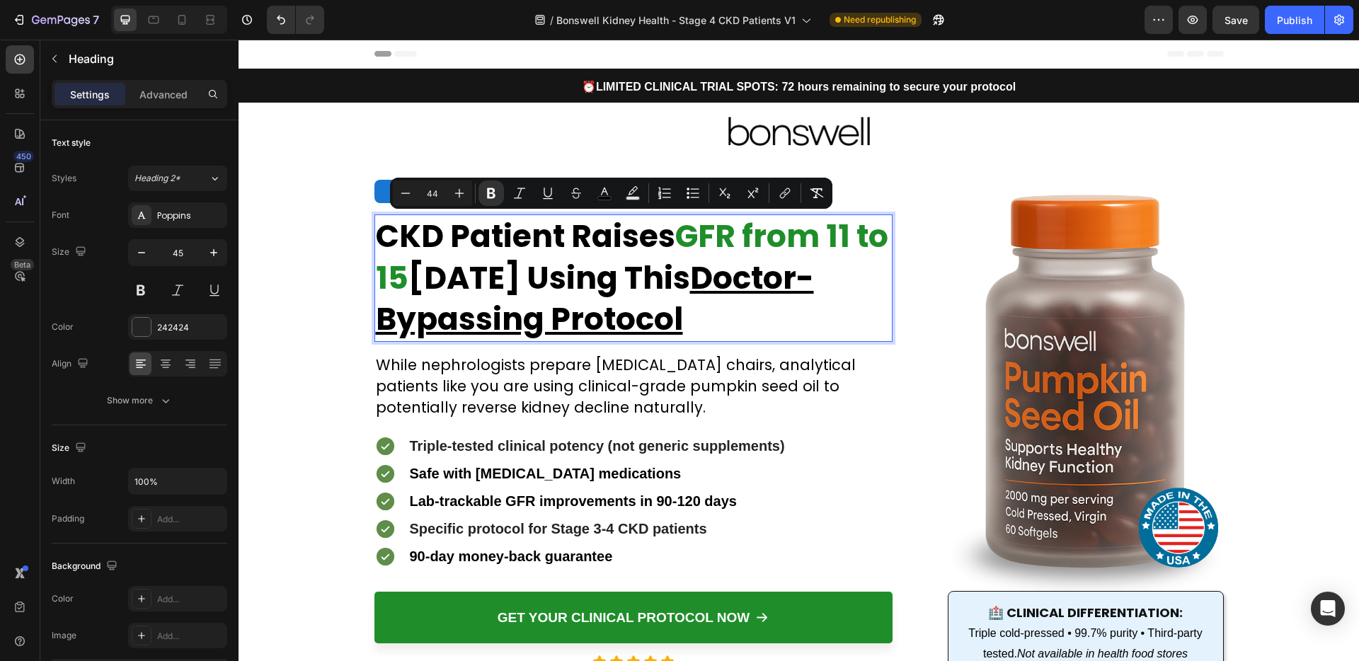
drag, startPoint x: 478, startPoint y: 296, endPoint x: 491, endPoint y: 294, distance: 12.2
click at [479, 296] on strong "[DATE] Using This Doctor-Bypassing Protocol" at bounding box center [595, 298] width 438 height 85
click at [573, 280] on strong "[DATE] Using This Doctor-Bypassing Protocol" at bounding box center [595, 298] width 438 height 85
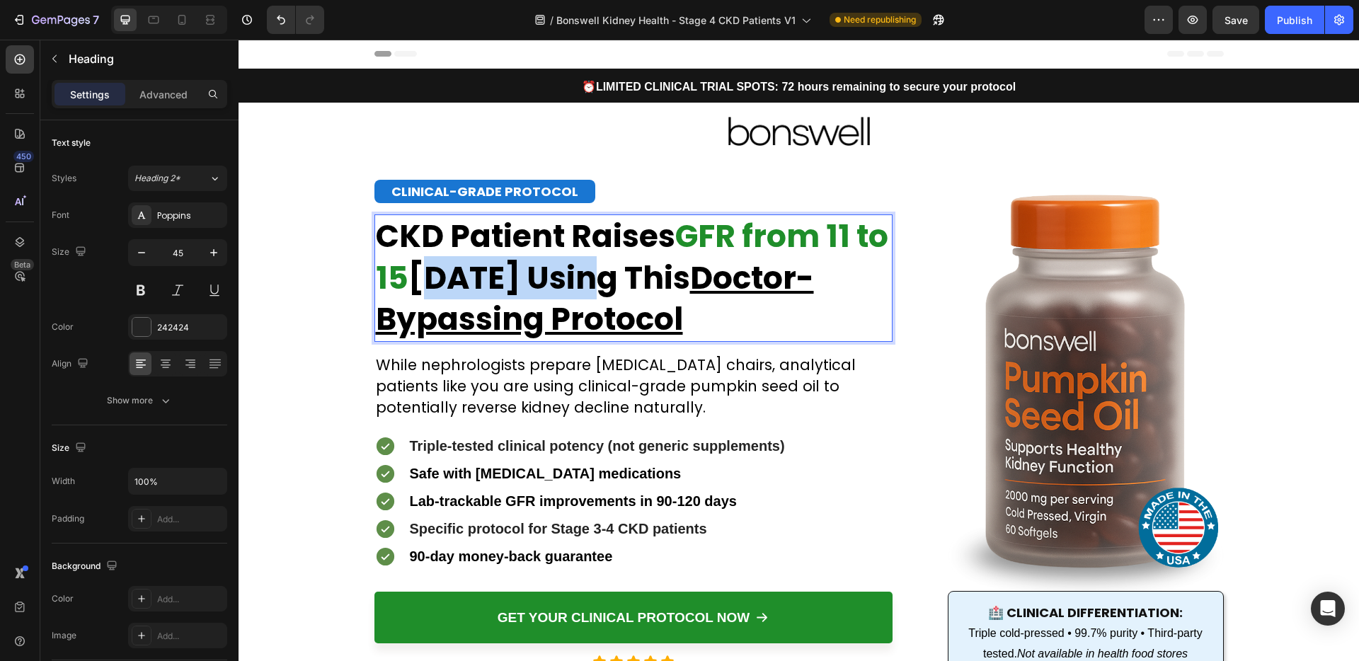
drag, startPoint x: 605, startPoint y: 279, endPoint x: 451, endPoint y: 281, distance: 154.3
click at [451, 281] on strong "[DATE] Using This Doctor-Bypassing Protocol" at bounding box center [595, 298] width 438 height 85
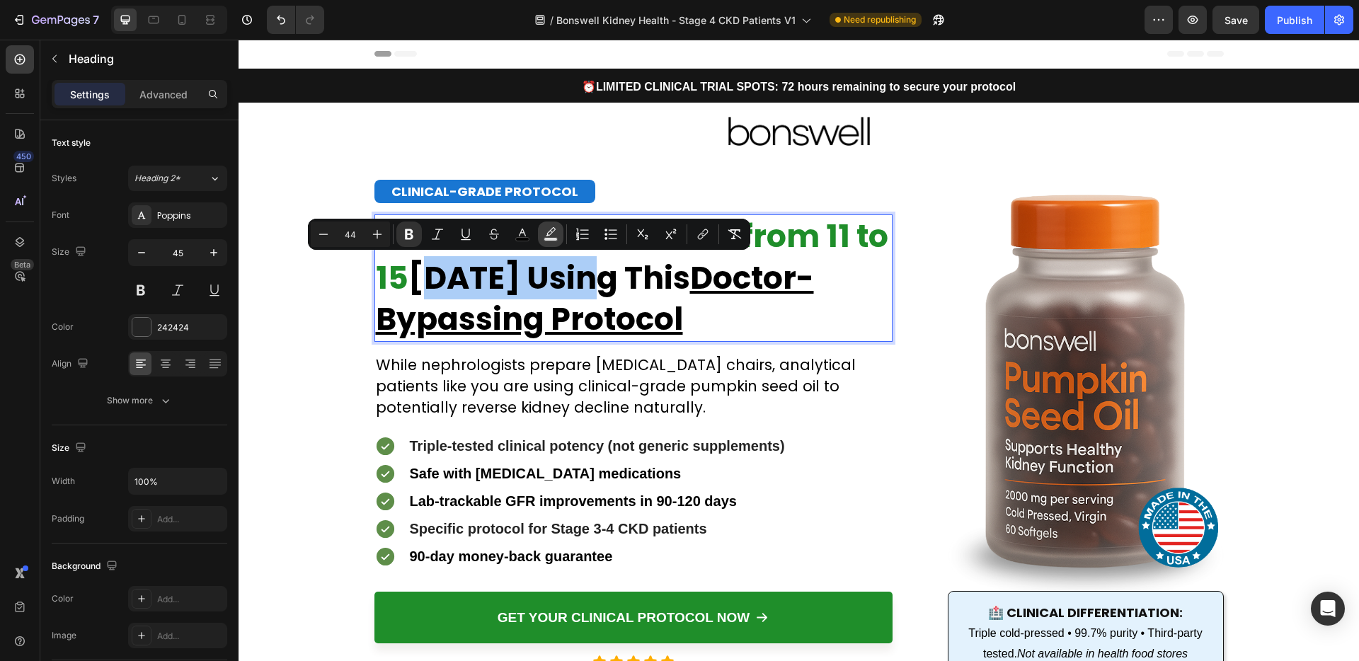
click at [553, 232] on icon "Editor contextual toolbar" at bounding box center [551, 234] width 14 height 14
type input "000000"
type input "77"
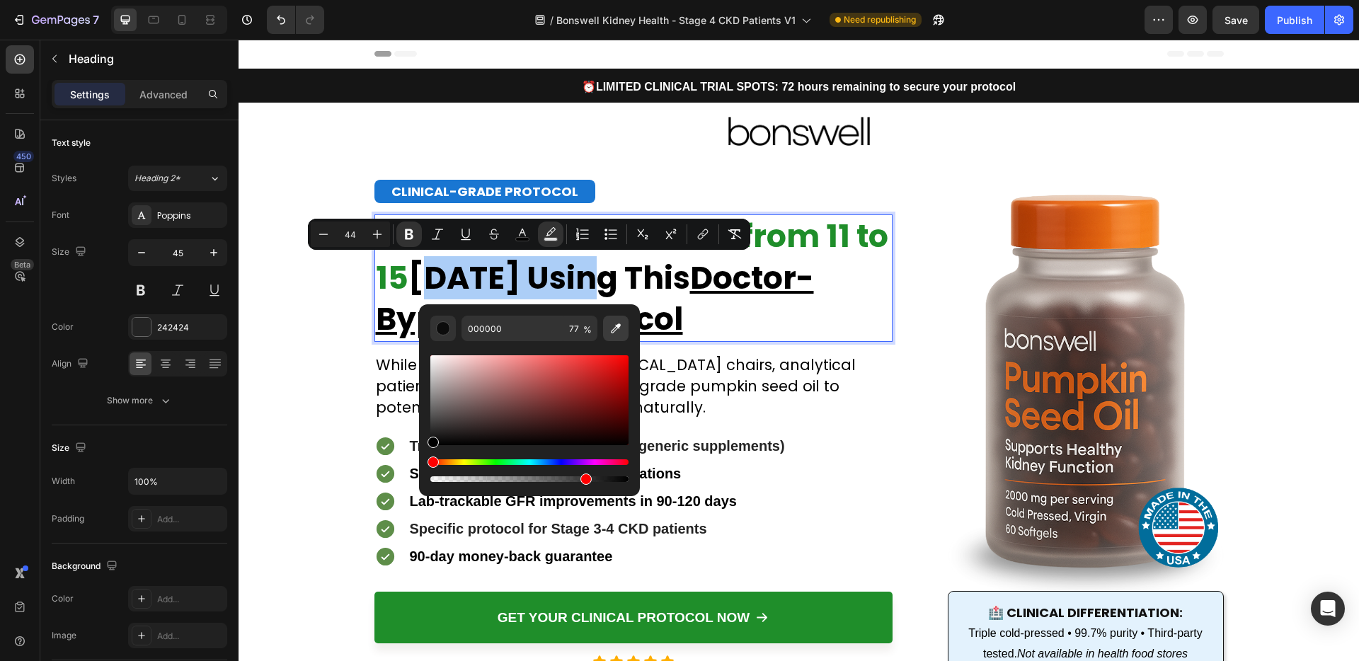
click at [609, 332] on icon "Editor contextual toolbar" at bounding box center [616, 328] width 14 height 14
type input "1E8E2A"
type input "100"
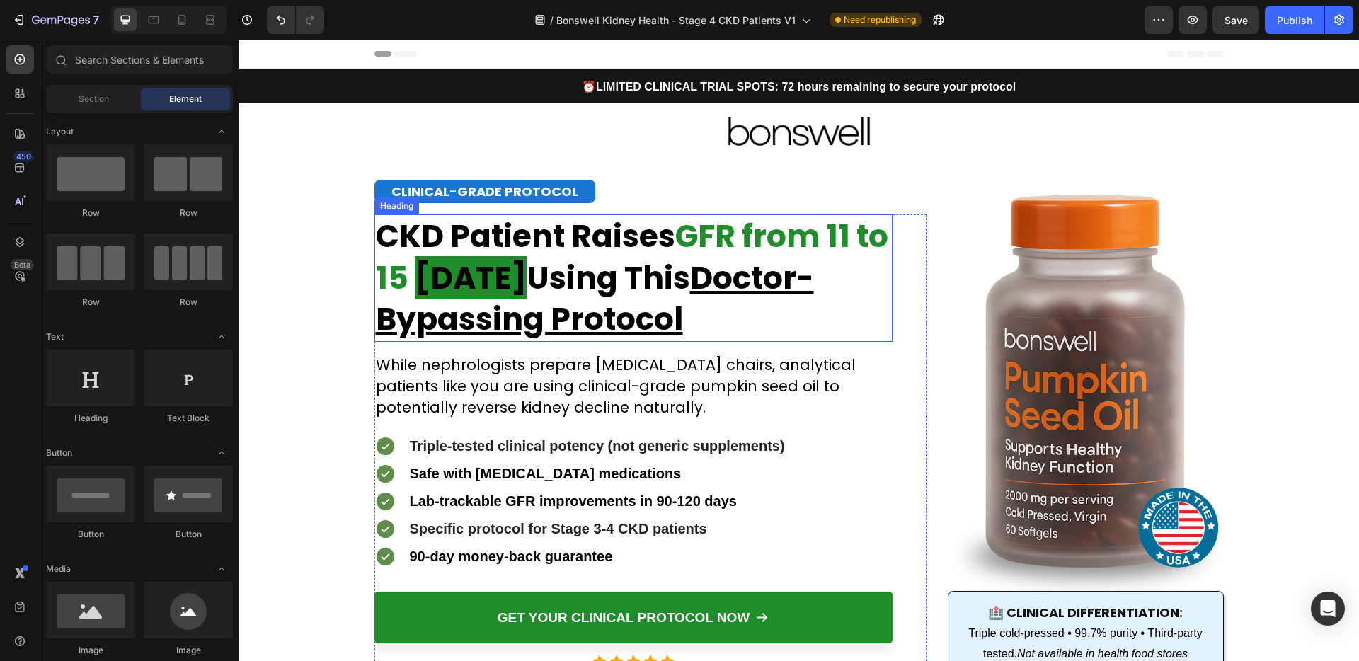
click at [502, 279] on strong "[DATE]" at bounding box center [471, 277] width 112 height 43
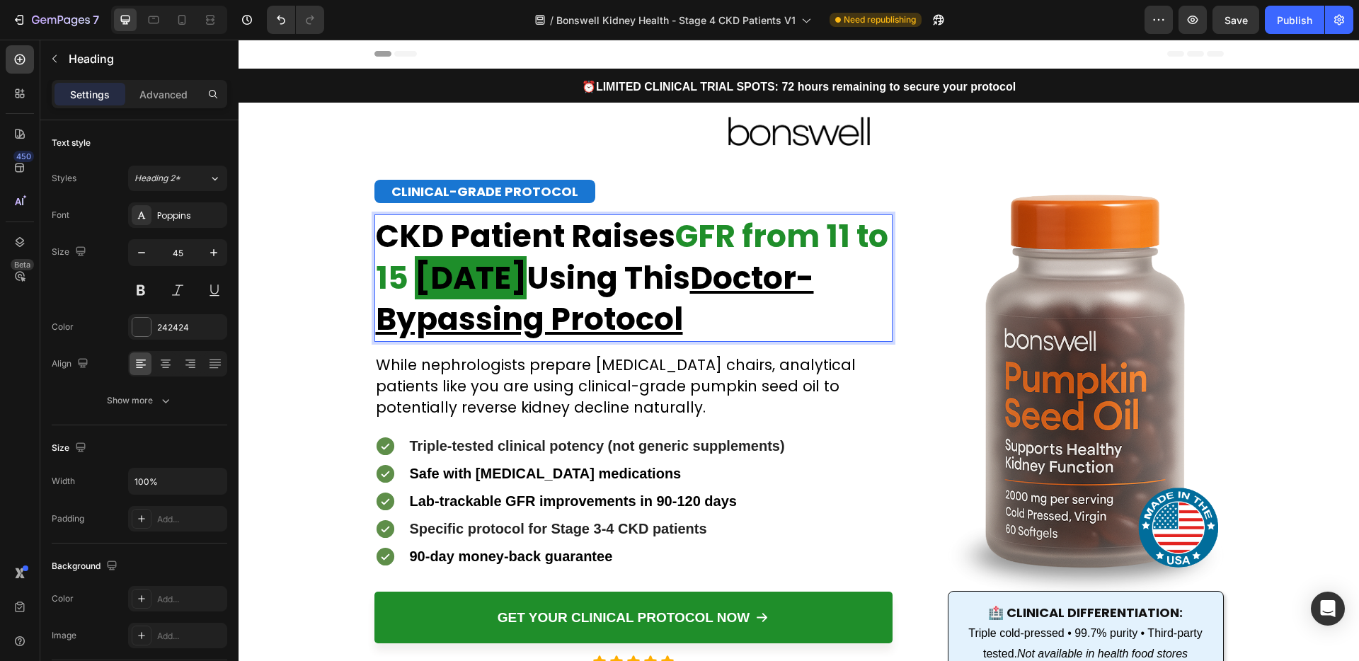
click at [527, 275] on strong "[DATE]" at bounding box center [471, 277] width 112 height 43
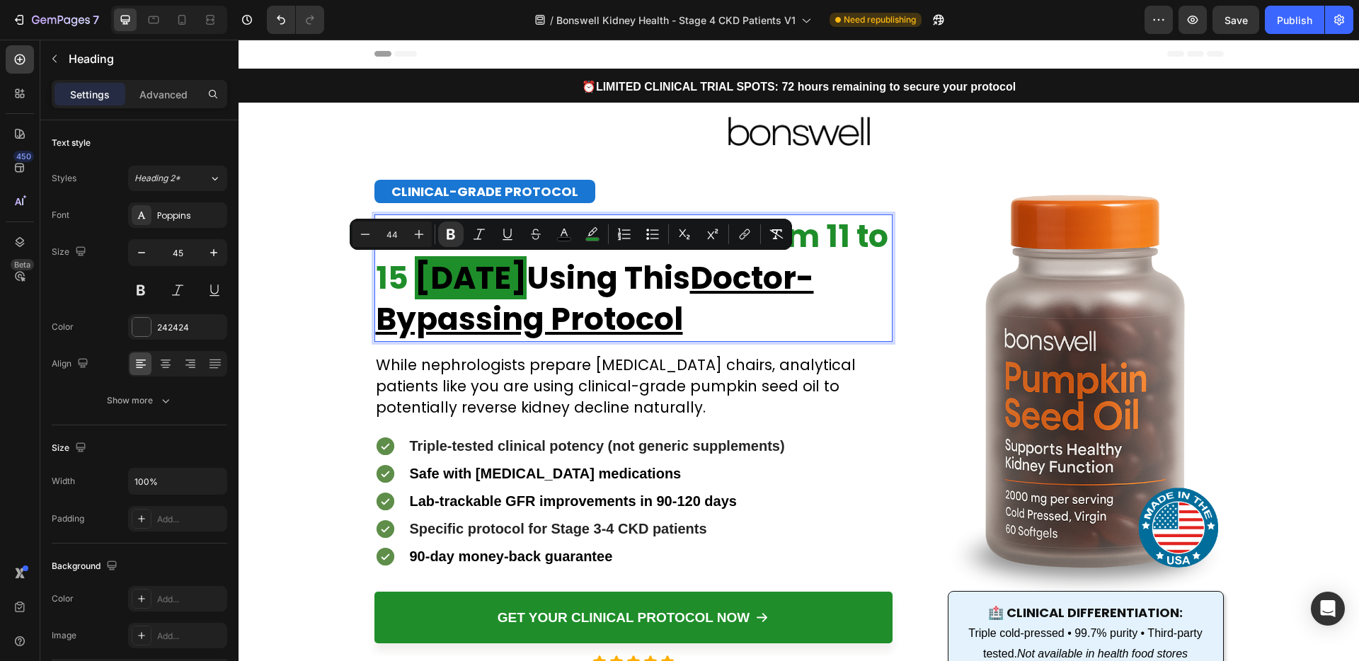
click at [527, 279] on strong "[DATE]" at bounding box center [471, 277] width 112 height 43
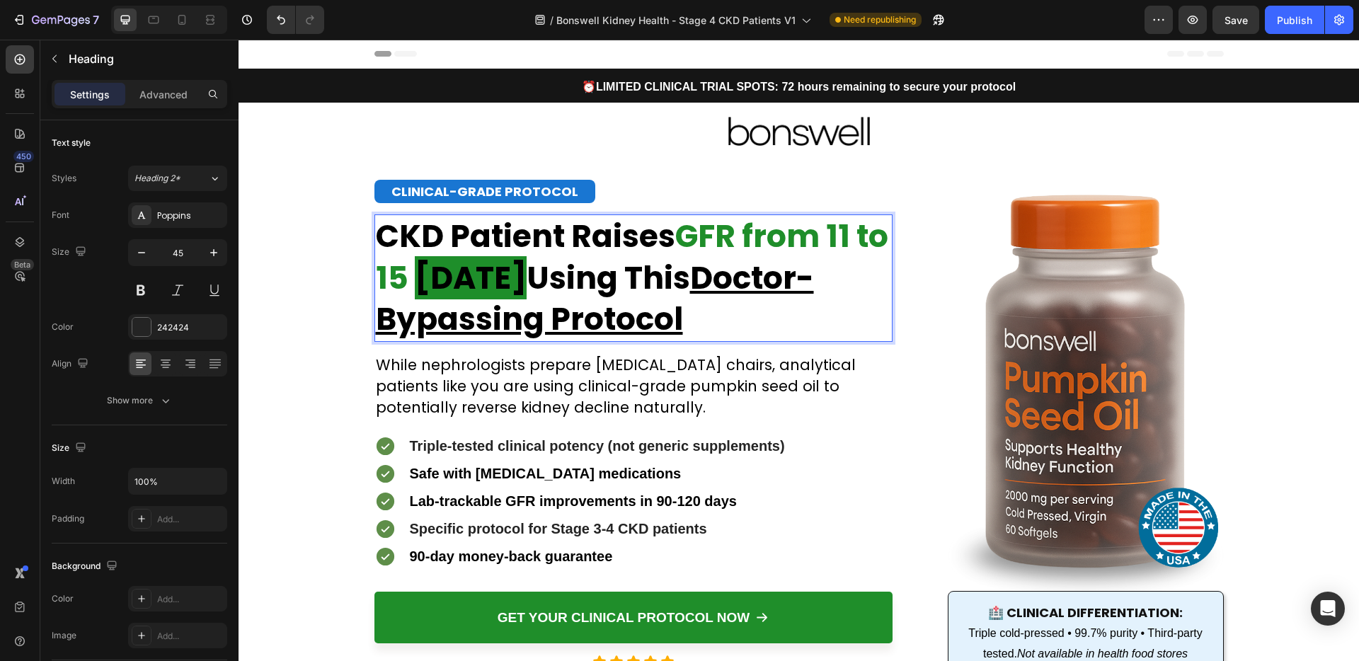
click at [527, 281] on strong "[DATE]" at bounding box center [471, 277] width 112 height 43
drag, startPoint x: 565, startPoint y: 284, endPoint x: 450, endPoint y: 284, distance: 114.7
click at [450, 284] on strong "[DATE]" at bounding box center [471, 277] width 112 height 43
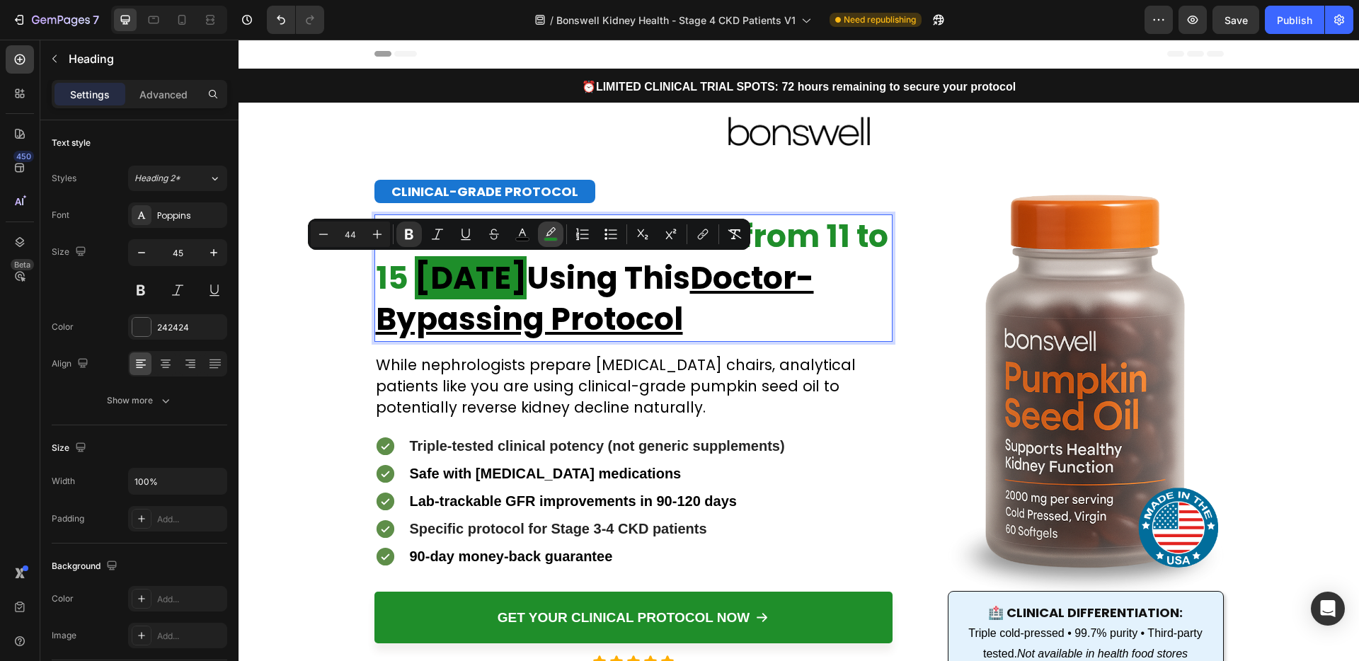
click at [556, 233] on icon "Editor contextual toolbar" at bounding box center [551, 234] width 14 height 14
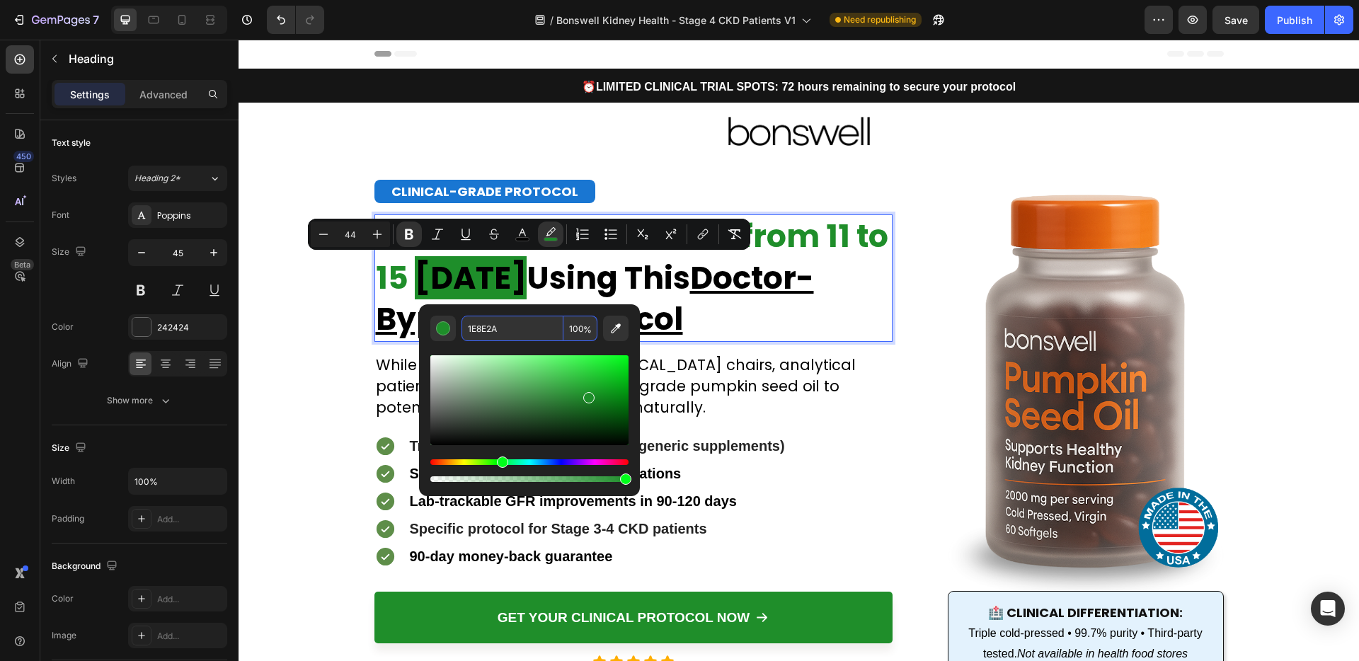
click at [586, 326] on span "%" at bounding box center [587, 330] width 8 height 16
click at [581, 326] on input "100" at bounding box center [580, 328] width 34 height 25
type input "0"
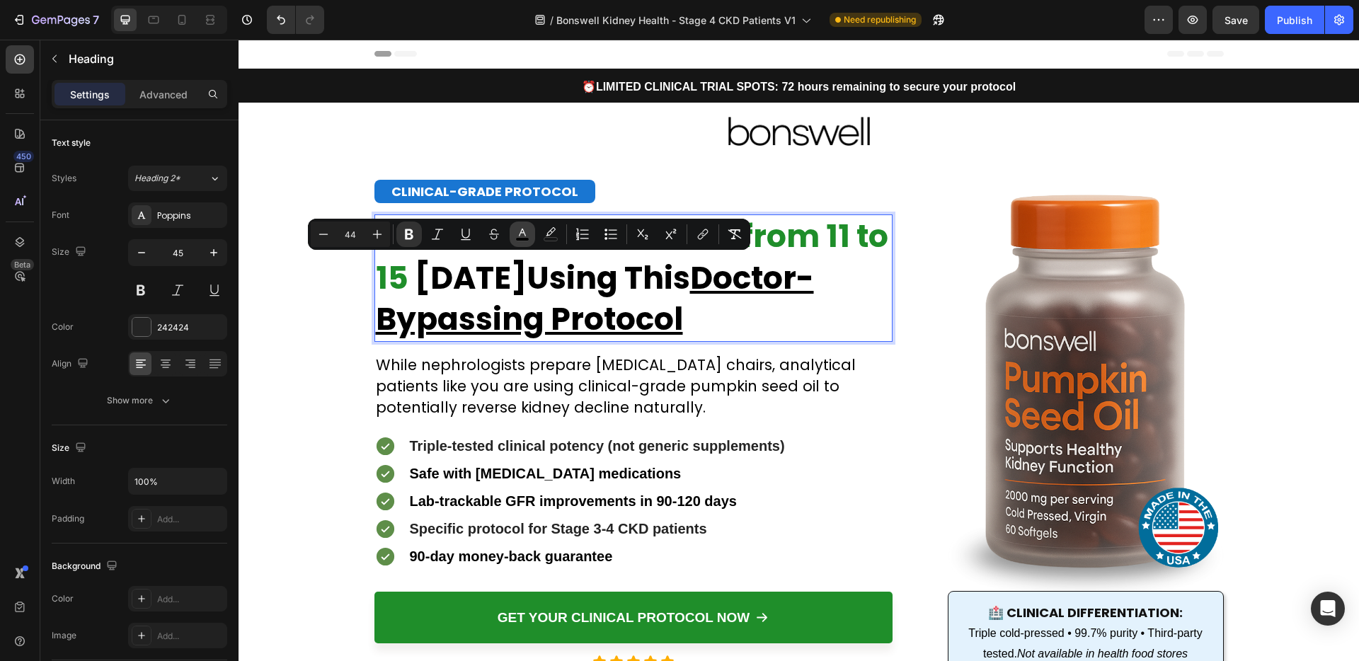
click at [514, 234] on button "color" at bounding box center [522, 234] width 25 height 25
type input "000000"
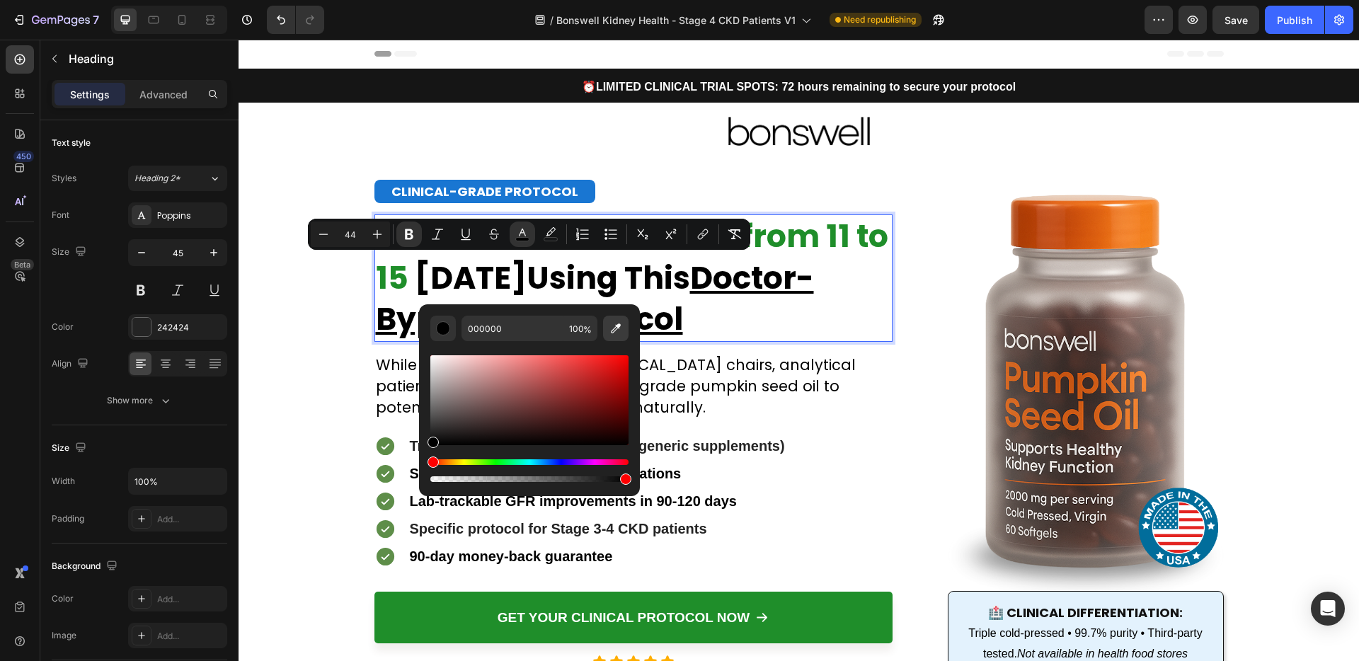
drag, startPoint x: 621, startPoint y: 330, endPoint x: 604, endPoint y: 327, distance: 16.5
click at [620, 330] on icon "Editor contextual toolbar" at bounding box center [616, 328] width 14 height 14
type input "1E8E2A"
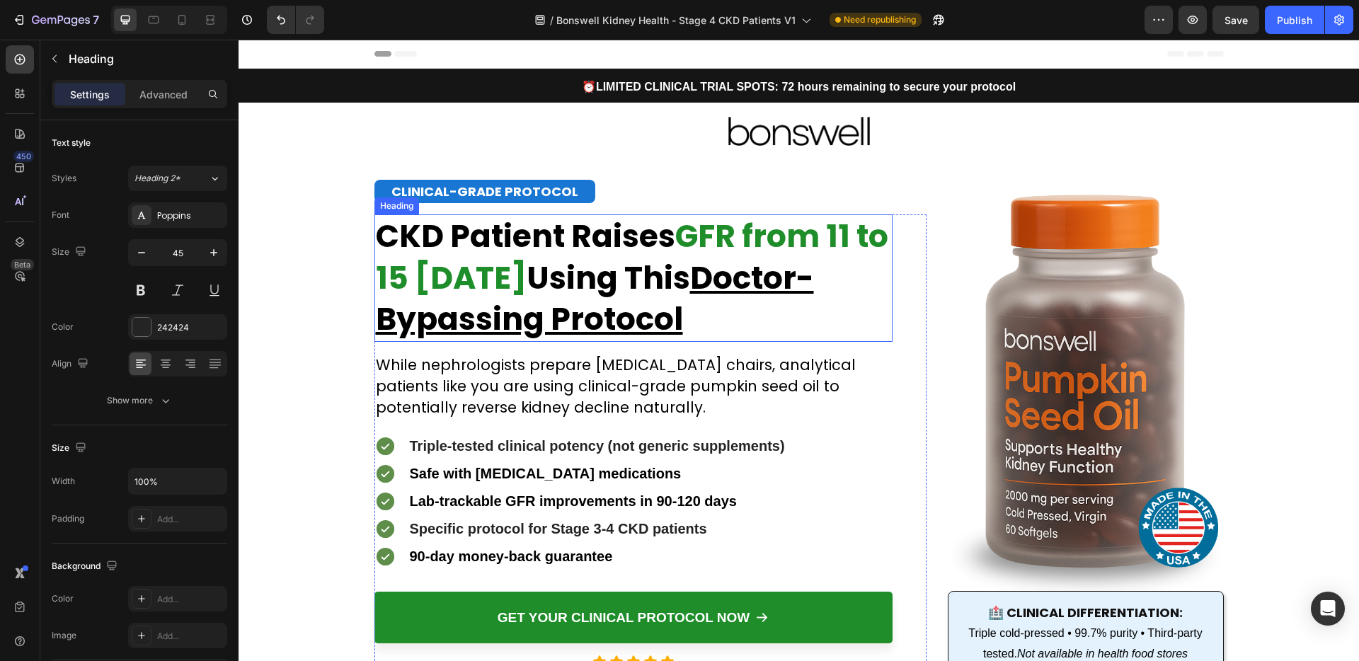
click at [447, 280] on strong "[DATE]" at bounding box center [471, 277] width 112 height 43
click at [415, 287] on strong "Rich Text Editor. Editing area: main" at bounding box center [411, 277] width 6 height 43
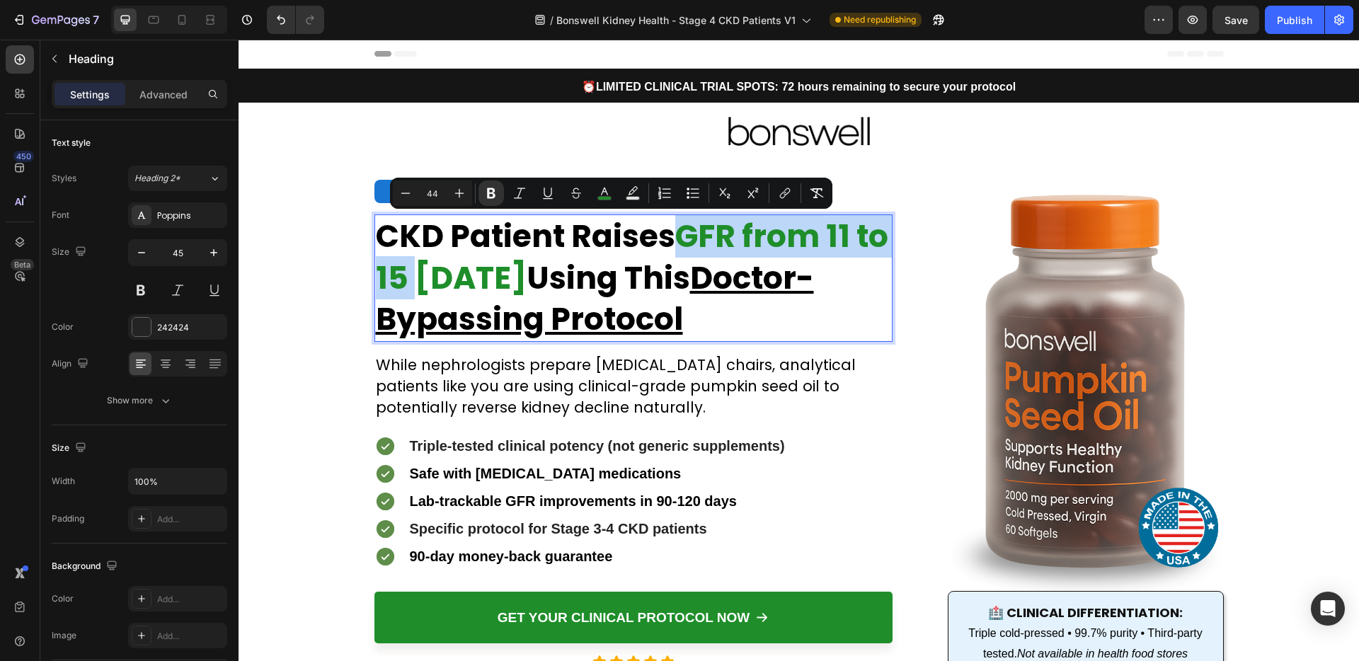
drag, startPoint x: 447, startPoint y: 282, endPoint x: 685, endPoint y: 243, distance: 241.7
click at [685, 243] on p "CKD Patient Raises GFR from 11 to 15 [DATE] Using This Doctor-Bypassing Protocol" at bounding box center [633, 278] width 515 height 125
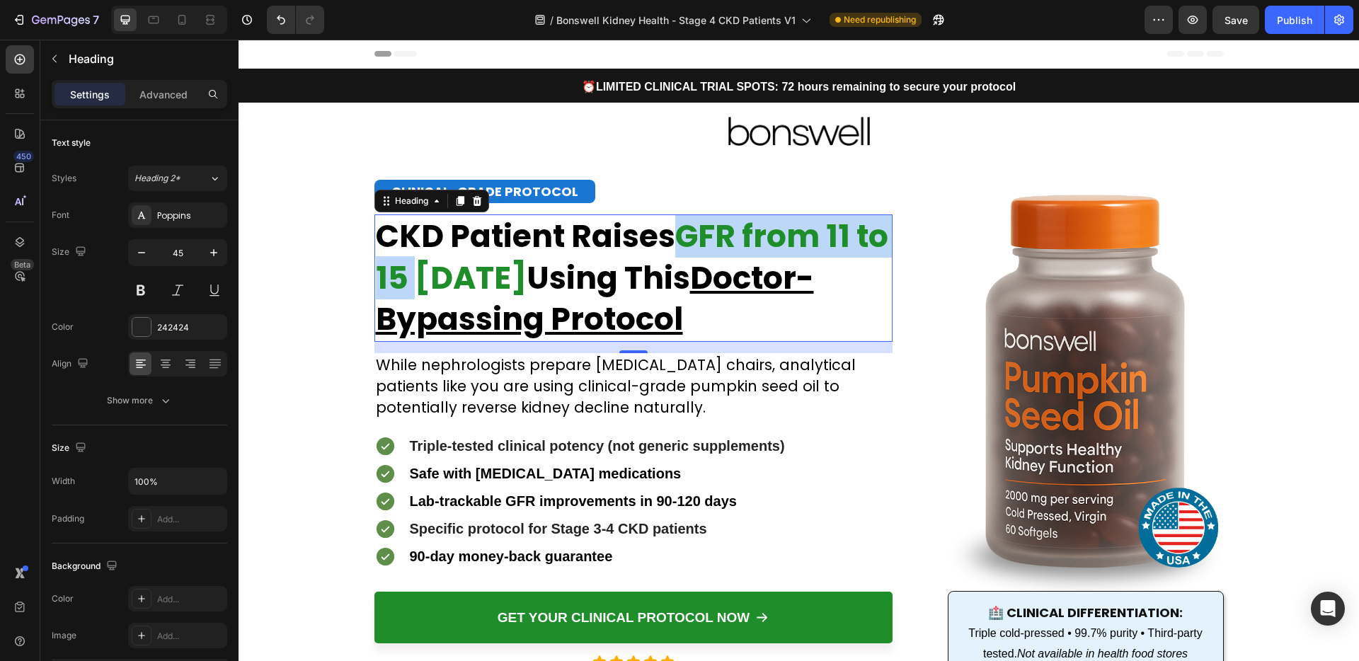
click at [607, 230] on strong "CKD Patient Raises" at bounding box center [525, 235] width 299 height 43
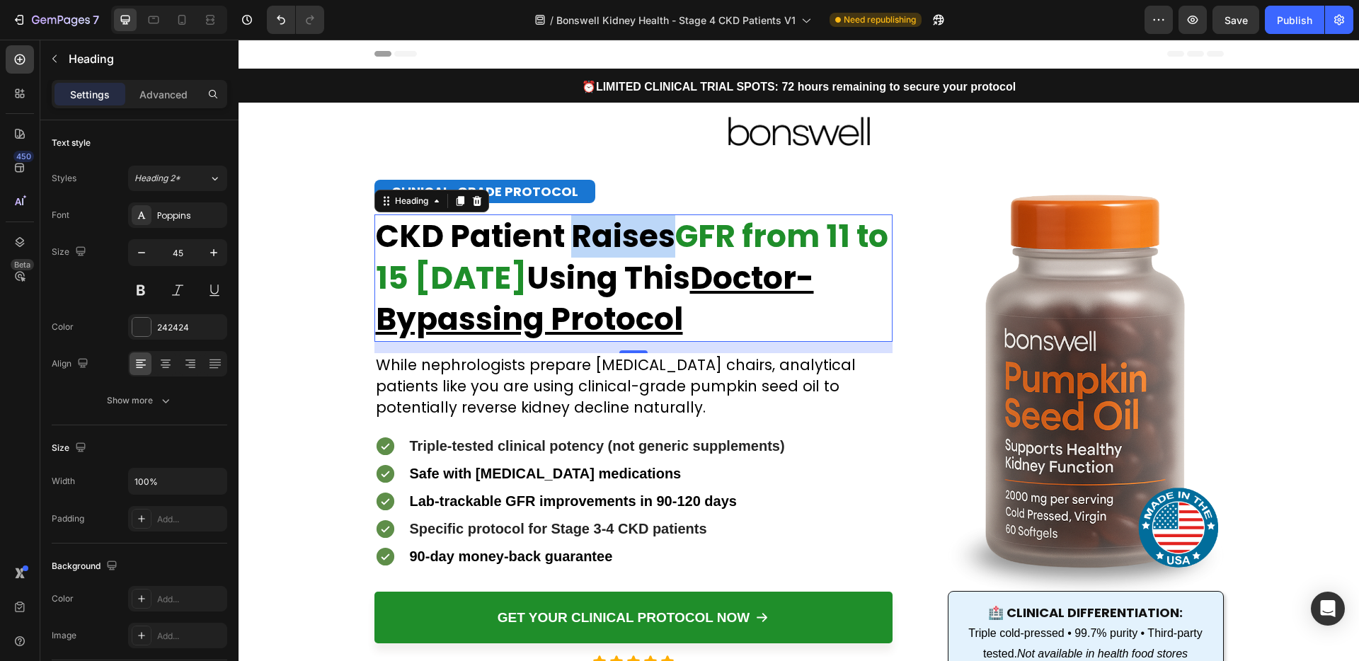
click at [607, 230] on strong "CKD Patient Raises" at bounding box center [525, 235] width 299 height 43
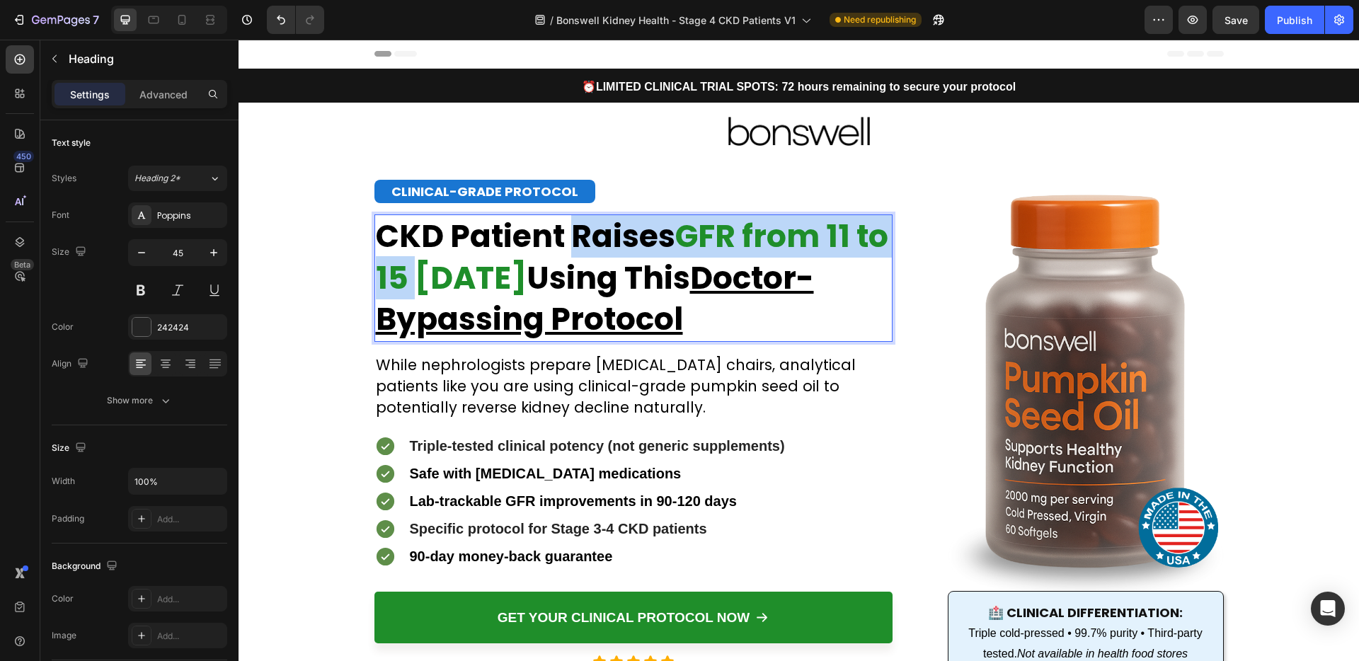
click at [436, 282] on strong "GFR from 11 to 15" at bounding box center [632, 256] width 512 height 85
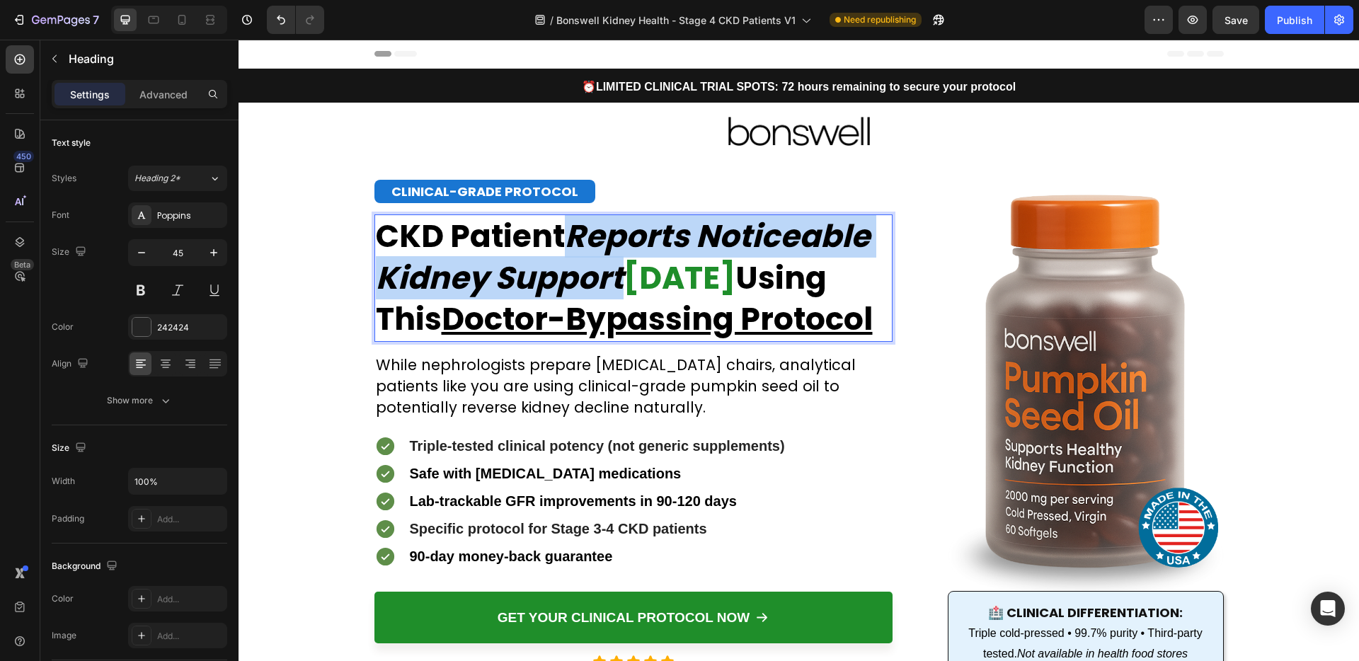
drag, startPoint x: 616, startPoint y: 280, endPoint x: 575, endPoint y: 238, distance: 58.6
click at [575, 238] on strong "Reports Noticeable Kidney Support" at bounding box center [623, 256] width 494 height 85
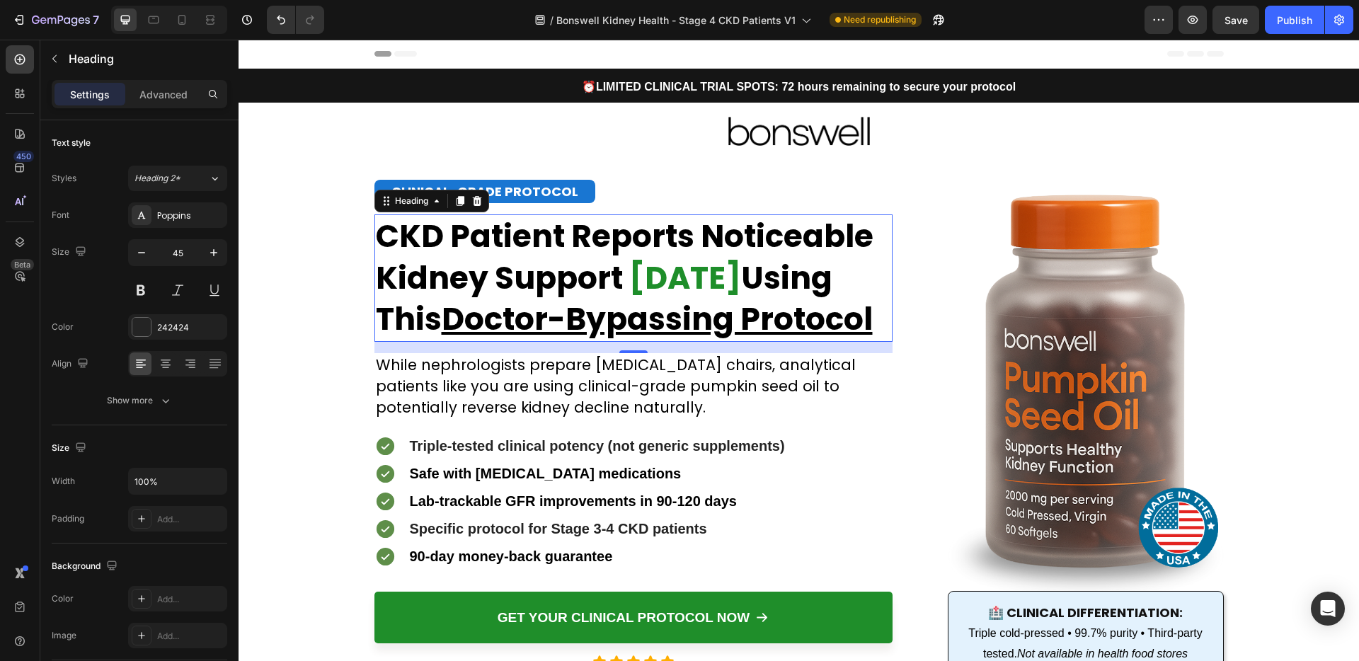
click at [518, 333] on u "Doctor-Bypassing Protocol" at bounding box center [657, 318] width 431 height 43
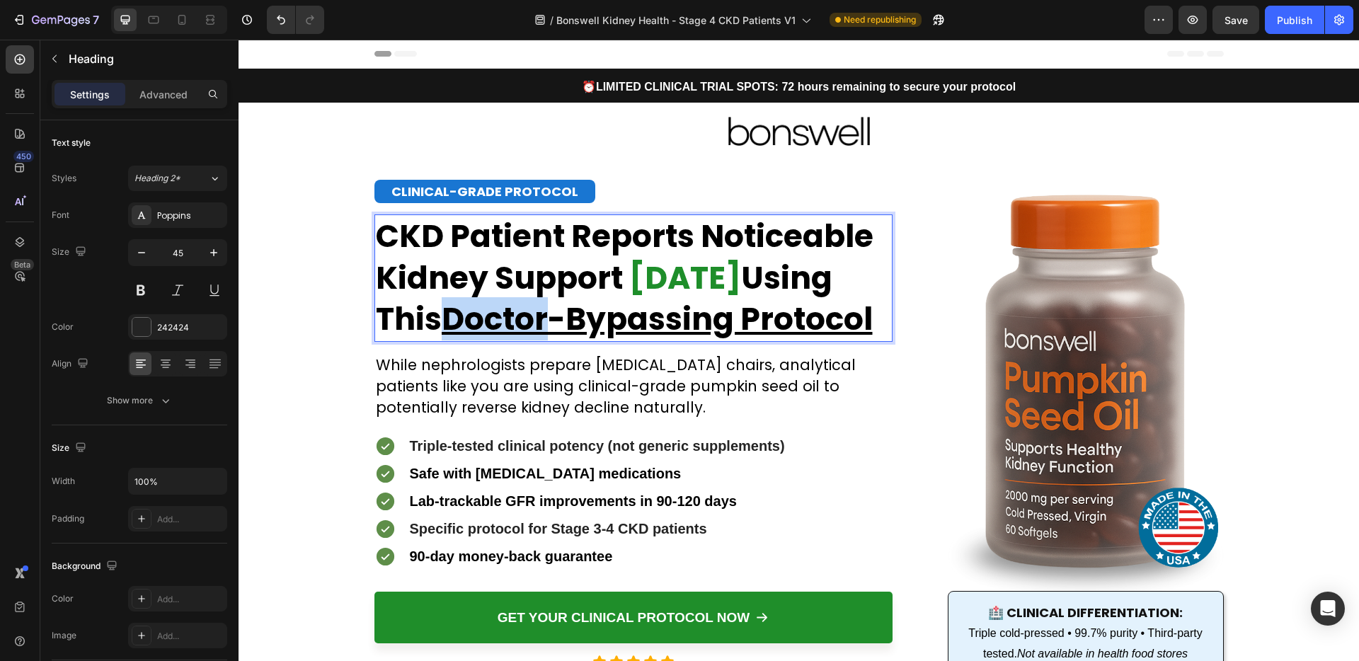
click at [518, 333] on u "Doctor-Bypassing Protocol" at bounding box center [657, 318] width 431 height 43
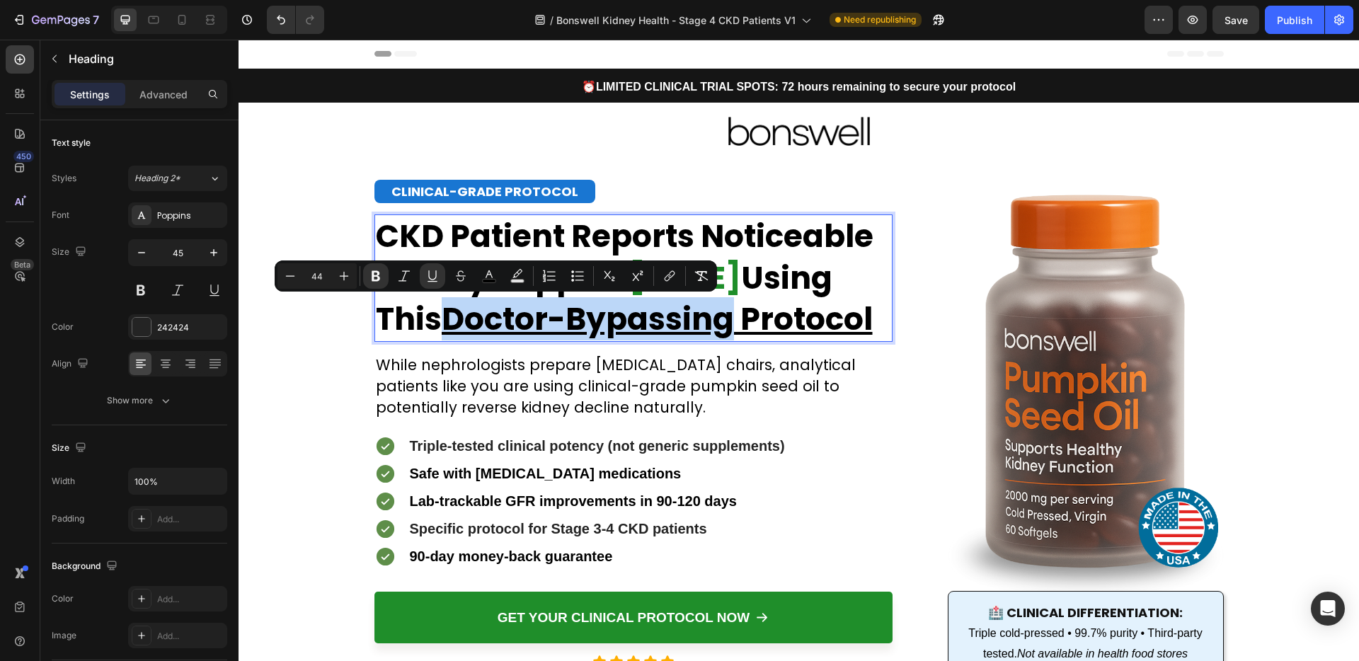
click at [653, 316] on u "Doctor-Bypassing Protocol" at bounding box center [657, 318] width 431 height 43
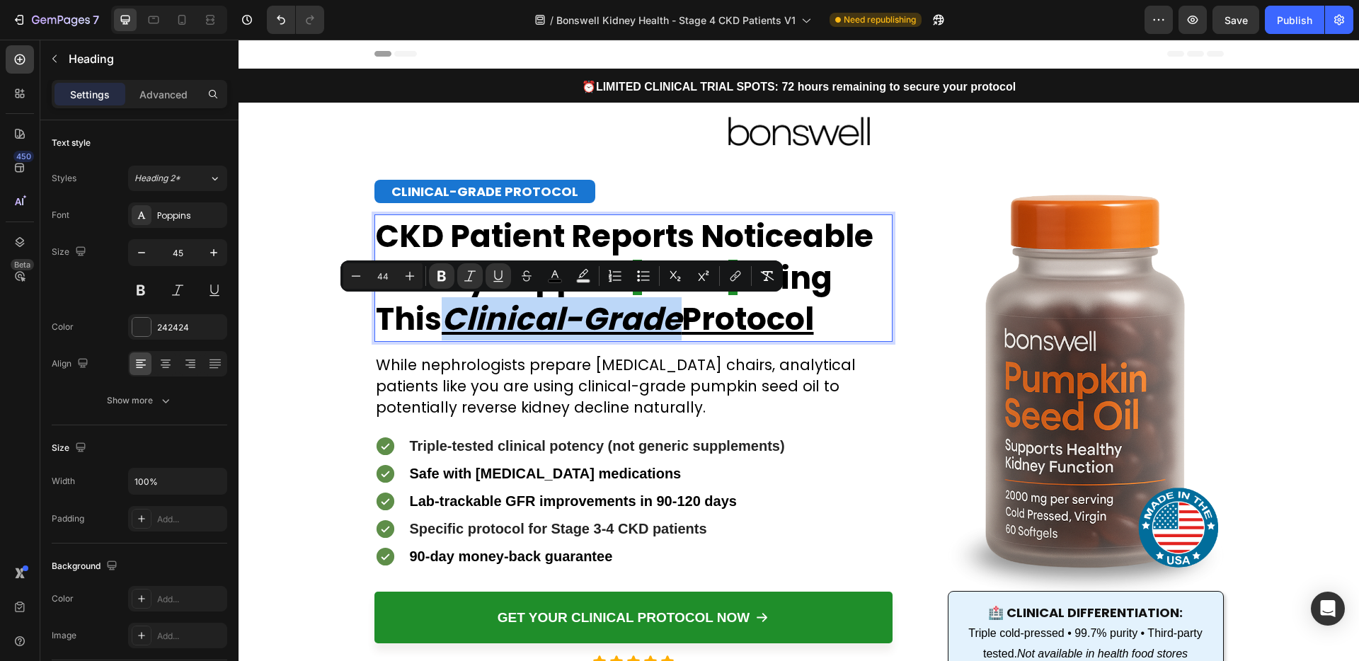
drag, startPoint x: 679, startPoint y: 319, endPoint x: 452, endPoint y: 326, distance: 226.6
click at [452, 326] on u "Clinical-Grade" at bounding box center [562, 318] width 240 height 43
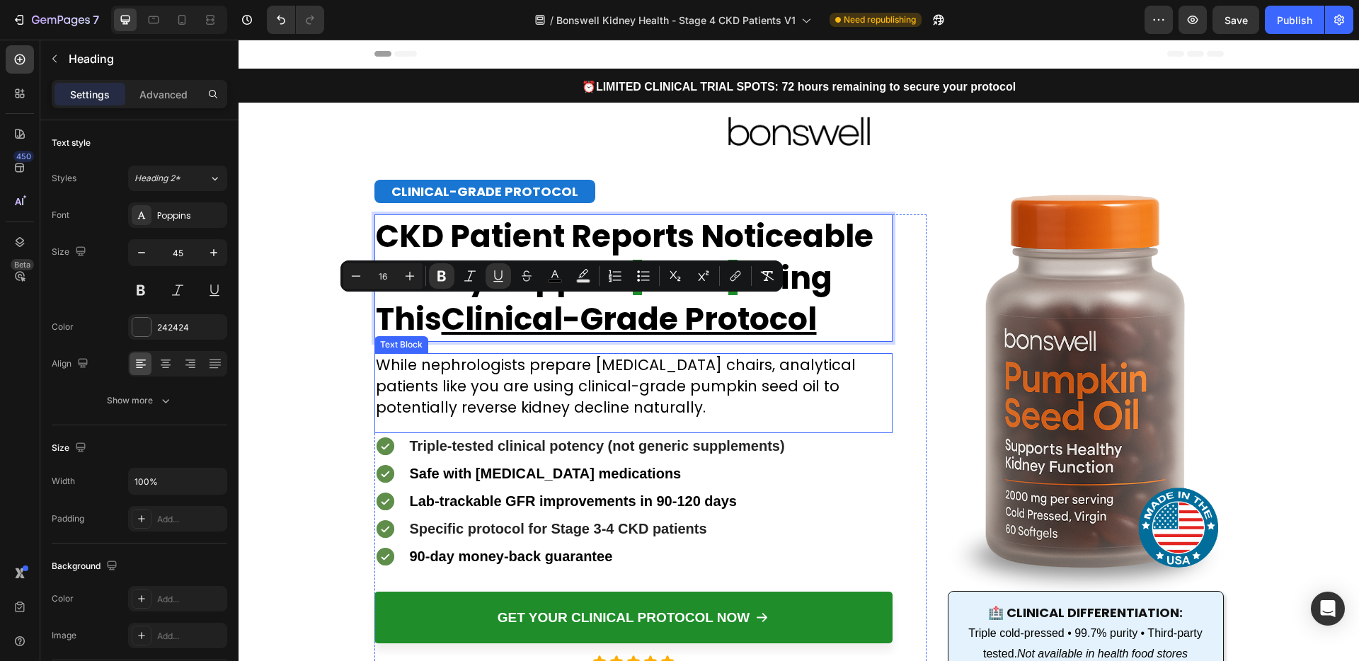
click at [531, 399] on span "While nephrologists prepare [MEDICAL_DATA] chairs, analytical patients like you…" at bounding box center [616, 386] width 480 height 63
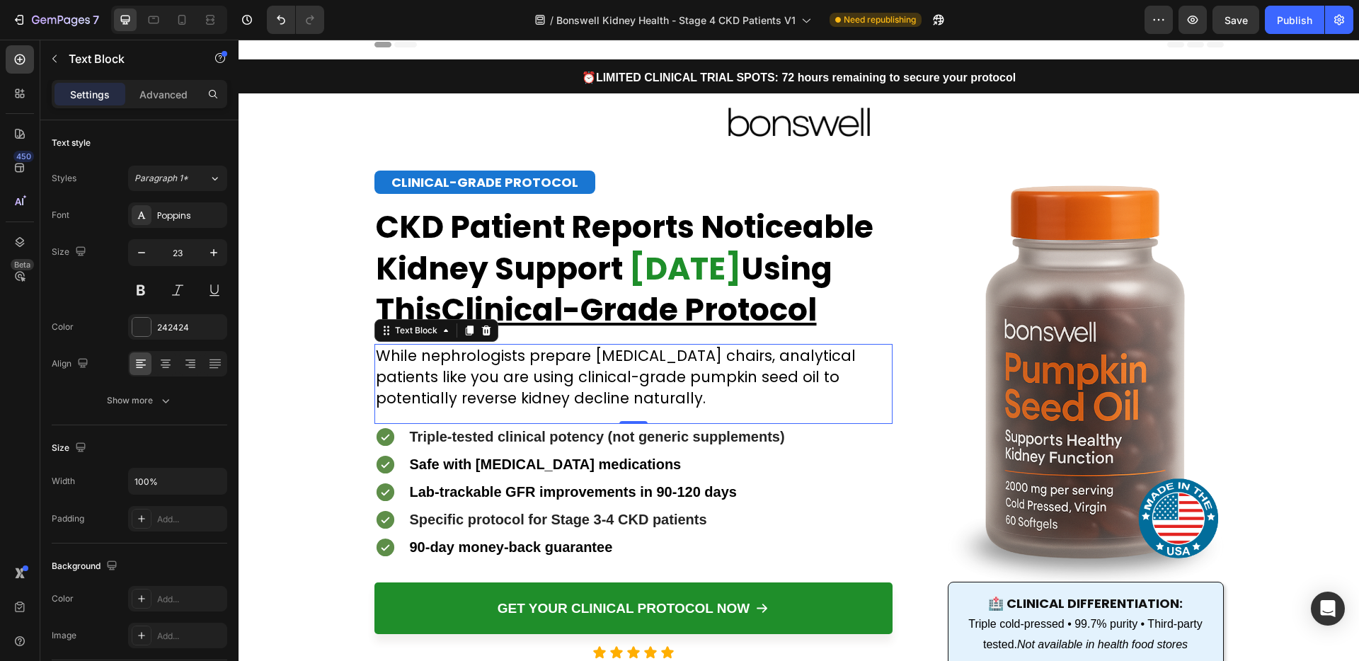
scroll to position [37, 0]
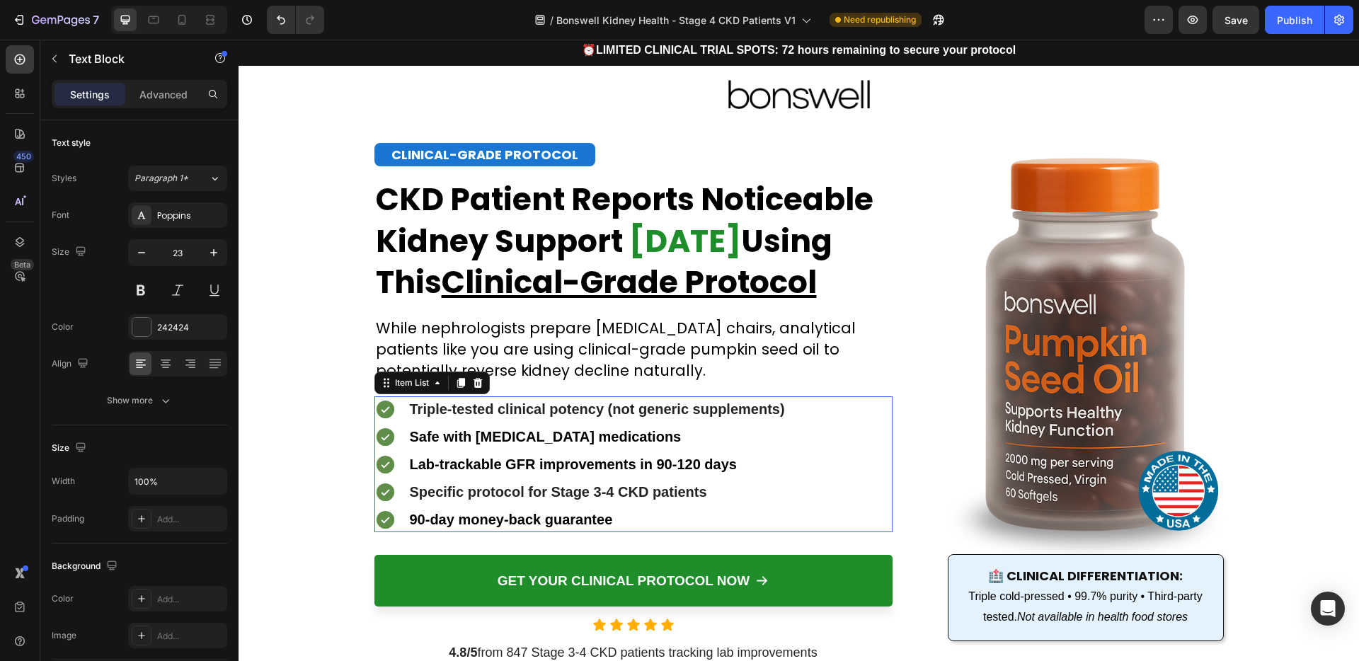
click at [523, 459] on strong "Lab-trackable GFR improvements in 90-120 days" at bounding box center [573, 465] width 327 height 16
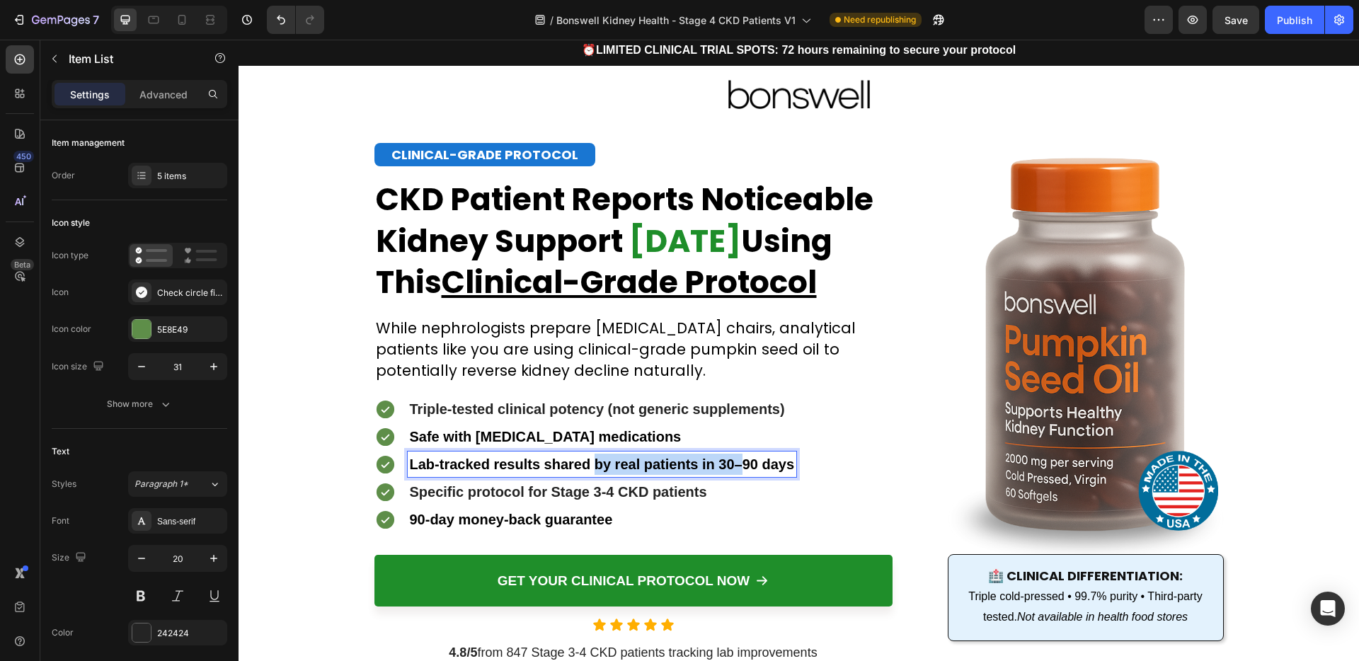
drag, startPoint x: 740, startPoint y: 469, endPoint x: 592, endPoint y: 465, distance: 147.3
click at [592, 465] on strong "Lab-tracked results shared by real patients in 30–90 days" at bounding box center [602, 465] width 385 height 16
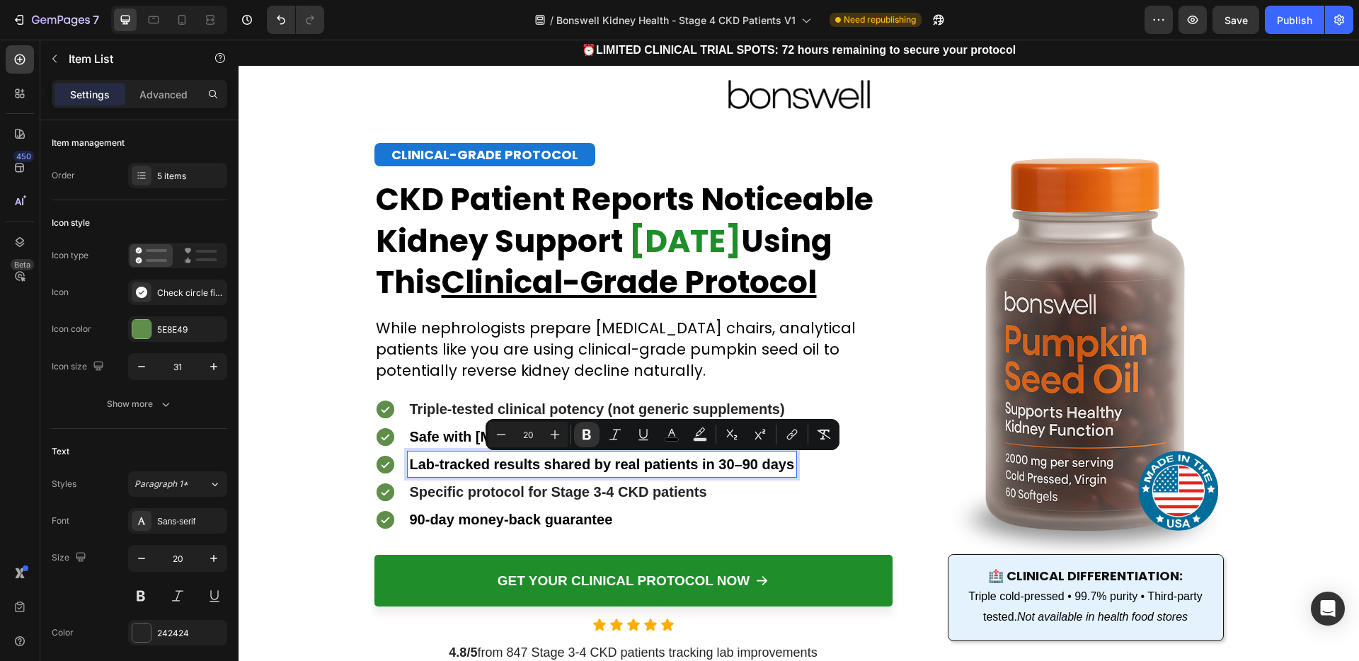
click at [546, 481] on p "Specific protocol for Stage 3-4 CKD patients" at bounding box center [602, 491] width 385 height 21
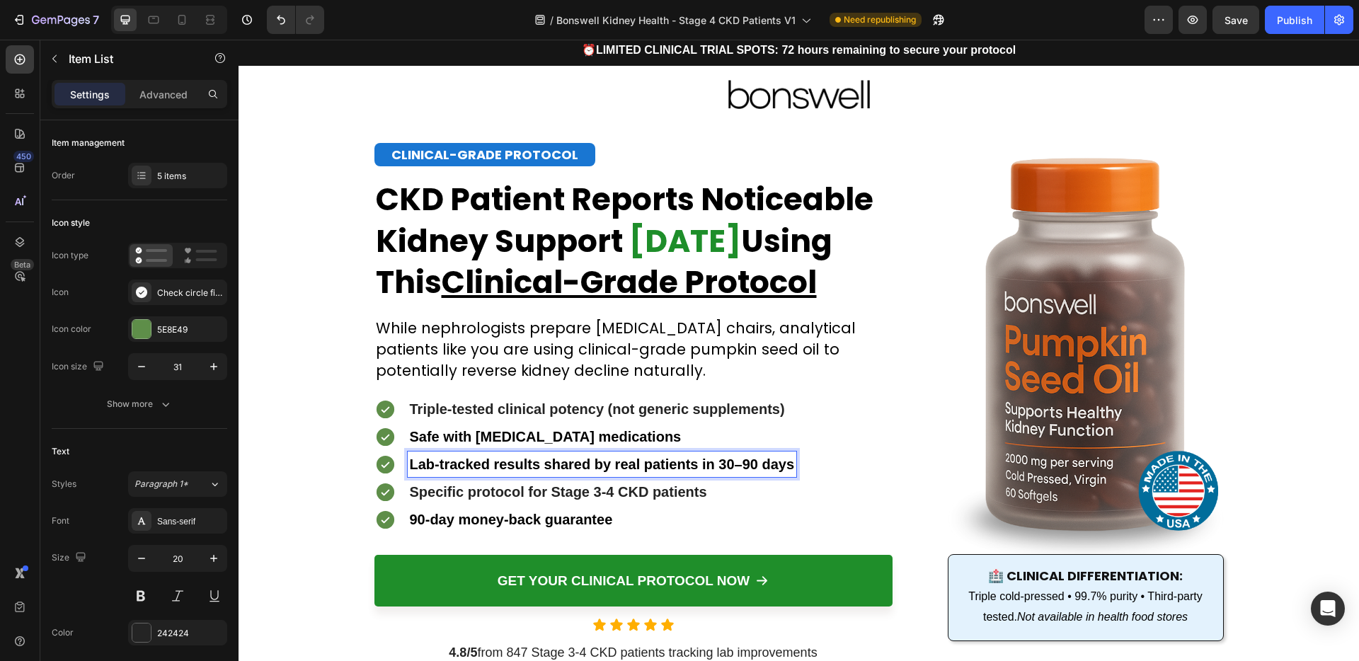
click at [680, 459] on strong "Lab-tracked results shared by real patients in 30–90 days" at bounding box center [602, 465] width 385 height 16
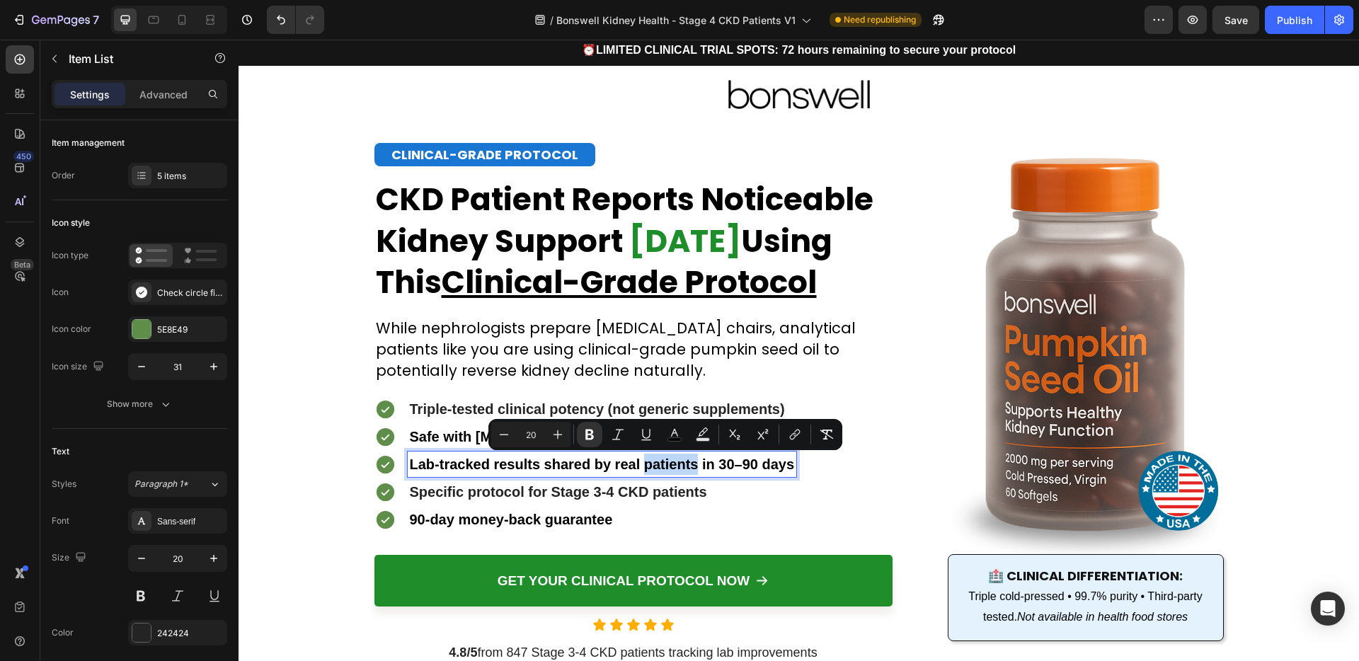
click at [646, 465] on strong "Lab-tracked results shared by real patients in 30–90 days" at bounding box center [602, 465] width 385 height 16
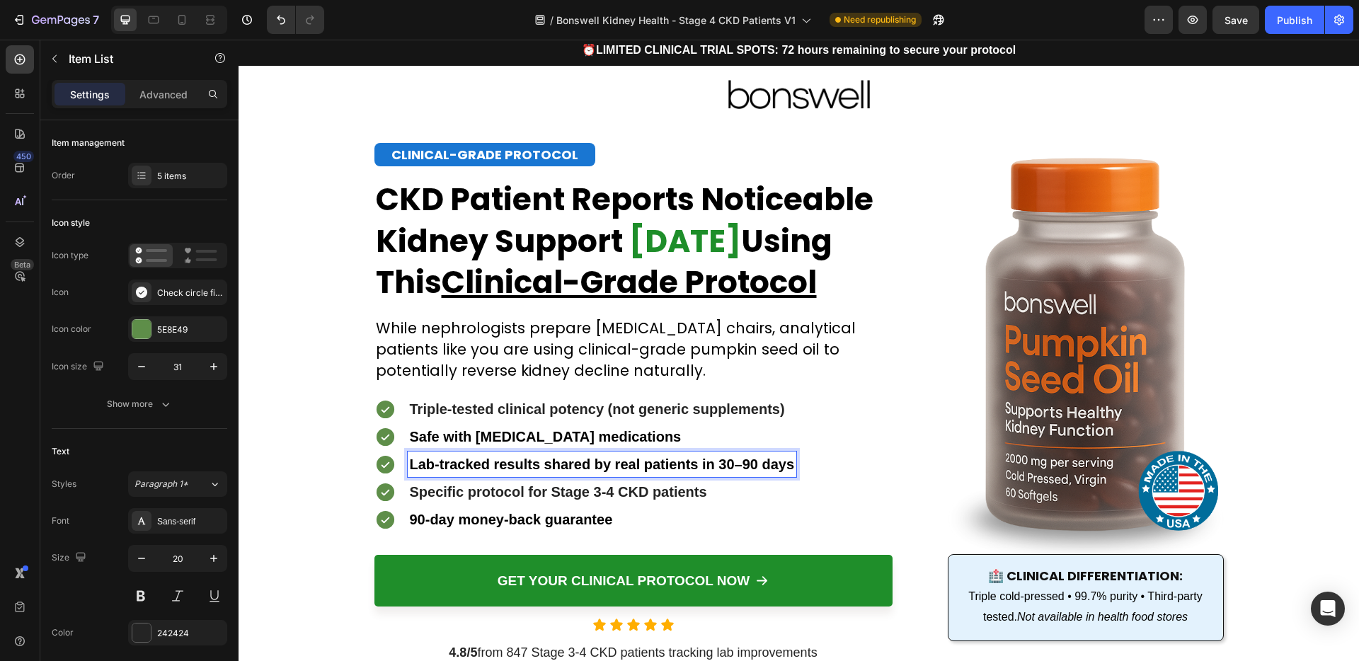
click at [572, 461] on strong "Lab-tracked results shared by real patients in 30–90 days" at bounding box center [602, 465] width 385 height 16
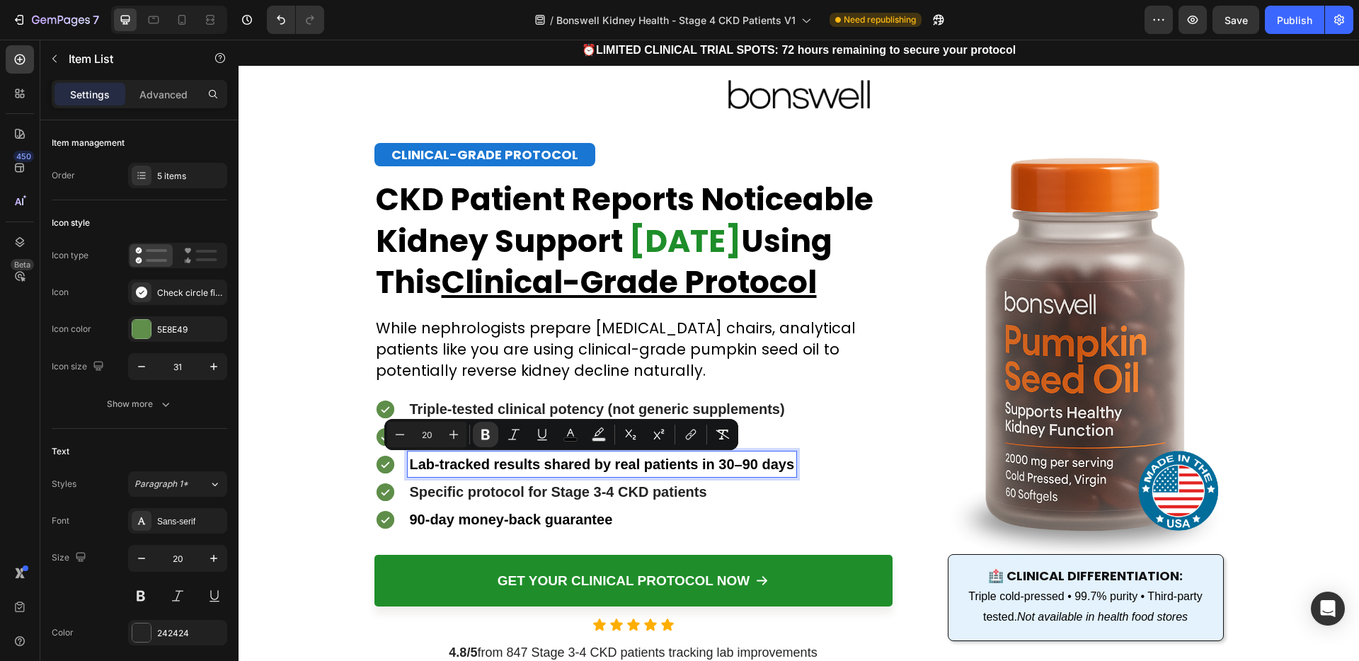
click at [660, 465] on strong "Lab-tracked results shared by real patients in 30–90 days" at bounding box center [602, 465] width 385 height 16
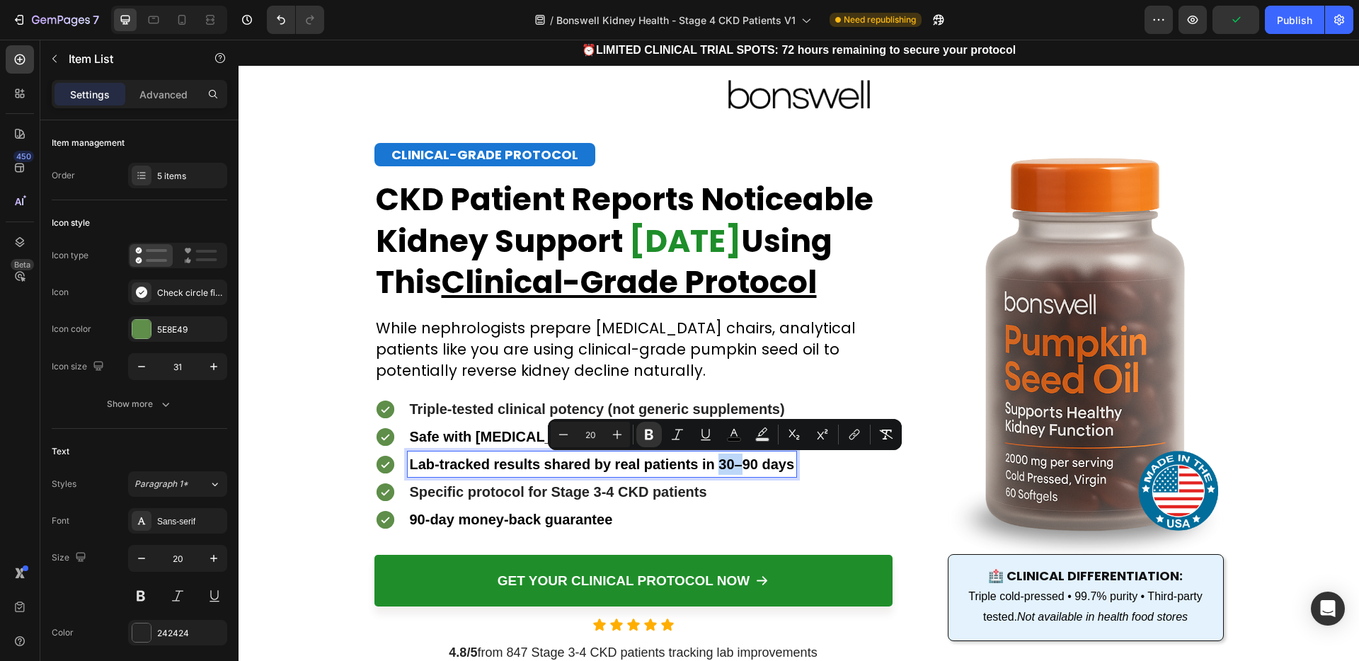
drag, startPoint x: 736, startPoint y: 469, endPoint x: 716, endPoint y: 468, distance: 20.6
click at [716, 468] on strong "Lab-tracked results shared by real patients in 30–90 days" at bounding box center [602, 465] width 385 height 16
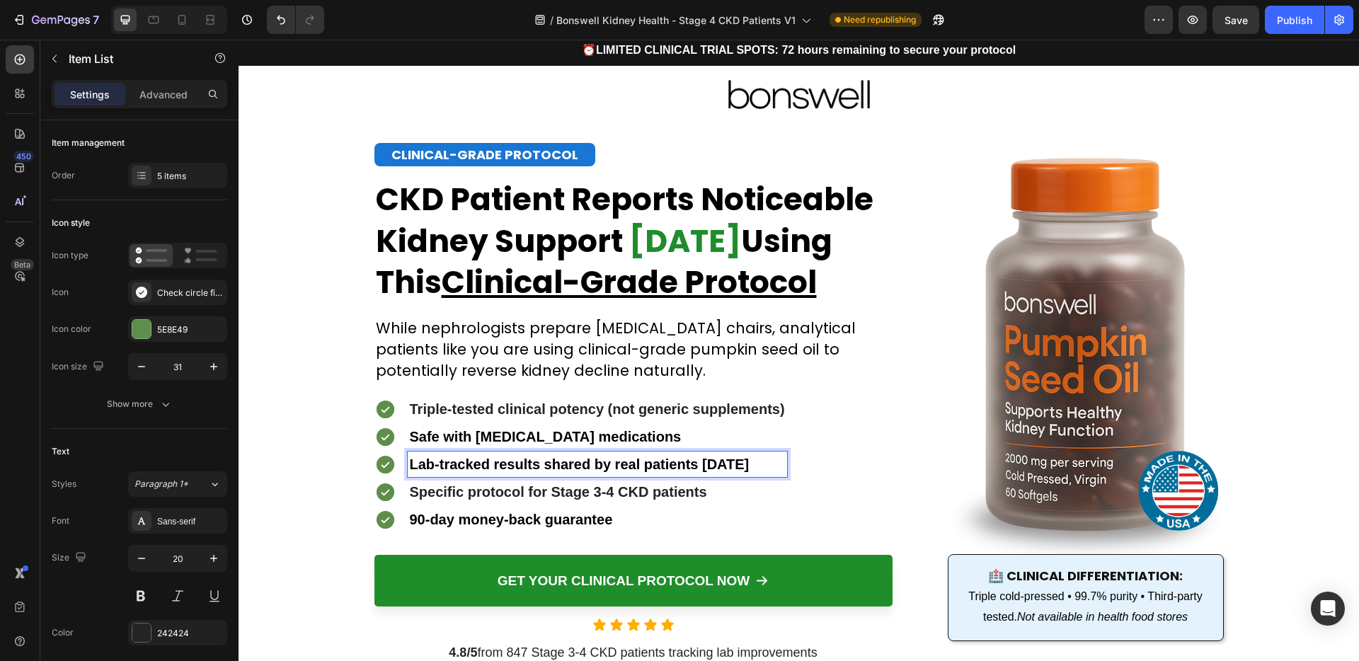
click at [671, 492] on strong "Specific protocol for Stage 3-4 CKD patients" at bounding box center [558, 492] width 297 height 16
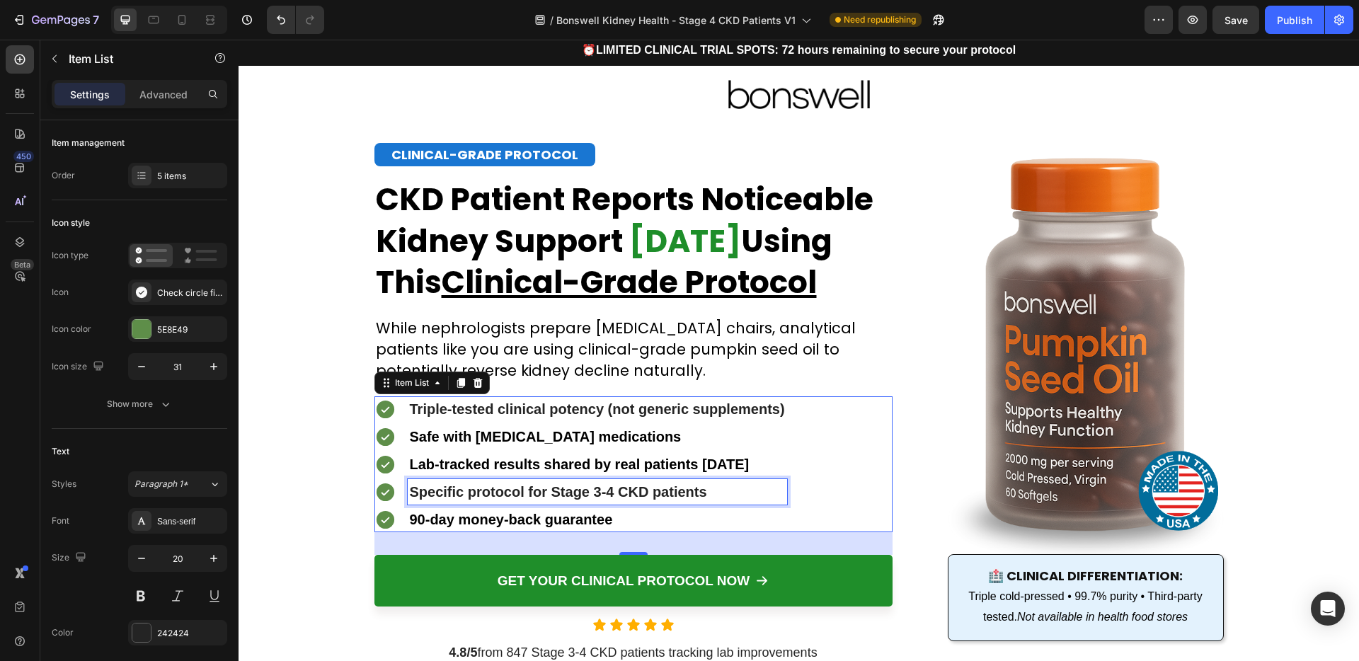
click at [484, 493] on strong "Specific protocol for Stage 3-4 CKD patients" at bounding box center [558, 492] width 297 height 16
click at [484, 492] on strong "Specific protocol for Stage 3-4 CKD patients" at bounding box center [558, 492] width 297 height 16
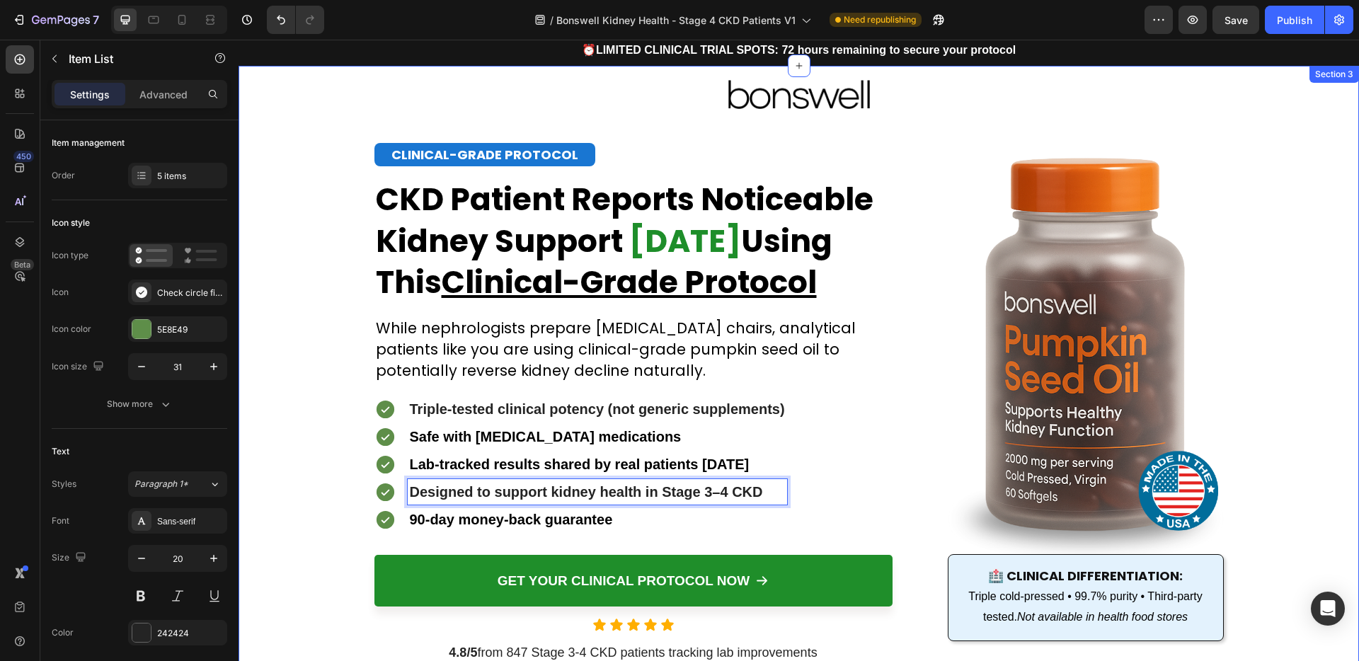
click at [326, 489] on div "Image Image CLINICAL-GRADE PROTOCOL Heading Stage 4 CKD Patient Raises GFR from…" at bounding box center [799, 364] width 1120 height 597
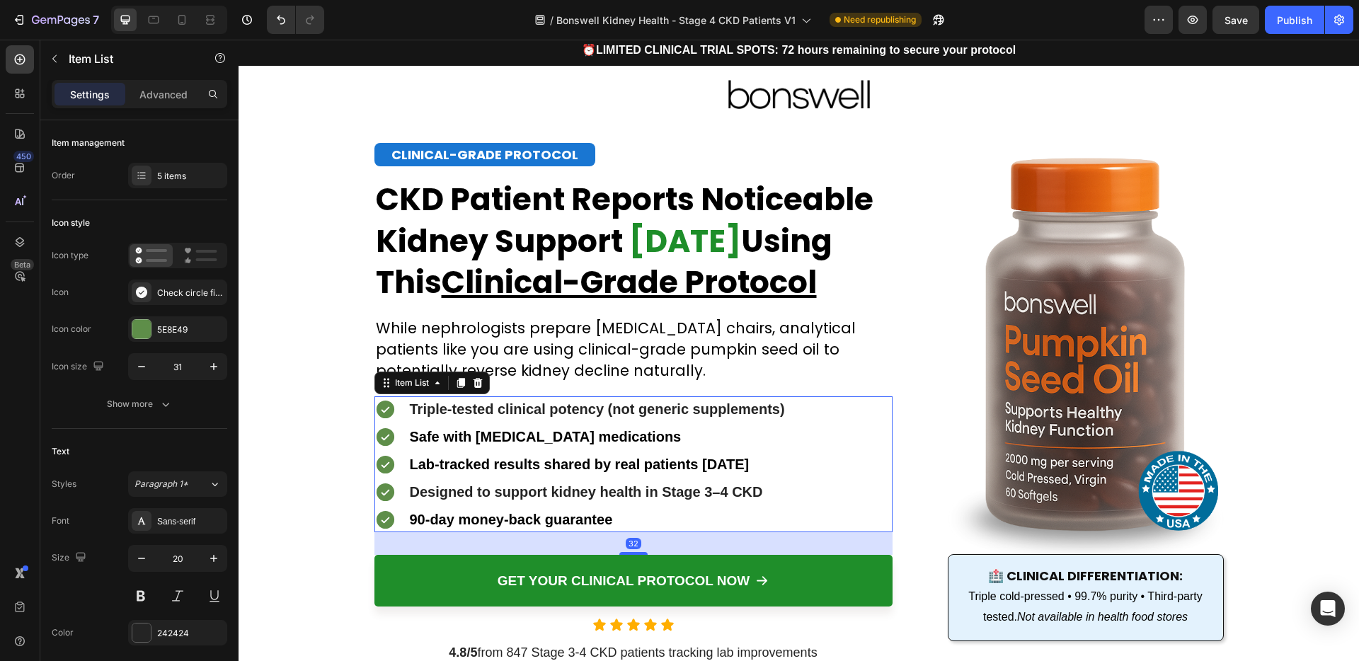
click at [483, 524] on strong "90-day money-back guarantee" at bounding box center [511, 520] width 203 height 16
click at [342, 421] on div "Image Image CLINICAL-GRADE PROTOCOL Heading Stage 4 CKD Patient Raises GFR from…" at bounding box center [799, 364] width 1120 height 597
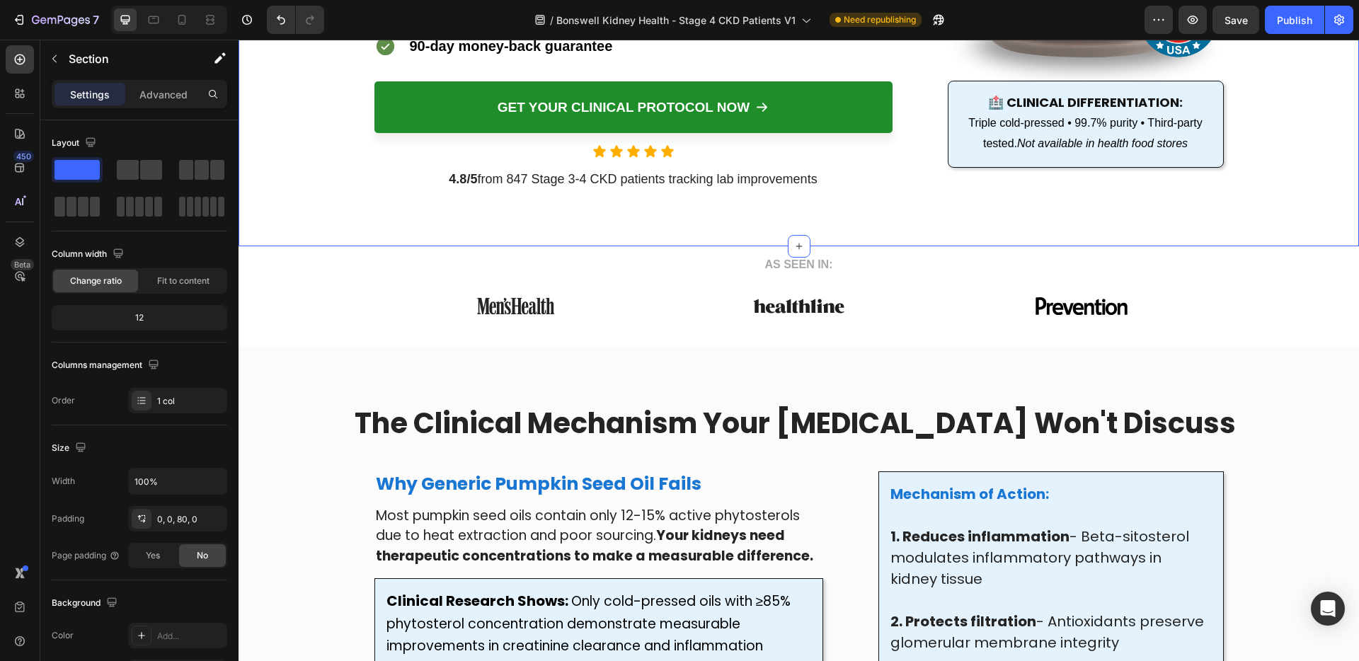
scroll to position [575, 0]
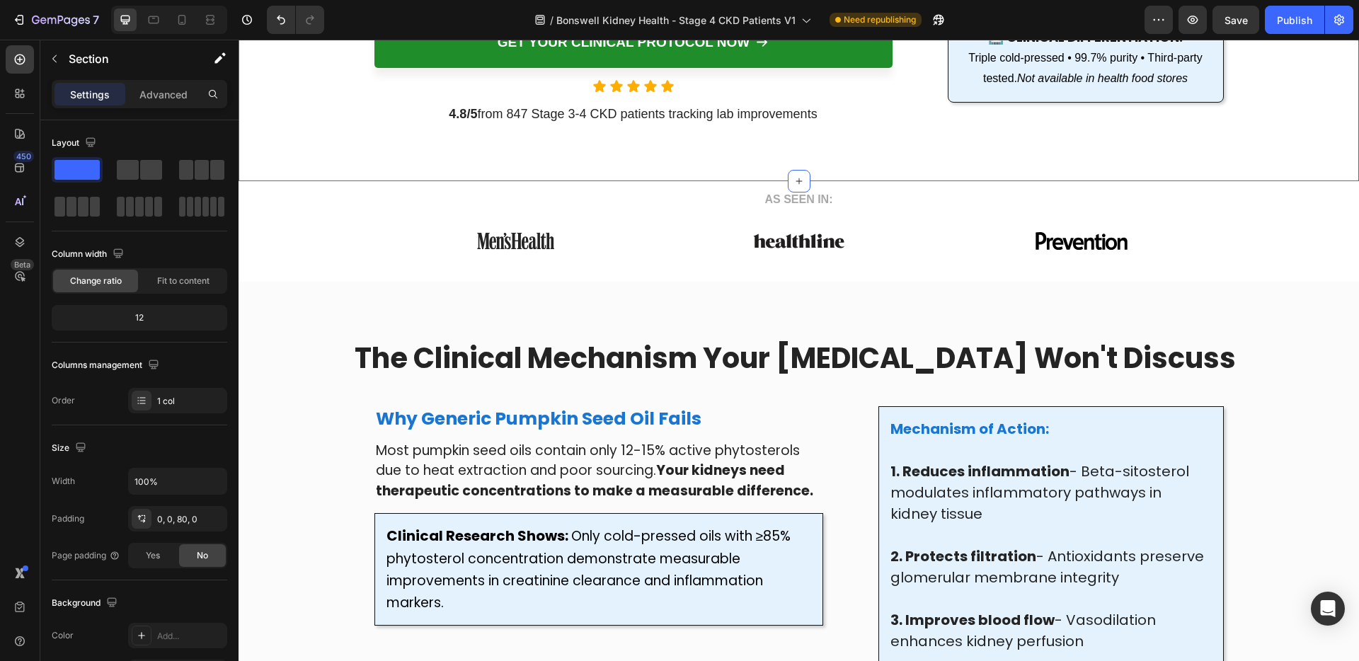
click at [595, 418] on strong "Why Generic Pumpkin Seed Oil Fails" at bounding box center [539, 418] width 326 height 25
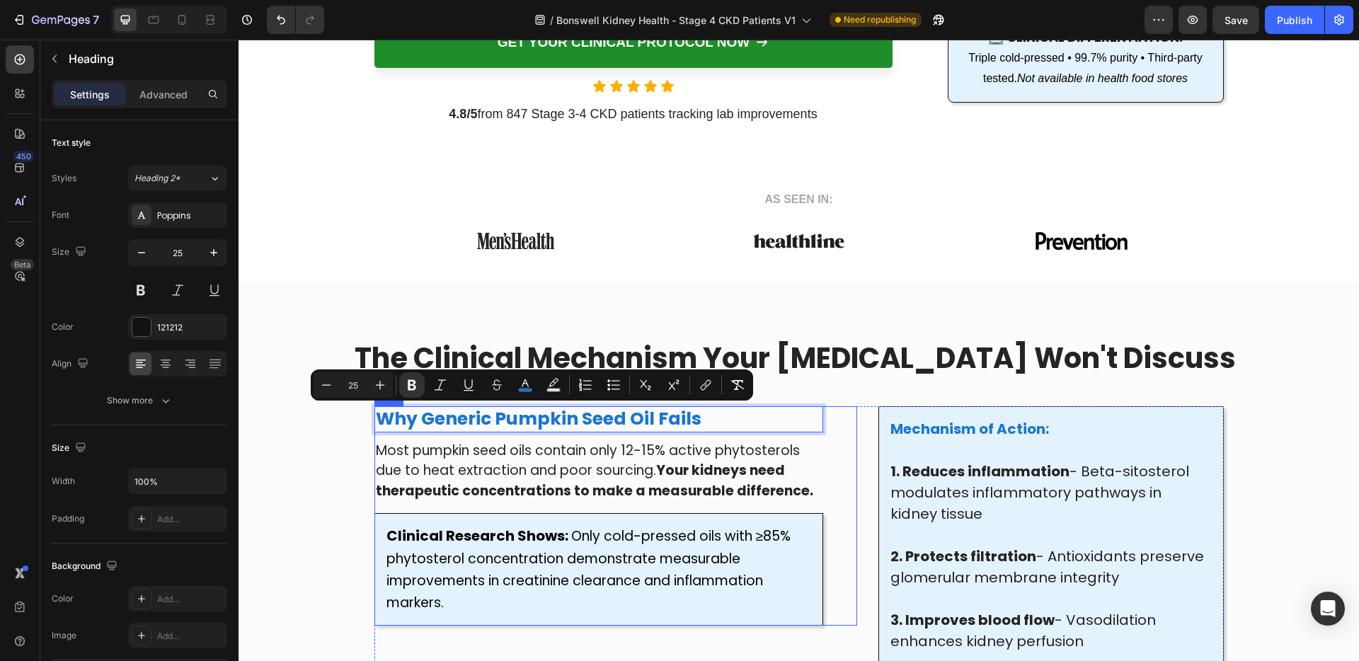
click at [527, 432] on div "Why Generic Pumpkin Seed Oil Fails Heading 10 Most pumpkin seed oils contain on…" at bounding box center [598, 515] width 449 height 219
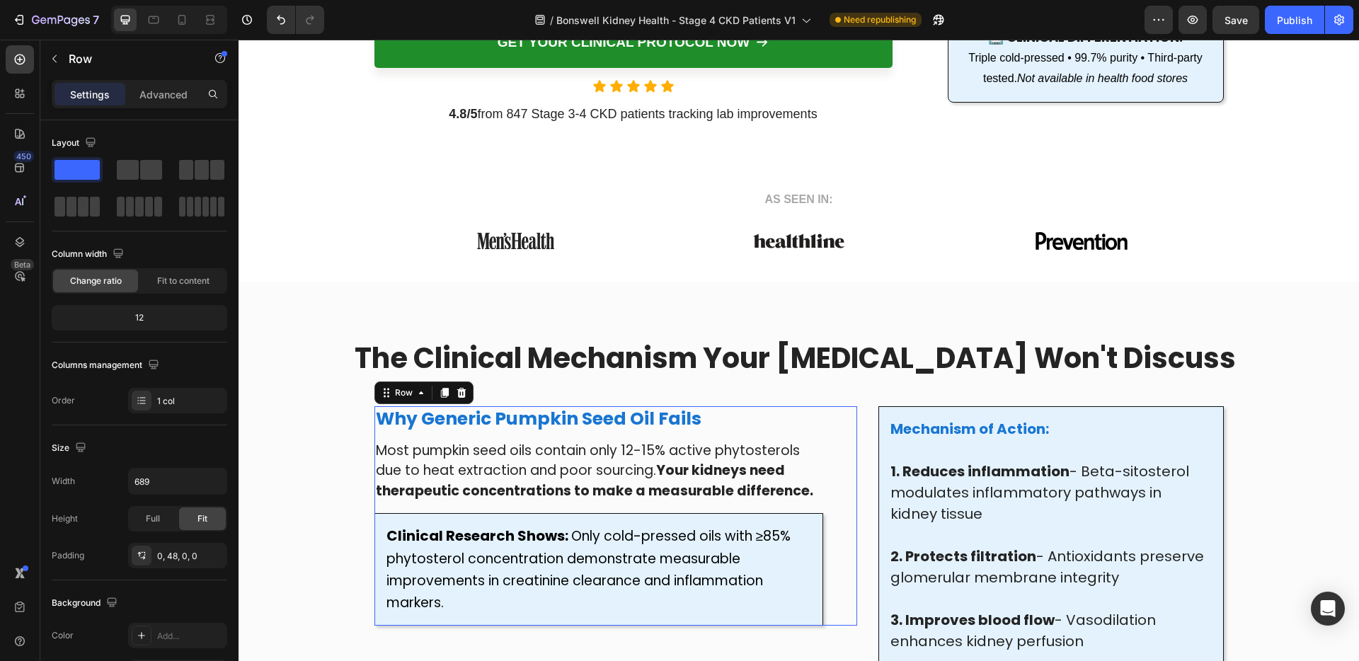
click at [527, 432] on div "⁠⁠⁠⁠⁠⁠⁠ Why Generic Pumpkin Seed Oil Fails Heading Most pumpkin seed oils conta…" at bounding box center [598, 515] width 449 height 219
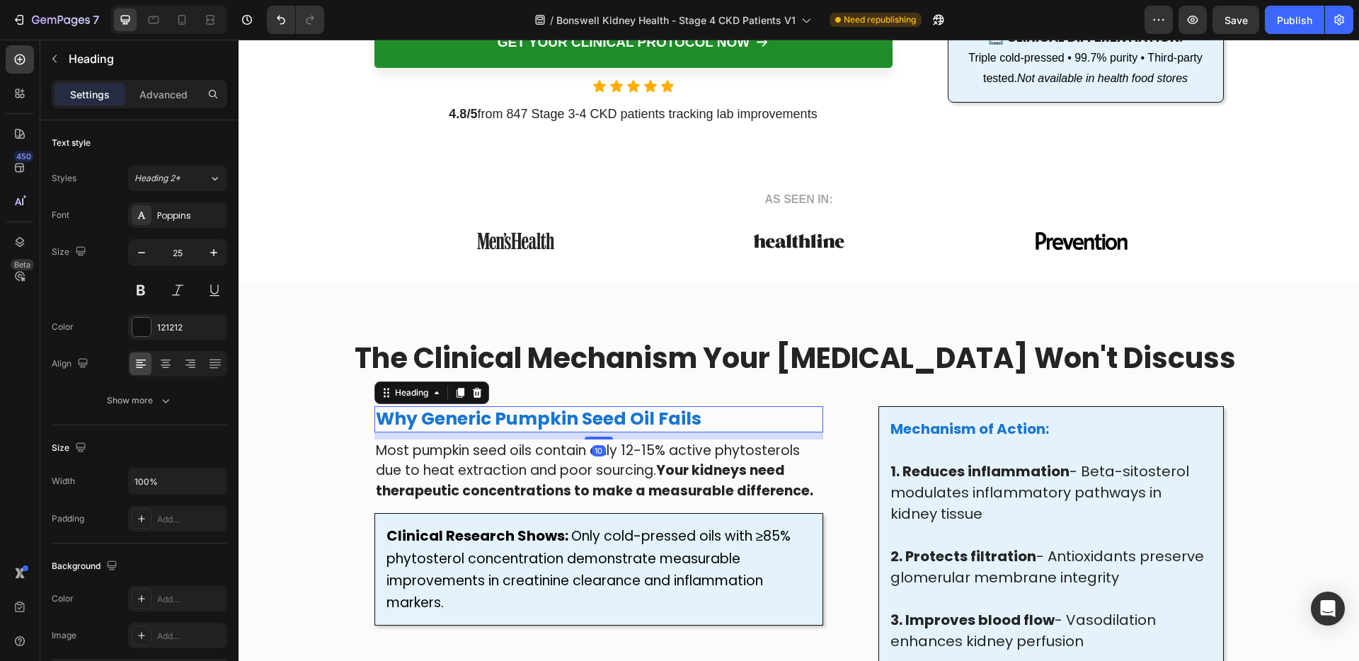
click at [531, 421] on strong "Why Generic Pumpkin Seed Oil Fails" at bounding box center [539, 418] width 326 height 25
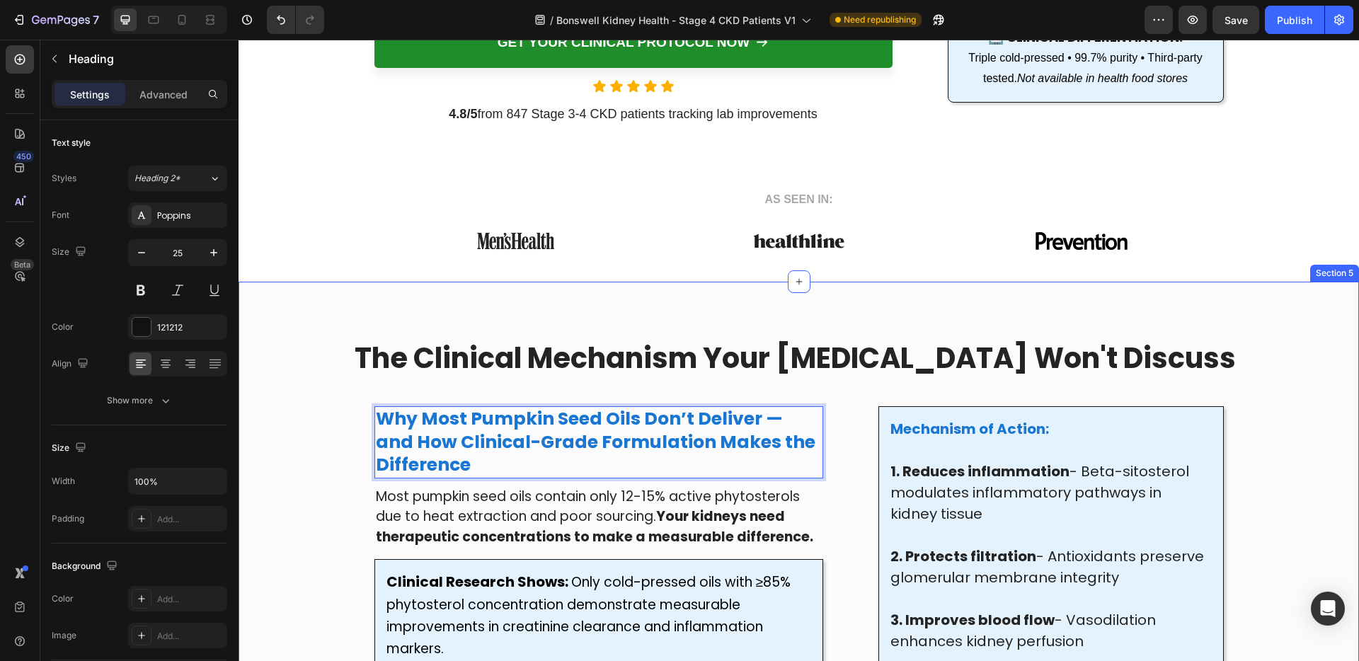
click at [330, 458] on div "The Clinical Mechanism Your [MEDICAL_DATA] Won't Discuss Heading Why Most Pumpk…" at bounding box center [799, 659] width 1092 height 643
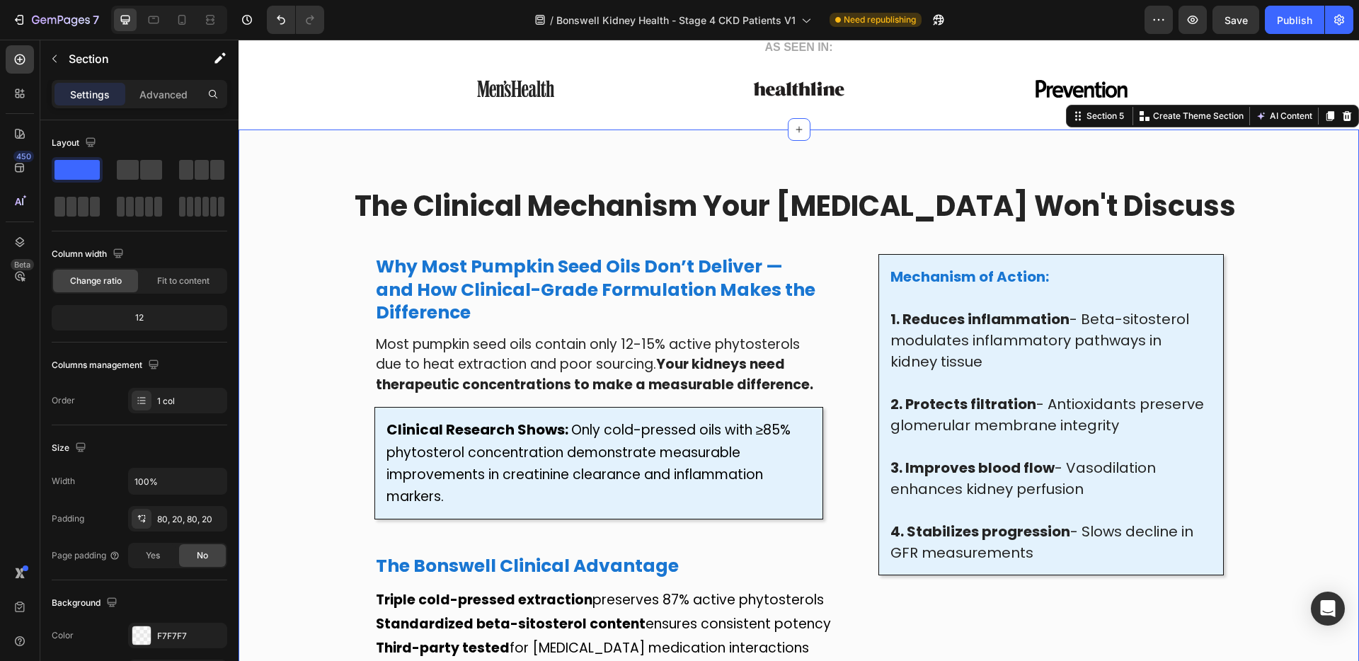
scroll to position [764, 0]
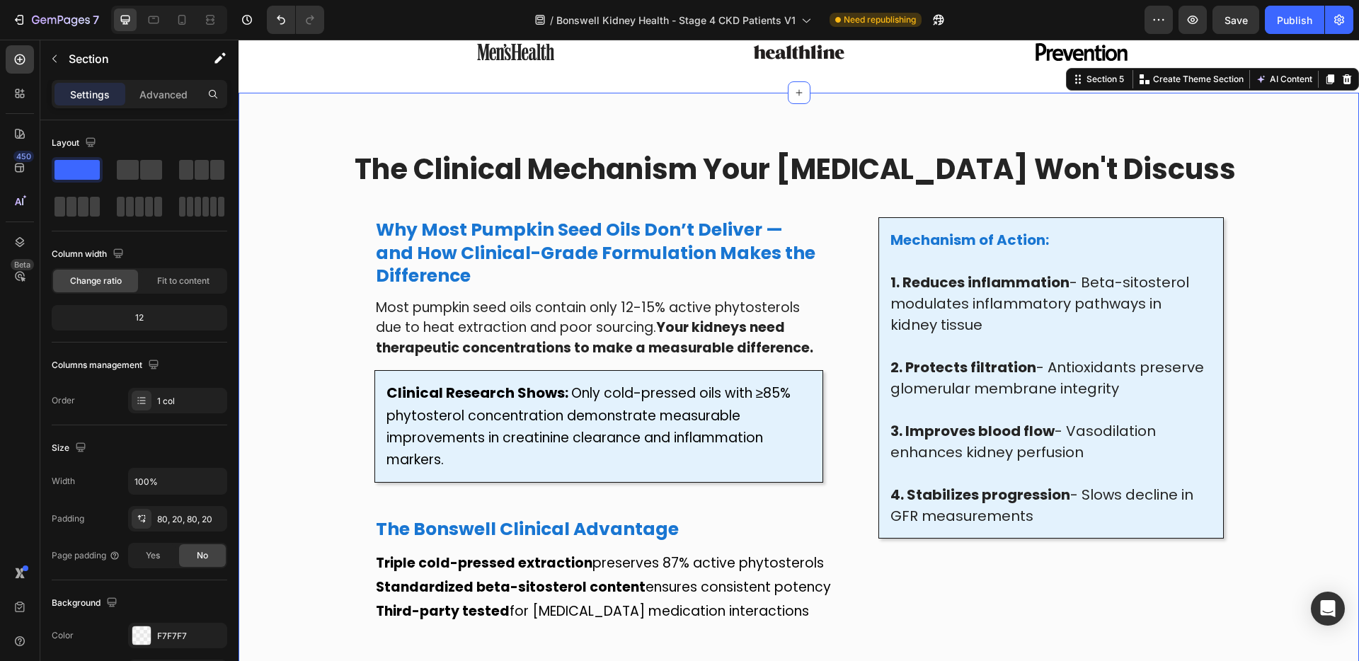
click at [319, 370] on div "The Clinical Mechanism Your [MEDICAL_DATA] Won't Discuss Heading ⁠⁠⁠⁠⁠⁠⁠ Why Mo…" at bounding box center [799, 470] width 1092 height 643
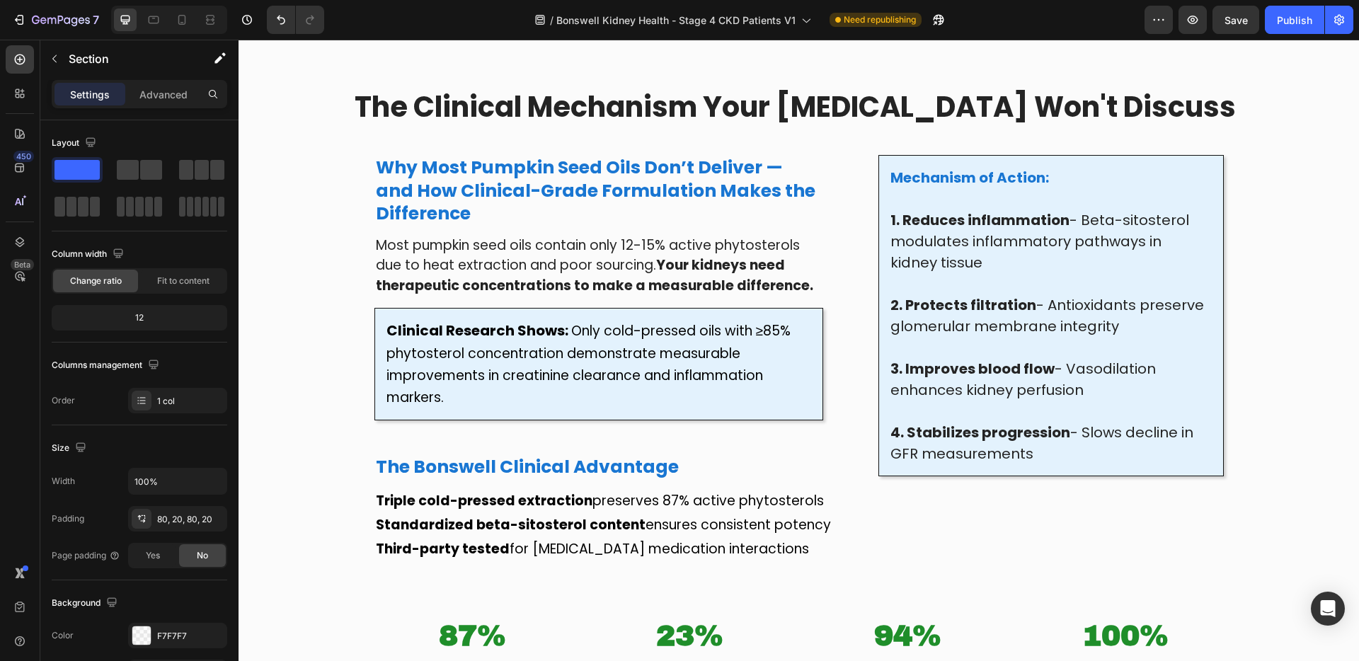
scroll to position [806, 0]
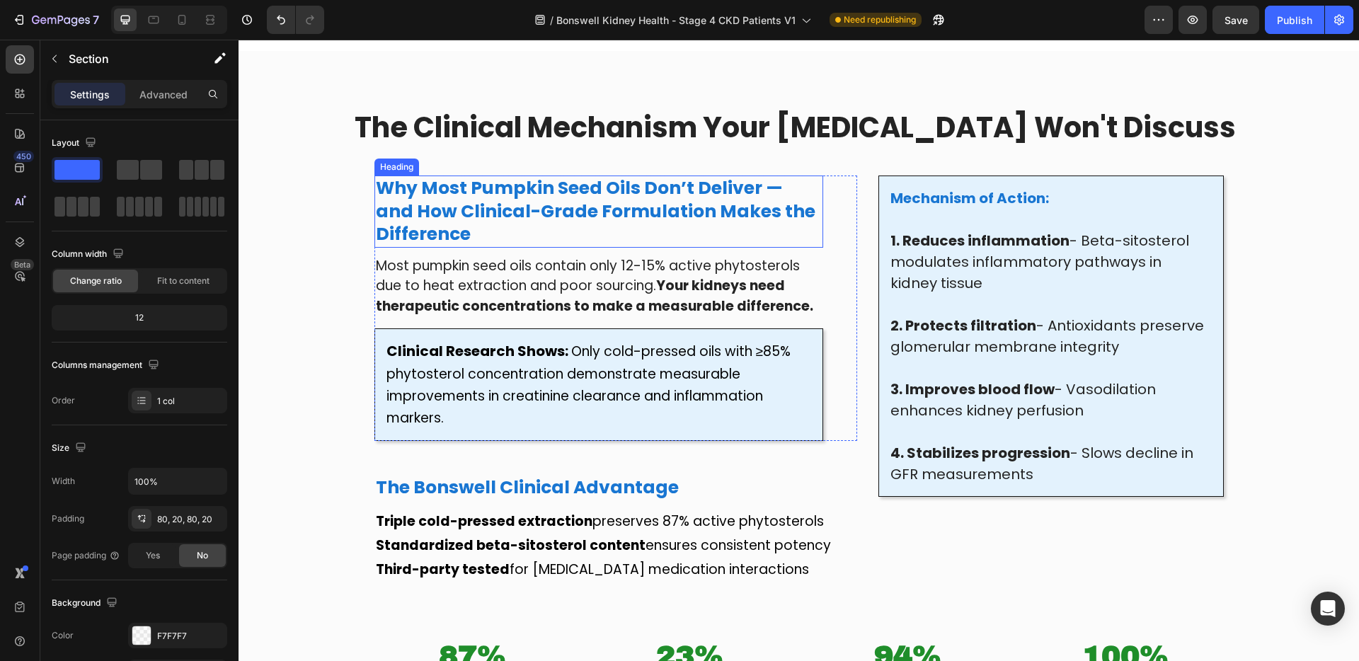
click at [490, 227] on h2 "Why Most Pumpkin Seed Oils Don’t Deliver — and How Clinical-Grade Formulation M…" at bounding box center [598, 212] width 449 height 72
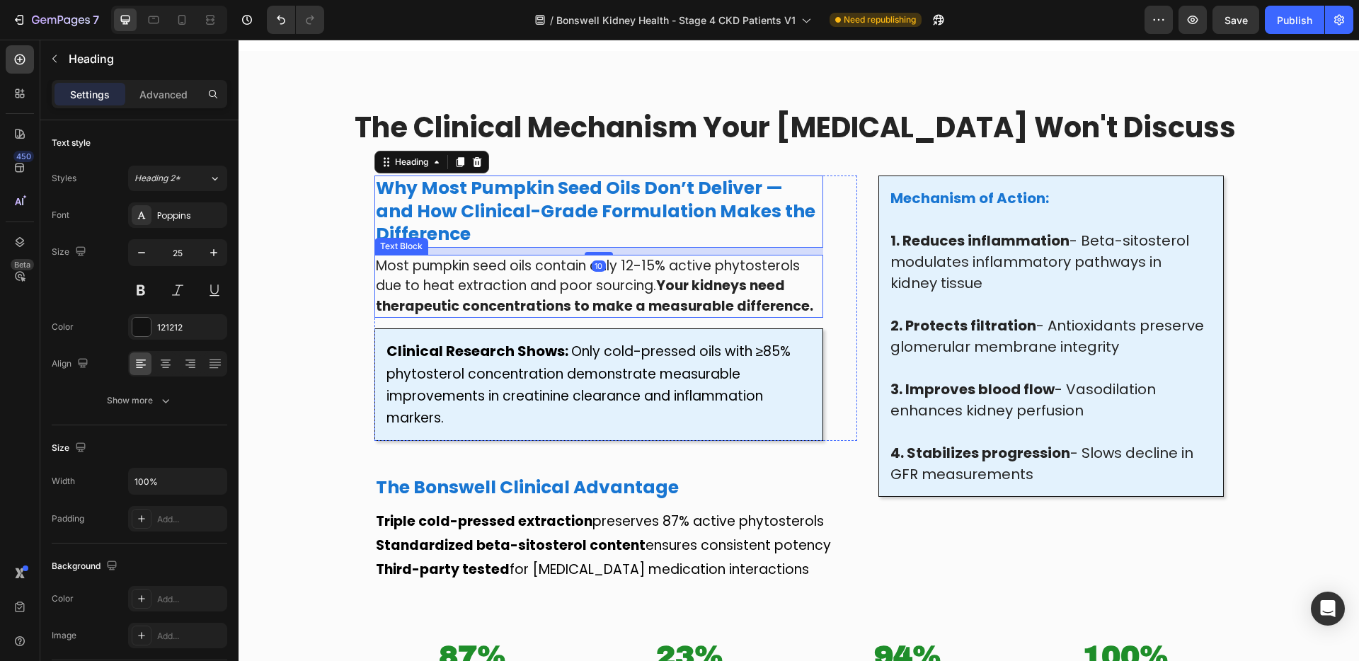
click at [476, 263] on p "Most pumpkin seed oils contain only 12-15% active phytosterols due to heat extr…" at bounding box center [599, 286] width 447 height 61
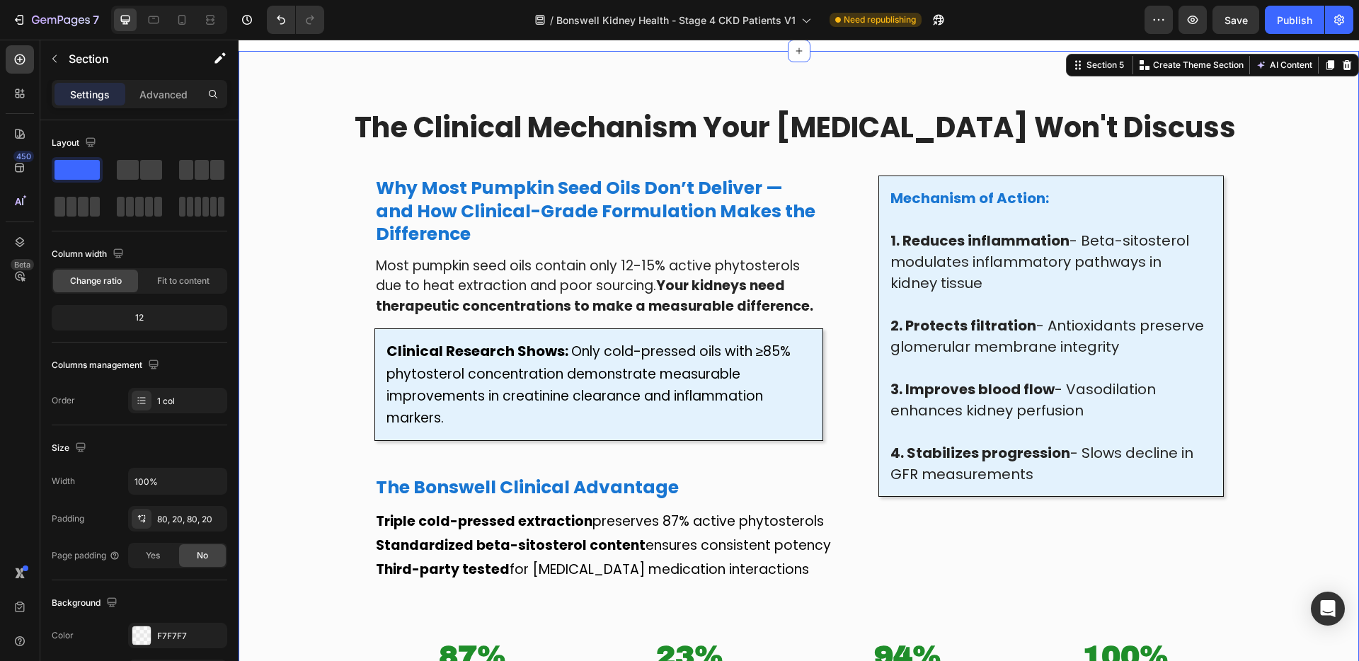
click at [350, 277] on div "The Clinical Mechanism Your [MEDICAL_DATA] Won't Discuss Heading Why Most Pumpk…" at bounding box center [799, 429] width 1092 height 643
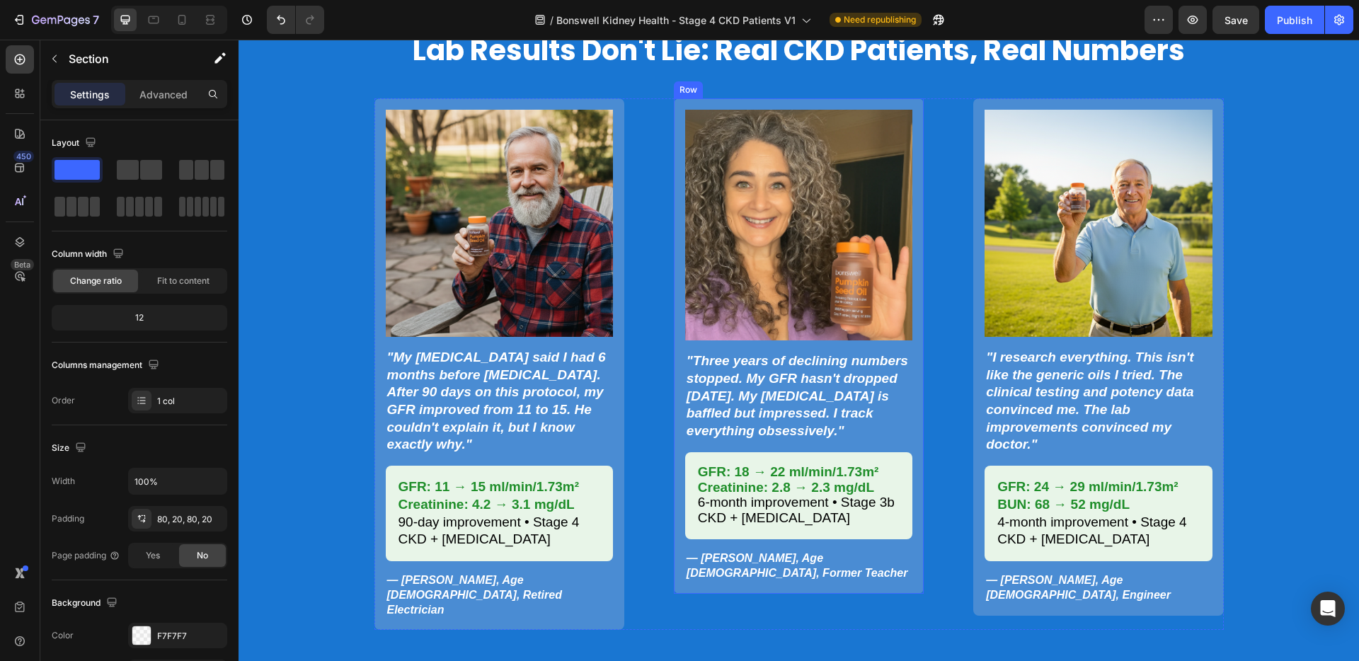
scroll to position [1649, 0]
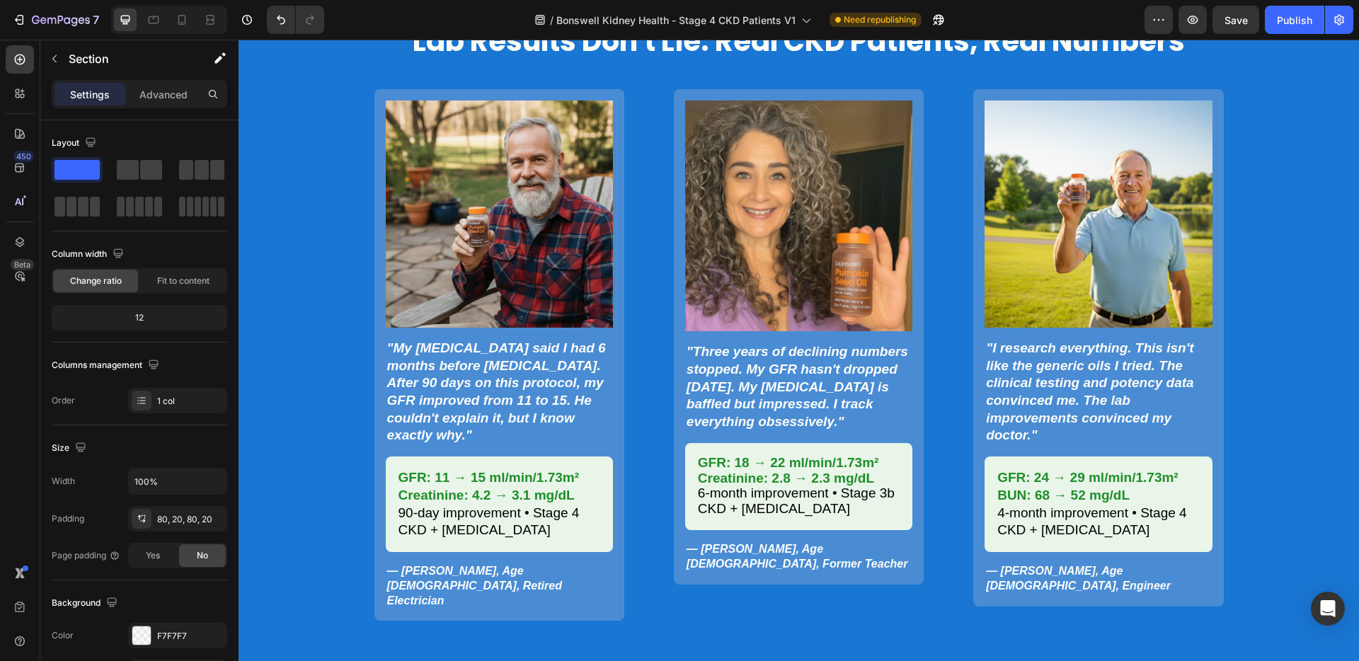
click at [1026, 379] on strong ""I research everything. This isn't like the generic oils I tried. The clinical …" at bounding box center [1090, 391] width 208 height 103
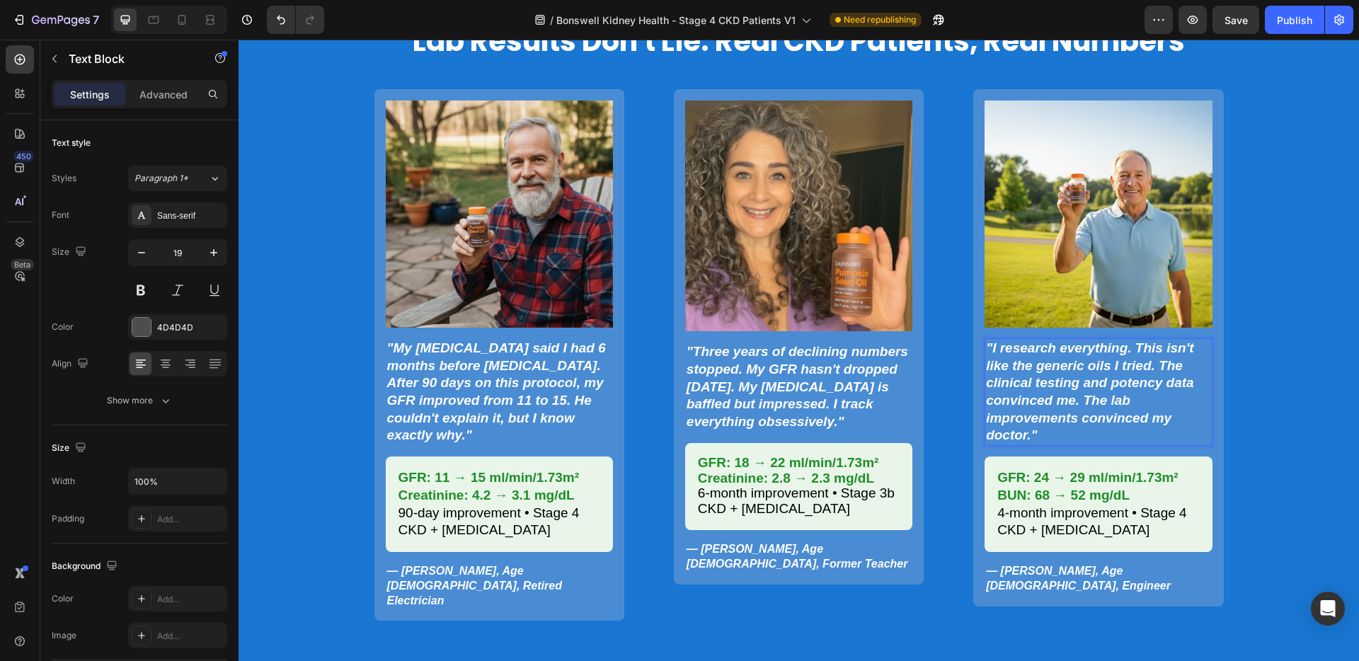
click at [1021, 428] on strong ""I research everything. This isn't like the generic oils I tried. The clinical …" at bounding box center [1090, 391] width 208 height 103
click at [1055, 388] on strong ""I research everything. This isn't like the generic oils I tried. The clinical …" at bounding box center [1090, 391] width 208 height 103
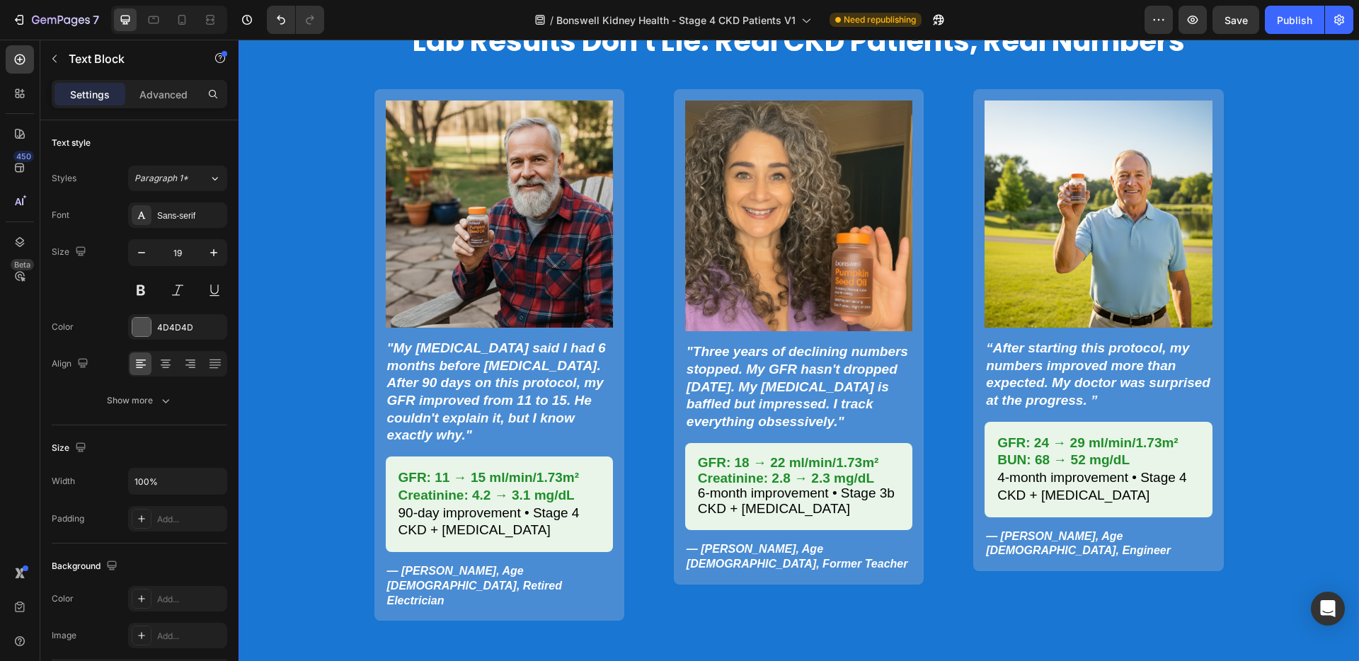
click at [1249, 384] on div "Lab Results Don't Lie: Real CKD Patients, Real Numbers Heading Image "My [MEDIC…" at bounding box center [799, 321] width 1092 height 600
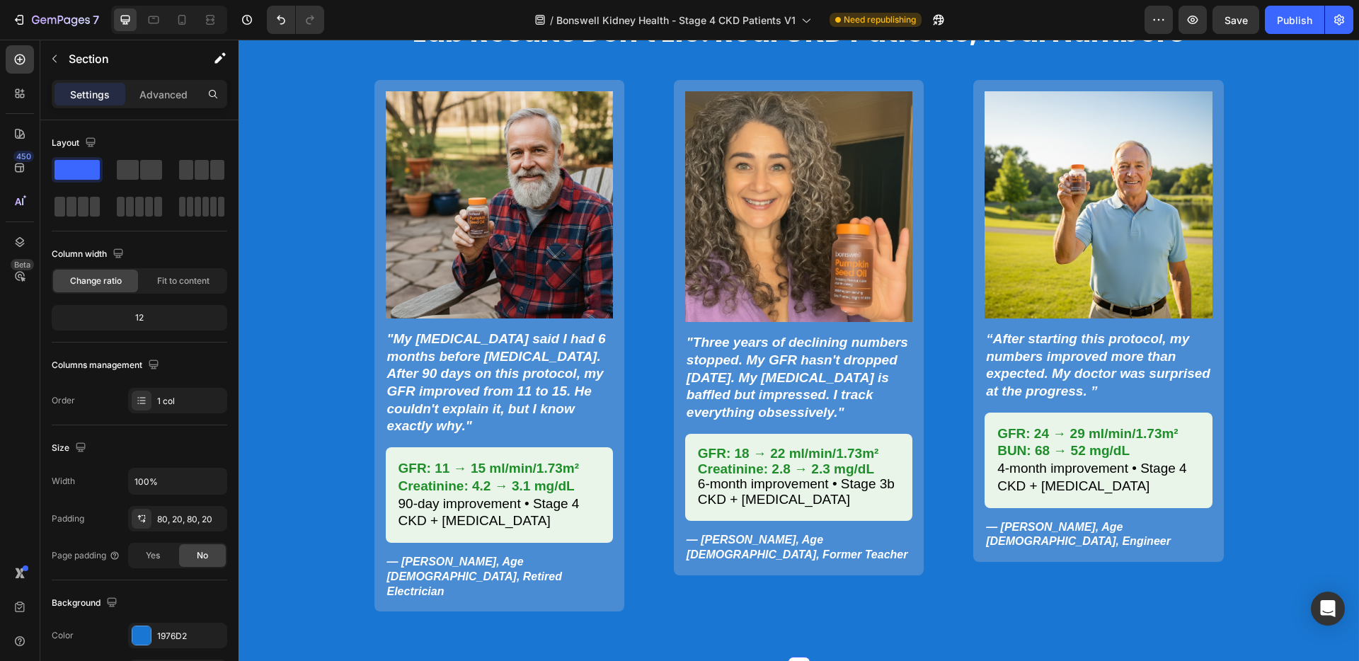
scroll to position [1668, 0]
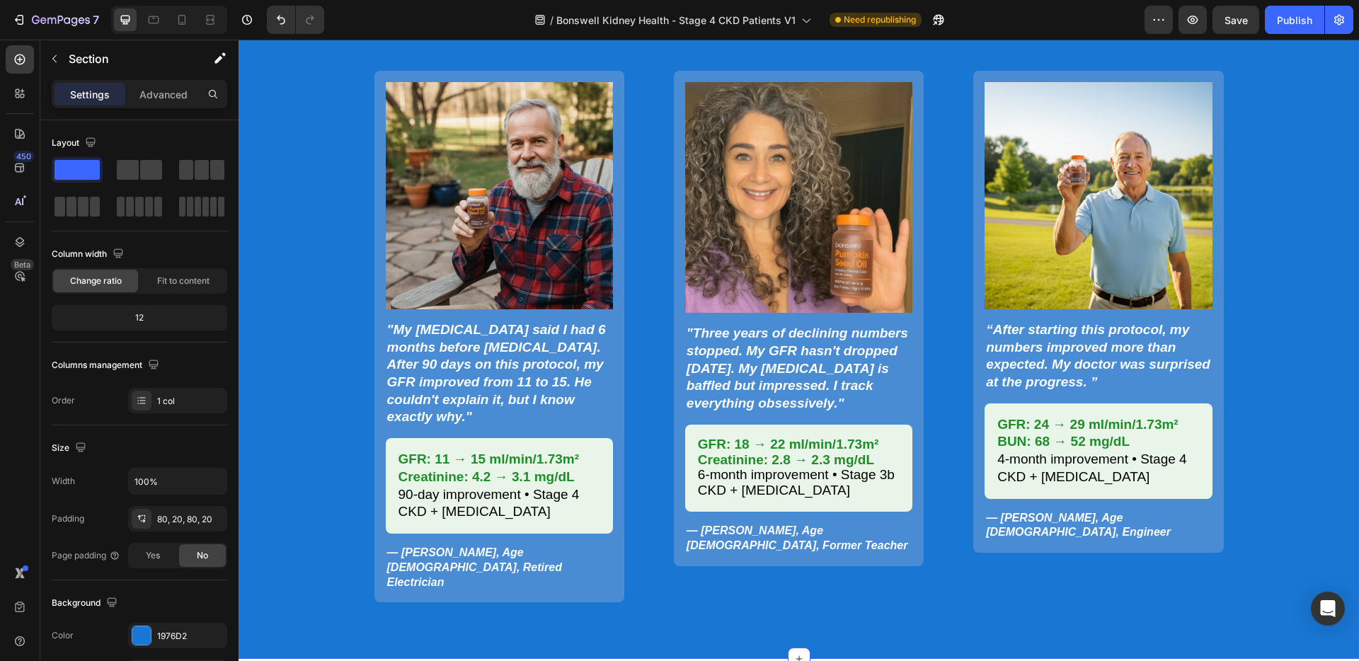
click at [750, 344] on strong ""Three years of declining numbers stopped. My GFR hasn't dropped [DATE]. My [ME…" at bounding box center [798, 368] width 222 height 85
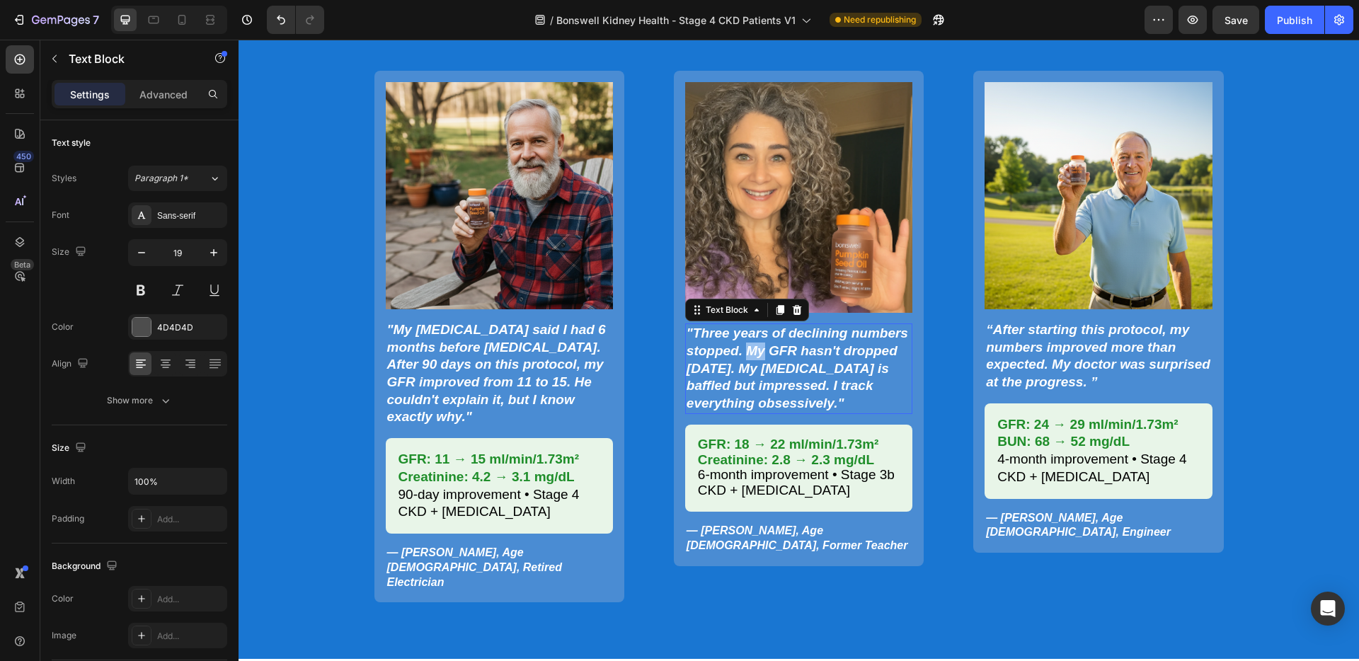
click at [750, 344] on strong ""Three years of declining numbers stopped. My GFR hasn't dropped [DATE]. My [ME…" at bounding box center [798, 368] width 222 height 85
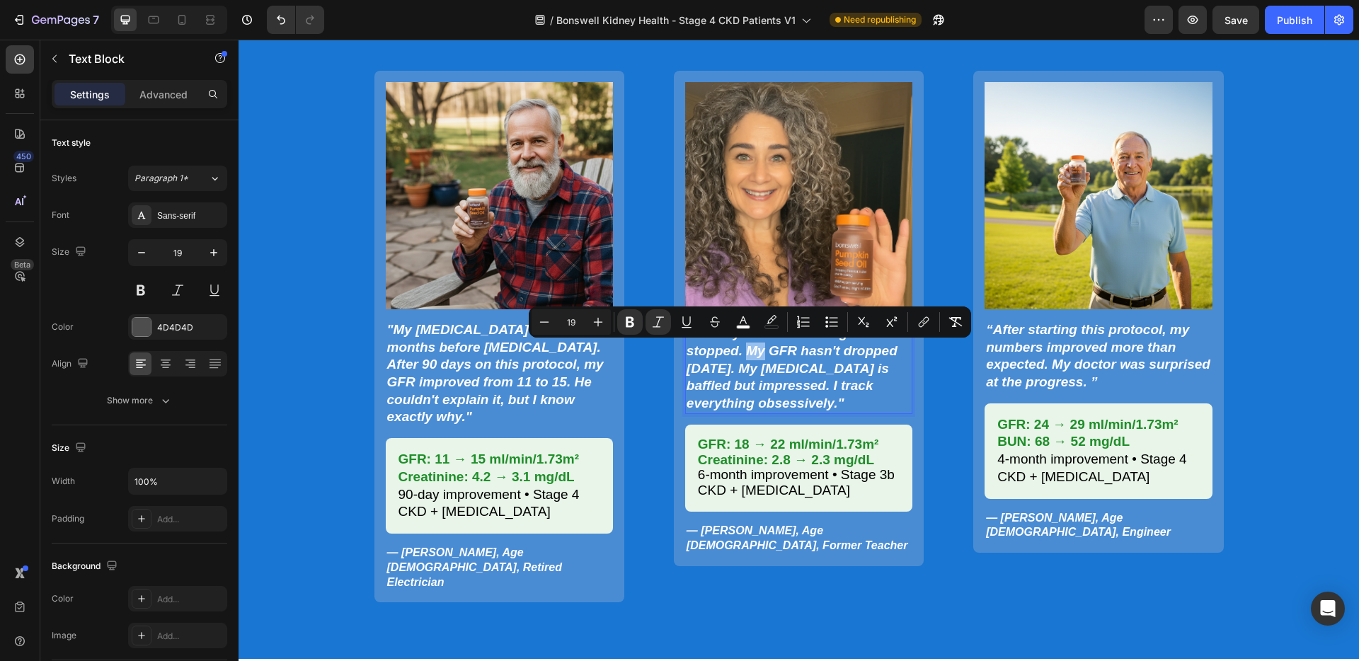
click at [754, 356] on strong ""Three years of declining numbers stopped. My GFR hasn't dropped [DATE]. My [ME…" at bounding box center [798, 368] width 222 height 85
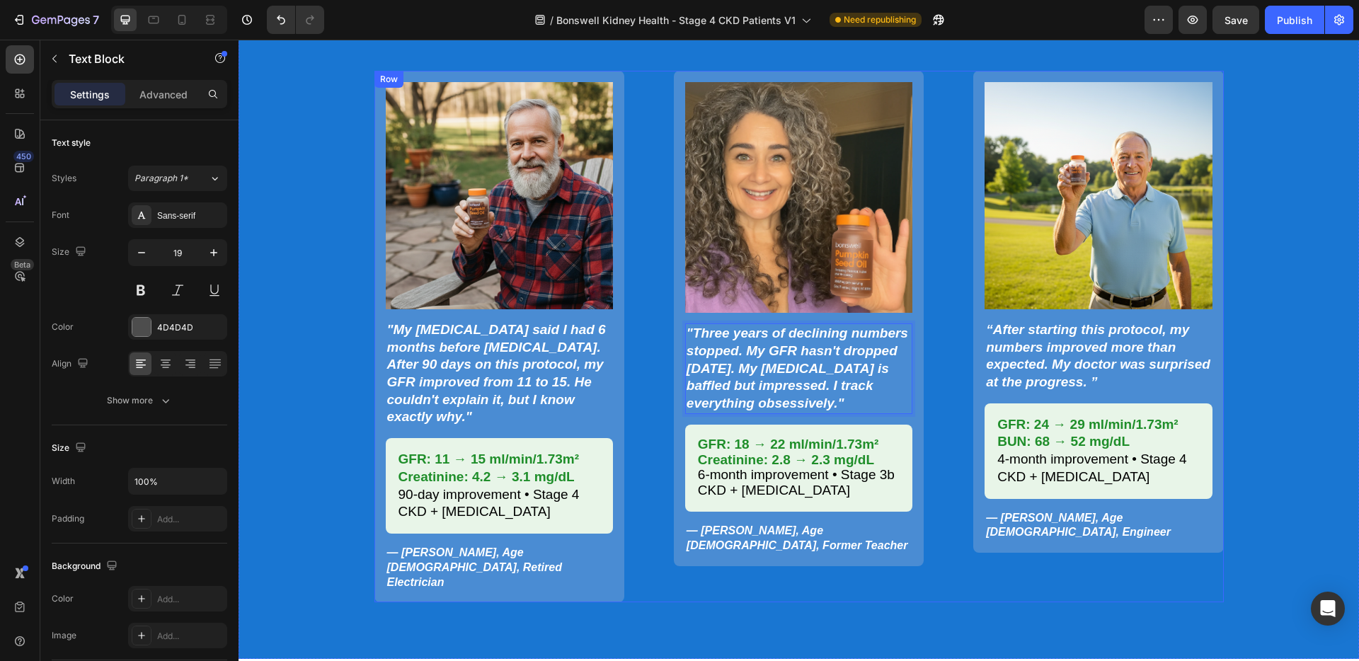
click at [951, 403] on div "Image "My [MEDICAL_DATA] said I had 6 months before [MEDICAL_DATA]. After 90 da…" at bounding box center [798, 337] width 849 height 532
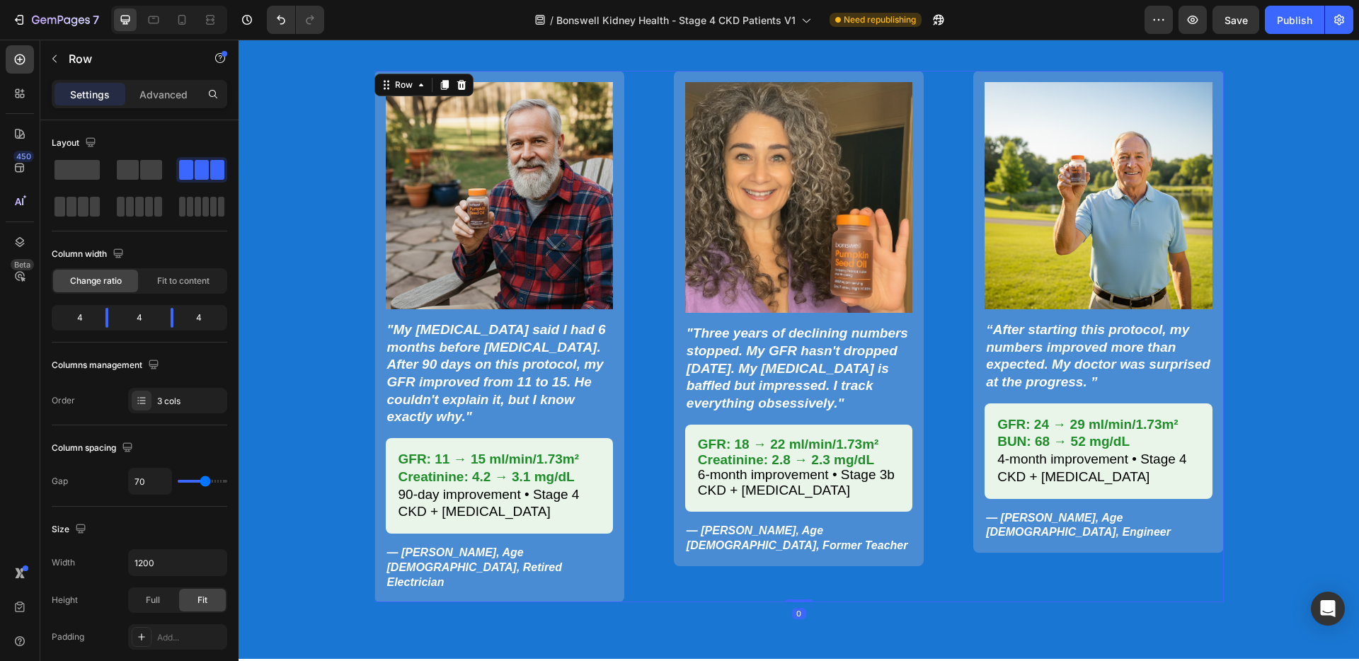
click at [951, 403] on div "Image "My [MEDICAL_DATA] said I had 6 months before [MEDICAL_DATA]. After 90 da…" at bounding box center [798, 337] width 849 height 532
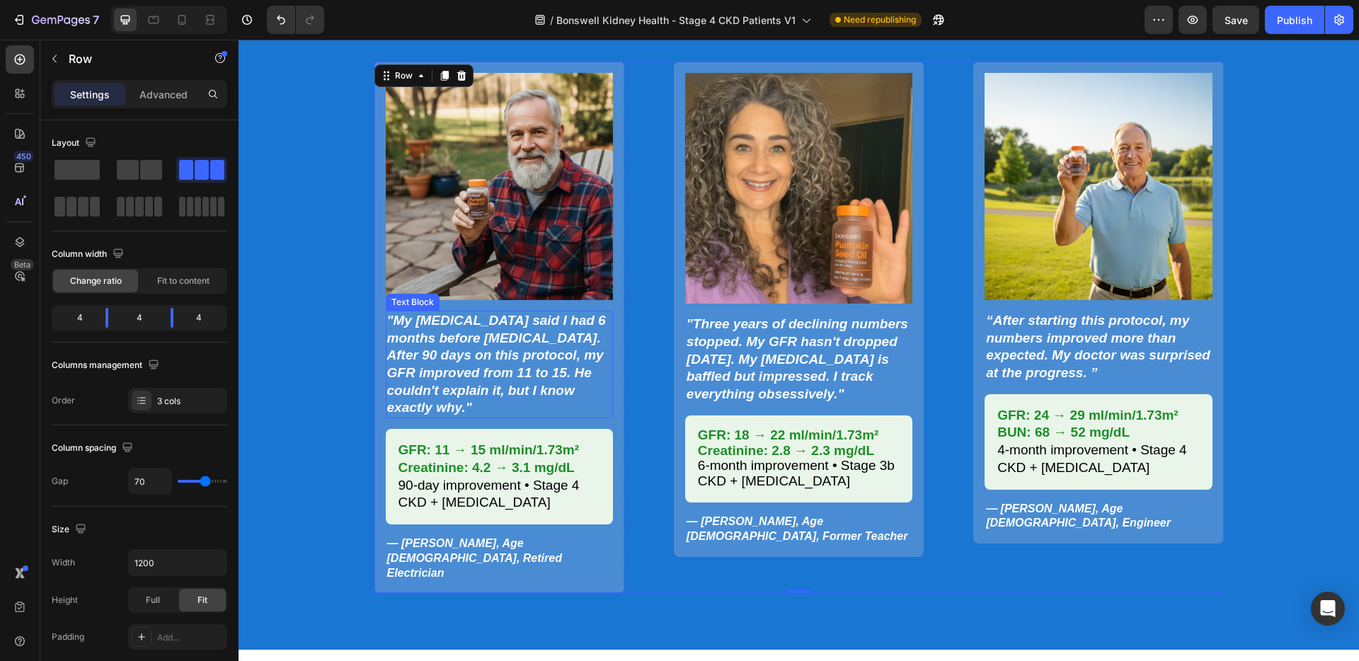
scroll to position [1686, 0]
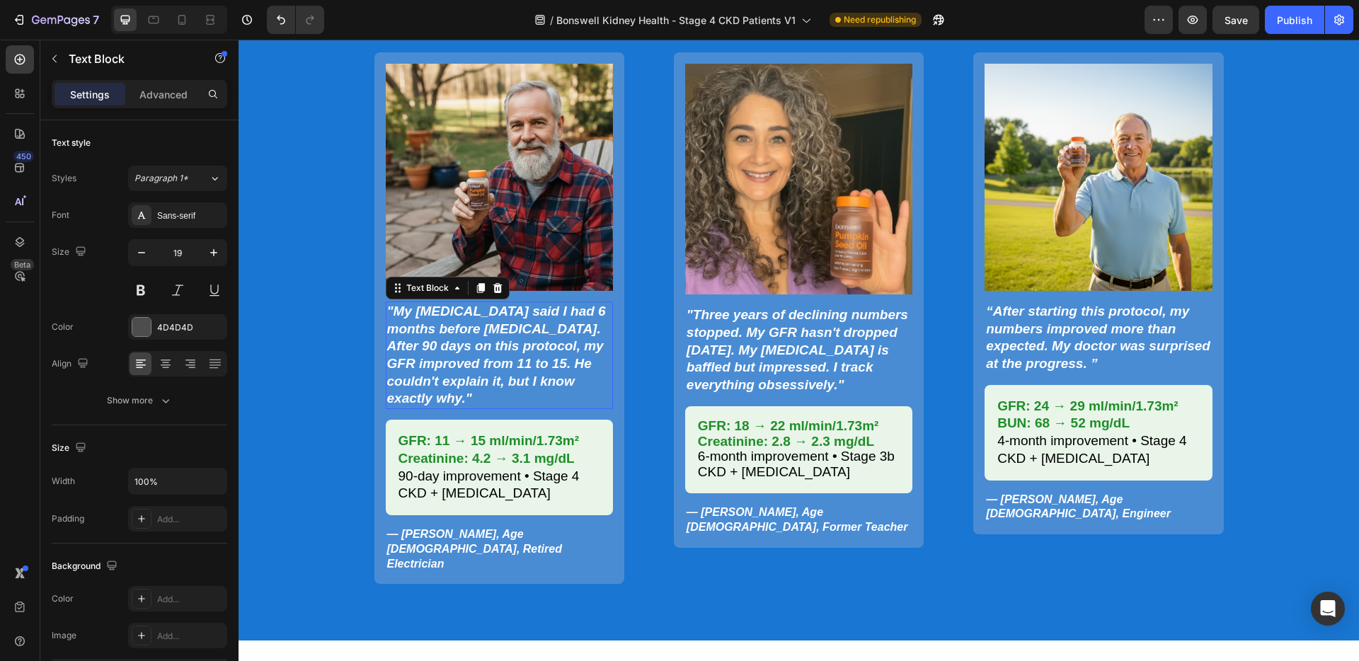
click at [480, 341] on strong ""My [MEDICAL_DATA] said I had 6 months before [MEDICAL_DATA]. After 90 days on …" at bounding box center [496, 355] width 219 height 103
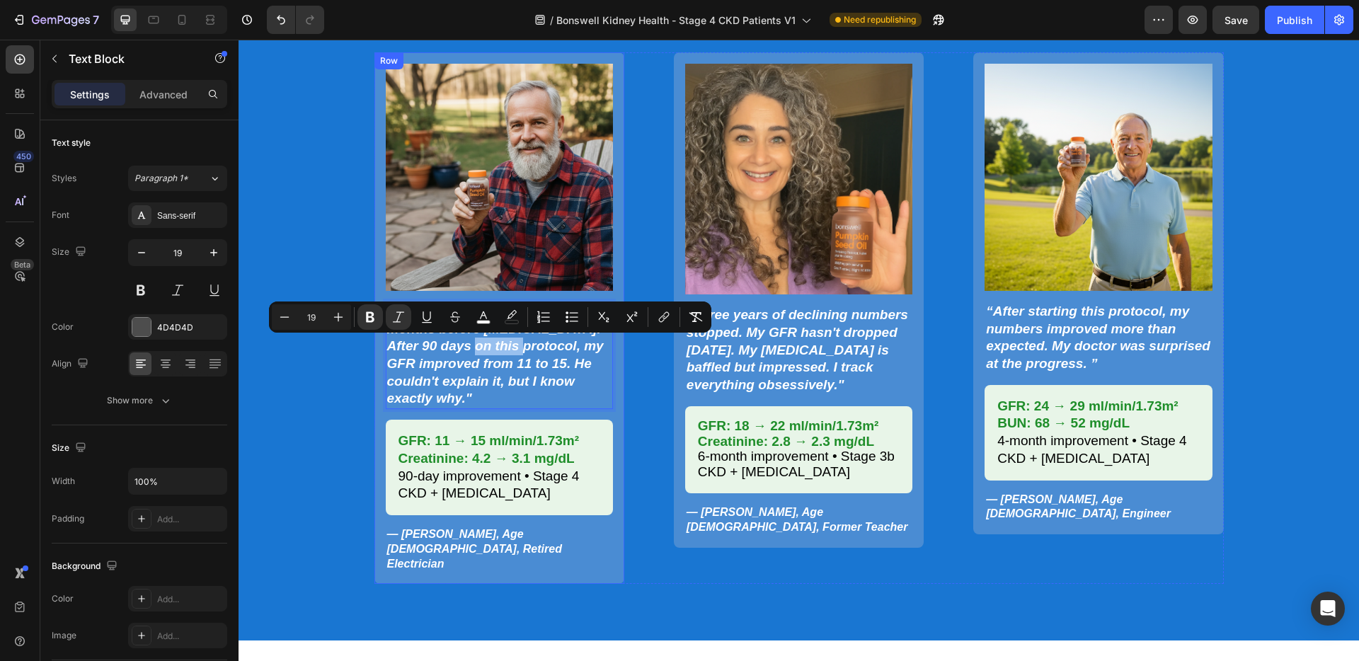
click at [376, 353] on div "Image "My [MEDICAL_DATA] said I had 6 months before [MEDICAL_DATA]. After 90 da…" at bounding box center [499, 318] width 250 height 532
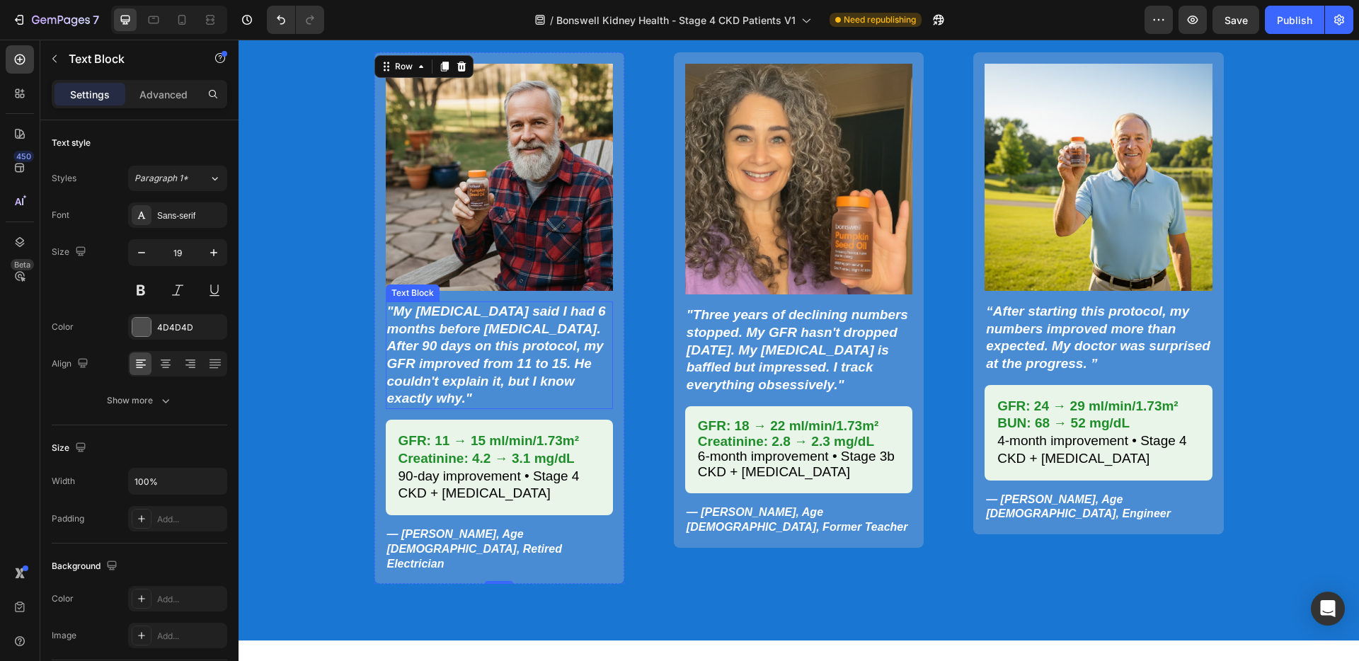
click at [487, 364] on strong ""My [MEDICAL_DATA] said I had 6 months before [MEDICAL_DATA]. After 90 days on …" at bounding box center [496, 355] width 219 height 103
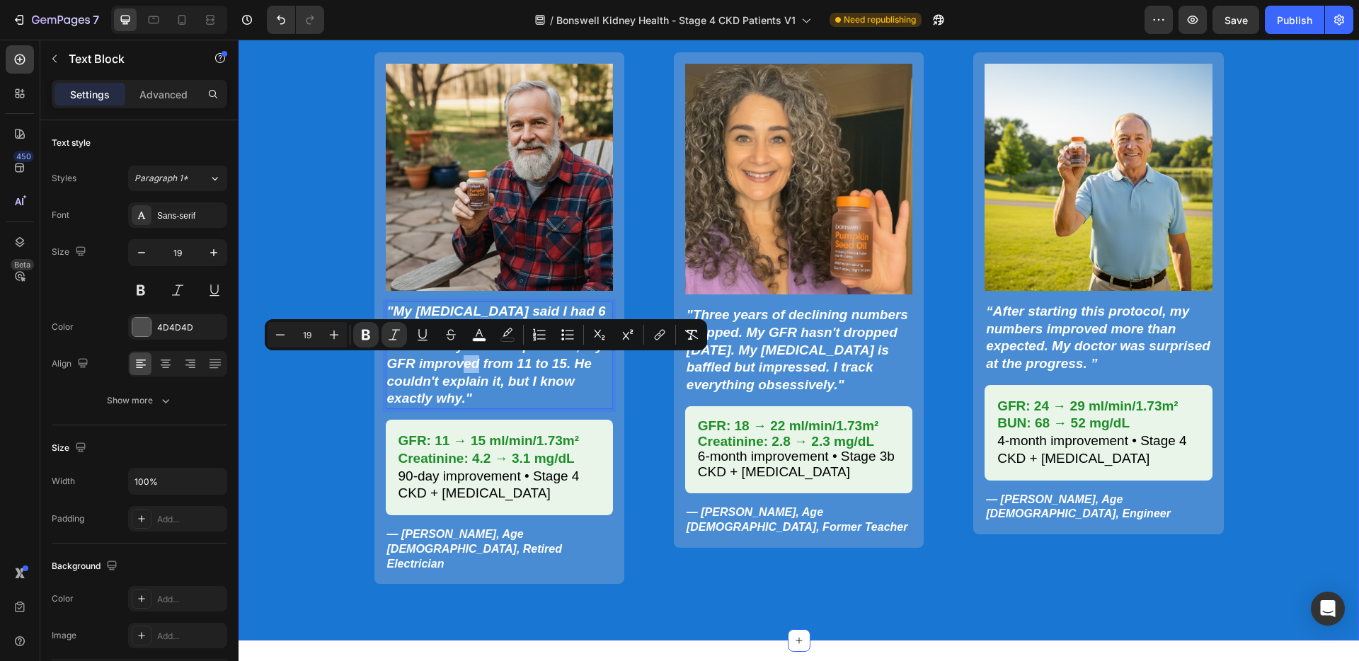
click at [356, 406] on div "Lab Results Don't Lie: Real CKD Patients, Real Numbers Heading Image "My [MEDIC…" at bounding box center [799, 284] width 1092 height 600
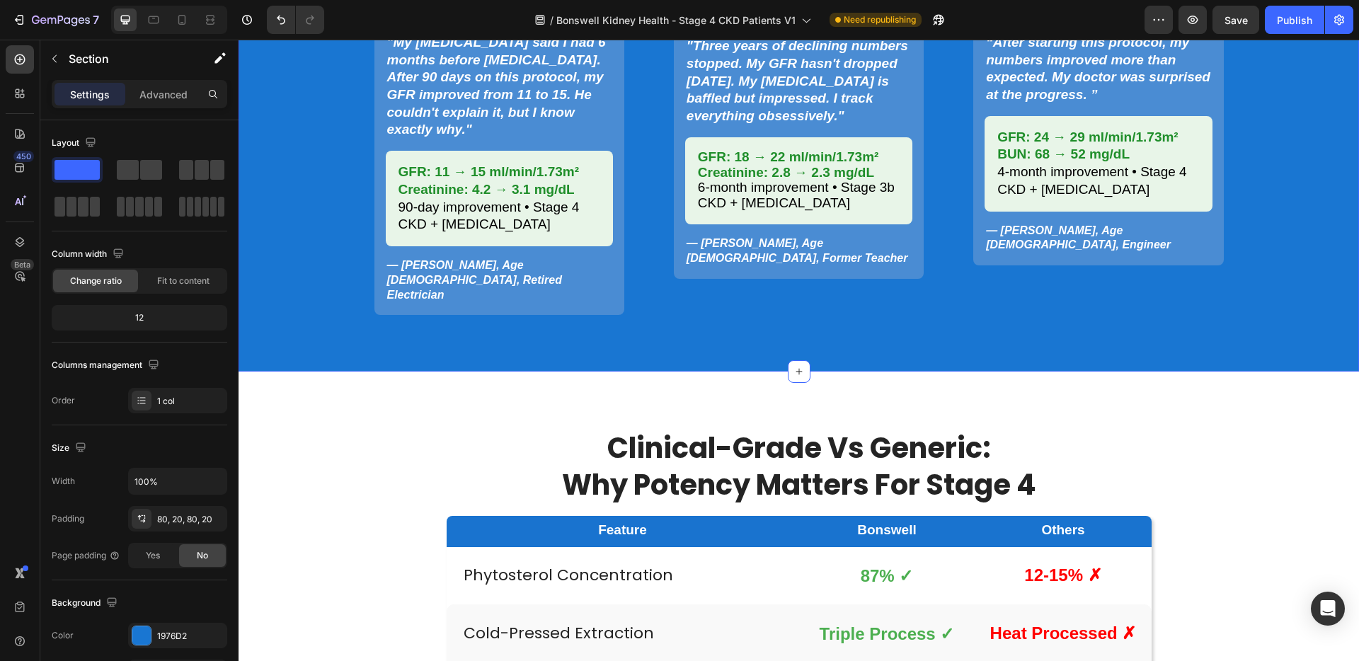
scroll to position [1983, 0]
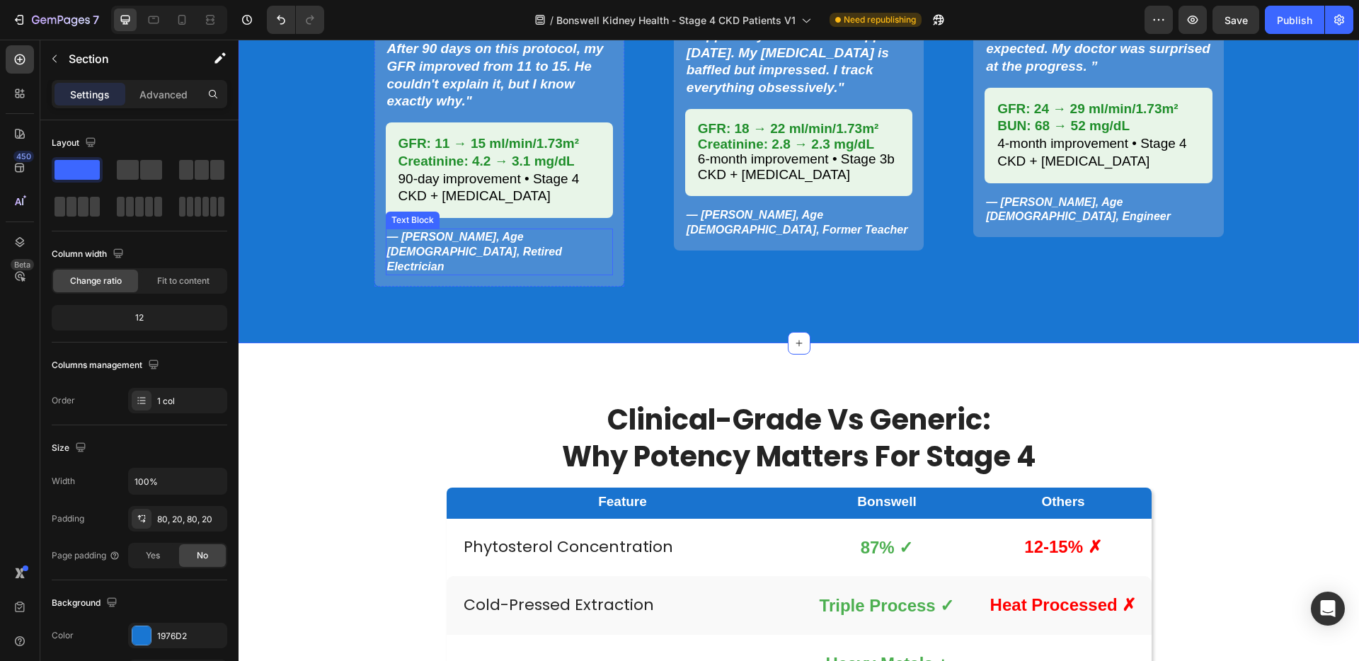
click at [486, 239] on strong "— [PERSON_NAME], Age [DEMOGRAPHIC_DATA], Retired Electrician" at bounding box center [474, 252] width 175 height 42
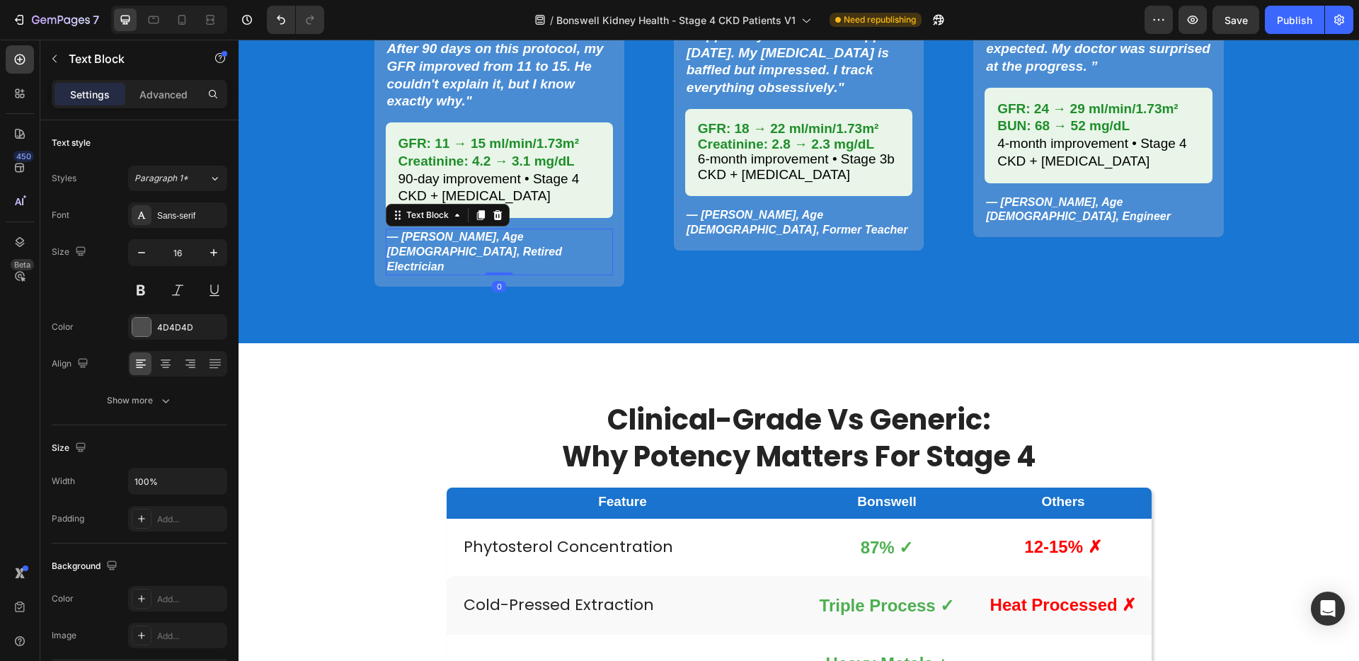
click at [486, 239] on strong "— [PERSON_NAME], Age [DEMOGRAPHIC_DATA], Retired Electrician" at bounding box center [474, 252] width 175 height 42
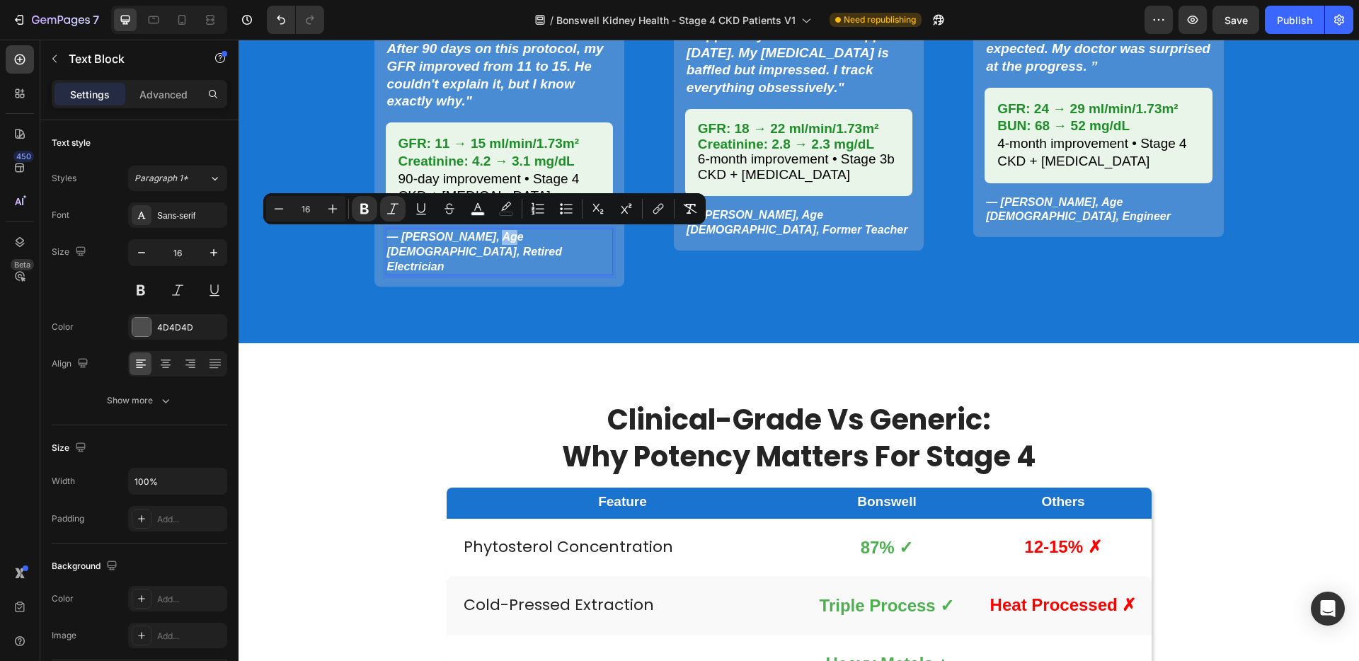
click at [488, 239] on strong "— [PERSON_NAME], Age [DEMOGRAPHIC_DATA], Retired Electrician" at bounding box center [474, 252] width 175 height 42
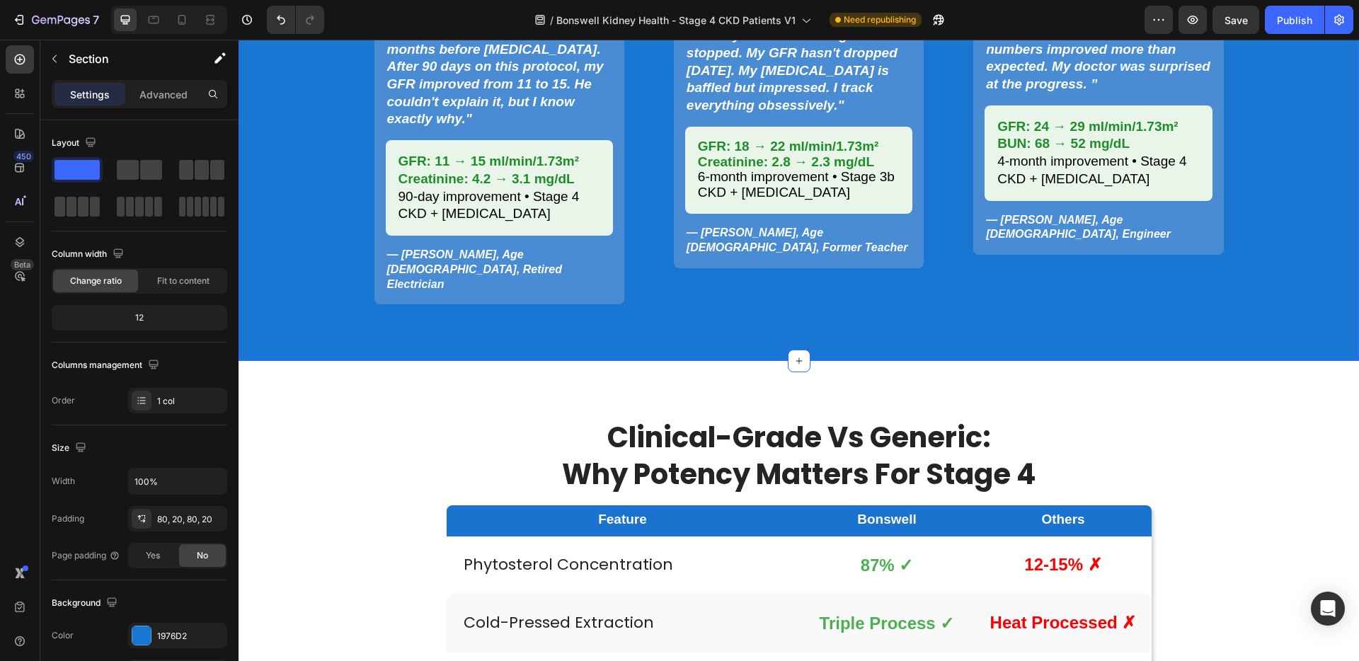
click at [500, 281] on div "Lab Results Don't Lie: Real CKD Patients, Real Numbers Heading Image "My [MEDIC…" at bounding box center [799, 4] width 1120 height 713
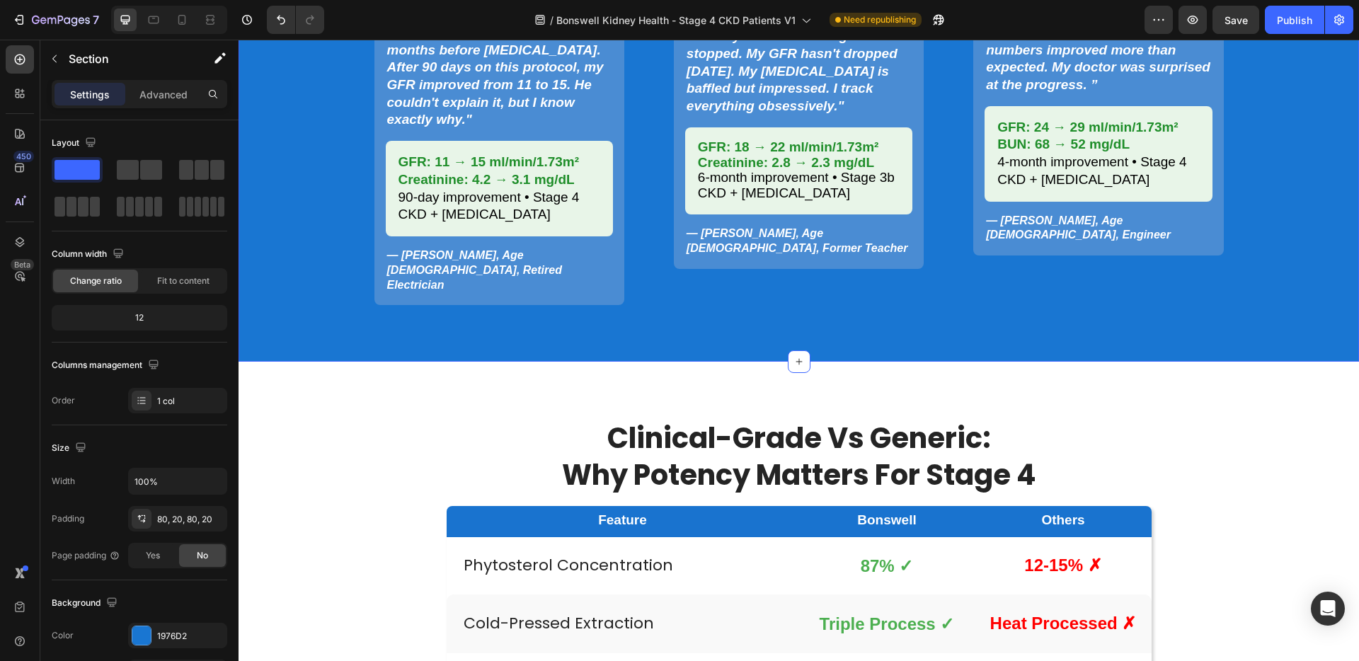
scroll to position [2262, 0]
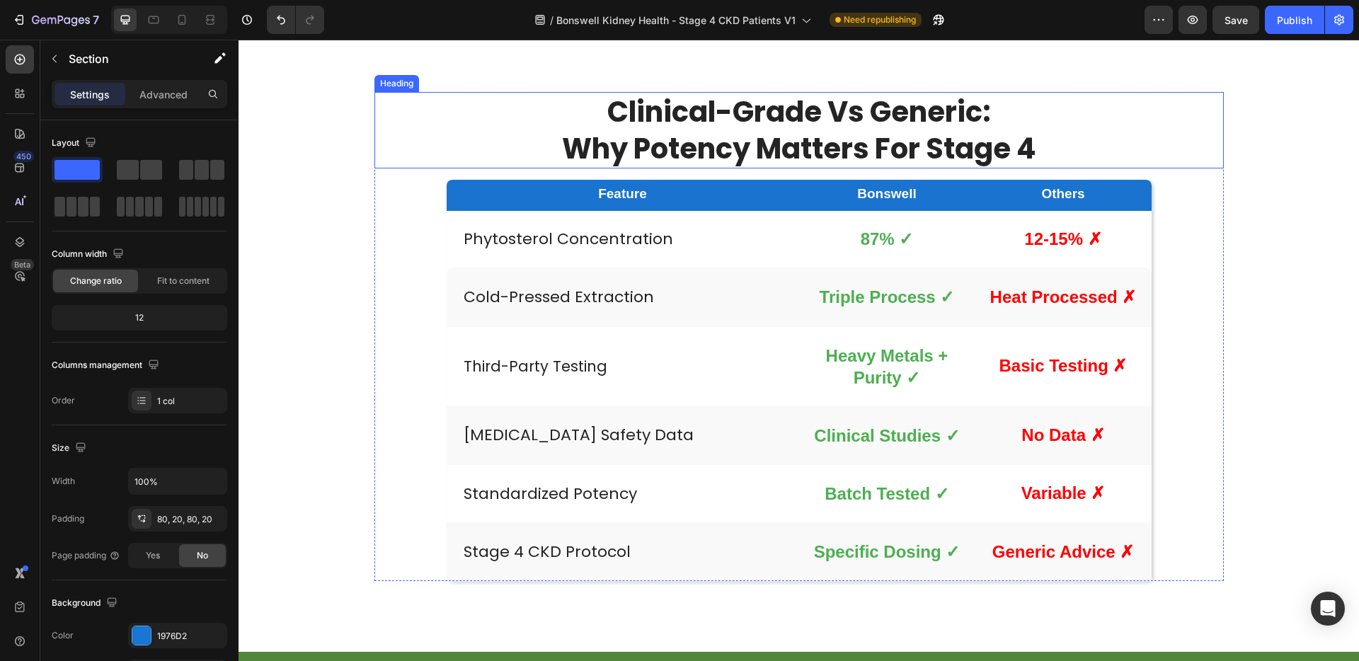
click at [753, 123] on strong "clinical-grade vs generic:" at bounding box center [799, 112] width 384 height 40
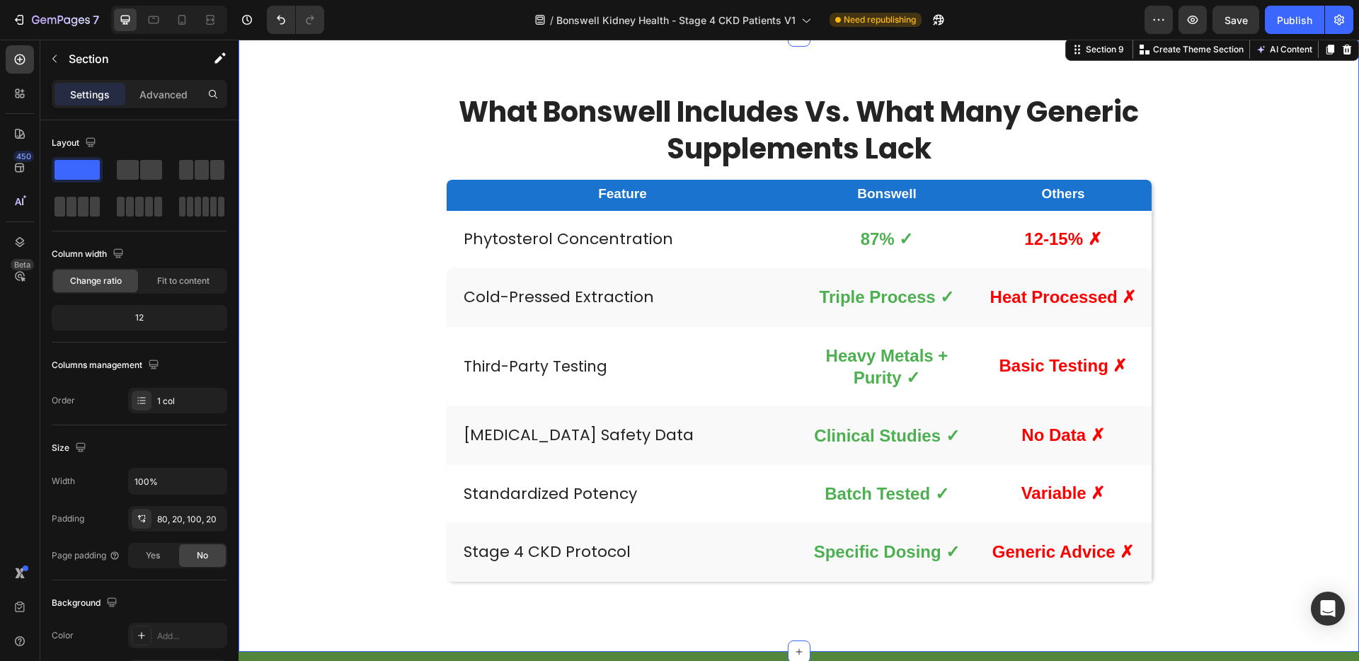
click at [1256, 192] on div "⁠⁠⁠⁠⁠⁠⁠ what Bonswell includes vs. what many generic supplements lack Heading F…" at bounding box center [799, 336] width 1092 height 489
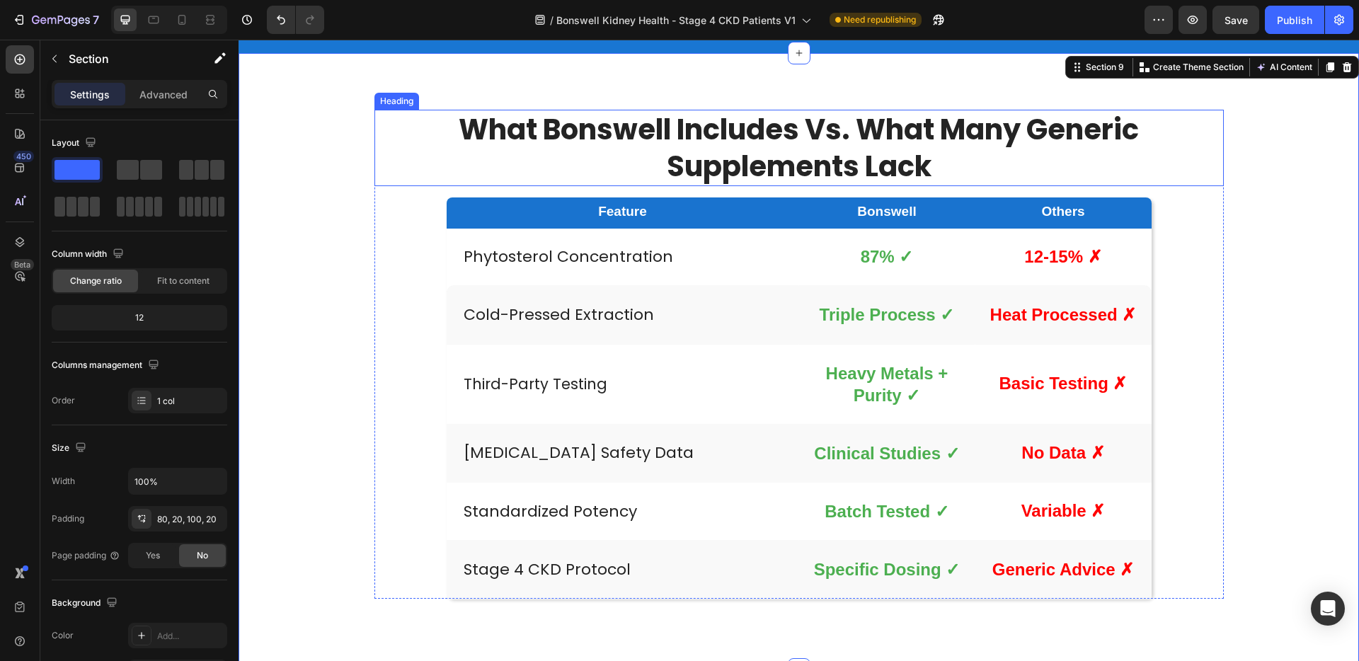
scroll to position [2235, 0]
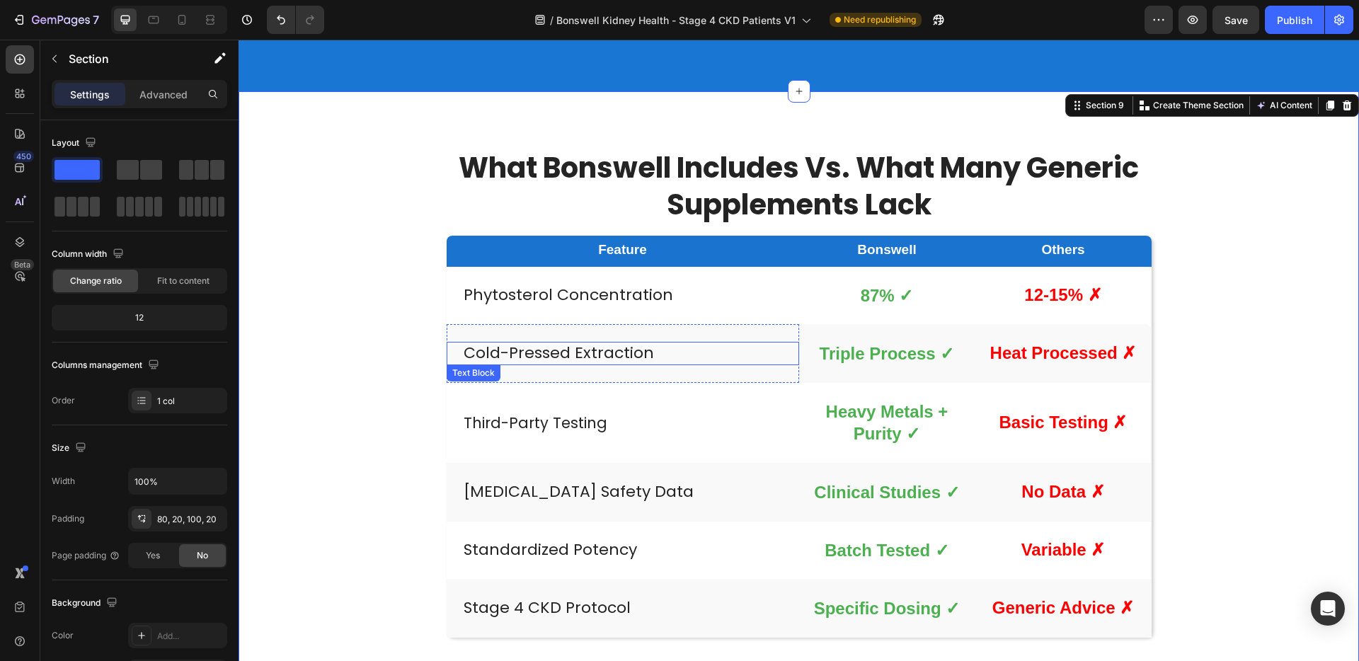
click at [716, 343] on p "Cold-Pressed Extraction" at bounding box center [629, 353] width 330 height 21
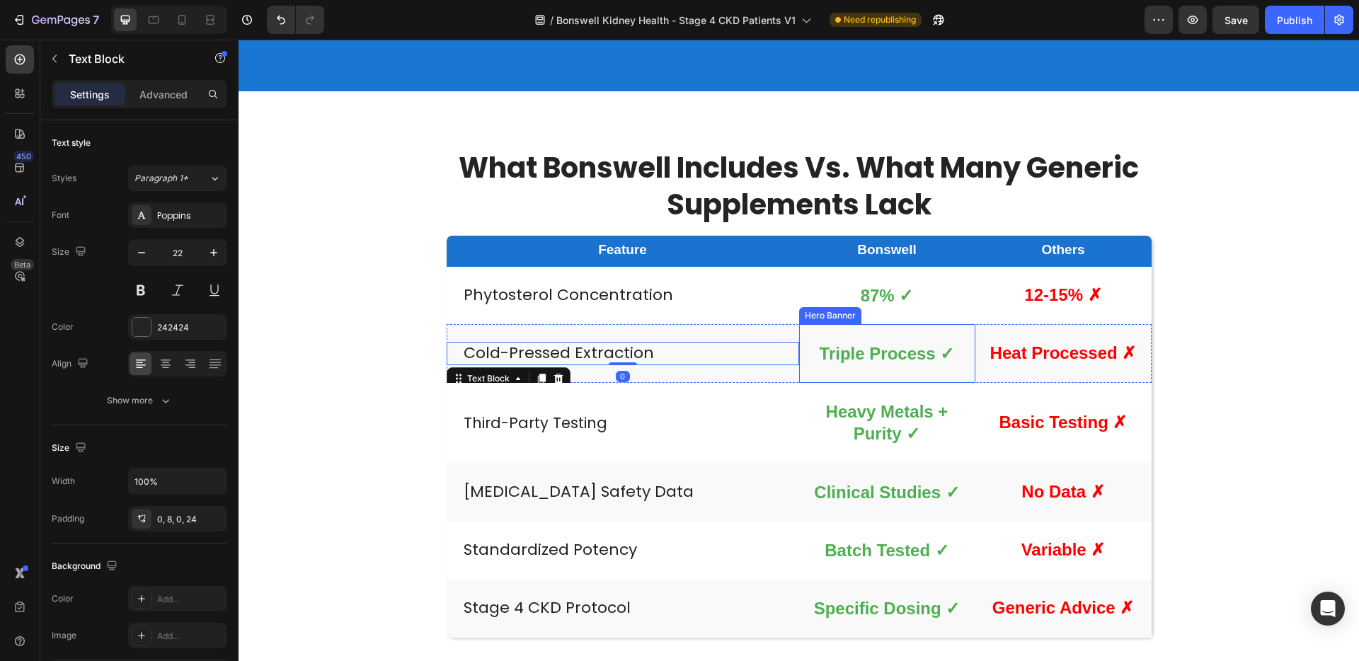
click at [799, 324] on div "Triple Process ✓ Text Block" at bounding box center [887, 353] width 176 height 59
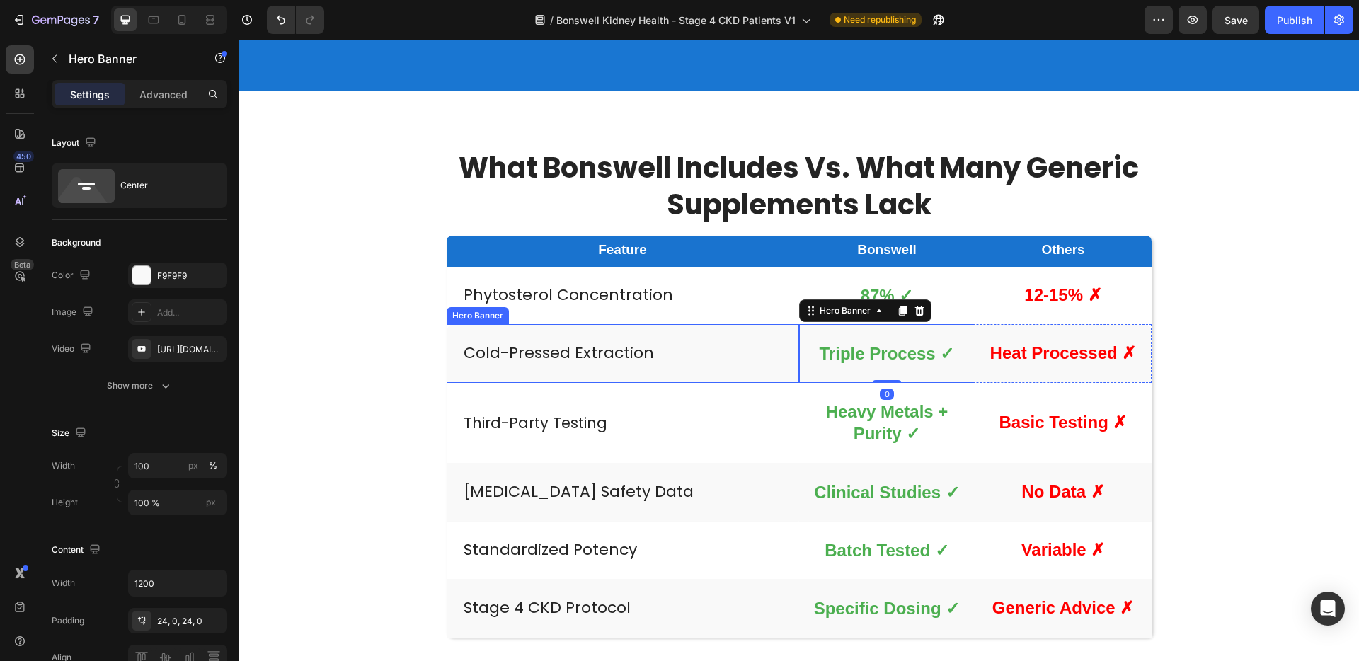
click at [746, 325] on div "Cold-Pressed Extraction Text Block" at bounding box center [623, 353] width 352 height 57
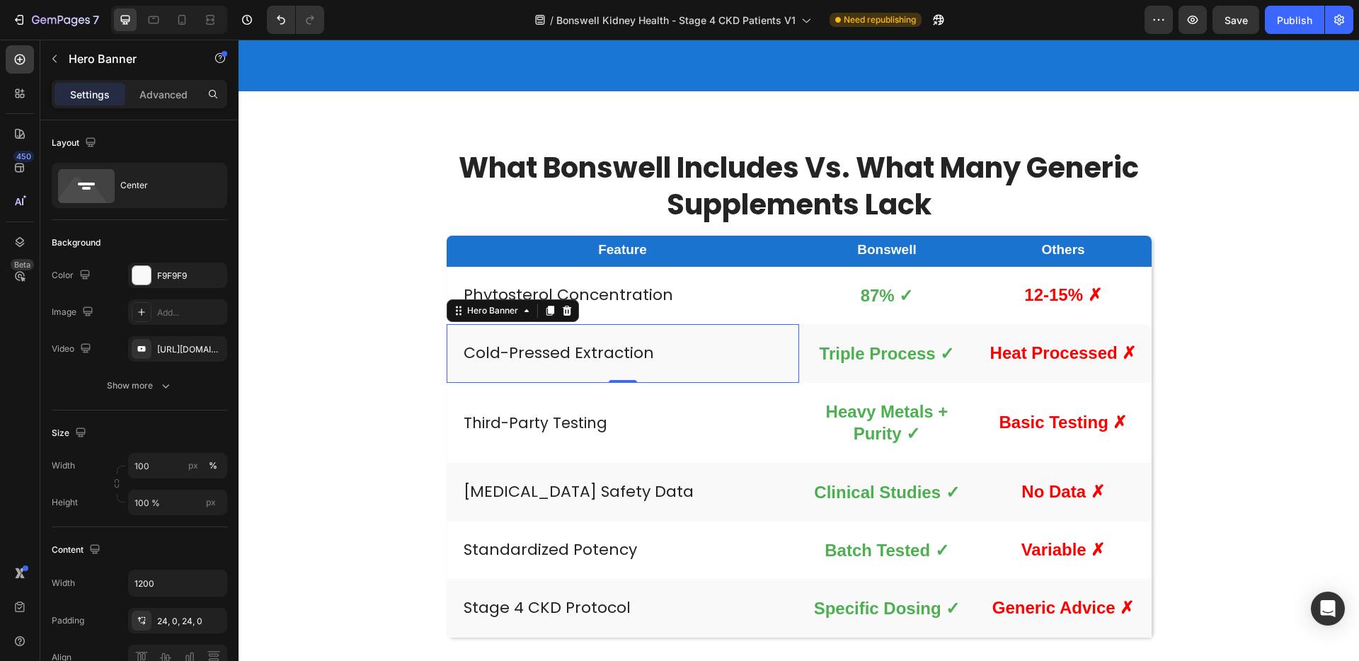
click at [1072, 413] on strong "Basic Testing ✗" at bounding box center [1063, 422] width 128 height 19
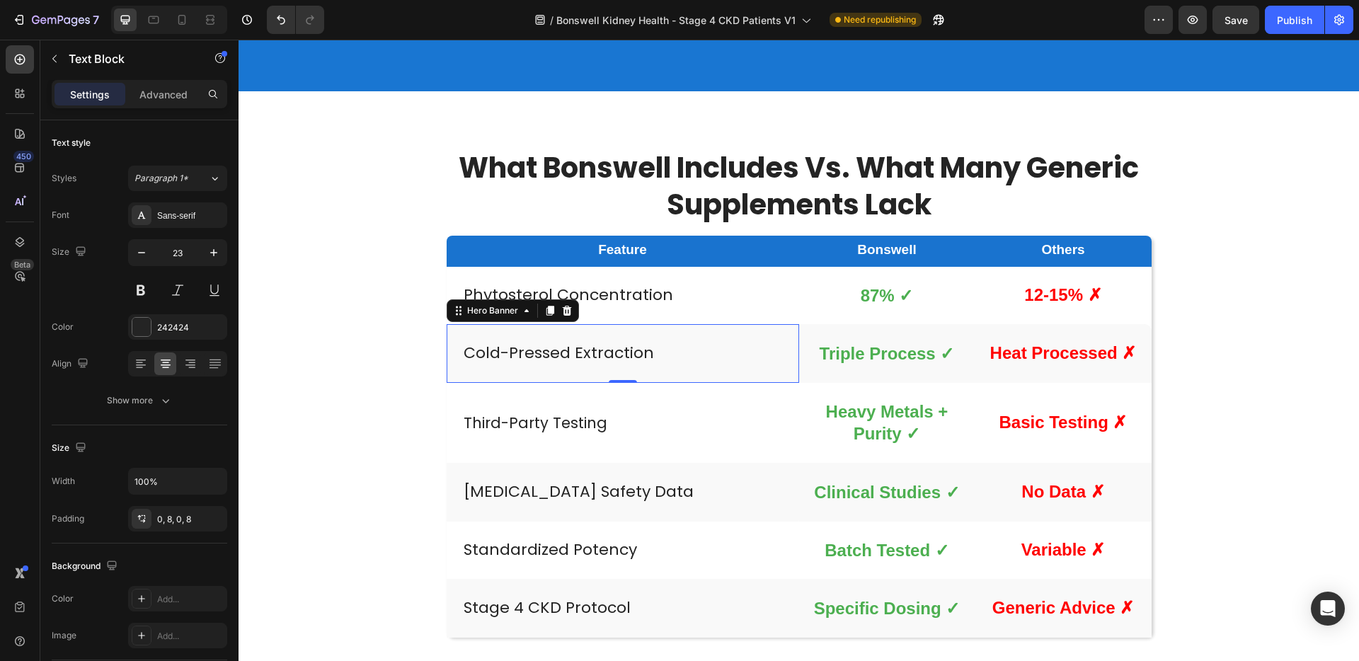
click at [1072, 413] on strong "Basic Testing ✗" at bounding box center [1063, 422] width 128 height 19
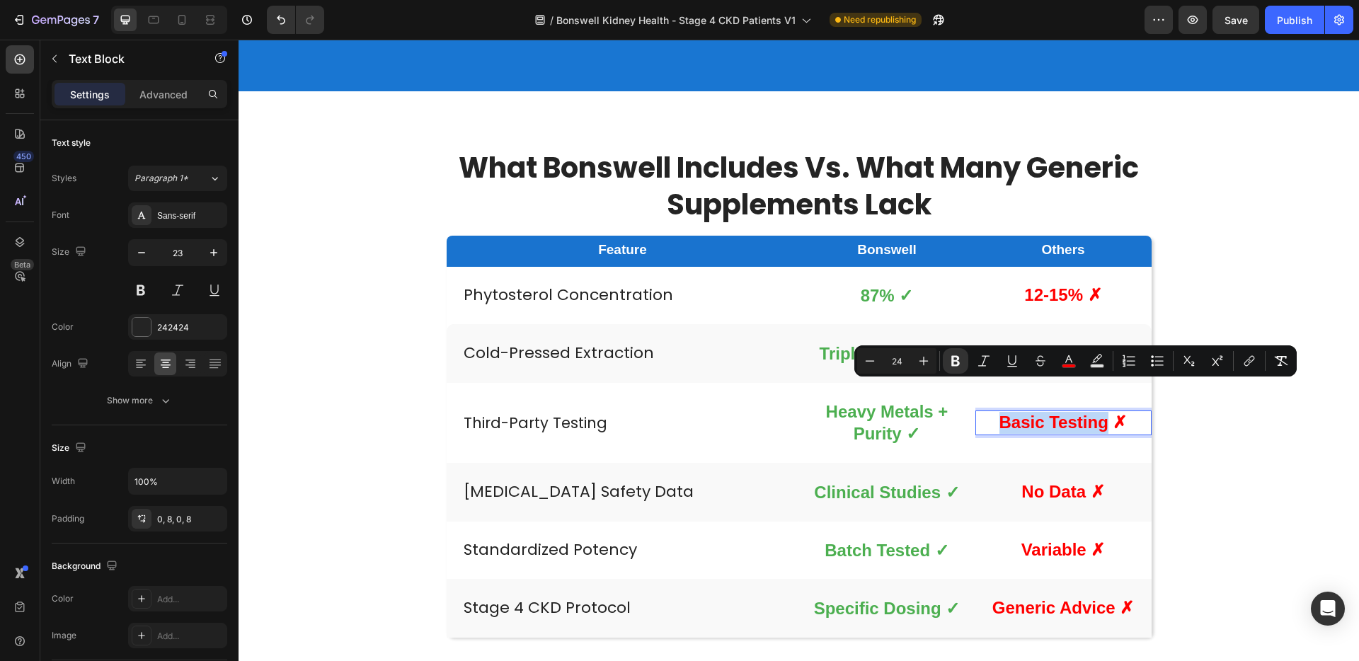
click at [1016, 413] on strong "Basic Testing ✗" at bounding box center [1063, 422] width 128 height 19
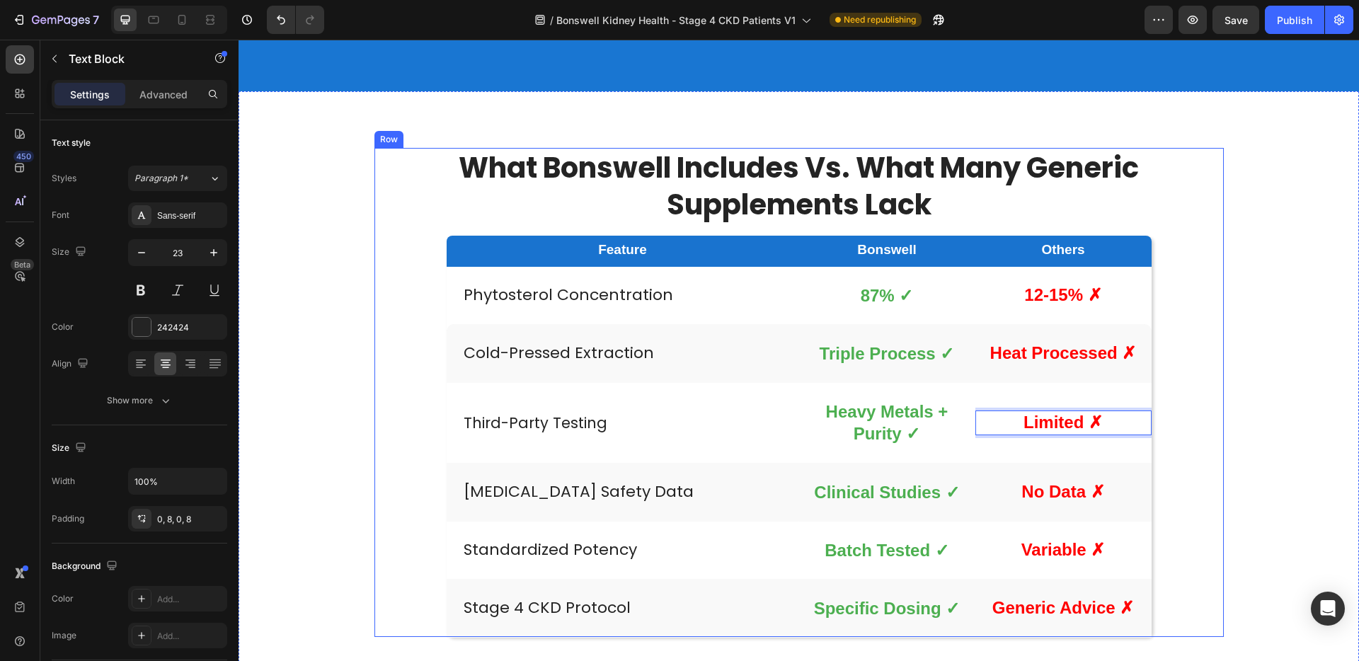
click at [1234, 391] on div "⁠⁠⁠⁠⁠⁠⁠ what Bonswell includes vs. what many generic supplements lack Heading F…" at bounding box center [799, 392] width 1092 height 489
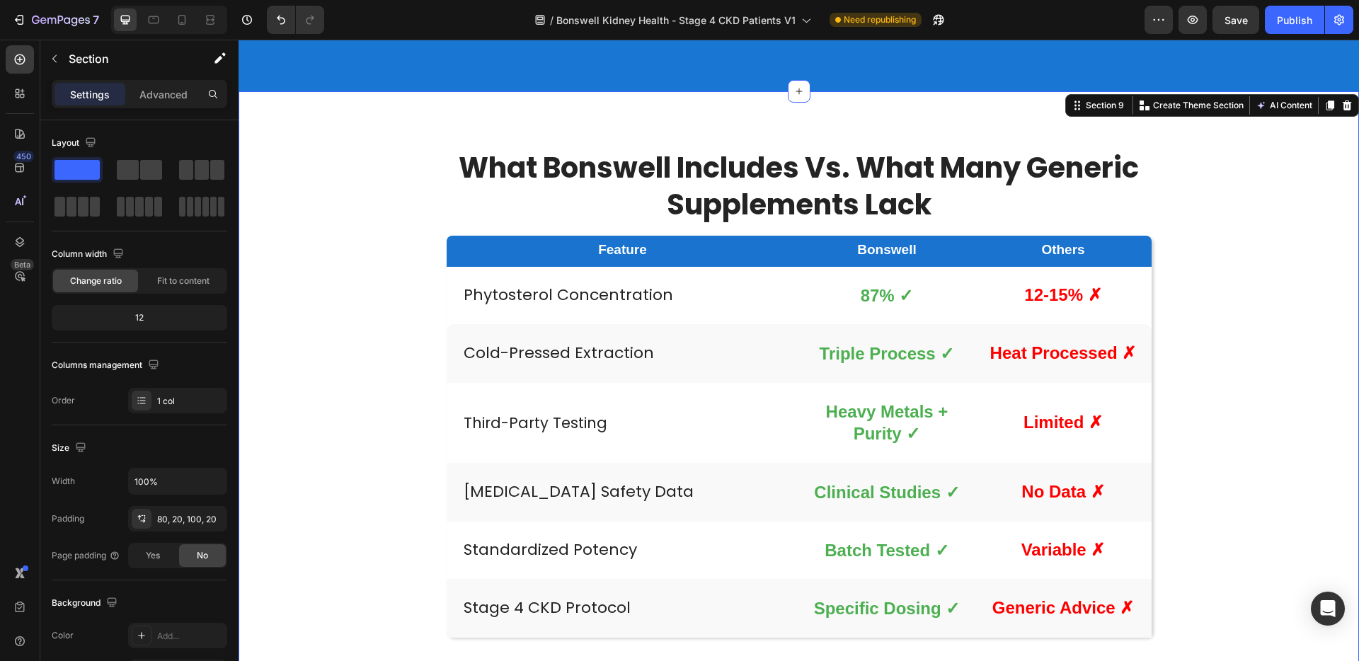
click at [854, 483] on span "Clinical Studies ✓" at bounding box center [886, 492] width 145 height 19
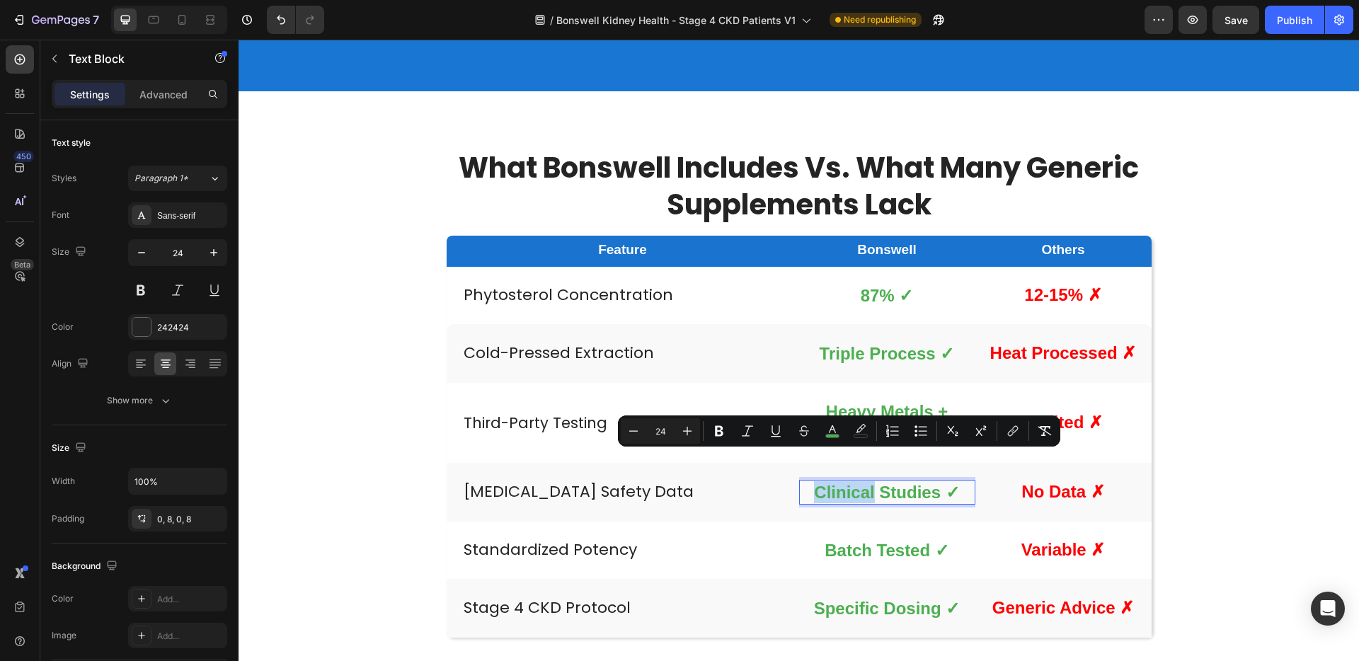
click at [814, 483] on span "Clinical Studies ✓" at bounding box center [886, 492] width 145 height 19
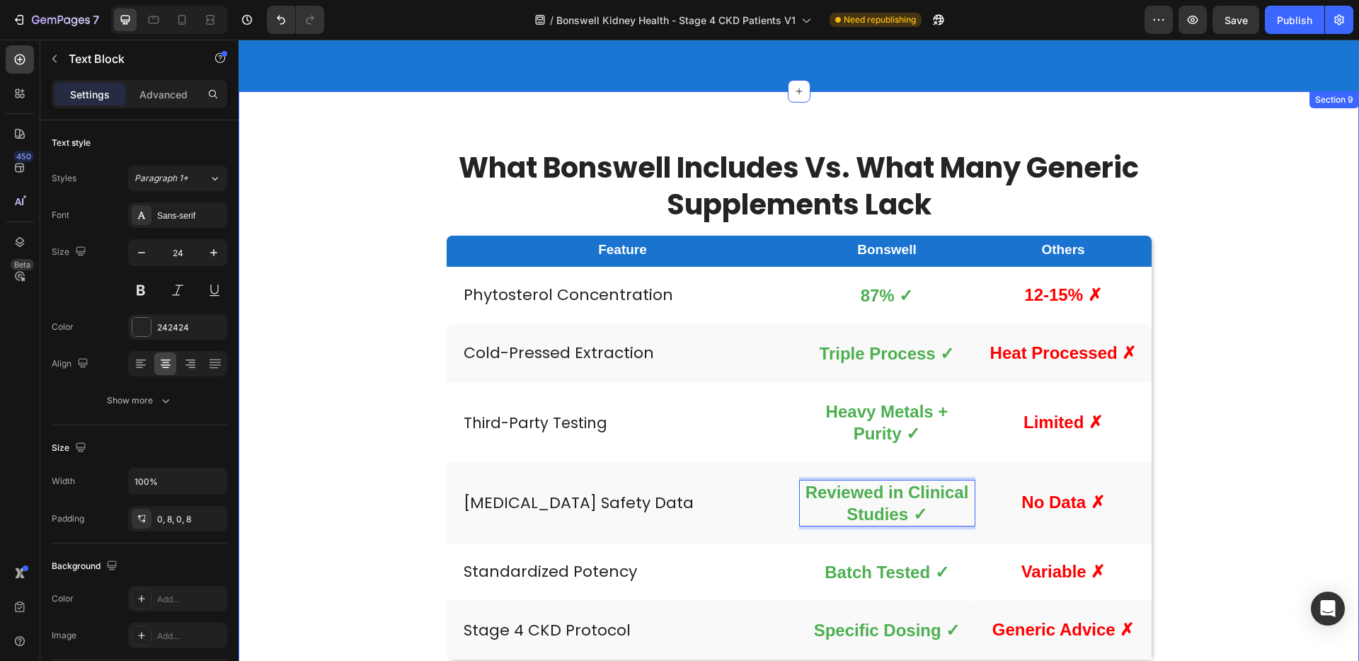
click at [1284, 447] on div "⁠⁠⁠⁠⁠⁠⁠ what Bonswell includes vs. what many generic supplements lack Heading F…" at bounding box center [799, 403] width 1092 height 511
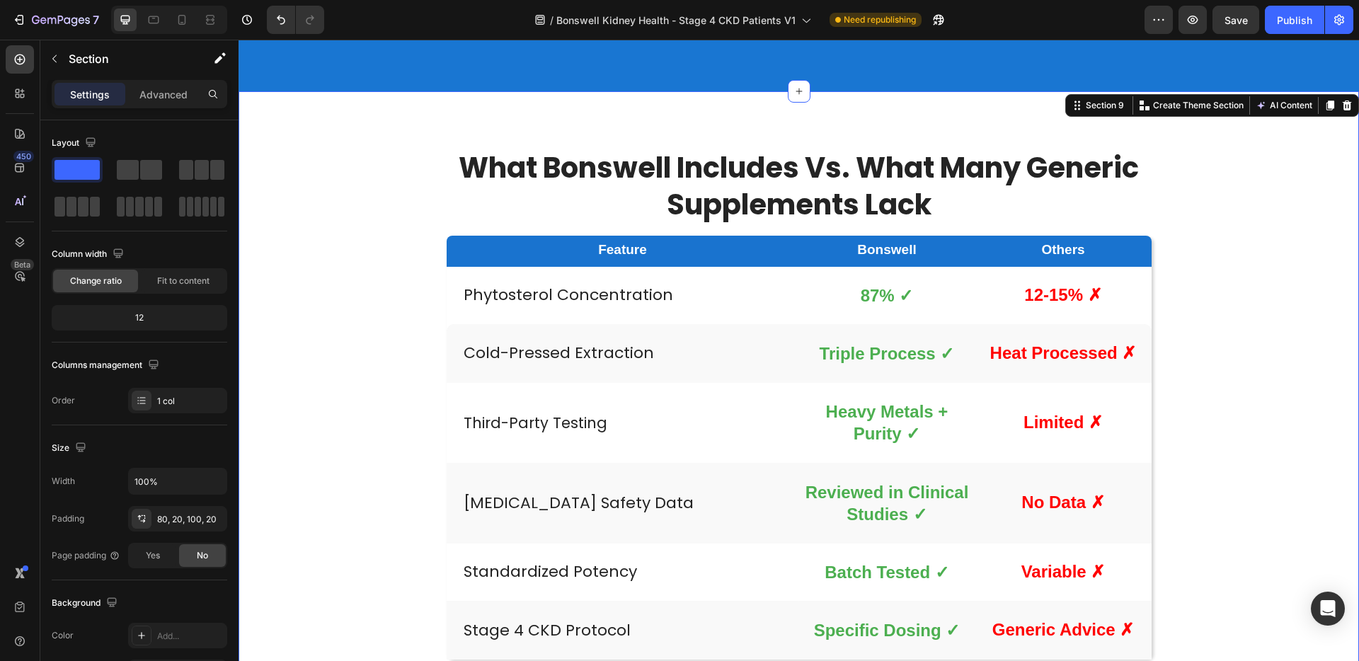
click at [1036, 493] on strong "No Data ✗" at bounding box center [1062, 502] width 83 height 19
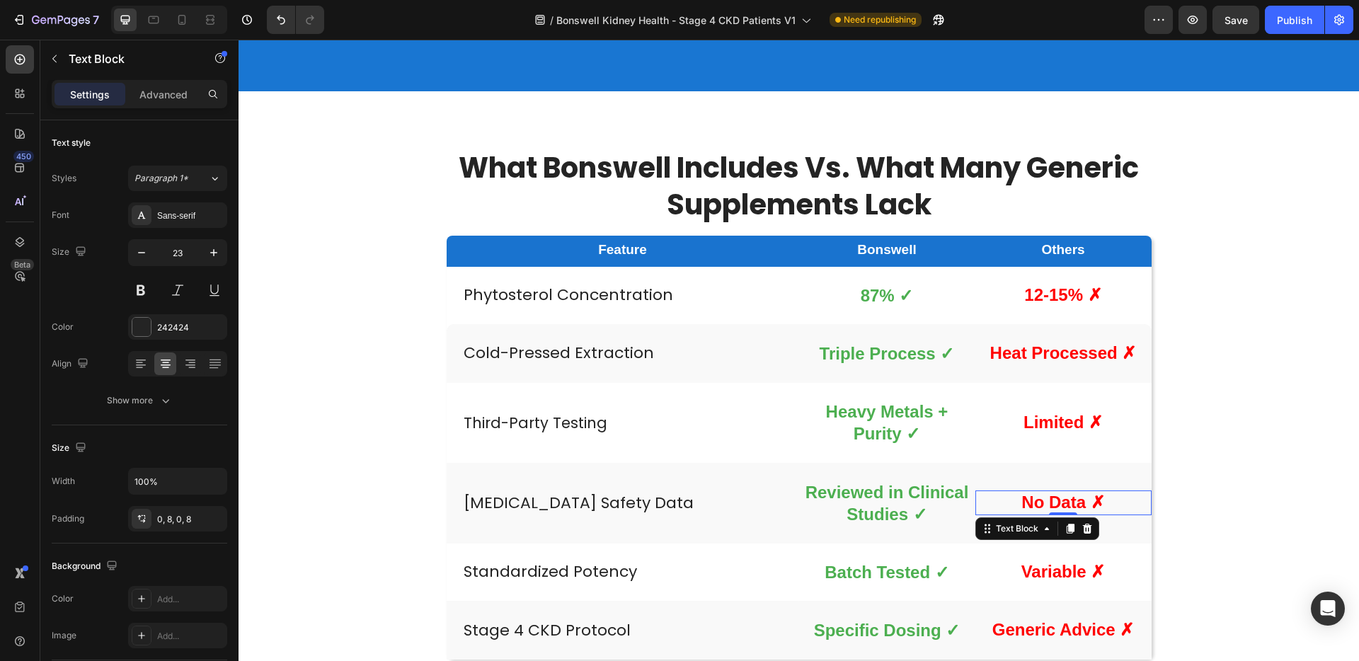
click at [1036, 493] on strong "No Data ✗" at bounding box center [1062, 502] width 83 height 19
drag, startPoint x: 1077, startPoint y: 476, endPoint x: 1018, endPoint y: 478, distance: 59.5
click at [1021, 493] on strong "No Data ✗" at bounding box center [1062, 502] width 83 height 19
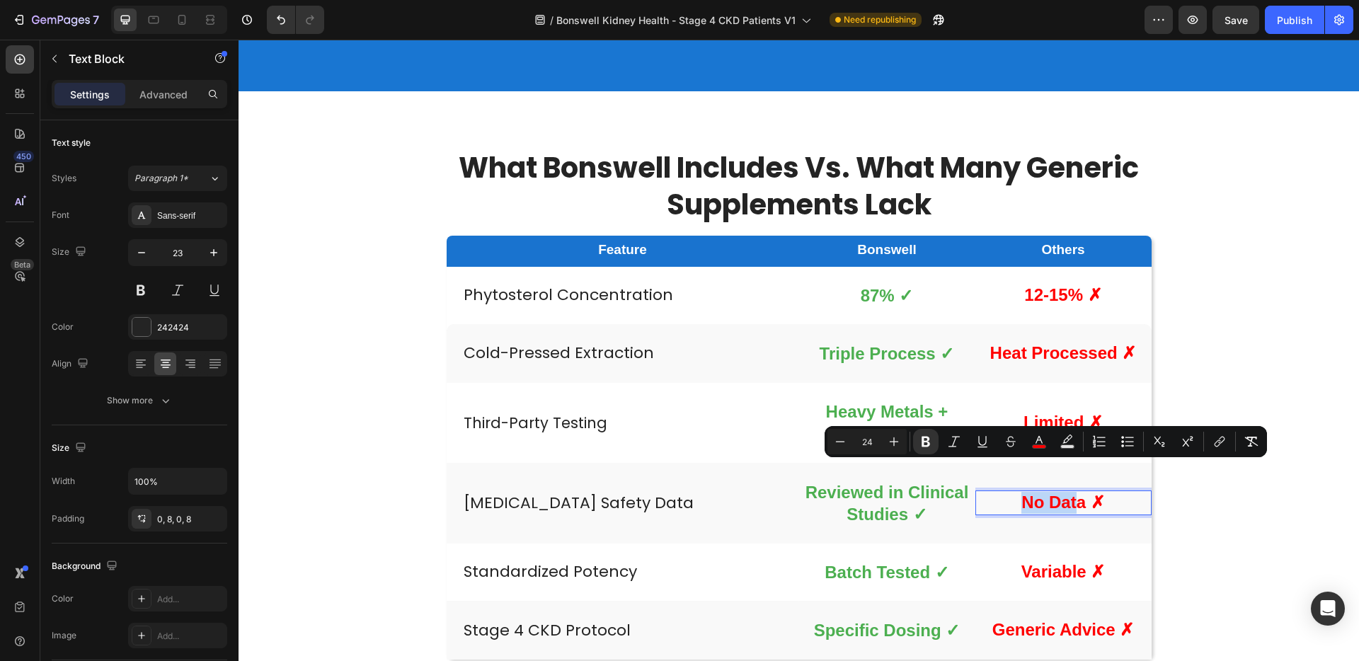
click at [1023, 493] on strong "No Data ✗" at bounding box center [1062, 502] width 83 height 19
click at [1021, 493] on strong "No Data ✗" at bounding box center [1062, 502] width 83 height 19
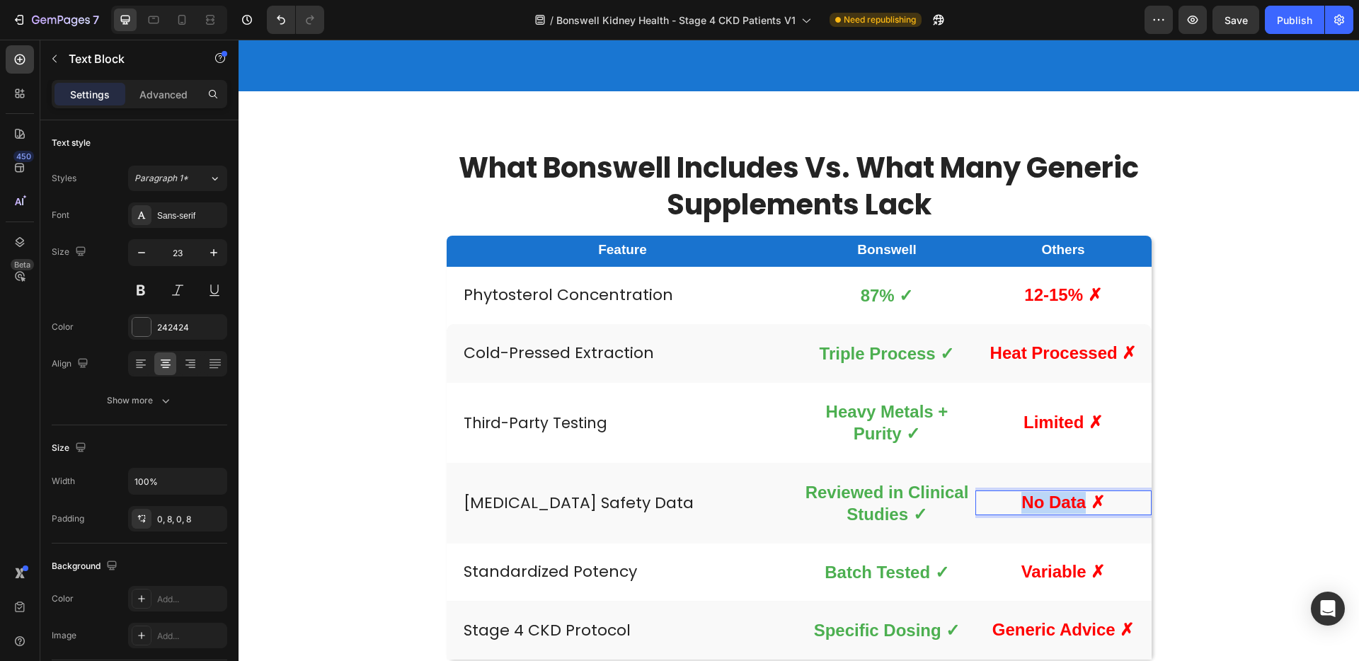
drag, startPoint x: 1014, startPoint y: 476, endPoint x: 1084, endPoint y: 478, distance: 69.4
click at [1084, 492] on p "No Data ✗" at bounding box center [1063, 503] width 165 height 22
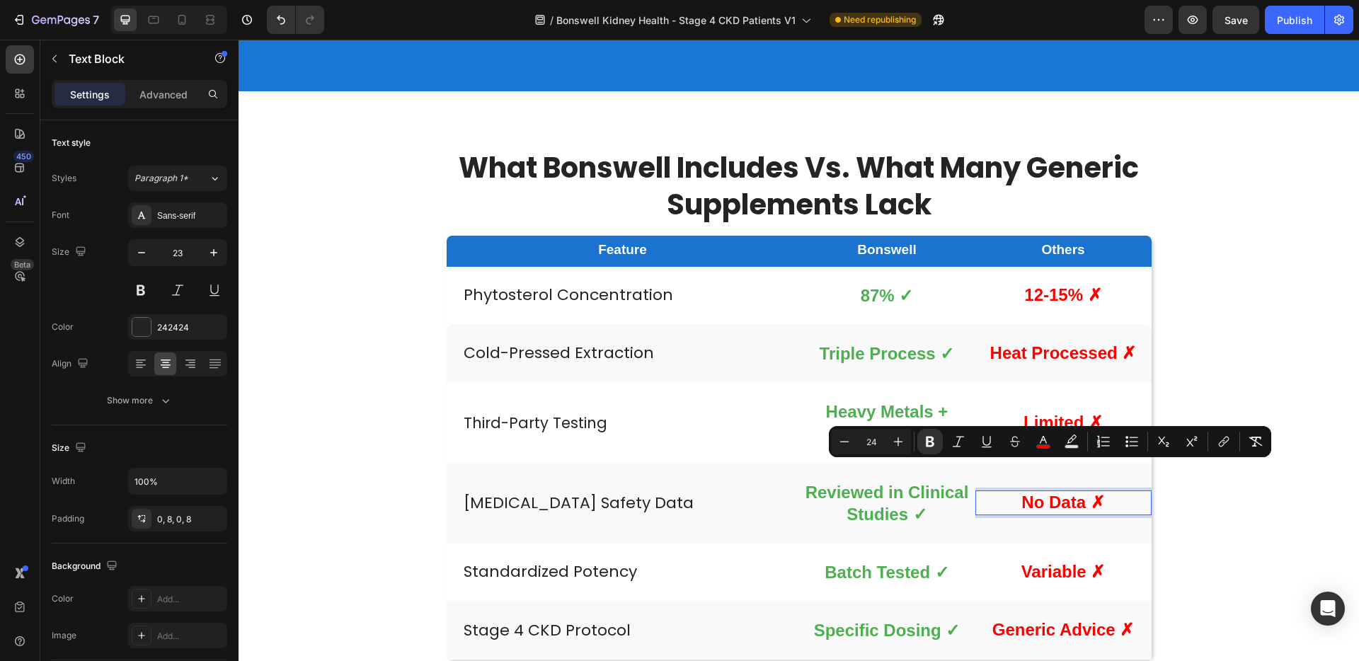
click at [1072, 493] on strong "No Data ✗" at bounding box center [1062, 502] width 83 height 19
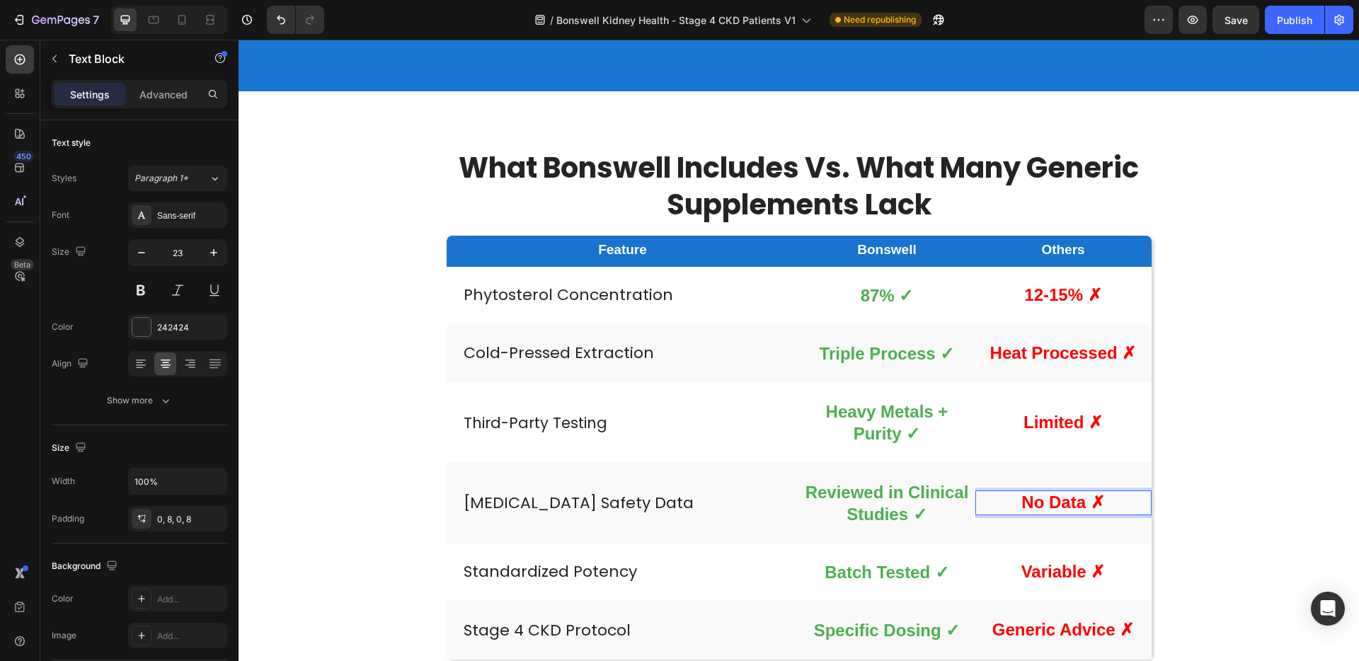
click at [1070, 493] on strong "No Data ✗" at bounding box center [1062, 502] width 83 height 19
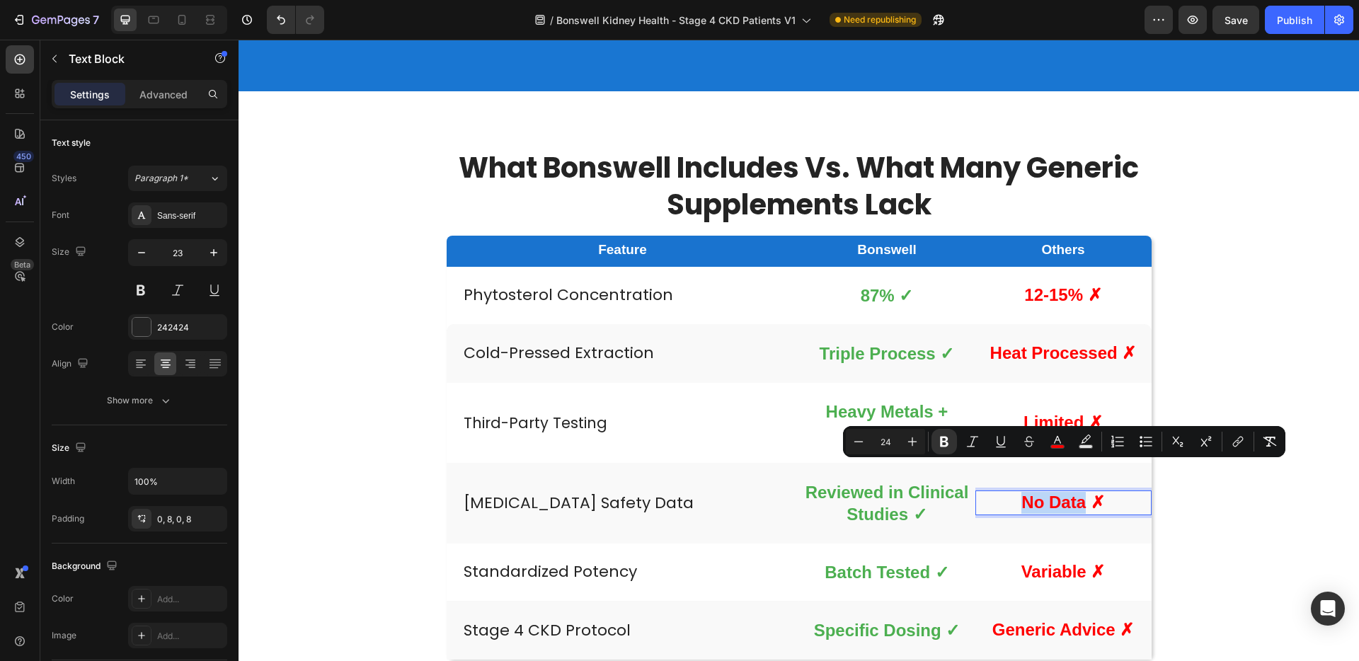
click at [1026, 493] on strong "No Data ✗" at bounding box center [1062, 502] width 83 height 19
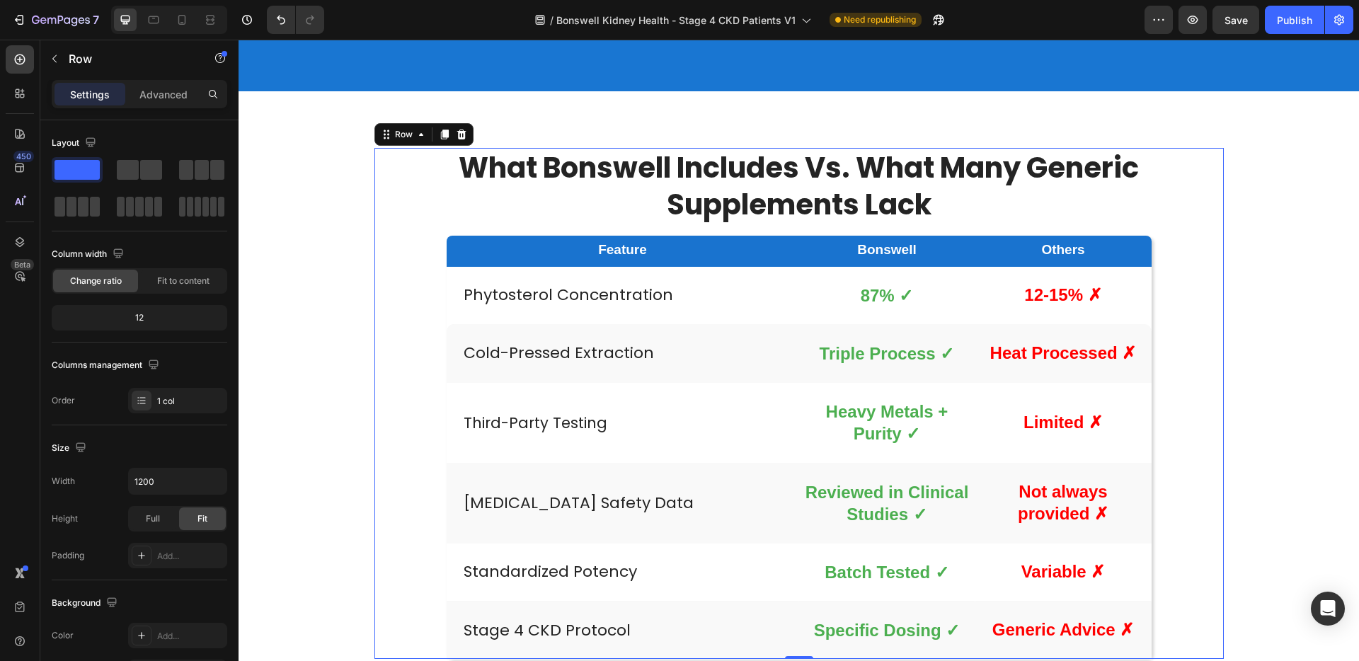
click at [1182, 463] on div "⁠⁠⁠⁠⁠⁠⁠ what Bonswell includes vs. what many generic supplements lack Heading F…" at bounding box center [798, 403] width 849 height 511
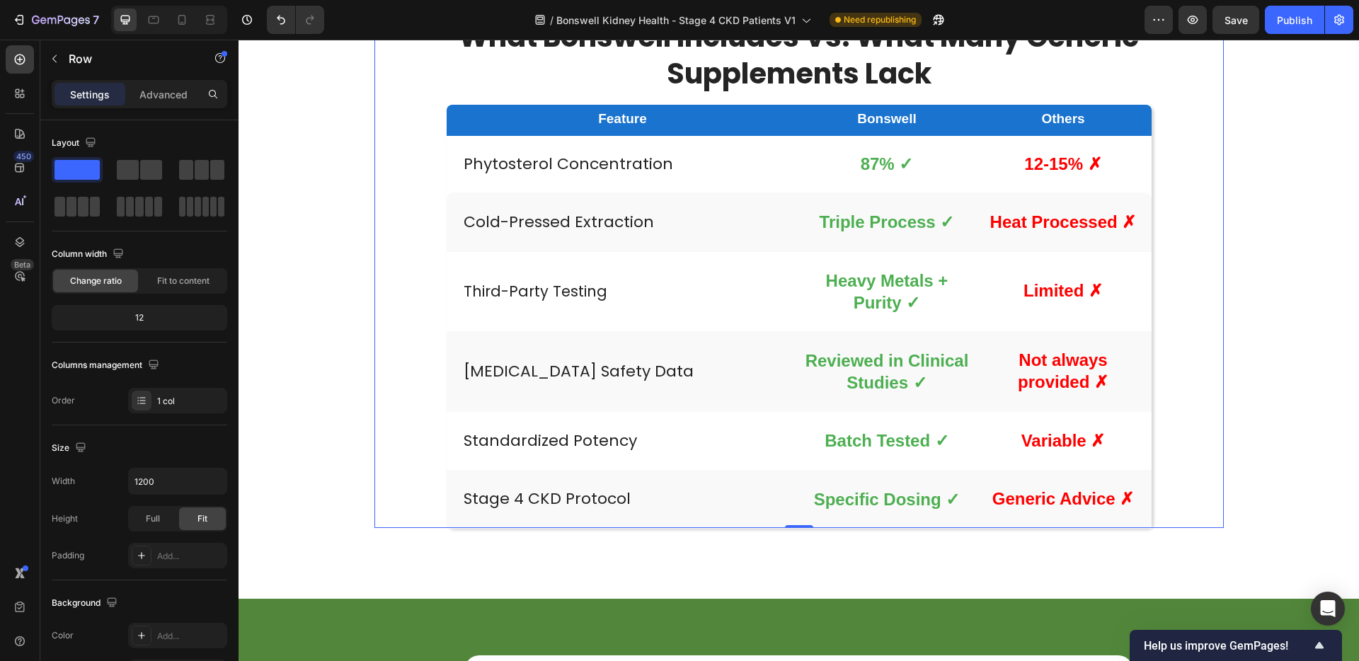
click at [540, 493] on p "Stage 4 CKD Protocol" at bounding box center [629, 499] width 330 height 21
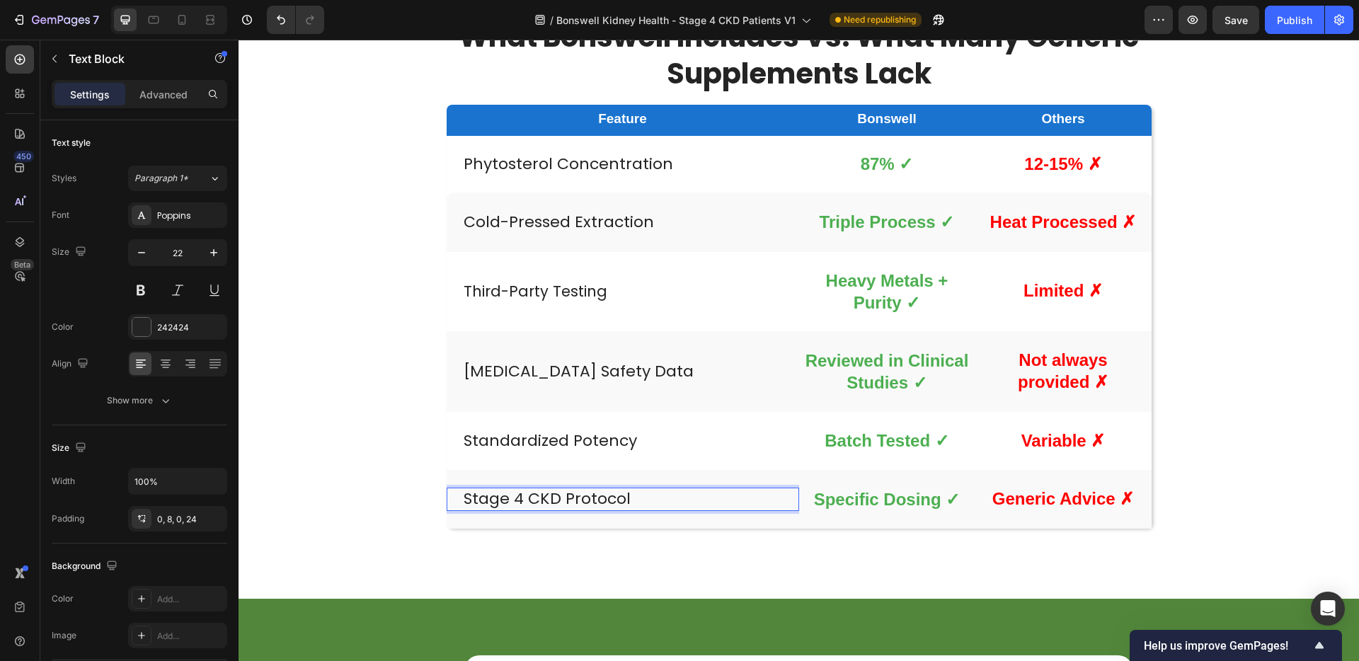
click at [540, 493] on p "Stage 4 CKD Protocol" at bounding box center [629, 499] width 330 height 21
click at [603, 496] on p "Stage 4 CKD Protocol" at bounding box center [629, 499] width 330 height 21
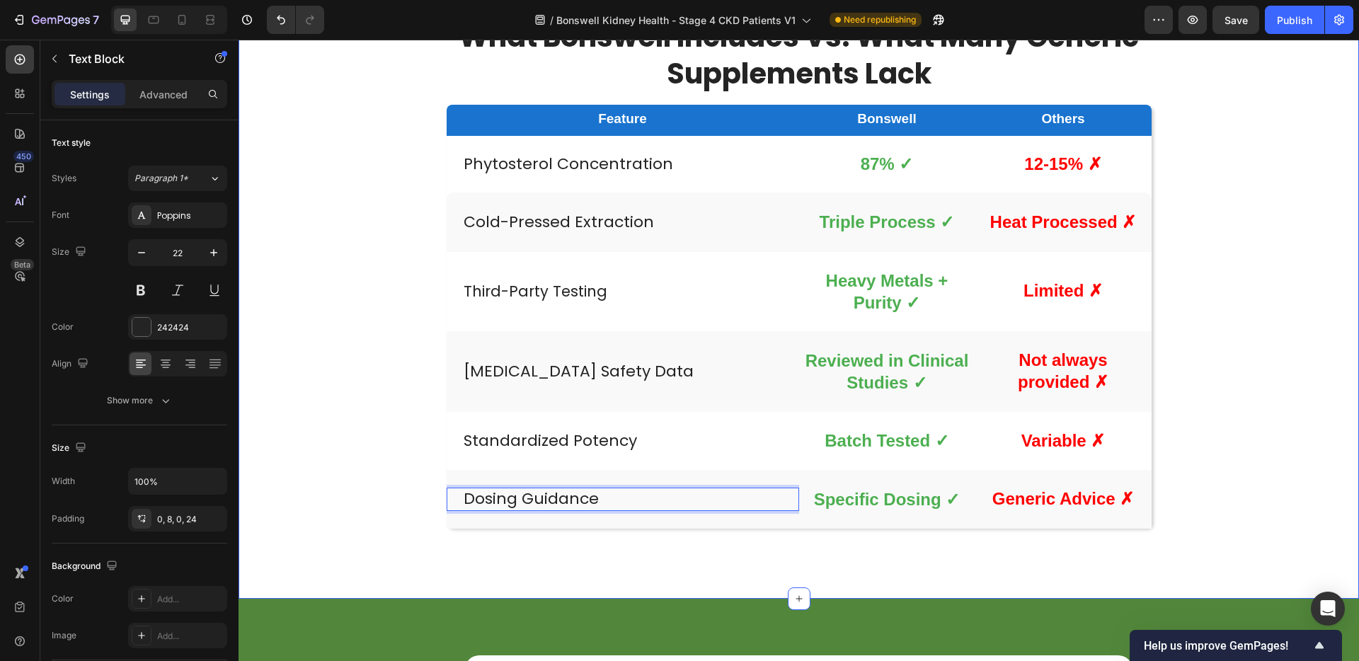
click at [365, 487] on div "⁠⁠⁠⁠⁠⁠⁠ what Bonswell includes vs. what many generic supplements lack Heading F…" at bounding box center [799, 272] width 1092 height 511
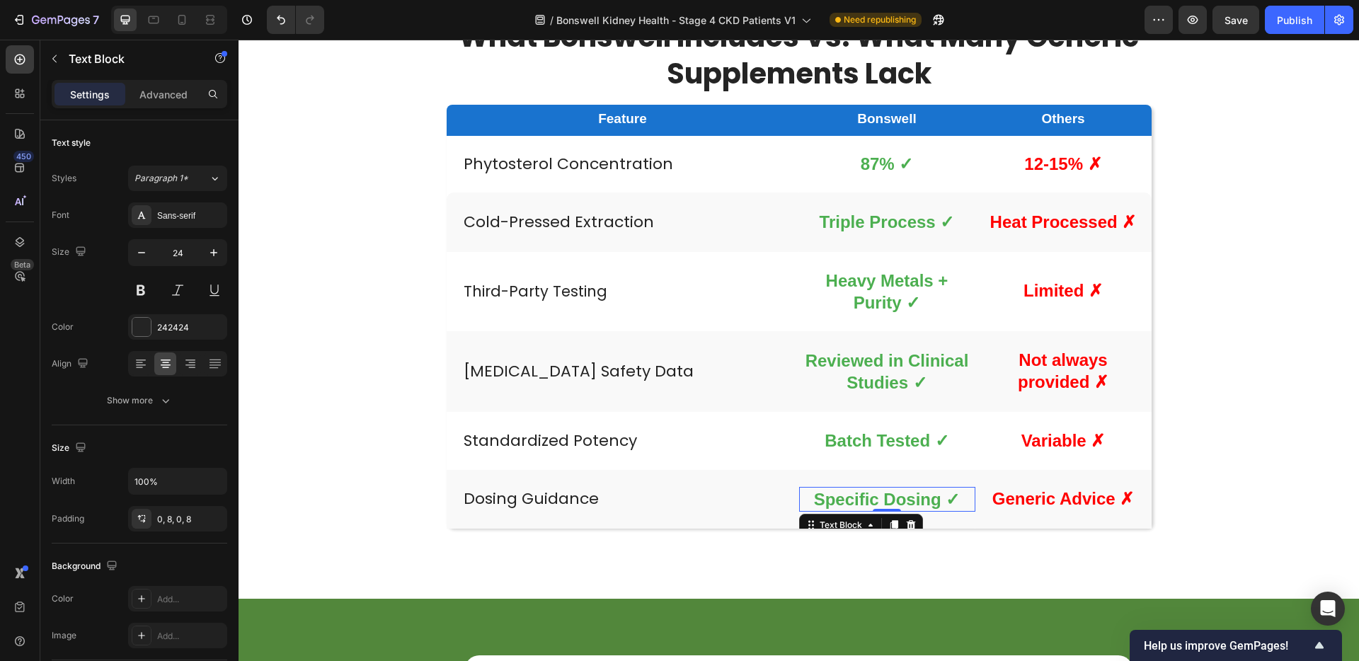
click at [857, 492] on span "Specific Dosing ✓" at bounding box center [887, 499] width 147 height 19
click at [856, 492] on span "Specific Dosing ✓" at bounding box center [887, 499] width 147 height 19
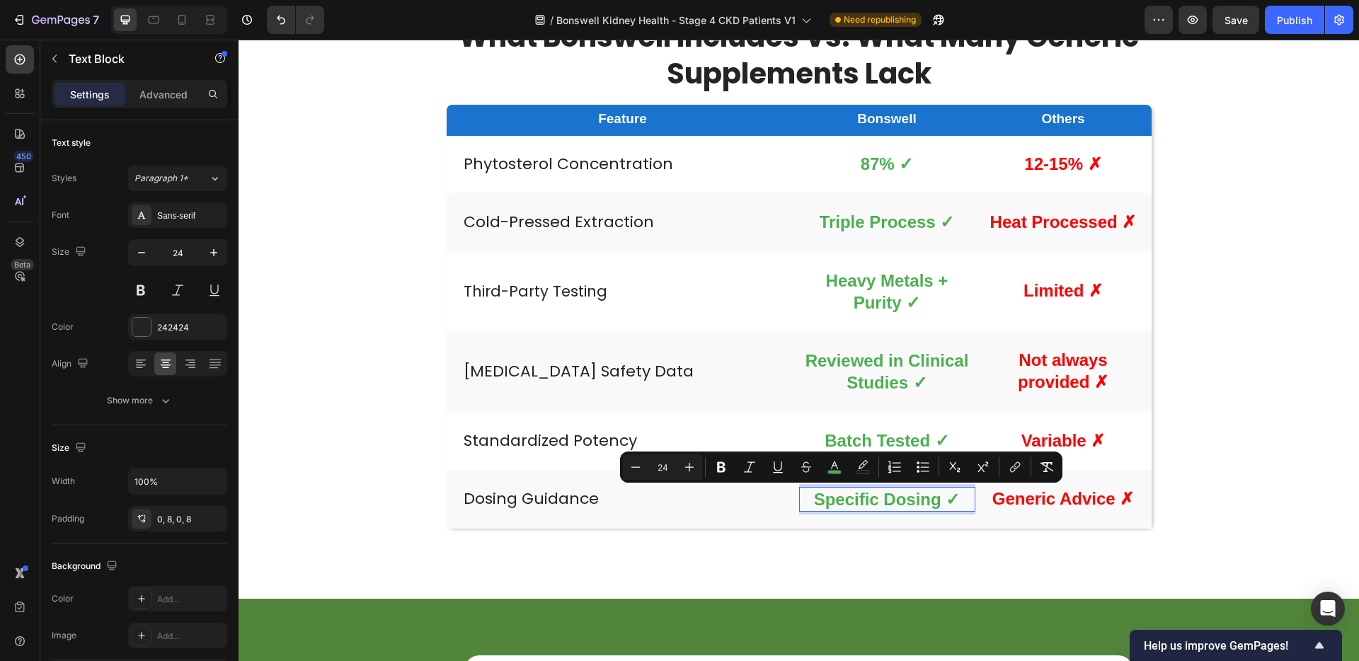
click at [905, 500] on span "Specific Dosing ✓" at bounding box center [887, 499] width 147 height 19
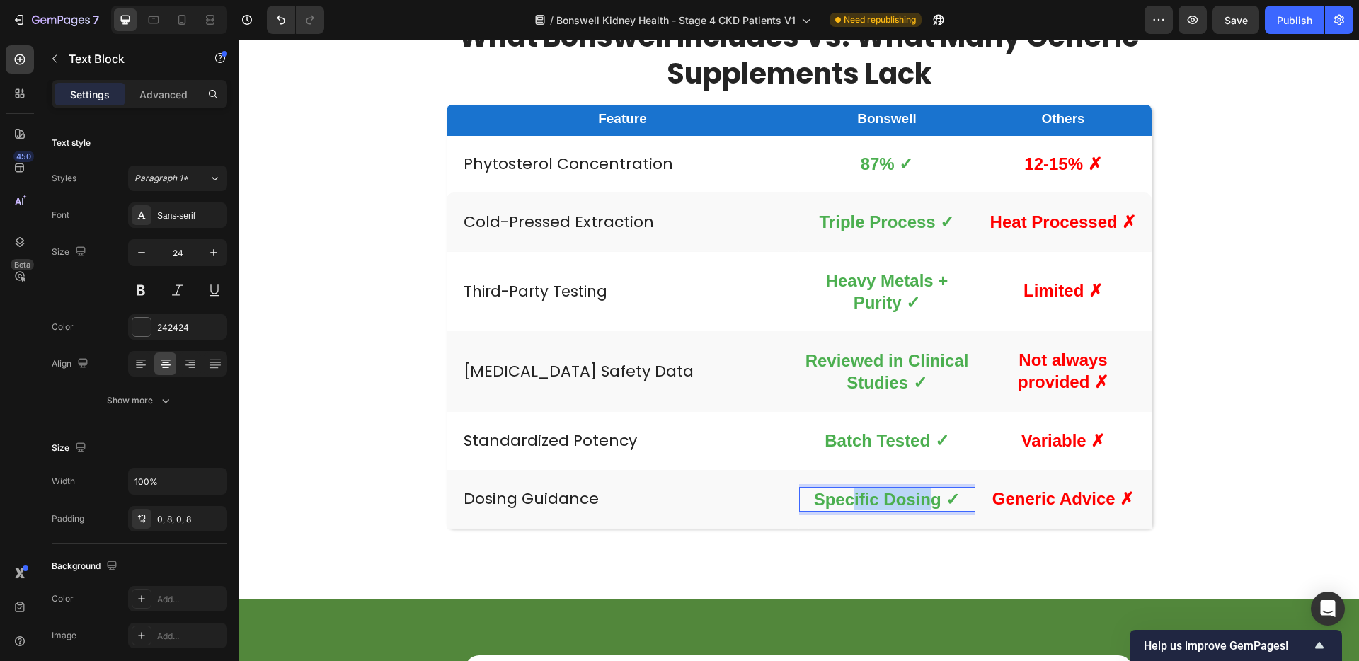
drag, startPoint x: 931, startPoint y: 500, endPoint x: 851, endPoint y: 496, distance: 80.1
click at [851, 496] on span "Specific Dosing ✓" at bounding box center [887, 499] width 147 height 19
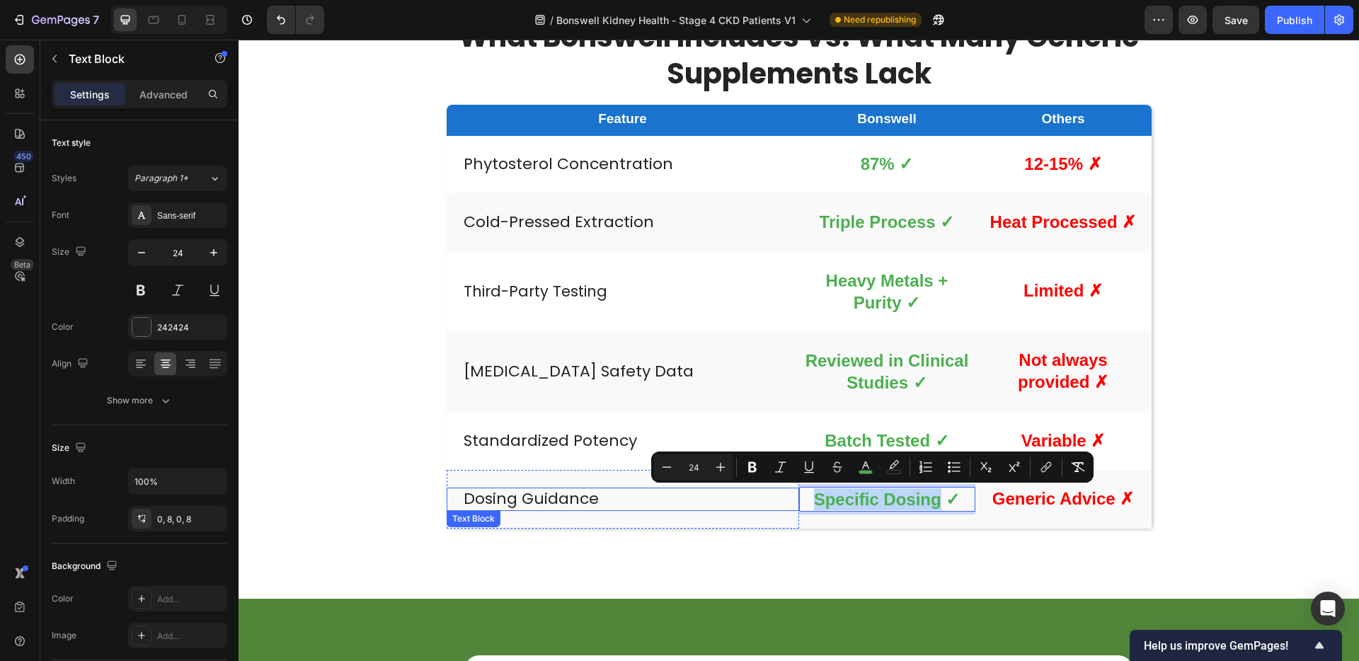
drag, startPoint x: 936, startPoint y: 499, endPoint x: 784, endPoint y: 498, distance: 152.9
click at [784, 498] on div "Dosing Guidance Text Block Hero Banner Specific Dosing ✓ Text Block 0 Hero Bann…" at bounding box center [799, 499] width 705 height 59
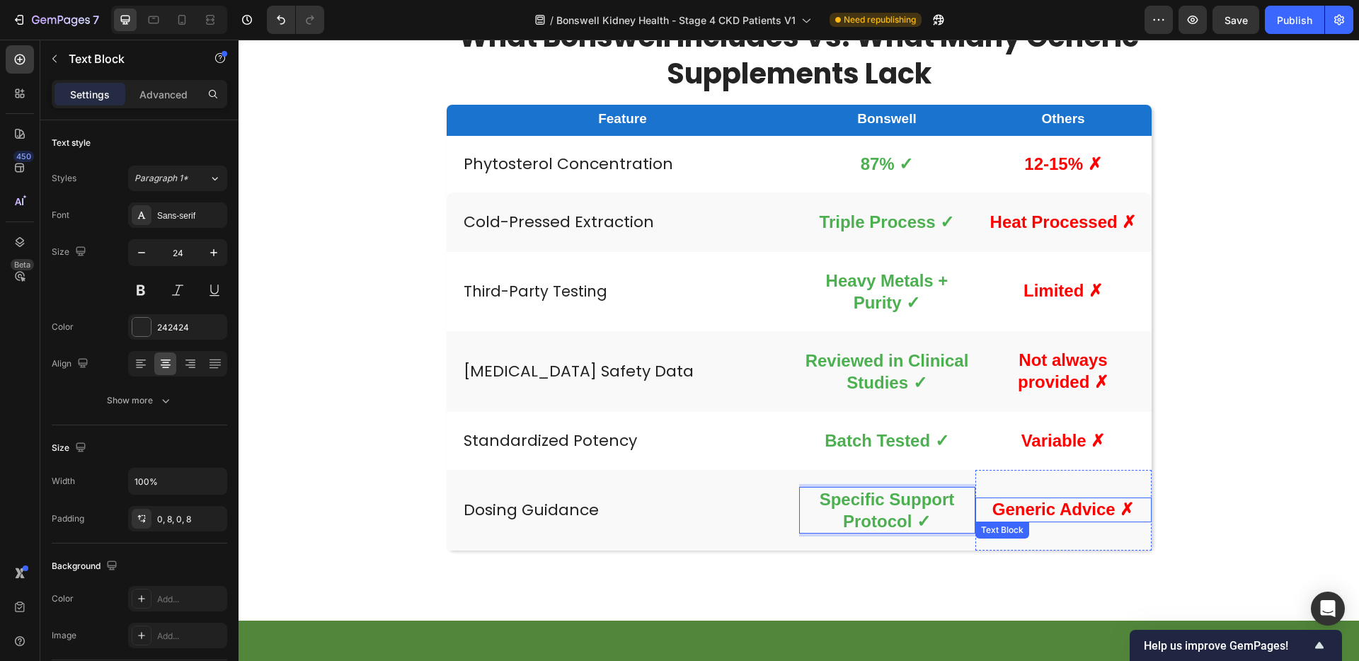
click at [1078, 512] on strong "Generic Advice ✗" at bounding box center [1063, 509] width 142 height 19
click at [1055, 509] on strong "Generic Advice ✗" at bounding box center [1063, 509] width 142 height 19
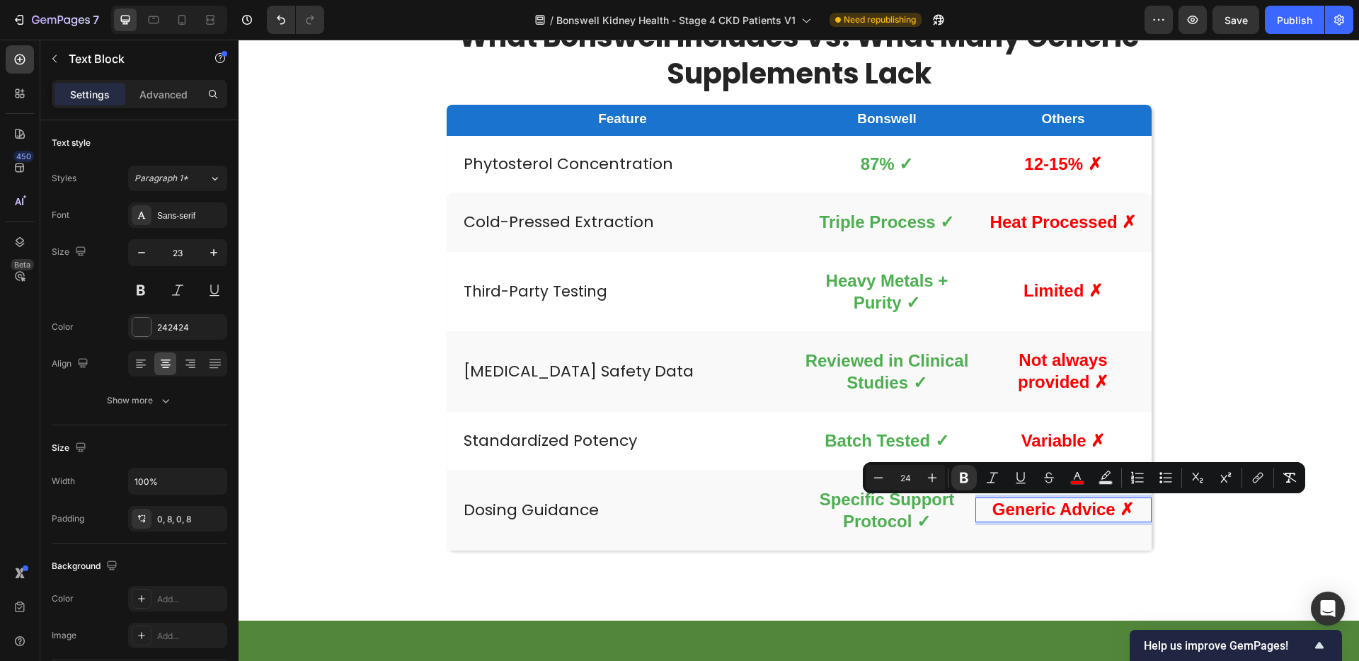
click at [1038, 507] on strong "Generic Advice ✗" at bounding box center [1063, 509] width 142 height 19
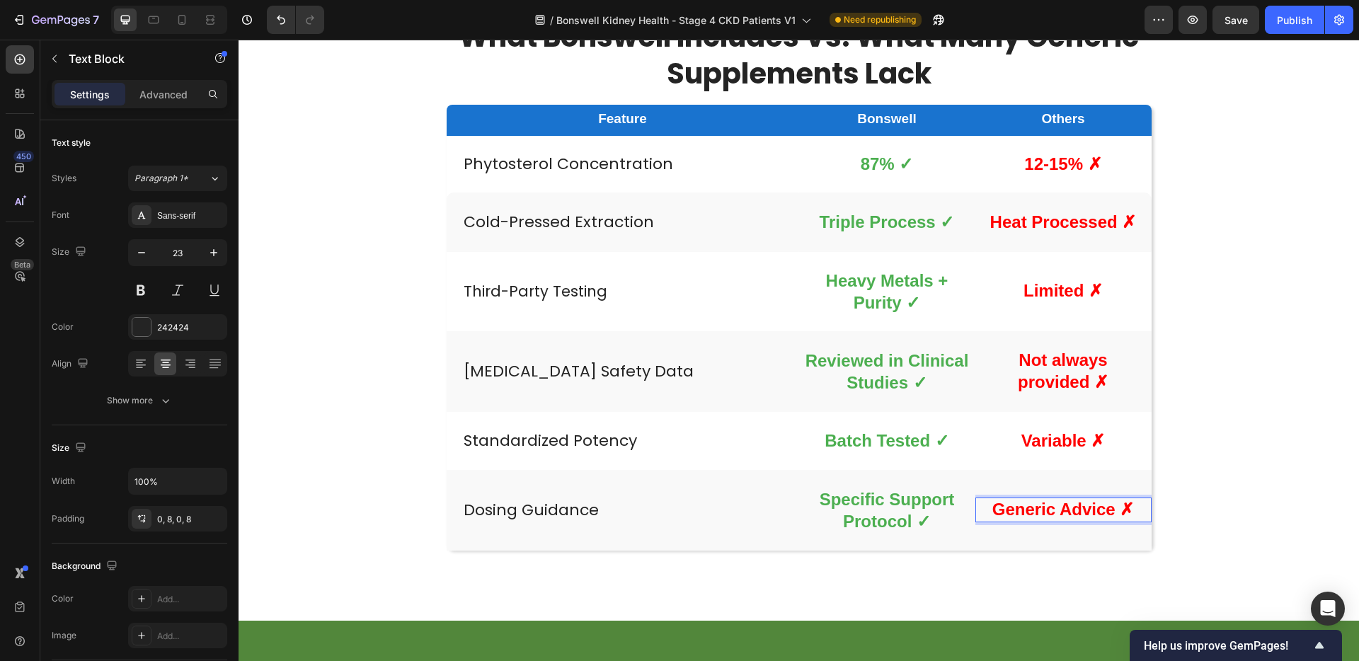
click at [1054, 511] on strong "Generic Advice ✗" at bounding box center [1063, 509] width 142 height 19
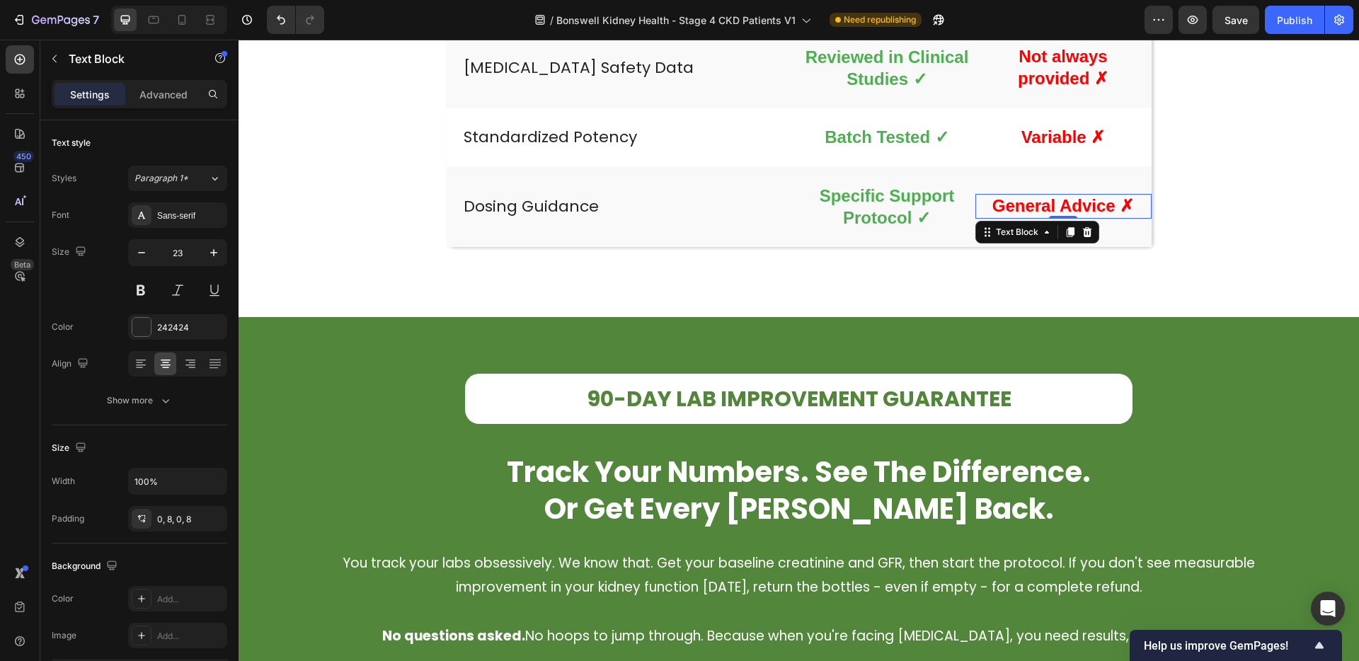
scroll to position [2710, 0]
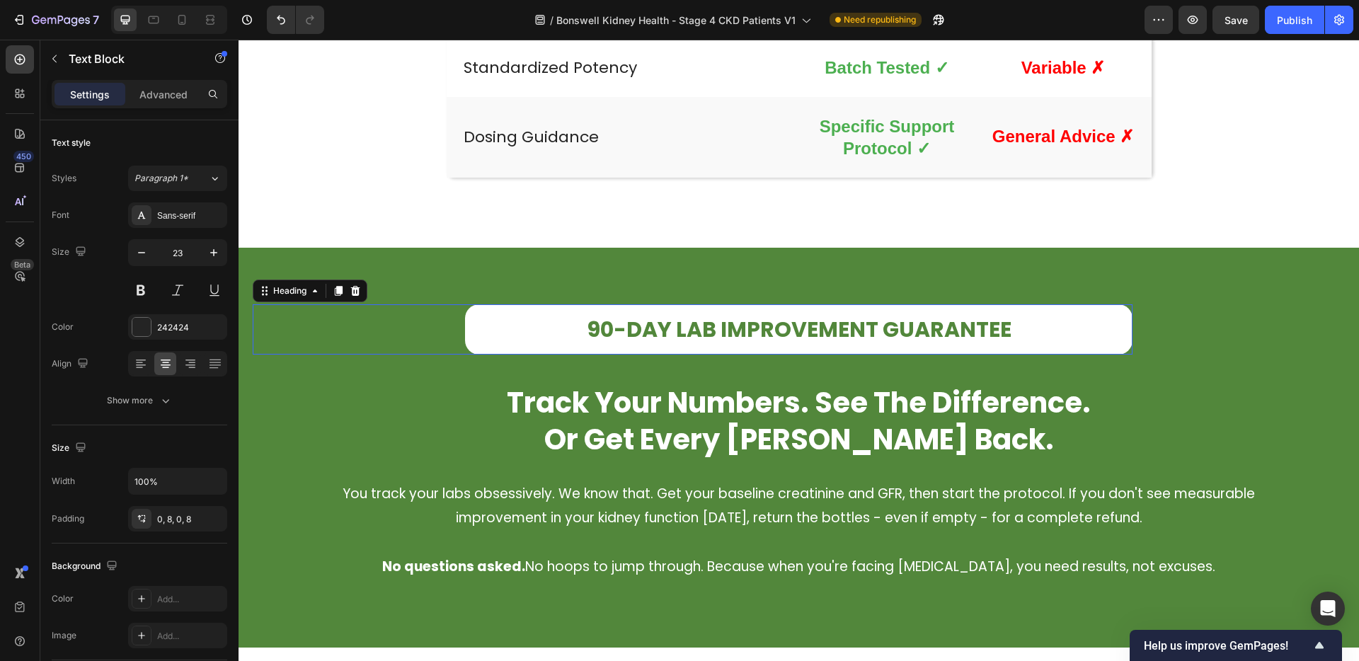
click at [694, 331] on strong "90-DAY LAB IMPROVEMENT GUARANTEE" at bounding box center [799, 329] width 425 height 30
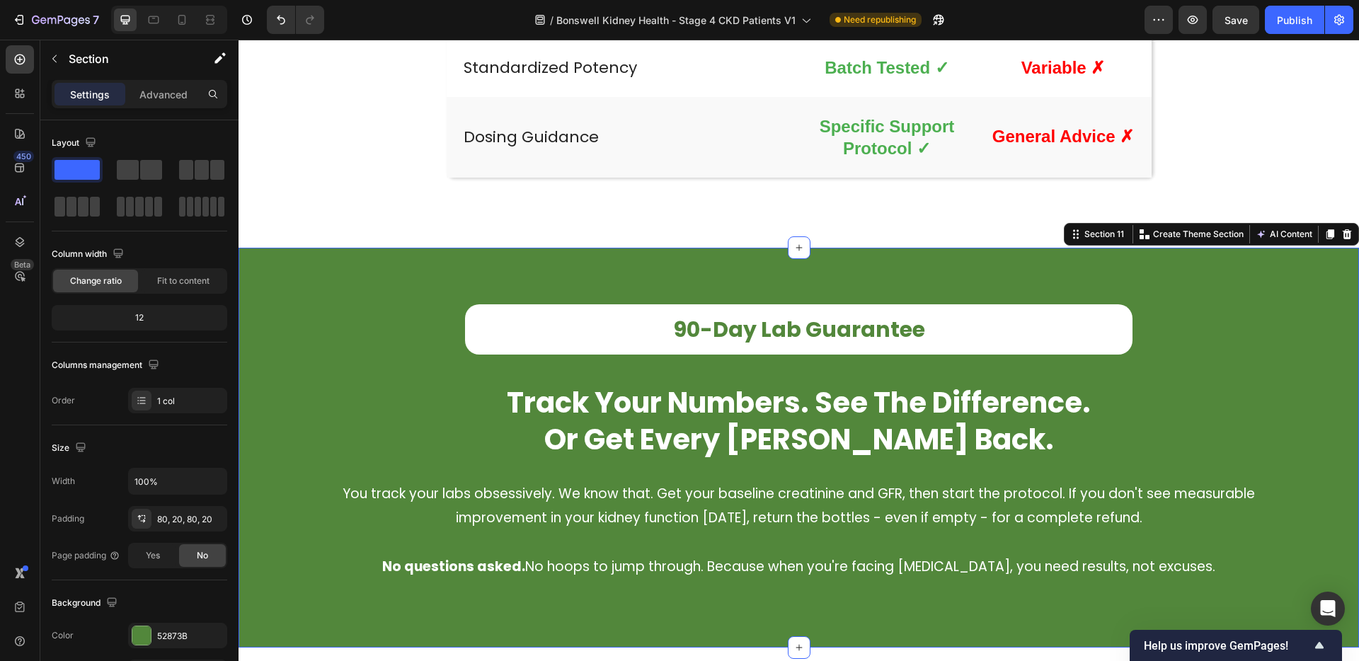
click at [1188, 335] on div "⁠⁠⁠⁠⁠⁠⁠ 90-Day Lab Guarantee Heading track your numbers. see the difference. or…" at bounding box center [799, 447] width 1092 height 287
click at [839, 329] on strong "90-Day Lab Guarantee" at bounding box center [799, 329] width 252 height 30
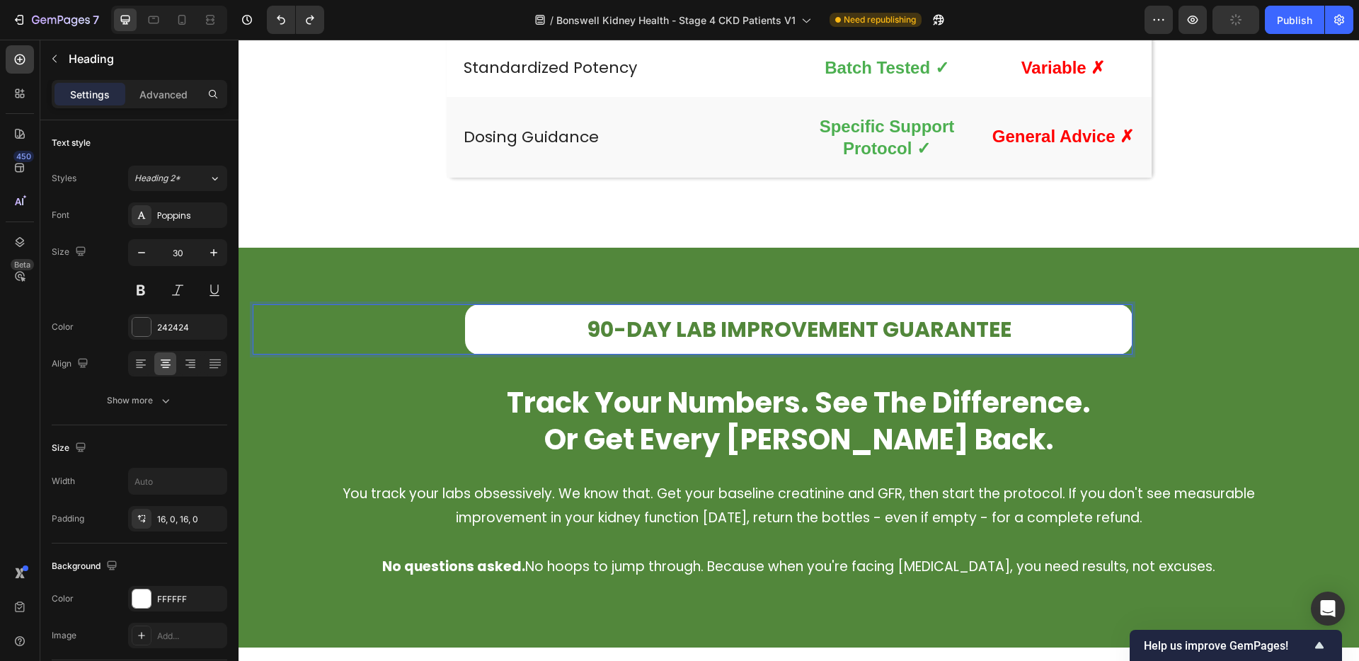
click at [839, 327] on strong "90-DAY LAB IMPROVEMENT GUARANTEE" at bounding box center [799, 329] width 425 height 30
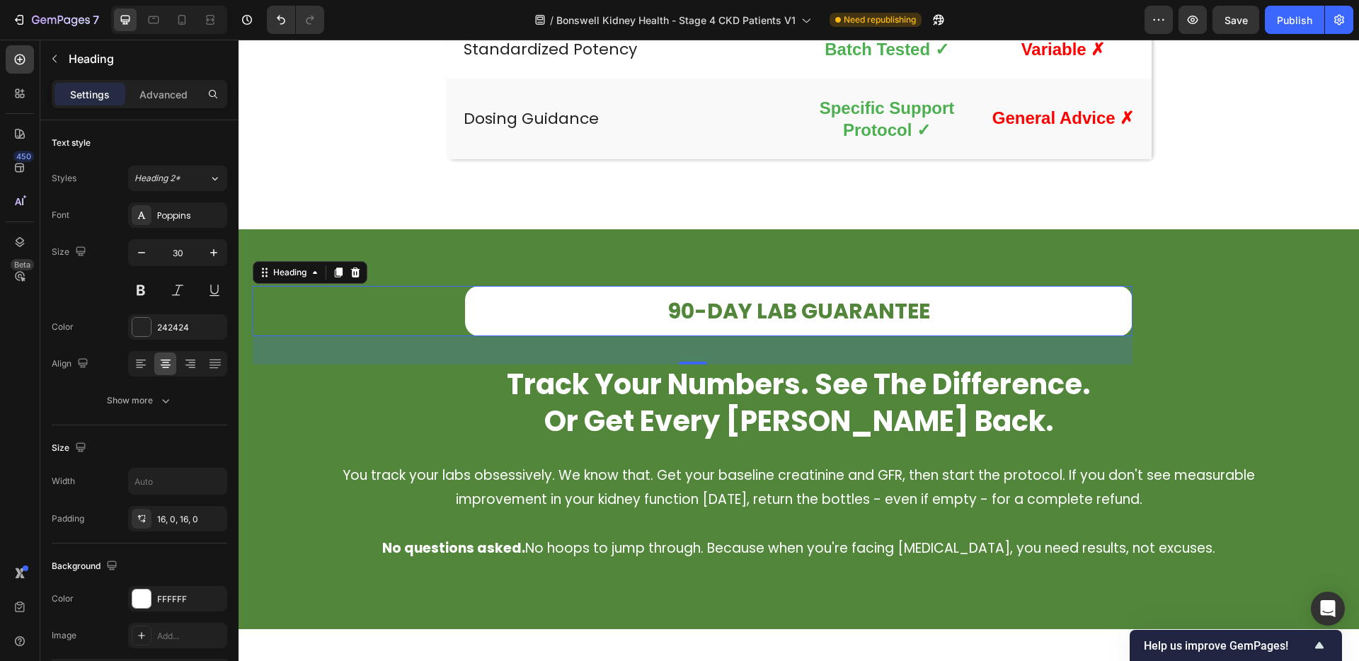
scroll to position [2738, 0]
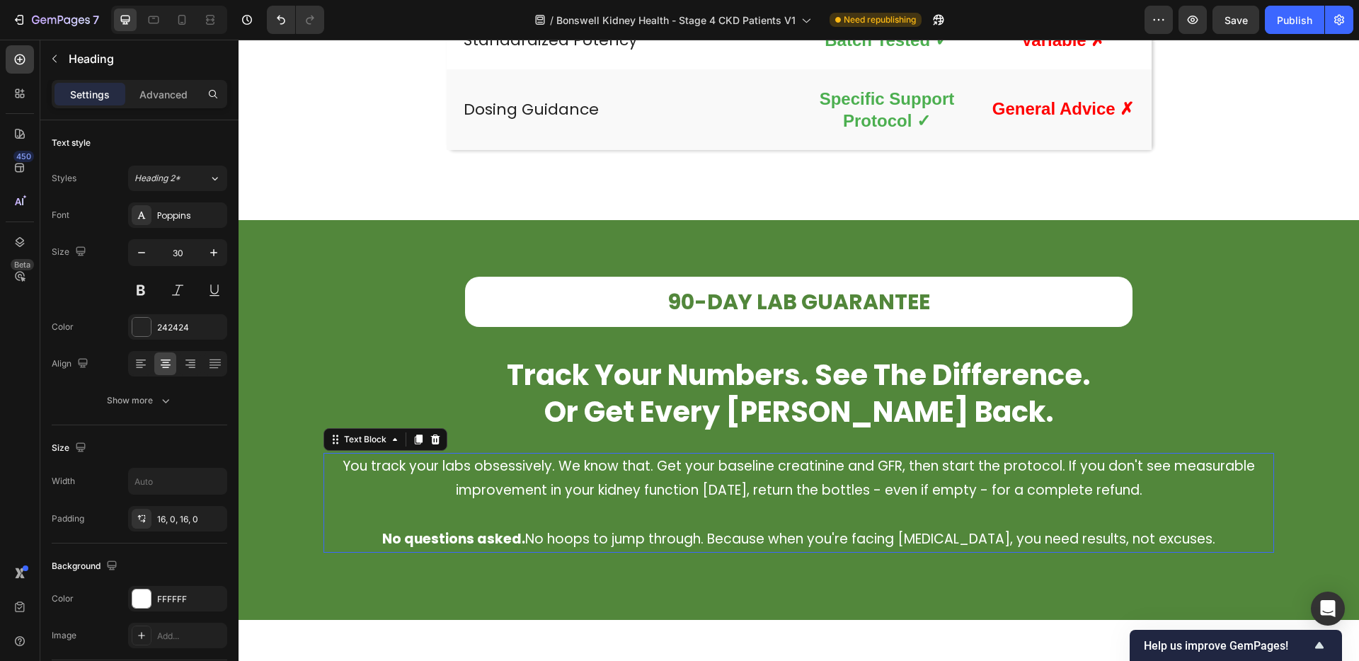
click at [1116, 488] on span "You track your labs obsessively. We know that. Get your baseline creatinine and…" at bounding box center [799, 478] width 912 height 43
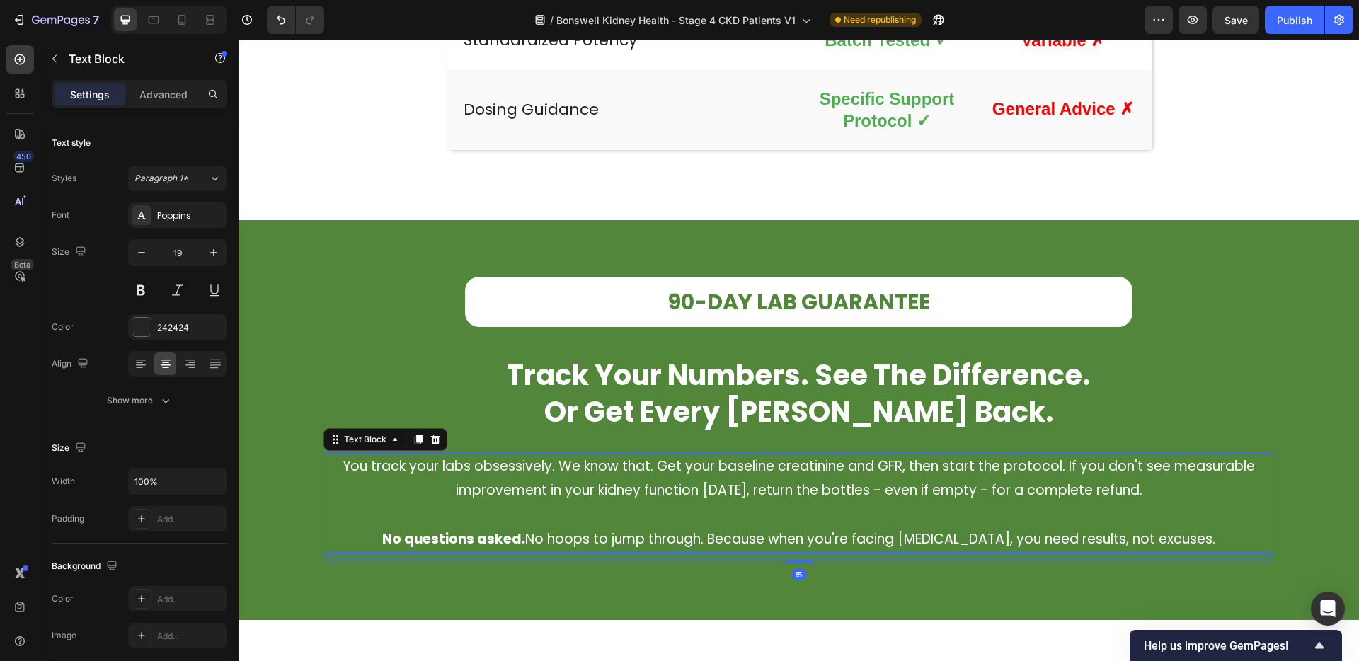
click at [1116, 488] on span "You track your labs obsessively. We know that. Get your baseline creatinine and…" at bounding box center [799, 478] width 912 height 43
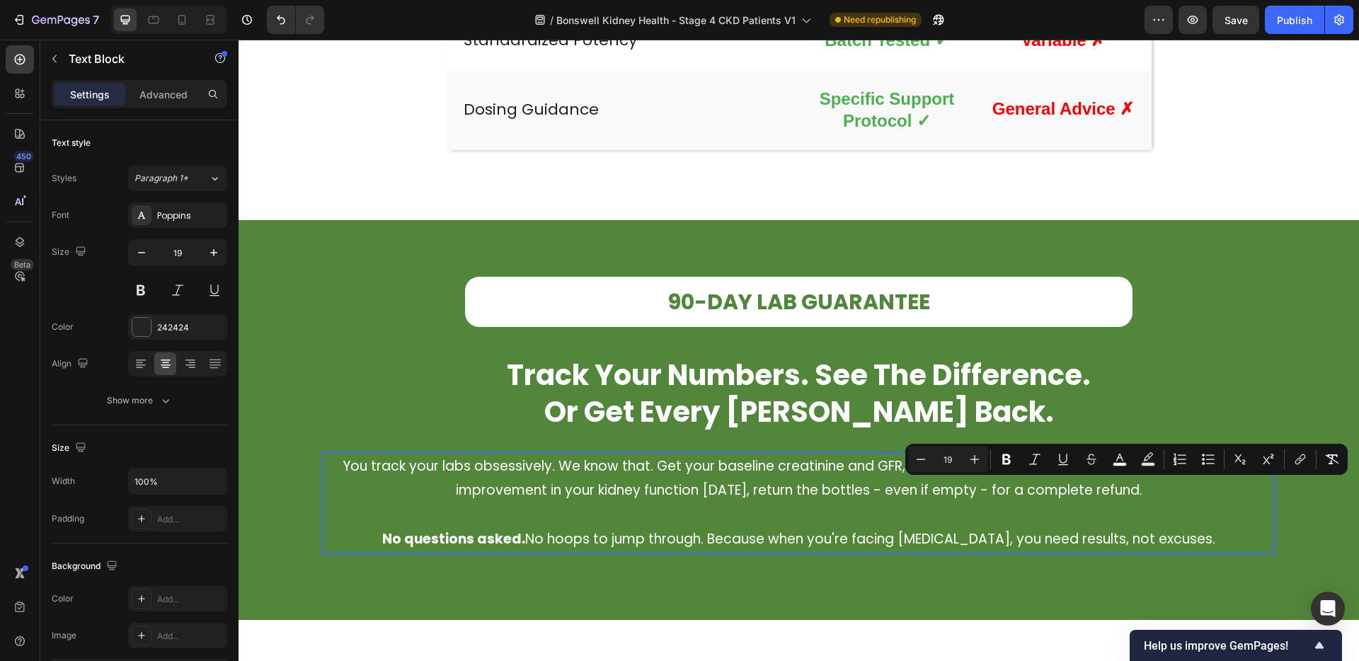
click at [1181, 493] on p "You track your labs obsessively. We know that. Get your baseline creatinine and…" at bounding box center [799, 490] width 948 height 73
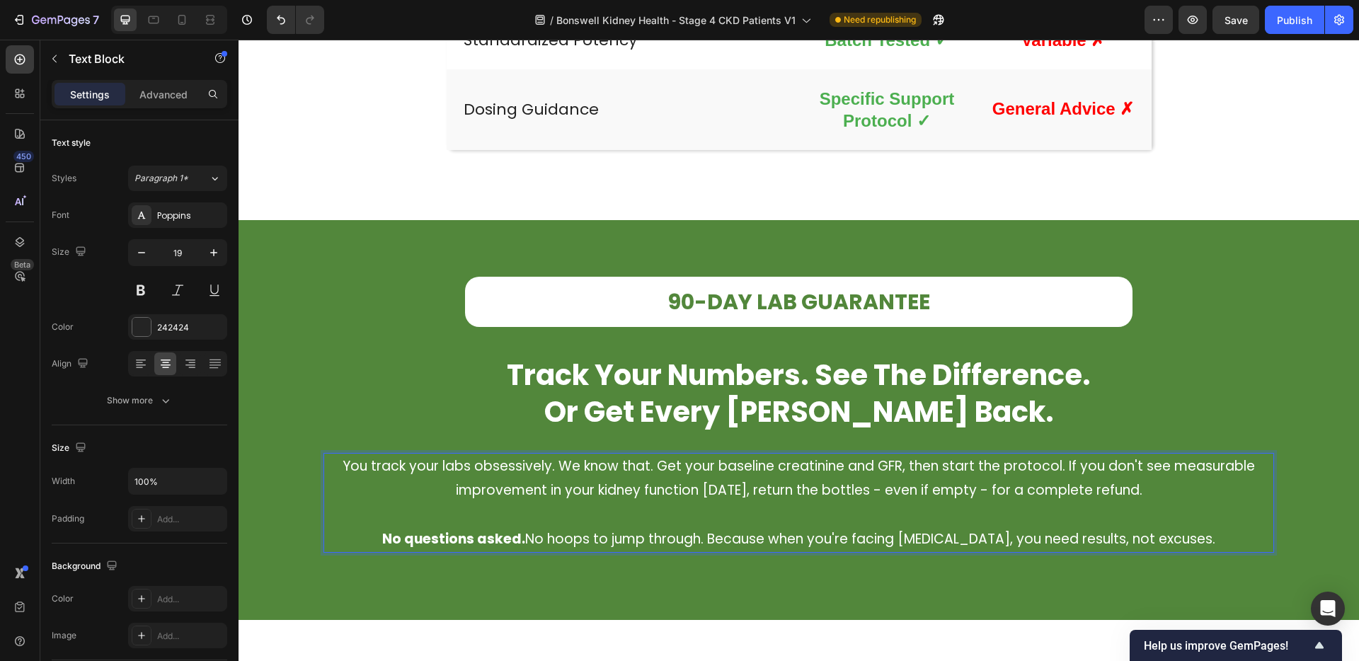
drag, startPoint x: 1179, startPoint y: 490, endPoint x: 1062, endPoint y: 470, distance: 119.2
click at [1062, 470] on p "You track your labs obsessively. We know that. Get your baseline creatinine and…" at bounding box center [799, 490] width 948 height 73
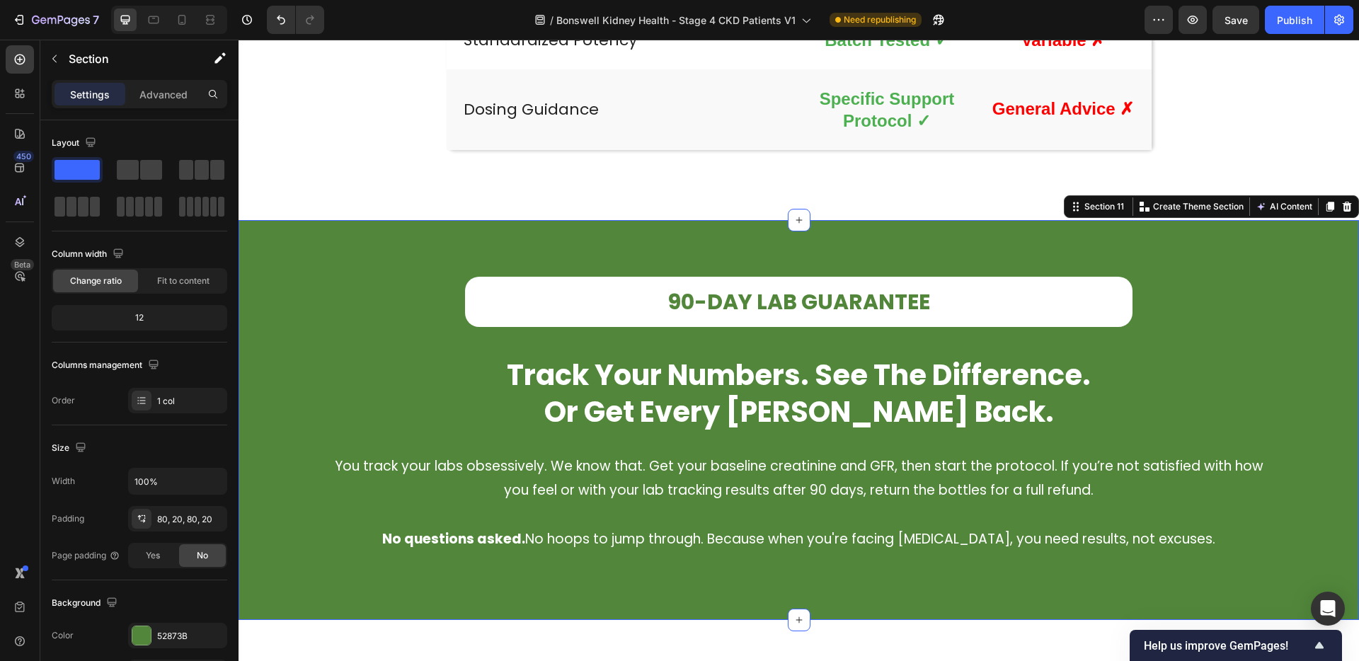
click at [580, 562] on div "⁠⁠⁠⁠⁠⁠⁠ 90-DAY LAB GUARANTEE Heading track your numbers. see the difference. or…" at bounding box center [799, 420] width 1092 height 287
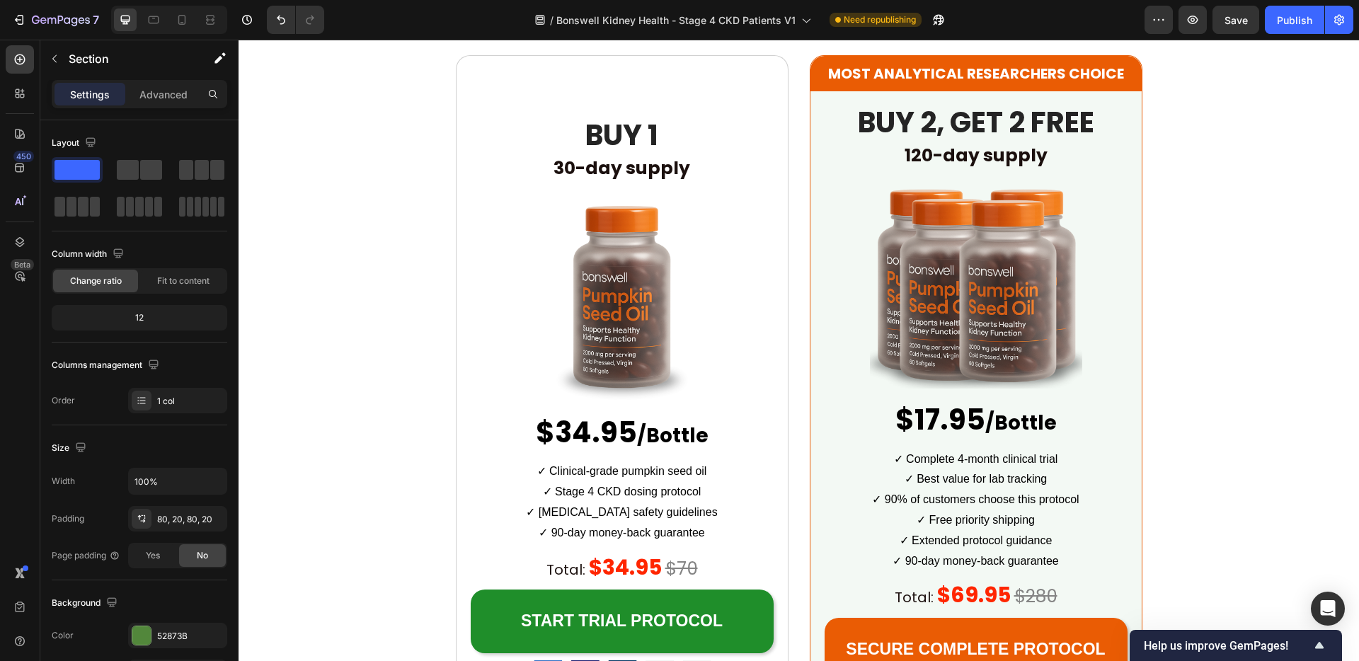
scroll to position [3434, 0]
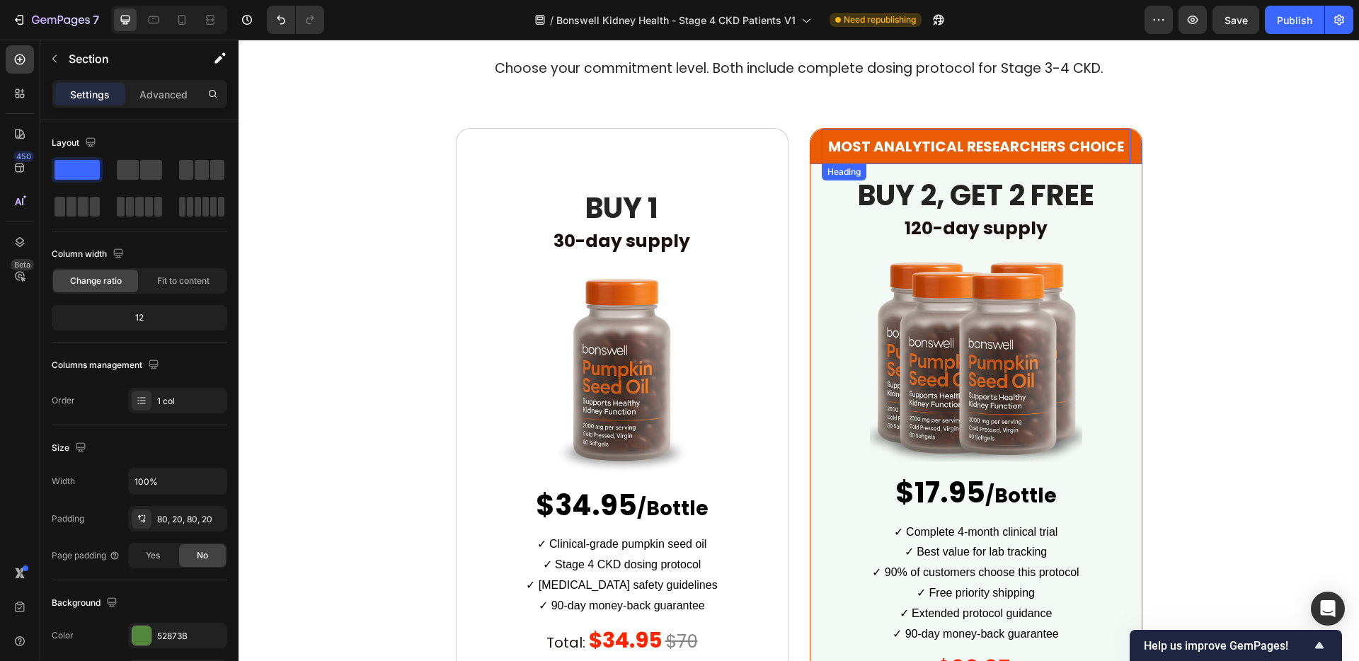
click at [985, 142] on strong "MOST ANALYTICAL RESEARCHERS CHOICE" at bounding box center [976, 147] width 296 height 20
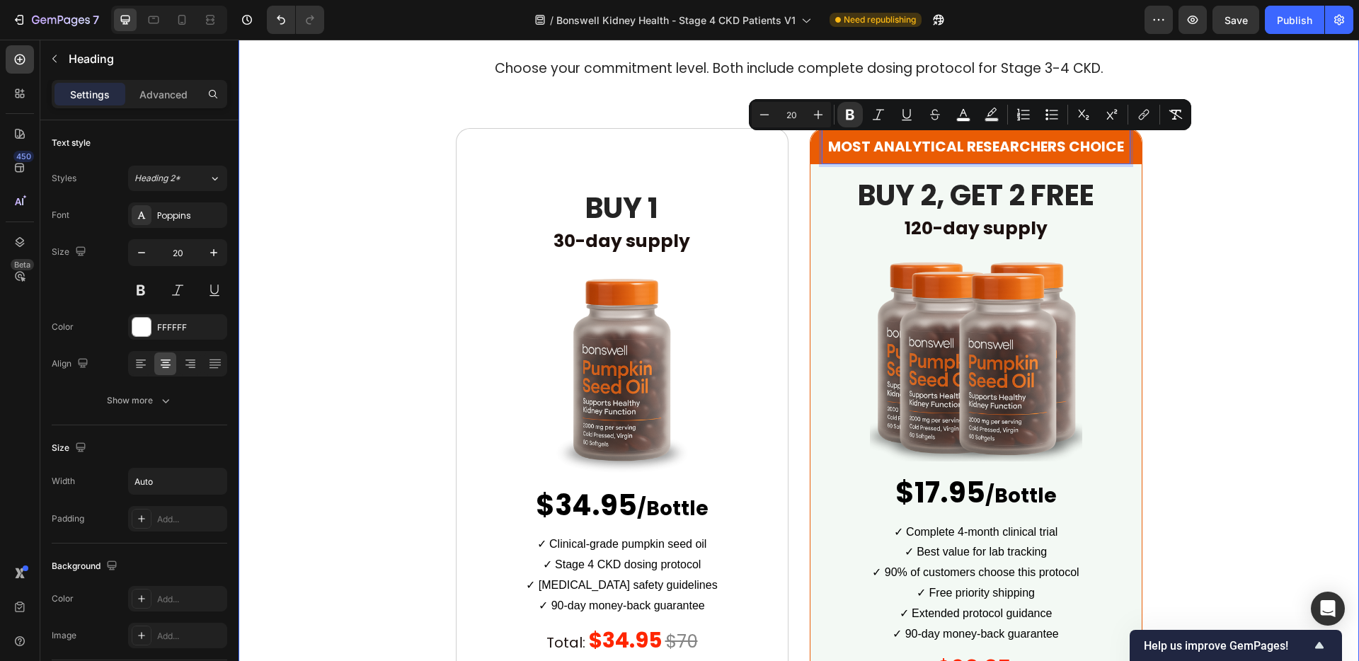
click at [1206, 176] on div "Secure Your Clinical Protocol Heading Choose your commitment level. Both includ…" at bounding box center [799, 444] width 1120 height 927
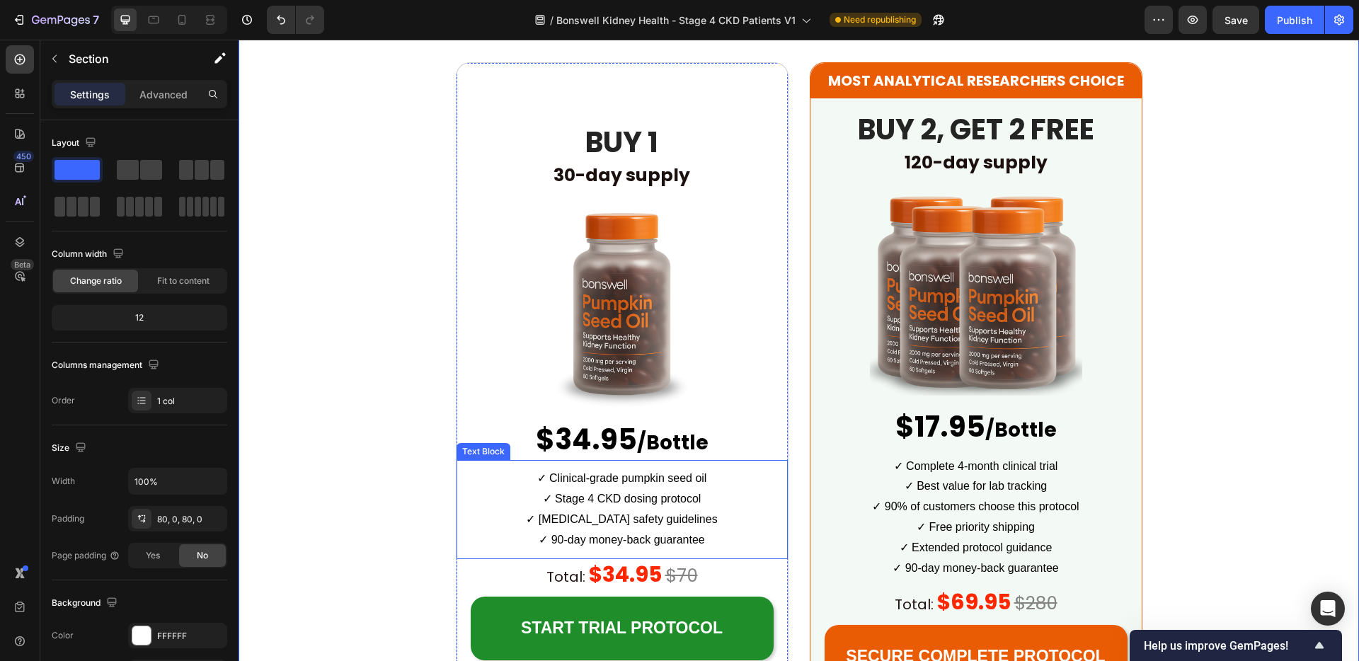
scroll to position [3509, 0]
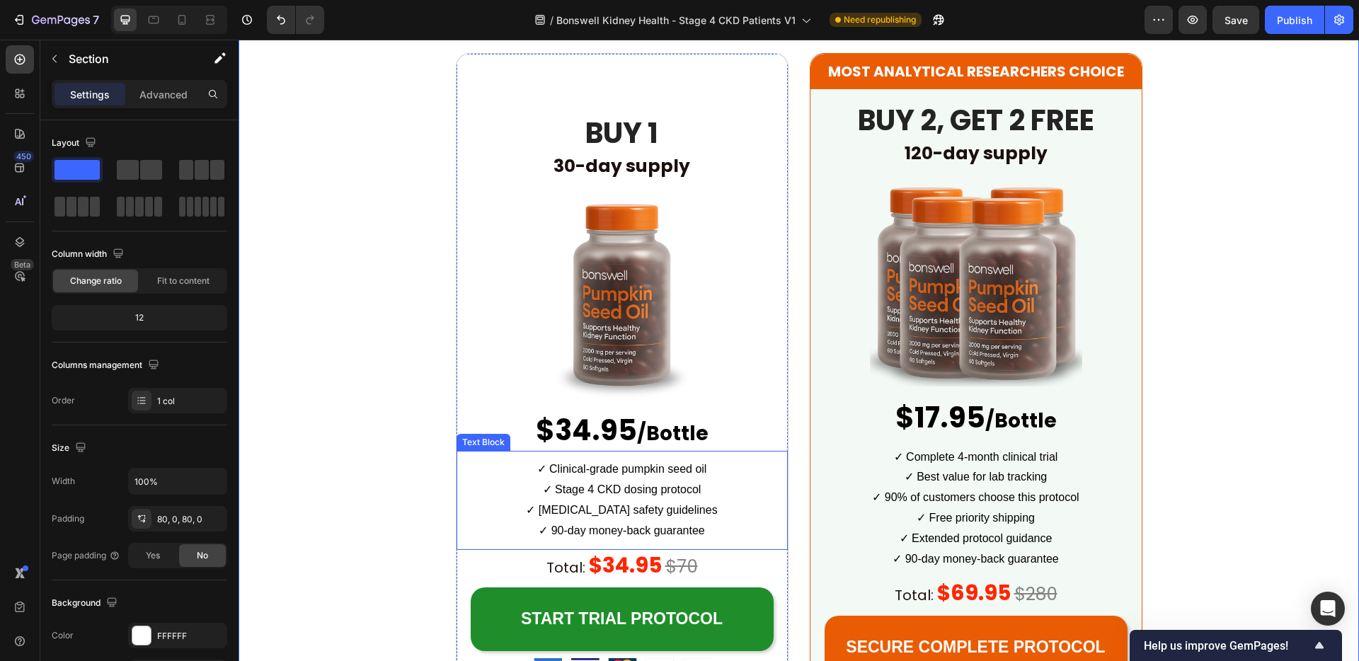
click at [660, 501] on p "✓ [MEDICAL_DATA] safety guidelines" at bounding box center [622, 510] width 328 height 21
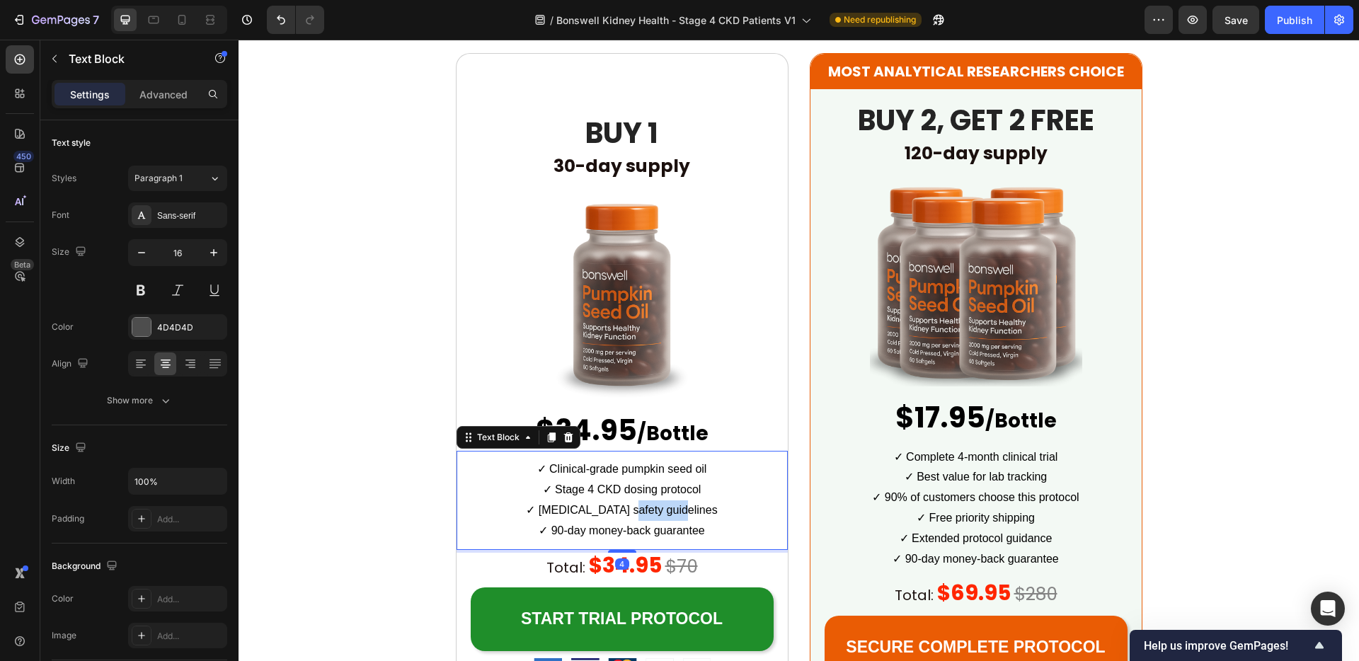
click at [660, 501] on p "✓ [MEDICAL_DATA] safety guidelines" at bounding box center [622, 510] width 328 height 21
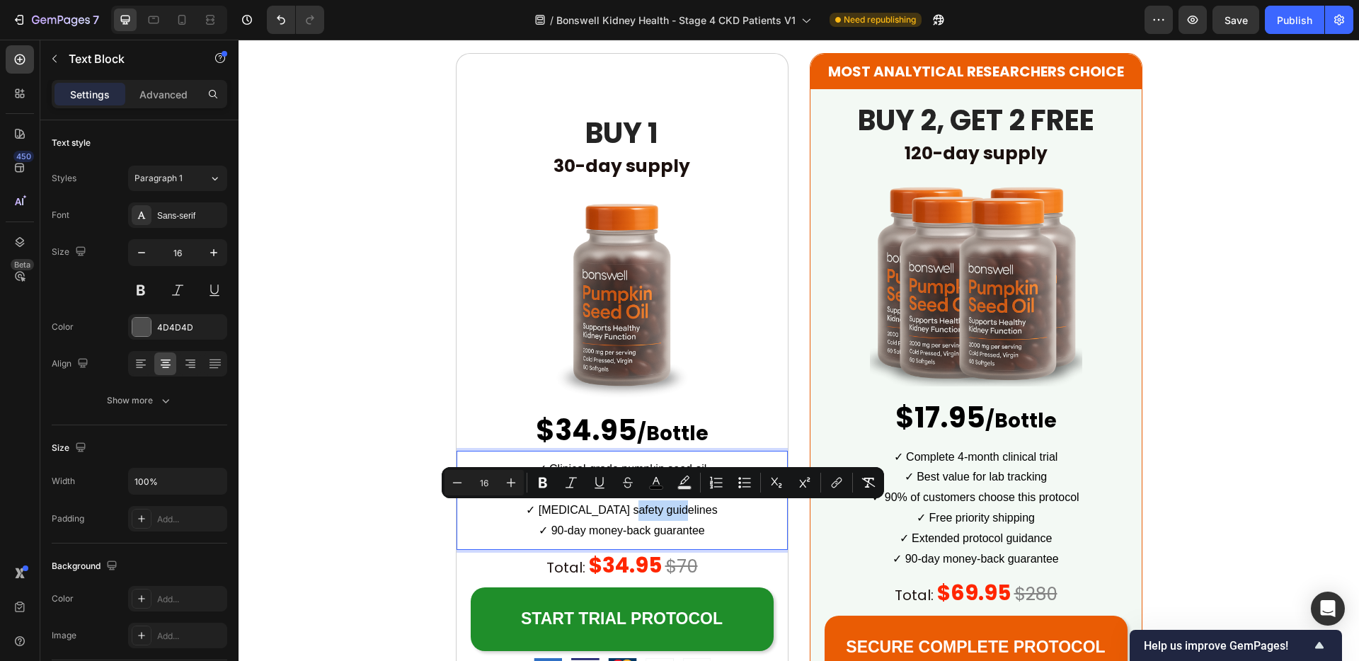
click at [704, 512] on p "✓ [MEDICAL_DATA] safety guidelines" at bounding box center [622, 510] width 328 height 21
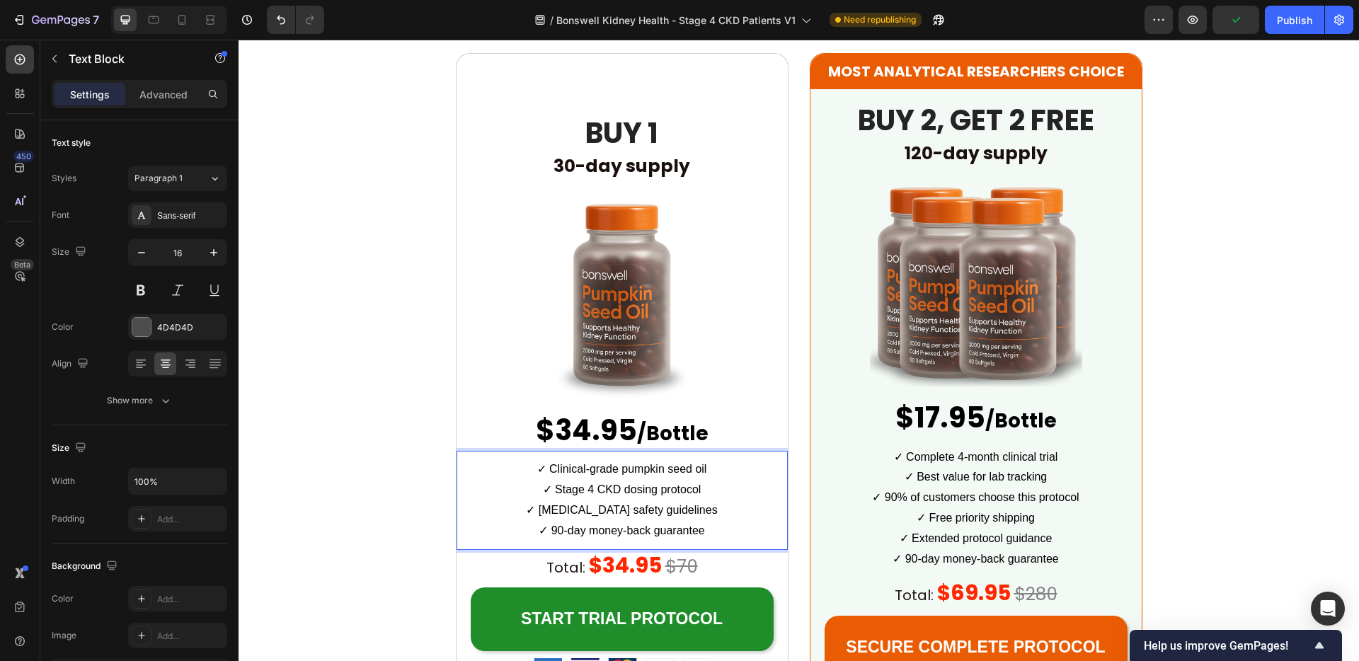
click at [708, 491] on p "✓ Stage 4 CKD dosing protocol" at bounding box center [622, 490] width 328 height 21
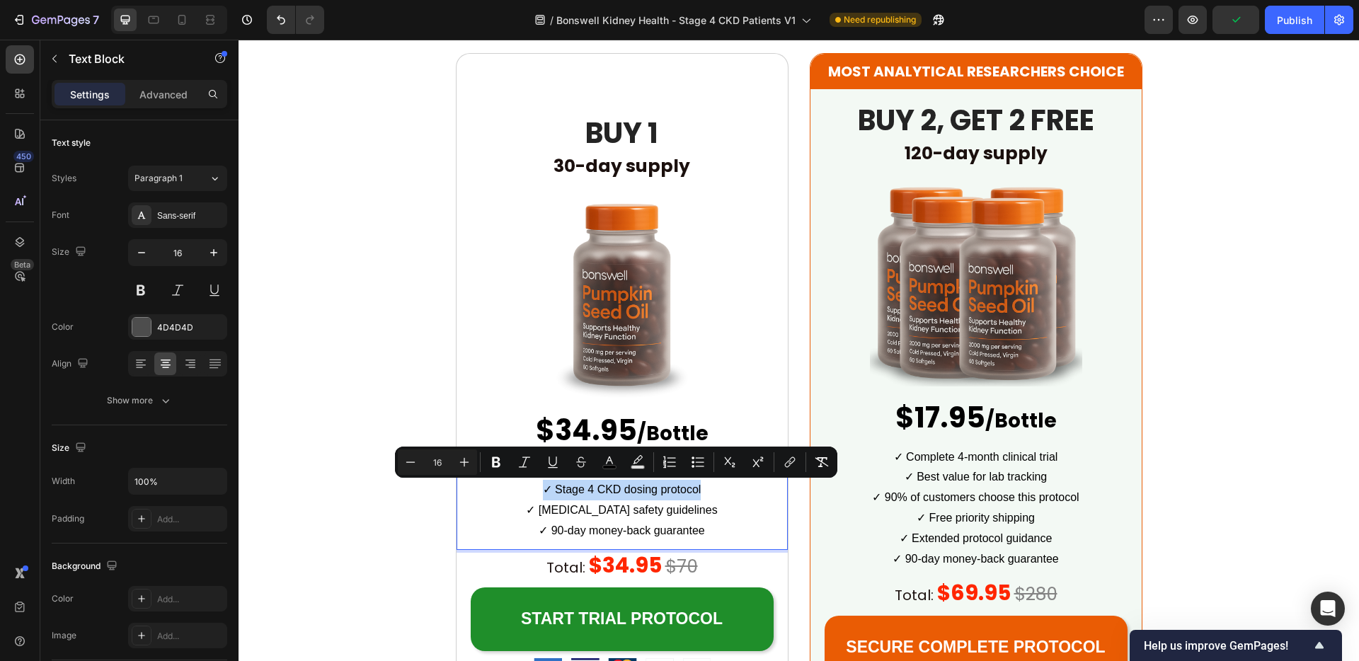
drag, startPoint x: 708, startPoint y: 486, endPoint x: 495, endPoint y: 486, distance: 213.0
click at [495, 486] on p "✓ Stage 4 CKD dosing protocol" at bounding box center [622, 490] width 328 height 21
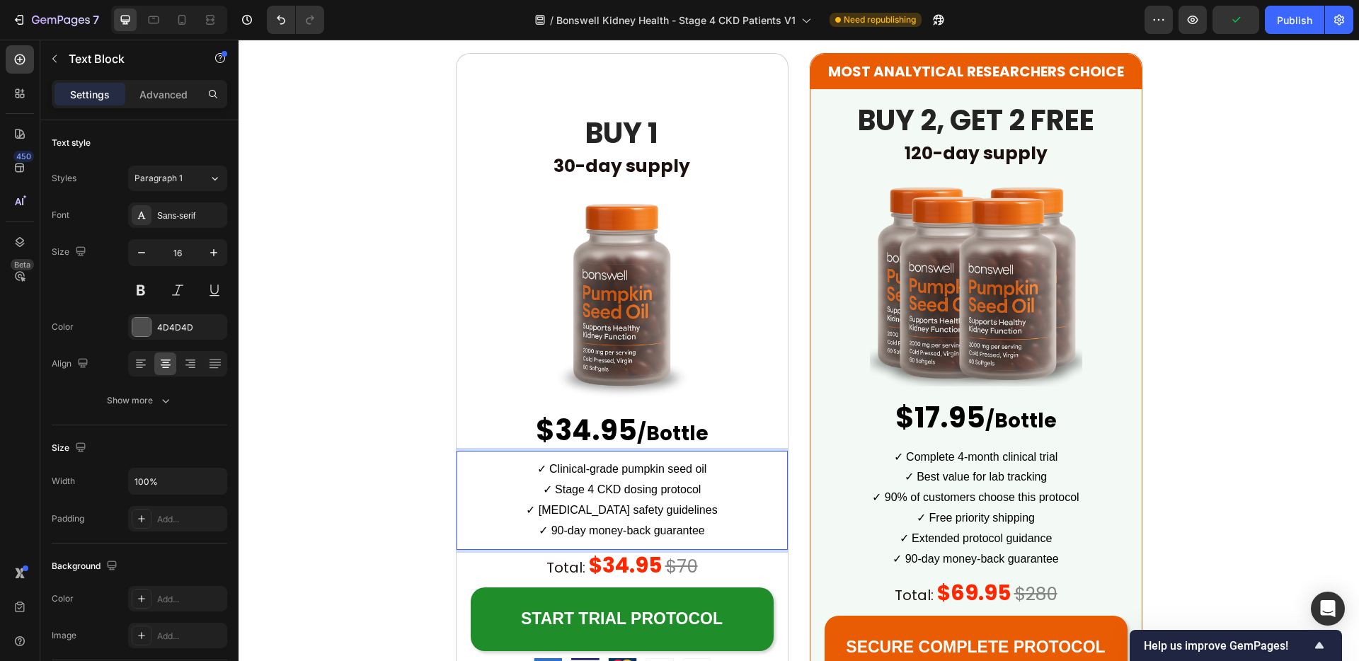
click at [519, 518] on p "✓ [MEDICAL_DATA] safety guidelines" at bounding box center [622, 510] width 328 height 21
drag, startPoint x: 749, startPoint y: 477, endPoint x: 582, endPoint y: 486, distance: 167.3
click at [556, 488] on div "✓ Clinical-grade pumpkin seed oil ✓ Stage 4 CKD dosing protocol ✓ [MEDICAL_DATA…" at bounding box center [622, 500] width 331 height 84
click at [718, 490] on p "✓ Stage 4 CKD dosing protocol" at bounding box center [622, 490] width 328 height 21
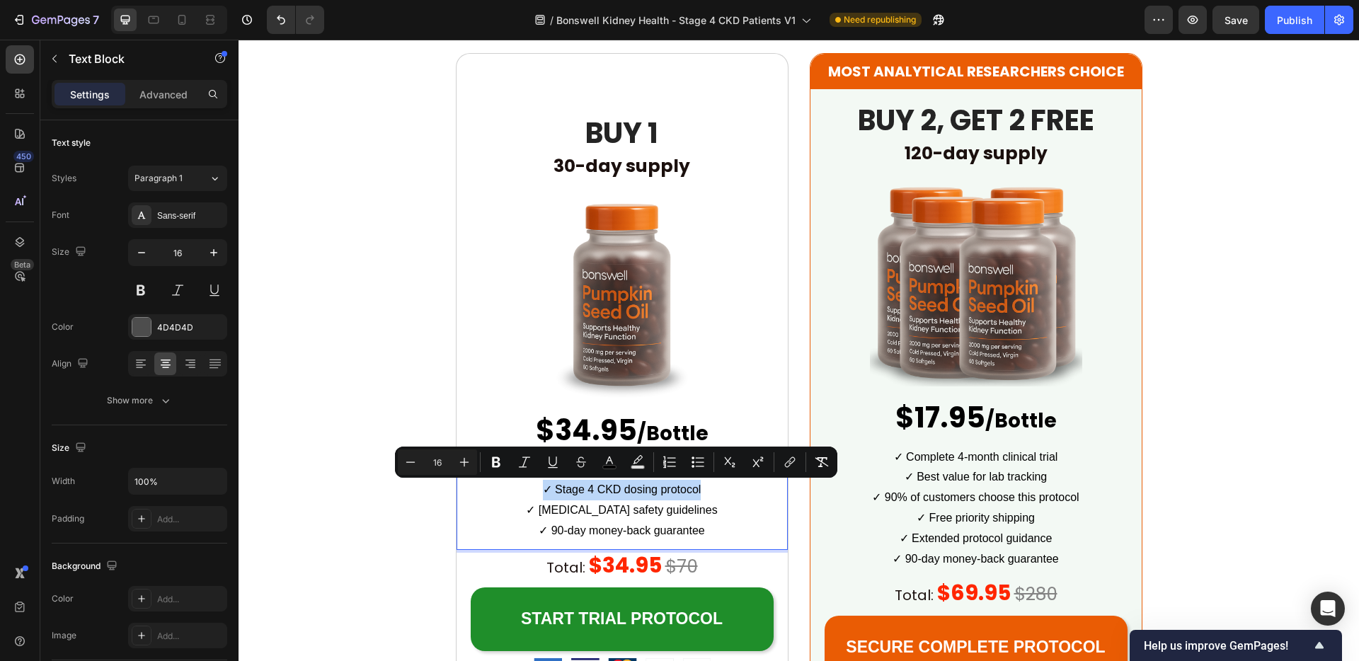
drag, startPoint x: 722, startPoint y: 490, endPoint x: 493, endPoint y: 493, distance: 229.3
click at [493, 493] on p "✓ Stage 4 CKD dosing protocol" at bounding box center [622, 490] width 328 height 21
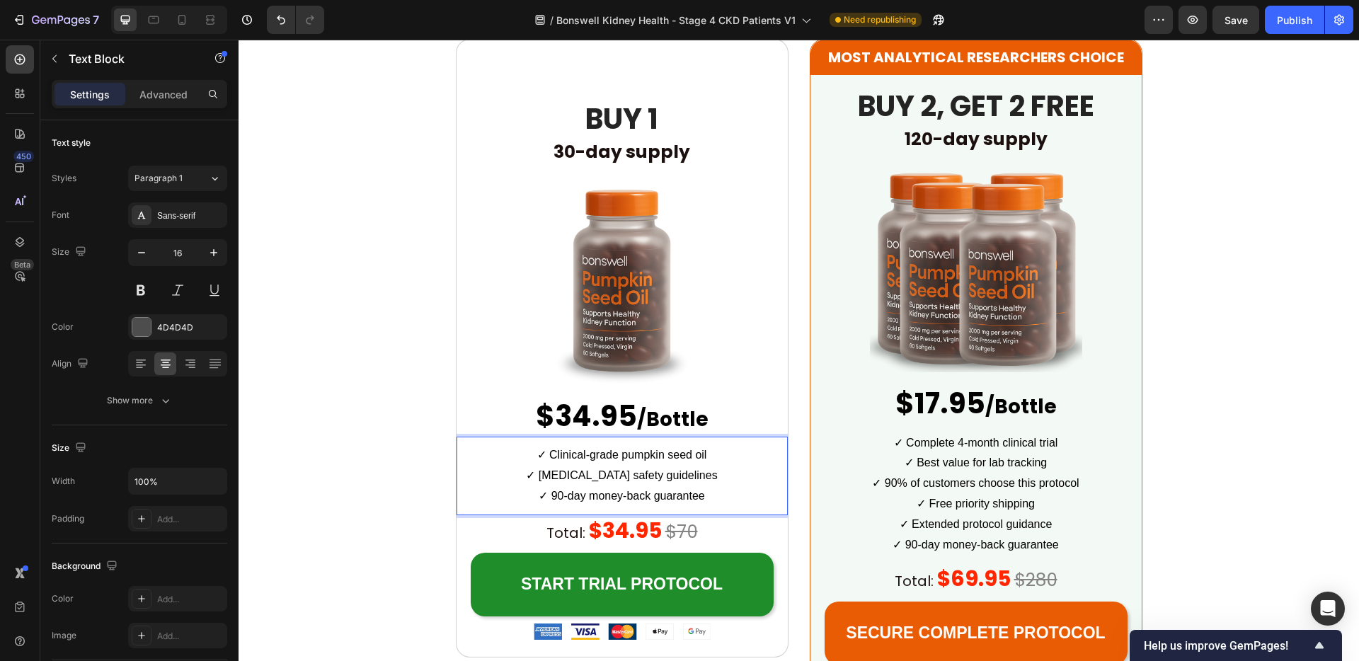
scroll to position [3514, 0]
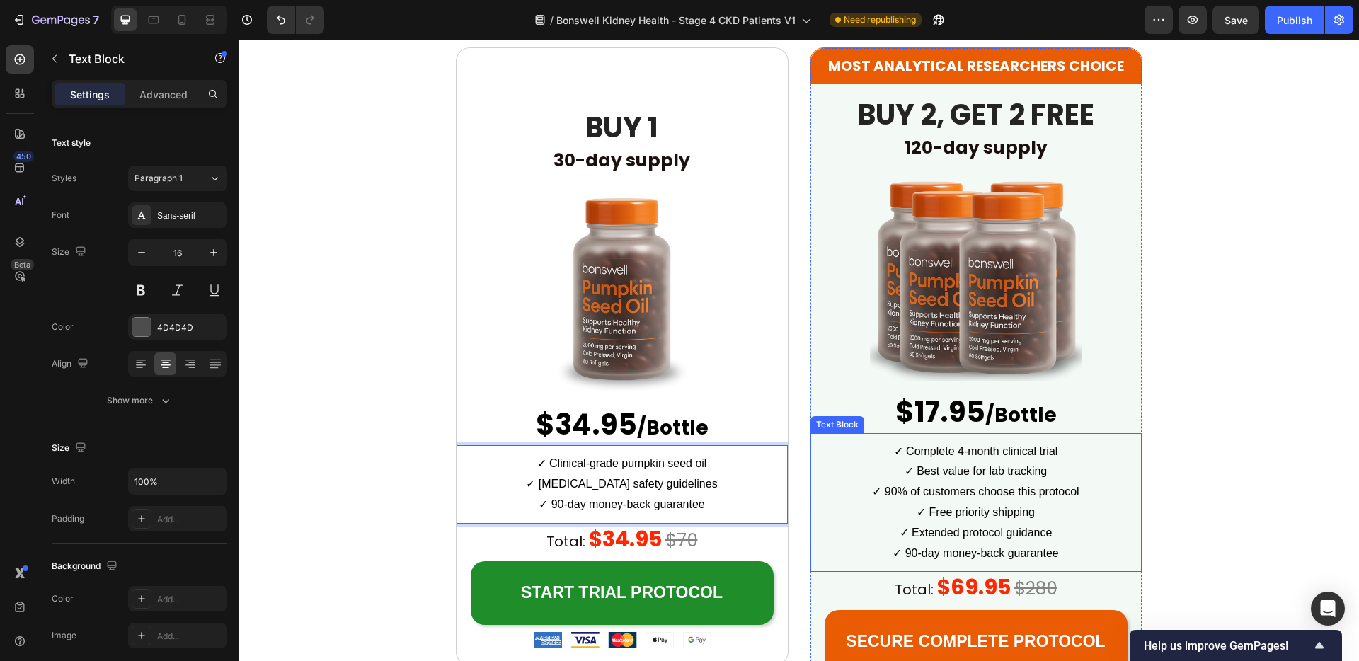
click at [967, 495] on span "✓ 90% of customers choose this protocol" at bounding box center [975, 492] width 207 height 12
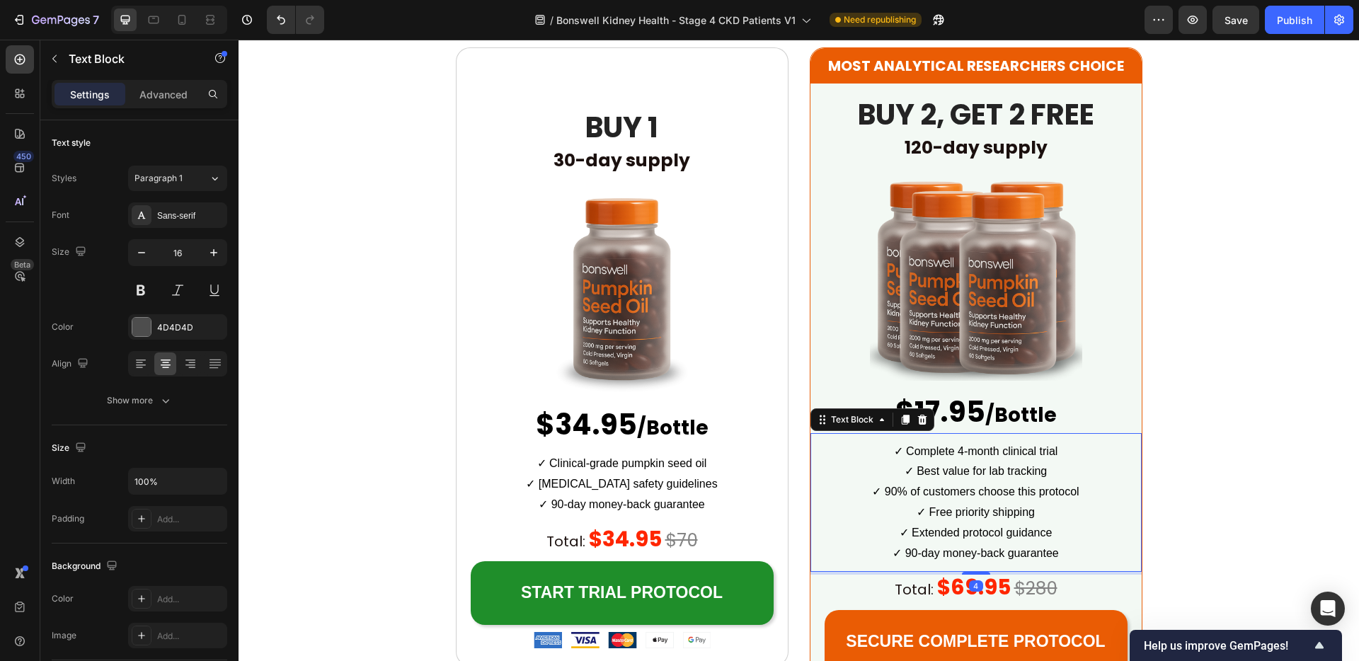
click at [967, 495] on span "✓ 90% of customers choose this protocol" at bounding box center [975, 492] width 207 height 12
click at [1040, 517] on p "✓ Free priority shipping" at bounding box center [976, 513] width 328 height 21
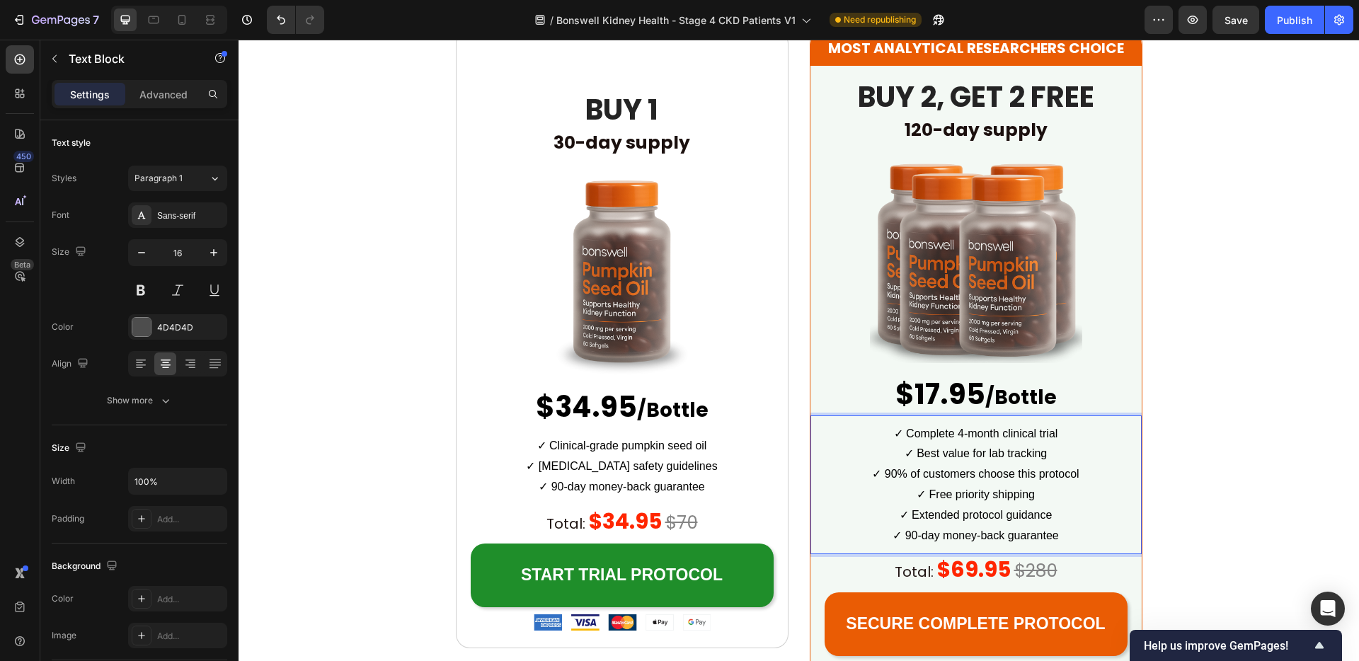
scroll to position [3541, 0]
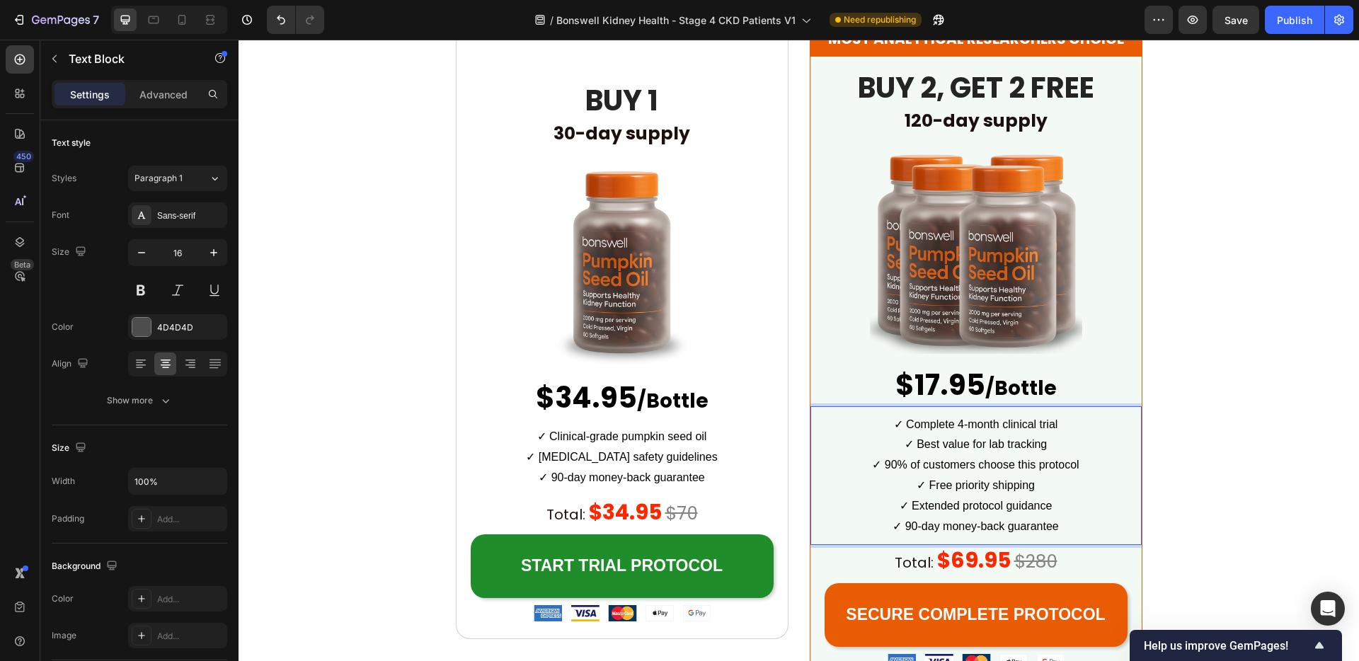
click at [1052, 507] on p "✓ Extended protocol guidance" at bounding box center [976, 506] width 328 height 21
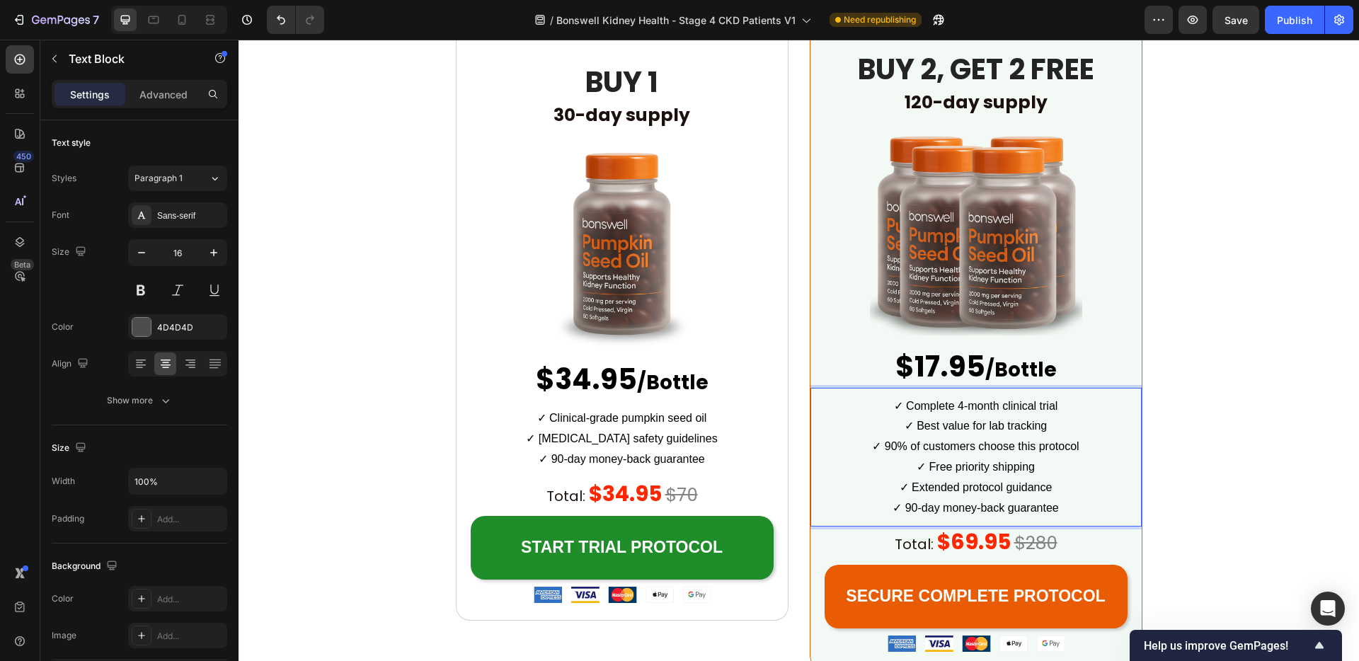
click at [1042, 406] on span "✓ Complete 4-month clinical trial" at bounding box center [976, 406] width 164 height 12
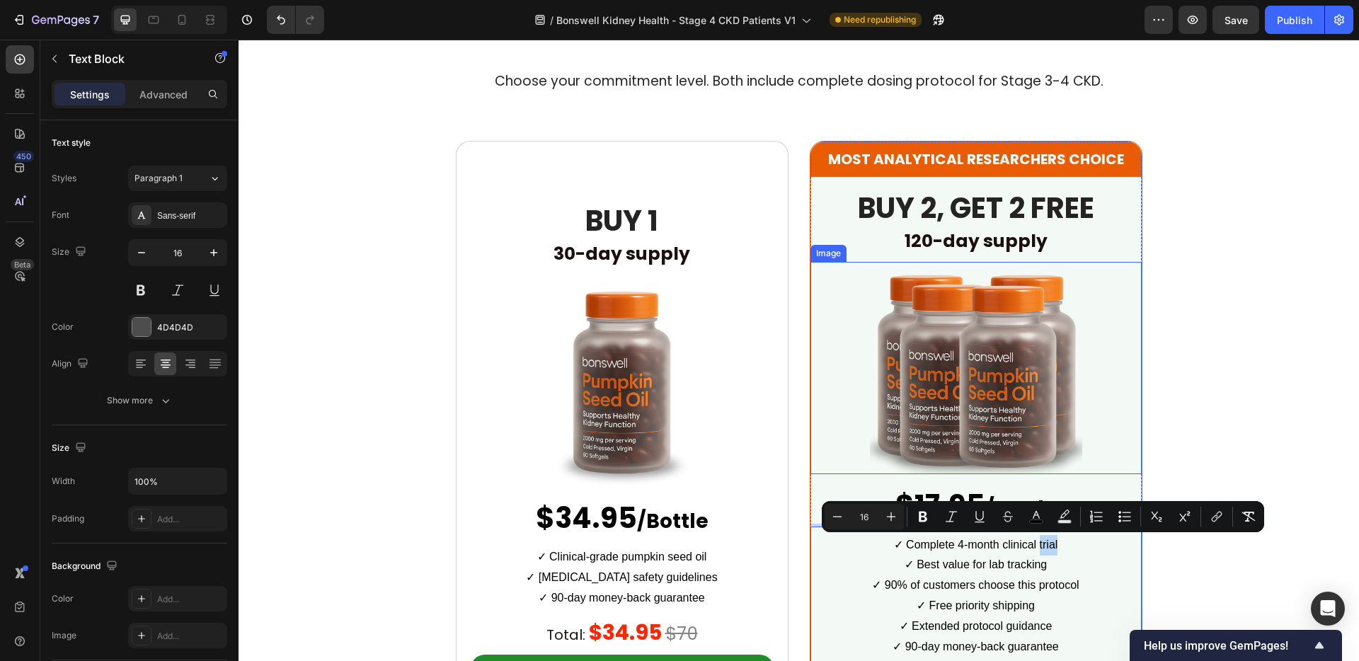
scroll to position [3529, 0]
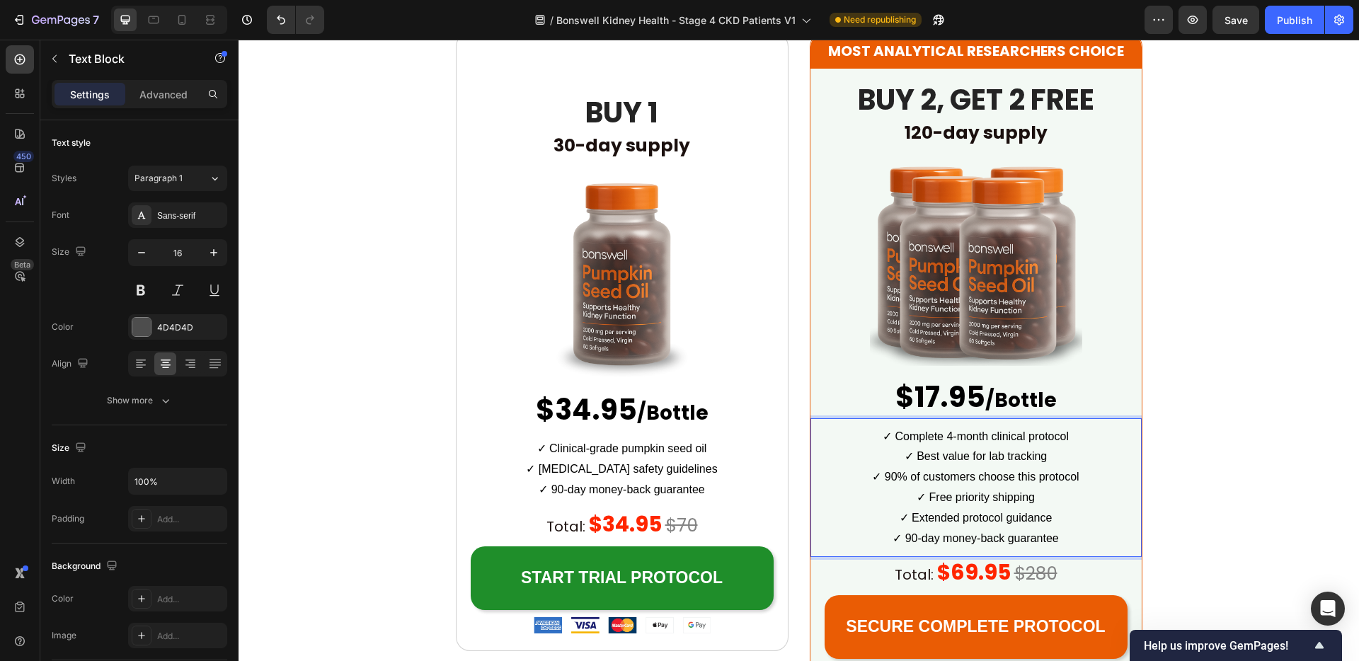
click at [1052, 464] on p "✓ Best value for lab tracking" at bounding box center [976, 457] width 328 height 21
drag, startPoint x: 1052, startPoint y: 459, endPoint x: 883, endPoint y: 461, distance: 169.9
click at [883, 461] on p "✓ Best value for lab tracking" at bounding box center [976, 457] width 328 height 21
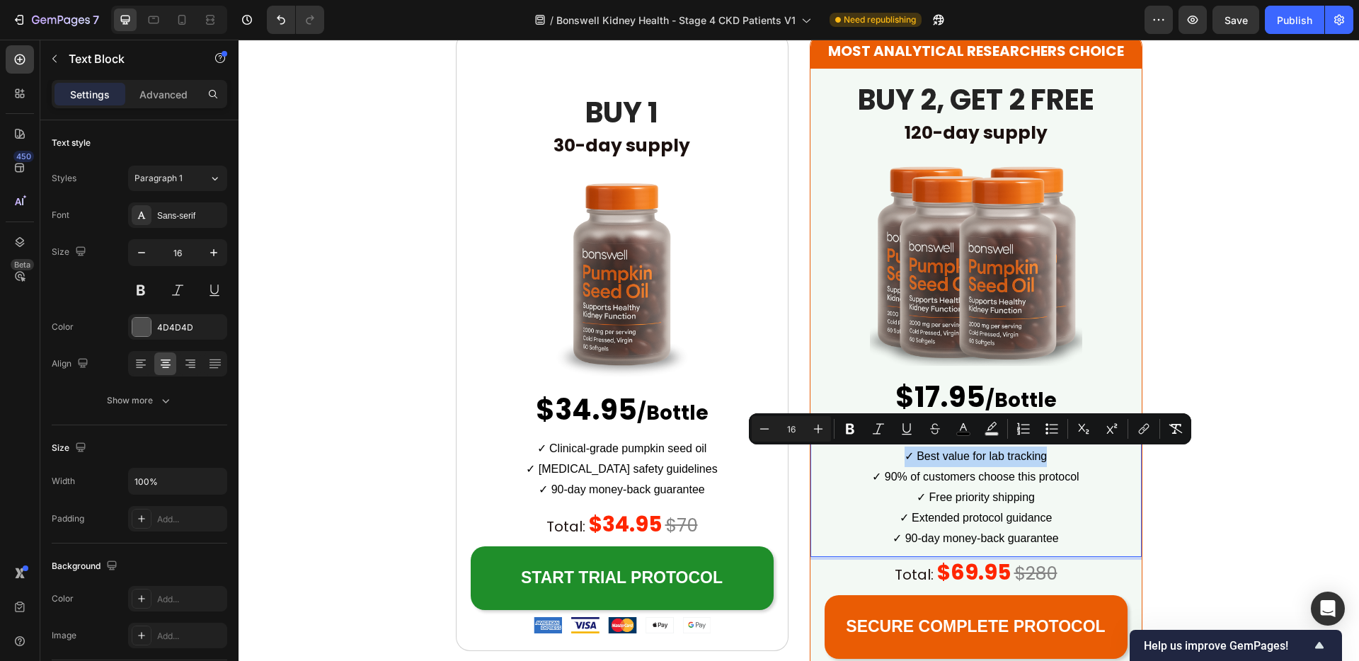
click at [883, 462] on p "✓ Best value for lab tracking" at bounding box center [976, 457] width 328 height 21
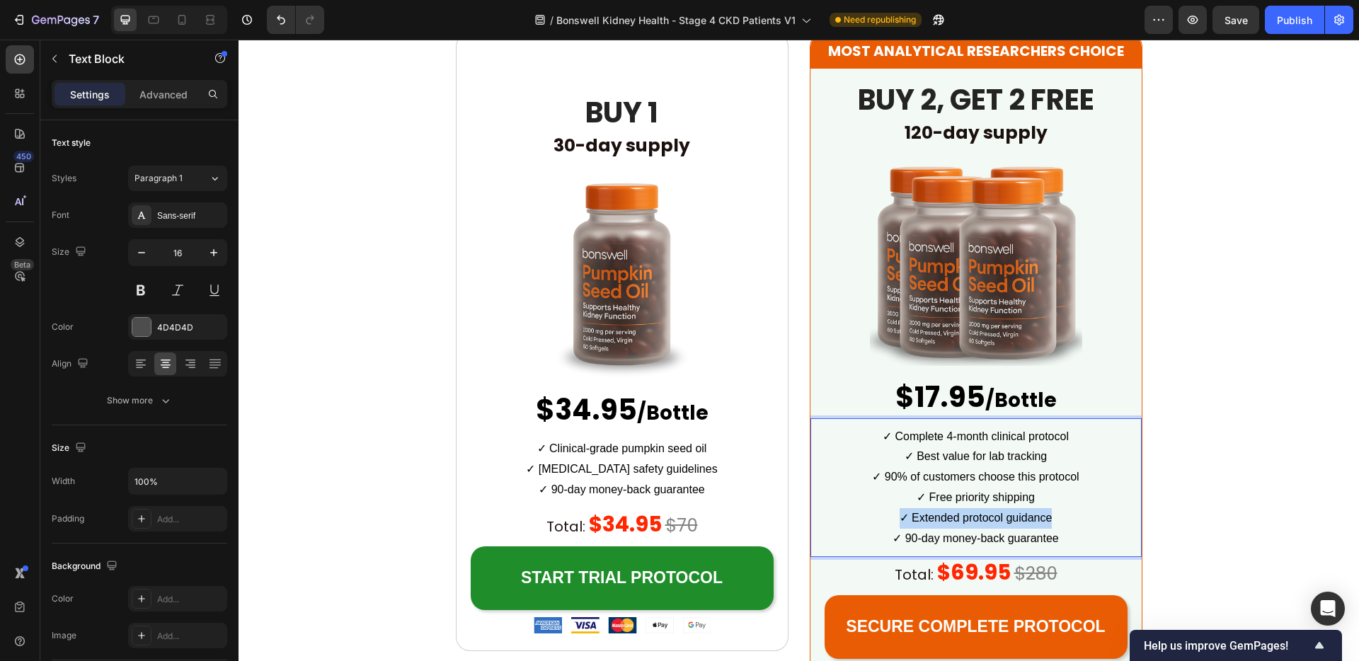
drag, startPoint x: 1073, startPoint y: 519, endPoint x: 875, endPoint y: 522, distance: 198.2
click at [874, 524] on p "✓ Extended protocol guidance" at bounding box center [976, 518] width 328 height 21
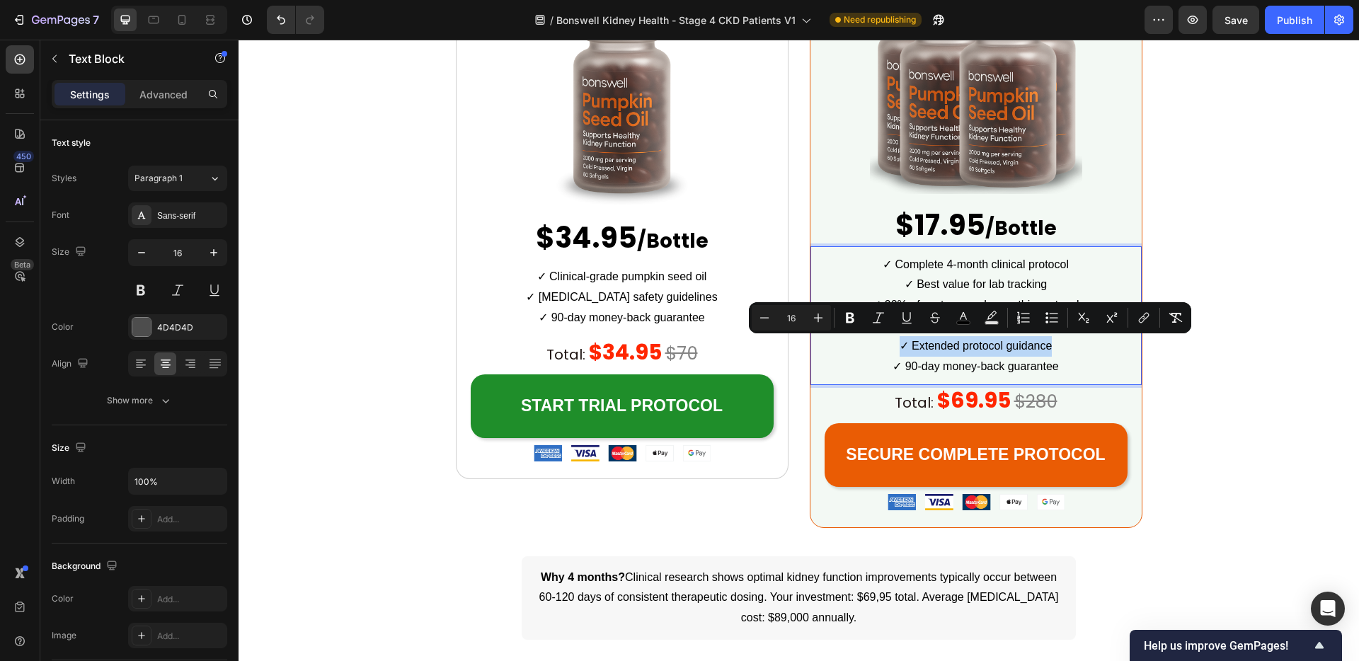
scroll to position [3774, 0]
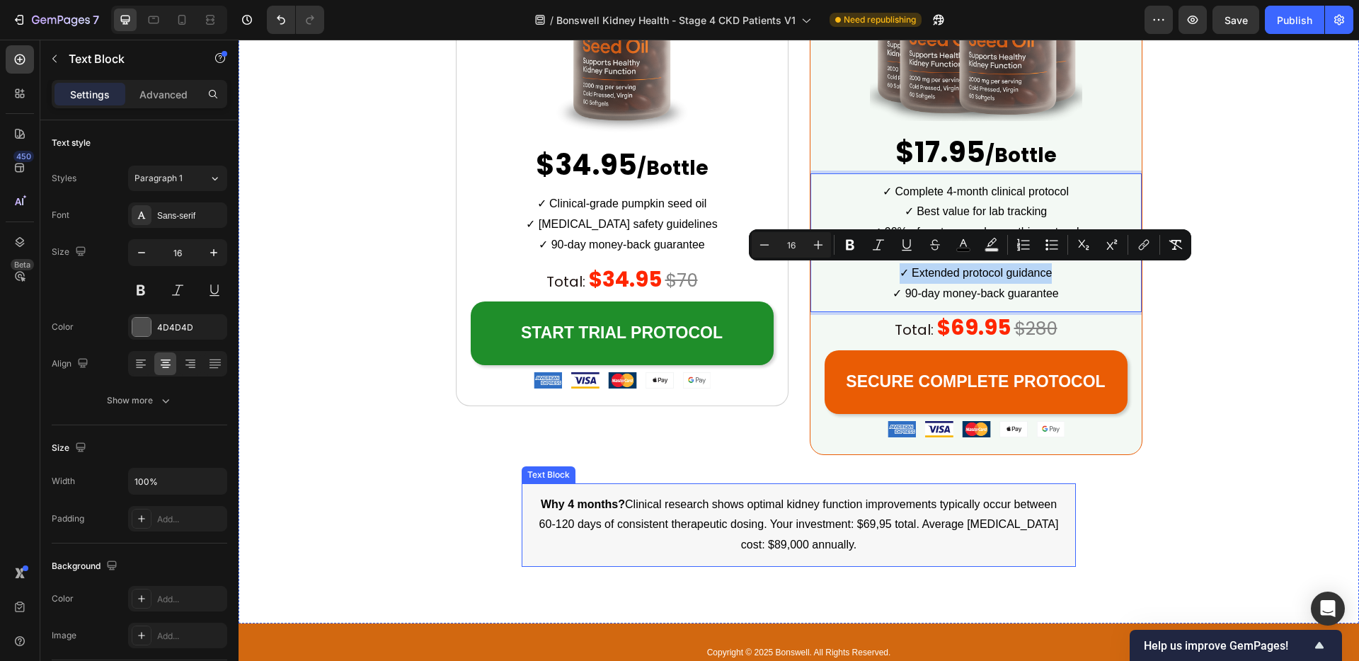
click at [730, 514] on p "Why 4 months? Clinical research shows optimal kidney function improvements typi…" at bounding box center [799, 525] width 532 height 61
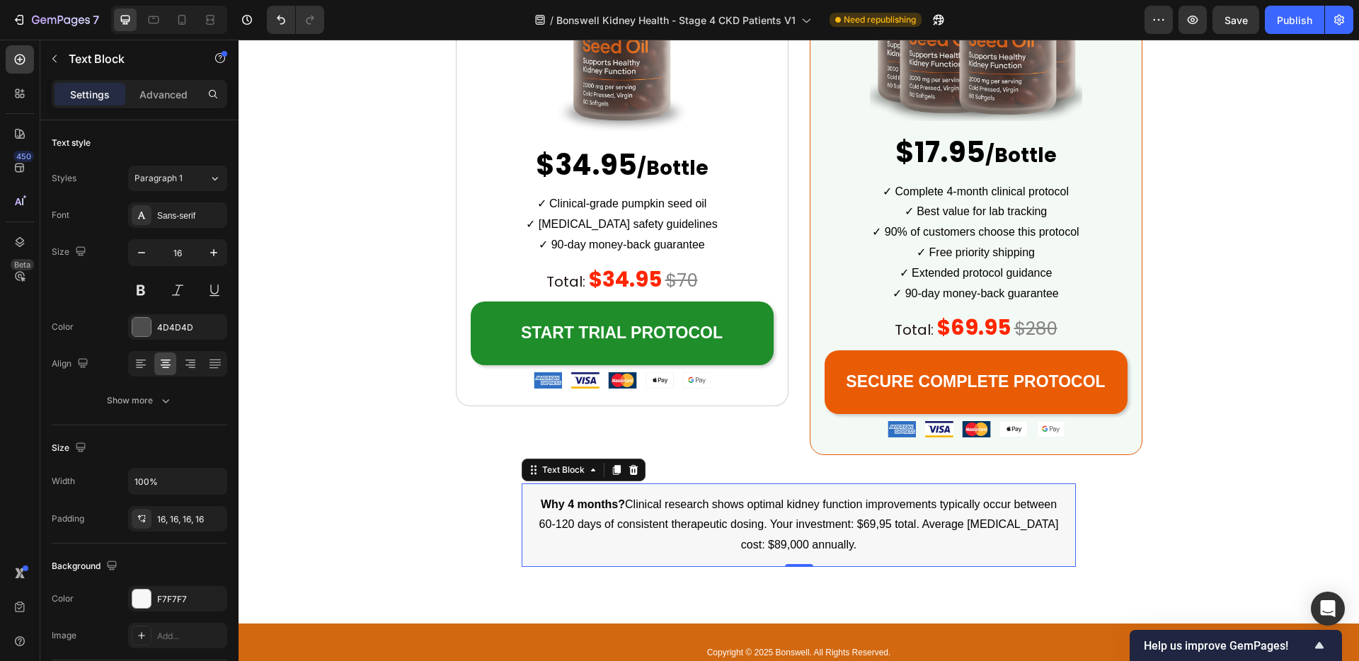
click at [854, 542] on p "Why 4 months? Clinical research shows optimal kidney function improvements typi…" at bounding box center [799, 525] width 532 height 61
click at [781, 526] on span "Why 4 months? Clinical research shows optimal kidney function improvements typi…" at bounding box center [799, 524] width 520 height 53
click at [779, 525] on span "Why 4 months? Clinical research shows optimal kidney function improvements typi…" at bounding box center [799, 524] width 520 height 53
click at [851, 537] on p "Why 4 months? Clinical research shows optimal kidney function improvements typi…" at bounding box center [799, 525] width 532 height 61
click at [1309, 13] on div "Publish" at bounding box center [1294, 20] width 35 height 15
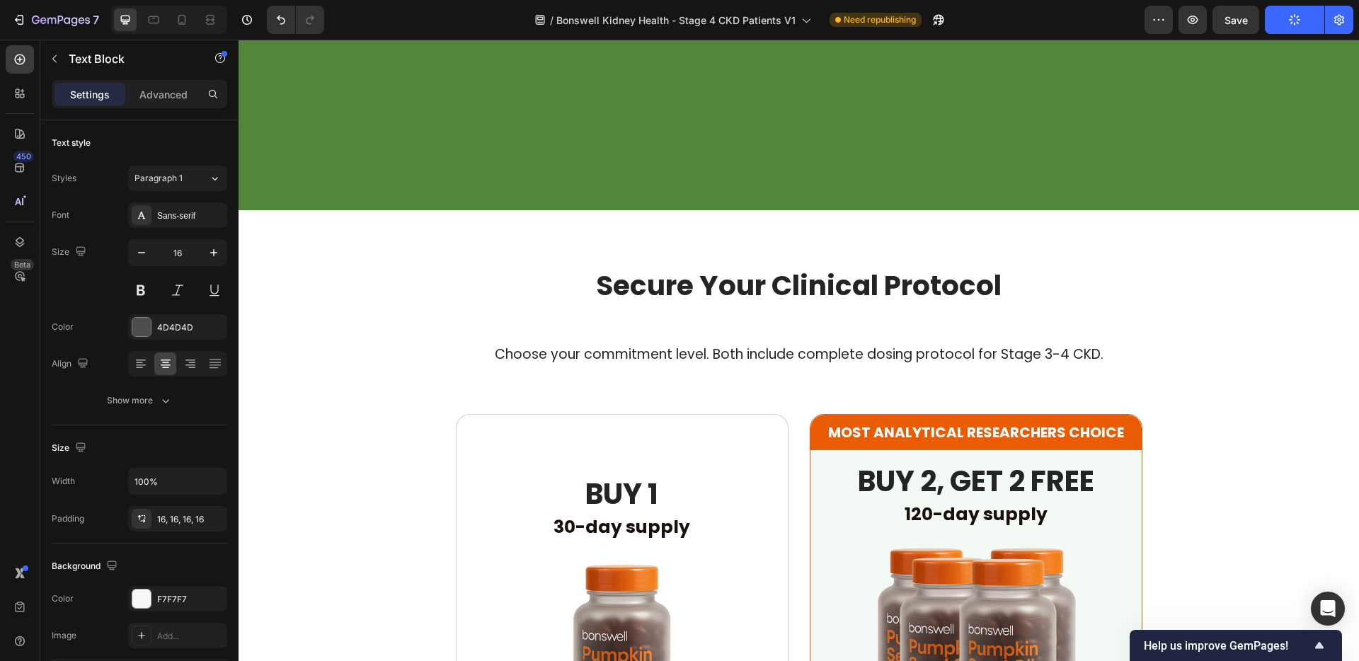
scroll to position [3075, 0]
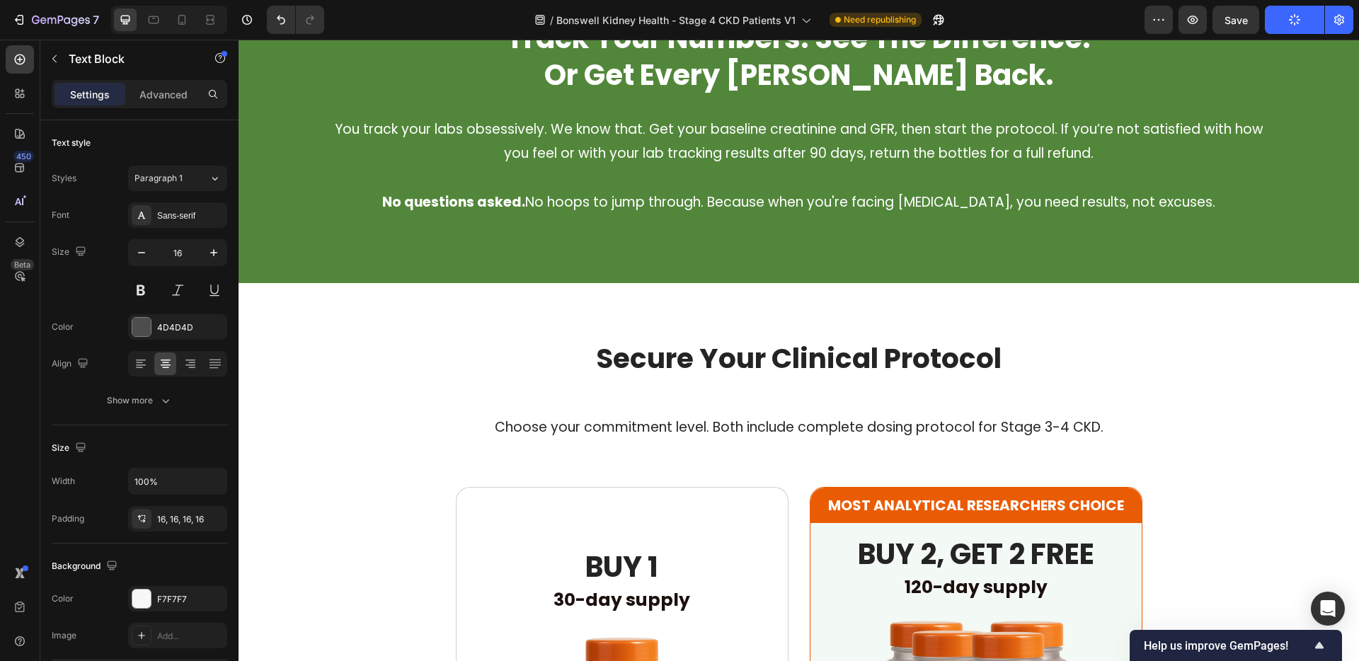
click at [786, 424] on p "Choose your commitment level. Both include complete dosing protocol for Stage 3…" at bounding box center [799, 427] width 976 height 24
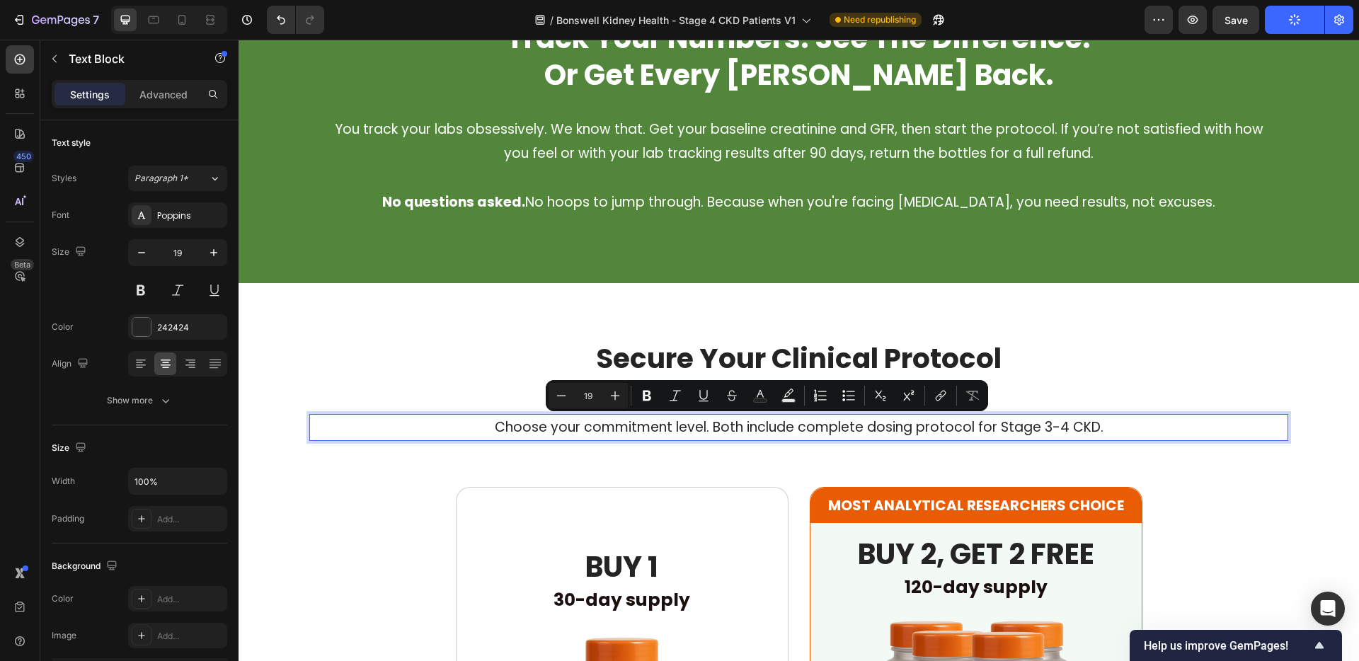
click at [850, 423] on p "Choose your commitment level. Both include complete dosing protocol for Stage 3…" at bounding box center [799, 427] width 976 height 24
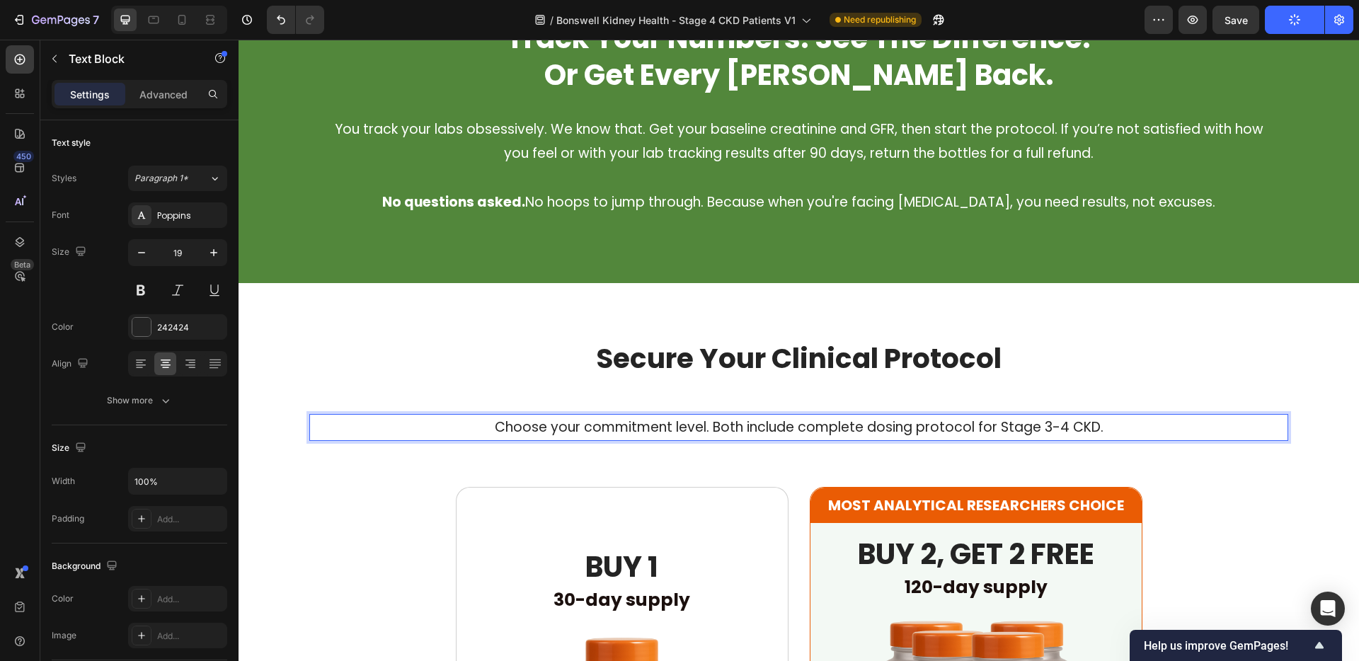
click at [813, 432] on p "Choose your commitment level. Both include complete dosing protocol for Stage 3…" at bounding box center [799, 427] width 976 height 24
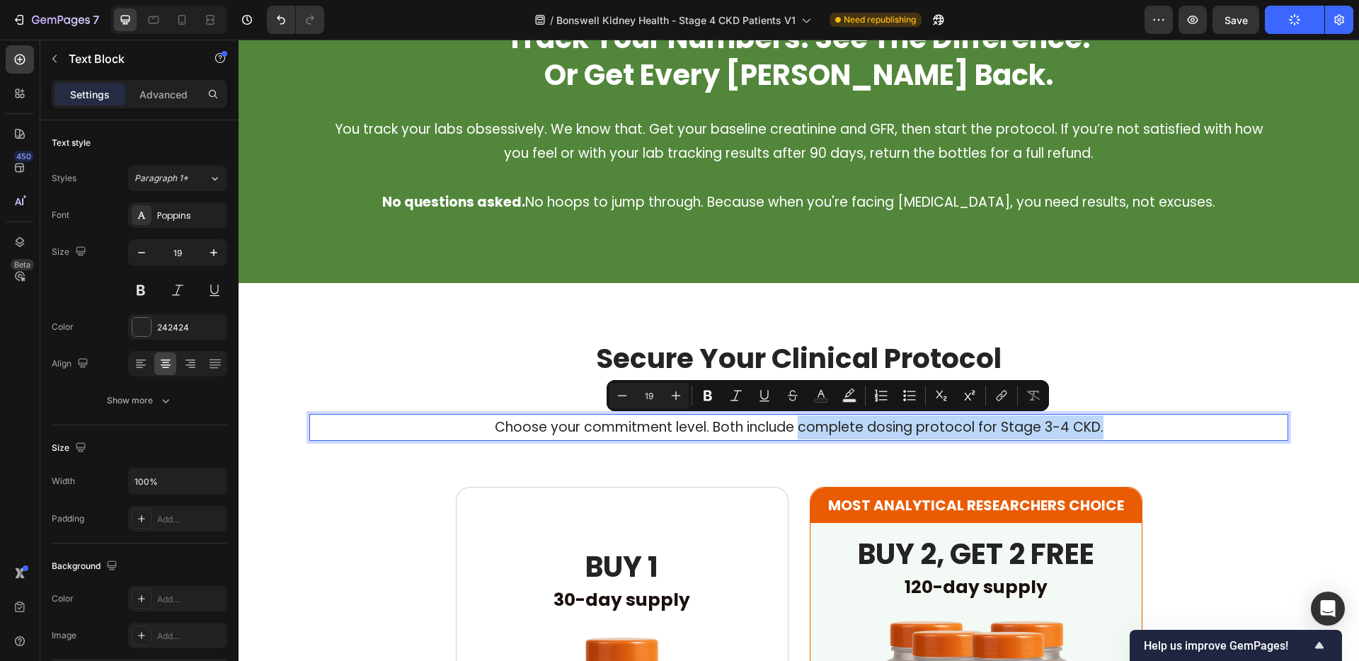
click at [1128, 432] on p "Choose your commitment level. Both include complete dosing protocol for Stage 3…" at bounding box center [799, 427] width 976 height 24
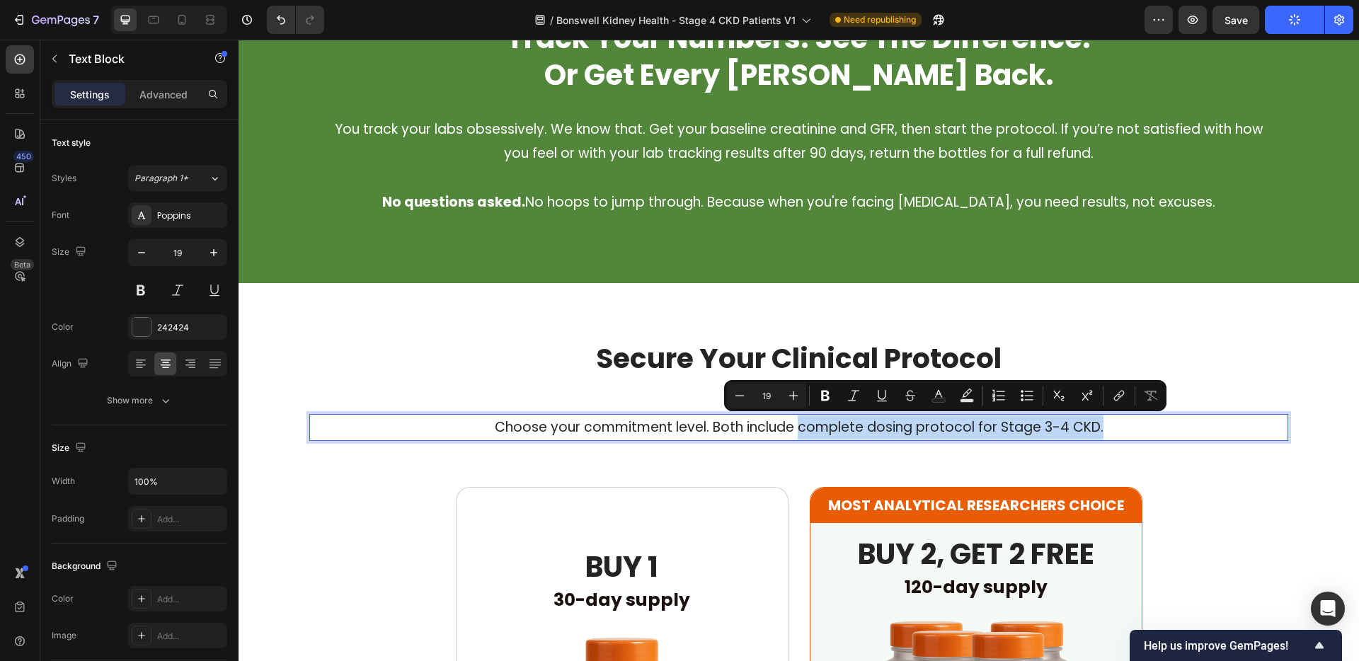
click at [1090, 428] on p "Choose your commitment level. Both include complete dosing protocol for Stage 3…" at bounding box center [799, 427] width 976 height 24
click at [1089, 428] on p "Choose your commitment level. Both include complete dosing protocol for Stage 3…" at bounding box center [799, 427] width 976 height 24
click at [1086, 428] on p "Choose your commitment level. Both include complete dosing protocol for Stage 3…" at bounding box center [799, 427] width 976 height 24
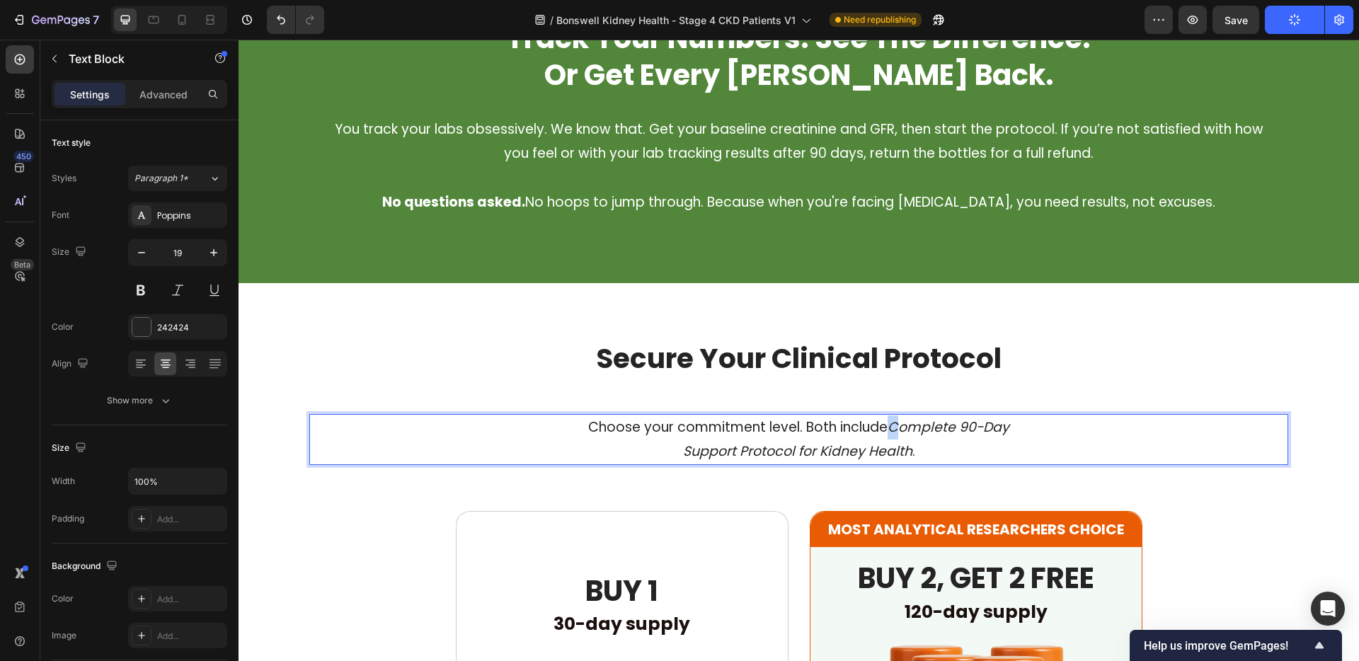
click at [888, 431] on icon "Complete 90-Day" at bounding box center [949, 427] width 122 height 19
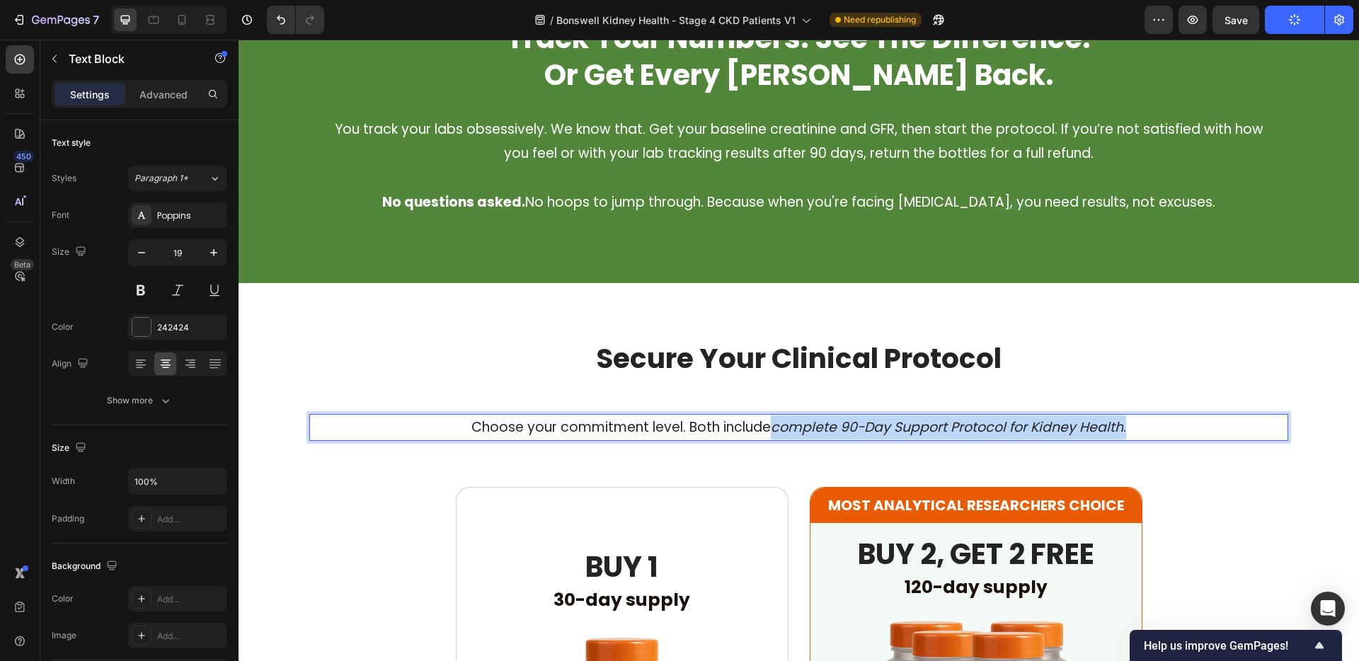
drag, startPoint x: 1140, startPoint y: 423, endPoint x: 772, endPoint y: 436, distance: 367.6
click at [772, 437] on p "Choose your commitment level. Both include complete 90-Day Support Protocol for…" at bounding box center [799, 427] width 976 height 24
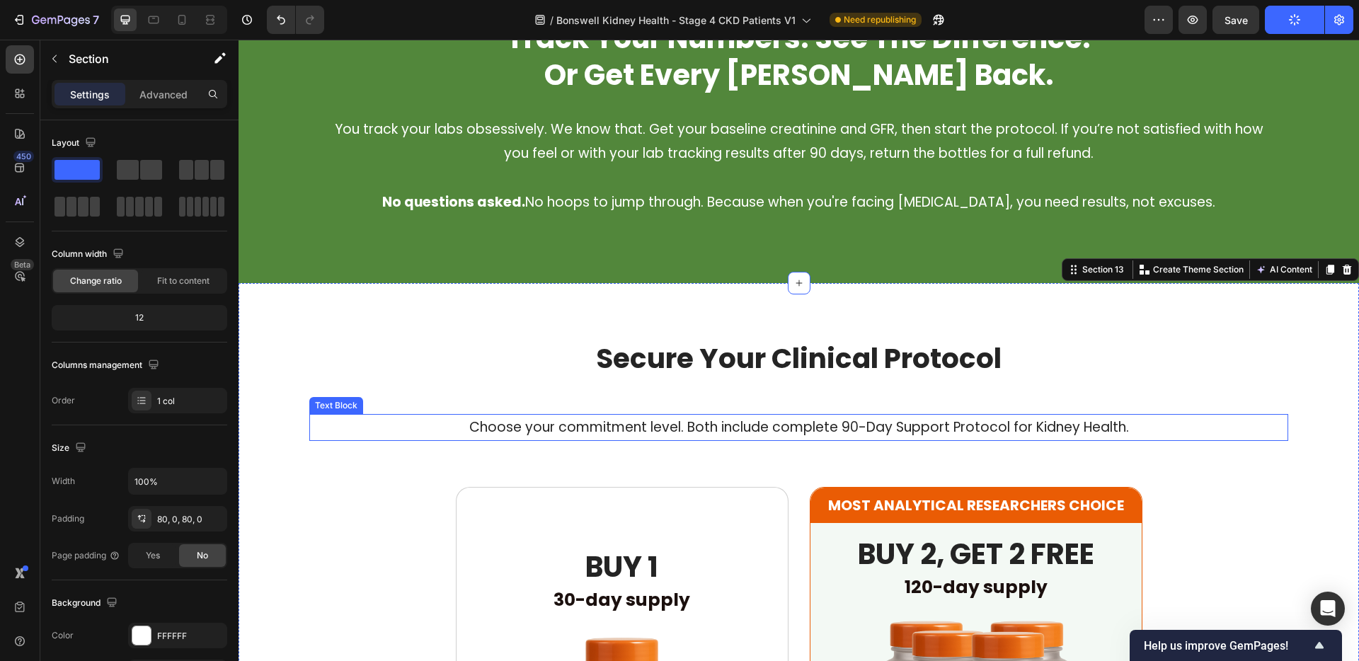
click at [736, 423] on p "Choose your commitment level. Both include complete 90-Day Support Protocol for…" at bounding box center [799, 427] width 976 height 24
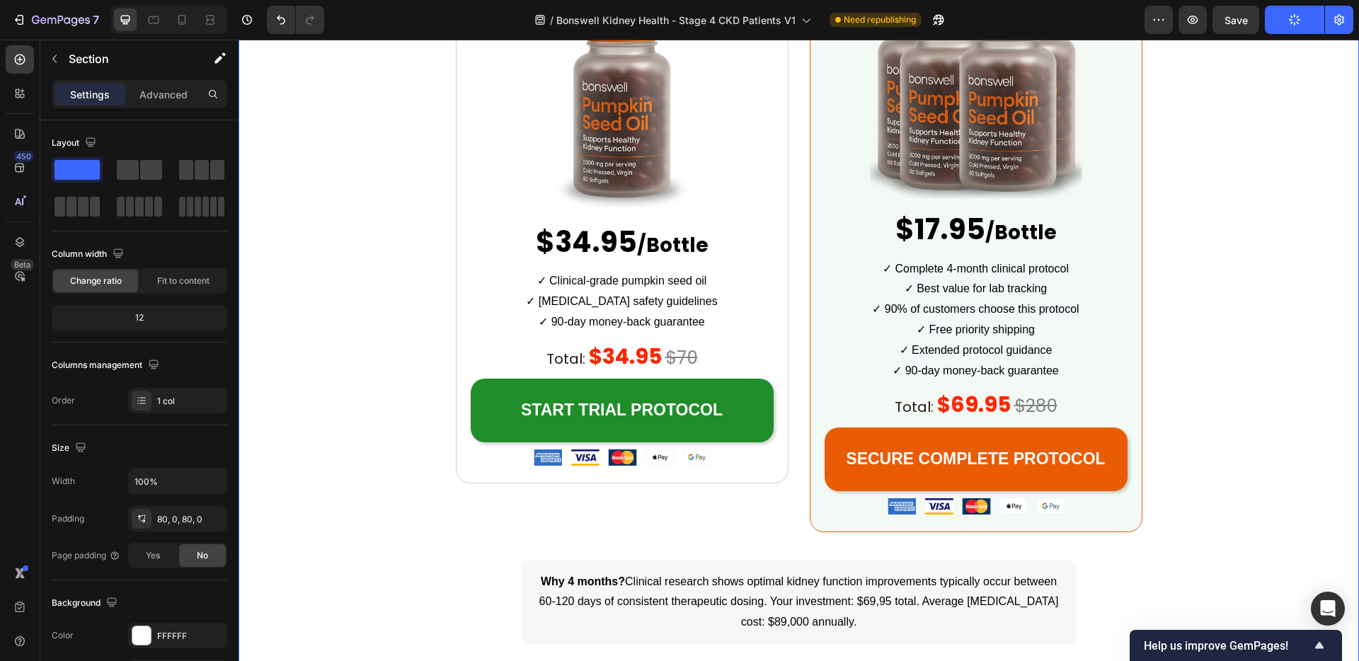
scroll to position [4013, 0]
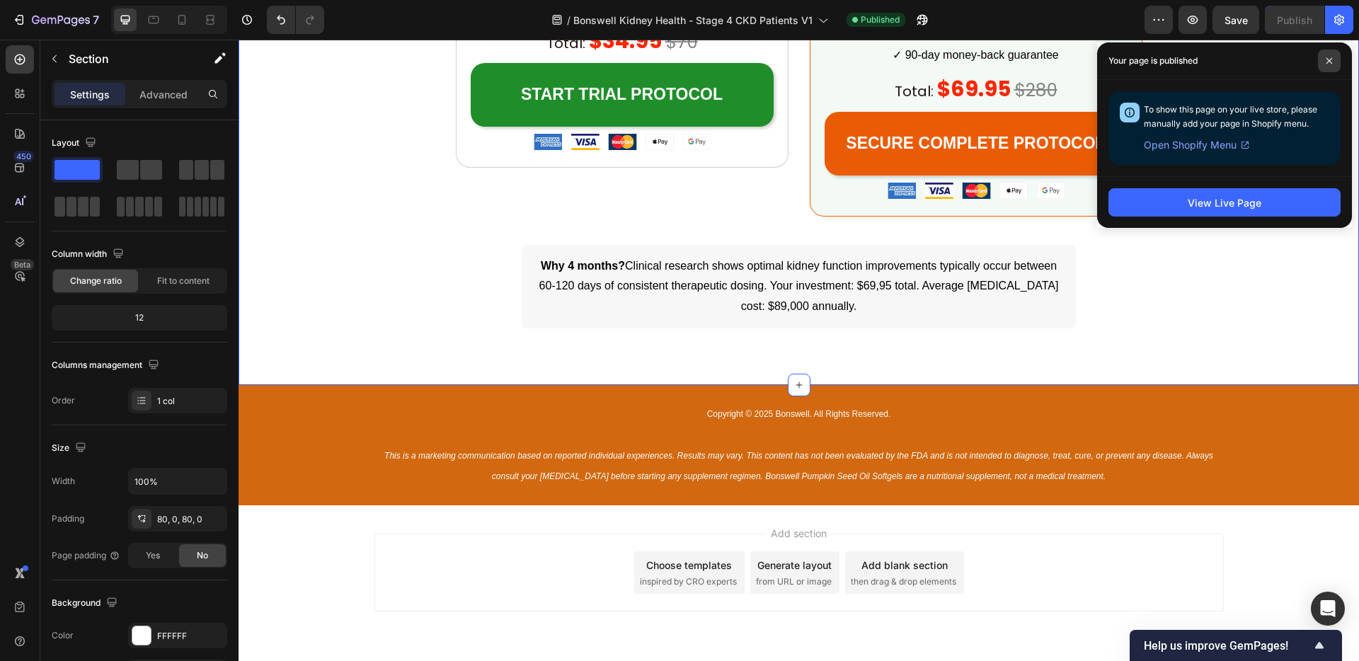
click at [1337, 56] on span at bounding box center [1329, 61] width 23 height 23
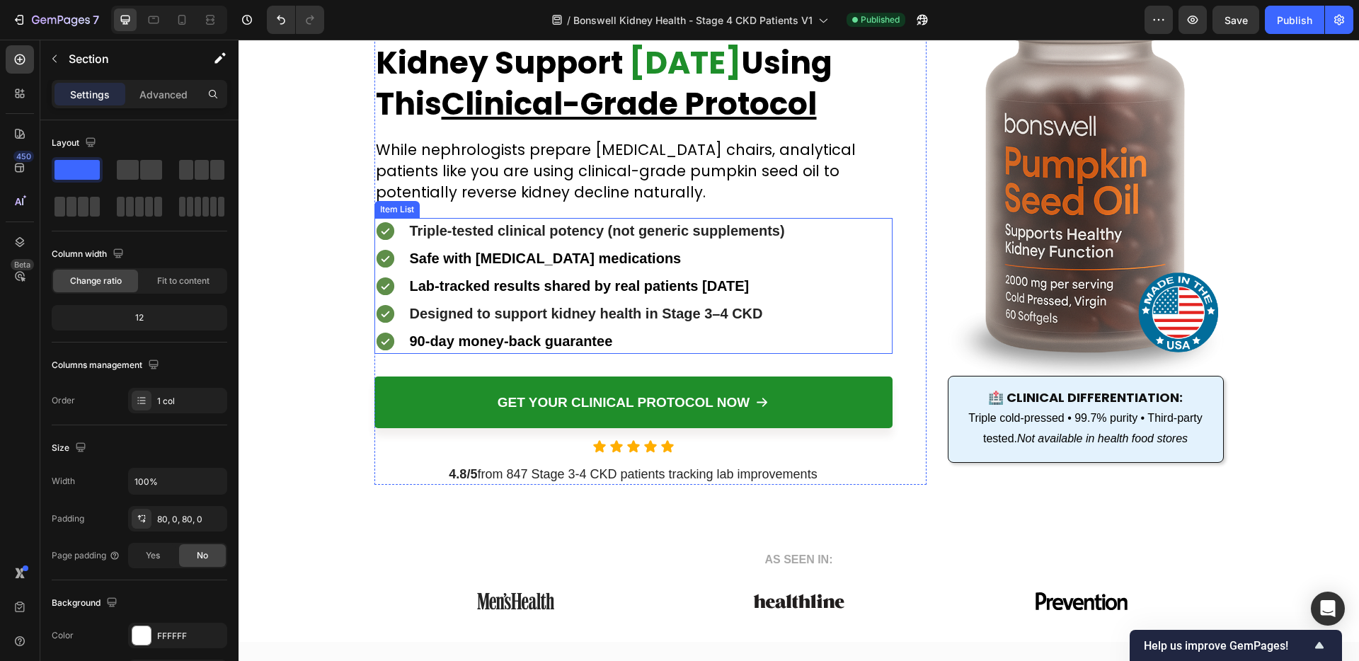
scroll to position [0, 0]
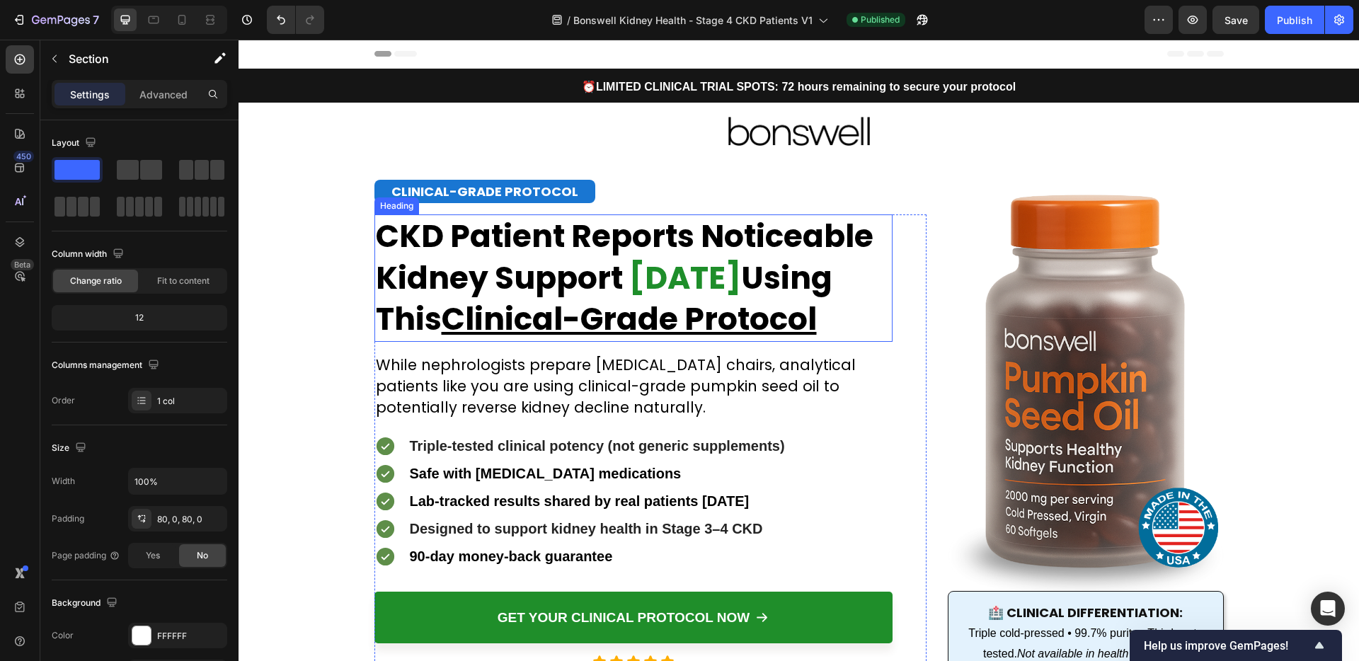
click at [543, 263] on strong "CKD Patient Reports Noticeable Kidney Support" at bounding box center [625, 256] width 498 height 85
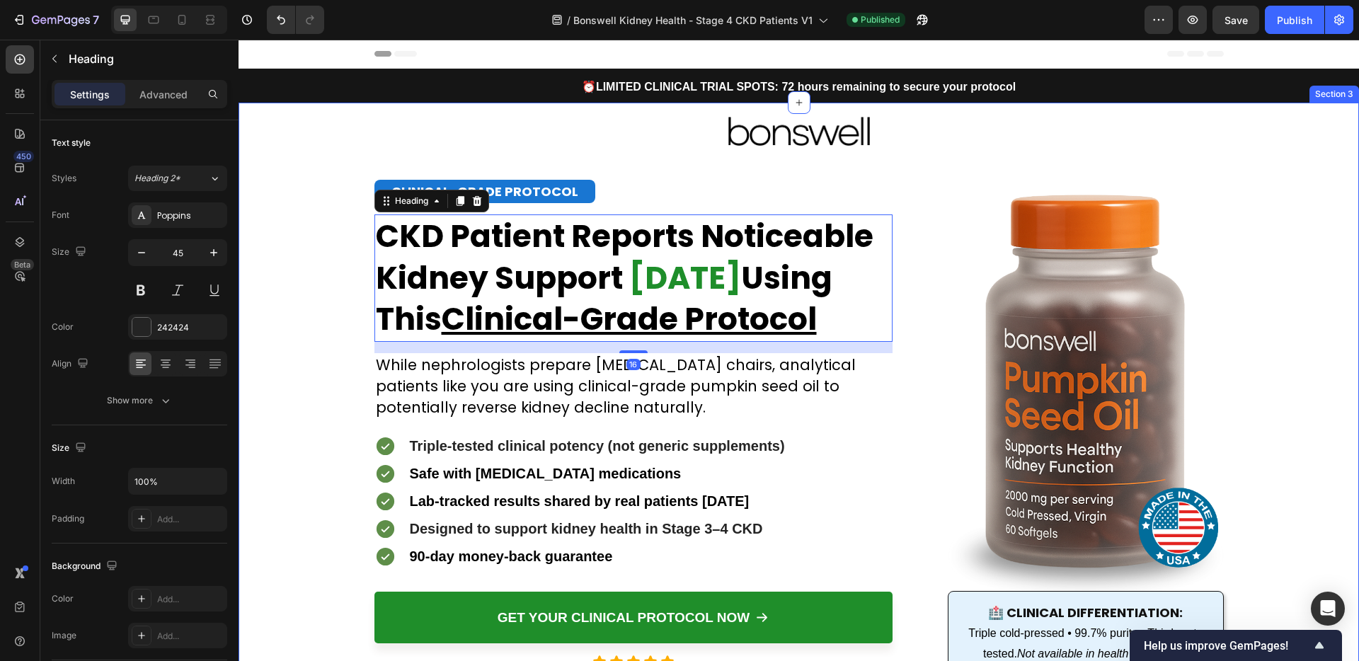
click at [258, 277] on div "Image Image CLINICAL-GRADE PROTOCOL Heading Stage 4 CKD Patient Raises GFR from…" at bounding box center [799, 401] width 1120 height 597
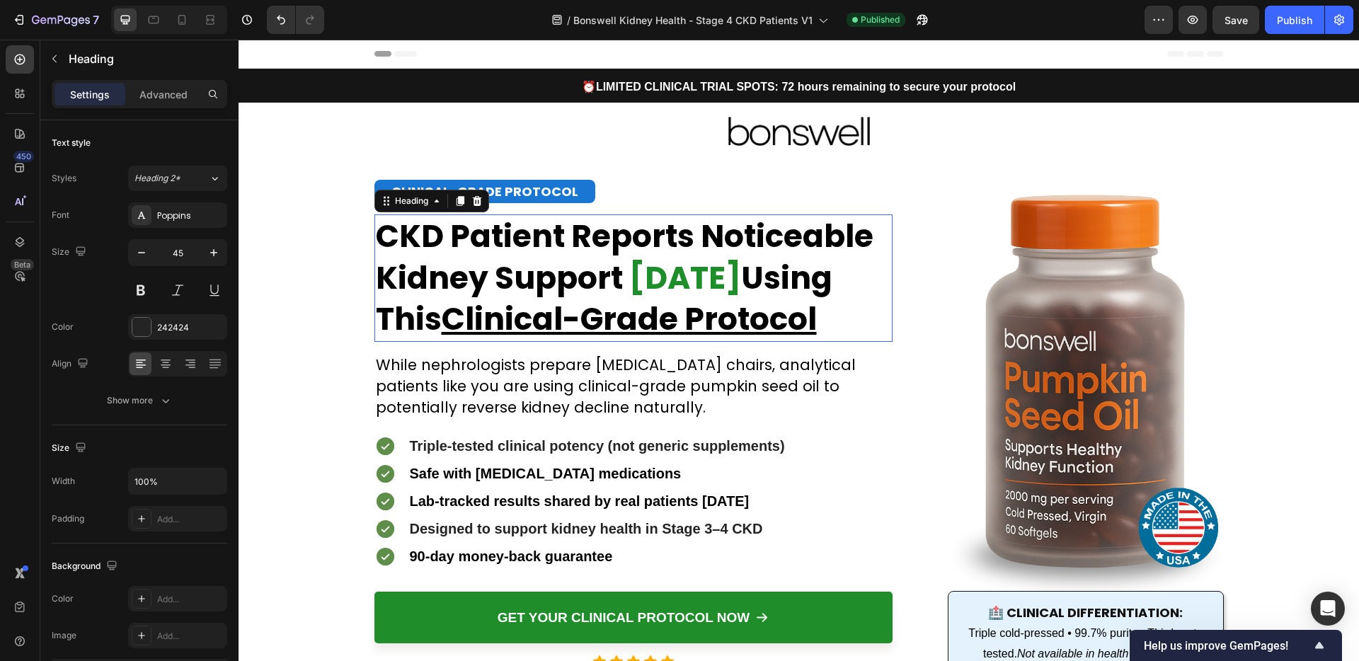
click at [380, 233] on strong "CKD Patient Reports Noticeable Kidney Support" at bounding box center [625, 256] width 498 height 85
click at [376, 238] on strong "CKD Patient Reports Noticeable Kidney Support" at bounding box center [625, 256] width 498 height 85
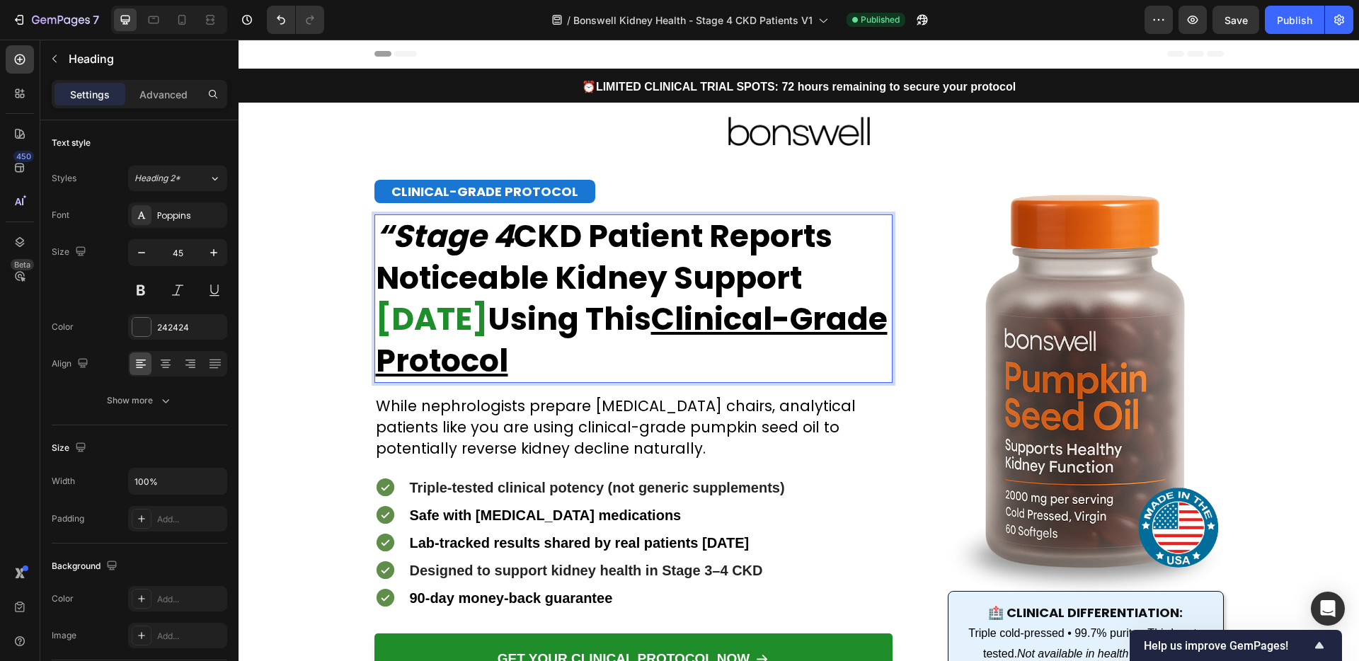
click at [394, 230] on strong "“Stage 4" at bounding box center [445, 235] width 138 height 43
drag, startPoint x: 389, startPoint y: 230, endPoint x: 377, endPoint y: 230, distance: 12.0
click at [377, 230] on strong "“Stage 4" at bounding box center [445, 235] width 138 height 43
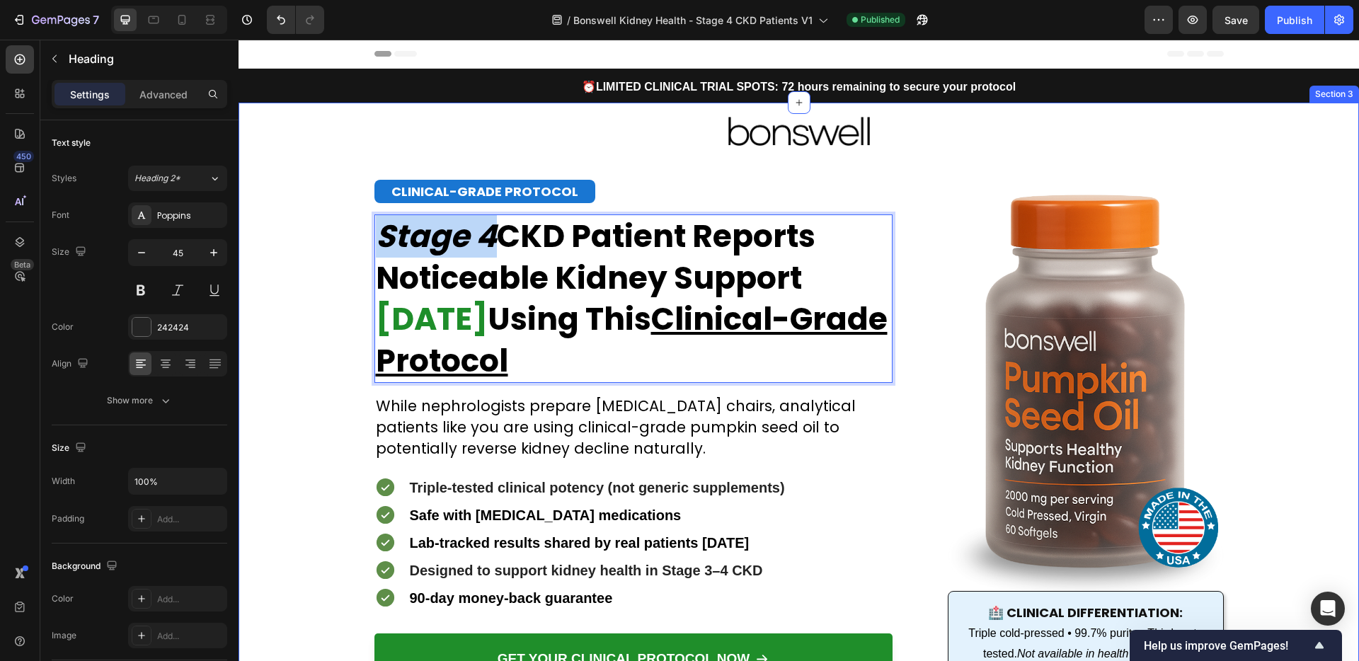
drag, startPoint x: 488, startPoint y: 229, endPoint x: 312, endPoint y: 233, distance: 176.3
click at [311, 234] on div "Image Image CLINICAL-GRADE PROTOCOL Heading Stage 4 CKD Patient Raises GFR from…" at bounding box center [799, 422] width 1120 height 639
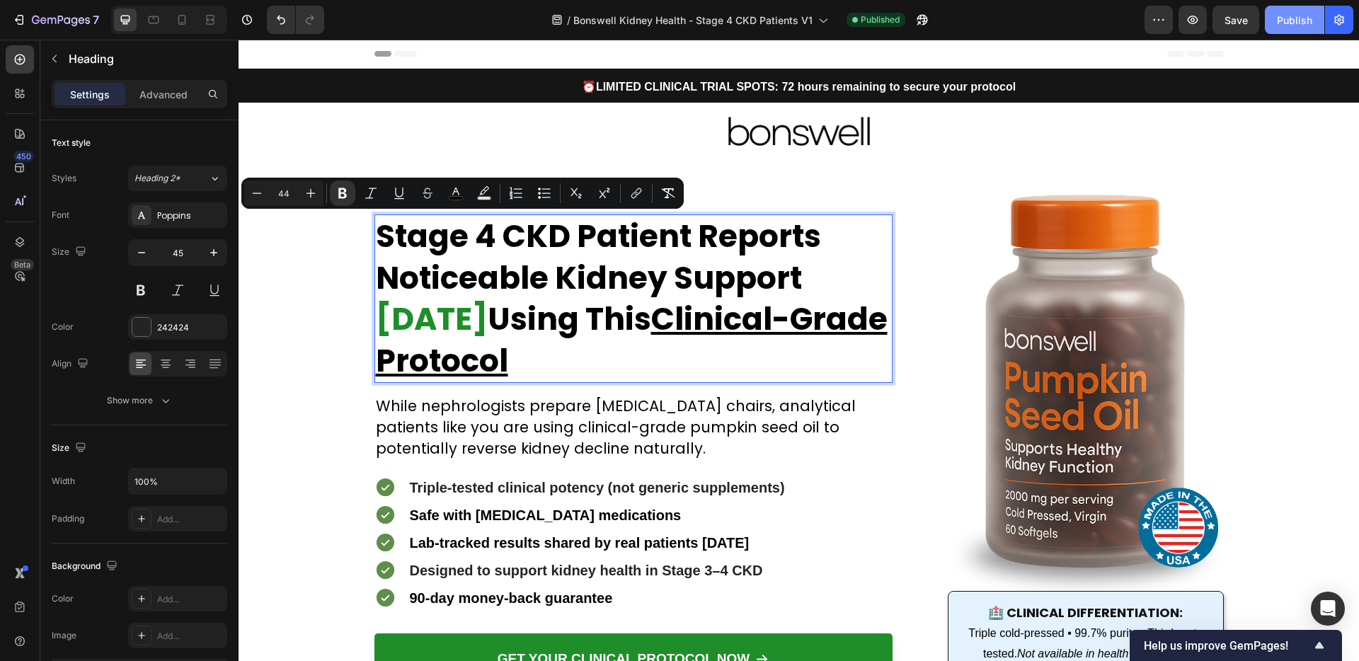
click at [1304, 28] on button "Publish" at bounding box center [1294, 20] width 59 height 28
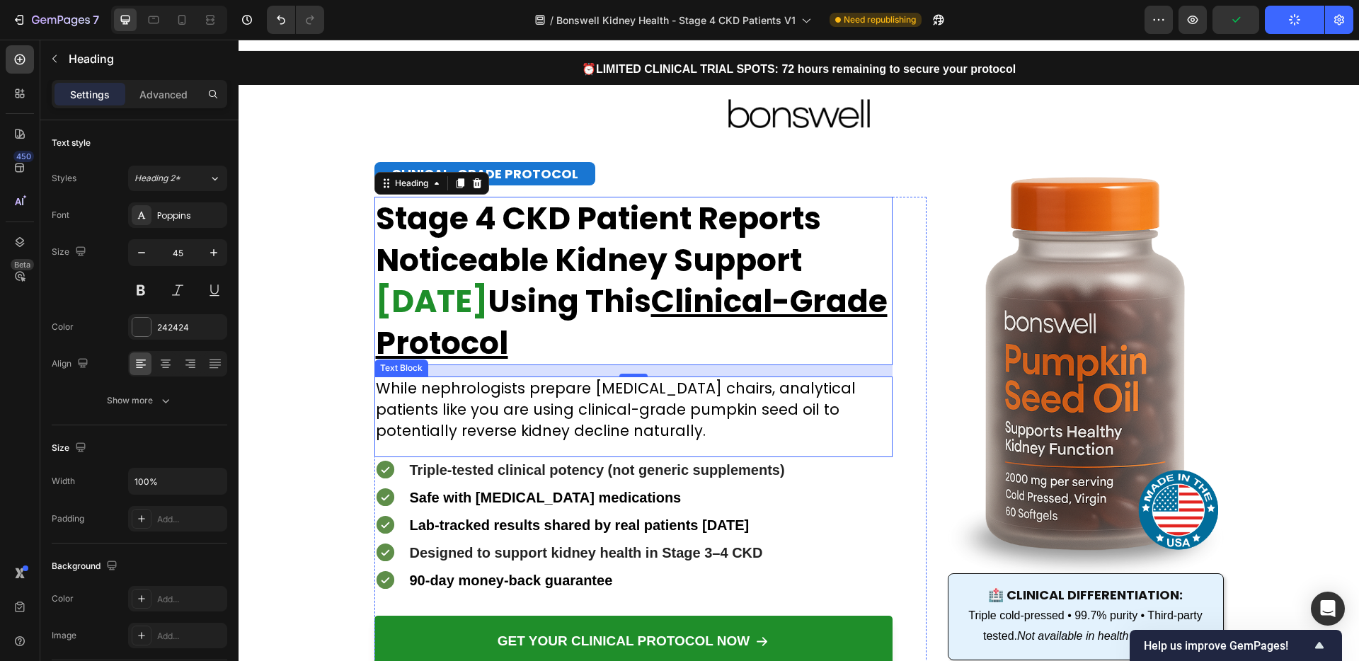
scroll to position [27, 0]
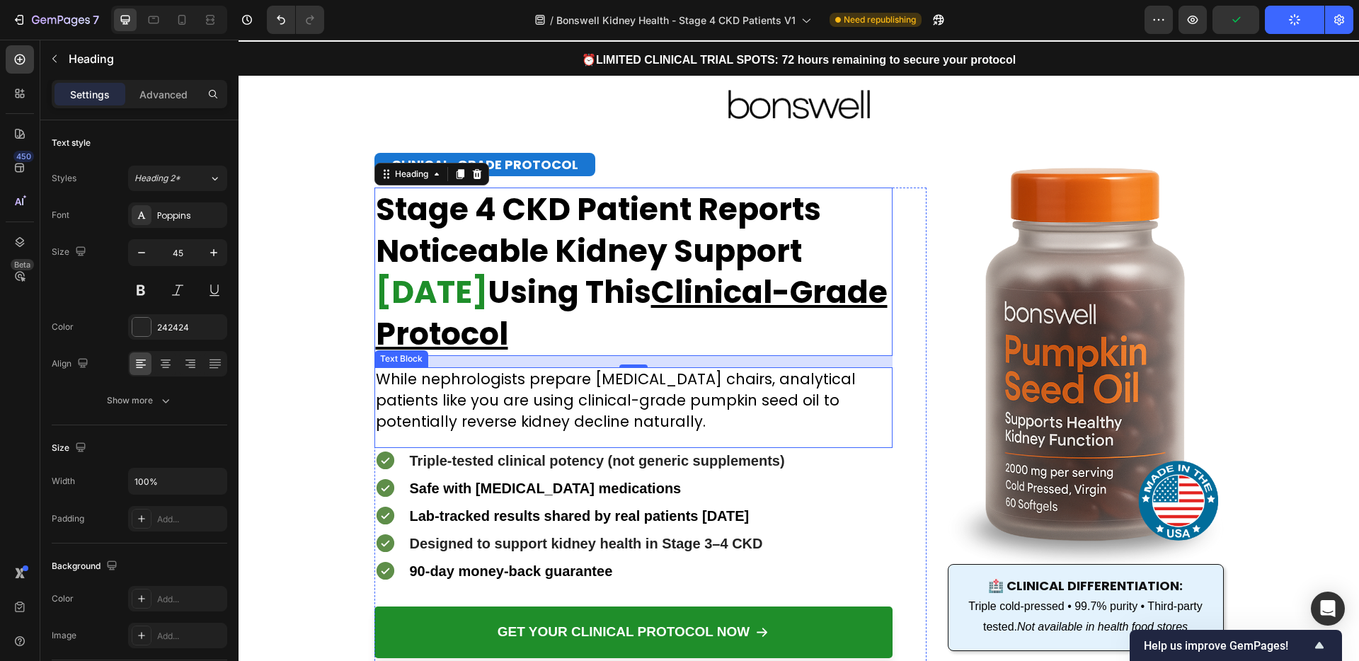
click at [452, 396] on span "While nephrologists prepare [MEDICAL_DATA] chairs, analytical patients like you…" at bounding box center [616, 400] width 480 height 63
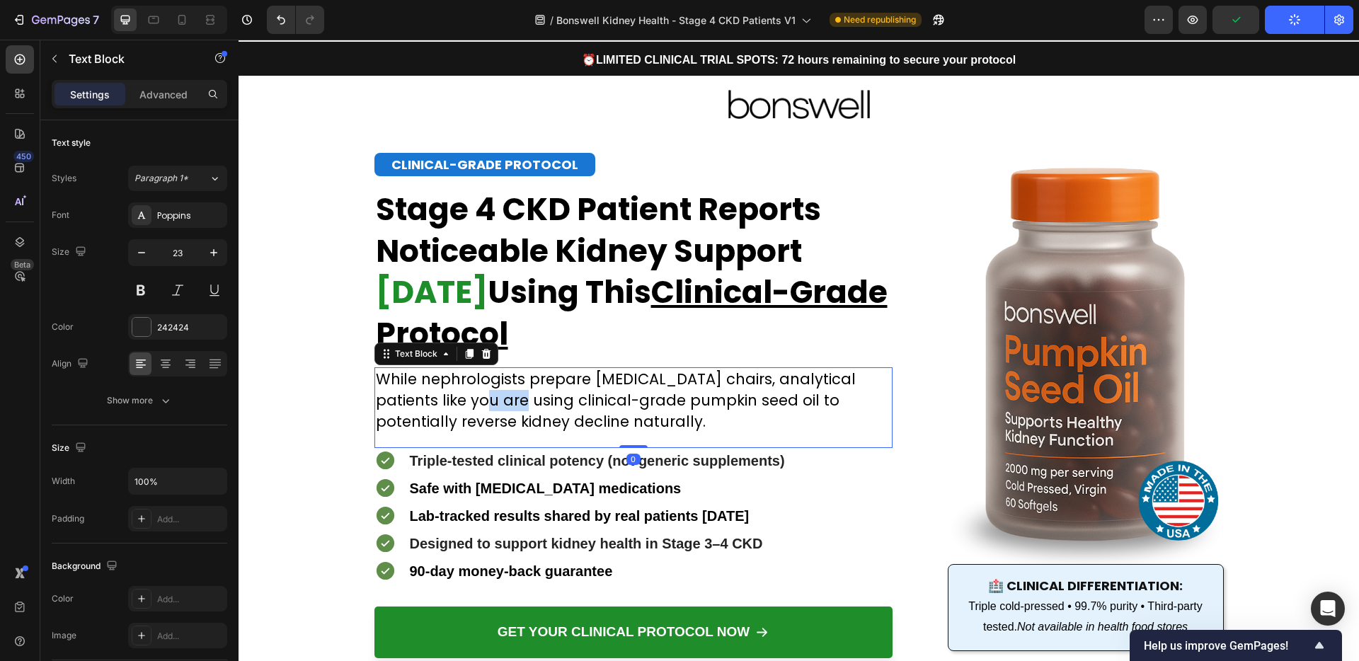
click at [452, 396] on span "While nephrologists prepare [MEDICAL_DATA] chairs, analytical patients like you…" at bounding box center [616, 400] width 480 height 63
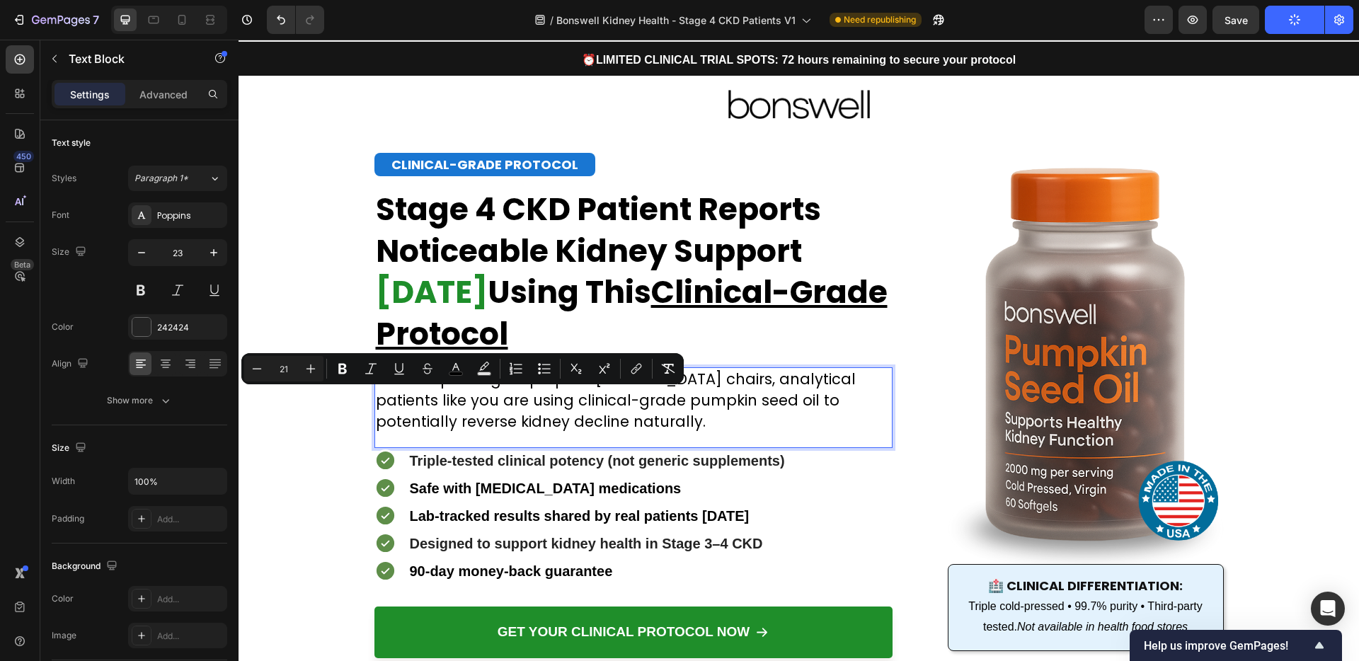
click at [598, 420] on p "While nephrologists prepare [MEDICAL_DATA] chairs, analytical patients like you…" at bounding box center [633, 401] width 515 height 64
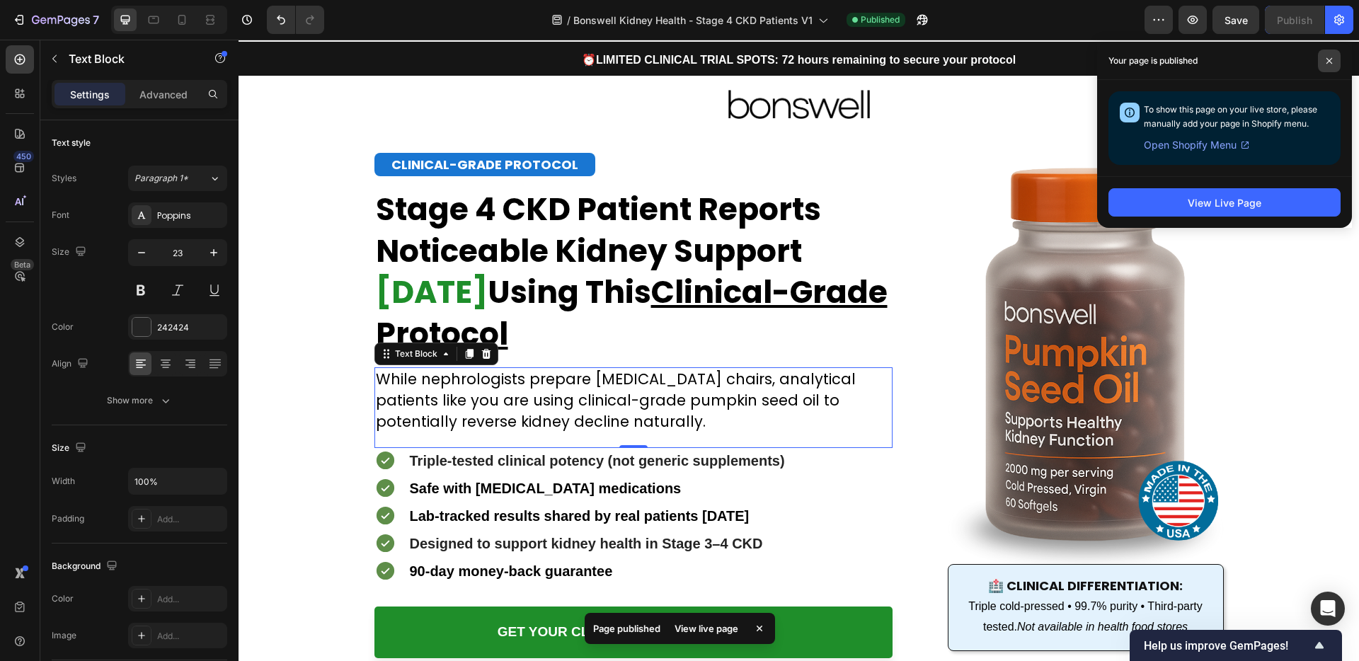
click at [1327, 59] on icon at bounding box center [1329, 61] width 6 height 6
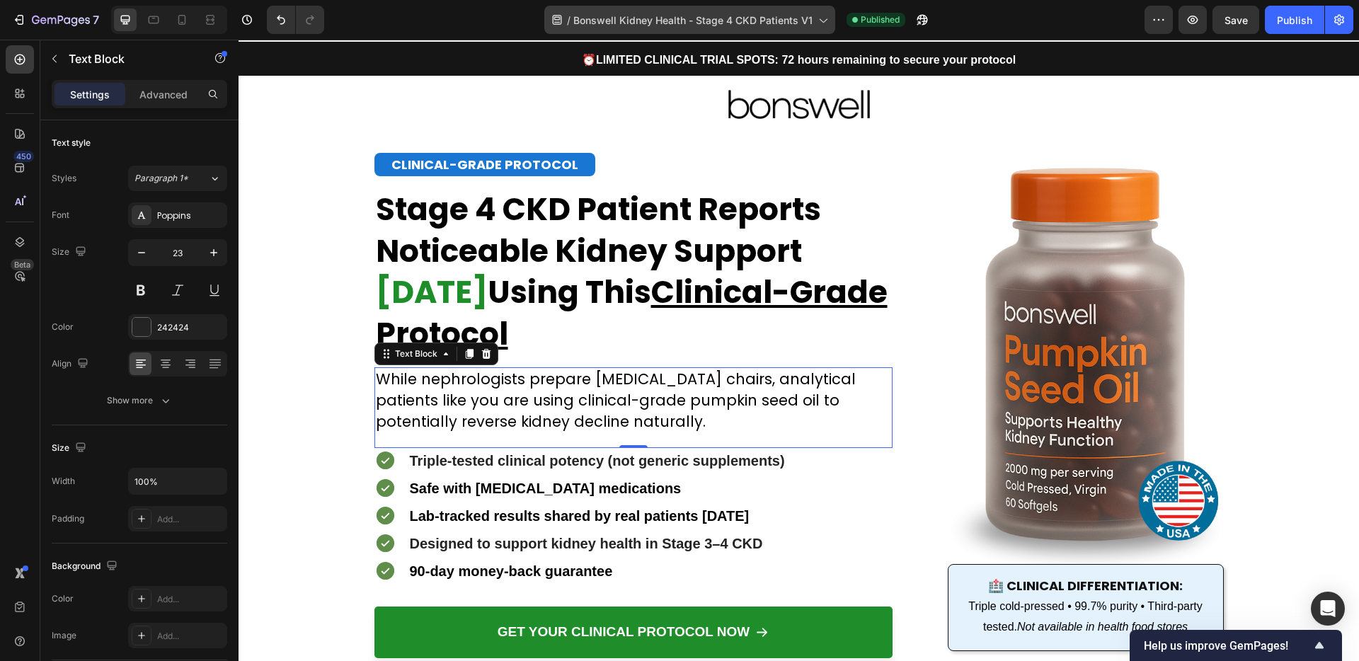
click at [786, 25] on span "Bonswell Kidney Health - Stage 4 CKD Patients V1" at bounding box center [692, 20] width 239 height 15
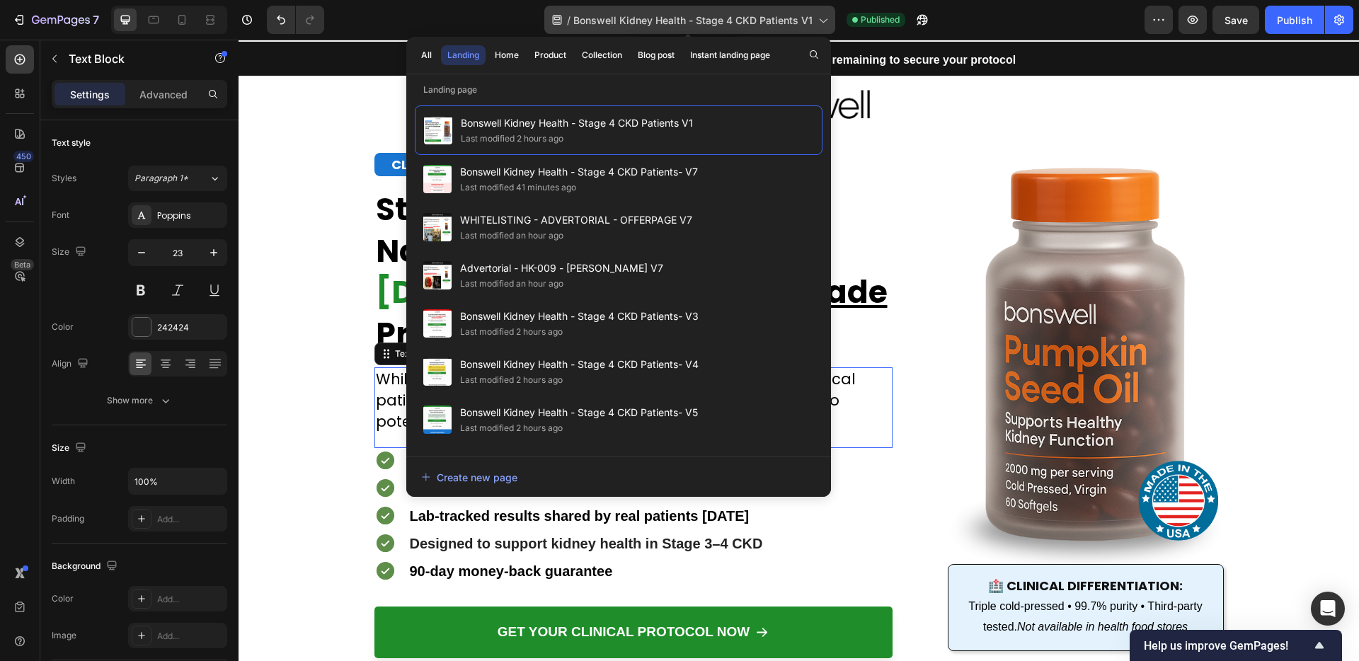
click at [788, 23] on span "Bonswell Kidney Health - Stage 4 CKD Patients V1" at bounding box center [692, 20] width 239 height 15
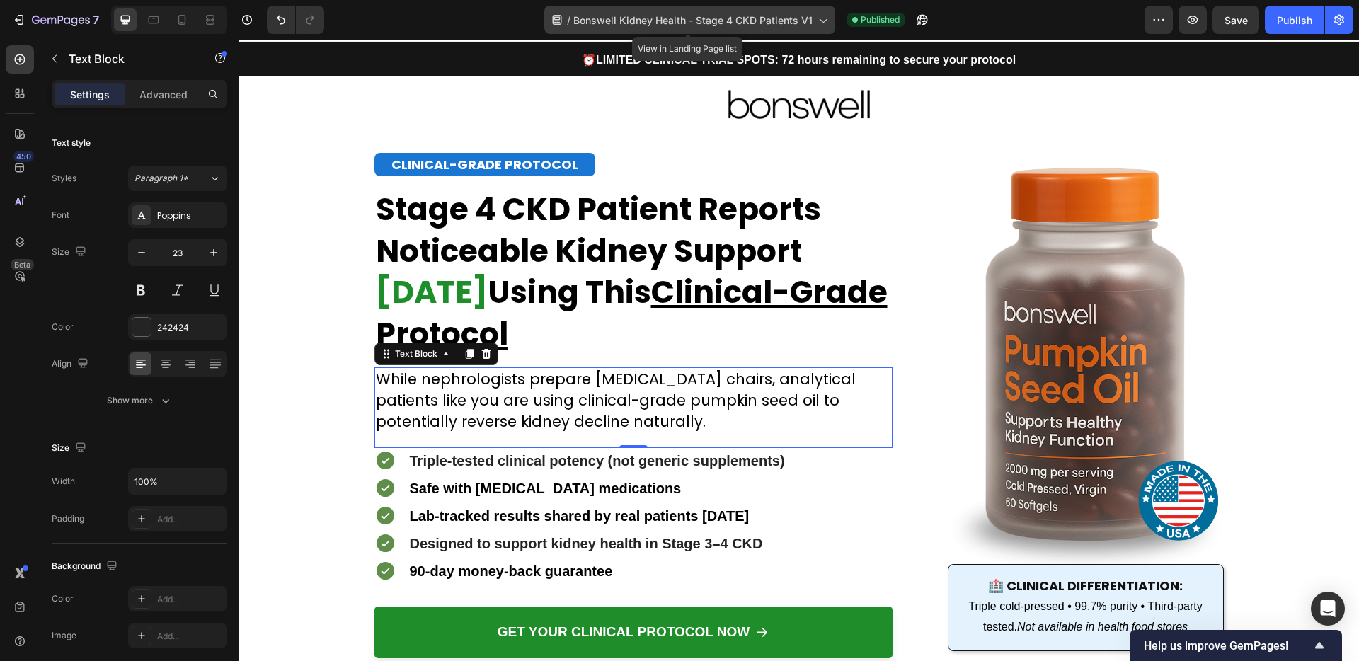
click at [788, 23] on span "Bonswell Kidney Health - Stage 4 CKD Patients V1" at bounding box center [692, 20] width 239 height 15
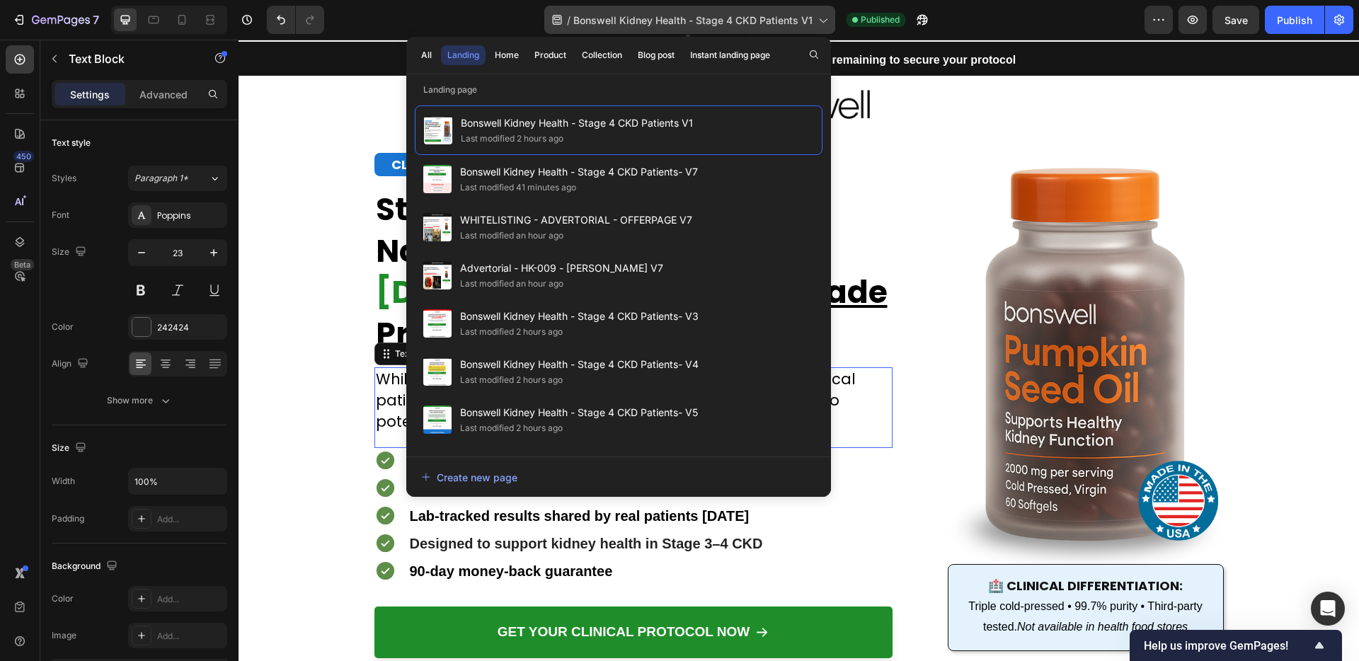
click at [788, 23] on span "Bonswell Kidney Health - Stage 4 CKD Patients V1" at bounding box center [692, 20] width 239 height 15
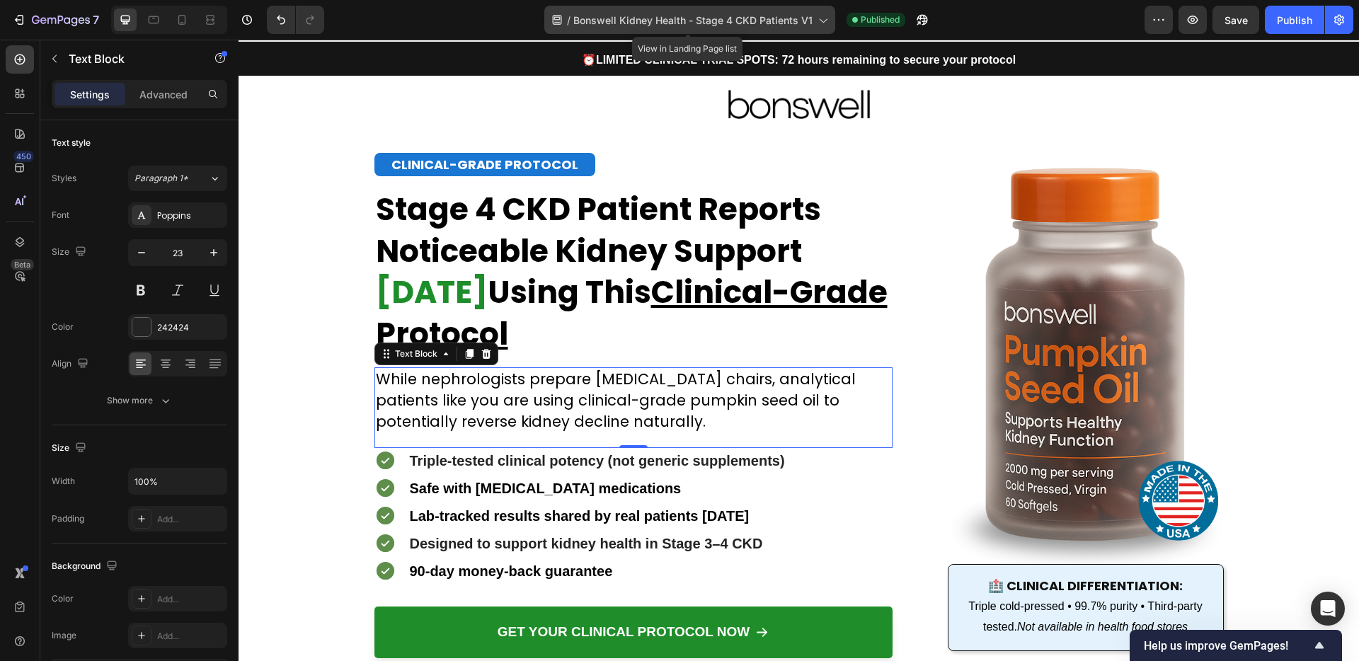
click at [764, 23] on span "Bonswell Kidney Health - Stage 4 CKD Patients V1" at bounding box center [692, 20] width 239 height 15
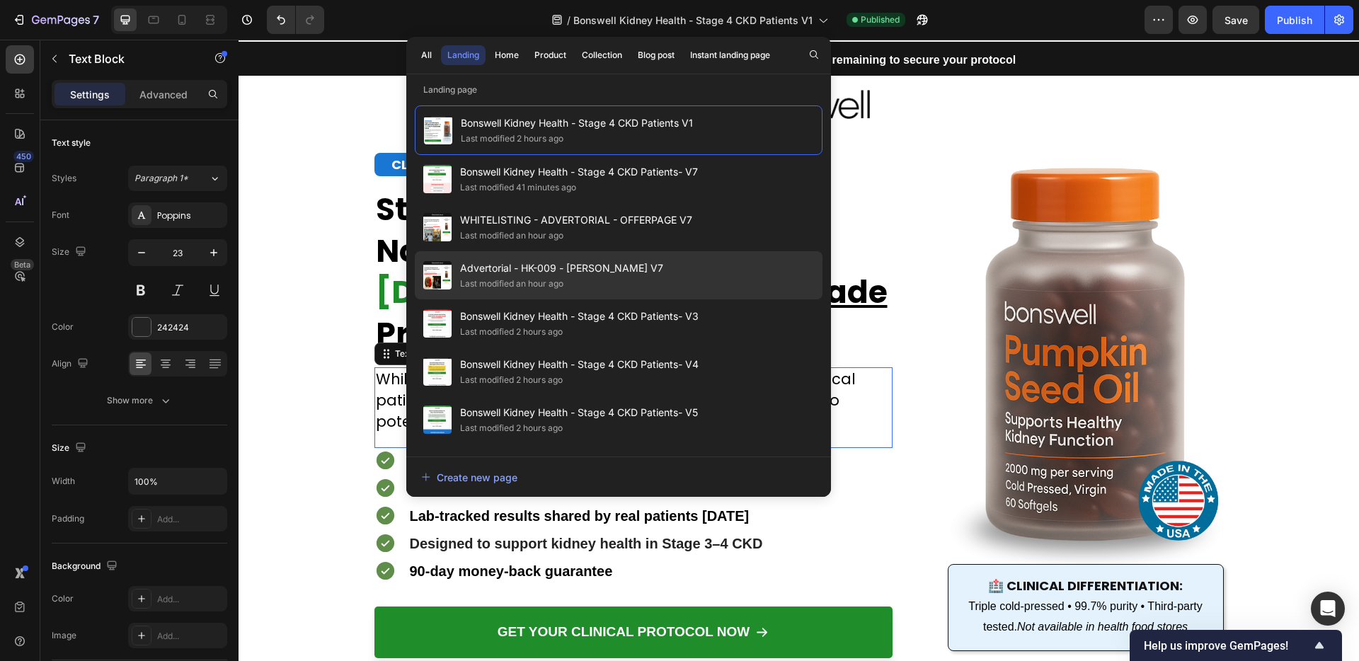
click at [608, 270] on span "Advertorial - HK-009 - [PERSON_NAME] V7" at bounding box center [561, 268] width 203 height 17
